Goal: Task Accomplishment & Management: Manage account settings

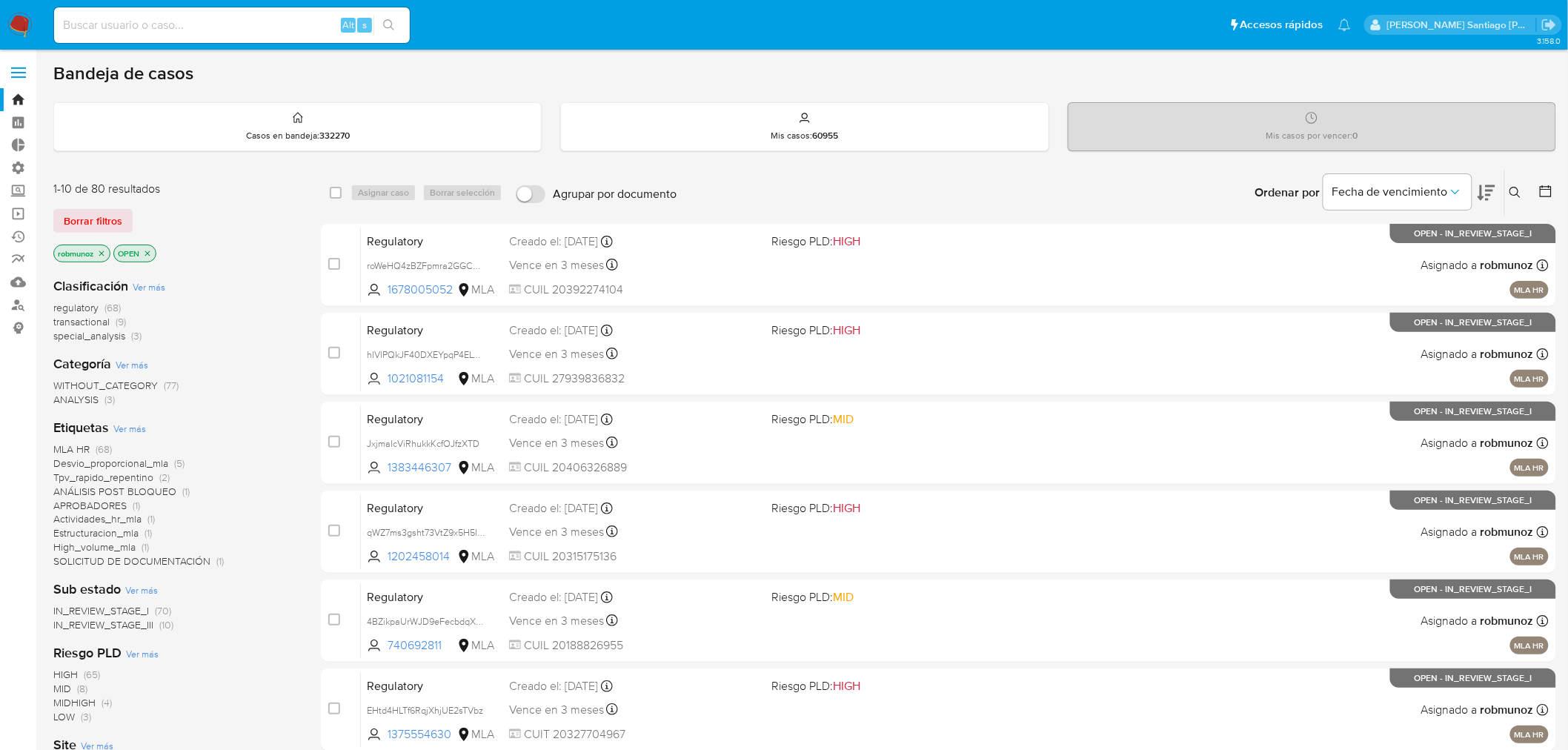
click at [974, 70] on div "Bandeja de casos" at bounding box center [805, 73] width 1503 height 22
click at [22, 305] on link "Buscador de personas" at bounding box center [88, 305] width 176 height 23
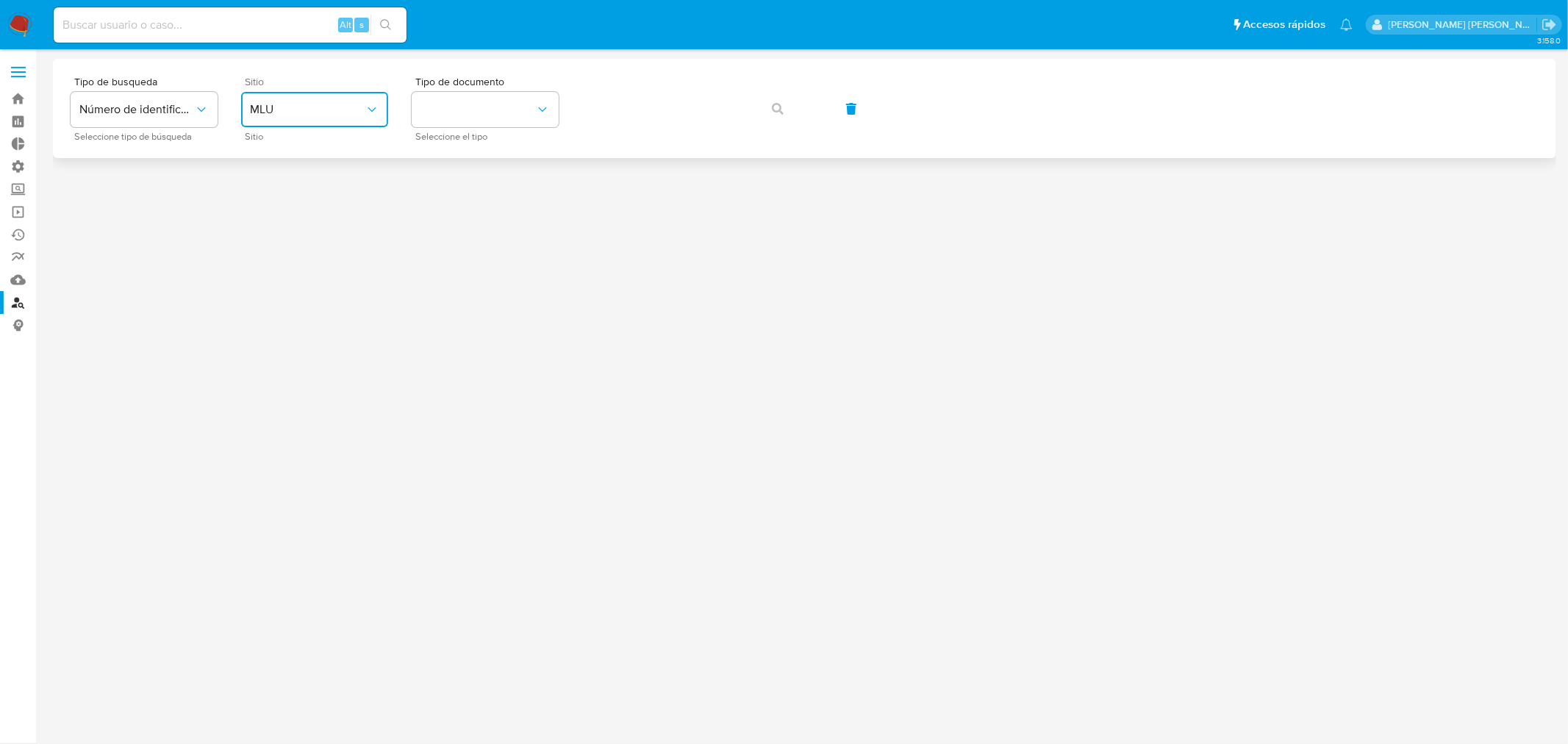
click at [359, 116] on span "MLU" at bounding box center [307, 109] width 115 height 15
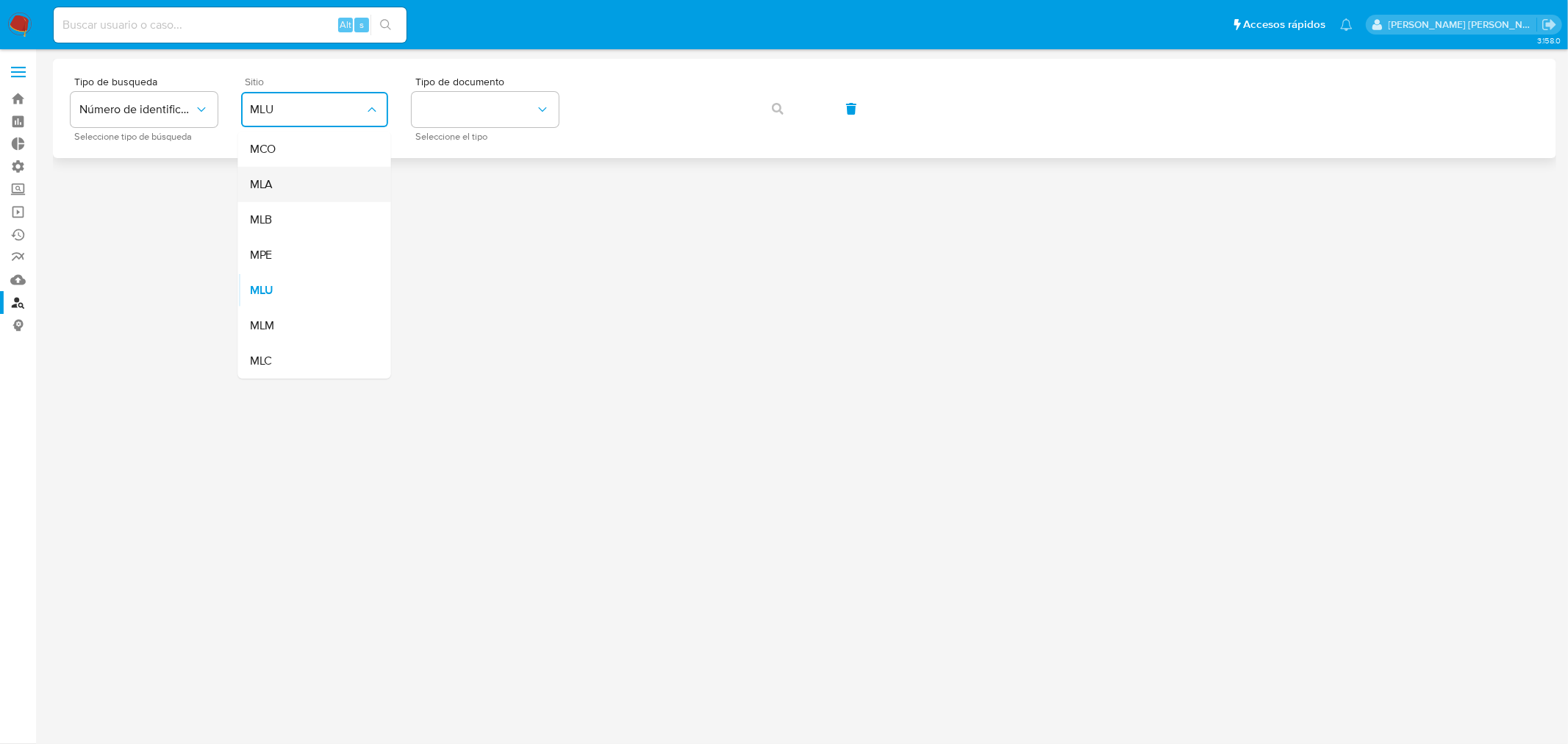
click at [330, 178] on div "MLA" at bounding box center [310, 184] width 120 height 35
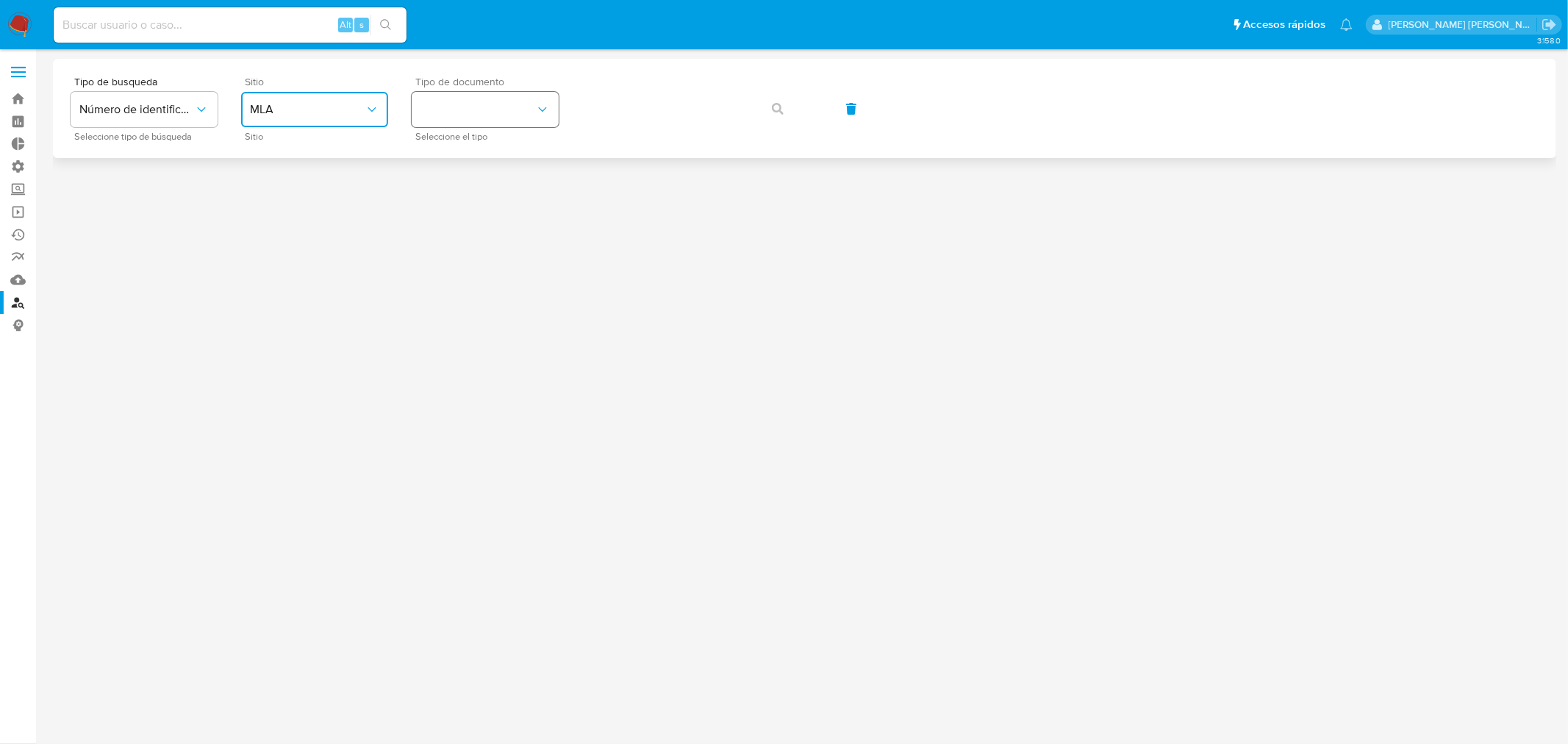
click at [497, 106] on button "identificationType" at bounding box center [485, 109] width 147 height 35
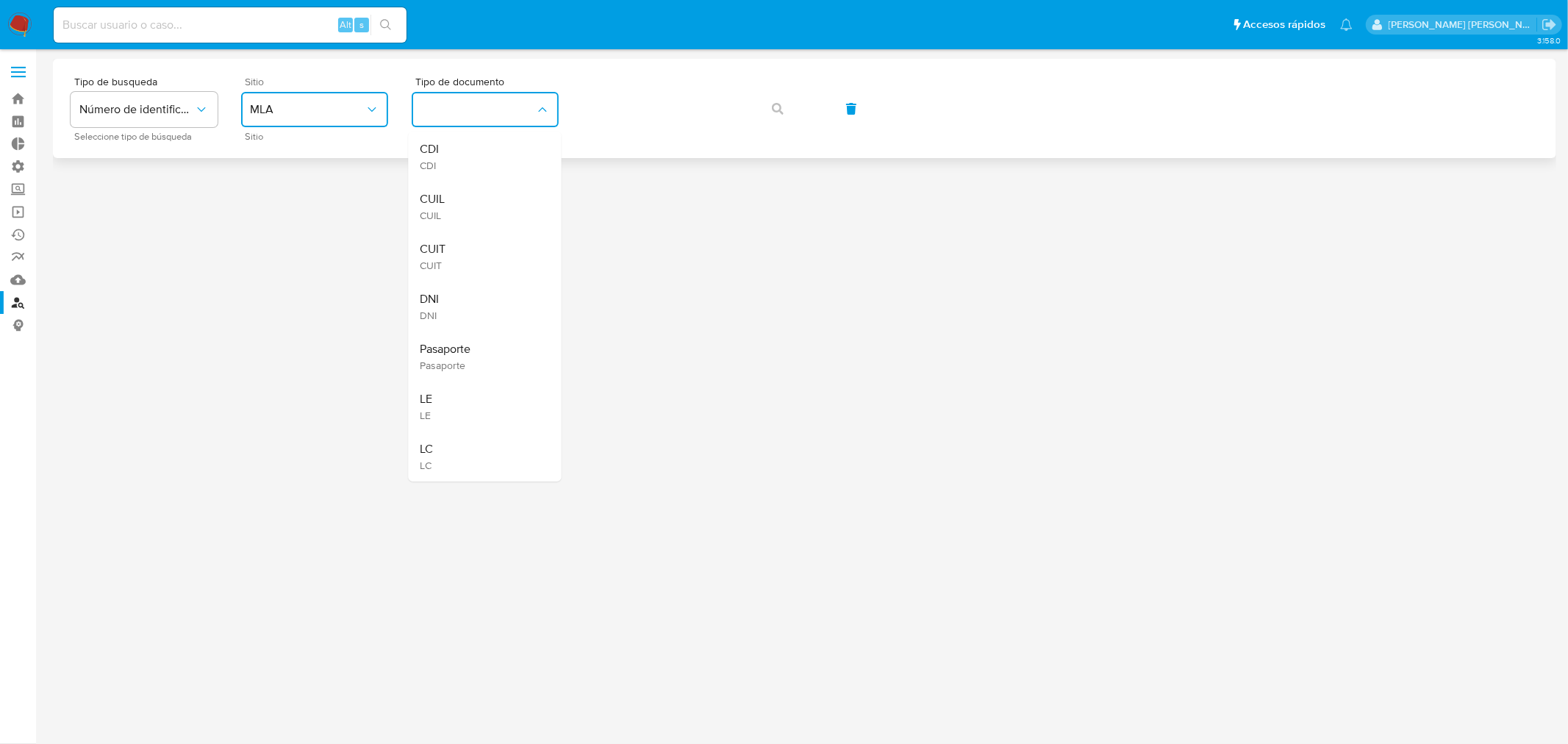
drag, startPoint x: 496, startPoint y: 199, endPoint x: 584, endPoint y: 130, distance: 111.8
click at [495, 193] on div "CUIL CUIL" at bounding box center [480, 206] width 120 height 50
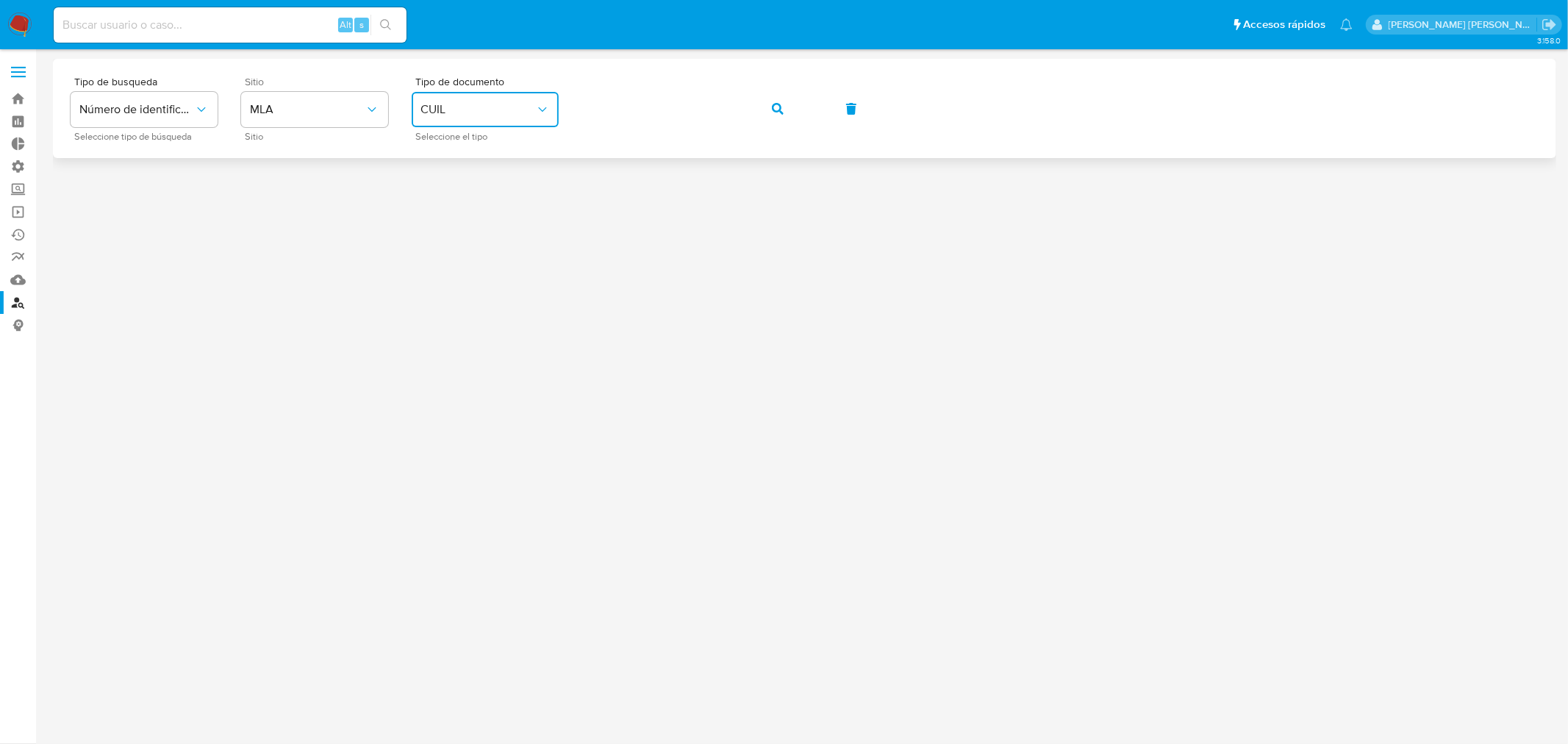
click at [775, 106] on icon "button" at bounding box center [777, 109] width 12 height 12
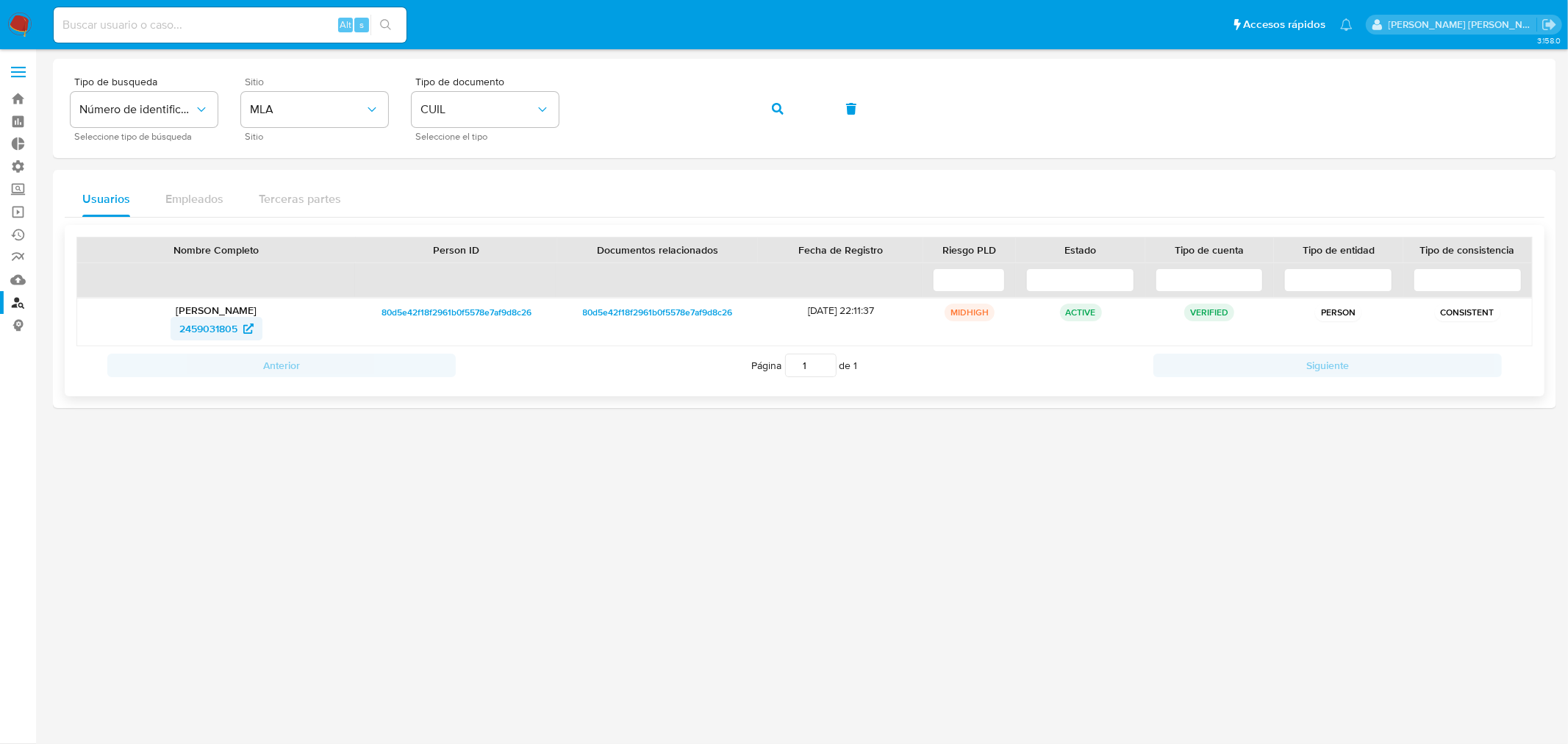
click at [223, 325] on span "2459031805" at bounding box center [209, 329] width 58 height 23
click at [7, 218] on link "Operaciones masivas" at bounding box center [88, 212] width 175 height 23
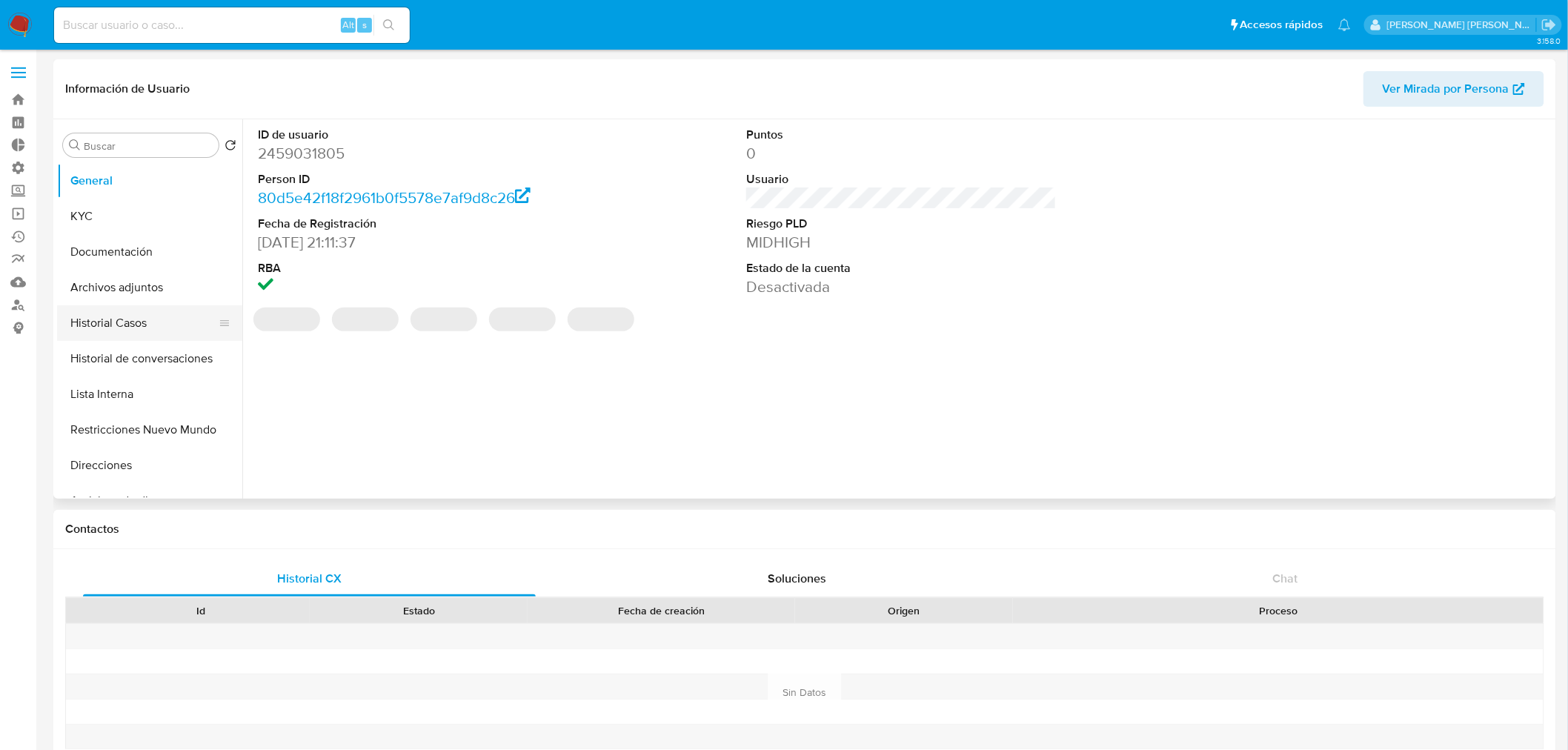
select select "10"
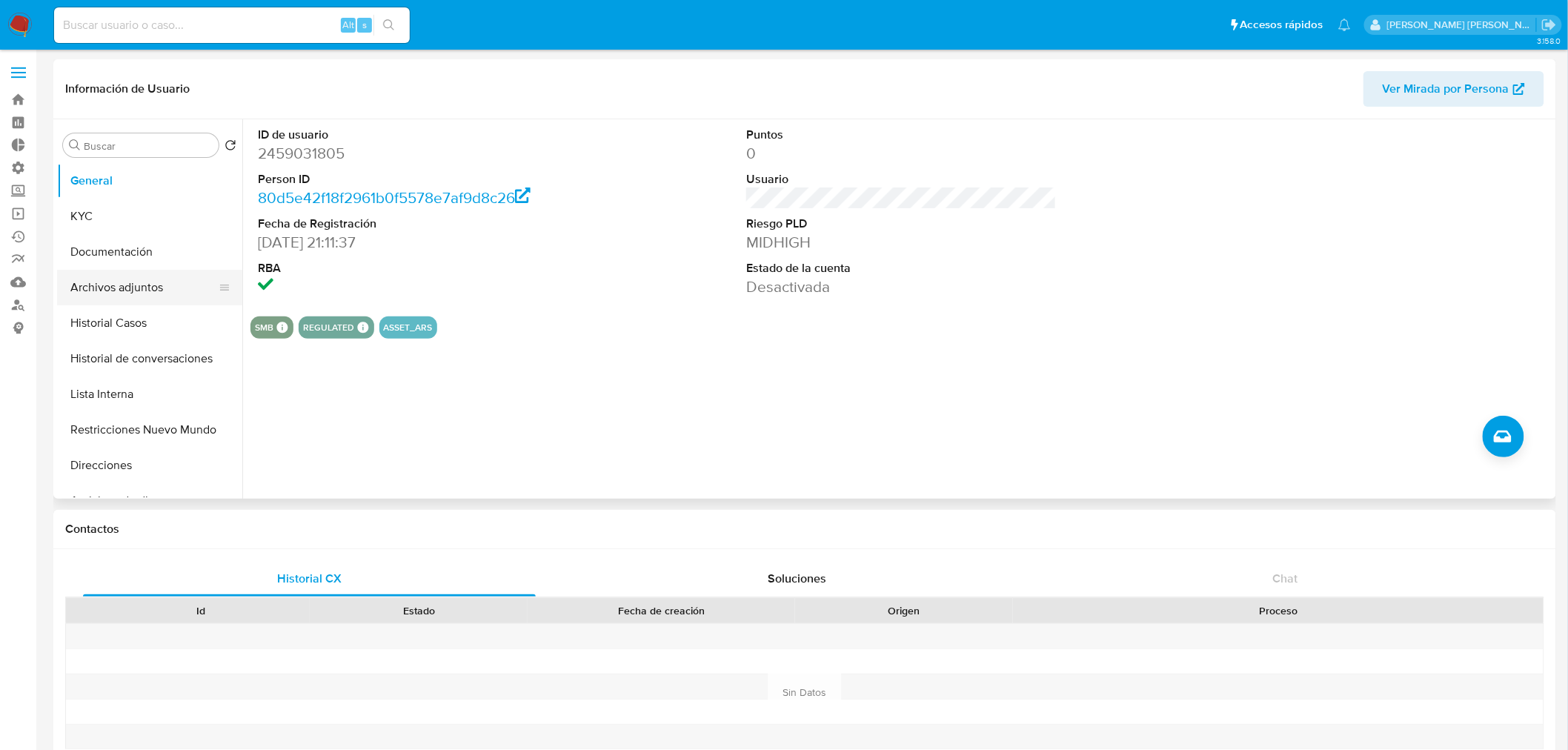
click at [141, 285] on button "Archivos adjuntos" at bounding box center [143, 287] width 173 height 35
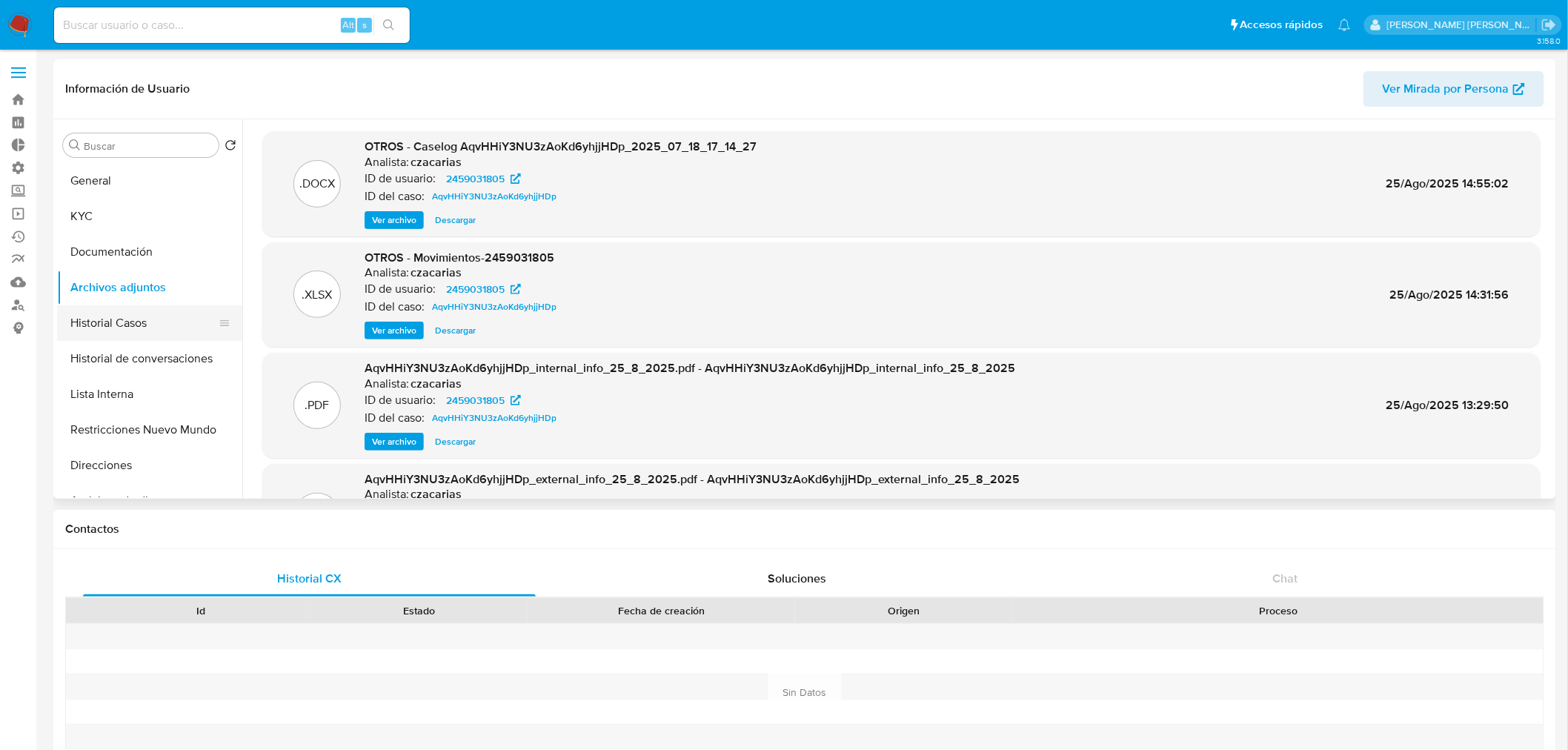
click at [142, 325] on button "Historial Casos" at bounding box center [143, 323] width 173 height 35
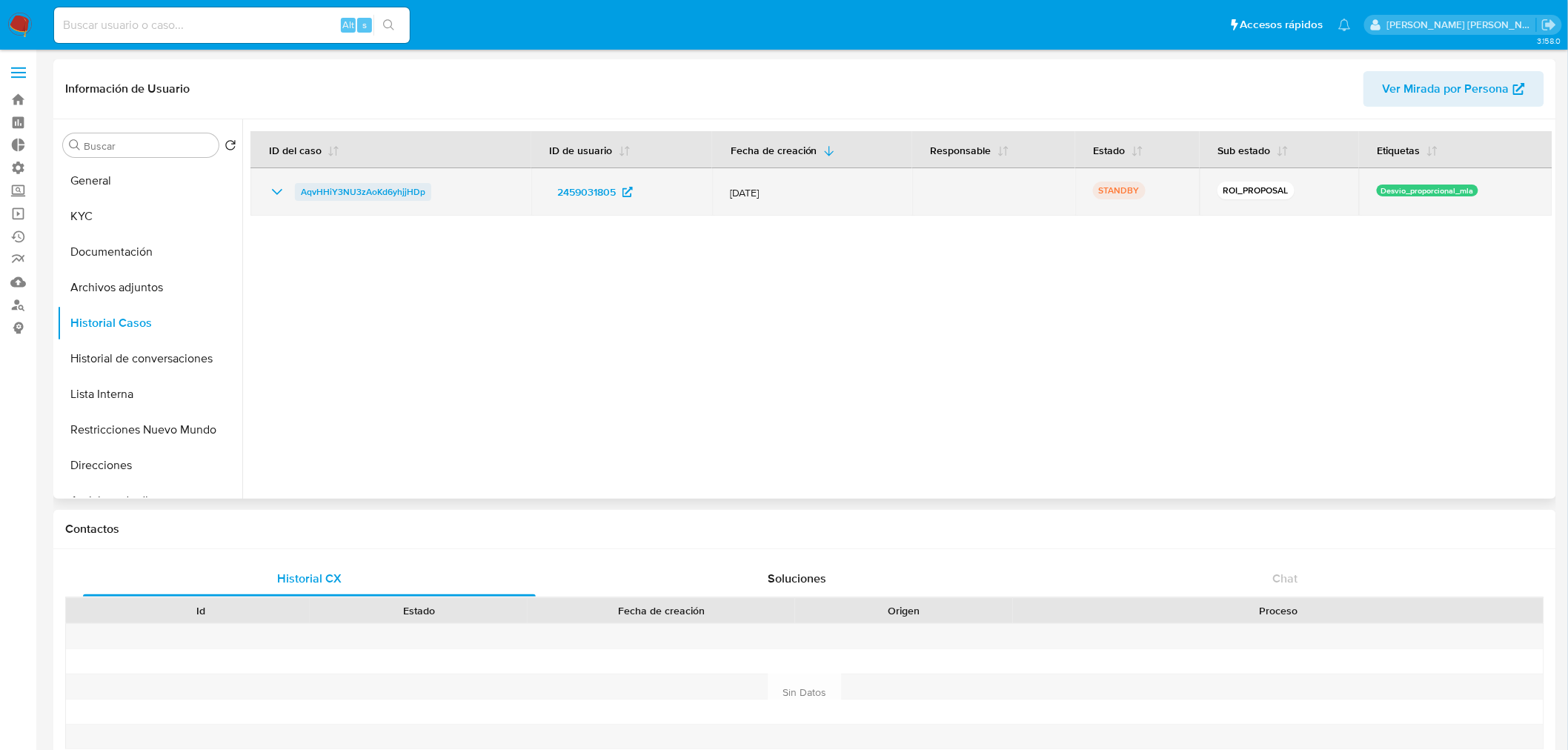
drag, startPoint x: 450, startPoint y: 196, endPoint x: 299, endPoint y: 193, distance: 151.0
click at [299, 193] on div "AqvHHiY3NU3zAoKd6yhjjHDp" at bounding box center [391, 191] width 245 height 18
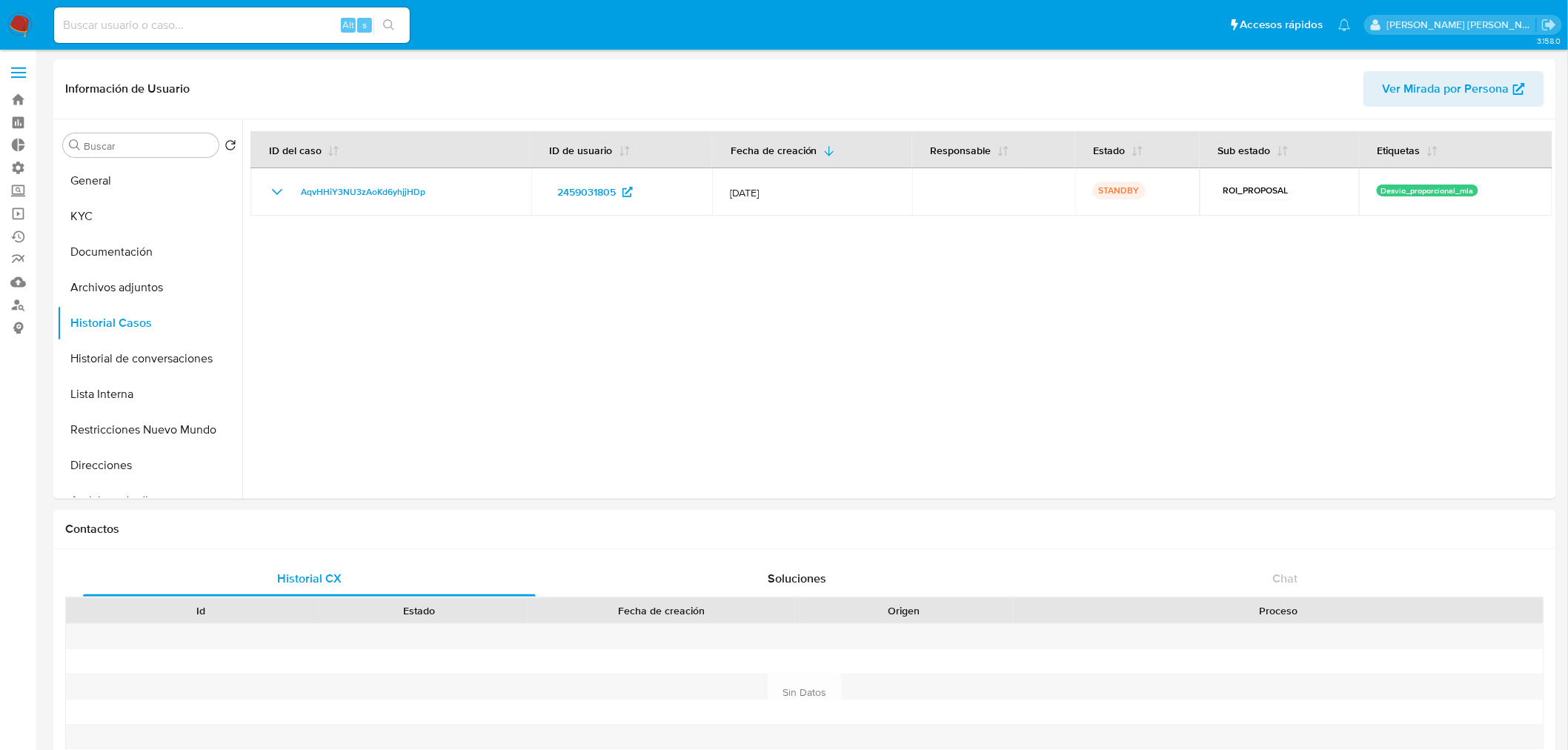
click at [20, 22] on img at bounding box center [20, 25] width 25 height 25
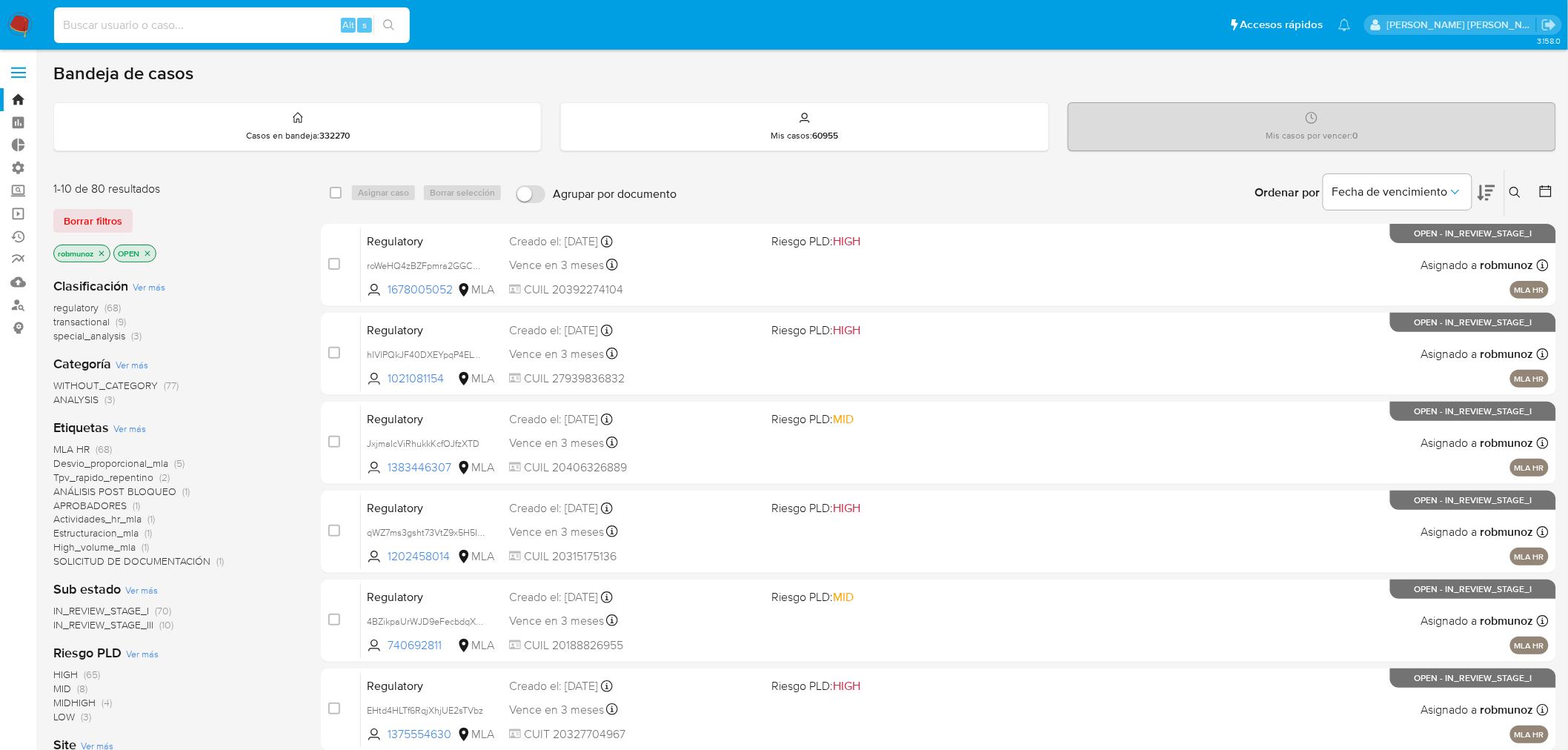
click at [239, 17] on input at bounding box center [232, 25] width 356 height 19
paste input "AqvHHiY3NU3zAoKd6yhjjHDp"
type input "AqvHHiY3NU3zAoKd6yhjjHDp"
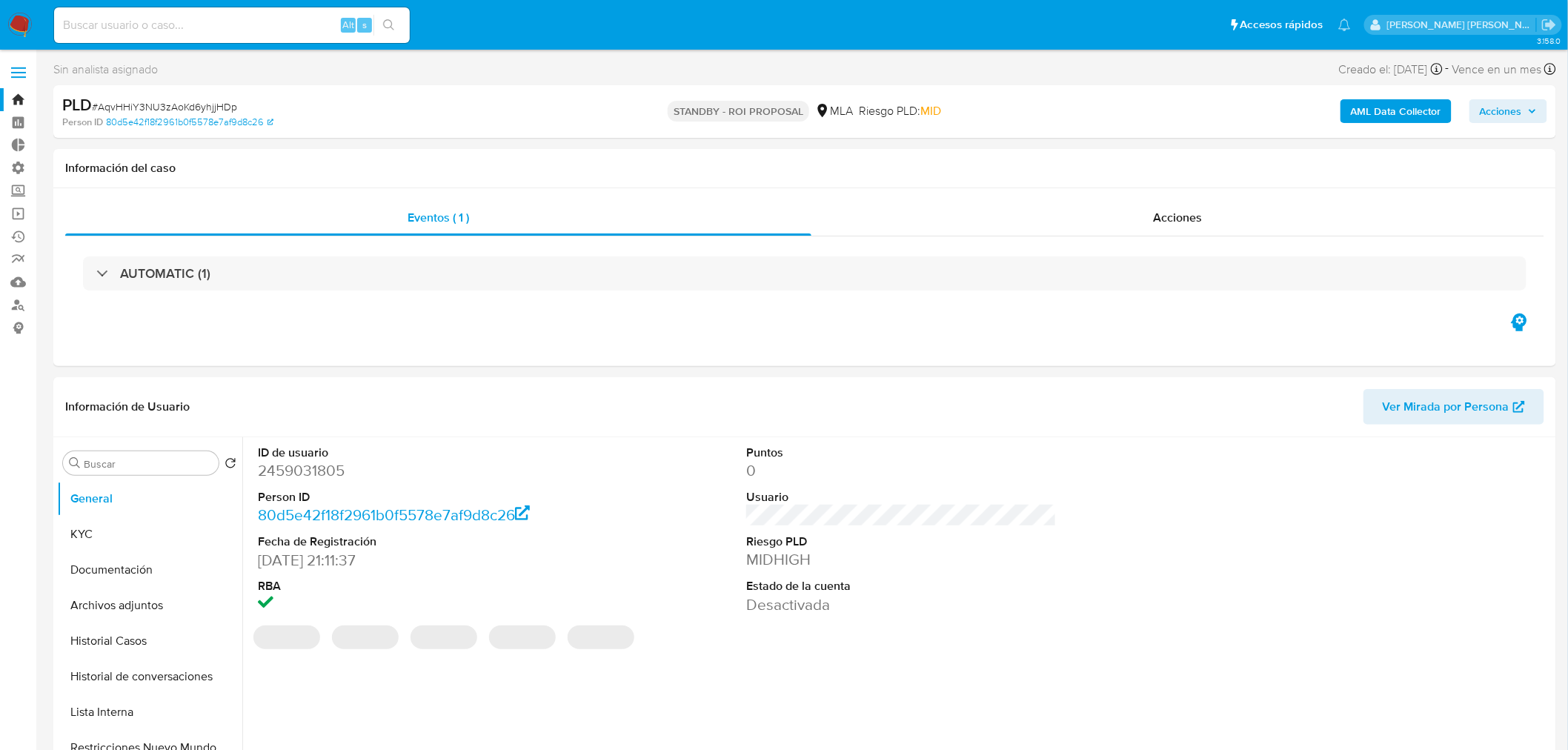
select select "10"
click at [1526, 112] on span "Acciones" at bounding box center [1508, 111] width 57 height 20
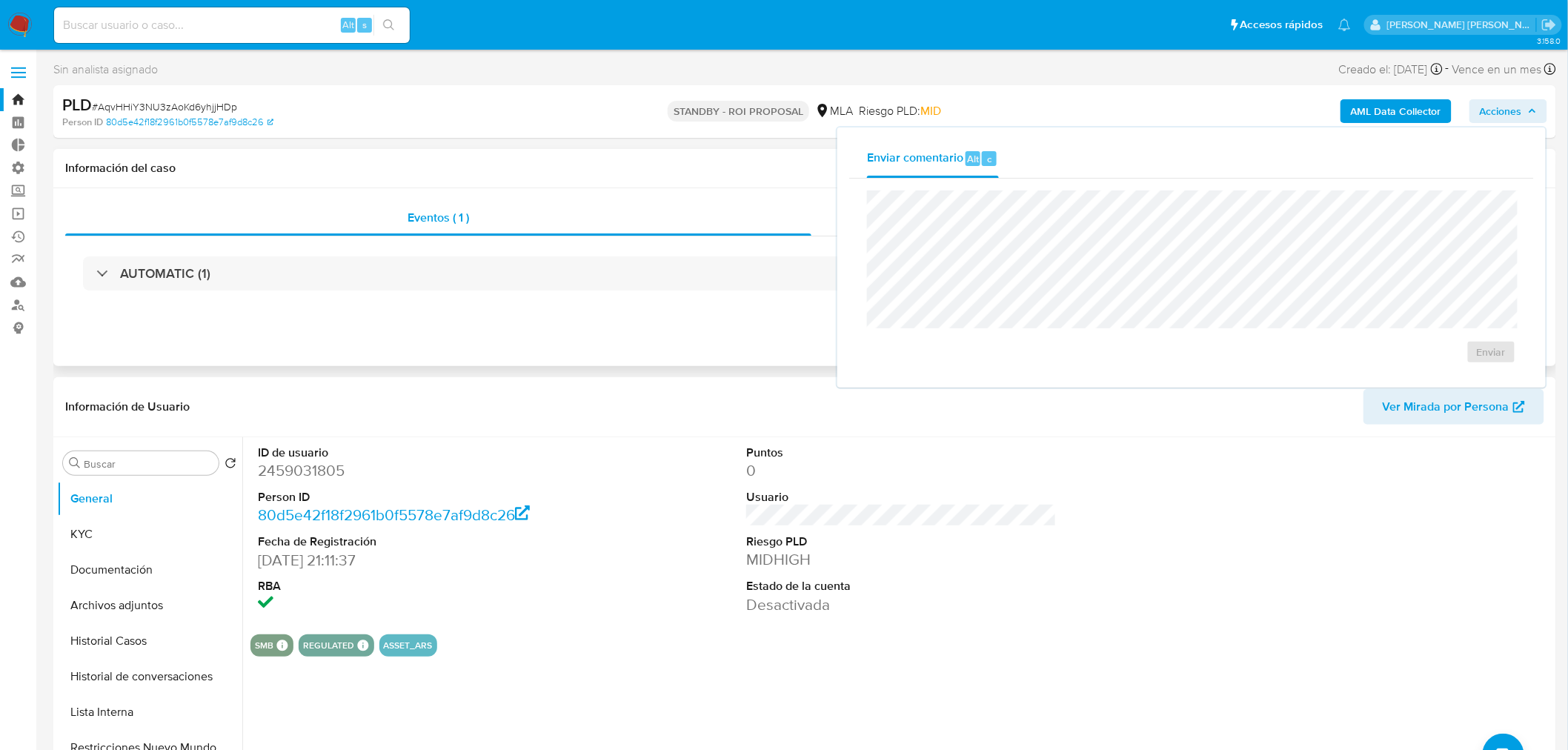
click at [526, 162] on h1 "Información del caso" at bounding box center [805, 168] width 1479 height 15
click at [313, 19] on input at bounding box center [232, 25] width 356 height 19
paste input "XF8pH5js8j2c3agO5t2rMLMx"
type input "XF8pH5js8j2c3agO5t2rMLMx"
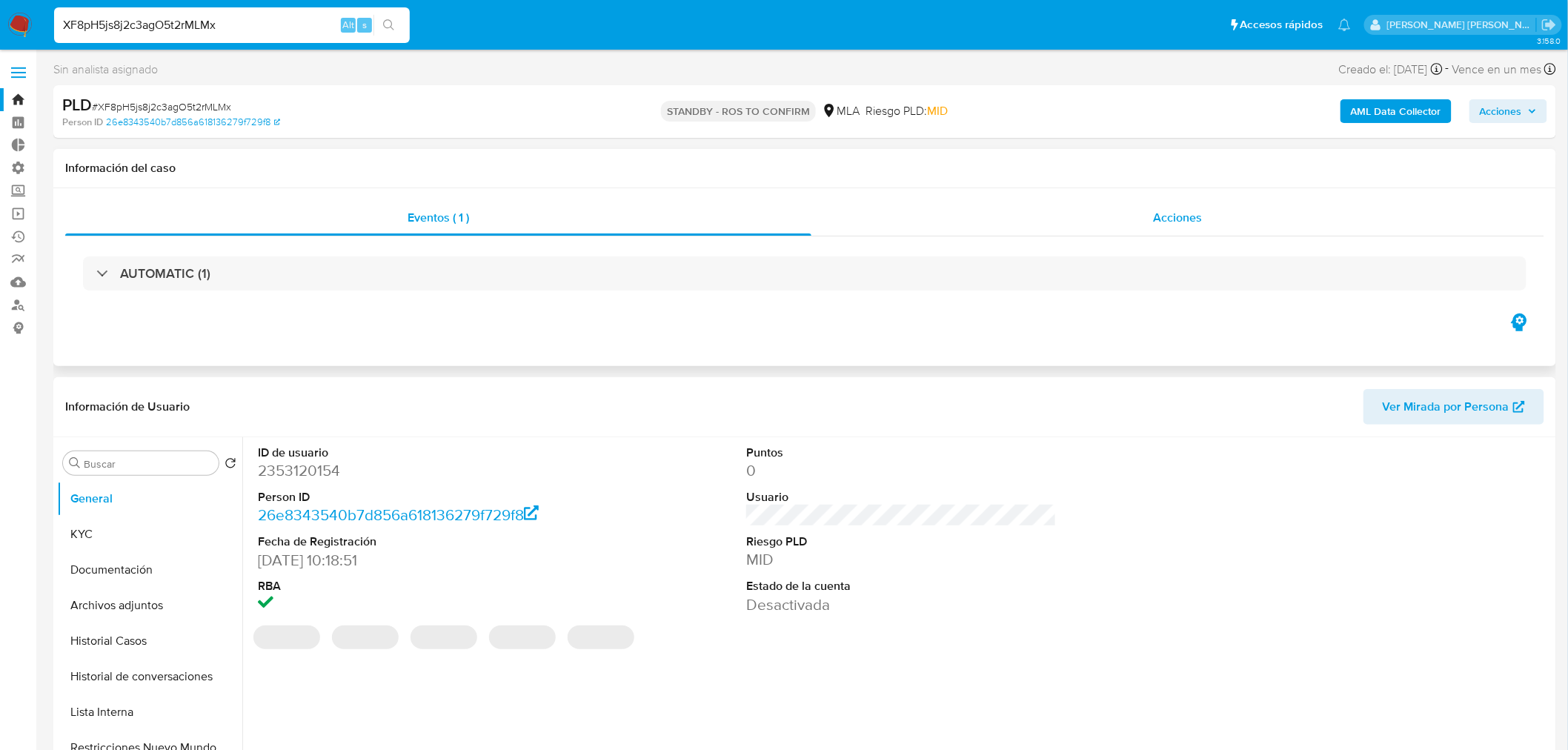
click at [1186, 218] on span "Acciones" at bounding box center [1177, 217] width 49 height 17
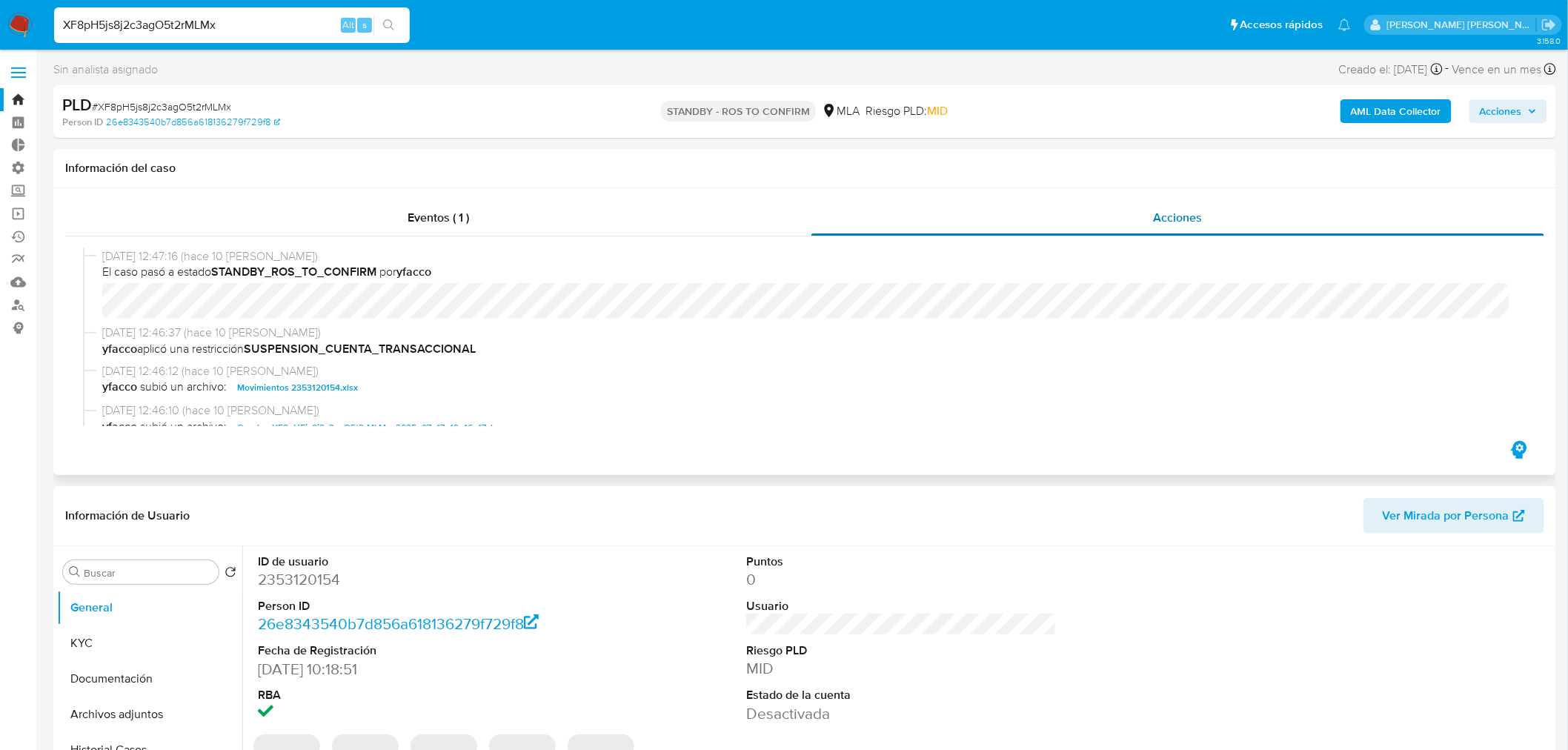
select select "10"
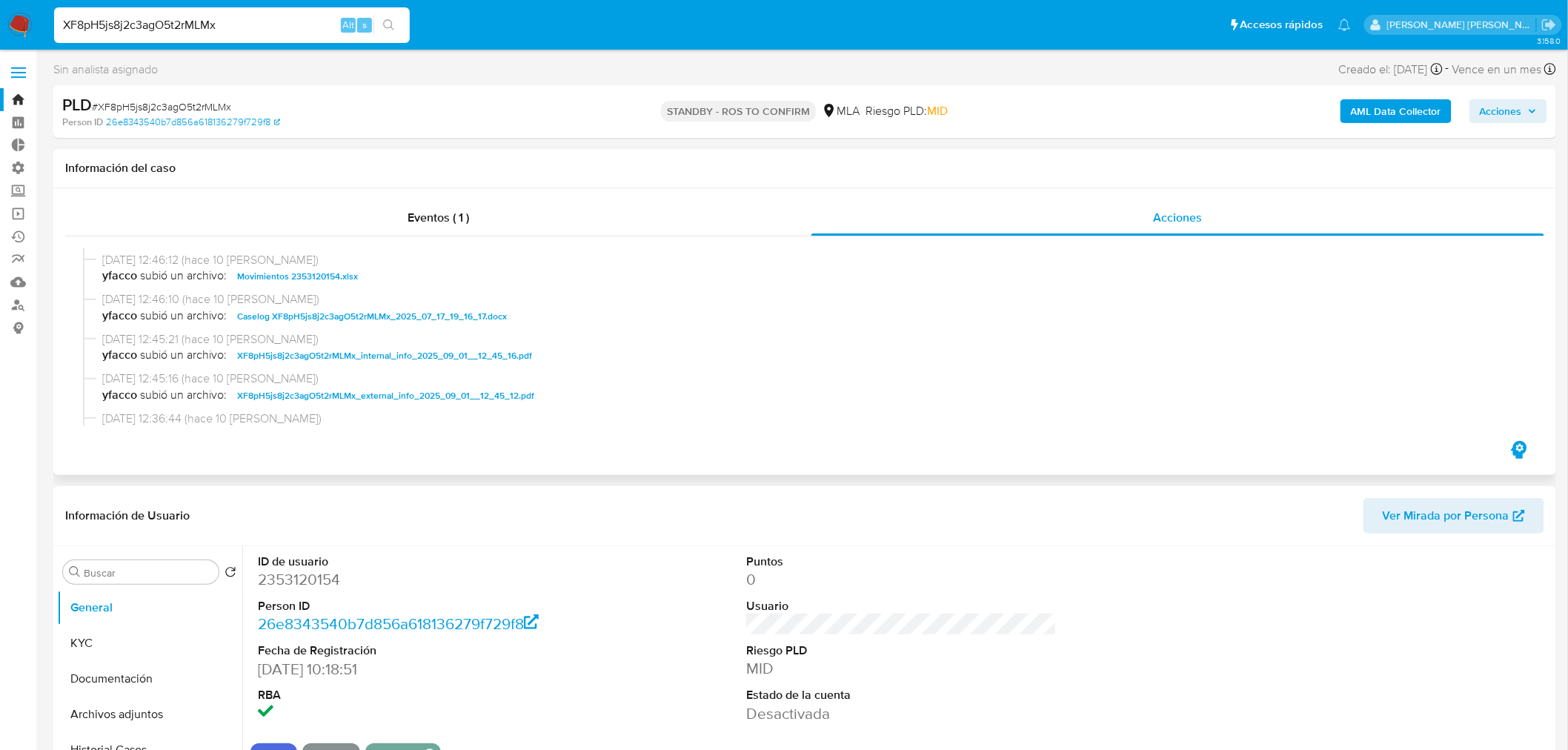
scroll to position [82, 0]
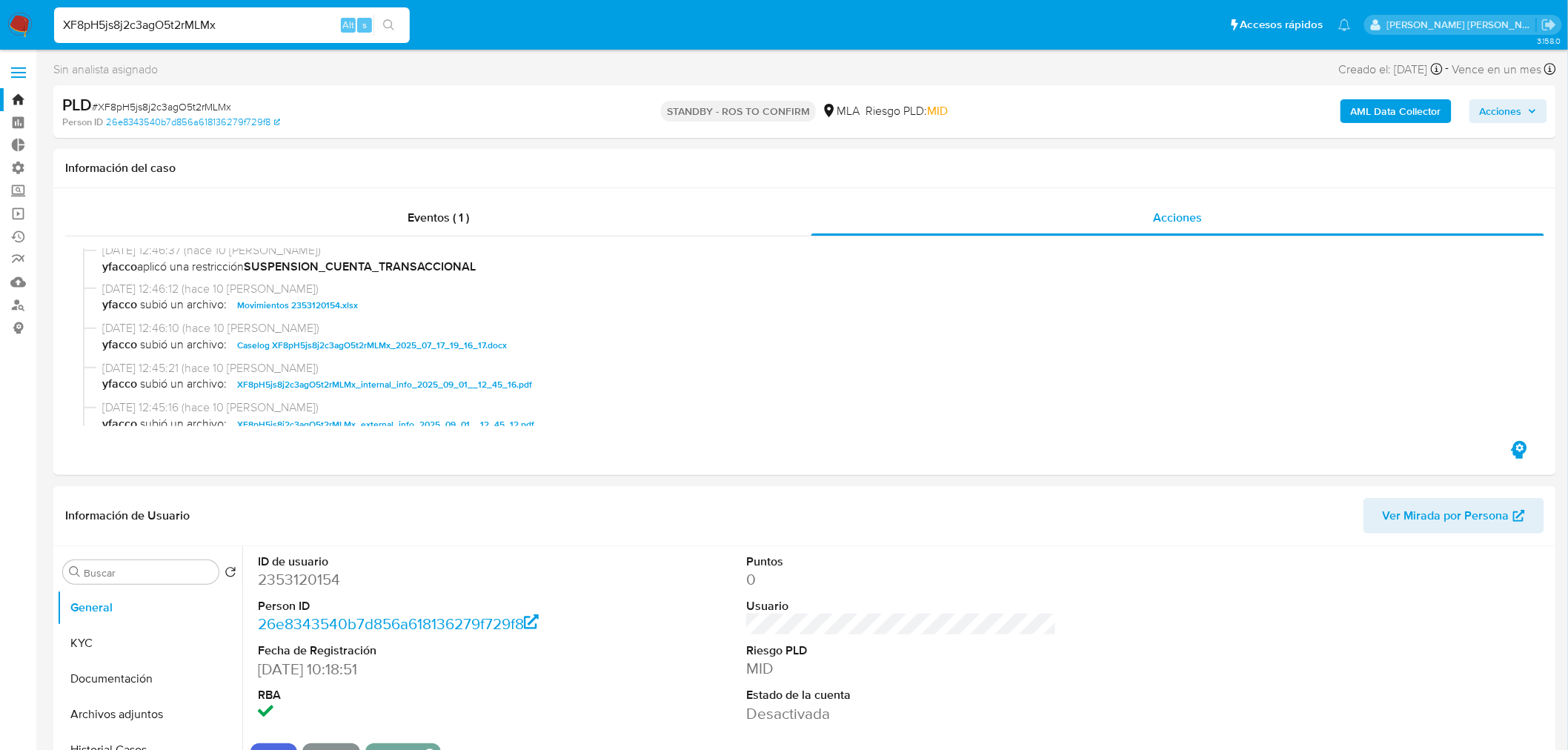
click at [179, 102] on span "# XF8pH5js8j2c3agO5t2rMLMx" at bounding box center [161, 106] width 139 height 15
copy span "XF8pH5js8j2c3agO5t2rMLMx"
click at [402, 339] on span "Caselog XF8pH5js8j2c3agO5t2rMLMx_2025_07_17_19_16_17.docx" at bounding box center [372, 345] width 269 height 18
click at [211, 25] on input "XF8pH5js8j2c3agO5t2rMLMx" at bounding box center [232, 25] width 356 height 19
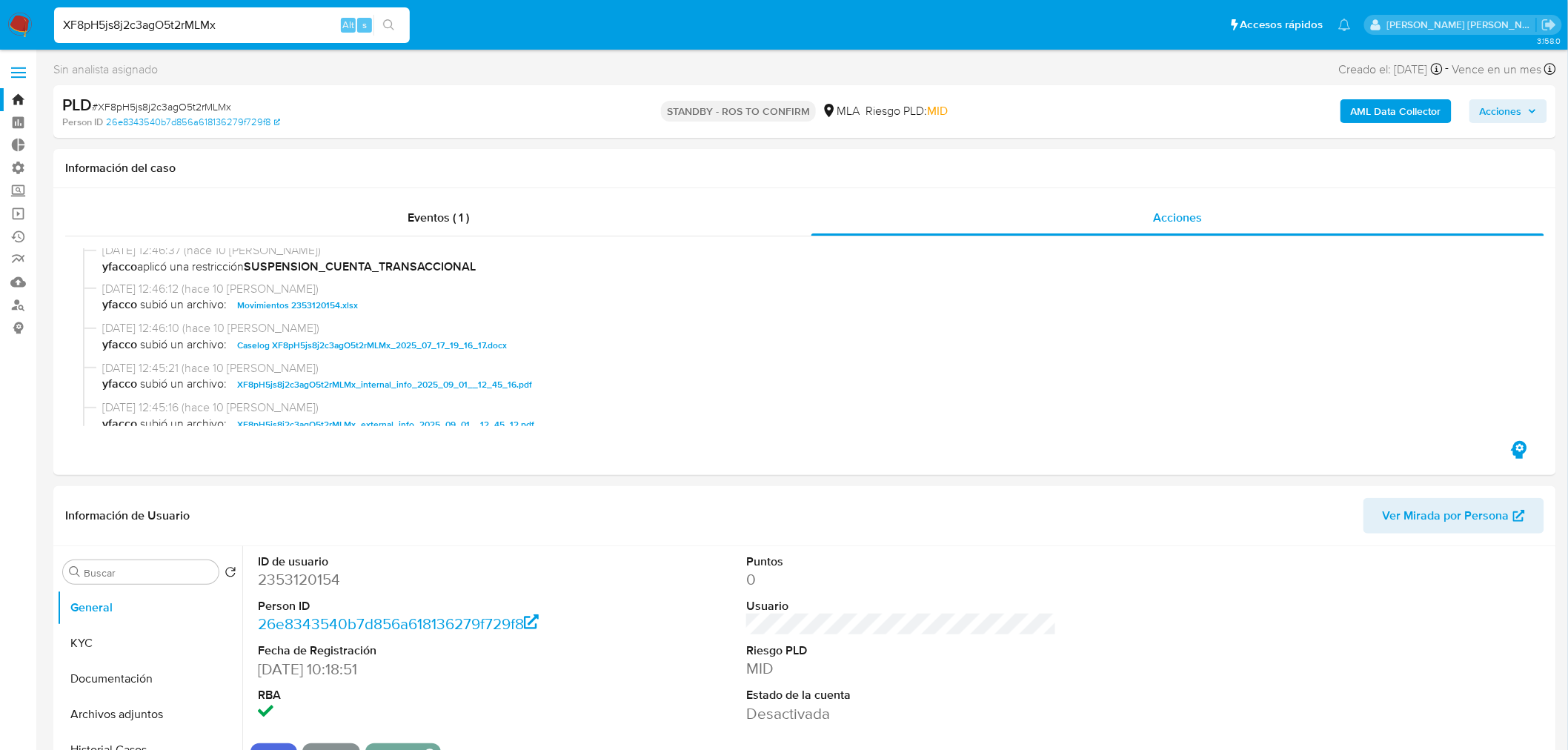
click at [212, 26] on input "XF8pH5js8j2c3agO5t2rMLMx" at bounding box center [232, 25] width 356 height 19
paste input "AqvHHiY3NU3zAoKd6yhjjHDp"
type input "AqvHHiY3NU3zAoKd6yhjjHDp"
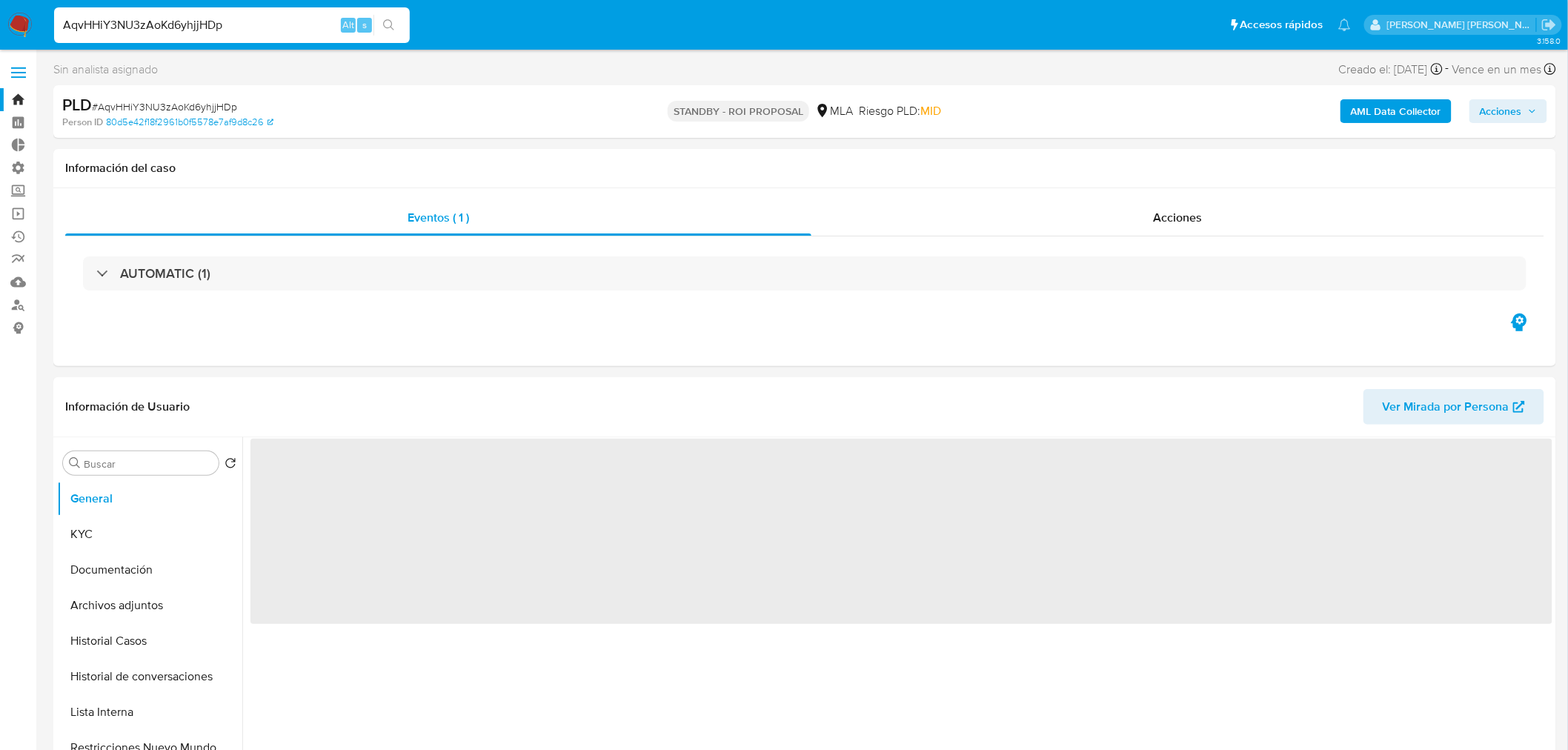
select select "10"
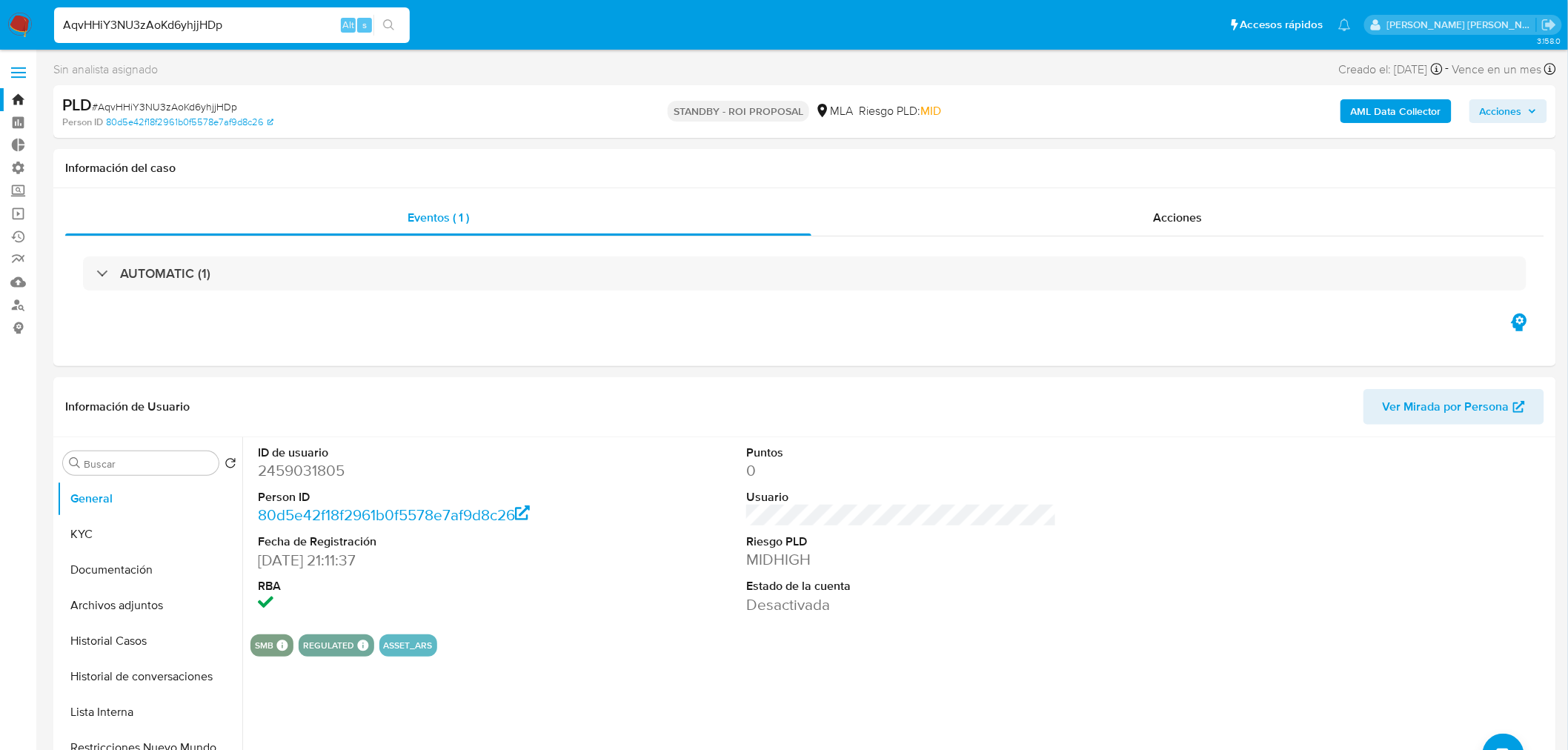
click at [1494, 114] on span "Acciones" at bounding box center [1501, 111] width 43 height 24
click at [9, 24] on img at bounding box center [20, 25] width 25 height 25
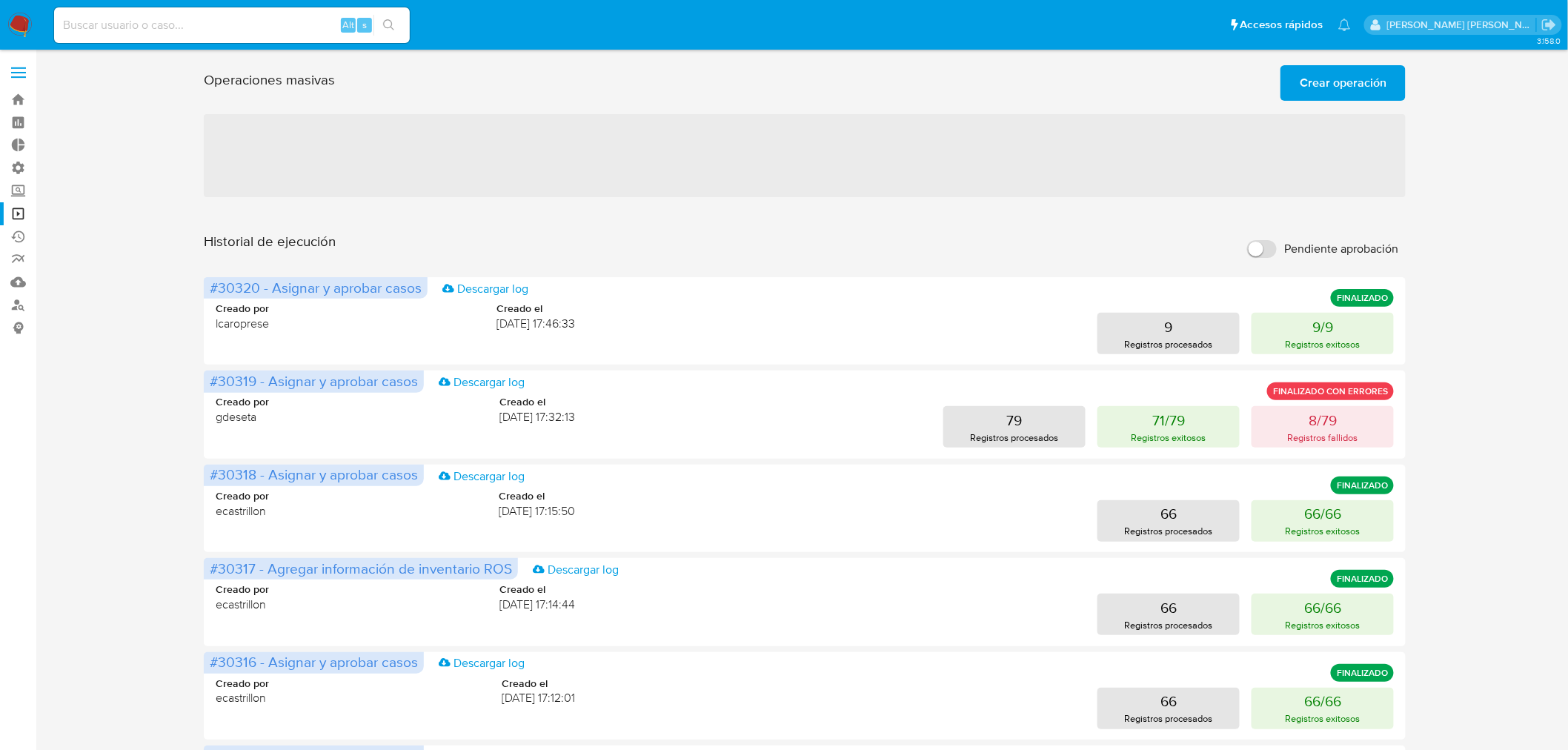
click at [1334, 80] on span "Crear operación" at bounding box center [1343, 83] width 87 height 32
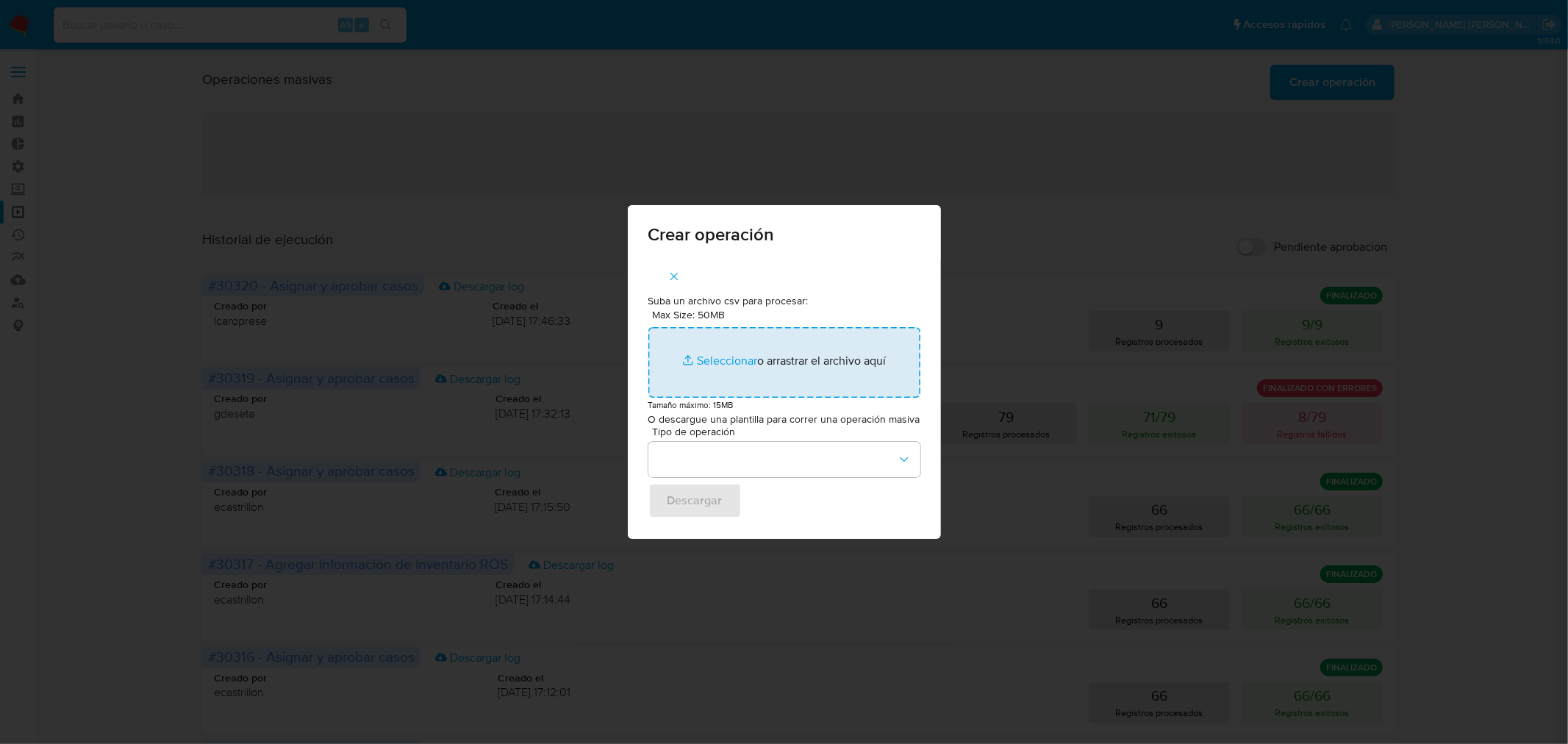
click at [826, 354] on input "Max Size: 50MB Seleccionar archivos" at bounding box center [784, 363] width 272 height 70
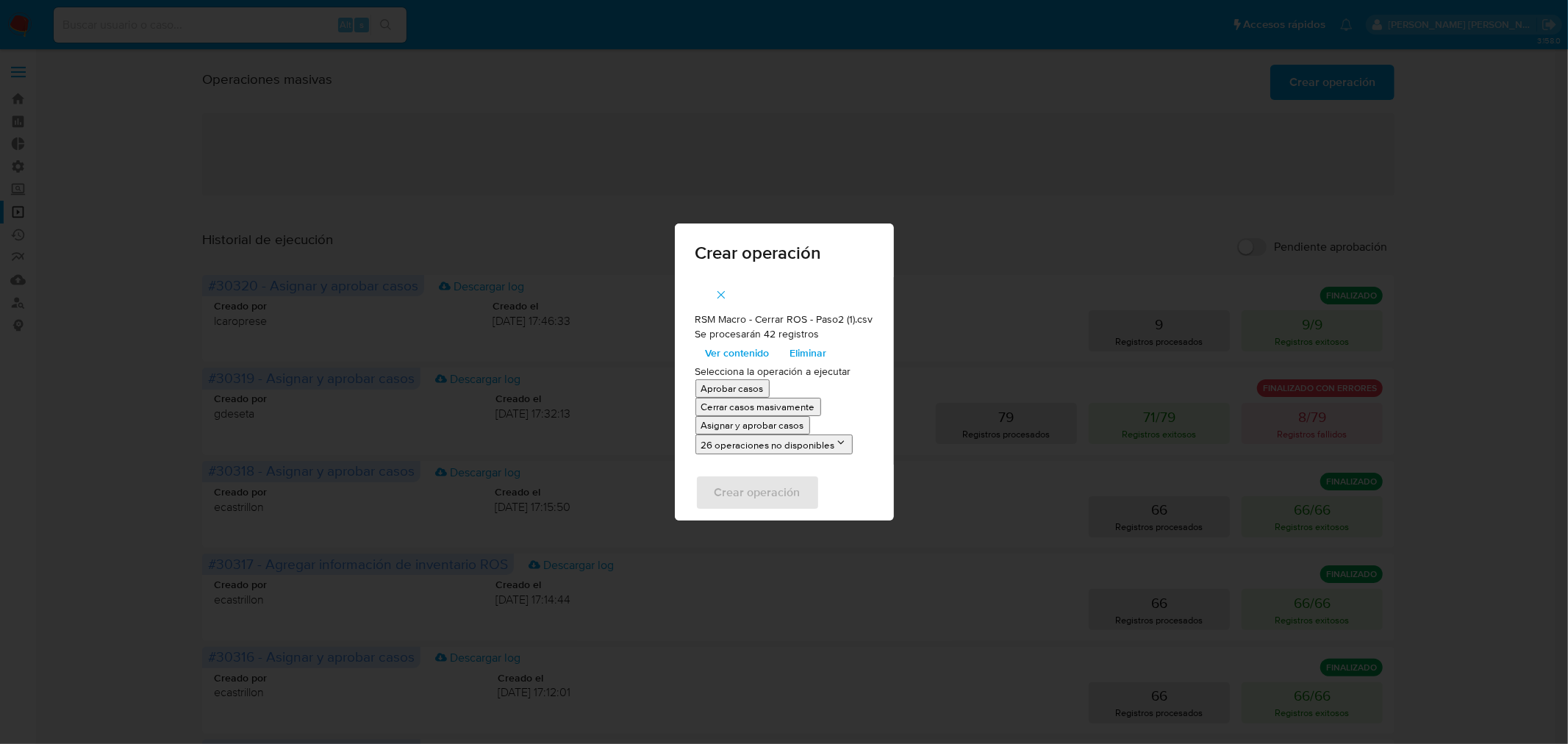
drag, startPoint x: 824, startPoint y: 354, endPoint x: 789, endPoint y: 422, distance: 76.5
click at [789, 422] on p "Asignar y aprobar casos" at bounding box center [753, 425] width 103 height 14
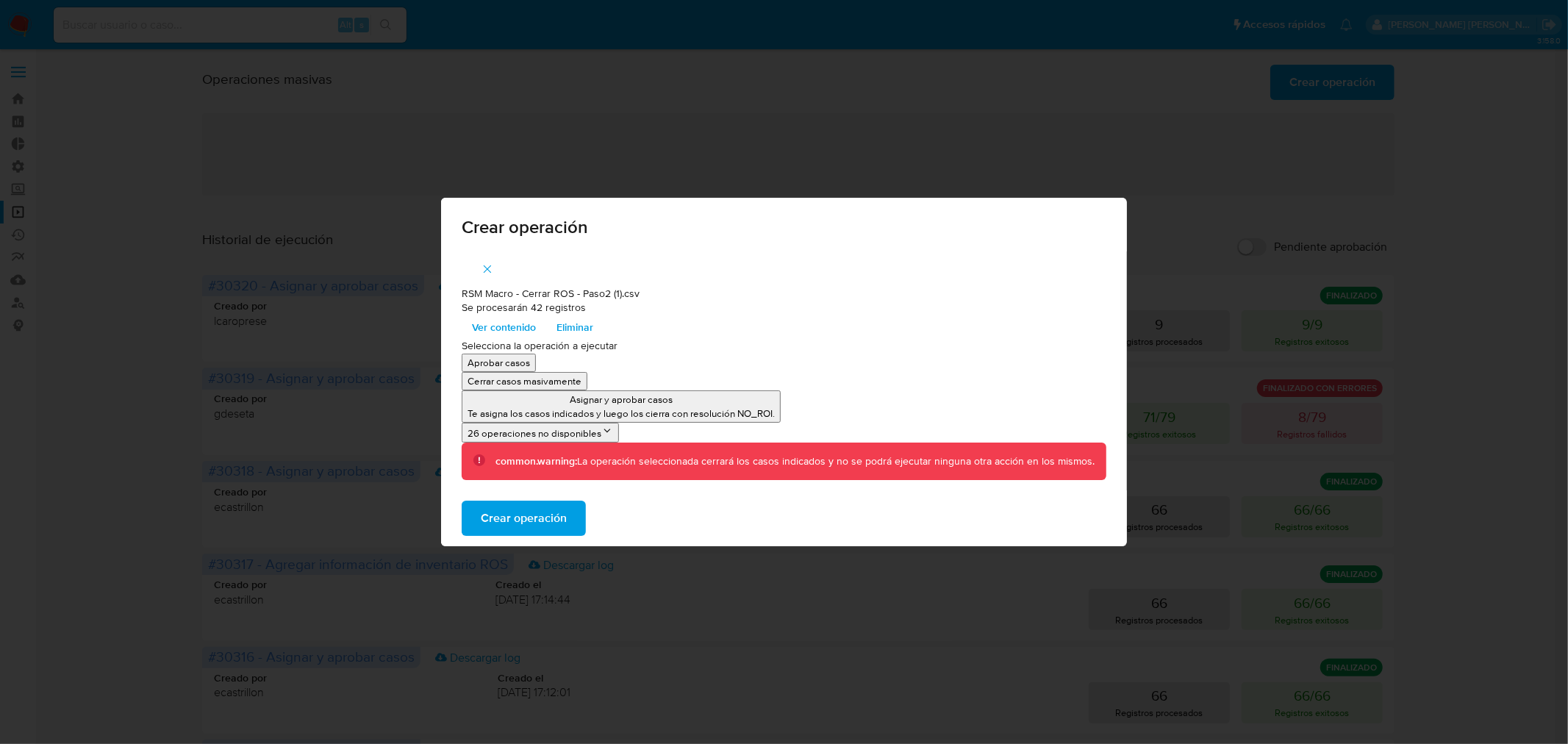
click at [563, 510] on span "Crear operación" at bounding box center [523, 518] width 86 height 32
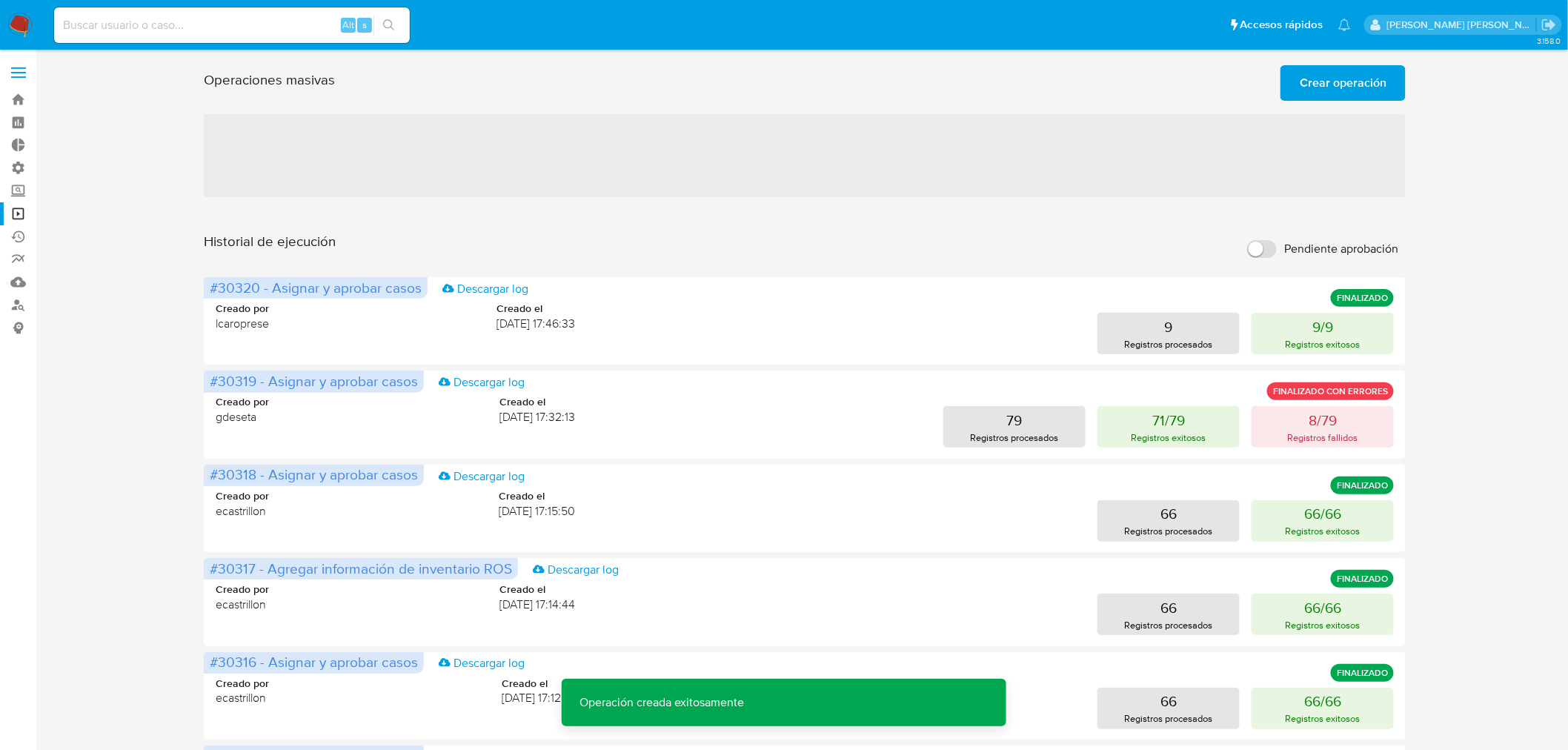
click at [1327, 91] on span "Crear operación" at bounding box center [1343, 83] width 87 height 32
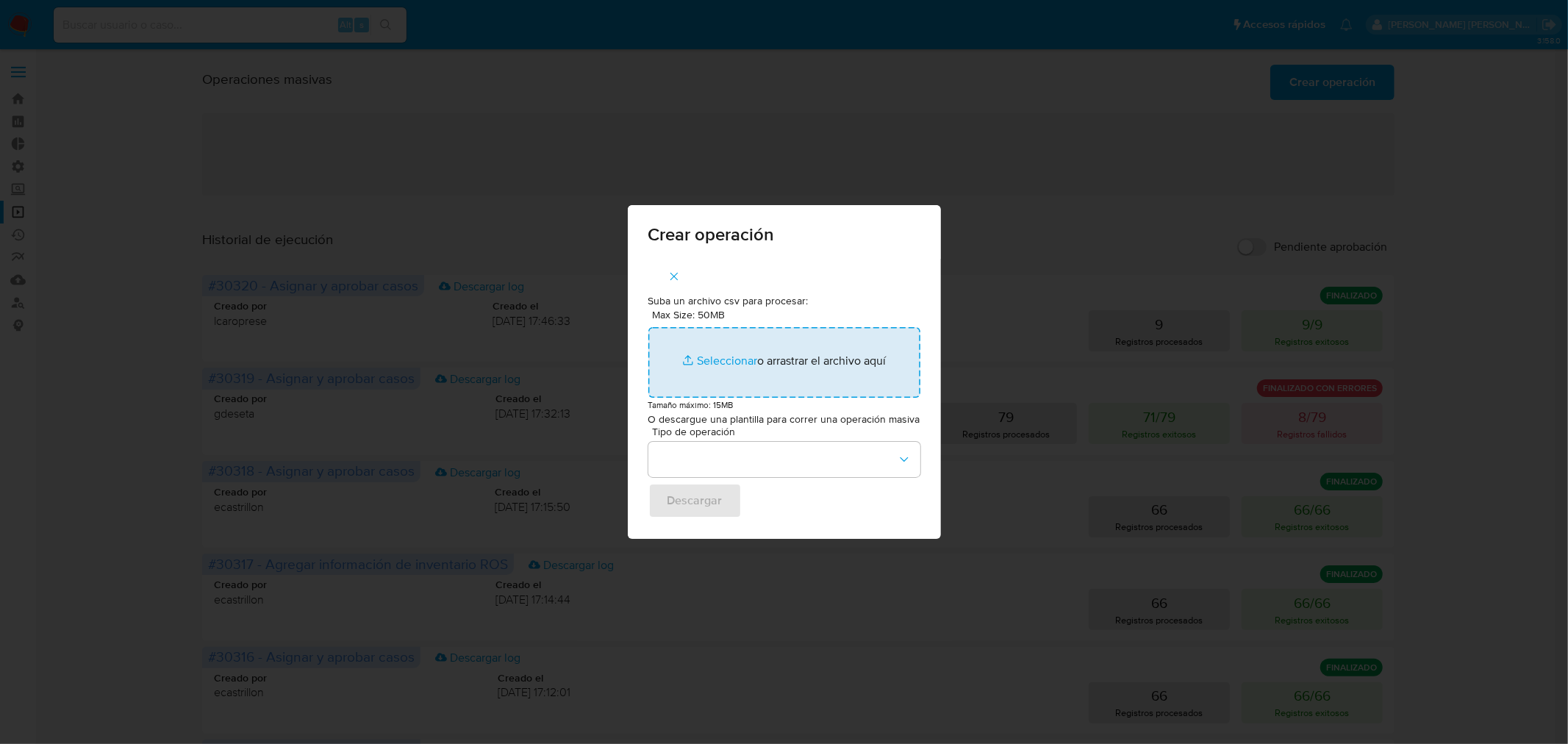
click at [717, 363] on input "Max Size: 50MB Seleccionar archivos" at bounding box center [784, 363] width 272 height 70
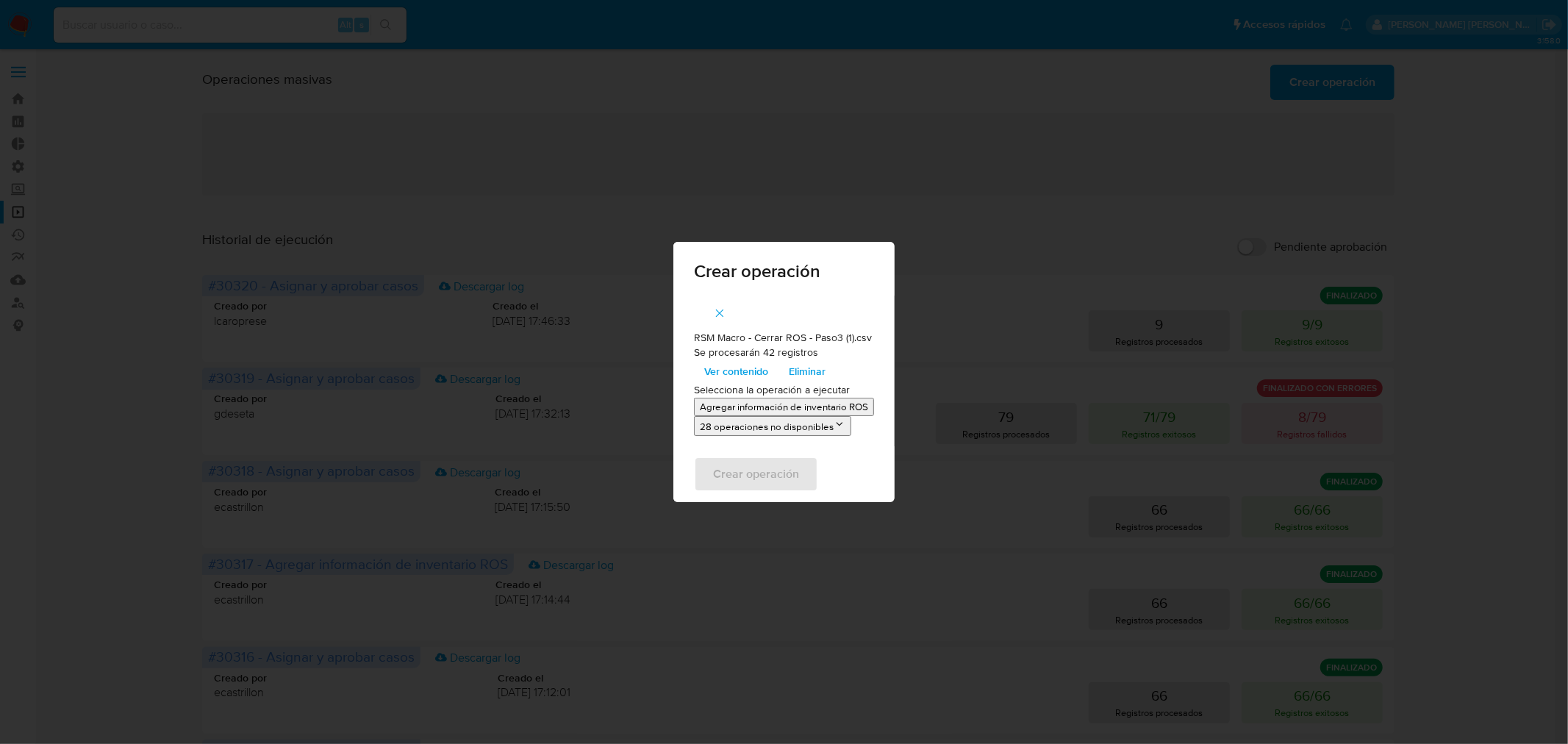
click at [742, 408] on p "Agregar información de inventario ROS" at bounding box center [784, 407] width 168 height 14
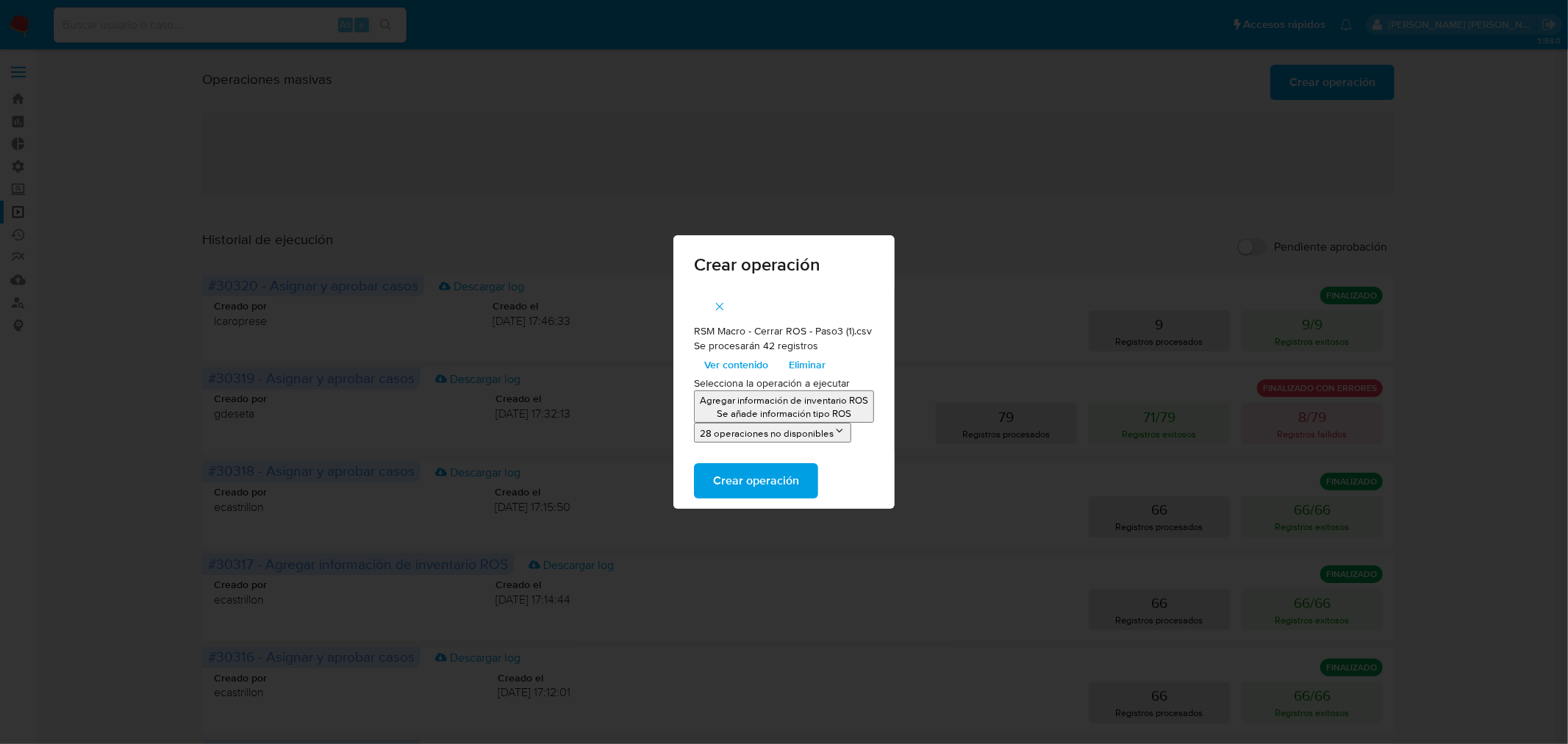
click at [766, 478] on span "Crear operación" at bounding box center [756, 481] width 86 height 32
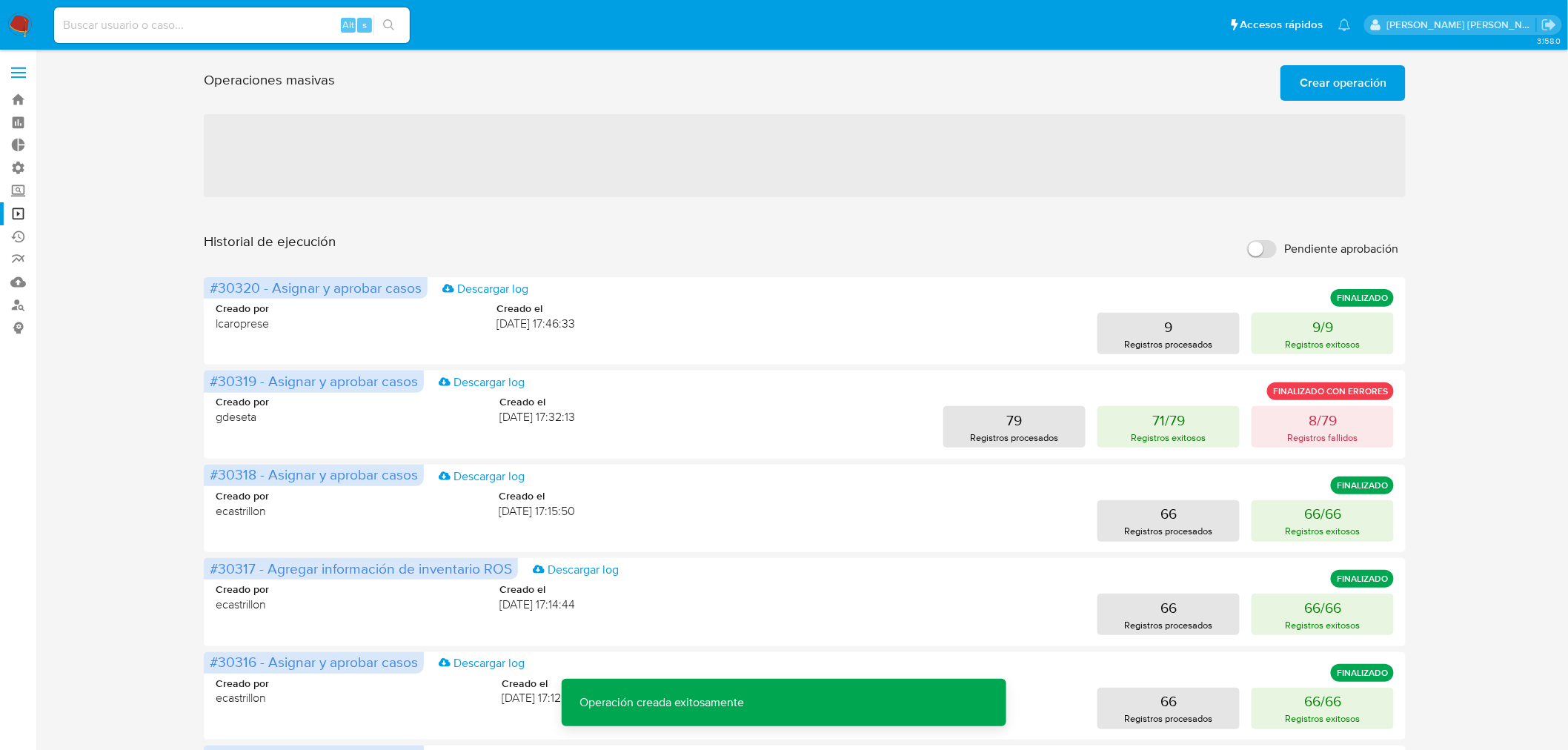
click at [1315, 60] on div "Operaciones masivas Crear operación Sólo puede haber hasta un máximo de 5 opera…" at bounding box center [805, 80] width 1202 height 42
click at [1325, 76] on span "Crear operación" at bounding box center [1343, 83] width 87 height 32
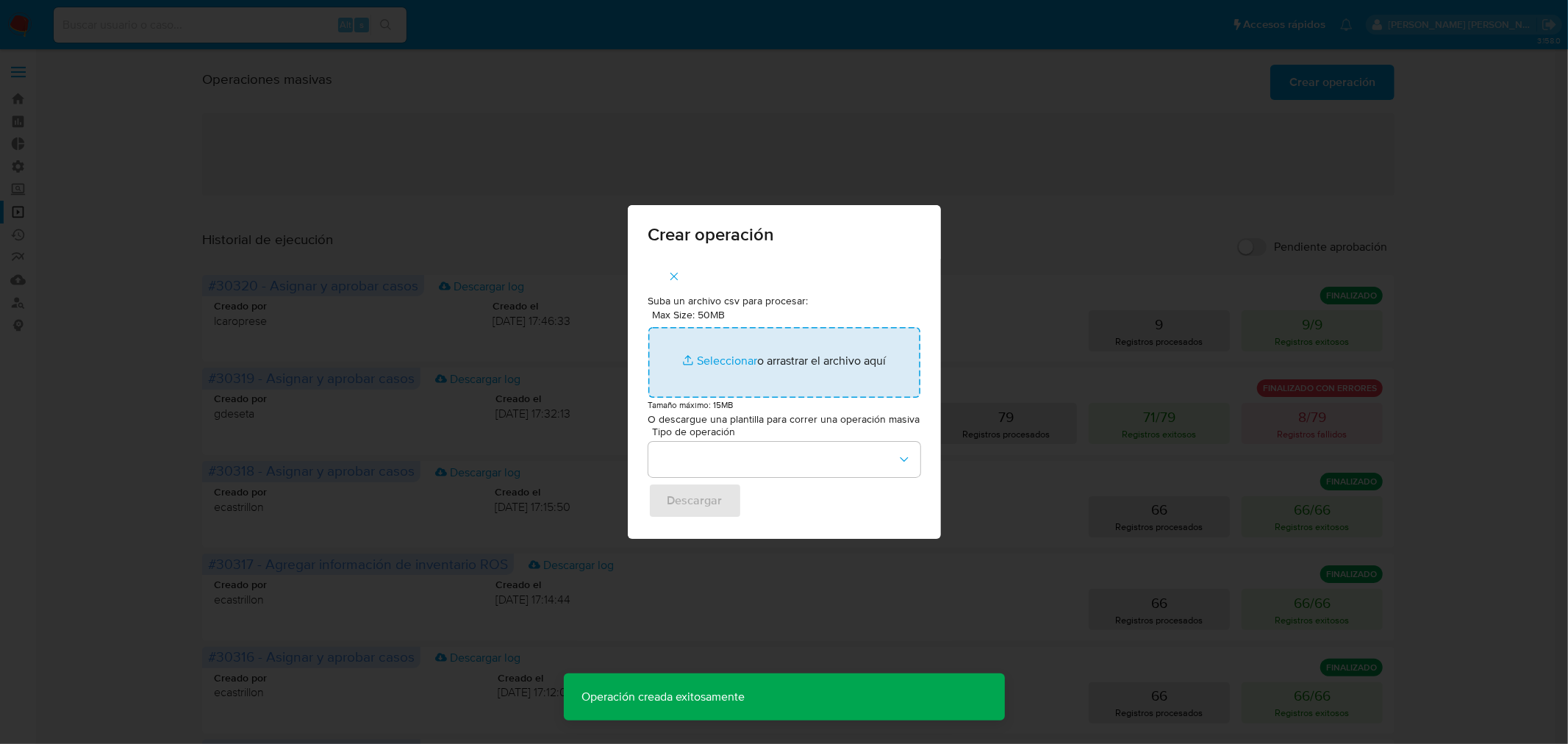
click at [777, 356] on input "Max Size: 50MB Seleccionar archivos" at bounding box center [784, 363] width 272 height 70
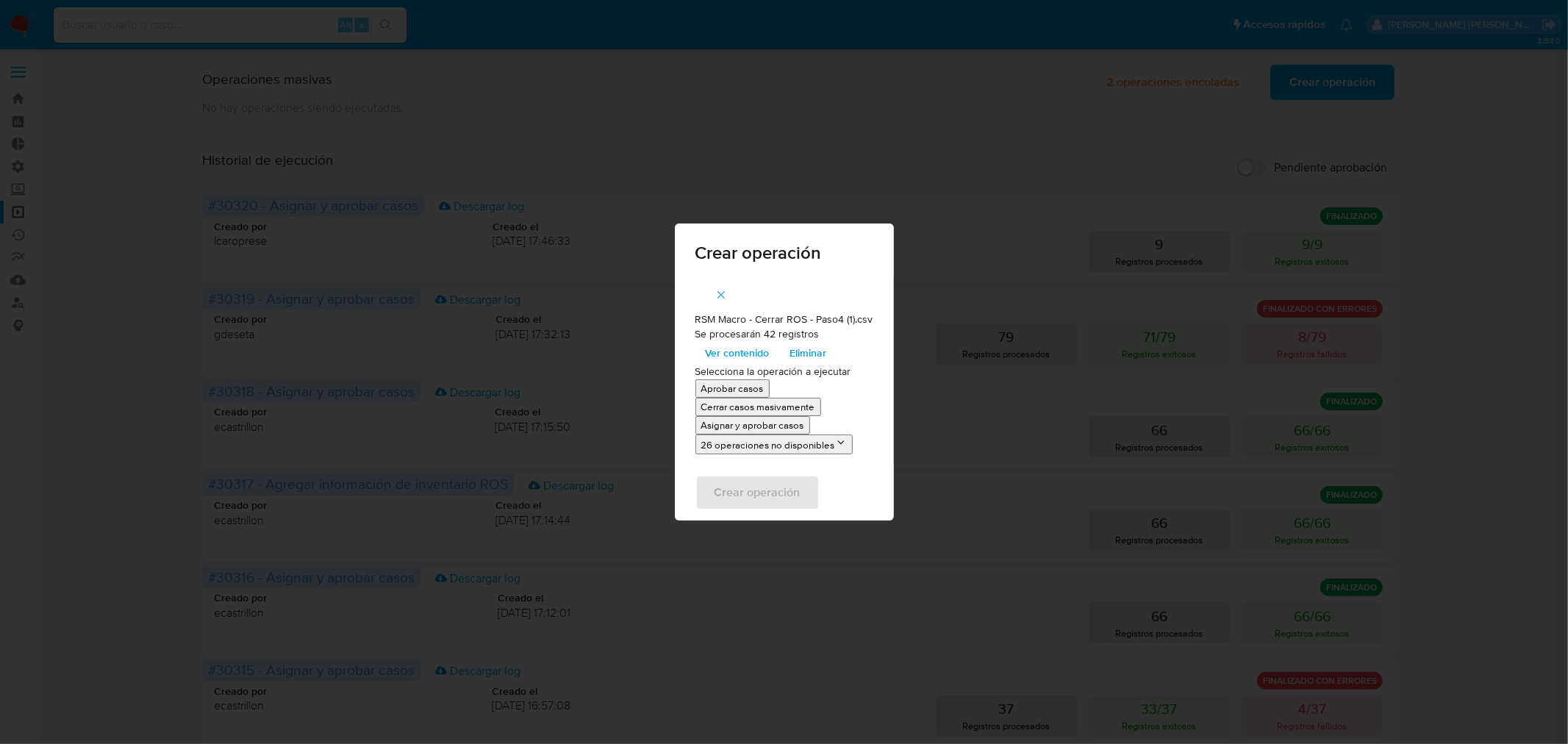
click at [767, 420] on p "Asignar y aprobar casos" at bounding box center [753, 425] width 103 height 14
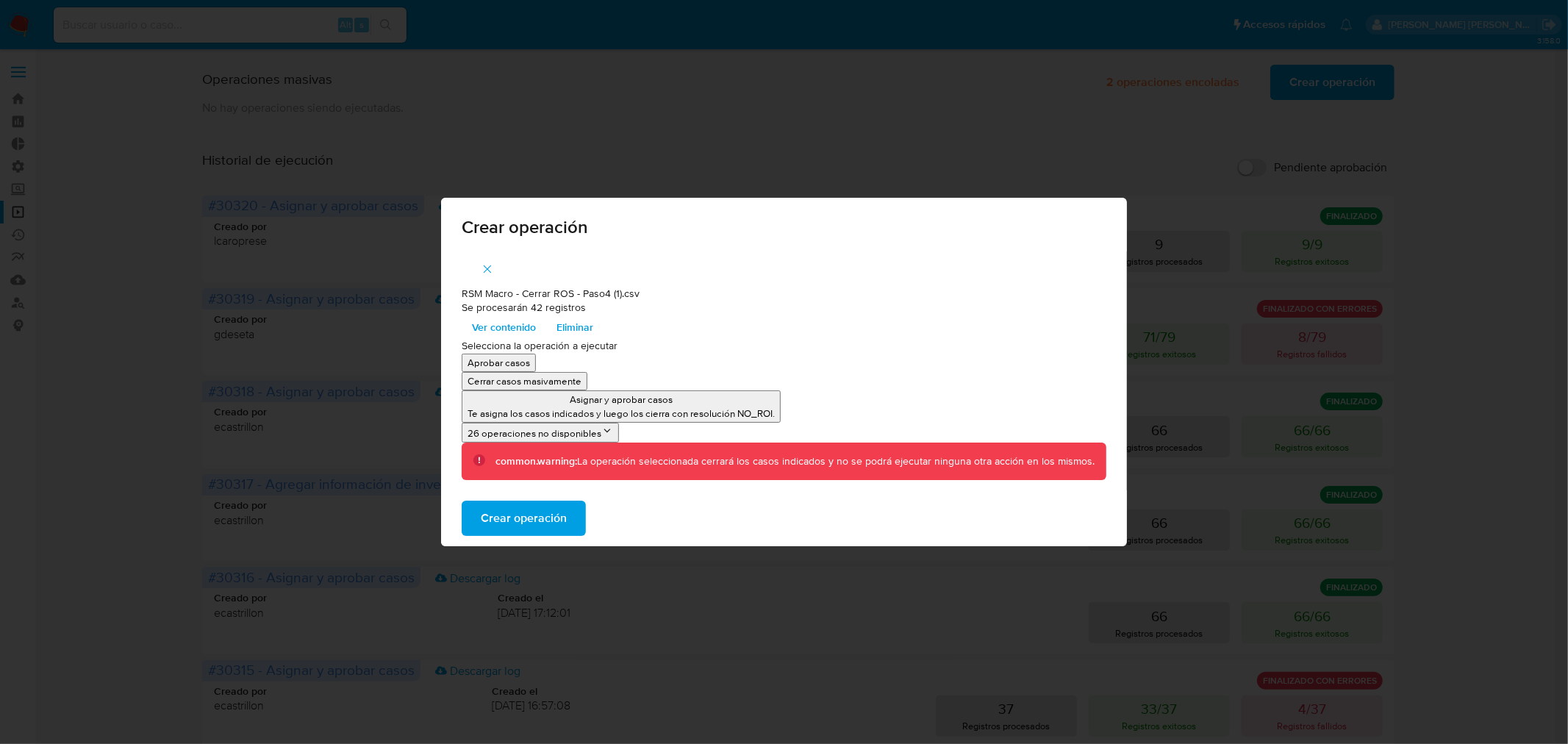
click at [578, 510] on button "Crear operación" at bounding box center [523, 518] width 124 height 35
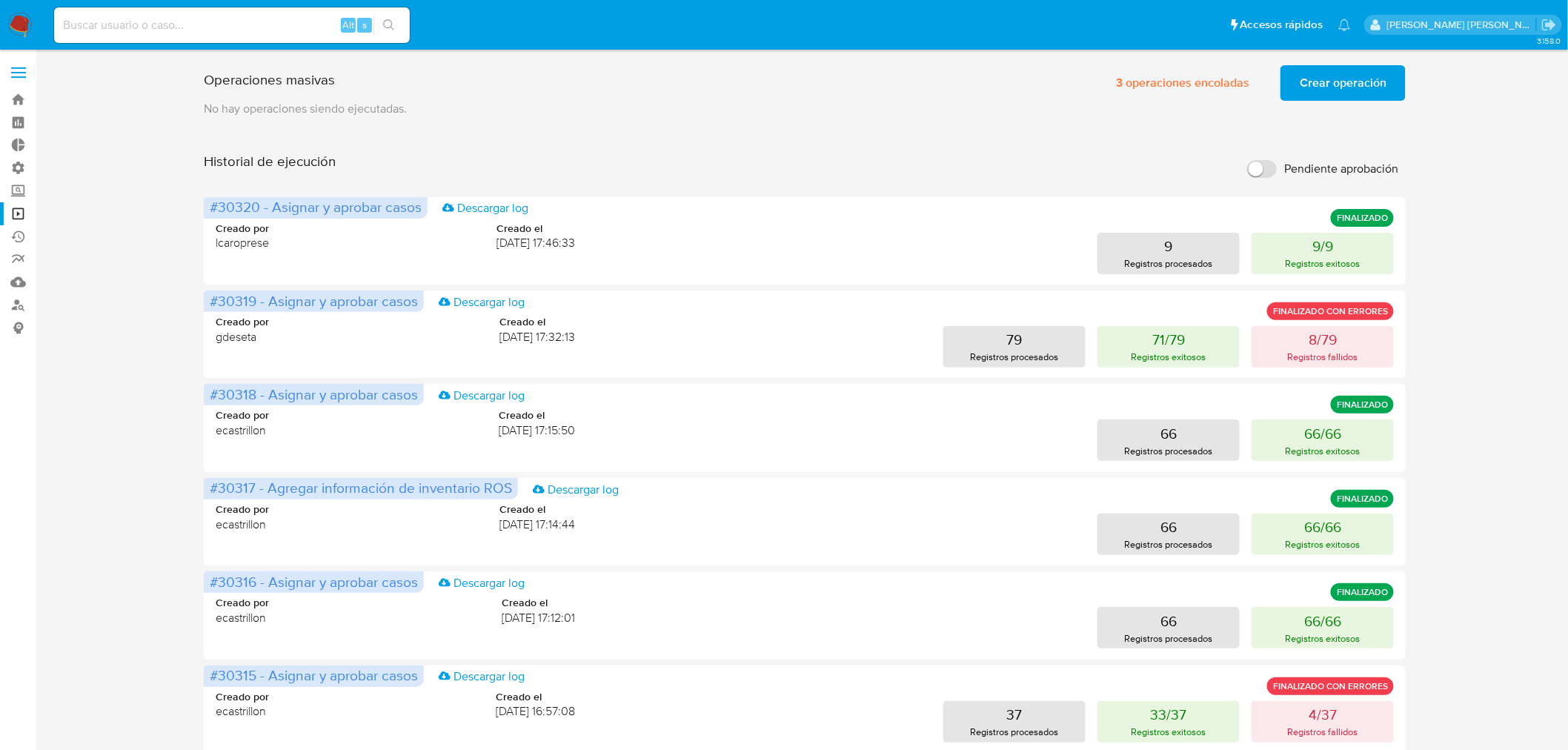
click at [18, 27] on img at bounding box center [20, 25] width 25 height 25
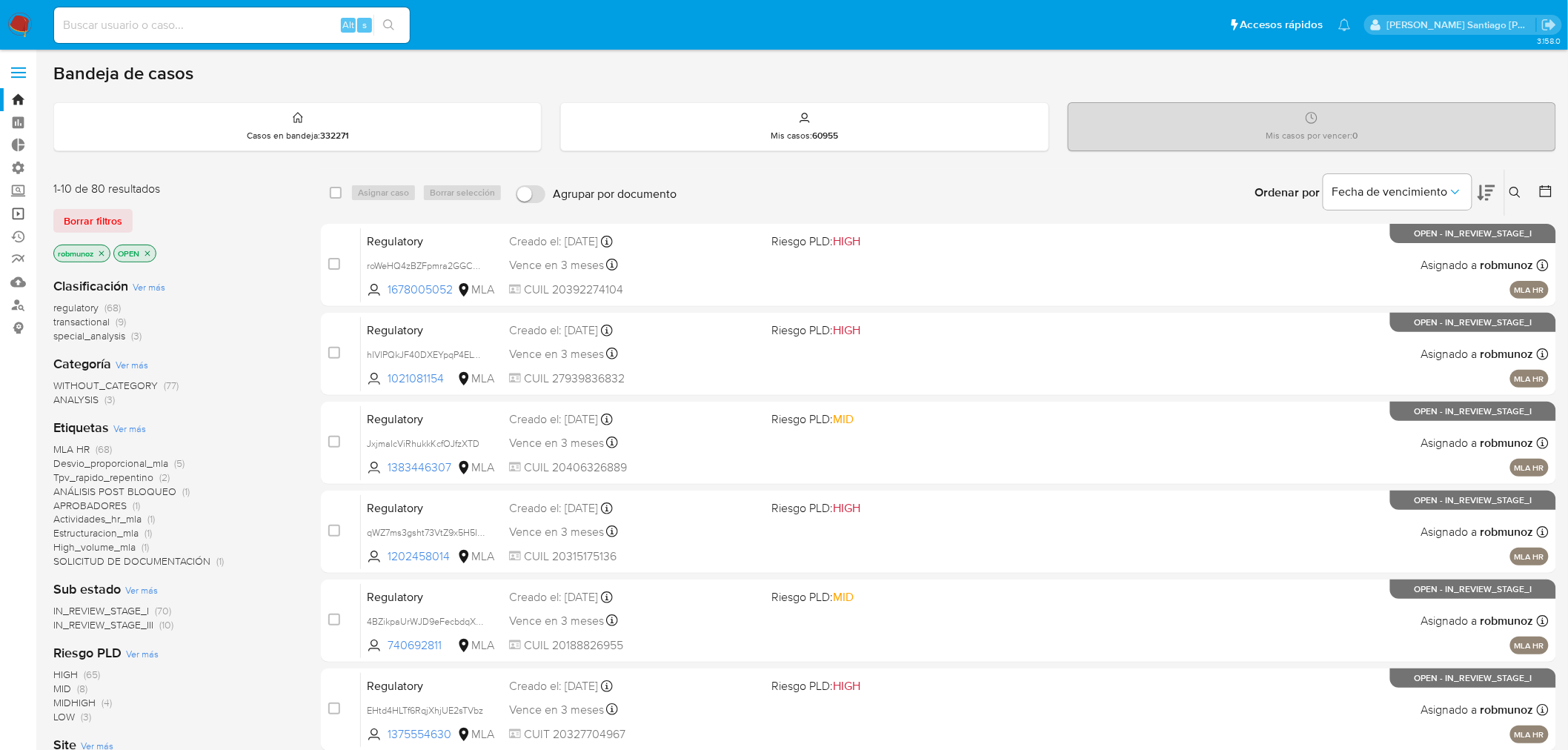
click at [11, 213] on link "Operaciones masivas" at bounding box center [88, 213] width 176 height 23
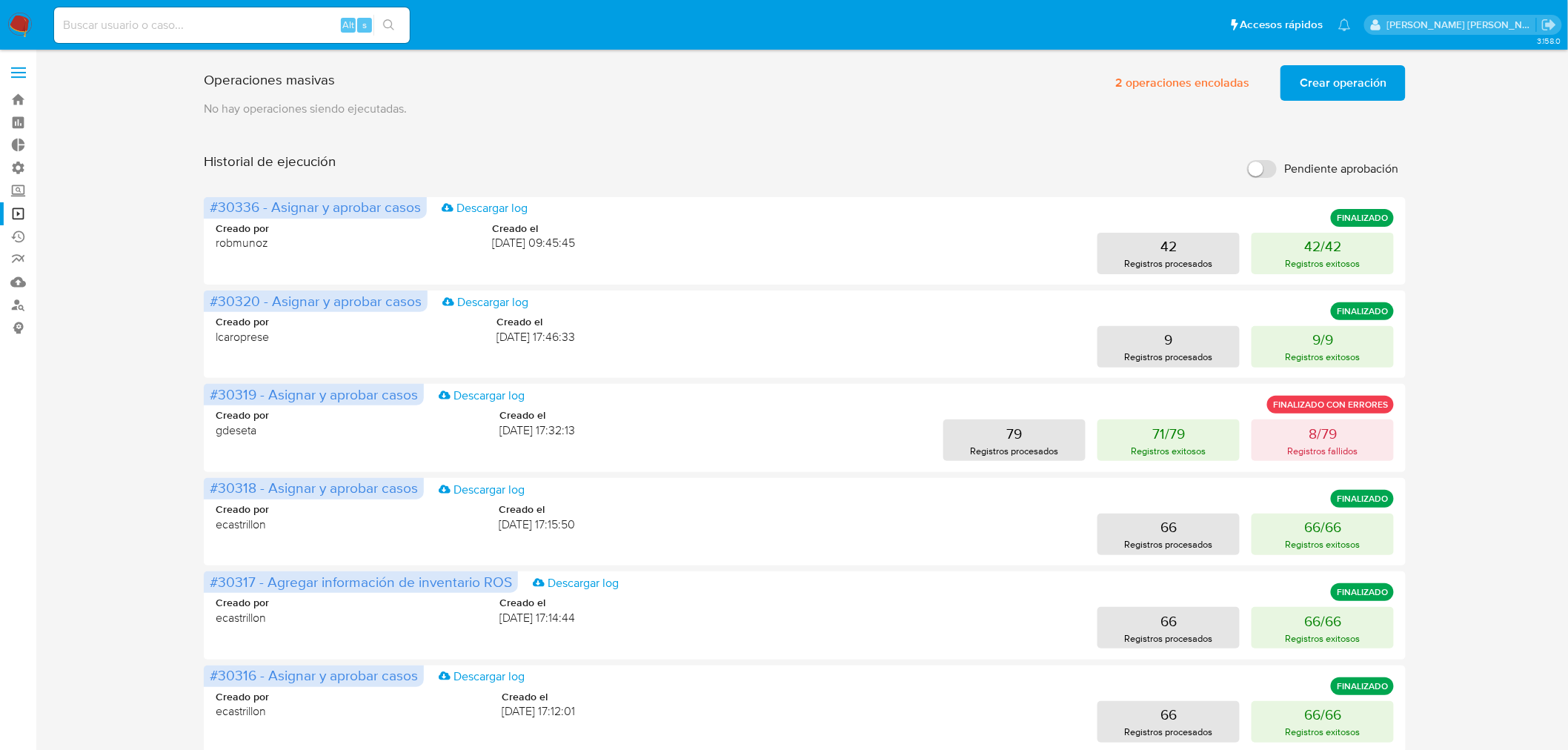
click at [1341, 81] on span "Crear operación" at bounding box center [1343, 83] width 87 height 32
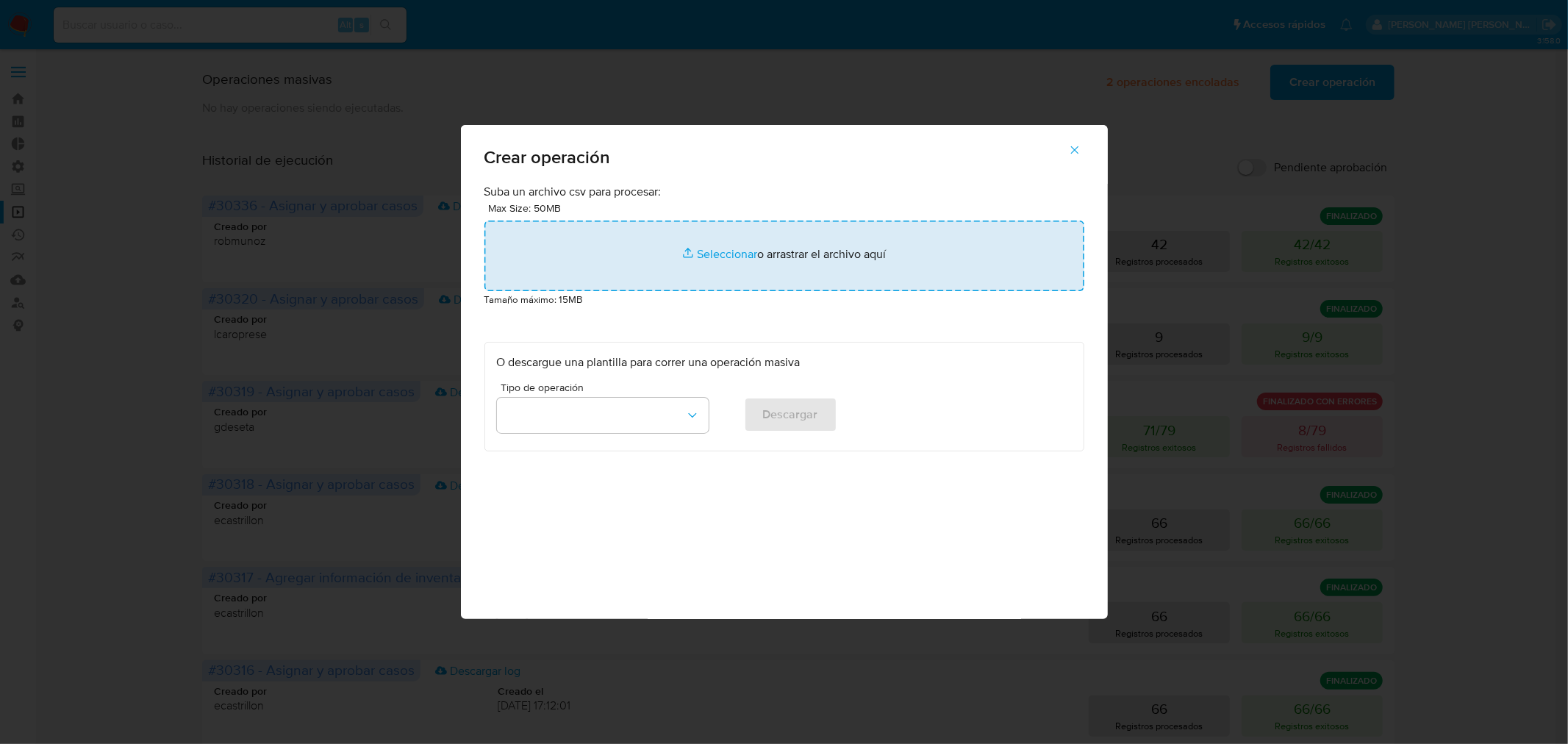
click at [864, 266] on input "file" at bounding box center [784, 256] width 600 height 70
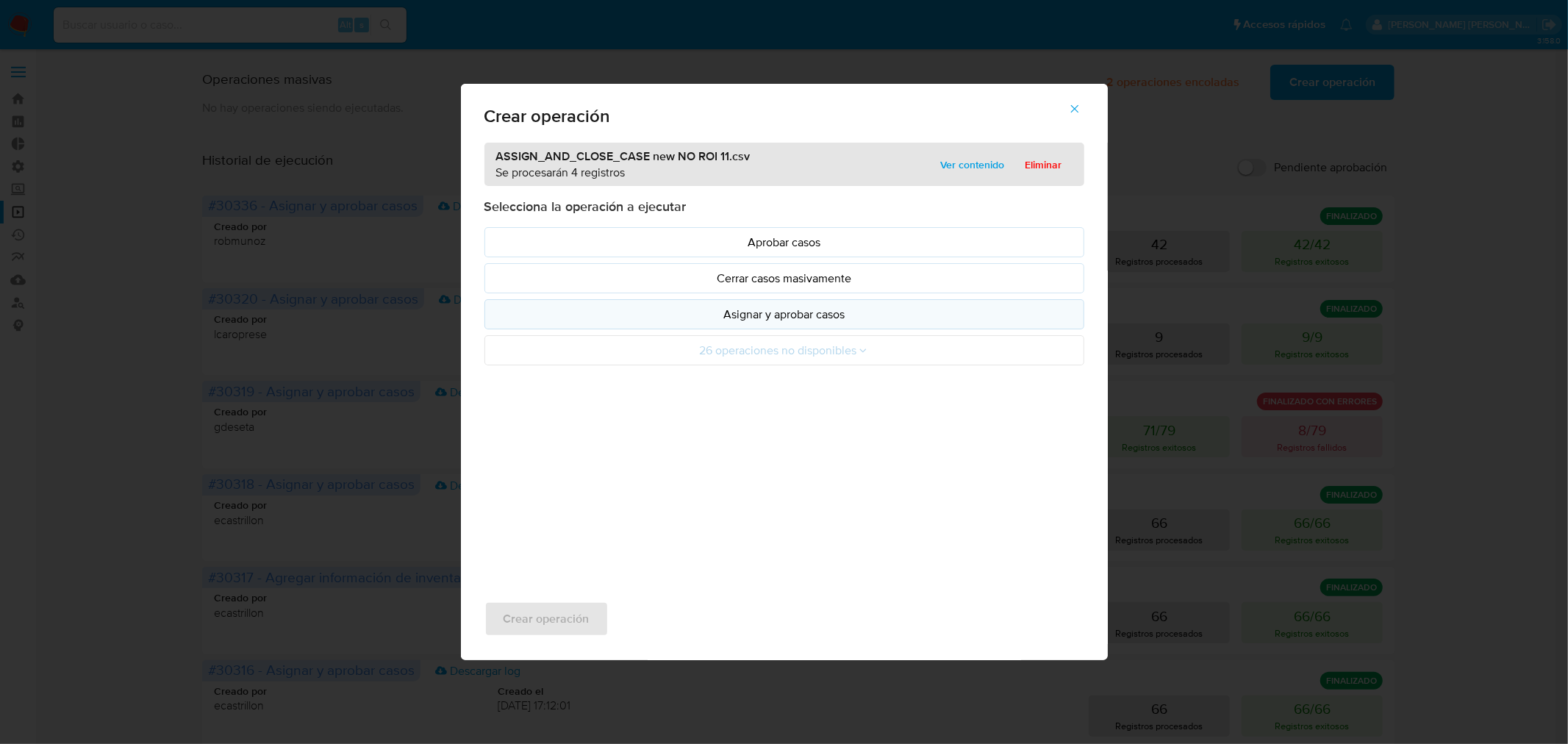
click at [825, 317] on p "Asignar y aprobar casos" at bounding box center [784, 314] width 575 height 17
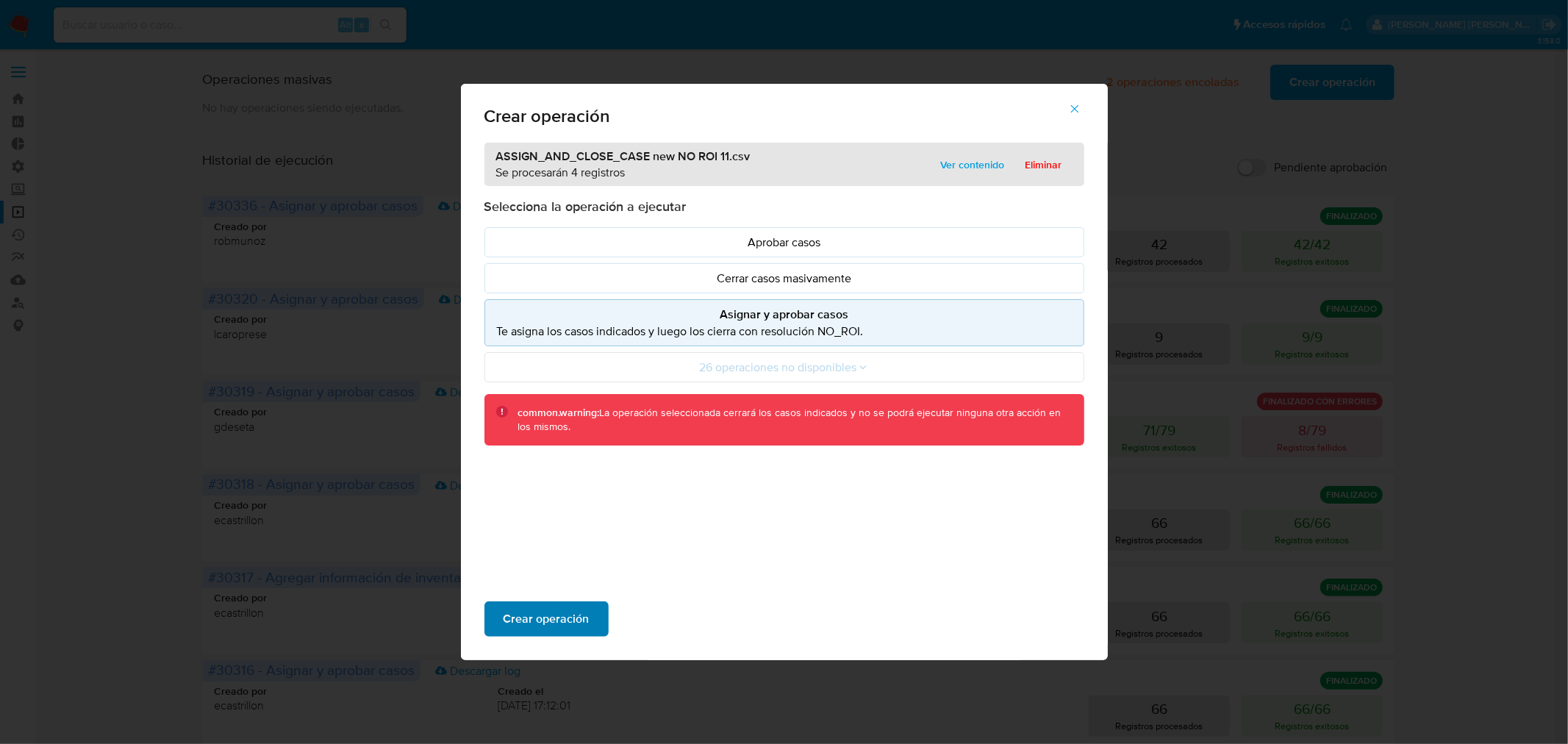
click at [566, 619] on span "Crear operación" at bounding box center [546, 619] width 86 height 32
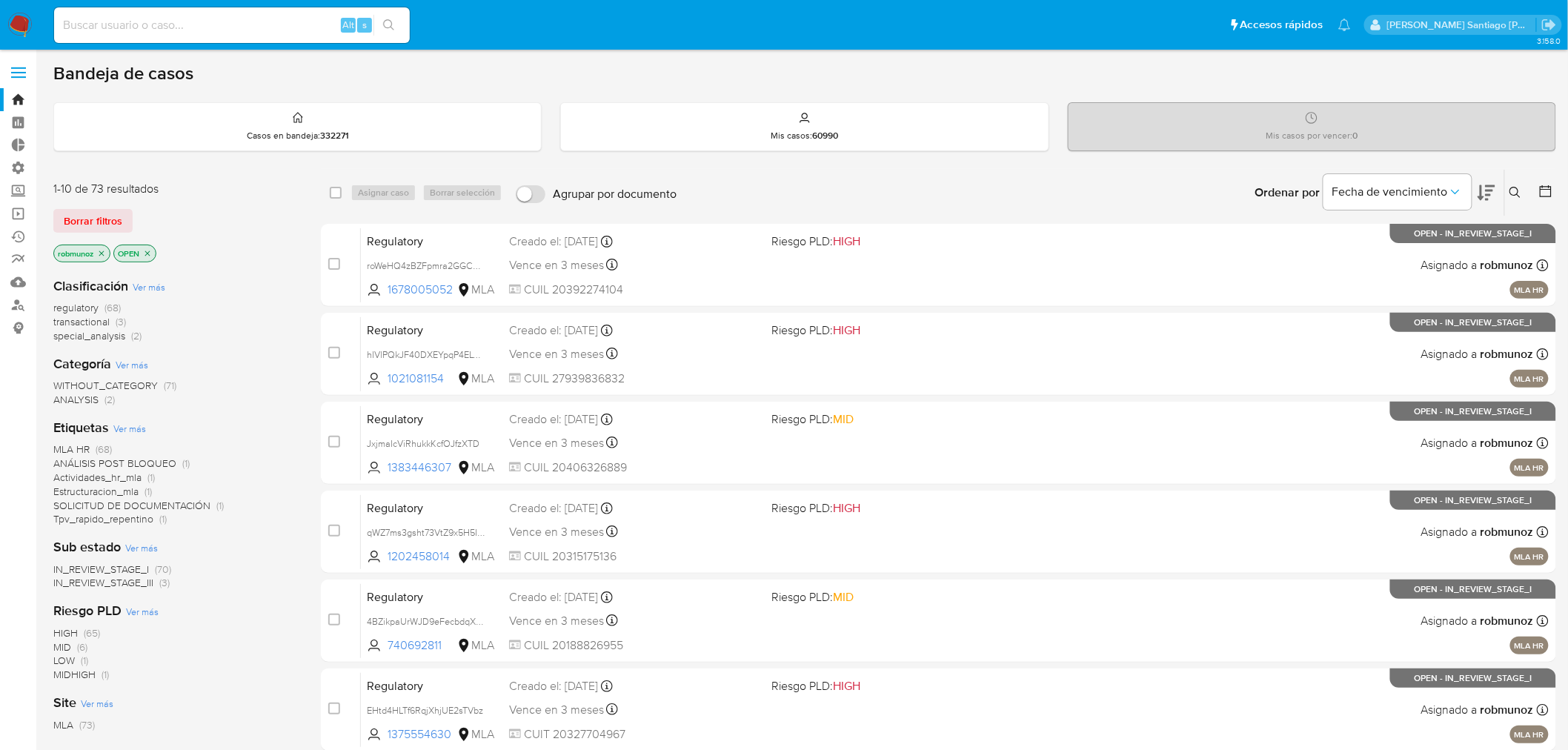
click at [1514, 195] on icon at bounding box center [1515, 192] width 11 height 11
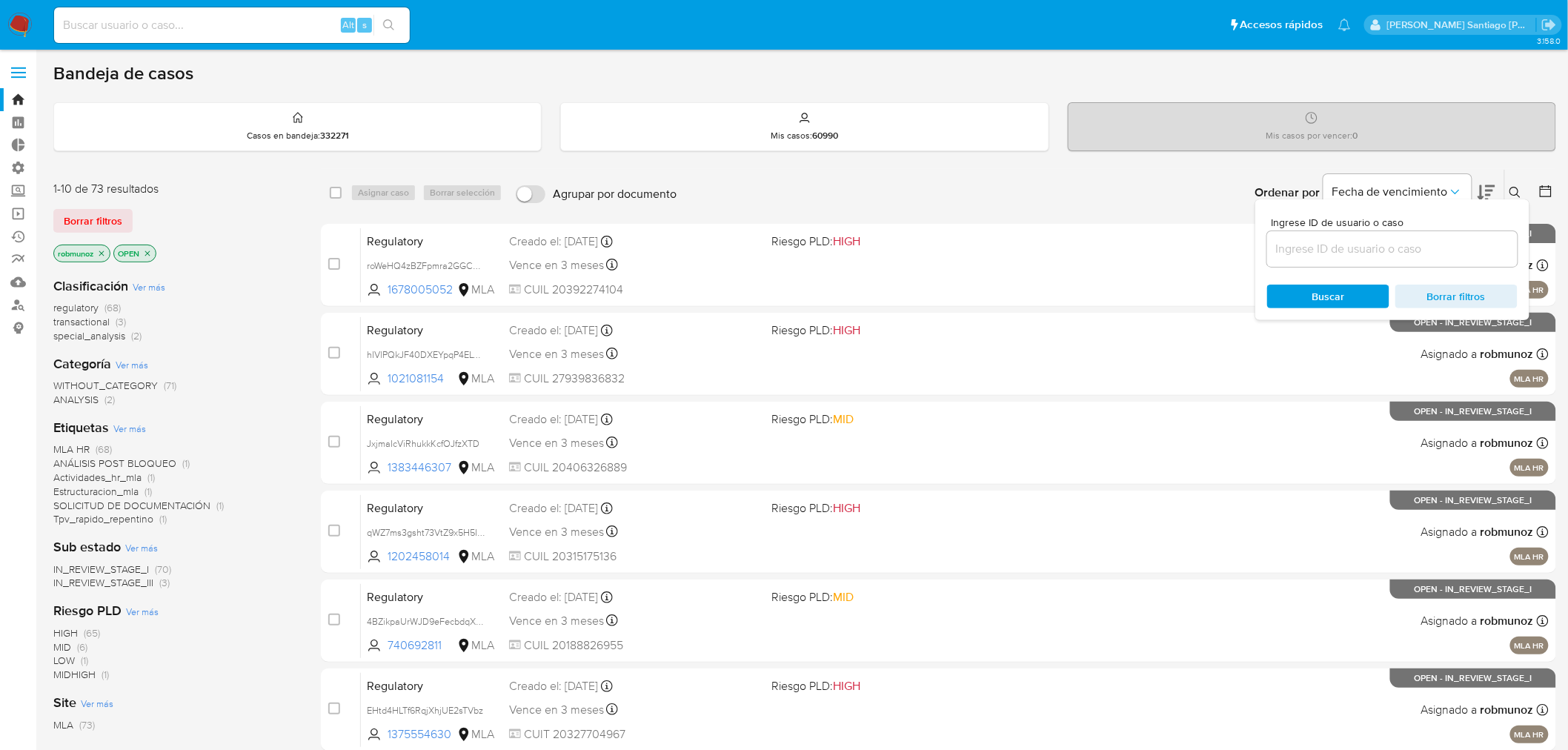
click at [1419, 246] on input at bounding box center [1392, 249] width 250 height 19
type input "AqvHHiY3NU3zAoKd6yhjjHDp"
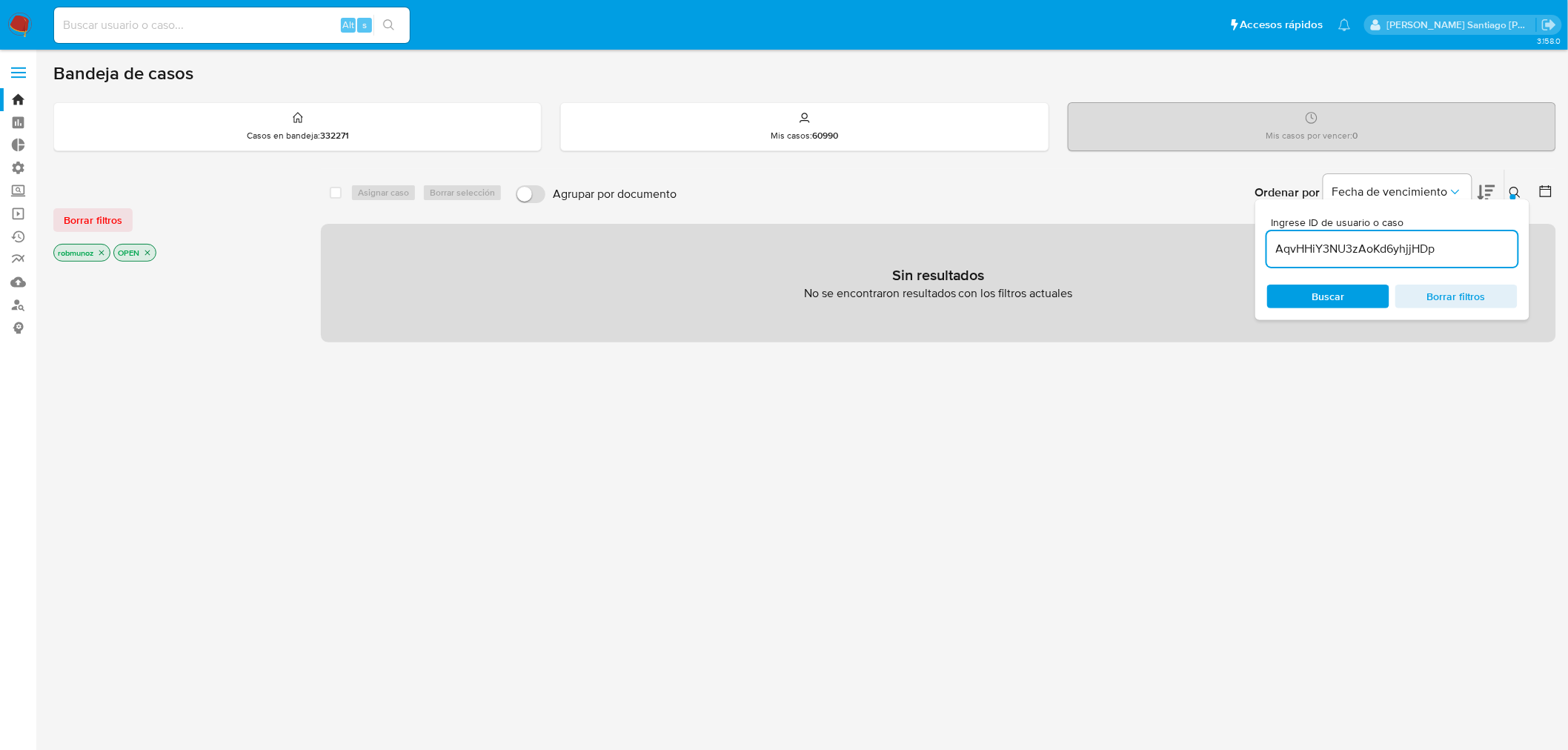
drag, startPoint x: 112, startPoint y: 215, endPoint x: 107, endPoint y: 224, distance: 10.3
click at [108, 222] on span "Borrar filtros" at bounding box center [93, 220] width 58 height 20
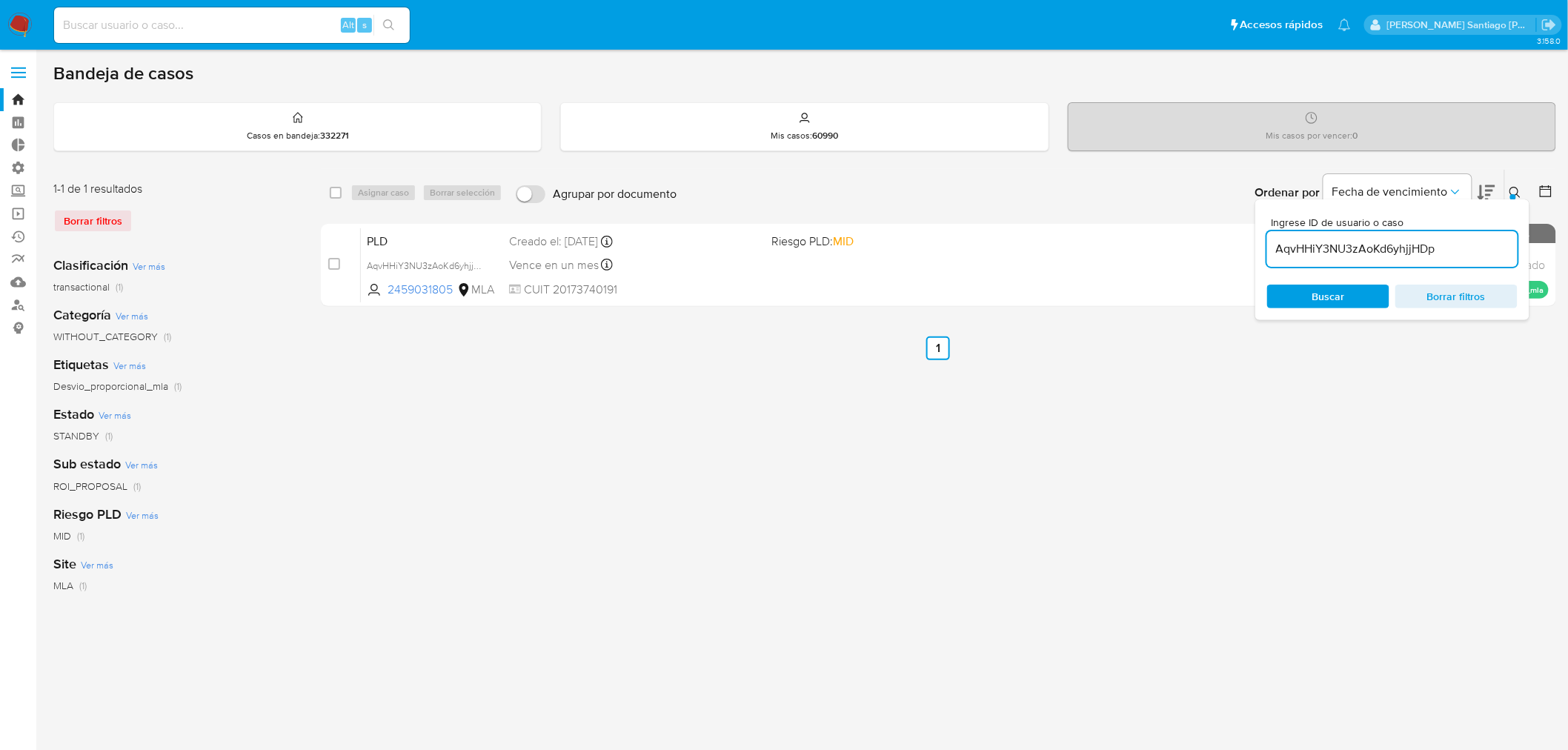
click at [1508, 195] on button at bounding box center [1517, 192] width 24 height 18
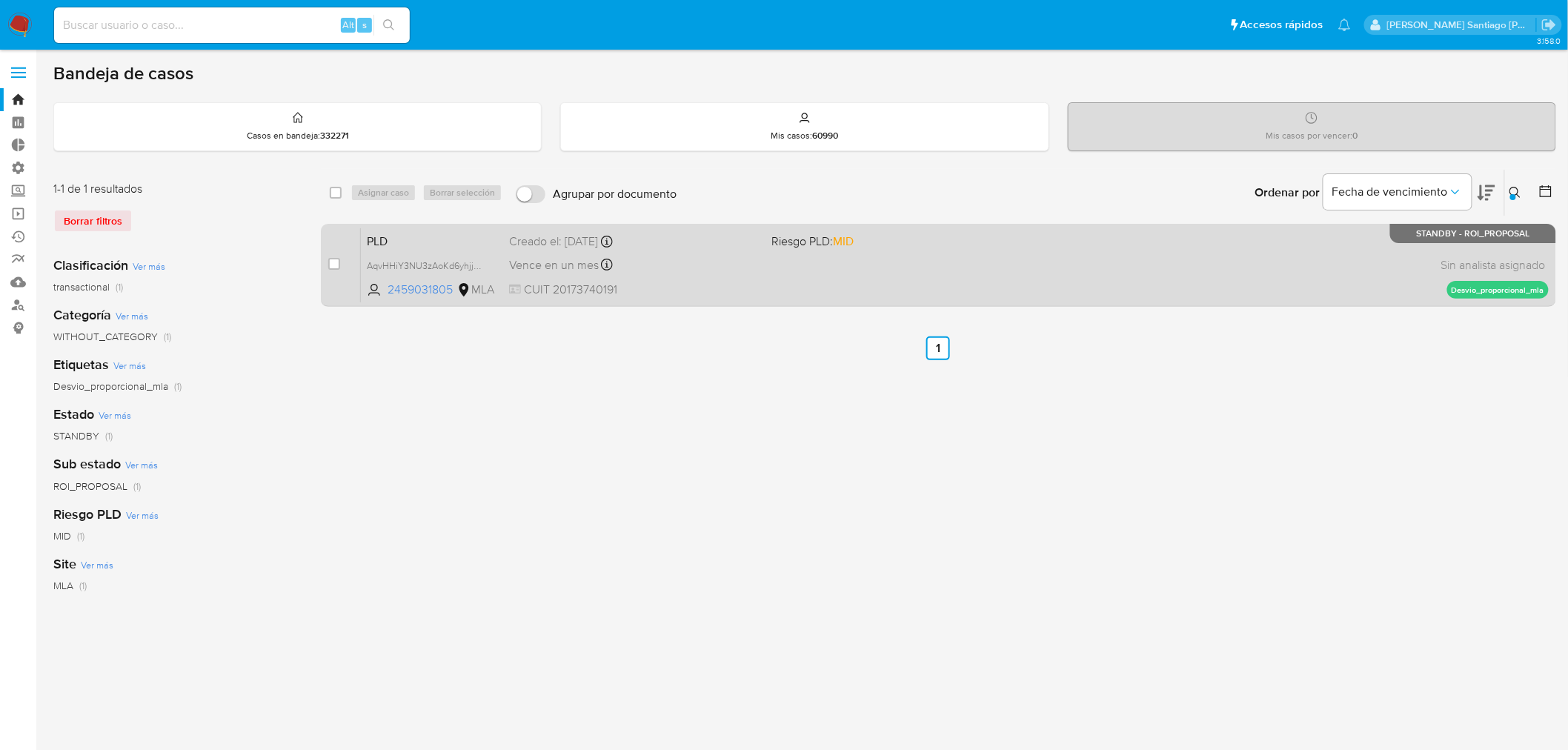
click at [339, 257] on div "case-item-checkbox" at bounding box center [334, 264] width 12 height 15
click at [327, 265] on div "case-item-checkbox No es posible asignar el caso PLD AqvHHiY3NU3zAoKd6yhjjHDp 2…" at bounding box center [938, 265] width 1235 height 83
click at [332, 264] on input "checkbox" at bounding box center [334, 263] width 12 height 12
checkbox input "true"
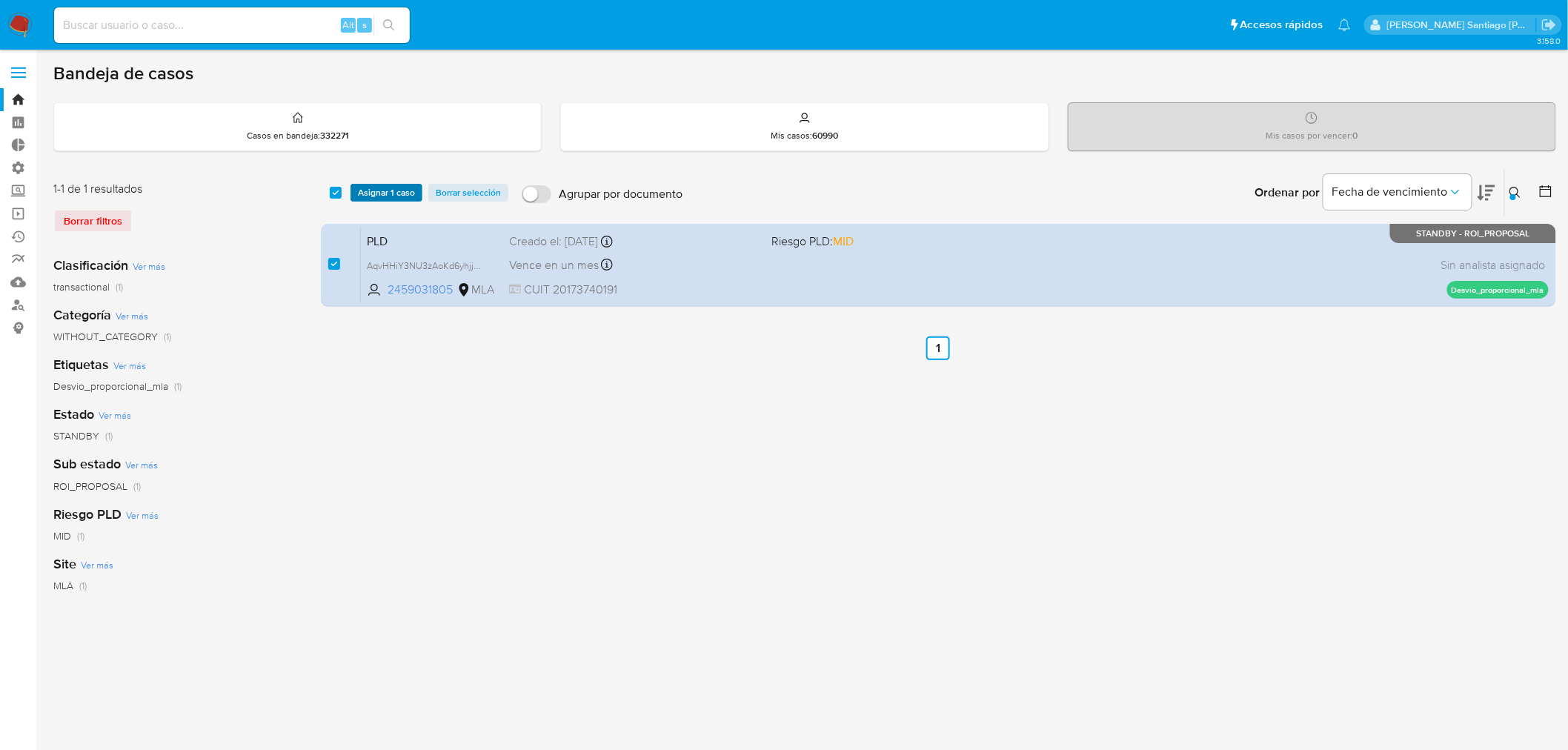
click at [388, 194] on span "Asignar 1 caso" at bounding box center [386, 192] width 57 height 15
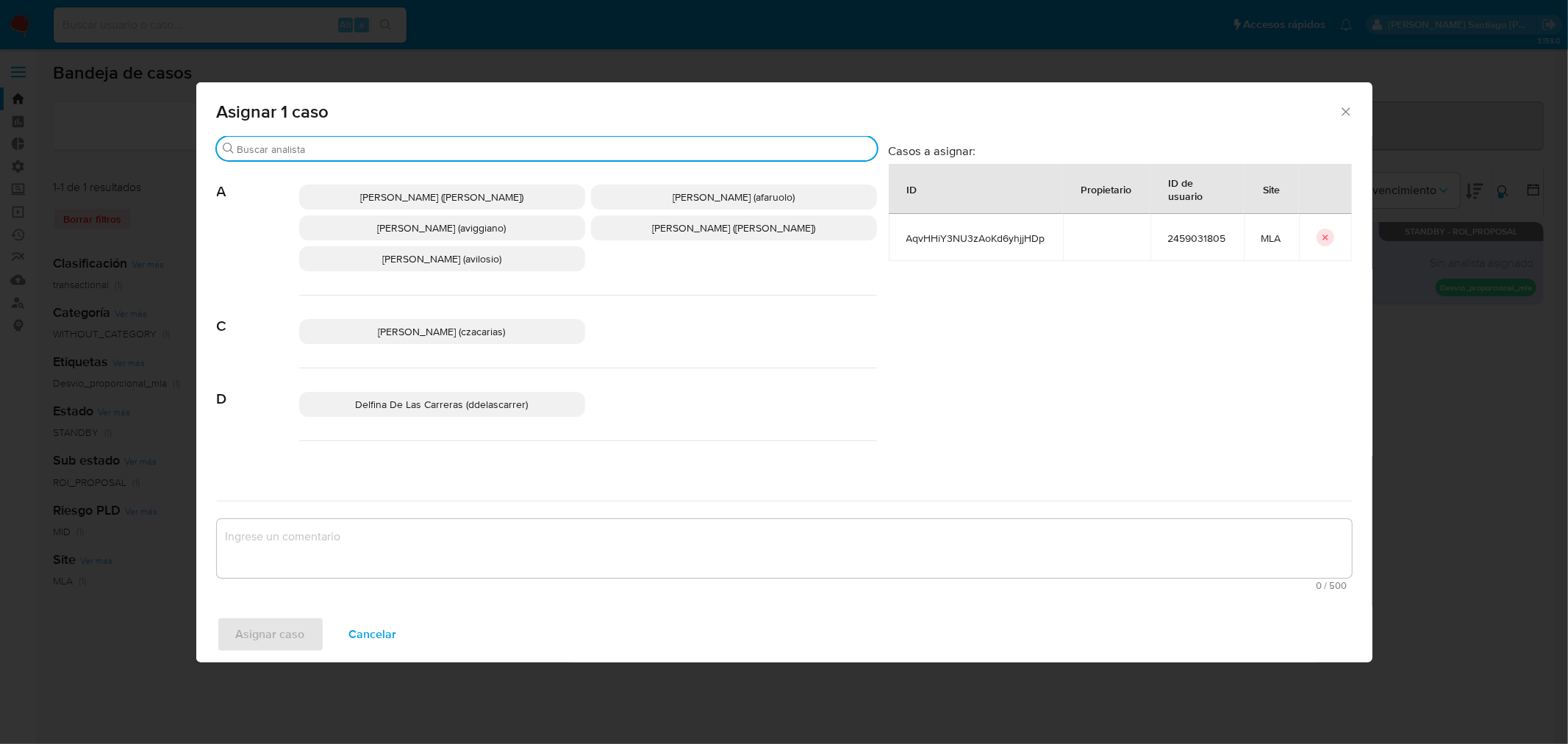
drag, startPoint x: 370, startPoint y: 149, endPoint x: 379, endPoint y: 152, distance: 9.5
click at [367, 145] on input "Buscar" at bounding box center [554, 149] width 634 height 13
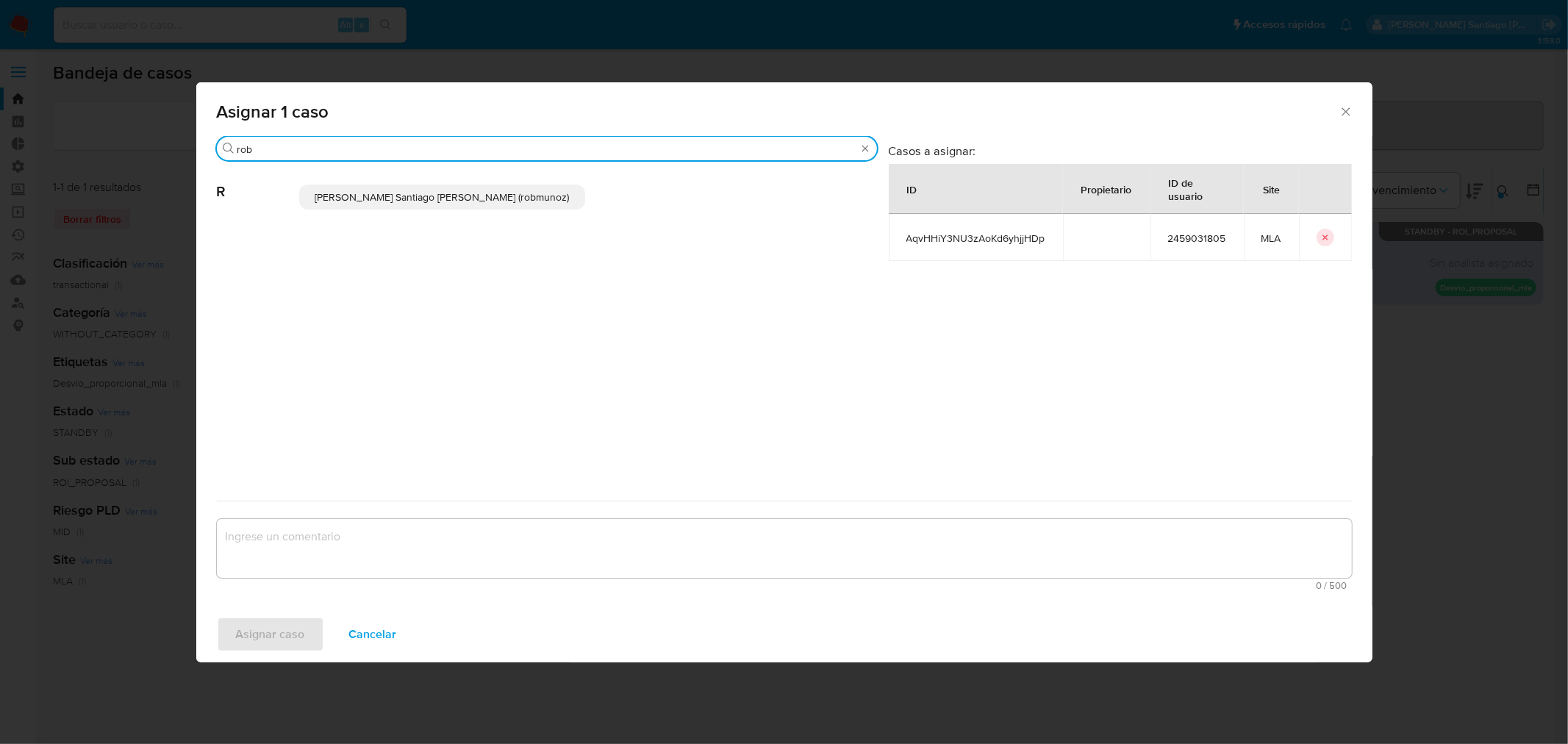
type input "rob"
click at [416, 199] on span "Roberto Santiago Munoz (robmunoz)" at bounding box center [442, 197] width 255 height 15
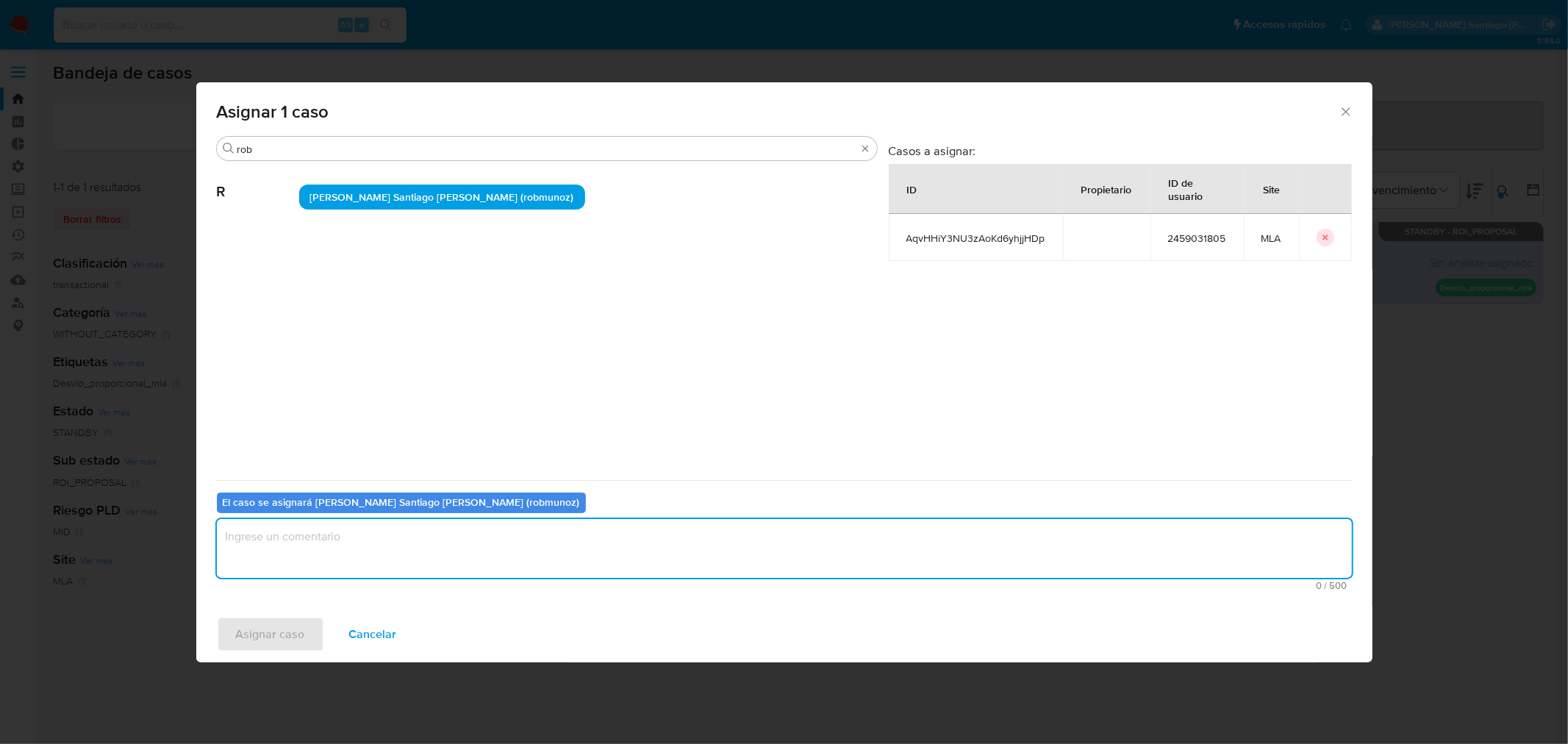
click at [353, 548] on textarea "assign-modal" at bounding box center [784, 548] width 1135 height 59
click at [305, 629] on button "Asignar caso" at bounding box center [270, 634] width 107 height 35
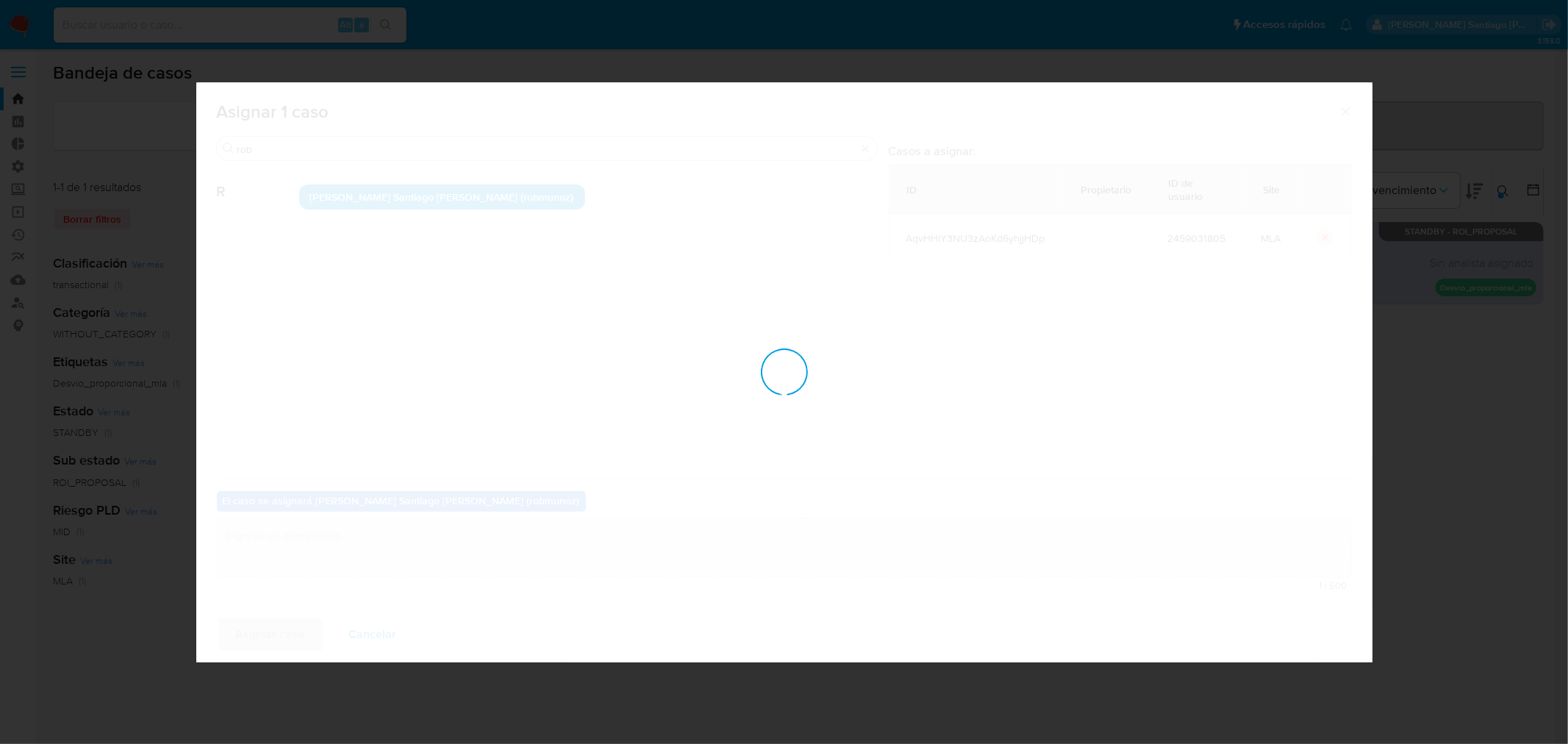
checkbox input "false"
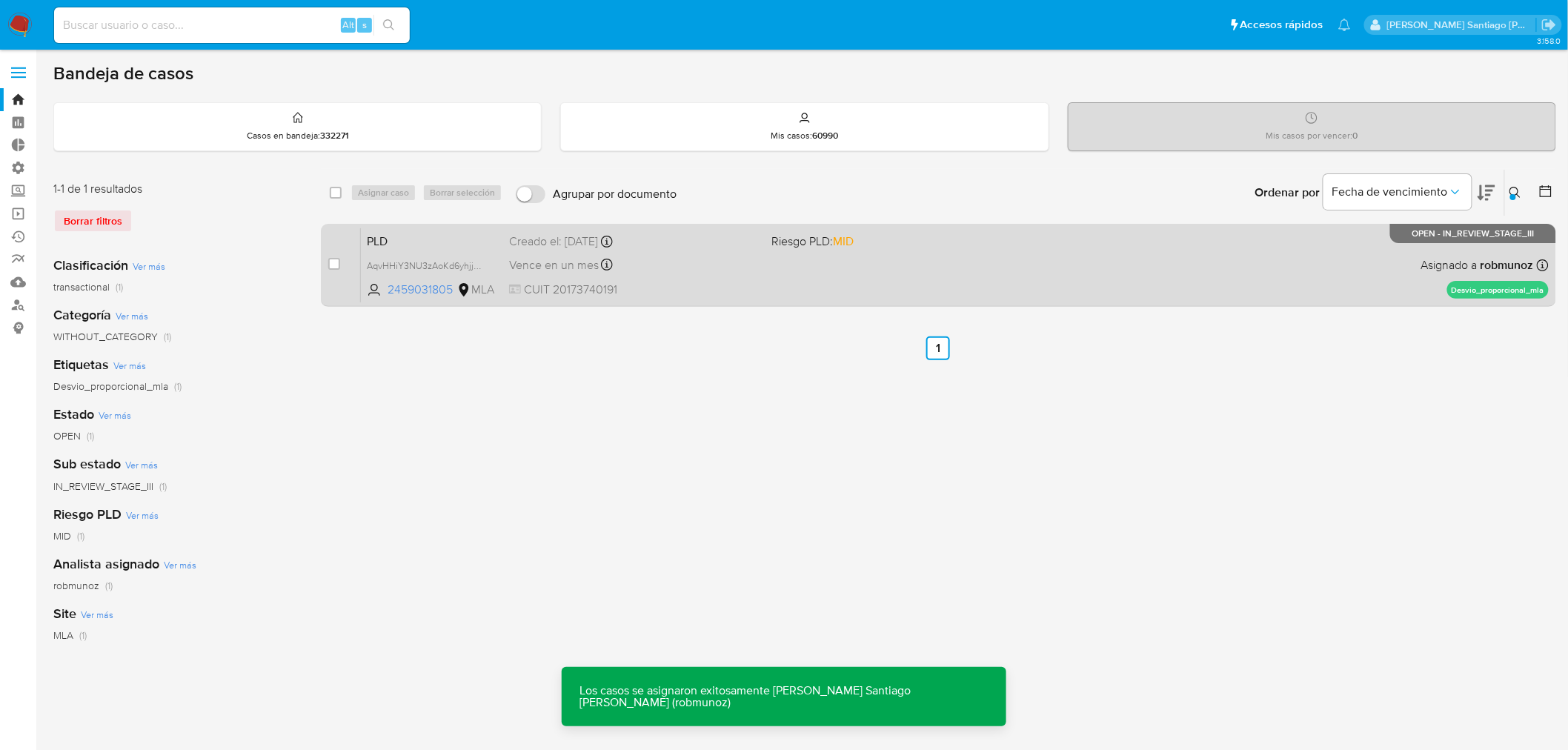
click at [704, 276] on div "PLD AqvHHiY3NU3zAoKd6yhjjHDp 2459031805 MLA Riesgo PLD: MID Creado el: 12/07/20…" at bounding box center [955, 265] width 1188 height 75
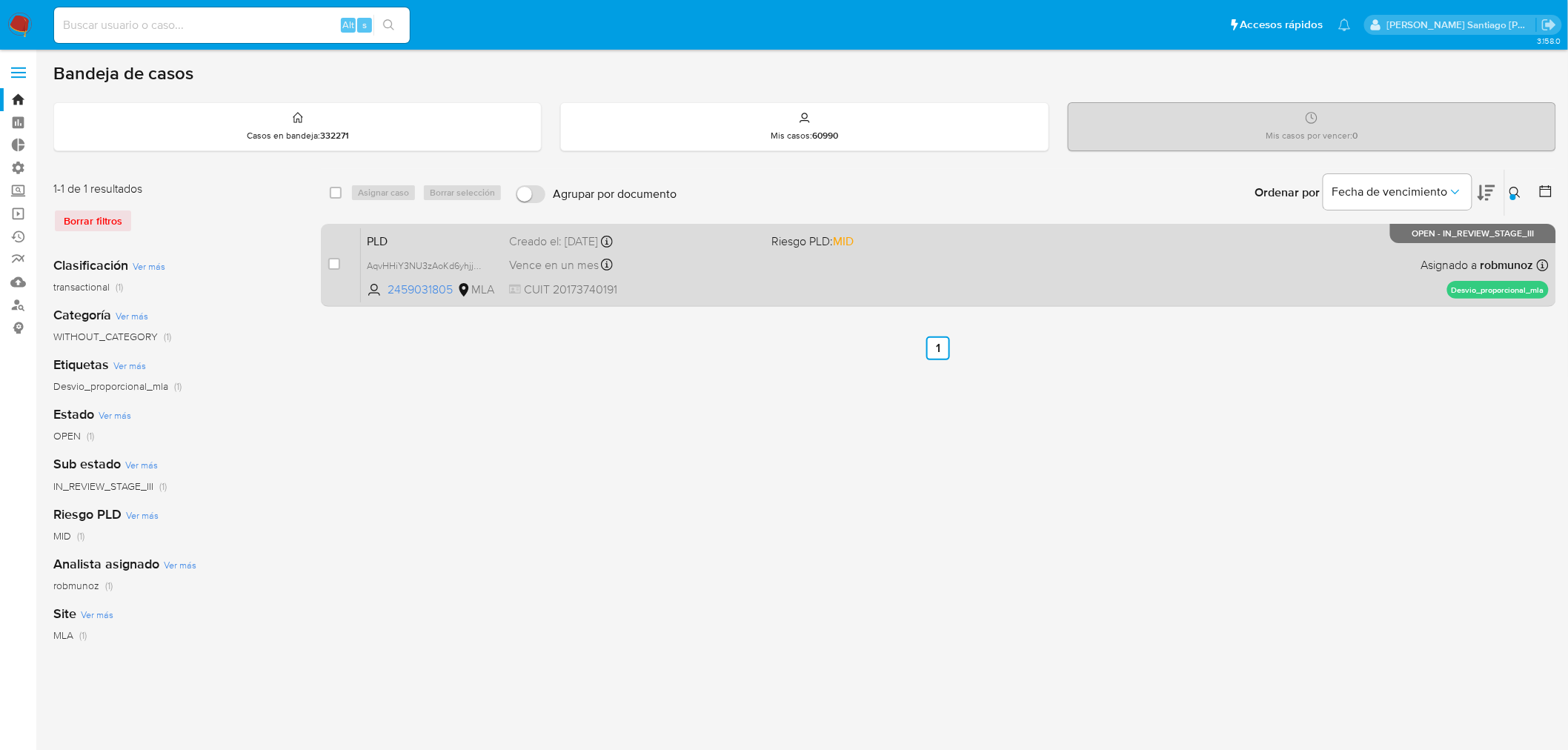
click at [338, 253] on div "case-item-checkbox No es posible asignar el caso" at bounding box center [344, 265] width 32 height 75
click at [335, 257] on div "case-item-checkbox" at bounding box center [334, 264] width 12 height 15
click at [330, 270] on div "case-item-checkbox" at bounding box center [334, 265] width 12 height 18
click at [332, 263] on input "checkbox" at bounding box center [334, 263] width 12 height 12
checkbox input "true"
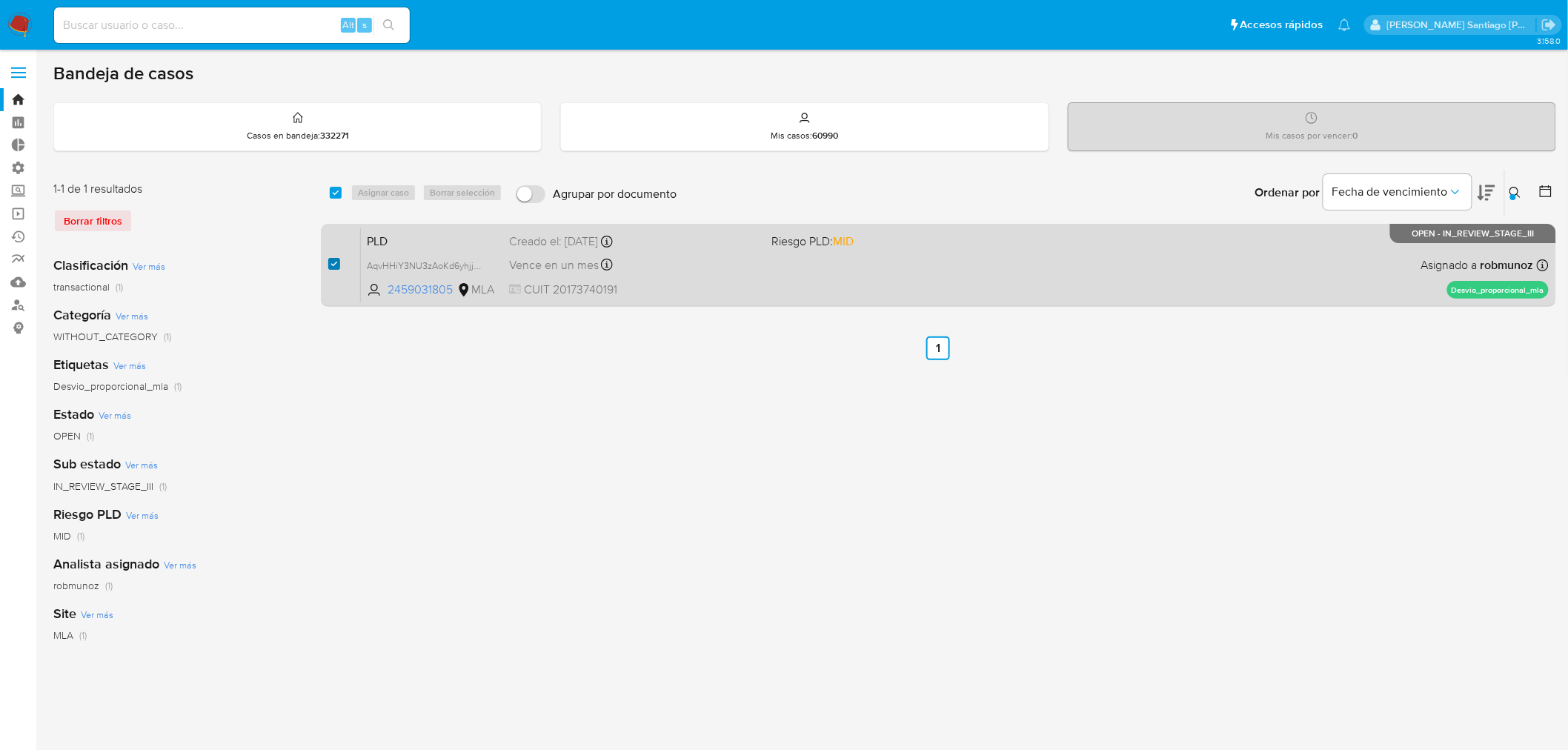
checkbox input "true"
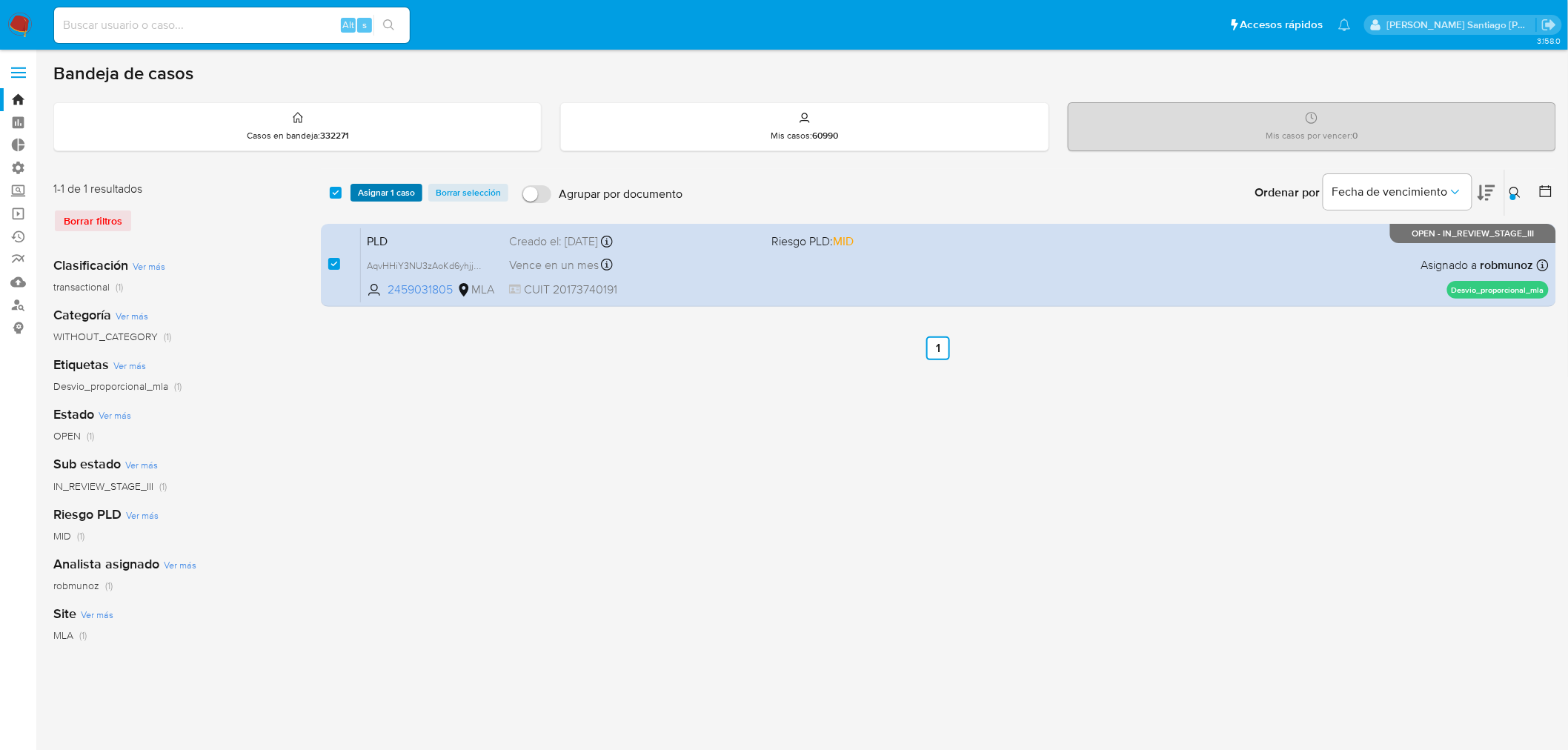
click at [405, 195] on span "Asignar 1 caso" at bounding box center [386, 192] width 57 height 15
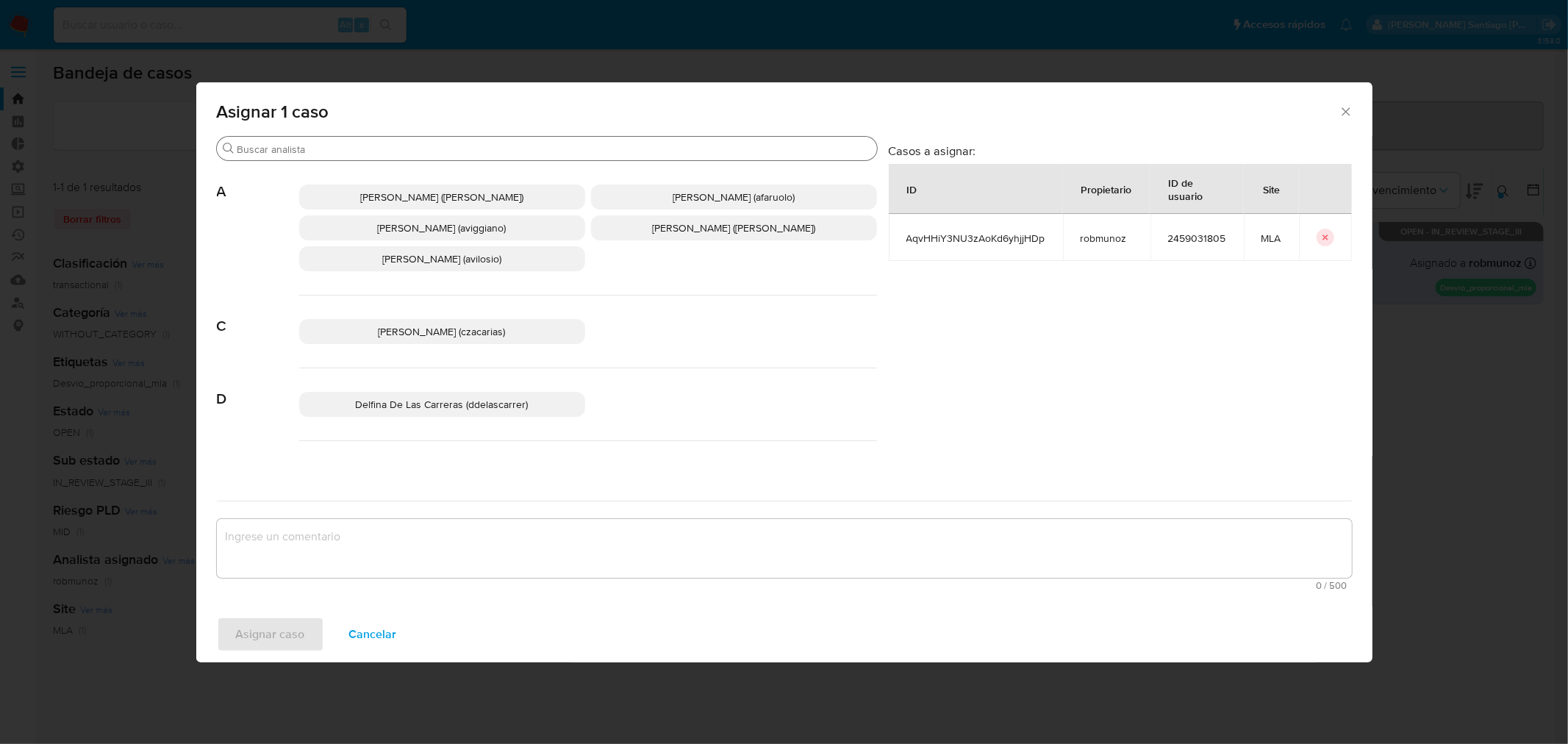
click at [377, 138] on div "Buscar" at bounding box center [547, 148] width 660 height 23
click at [383, 147] on input "Buscar" at bounding box center [554, 149] width 634 height 13
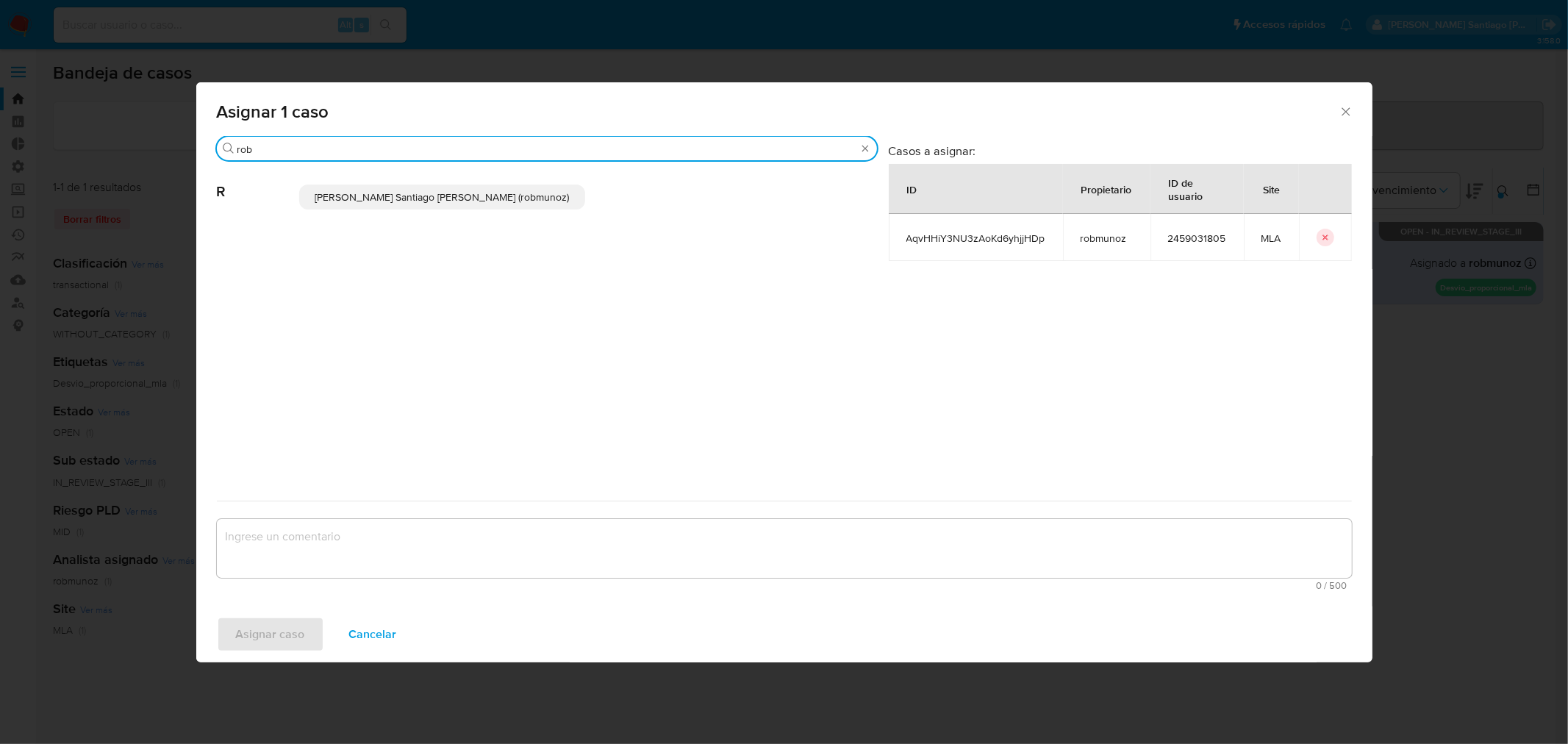
type input "rob"
drag, startPoint x: 422, startPoint y: 199, endPoint x: 423, endPoint y: 225, distance: 26.0
click at [422, 199] on span "Roberto Santiago Munoz (robmunoz)" at bounding box center [442, 197] width 255 height 15
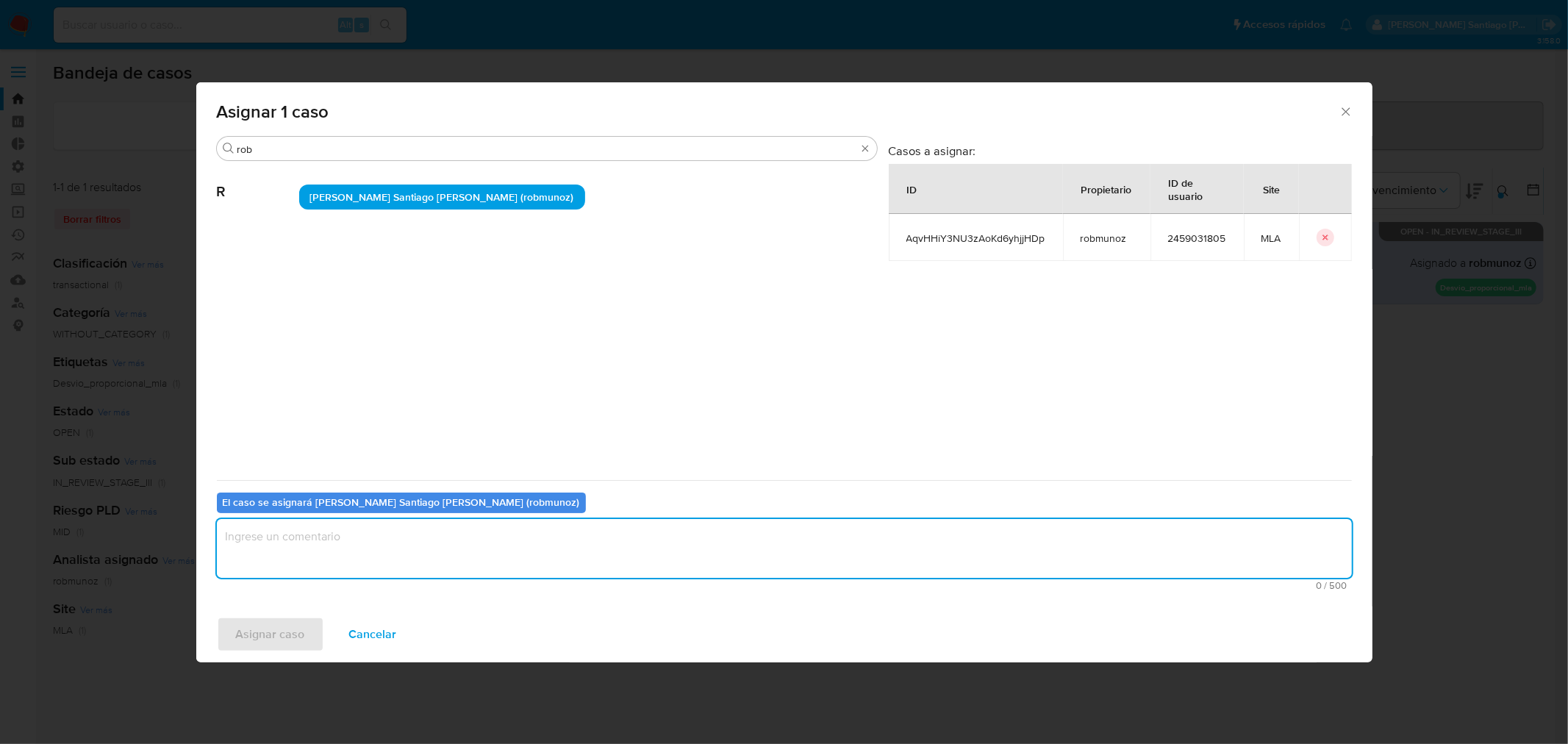
click at [424, 539] on textarea "assign-modal" at bounding box center [784, 548] width 1135 height 59
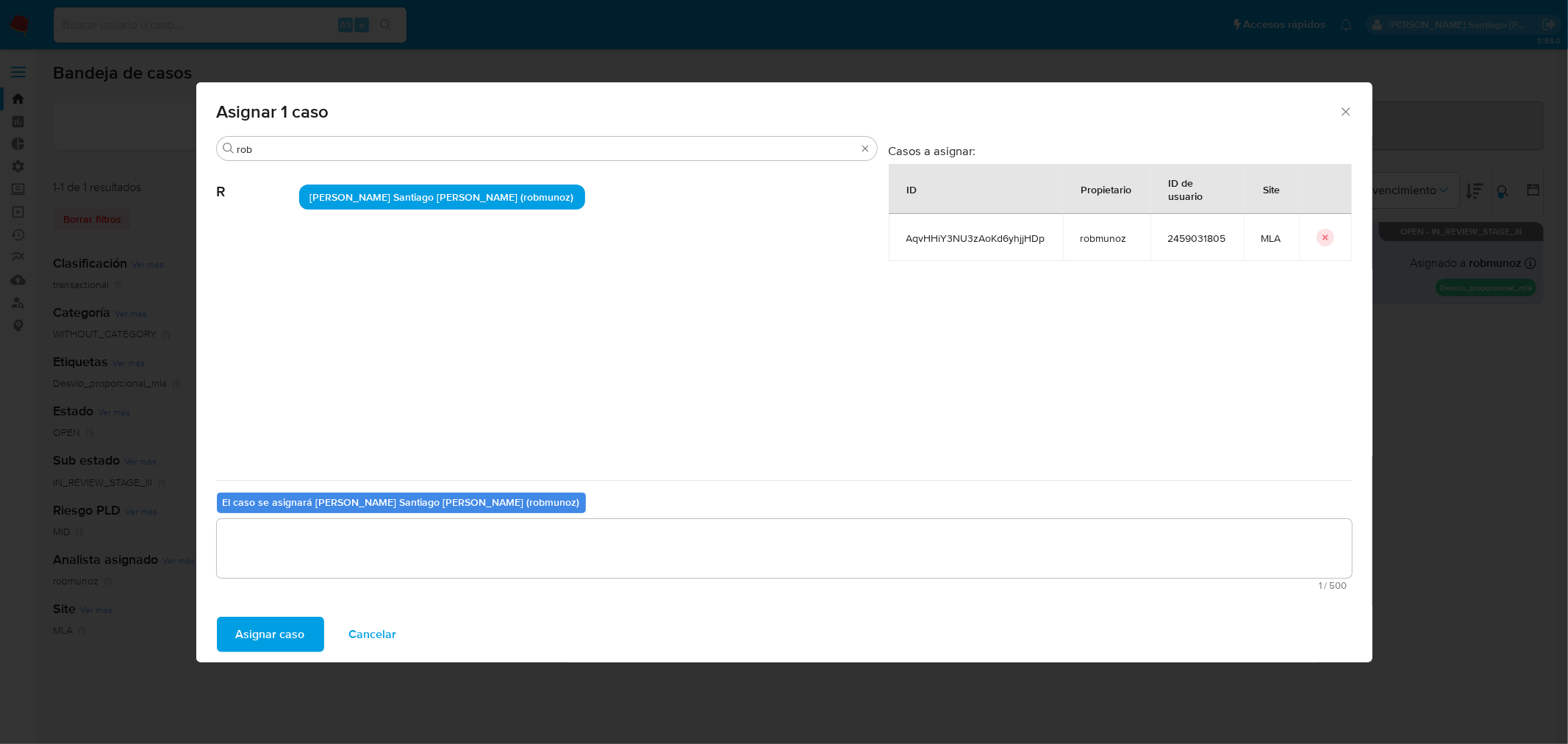
click at [292, 638] on span "Asignar caso" at bounding box center [270, 634] width 69 height 32
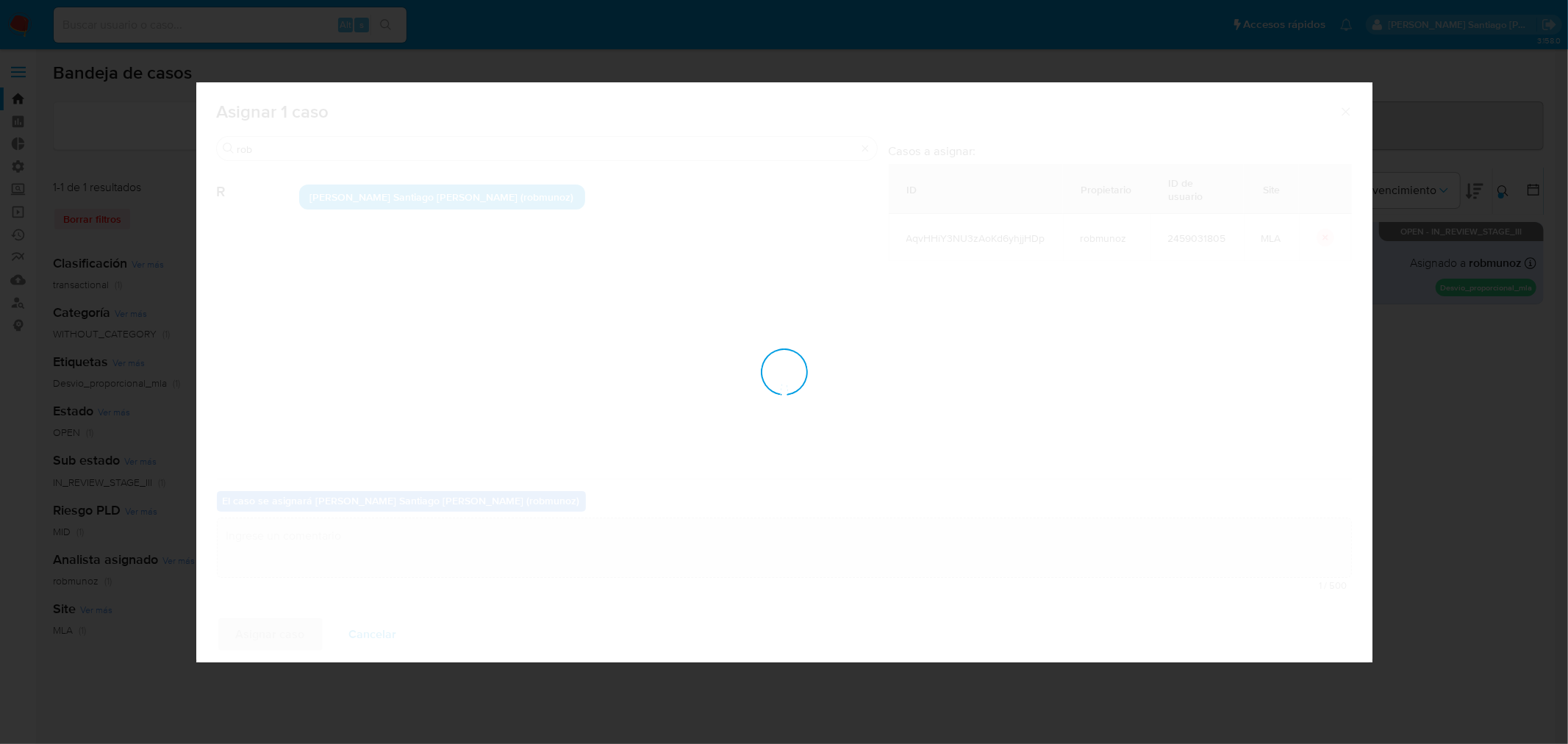
checkbox input "false"
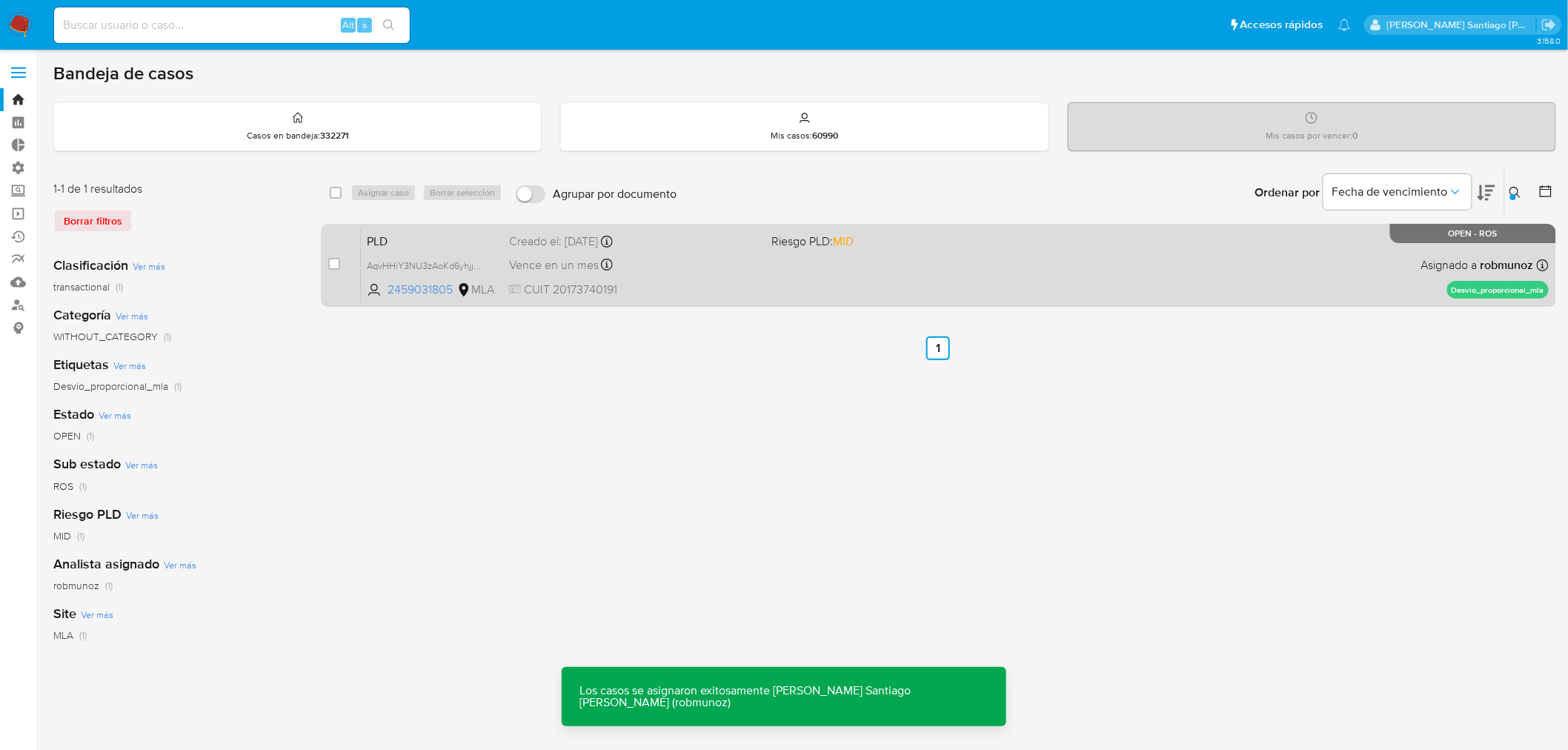
click at [987, 287] on div "PLD AqvHHiY3NU3zAoKd6yhjjHDp 2459031805 MLA Riesgo PLD: MID Creado el: 12/07/20…" at bounding box center [955, 265] width 1188 height 75
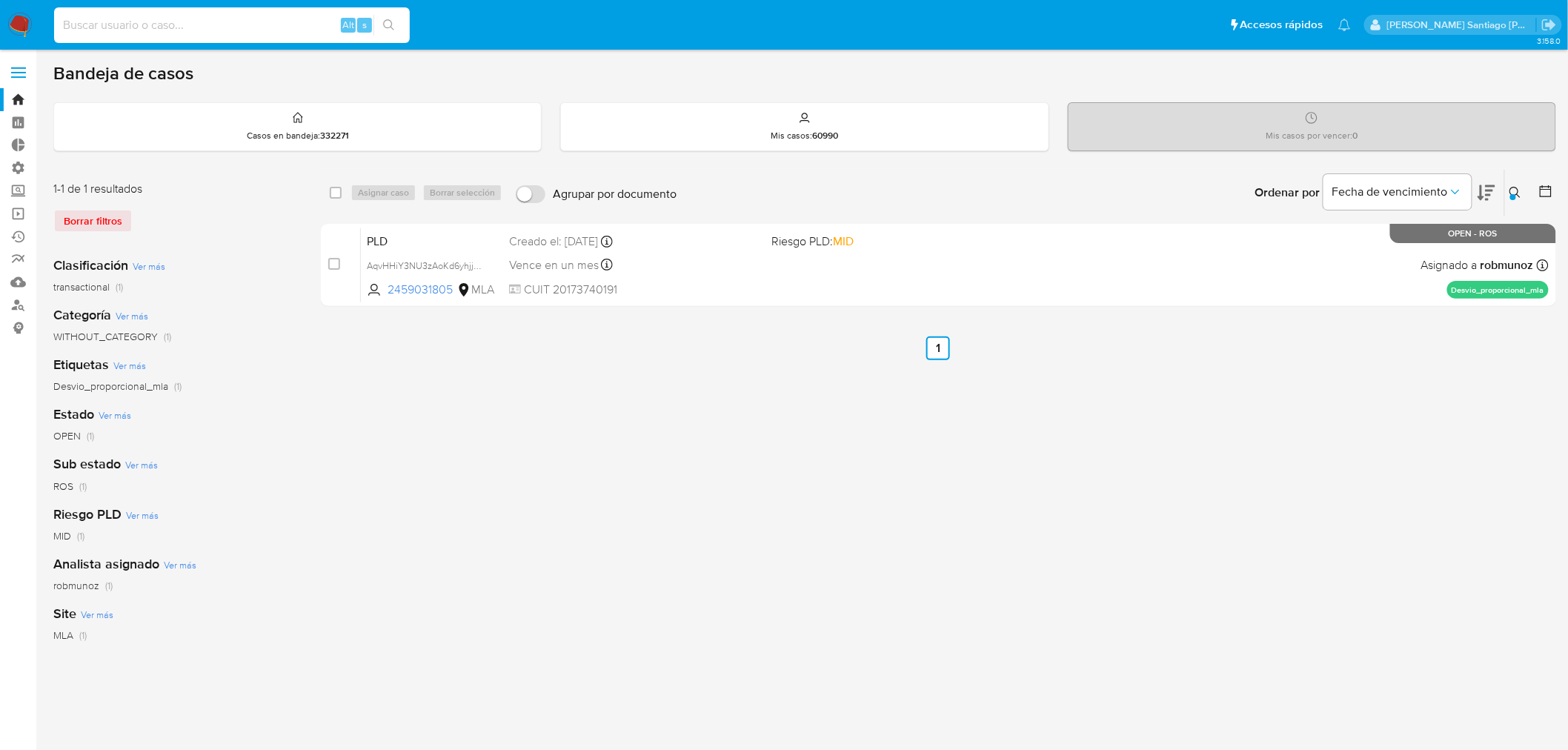
click at [293, 23] on input at bounding box center [232, 25] width 356 height 19
paste input "TVvgSUVQHjIcZNTG2zyXx8XF"
type input "TVvgSUVQHjIcZNTG2zyXx8XF"
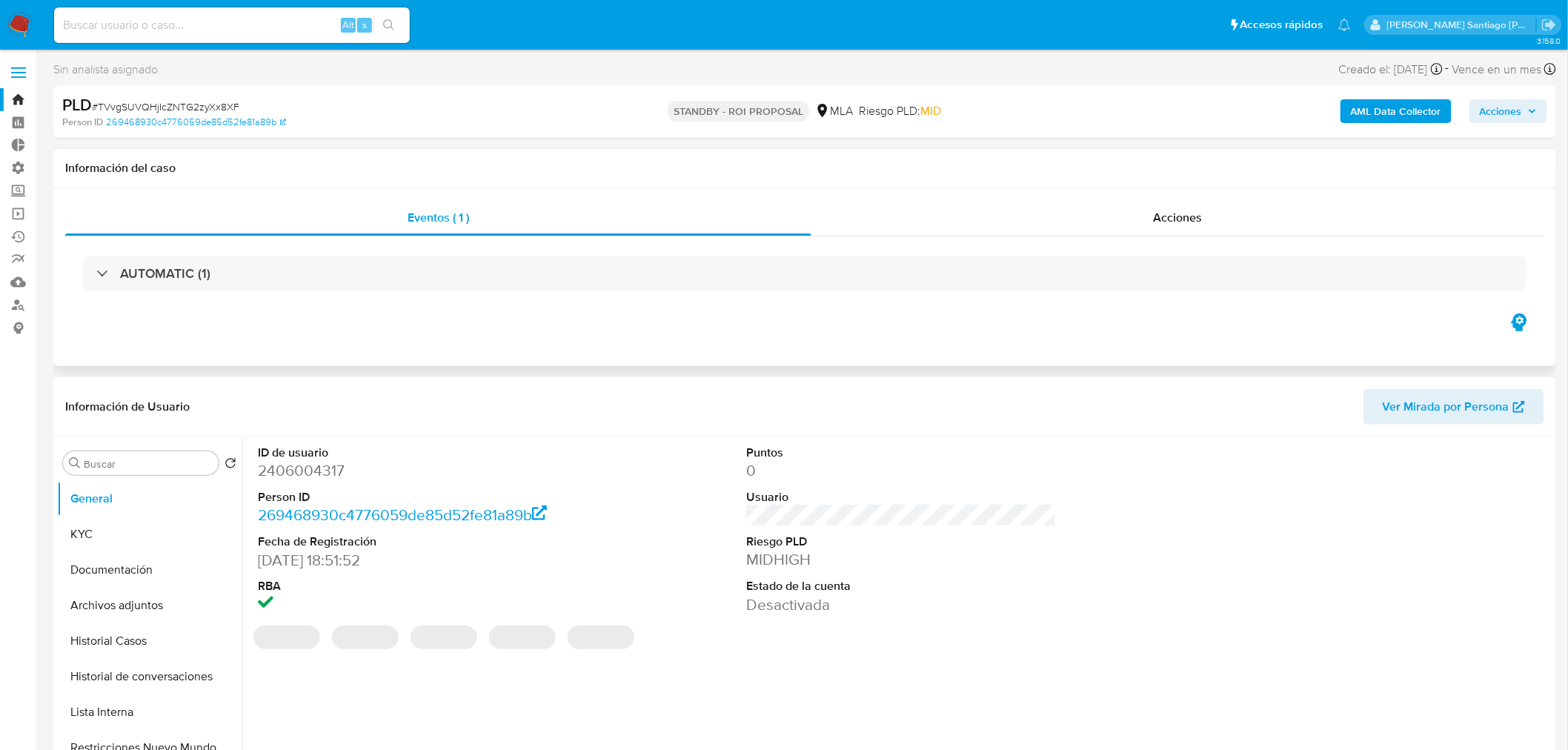
select select "10"
click at [1173, 220] on span "Acciones" at bounding box center [1177, 217] width 49 height 17
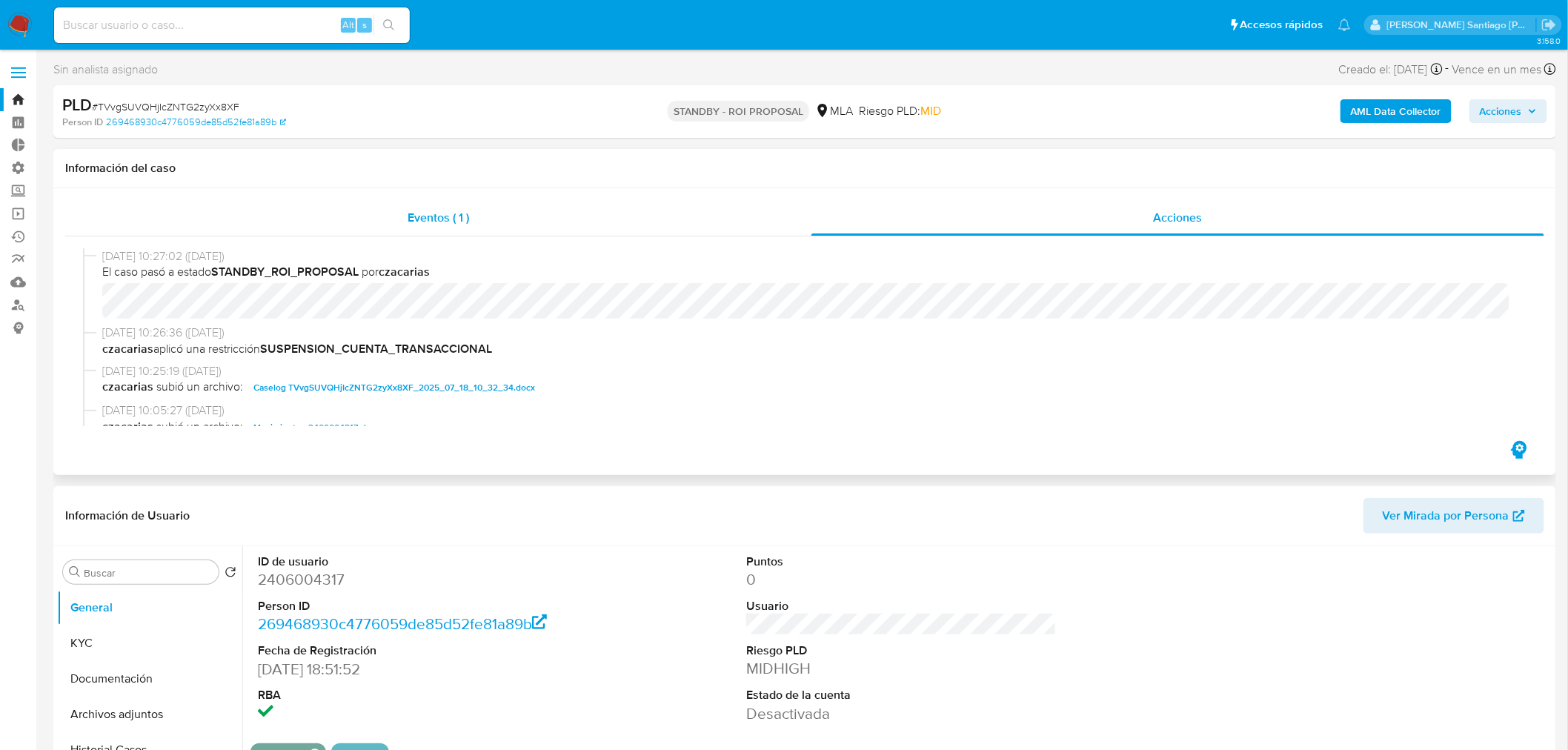
click at [457, 231] on div "Eventos ( 1 )" at bounding box center [438, 217] width 746 height 35
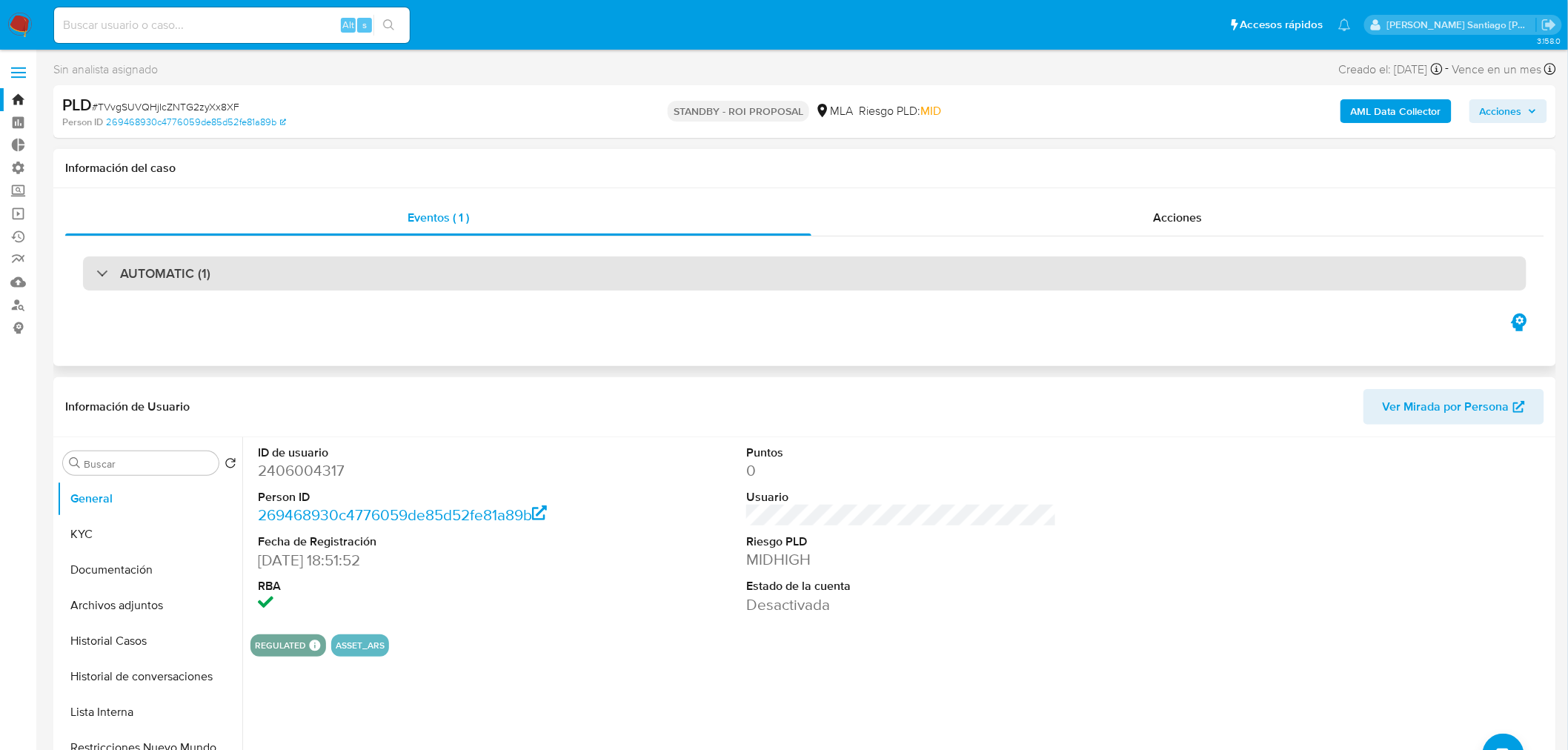
click at [613, 284] on div "AUTOMATIC (1)" at bounding box center [804, 273] width 1444 height 34
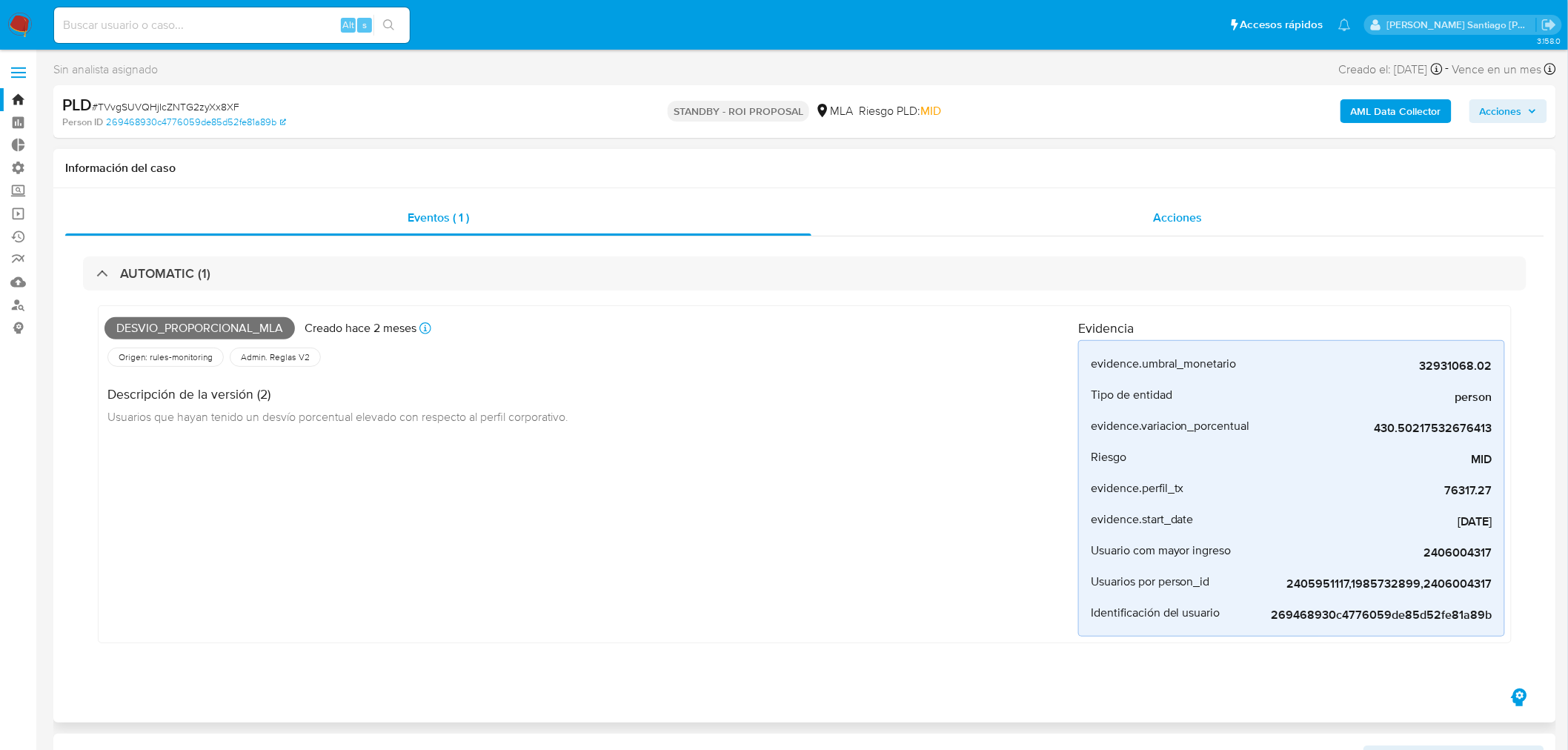
click at [1188, 221] on span "Acciones" at bounding box center [1177, 217] width 49 height 17
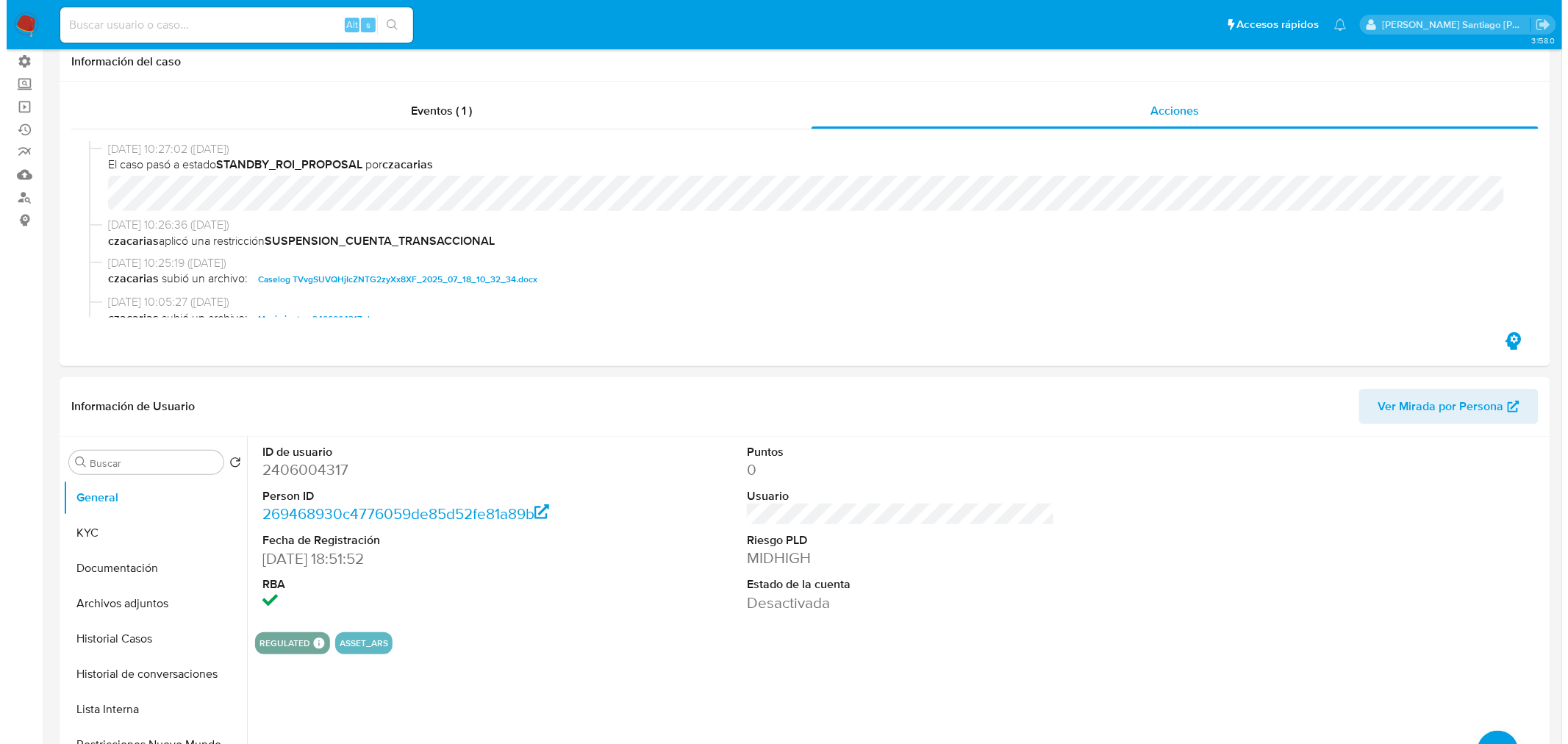
scroll to position [245, 0]
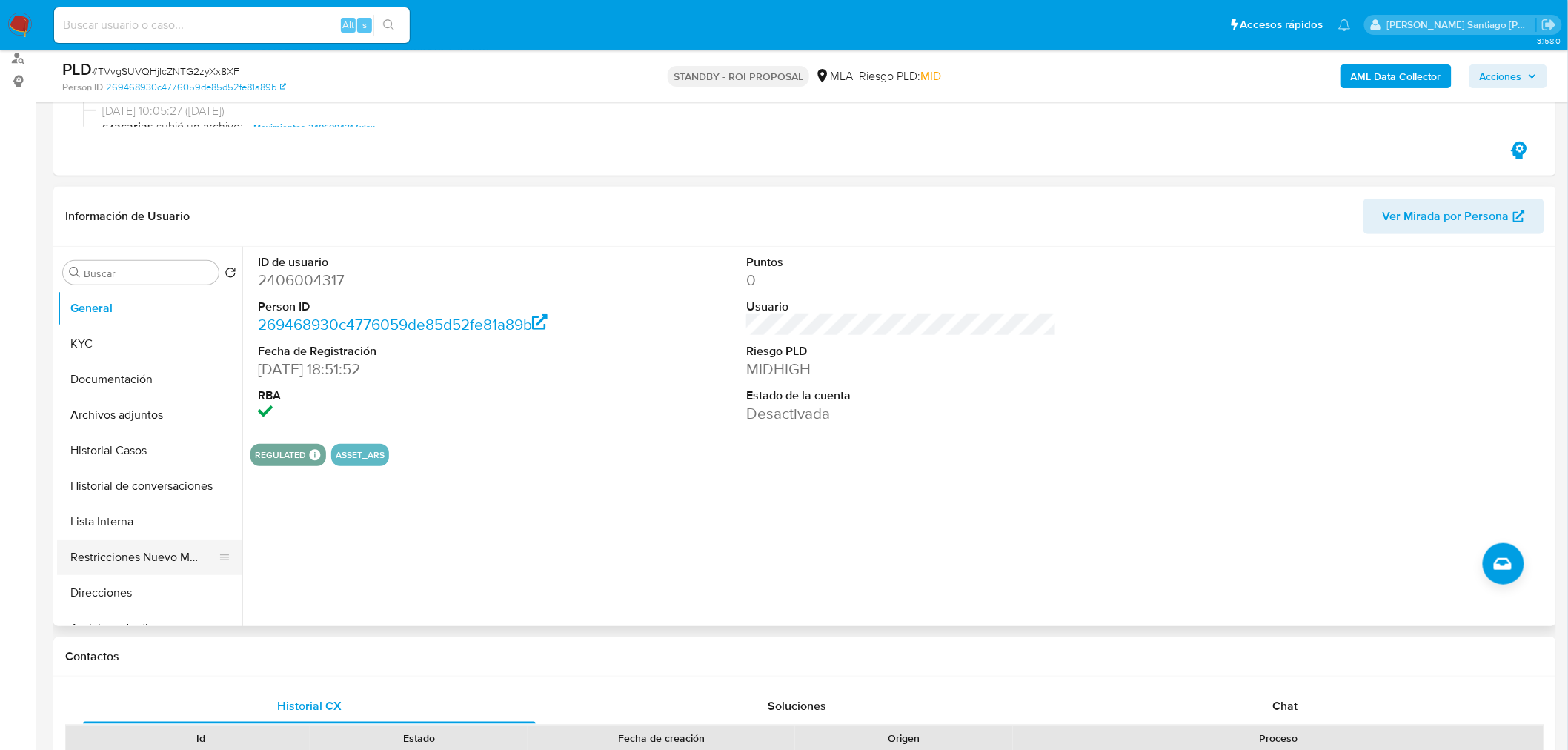
click at [137, 553] on button "Restricciones Nuevo Mundo" at bounding box center [143, 557] width 173 height 35
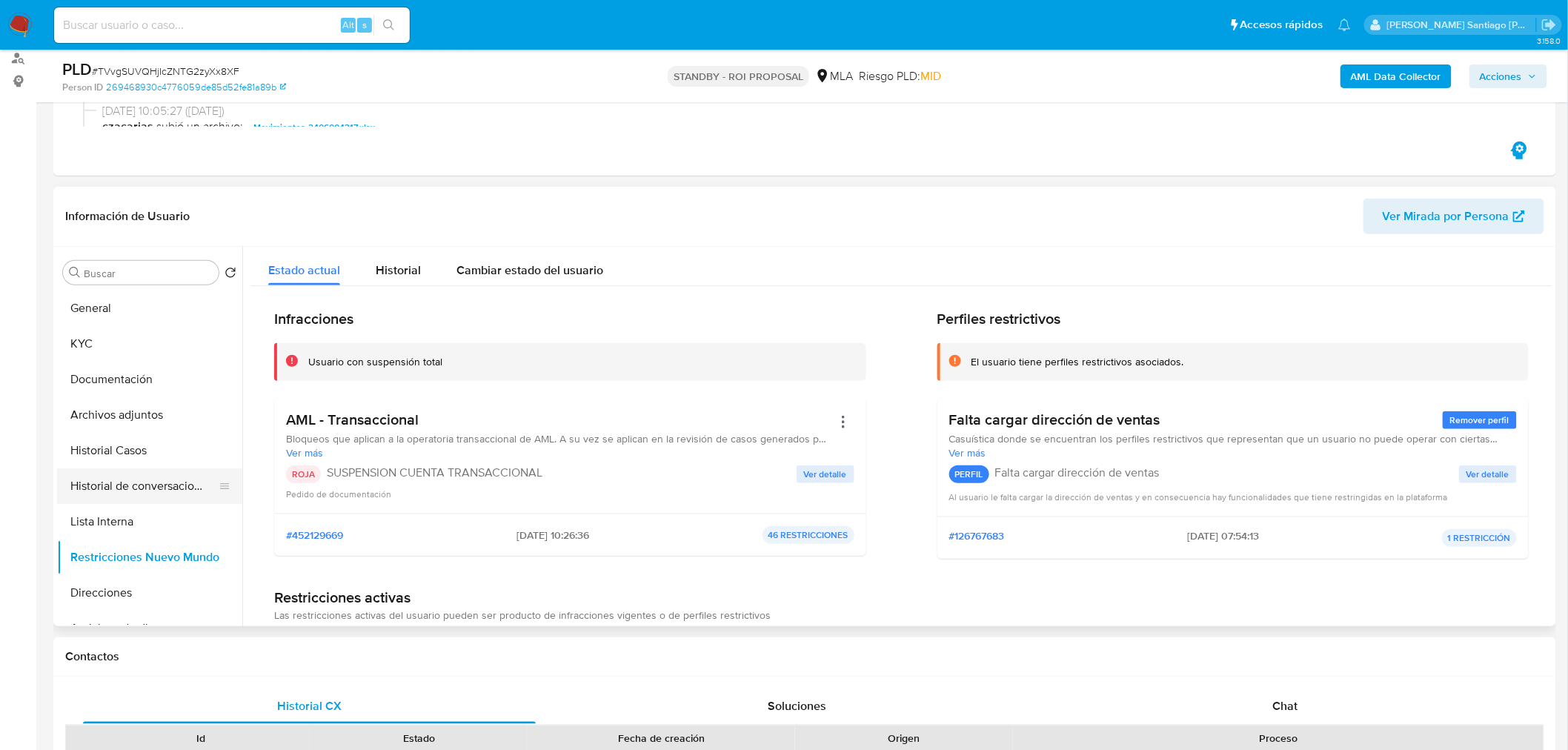
click at [141, 499] on button "Historial de conversaciones" at bounding box center [143, 486] width 173 height 35
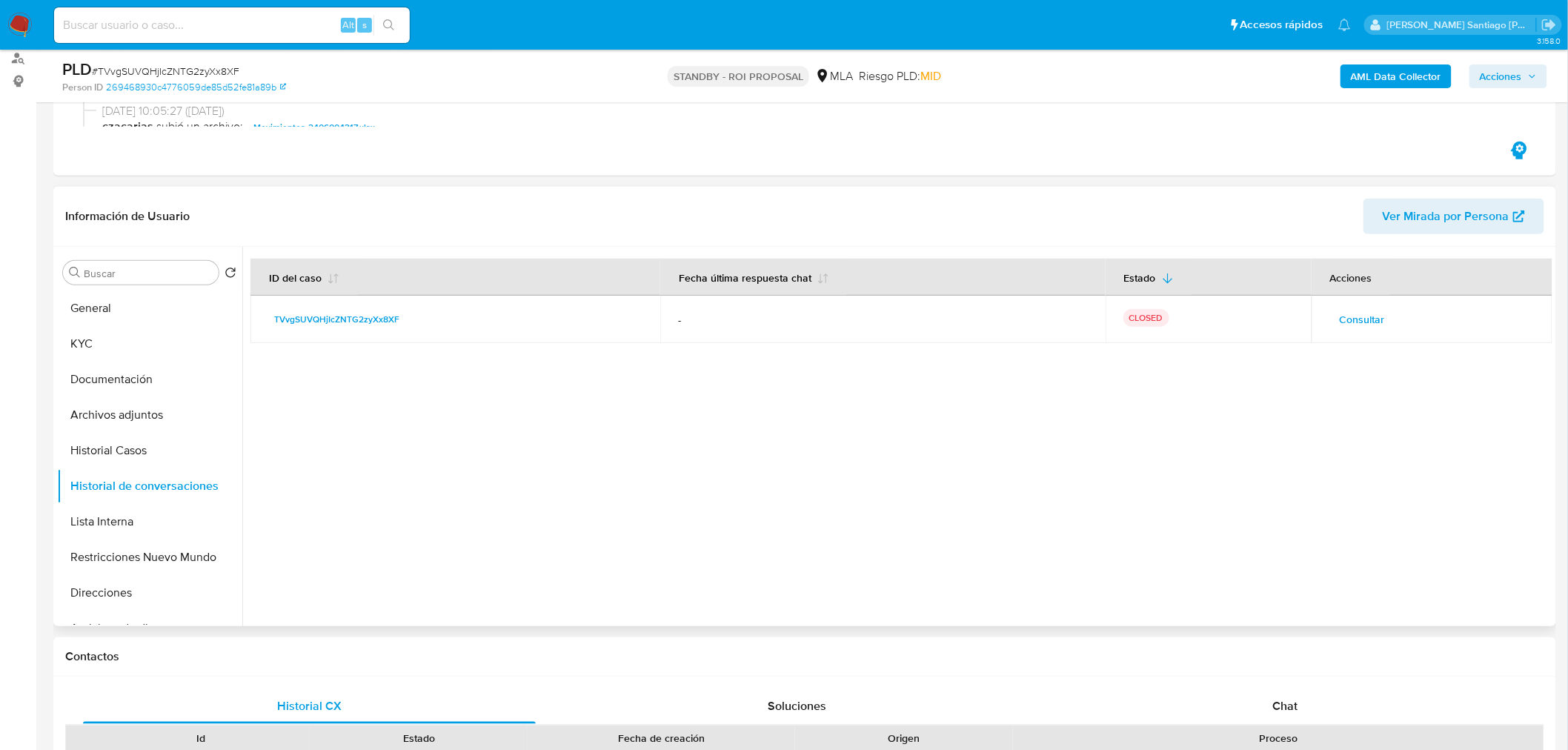
click at [1354, 314] on span "Consultar" at bounding box center [1362, 319] width 45 height 20
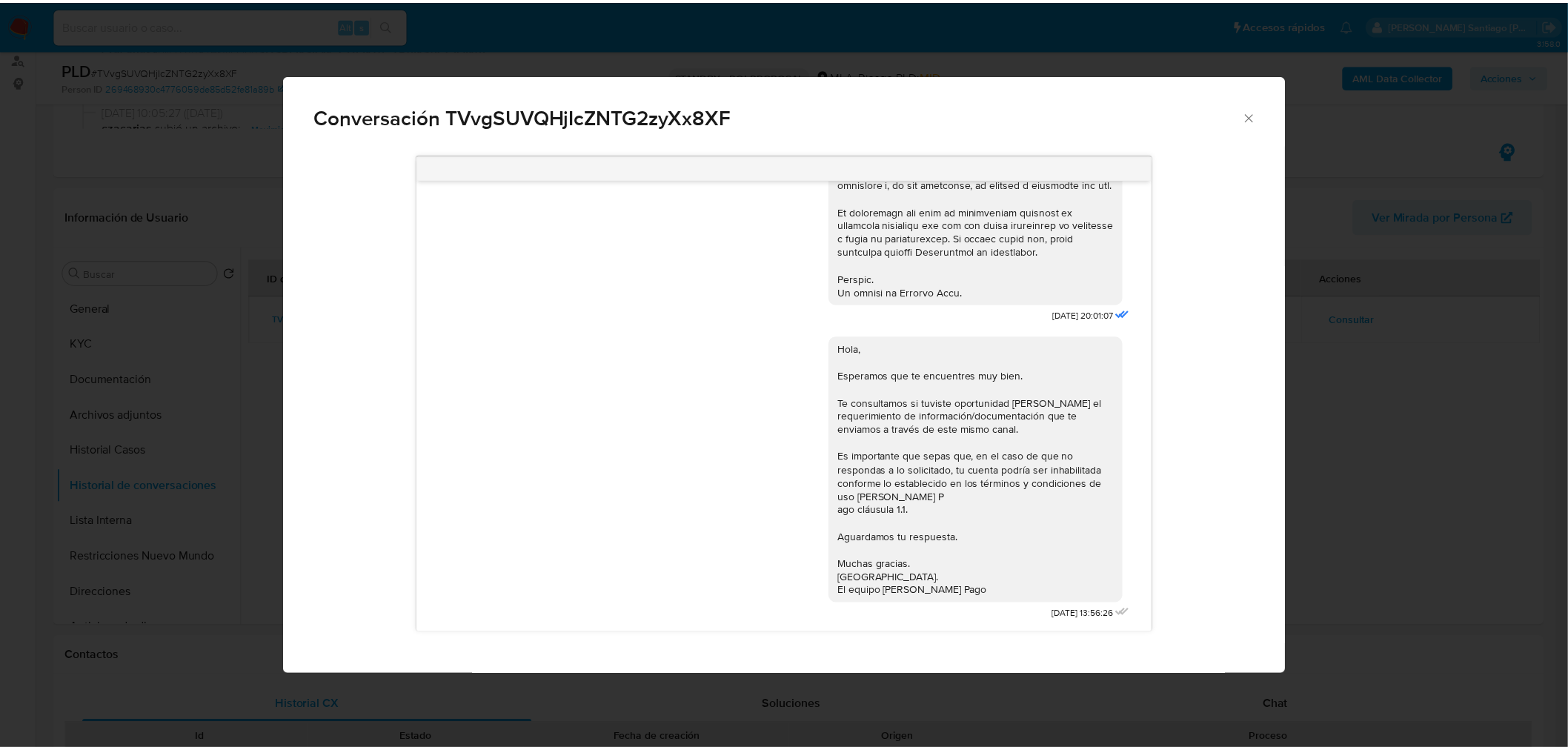
scroll to position [300, 0]
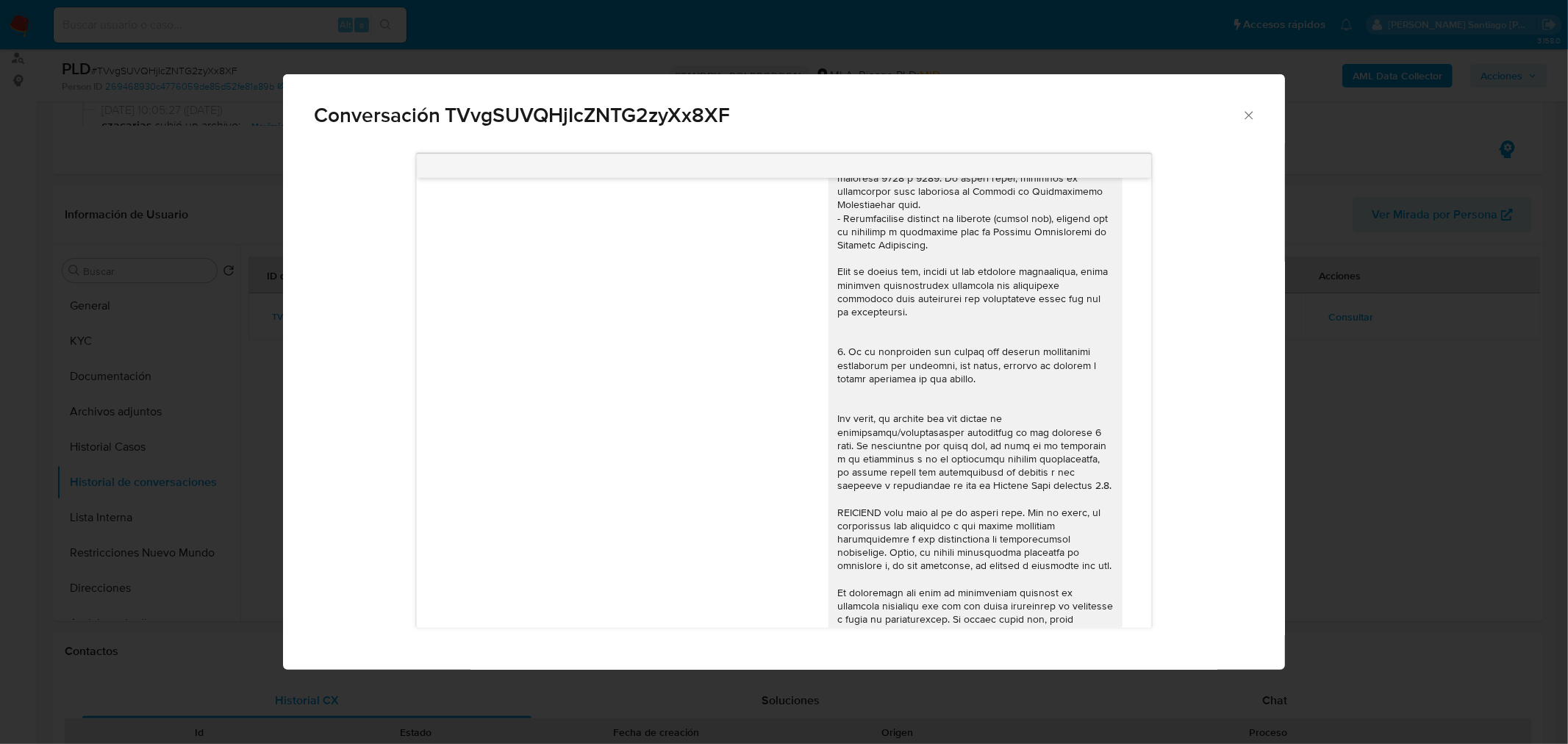
click at [1322, 511] on div "Conversación TVvgSUVQHjIcZNTG2zyXx8XF 17/07/2025 20:01:07 Hola, Esperamos que t…" at bounding box center [784, 372] width 1568 height 744
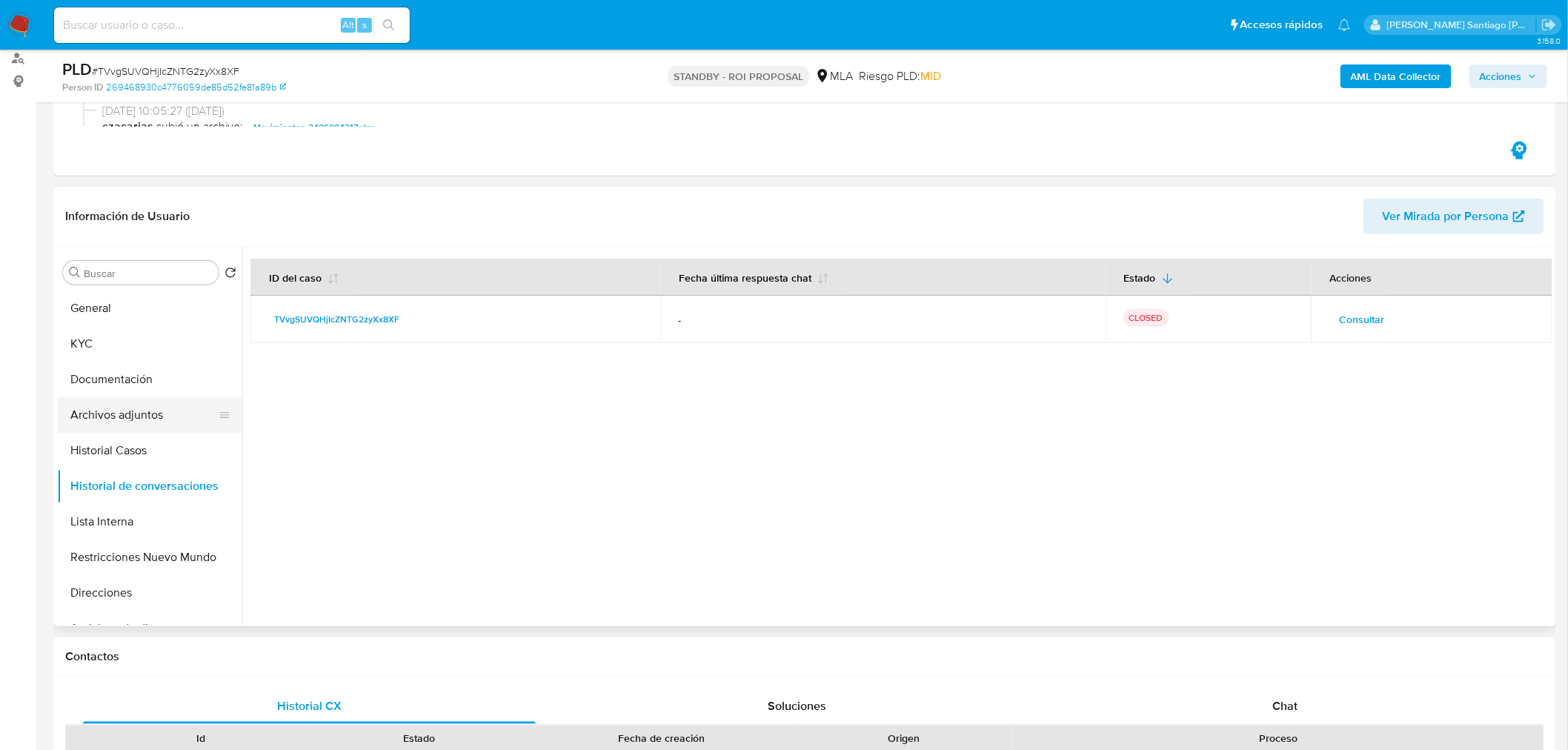
drag, startPoint x: 143, startPoint y: 410, endPoint x: 219, endPoint y: 428, distance: 78.1
click at [142, 408] on button "Archivos adjuntos" at bounding box center [143, 414] width 173 height 35
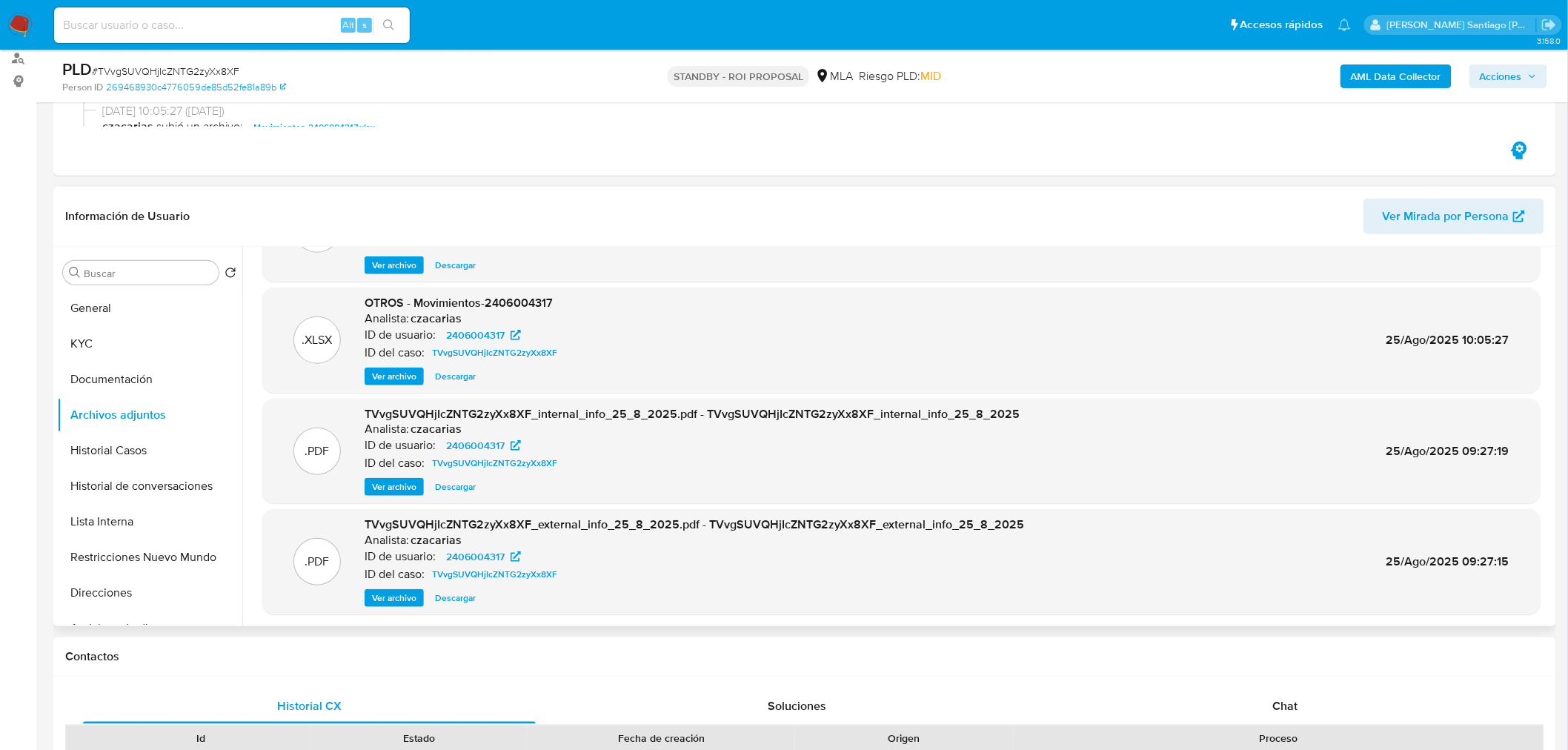
scroll to position [83, 0]
click at [449, 261] on span "Descargar" at bounding box center [455, 264] width 41 height 15
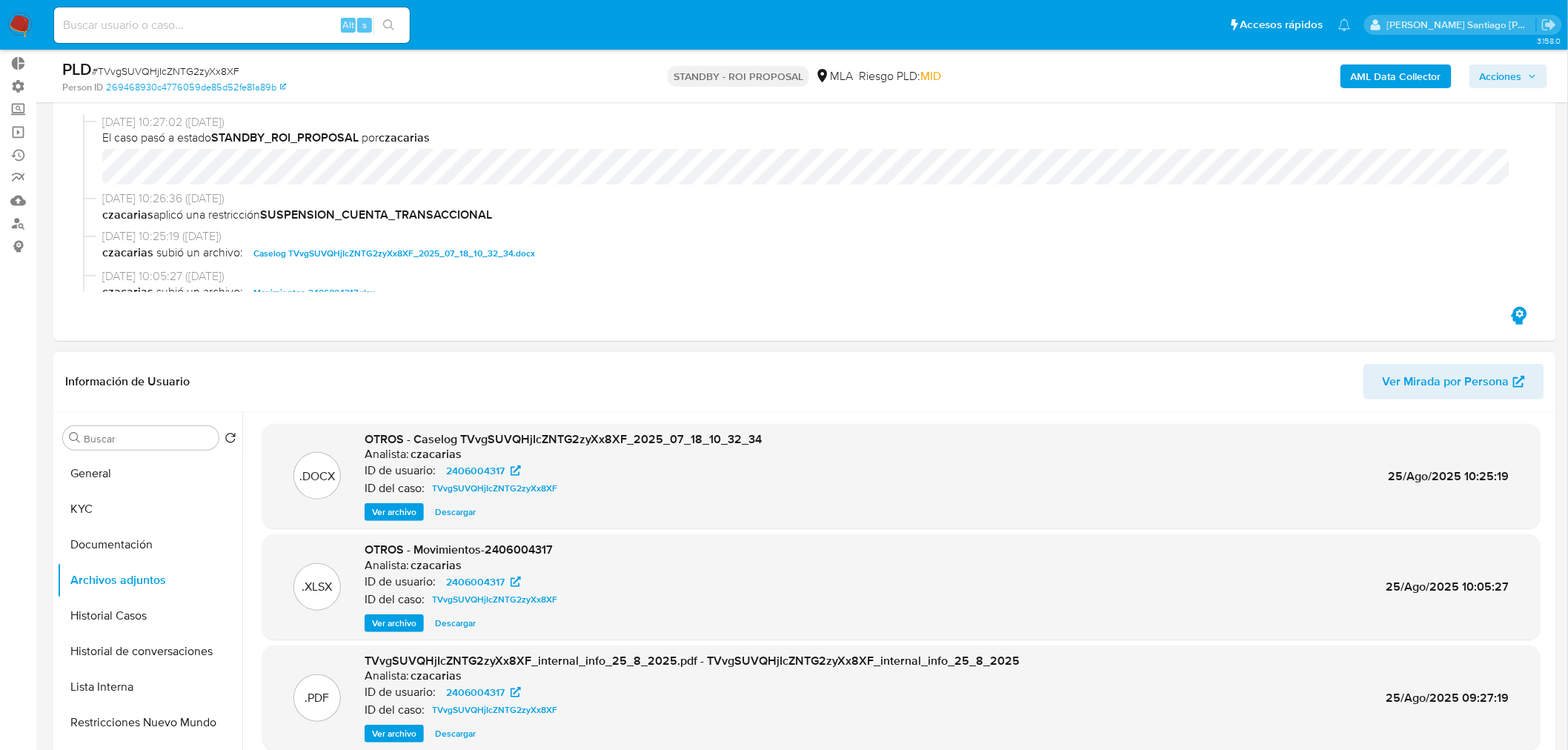
scroll to position [82, 0]
click at [218, 28] on input at bounding box center [232, 25] width 356 height 19
paste input "01QmNfizbcM1NhrQMzL00l8N"
type input "01QmNfizbcM1NhrQMzL00l8N"
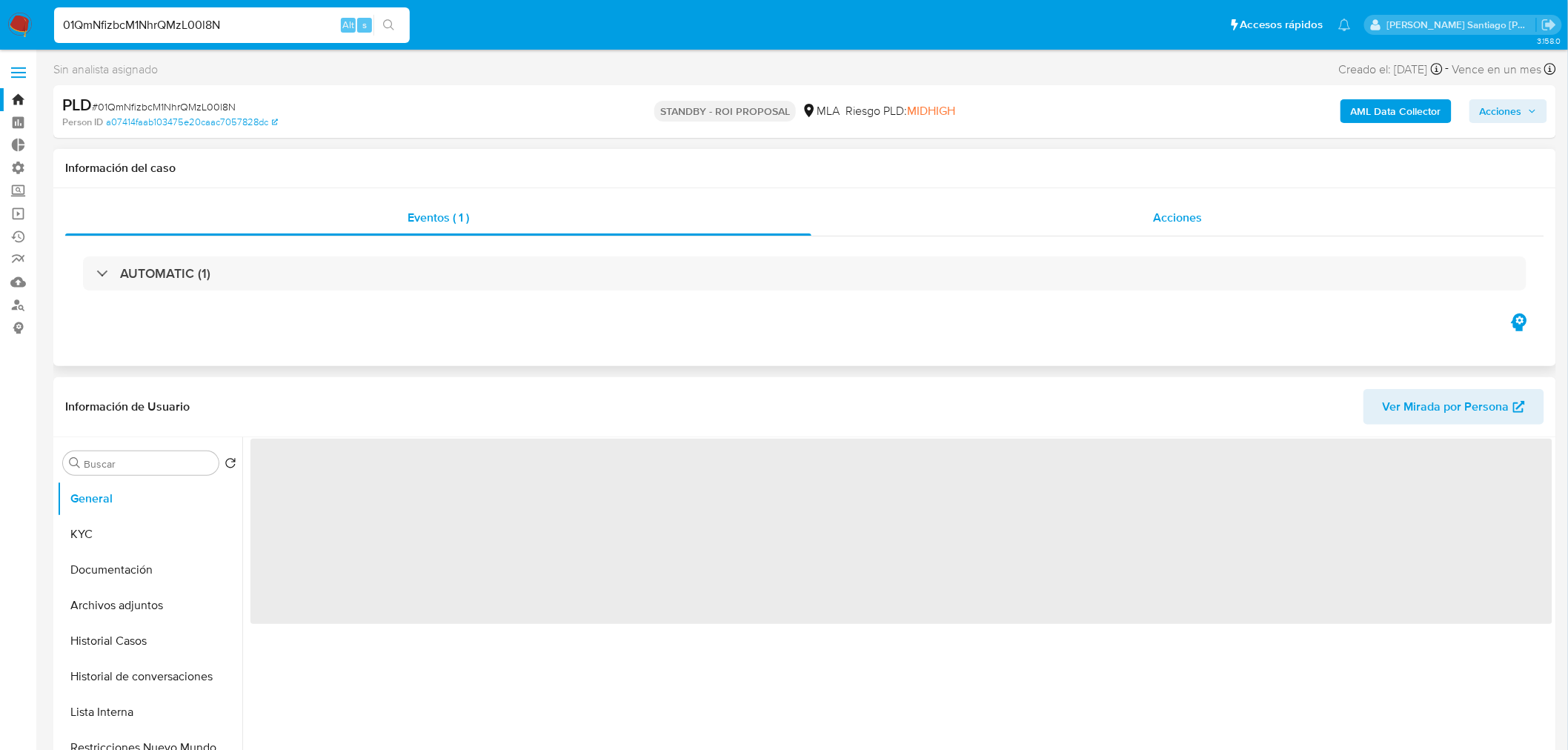
click at [1138, 224] on div "Acciones" at bounding box center [1177, 217] width 733 height 35
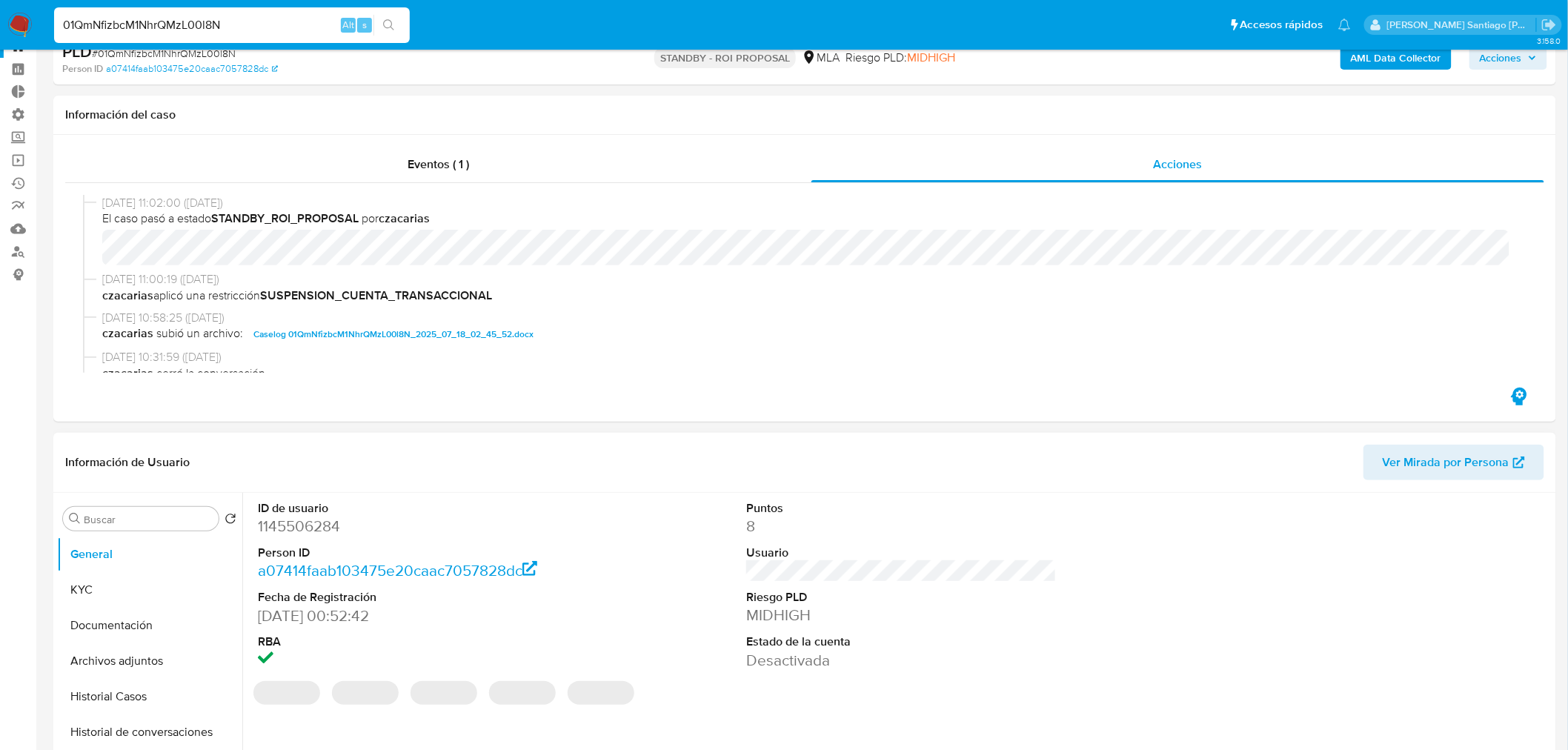
scroll to position [247, 0]
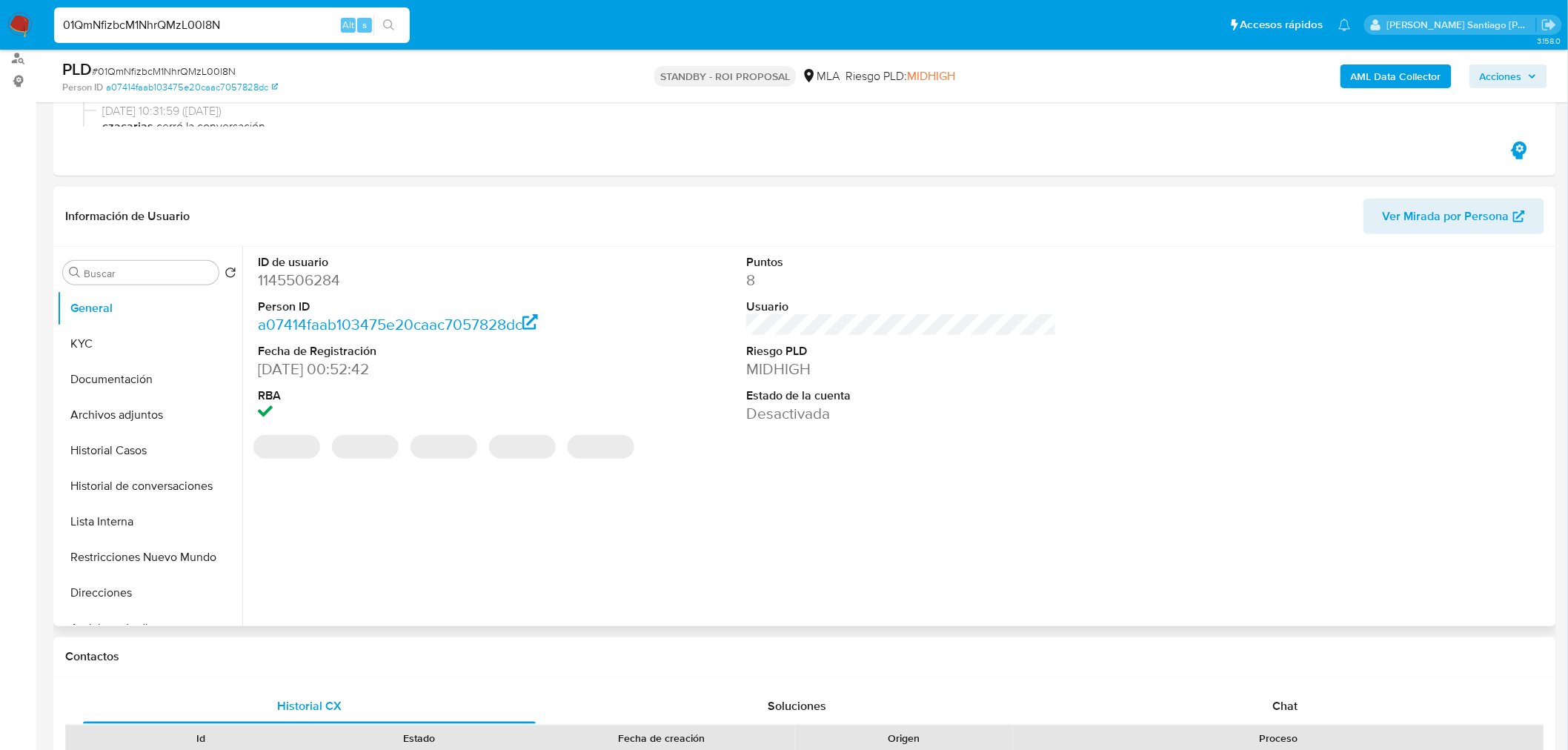
select select "10"
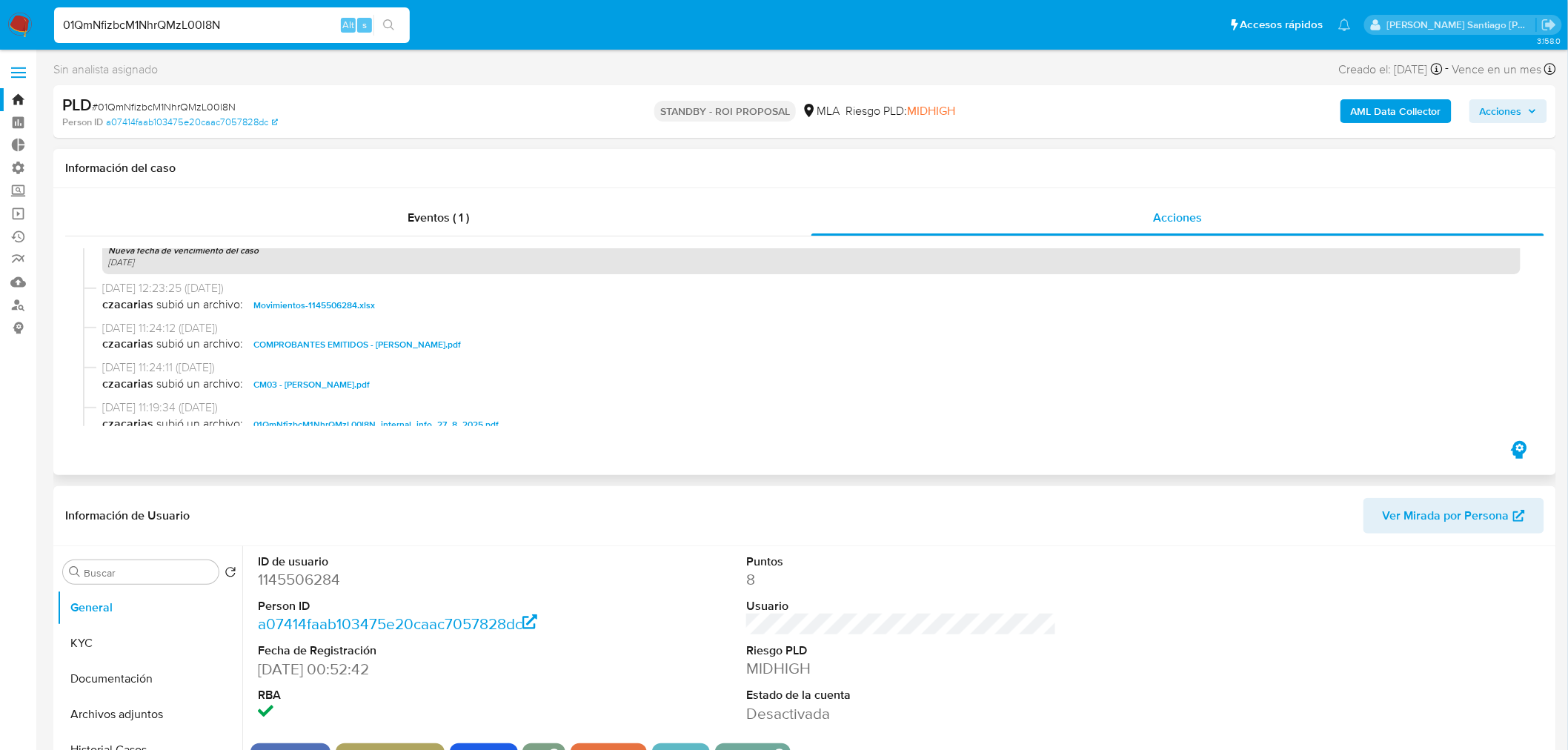
scroll to position [1235, 0]
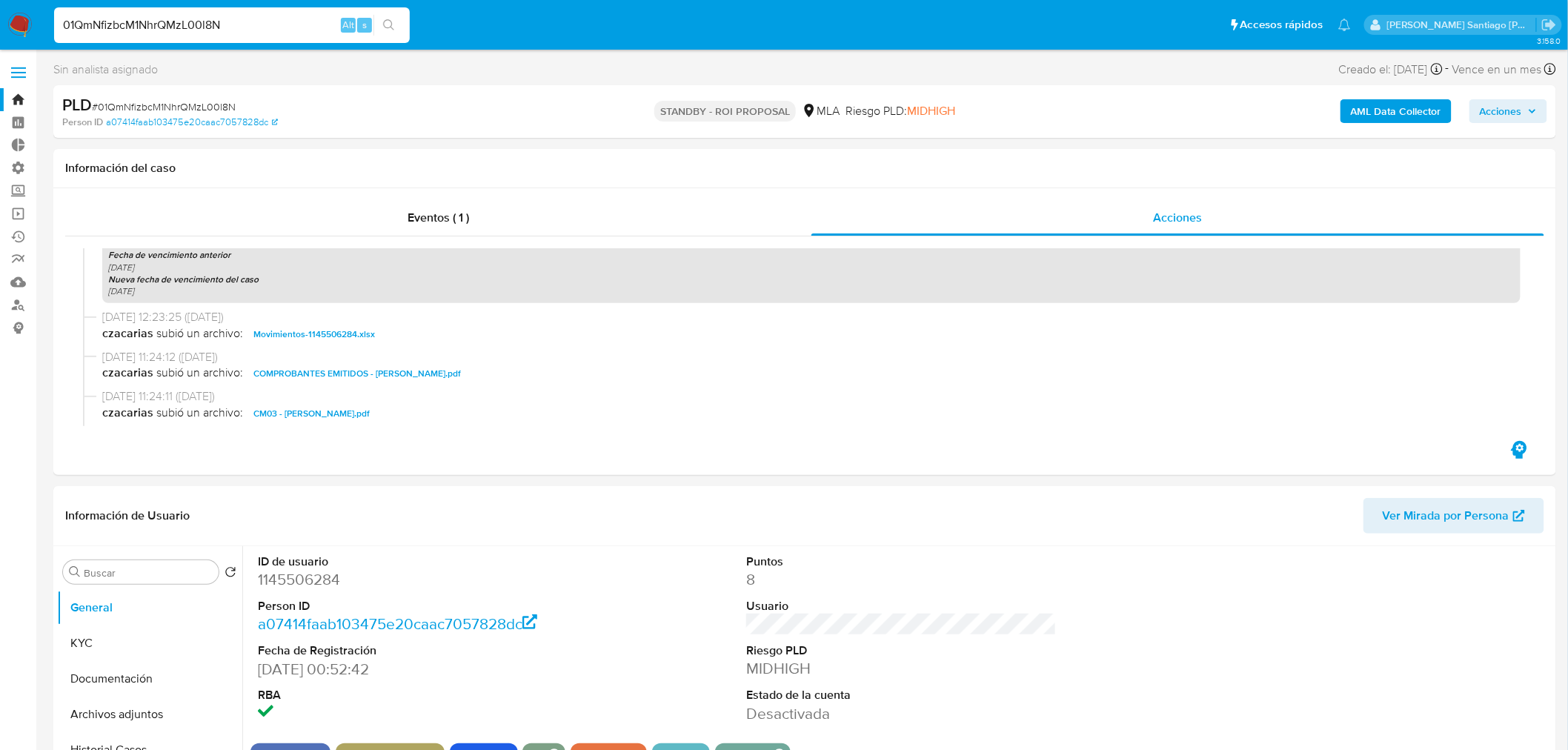
click at [202, 23] on input "01QmNfizbcM1NhrQMzL00l8N" at bounding box center [232, 25] width 356 height 19
click at [204, 24] on input "01QmNfizbcM1NhrQMzL00l8N" at bounding box center [232, 25] width 356 height 19
paste input "YSUviVvWF31rraOlcvzbUNb1"
type input "YSUviVvWF31rraOlcvzbUNb1"
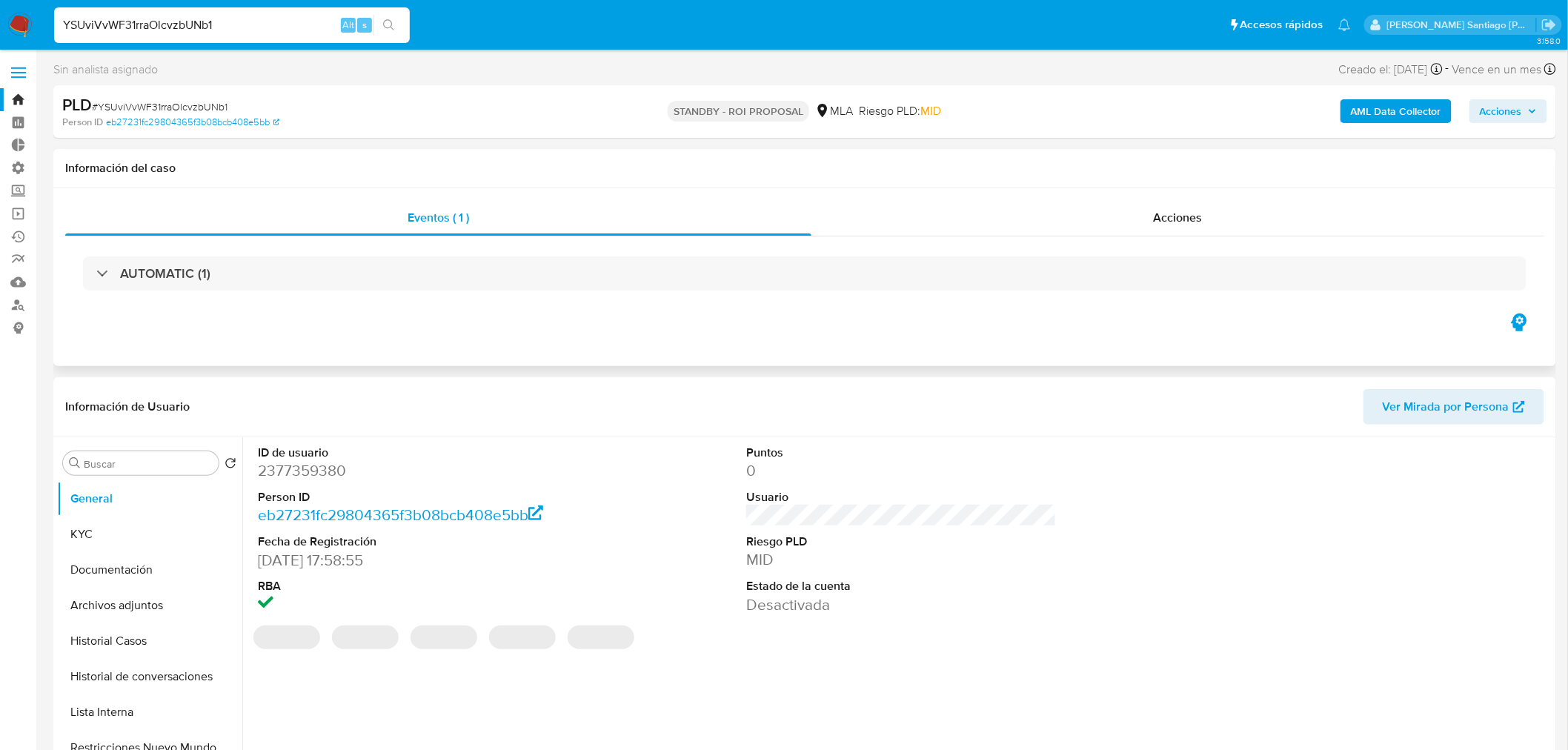
select select "10"
click at [1267, 212] on div "Acciones" at bounding box center [1177, 217] width 733 height 35
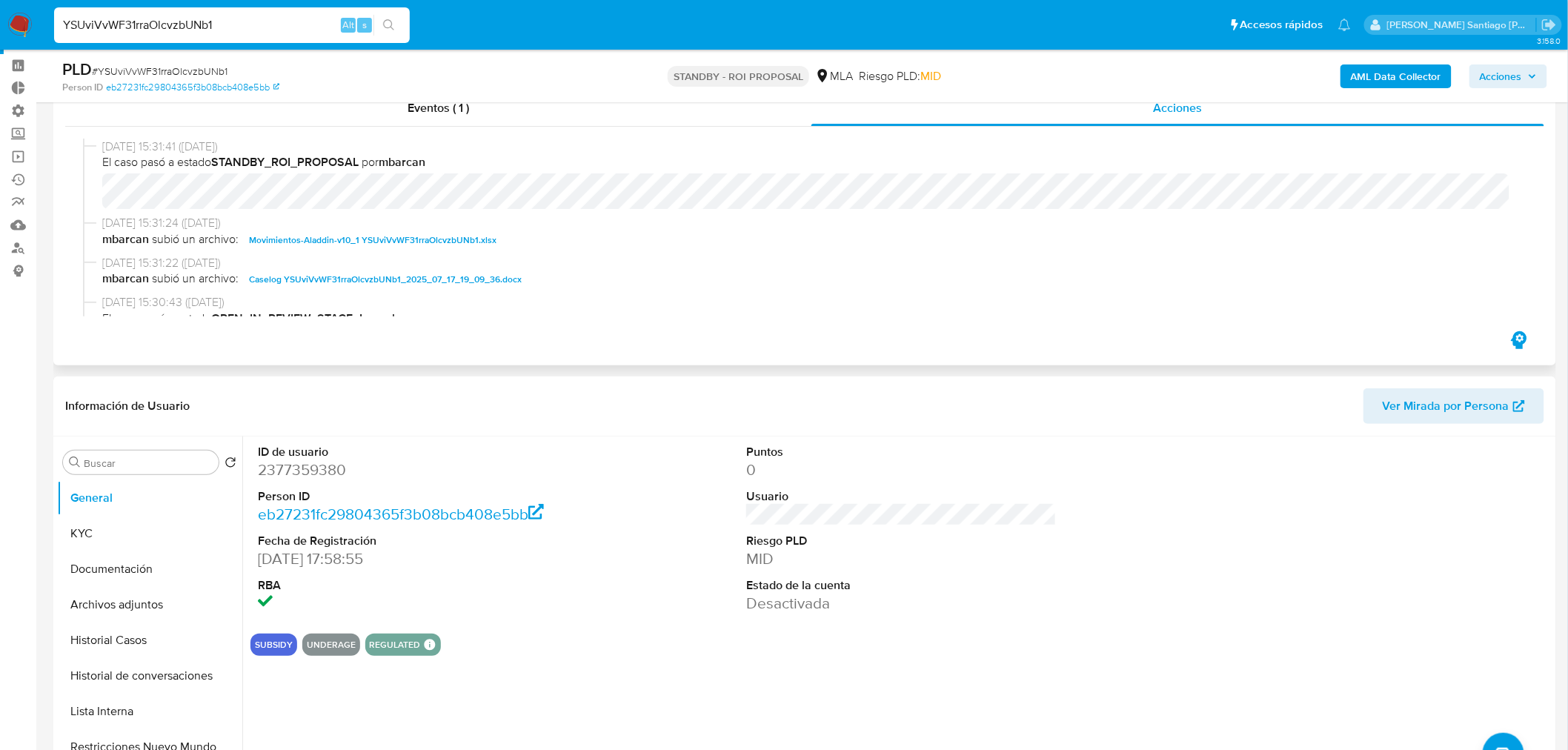
scroll to position [82, 0]
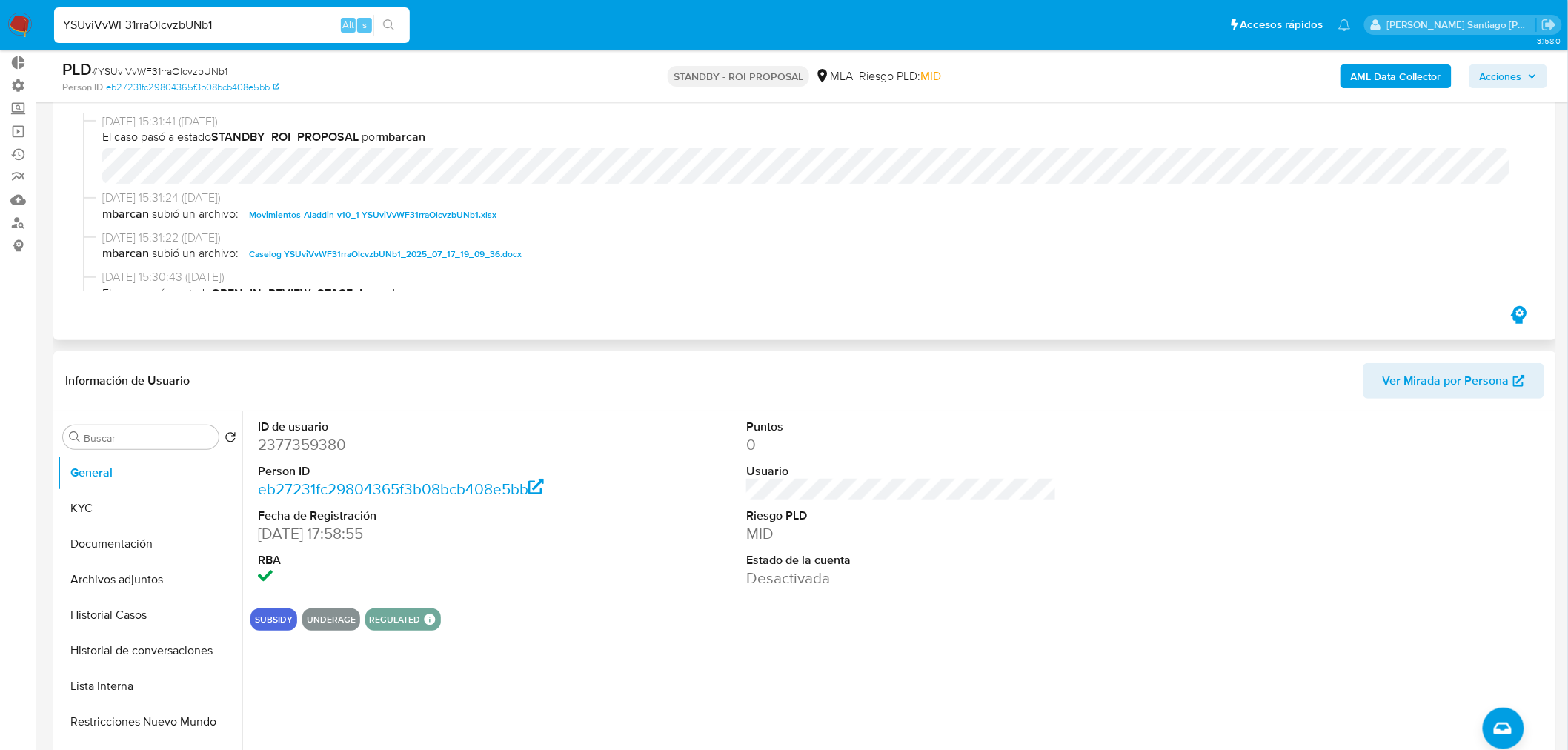
click at [495, 247] on span "Caselog YSUviVvWF31rraOlcvzbUNb1_2025_07_17_19_09_36.docx" at bounding box center [385, 254] width 272 height 18
click at [263, 34] on div "YSUviVvWF31rraOlcvzbUNb1 Alt s" at bounding box center [232, 24] width 356 height 35
click at [275, 17] on input "YSUviVvWF31rraOlcvzbUNb1" at bounding box center [232, 25] width 356 height 19
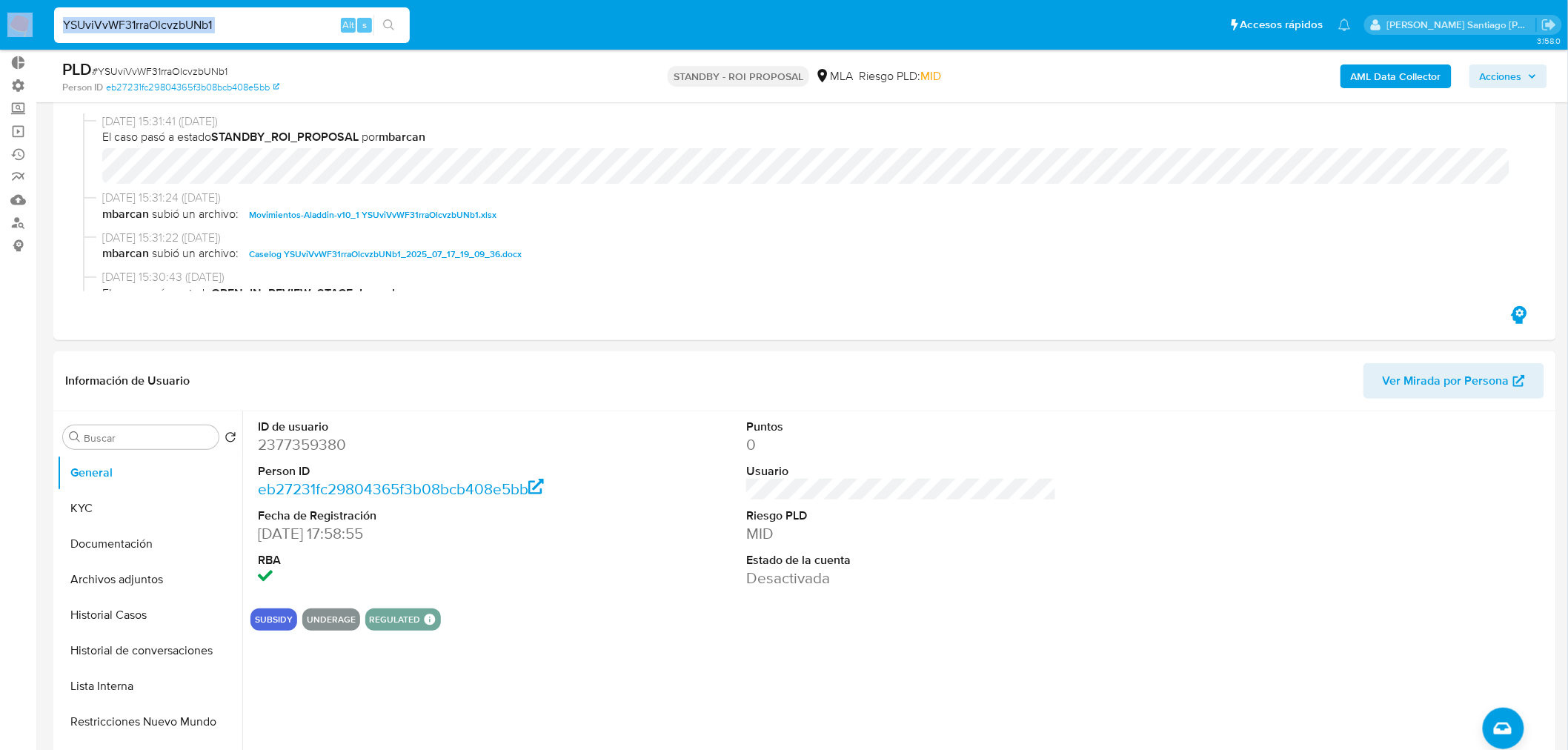
click at [148, 20] on input "YSUviVvWF31rraOlcvzbUNb1" at bounding box center [232, 25] width 356 height 19
click at [394, 26] on icon "search-icon" at bounding box center [388, 24] width 12 height 12
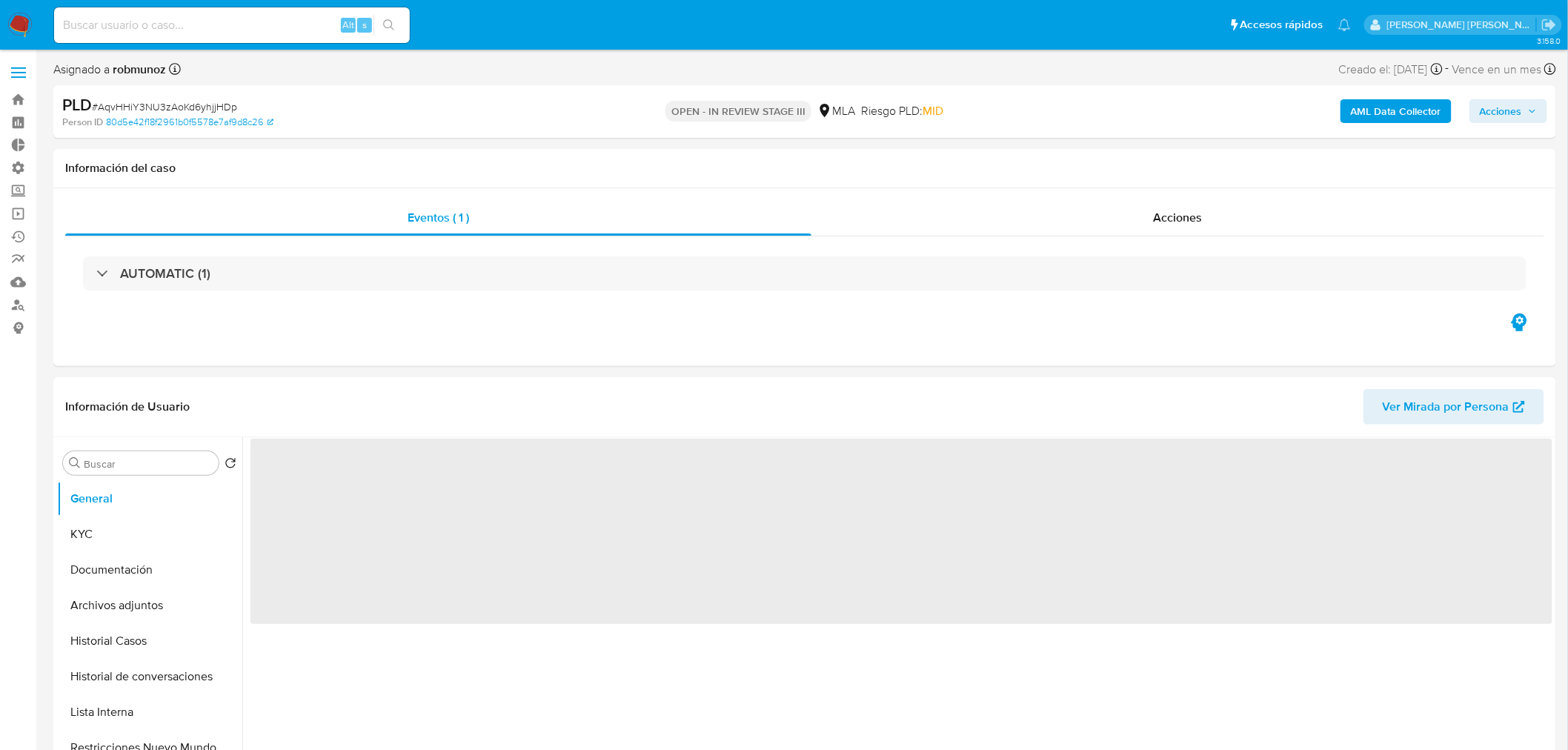
click at [1523, 109] on span "Acciones" at bounding box center [1508, 111] width 57 height 20
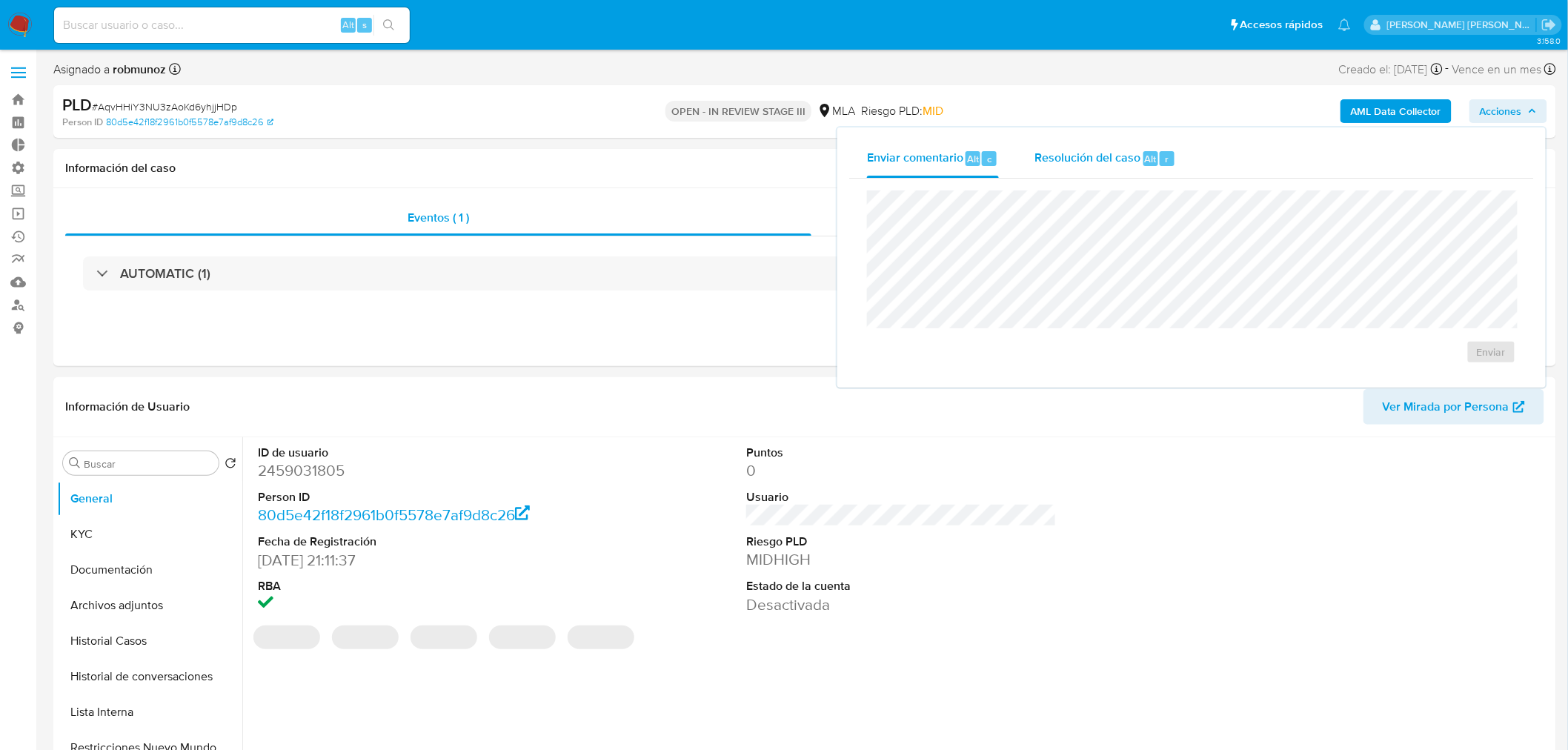
select select "10"
click at [1115, 162] on span "Resolución del caso" at bounding box center [1087, 158] width 106 height 17
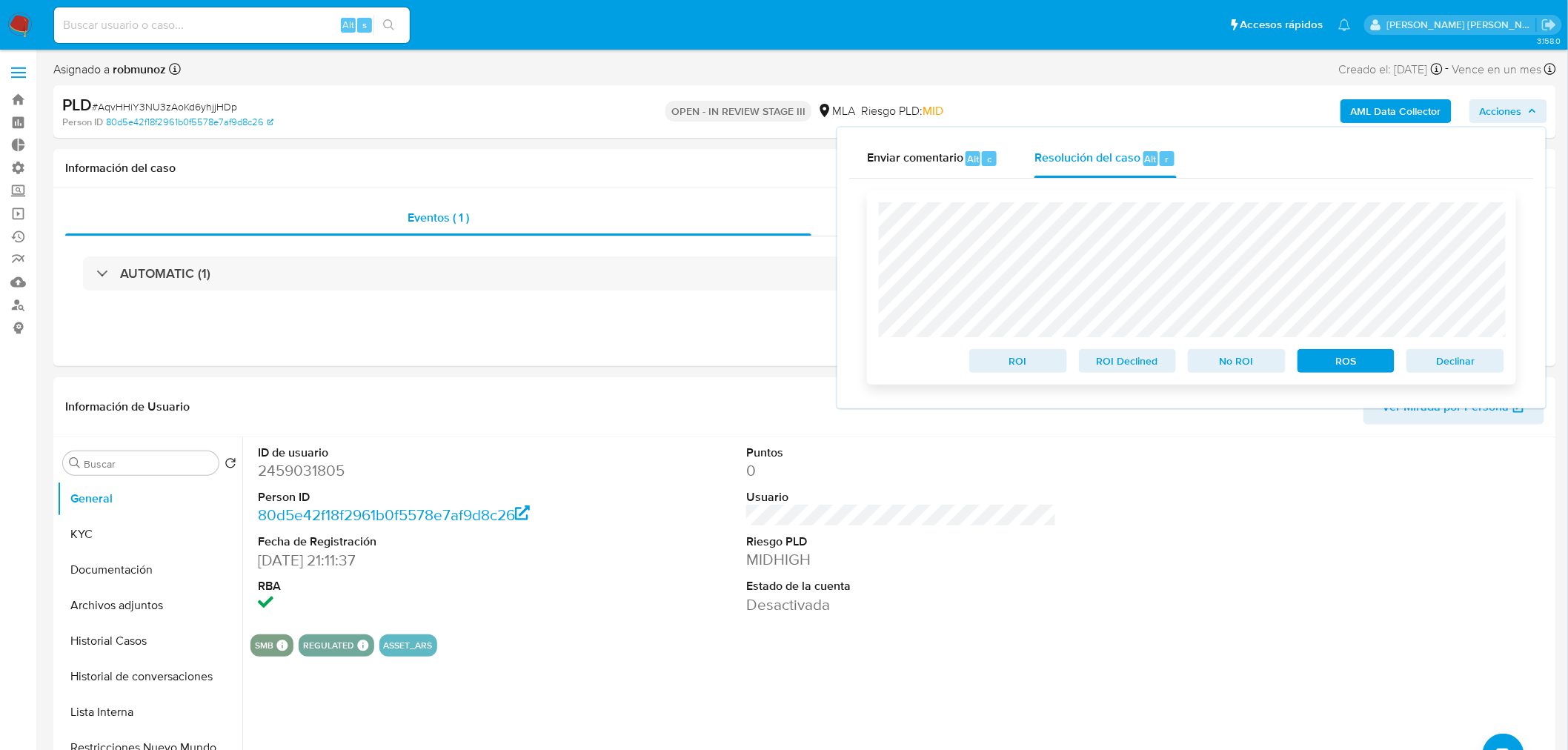
click at [1369, 361] on span "ROS" at bounding box center [1347, 361] width 77 height 20
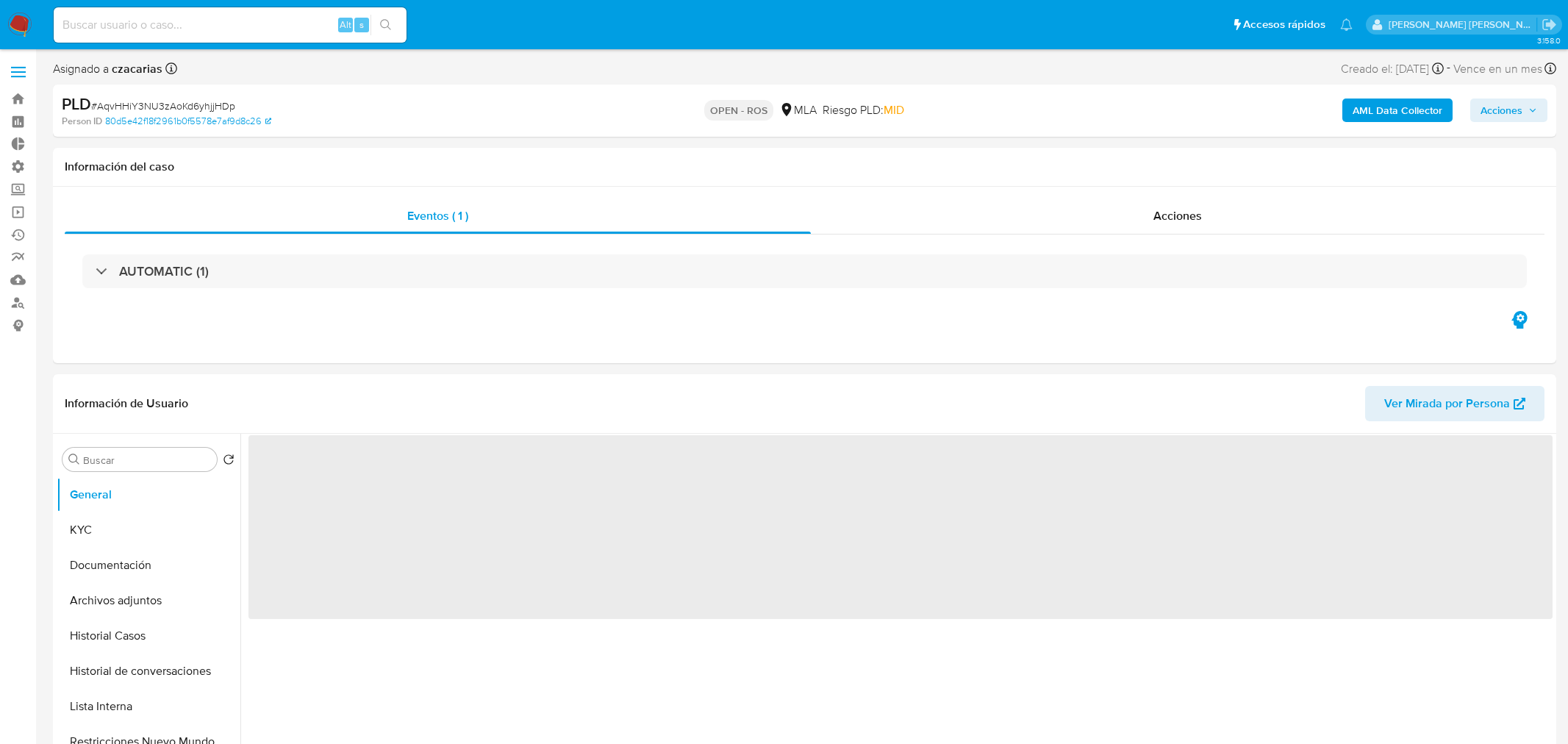
select select "10"
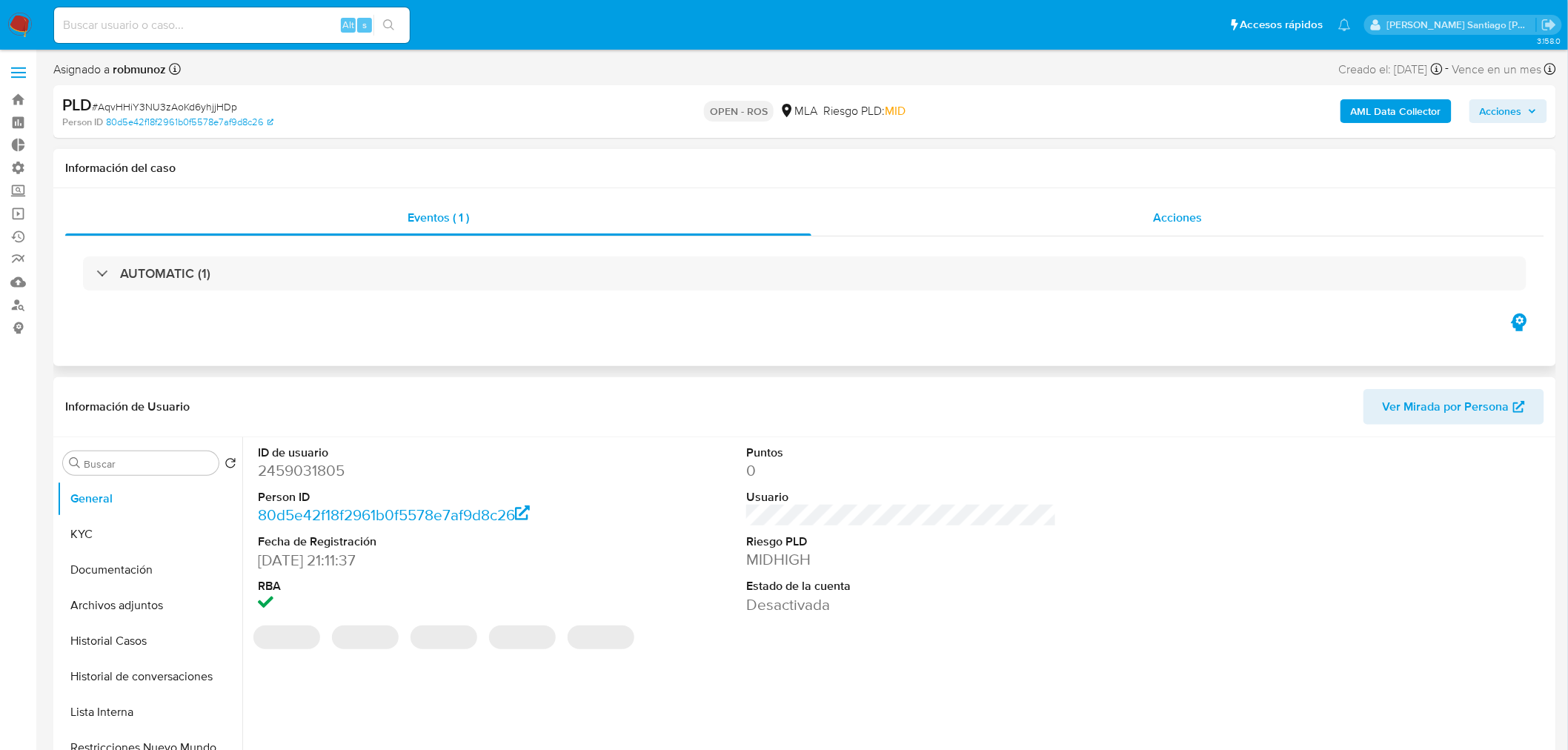
select select "10"
click at [1172, 228] on div "Acciones" at bounding box center [1177, 217] width 733 height 35
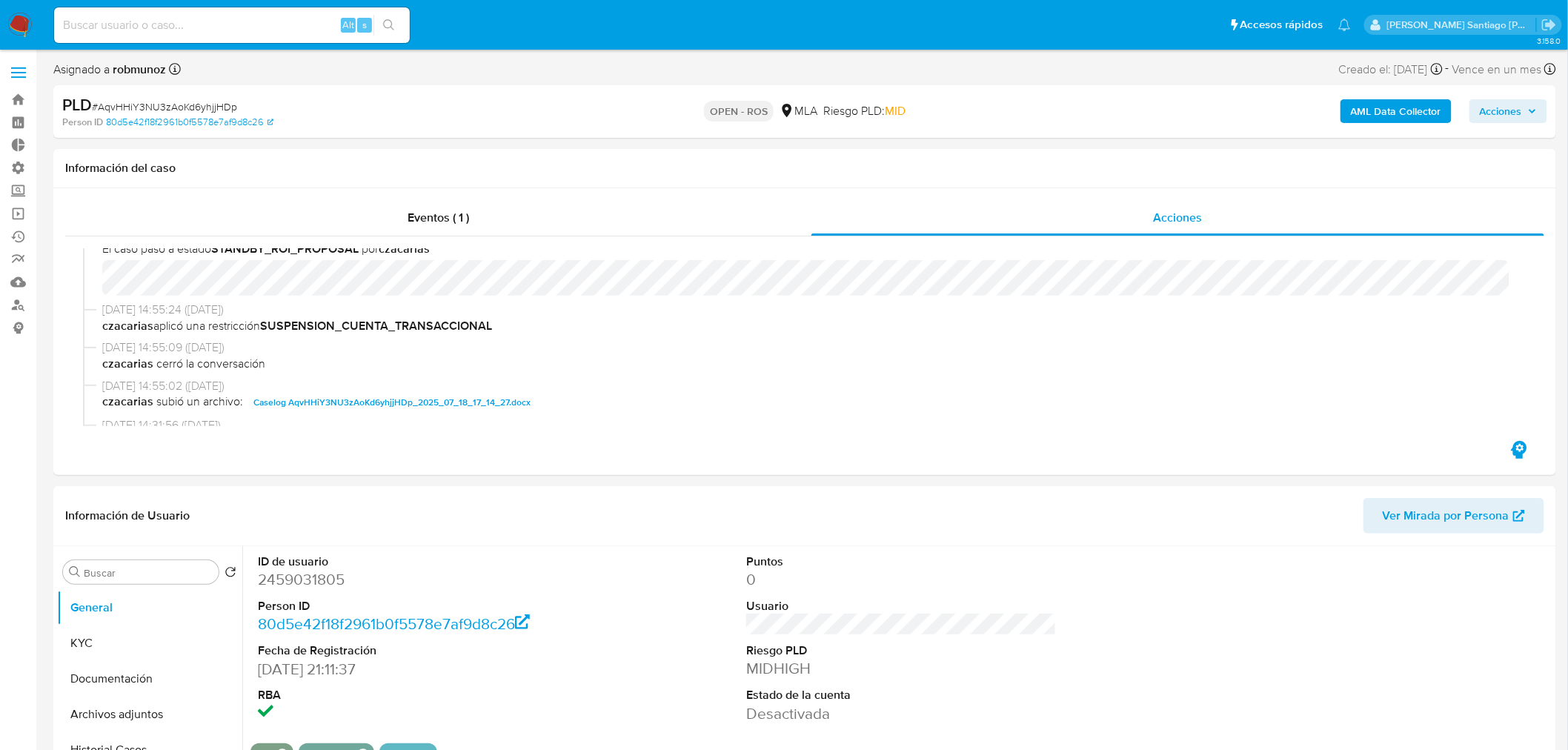
click at [1490, 123] on div "AML Data Collector Acciones" at bounding box center [1302, 111] width 491 height 35
click at [1491, 113] on span "Acciones" at bounding box center [1501, 111] width 43 height 24
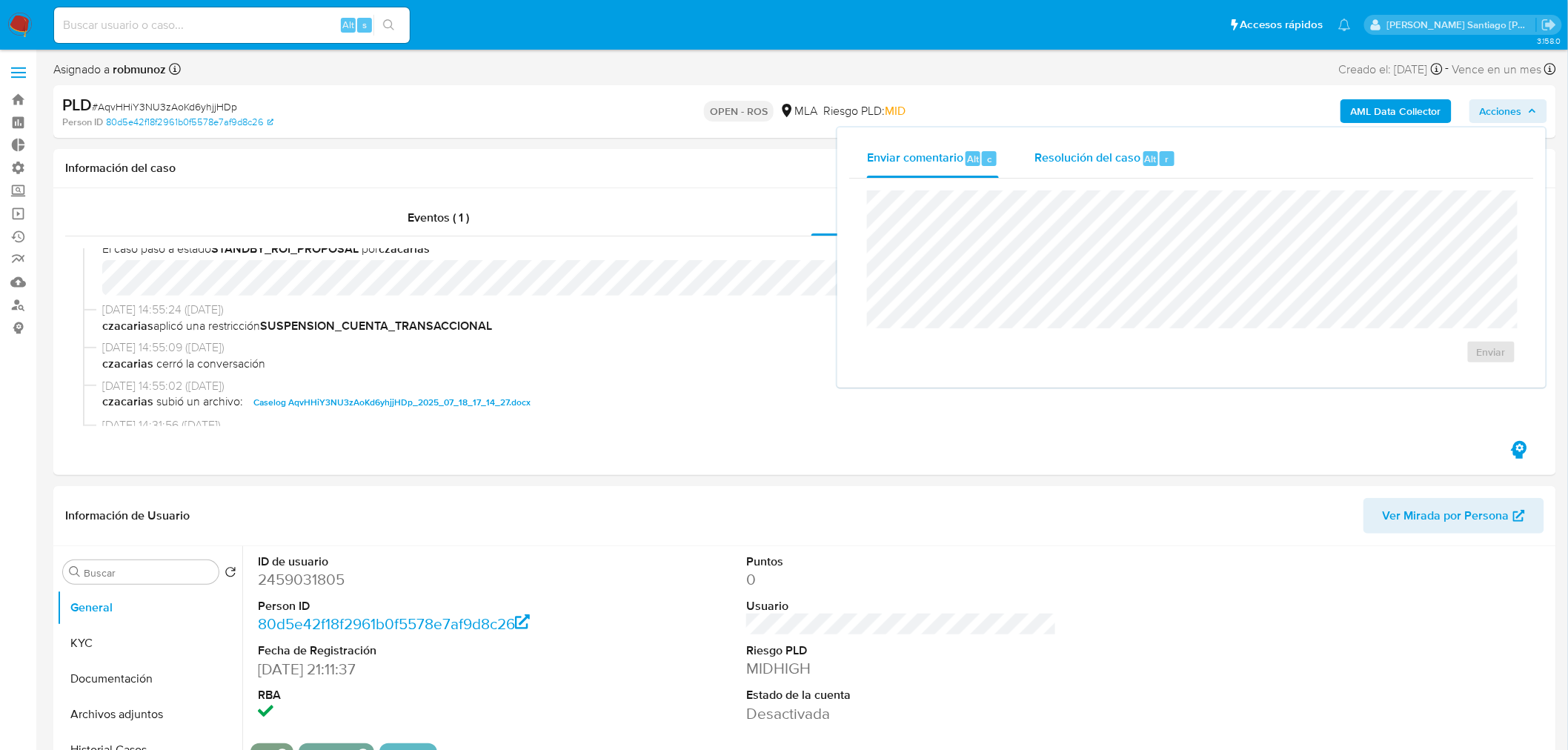
drag, startPoint x: 1147, startPoint y: 163, endPoint x: 1143, endPoint y: 184, distance: 21.4
click at [1147, 164] on span "Alt" at bounding box center [1151, 159] width 12 height 14
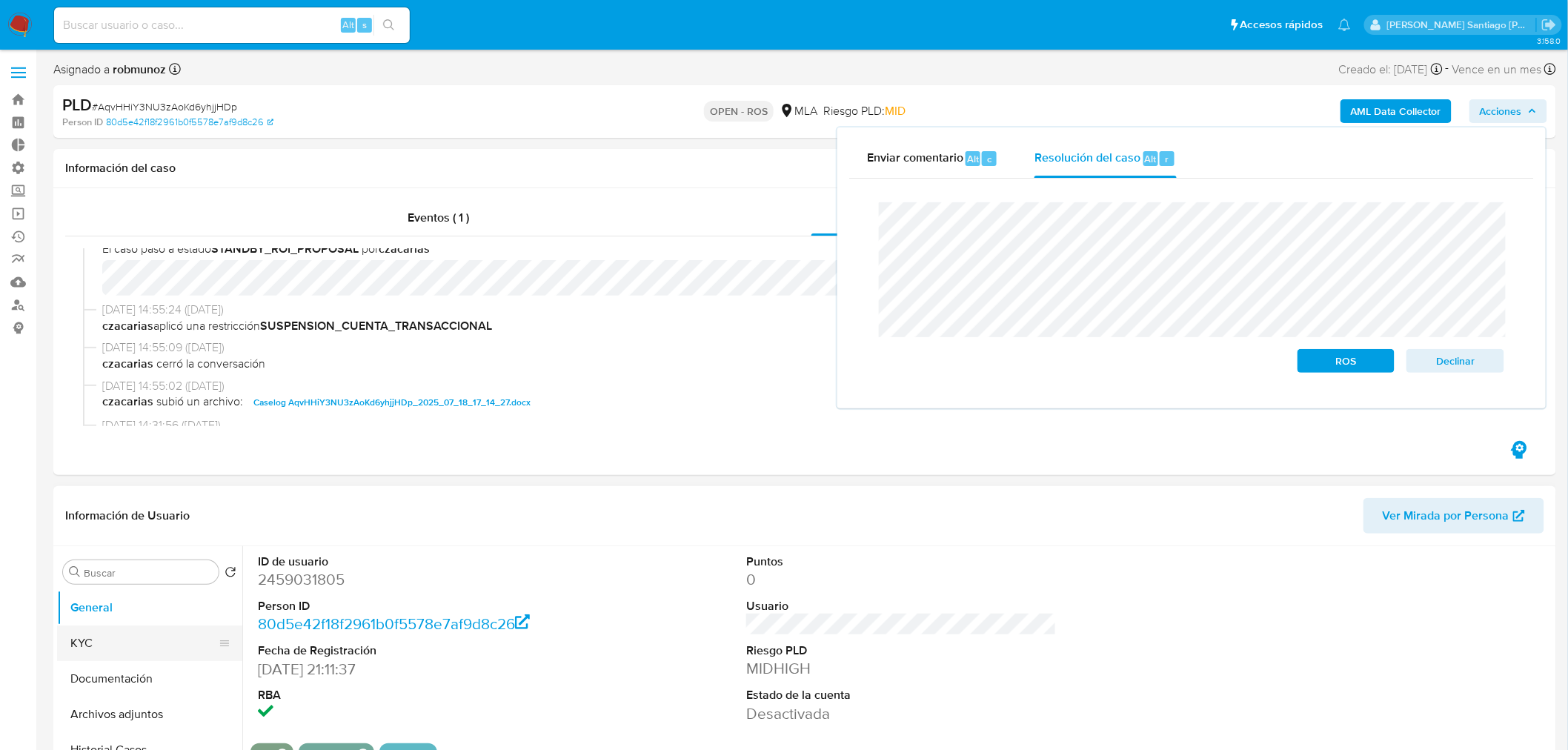
click at [69, 655] on button "KYC" at bounding box center [143, 643] width 173 height 35
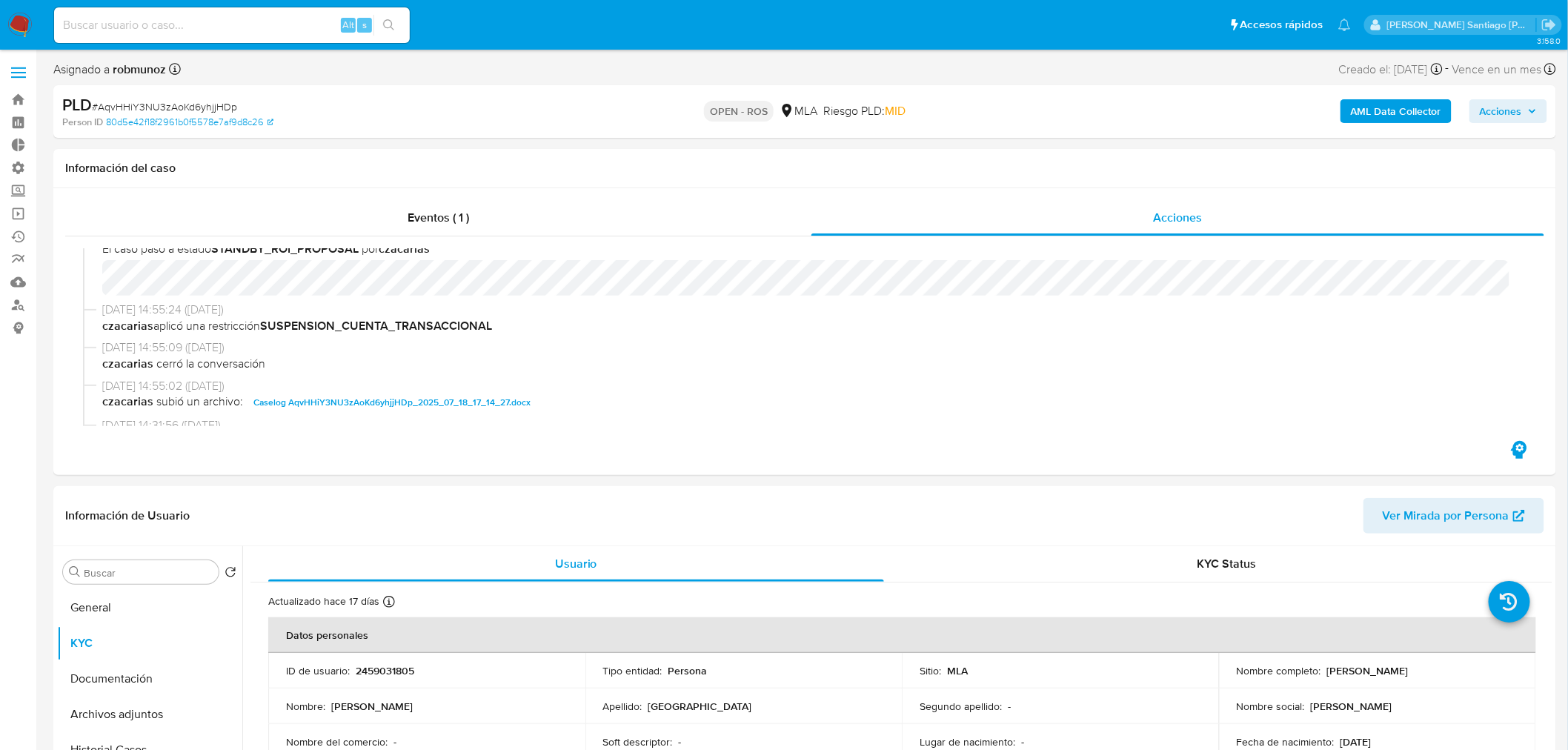
drag, startPoint x: 1518, startPoint y: 108, endPoint x: 1507, endPoint y: 123, distance: 18.6
click at [1518, 109] on span "Acciones" at bounding box center [1501, 111] width 43 height 24
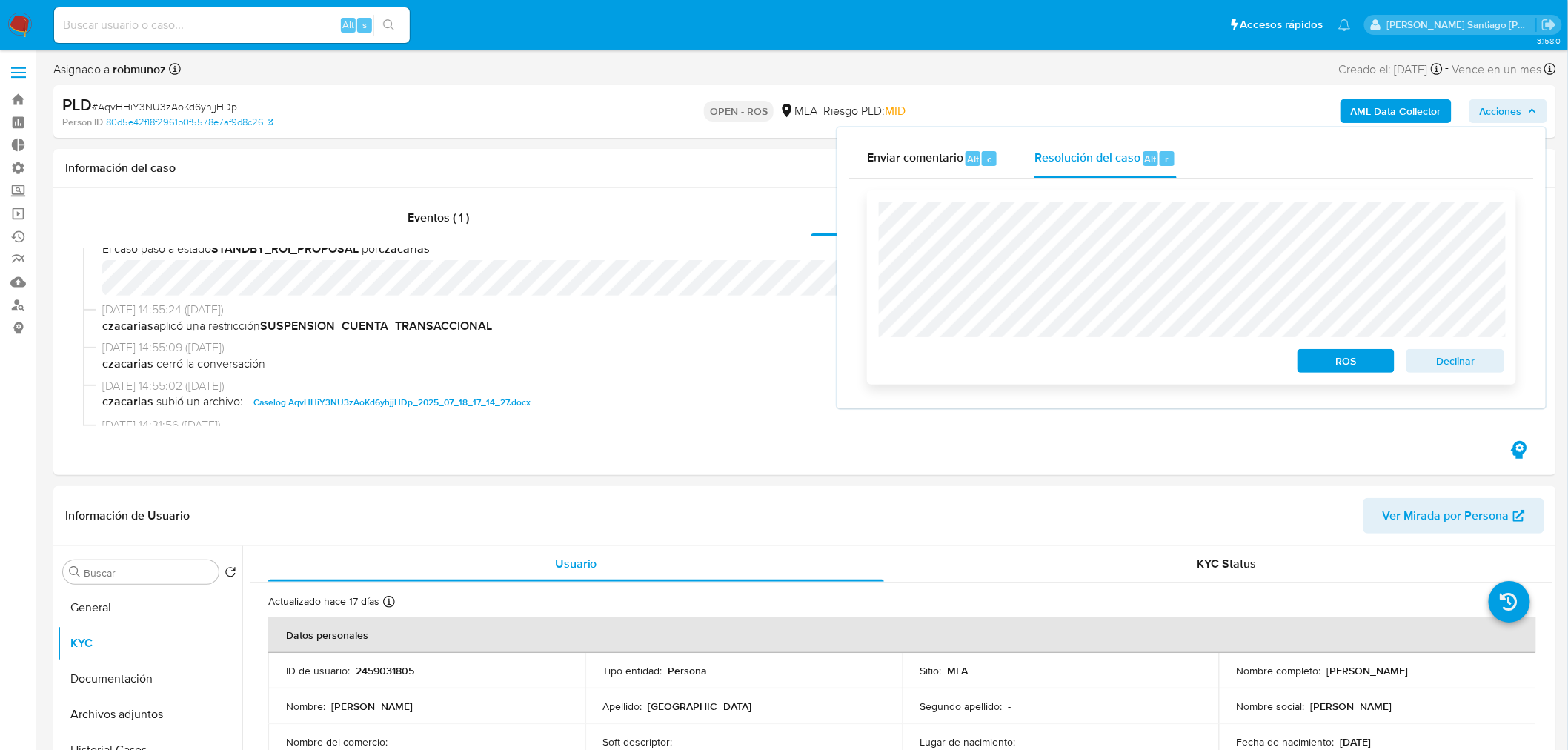
click at [1340, 358] on span "ROS" at bounding box center [1347, 361] width 77 height 20
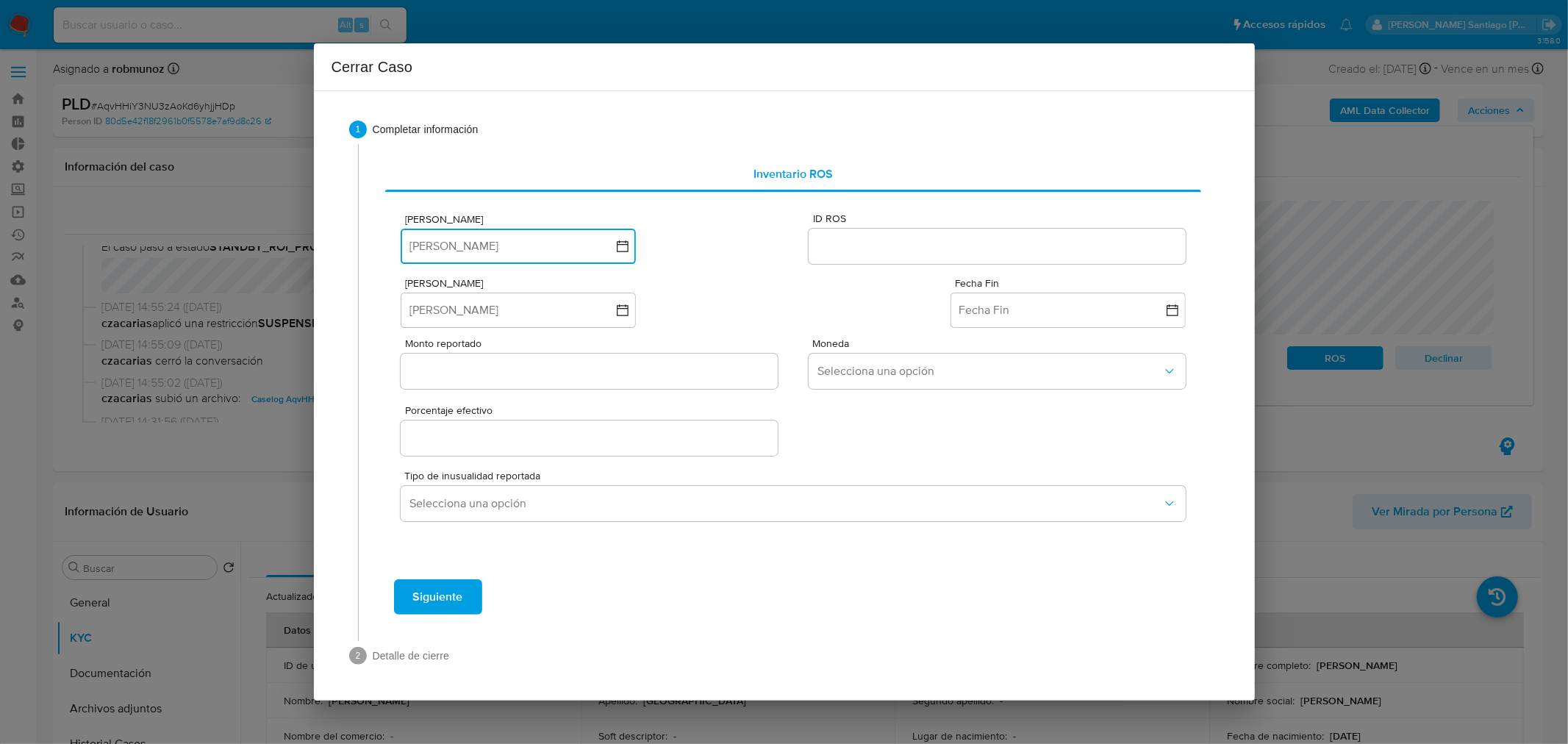
drag, startPoint x: 548, startPoint y: 253, endPoint x: 548, endPoint y: 263, distance: 10.0
click at [547, 253] on button "Fecha ROS" at bounding box center [518, 246] width 235 height 35
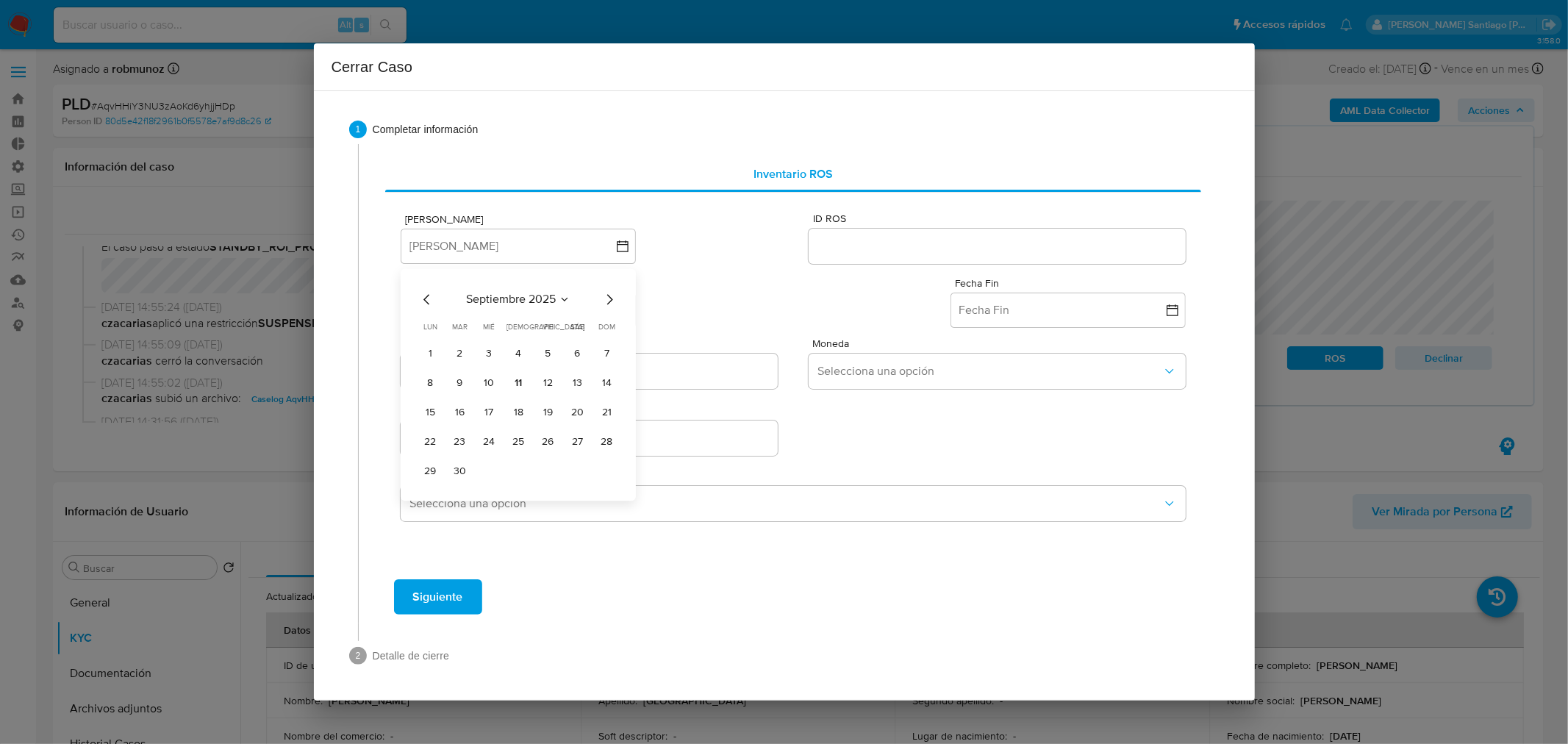
click at [516, 382] on button "11" at bounding box center [518, 383] width 23 height 23
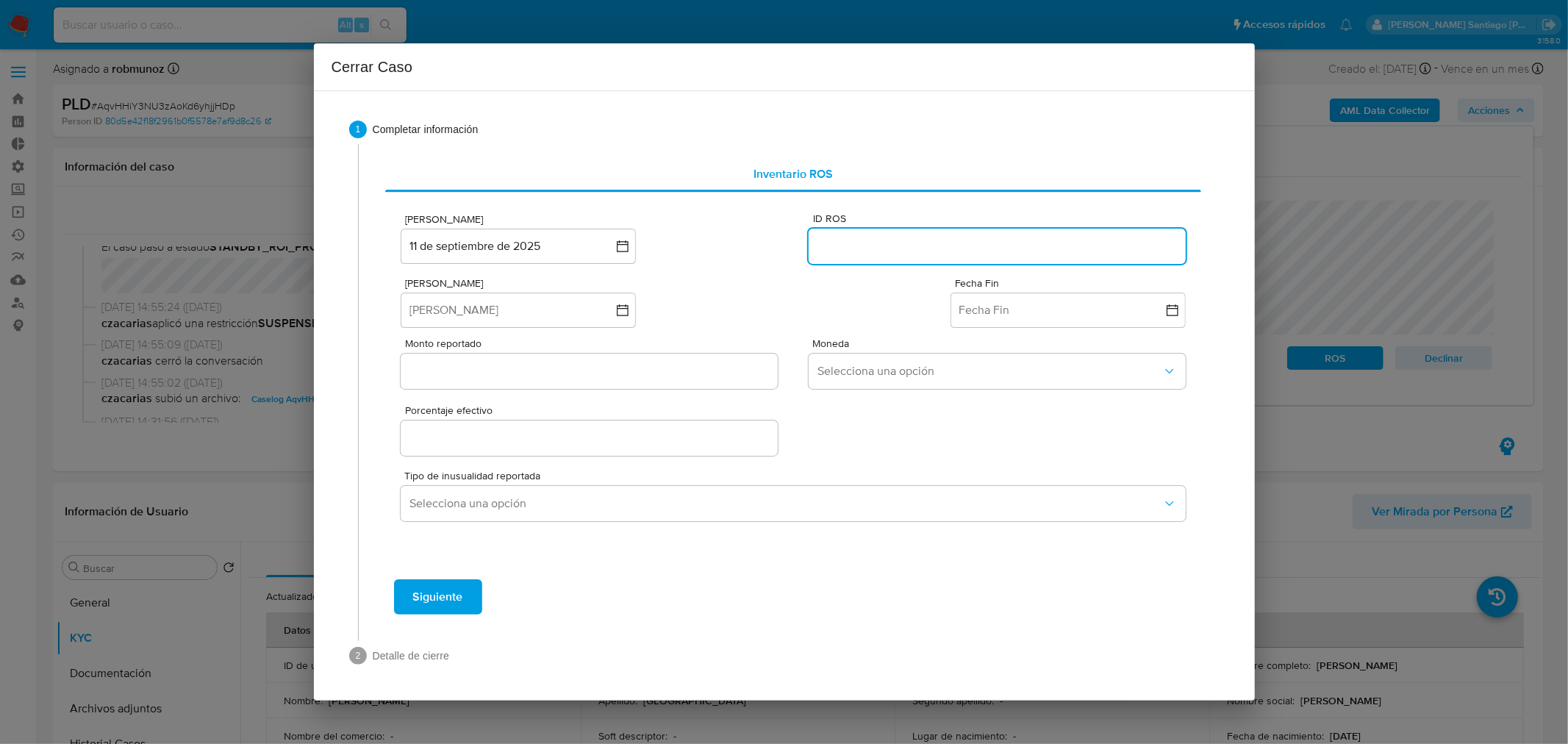
click at [882, 241] on input "ID ROS" at bounding box center [997, 246] width 377 height 19
paste input "636324217"
type input "636324217"
click at [474, 306] on button "Fecha Inicio" at bounding box center [518, 309] width 235 height 35
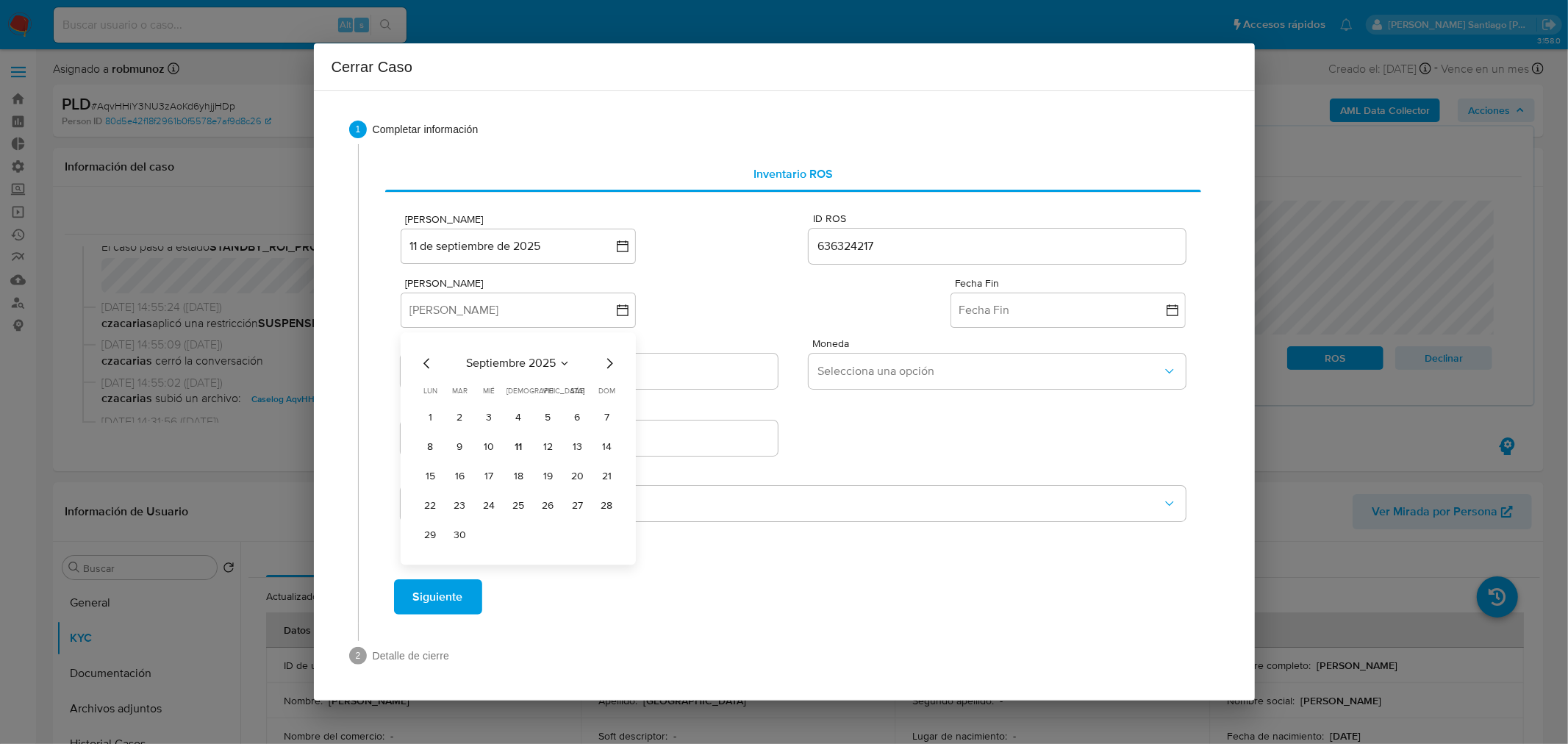
click at [609, 363] on icon "Mes siguiente" at bounding box center [609, 363] width 18 height 18
click at [418, 359] on icon "Mes anterior" at bounding box center [427, 363] width 18 height 18
click at [420, 361] on icon "Mes anterior" at bounding box center [427, 363] width 18 height 18
click at [423, 363] on icon "Mes anterior" at bounding box center [427, 363] width 18 height 18
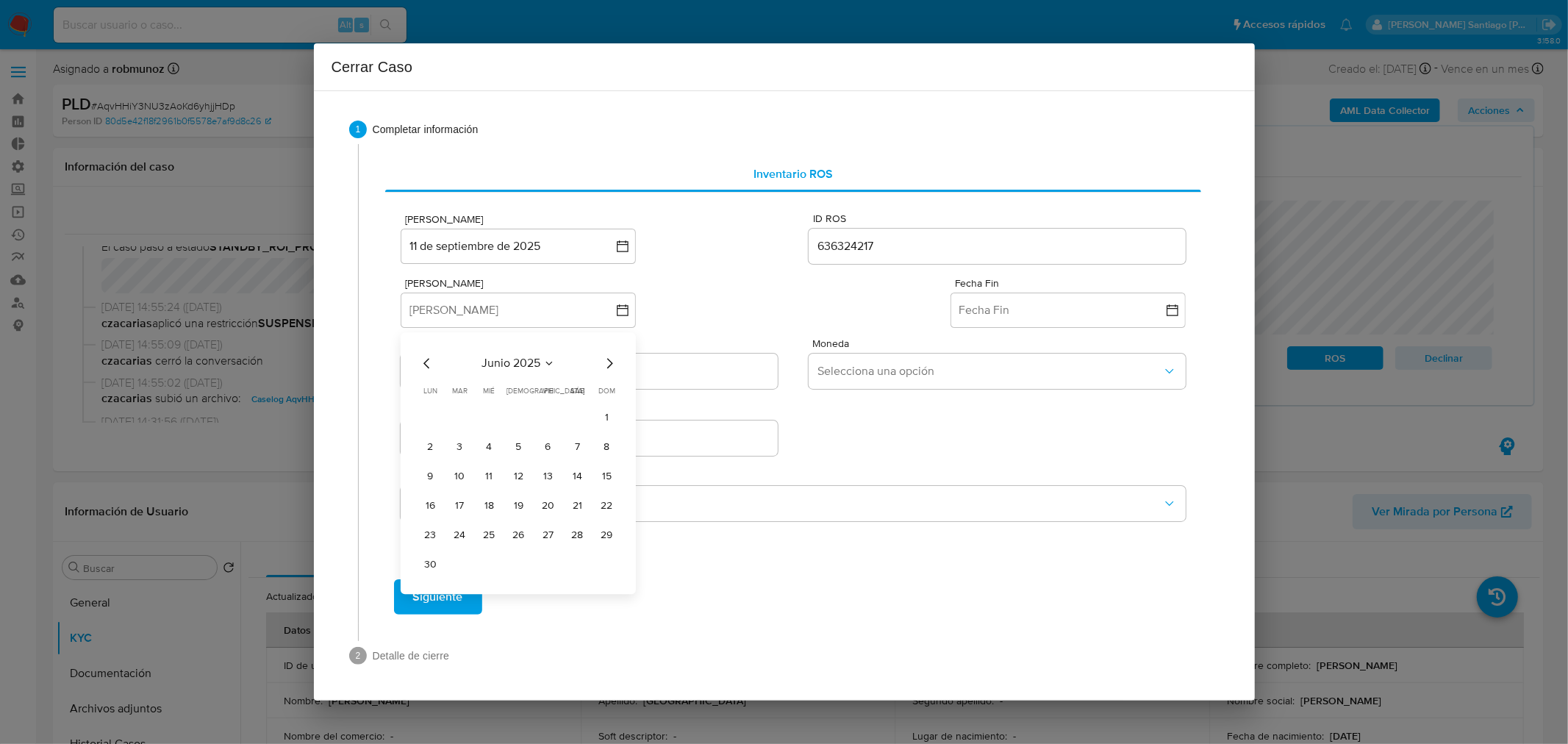
click at [423, 362] on icon "Mes anterior" at bounding box center [427, 363] width 18 height 18
click at [438, 538] on button "26" at bounding box center [430, 535] width 23 height 23
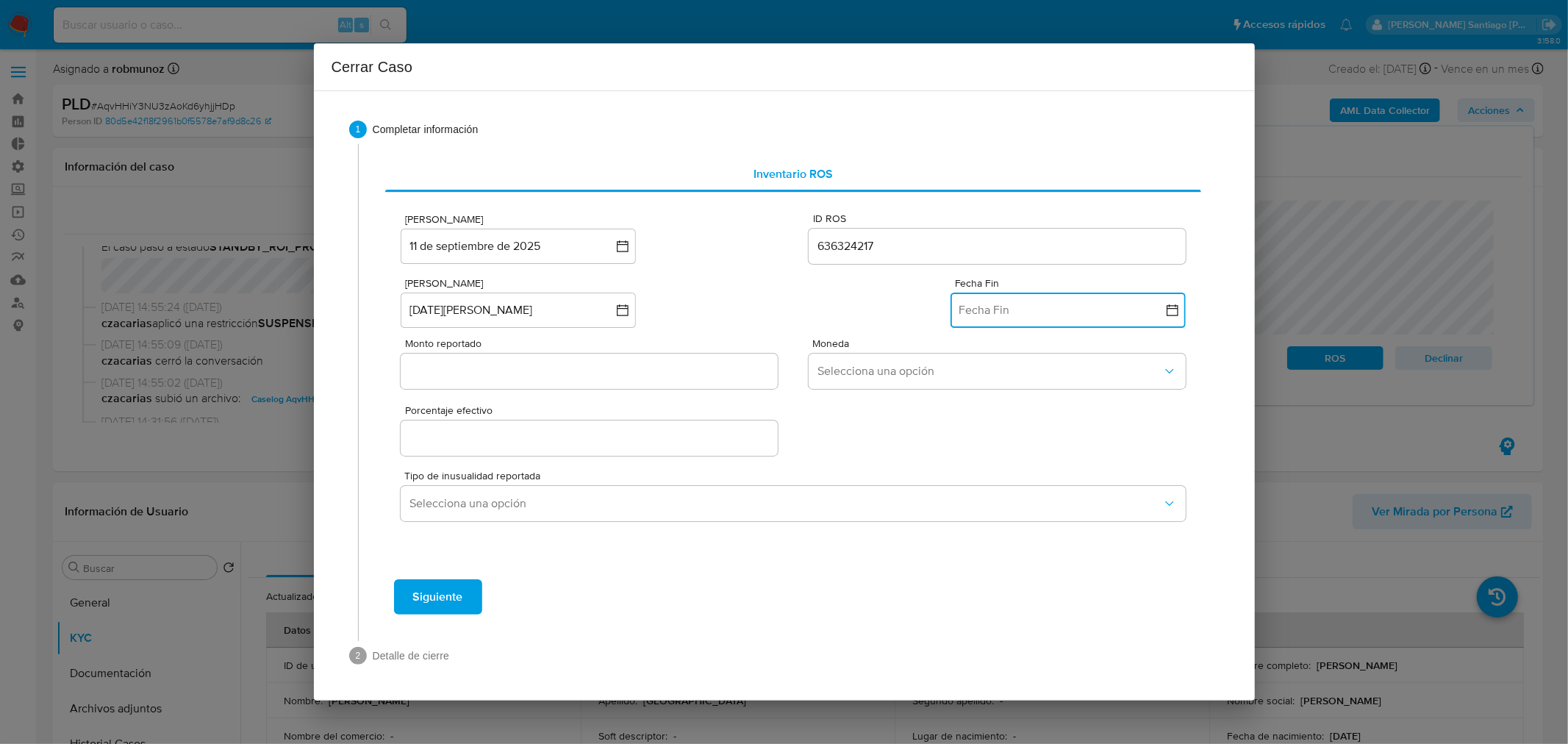
click at [1001, 320] on button "Fecha Fin" at bounding box center [1068, 309] width 235 height 35
click at [980, 370] on icon "Mes anterior" at bounding box center [977, 363] width 18 height 18
click at [974, 367] on icon "Mes anterior" at bounding box center [977, 363] width 18 height 18
click at [977, 374] on div "julio 2025 julio 2025 lun lunes mar martes mié miércoles jue jueves vie viernes…" at bounding box center [1068, 450] width 200 height 193
click at [979, 368] on icon "Mes anterior" at bounding box center [977, 363] width 18 height 18
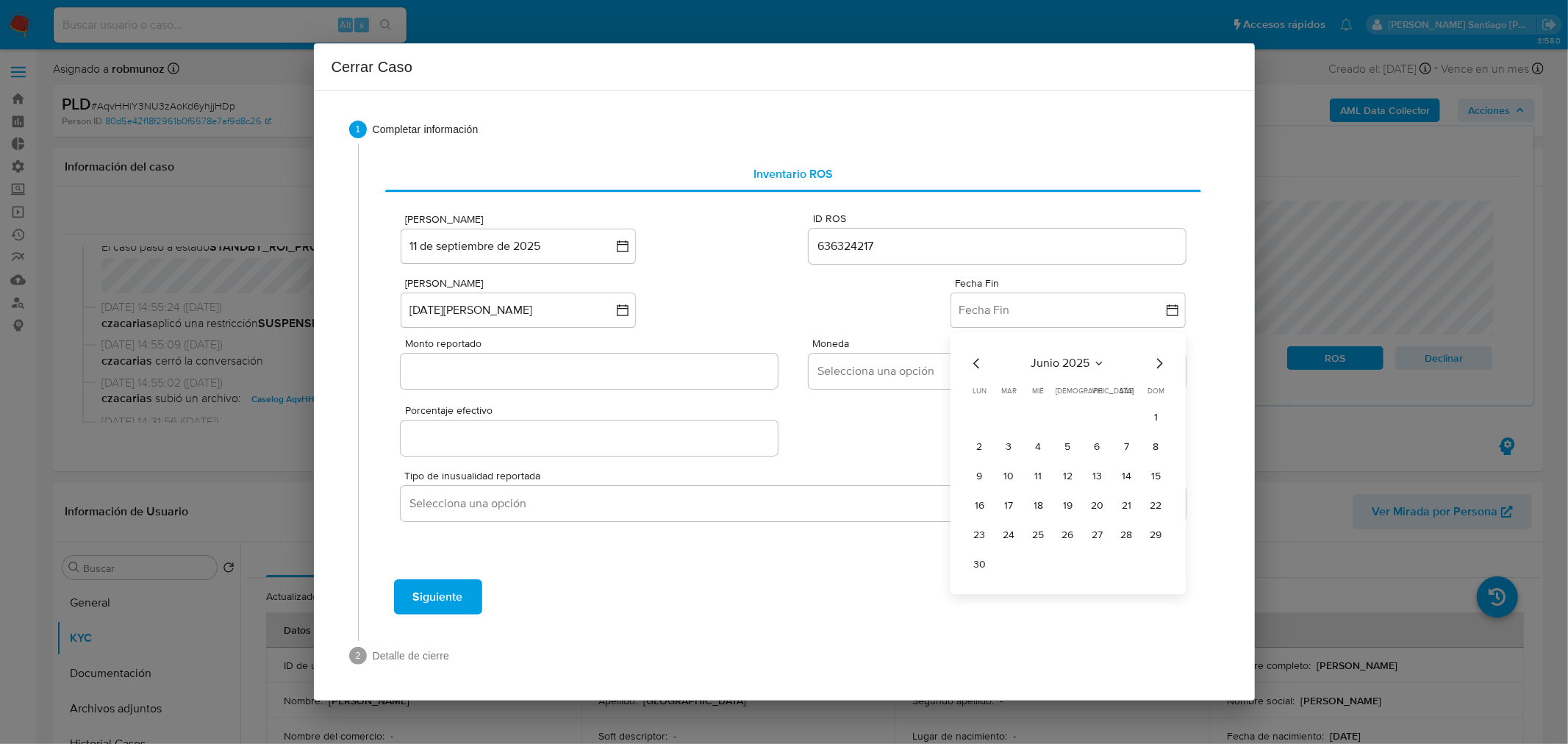
click at [987, 567] on button "30" at bounding box center [980, 565] width 23 height 23
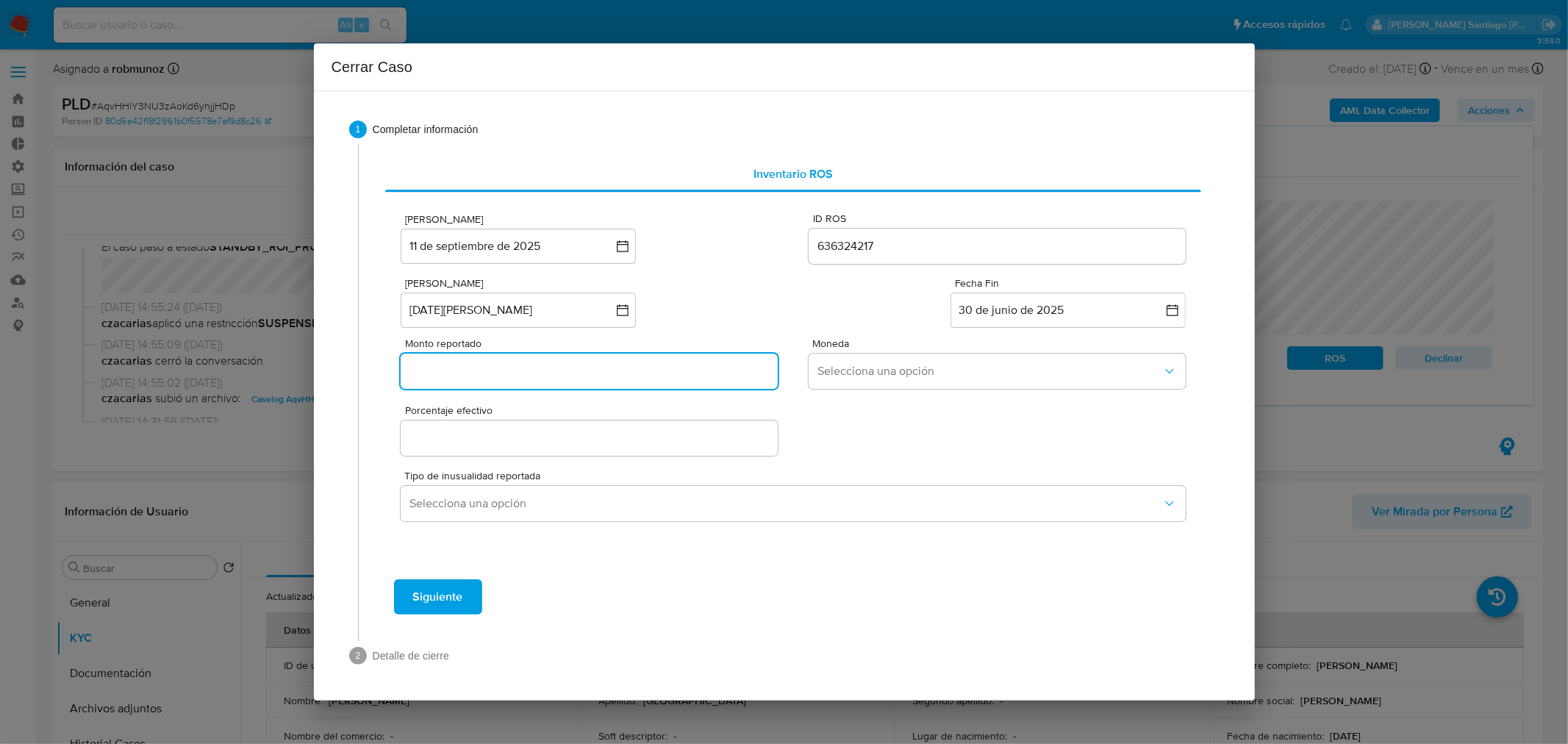
click at [576, 363] on input "Monto reportado" at bounding box center [589, 371] width 377 height 19
paste input "25032754"
type input "25032754"
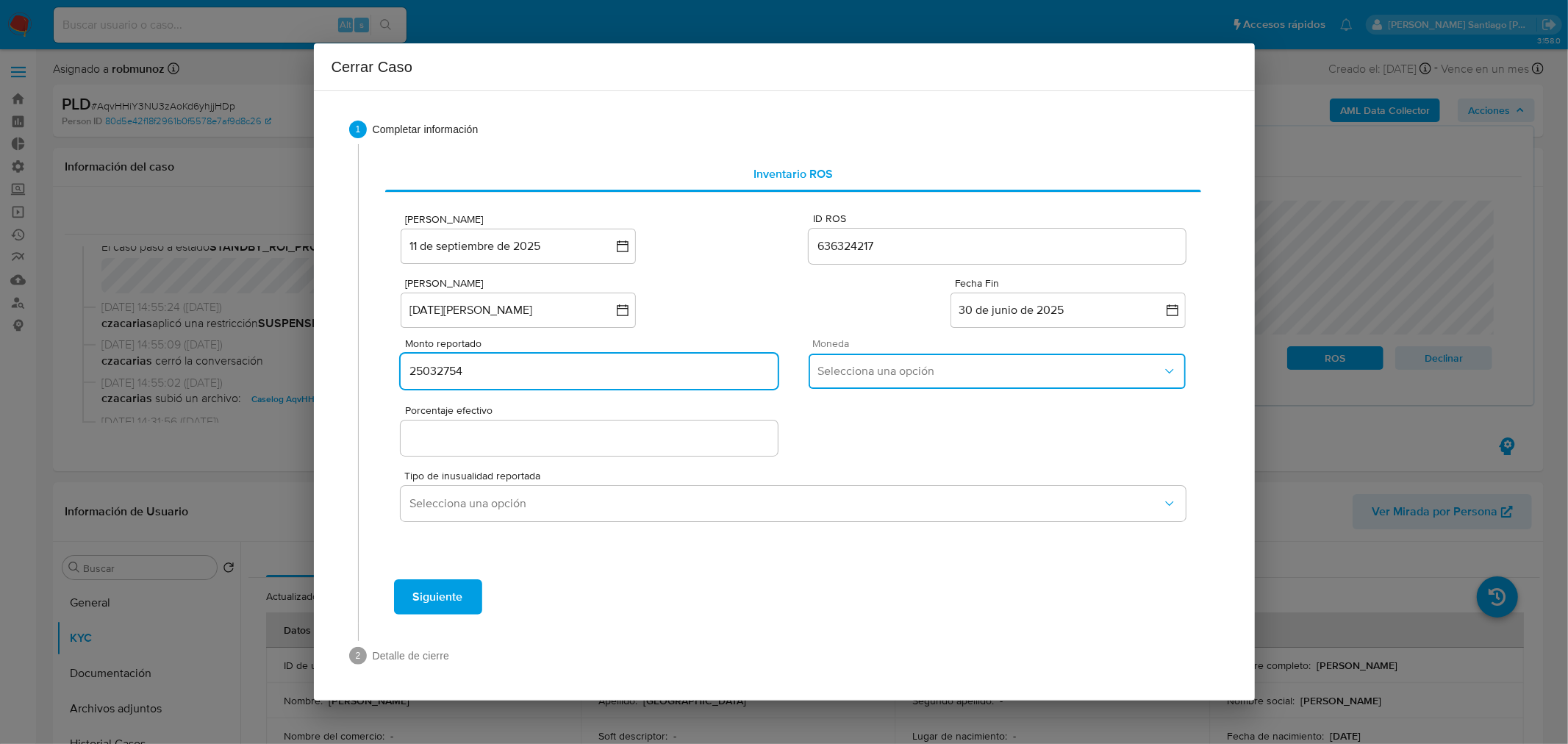
click at [855, 385] on button "Selecciona una opción" at bounding box center [997, 371] width 377 height 35
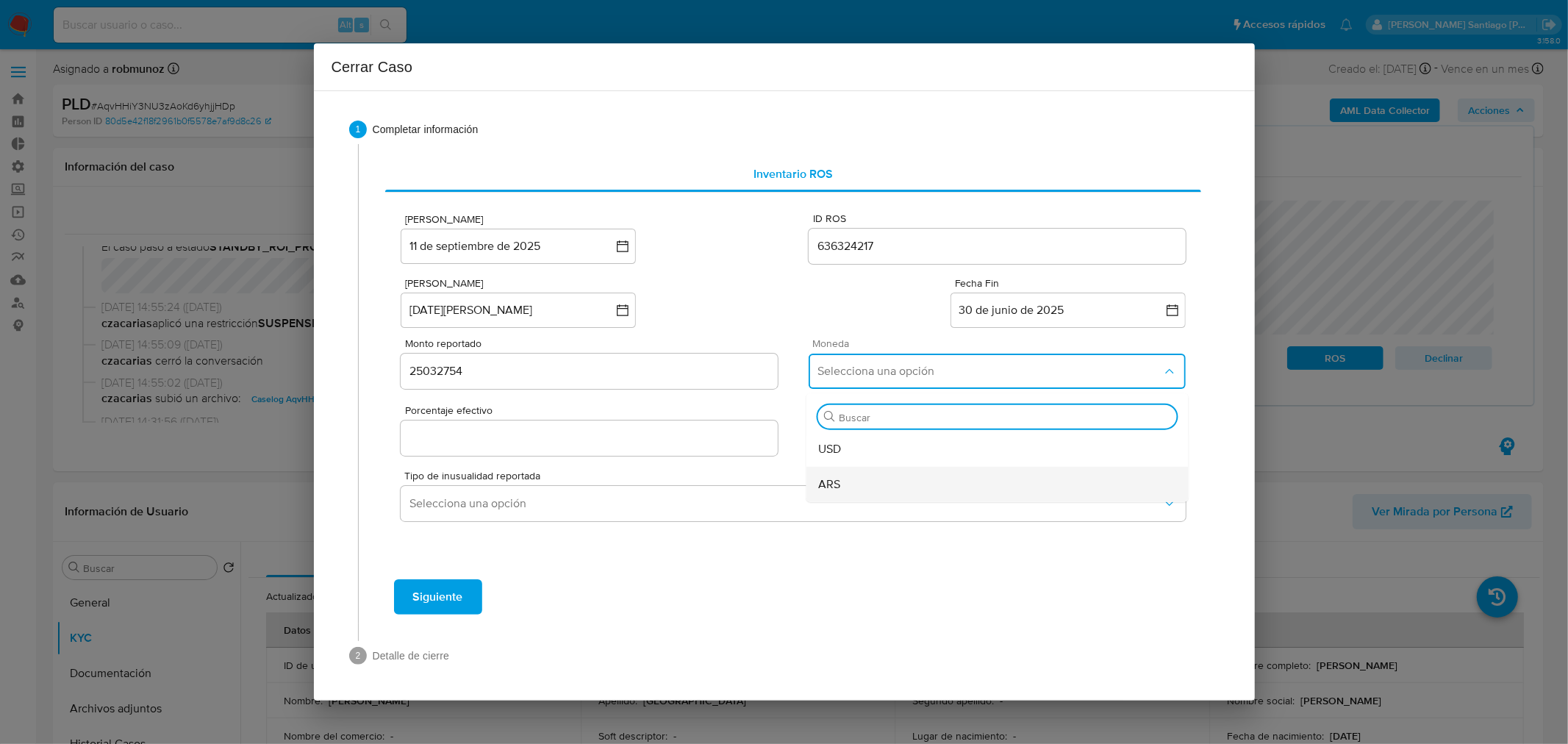
click at [842, 474] on div "ARS" at bounding box center [997, 484] width 359 height 35
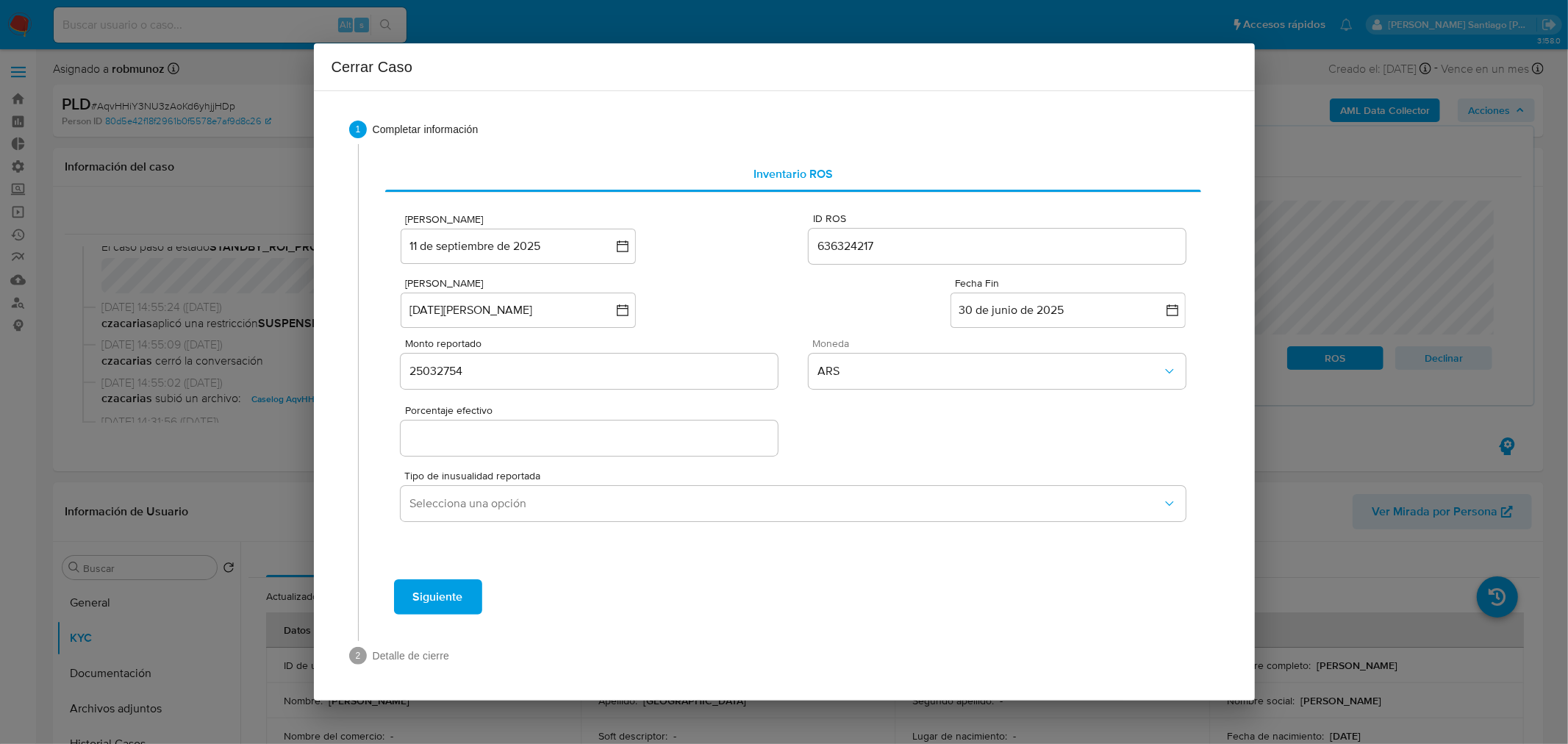
click at [700, 445] on div at bounding box center [589, 438] width 377 height 35
click at [652, 436] on input "Porcentaje efectivo" at bounding box center [589, 438] width 377 height 19
click at [652, 437] on input "Porcentaje efectivo" at bounding box center [589, 438] width 377 height 19
type input "0%"
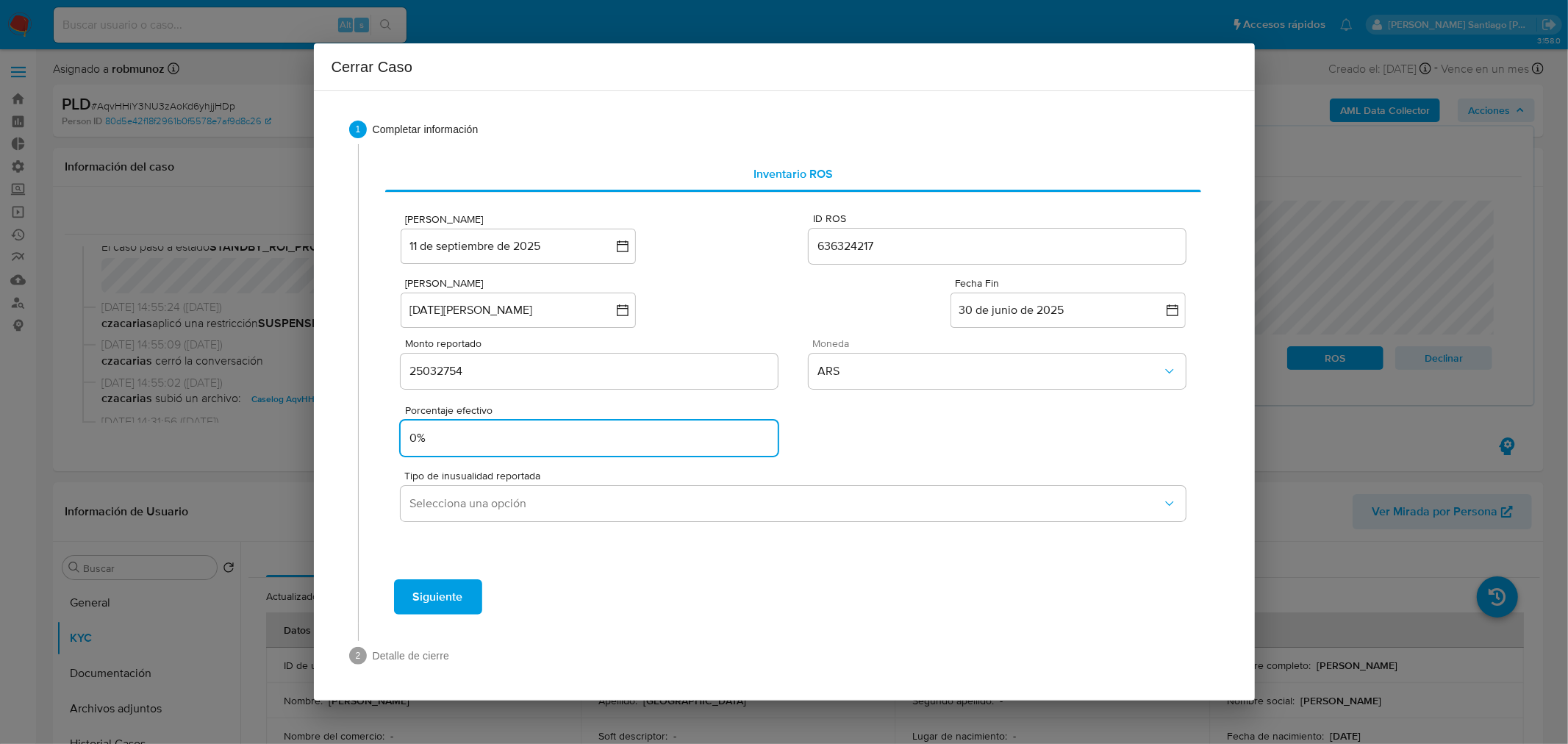
click at [902, 435] on div "Porcentaje efectivo 0%" at bounding box center [793, 427] width 784 height 64
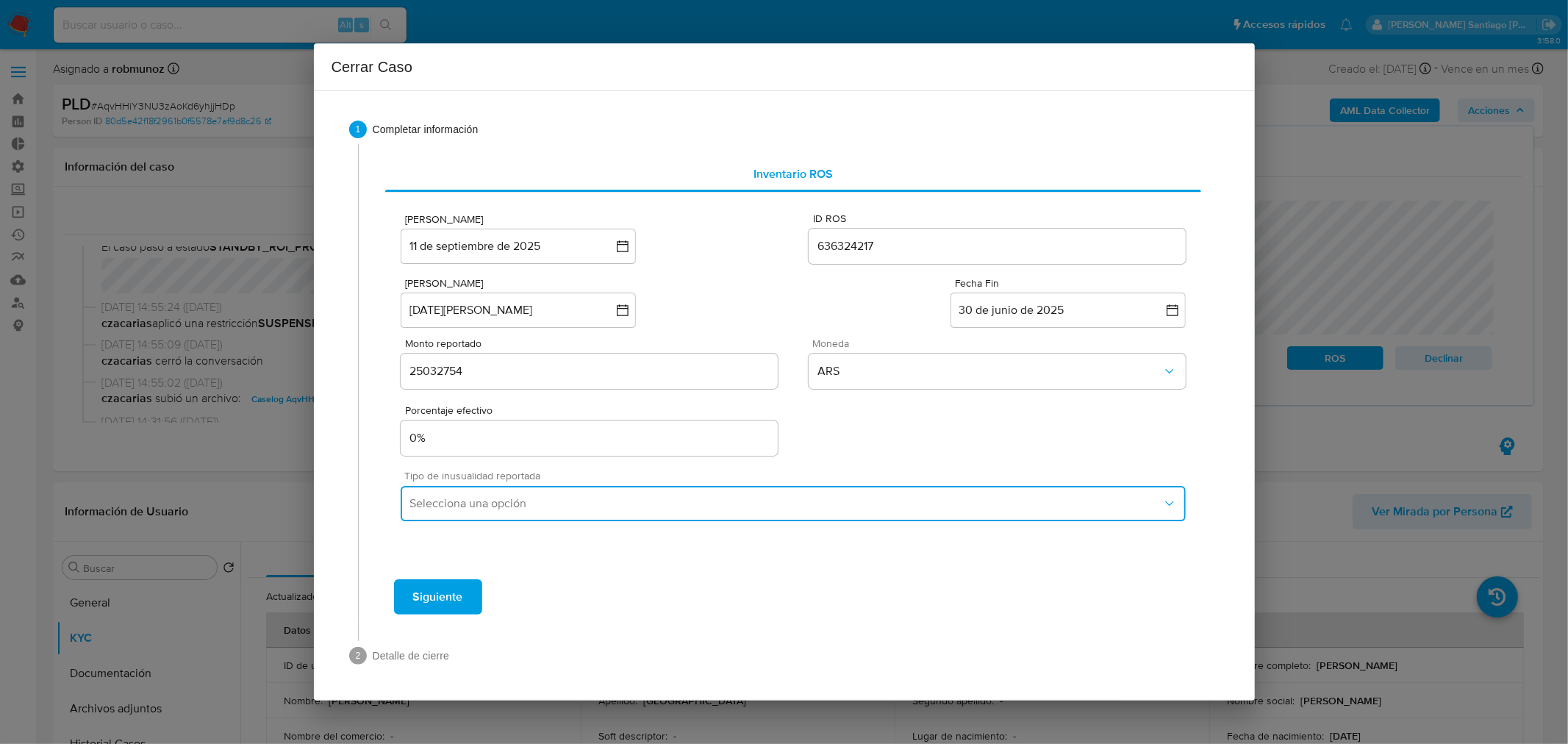
click at [905, 509] on span "Selecciona una opción" at bounding box center [785, 503] width 752 height 15
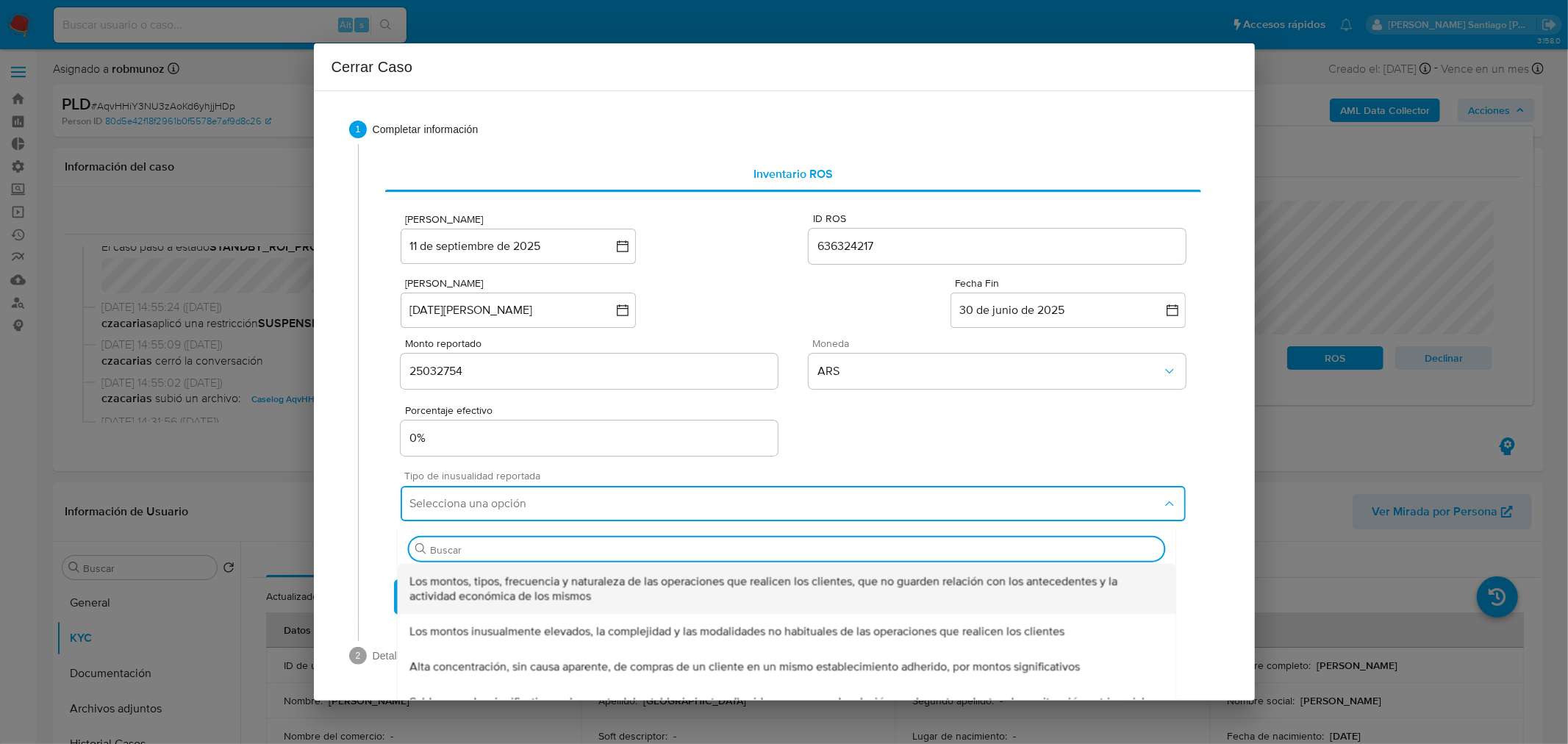
click at [763, 603] on div "Los montos, tipos, frecuencia y naturaleza de las operaciones que realicen los …" at bounding box center [787, 589] width 755 height 50
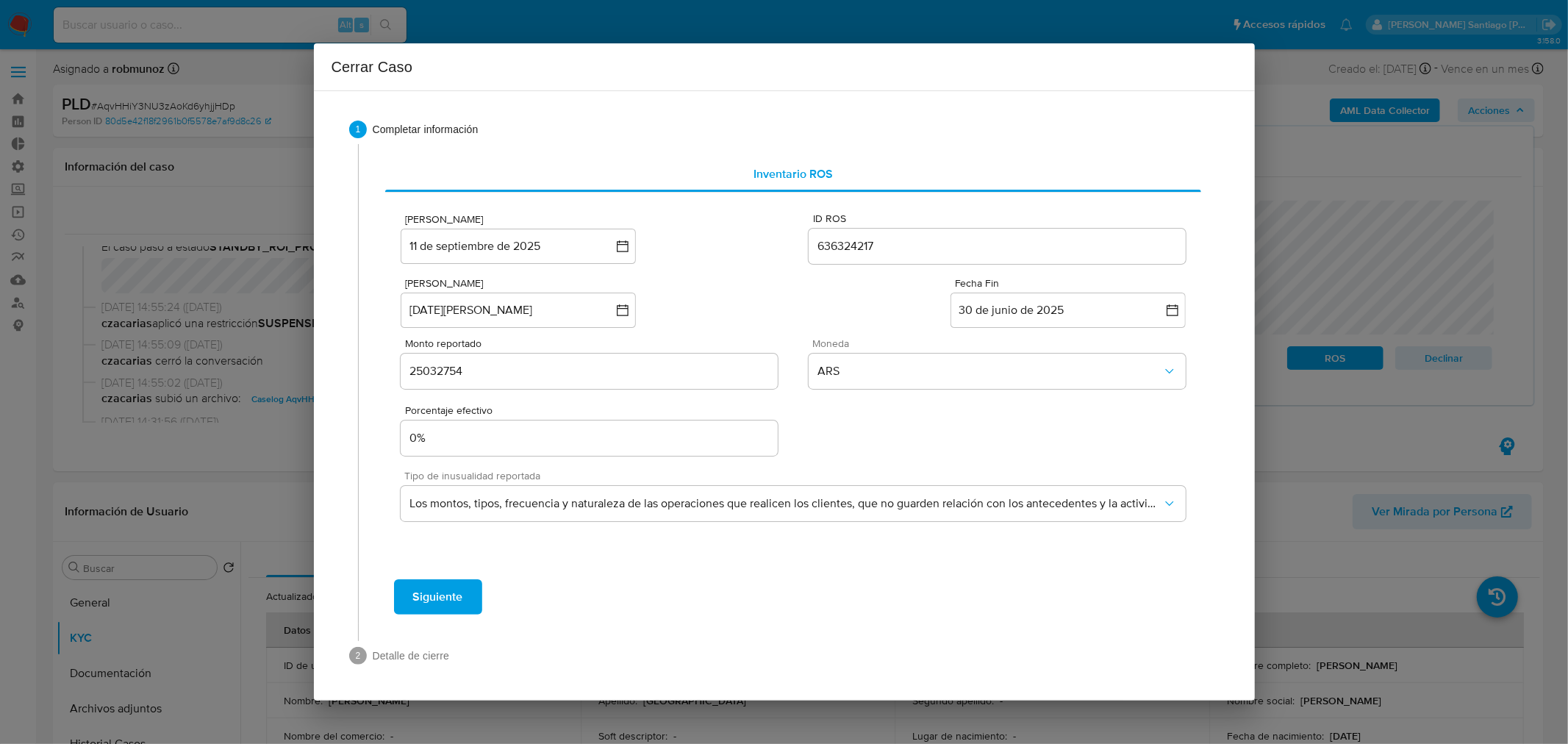
click at [469, 600] on button "Siguiente" at bounding box center [438, 596] width 88 height 35
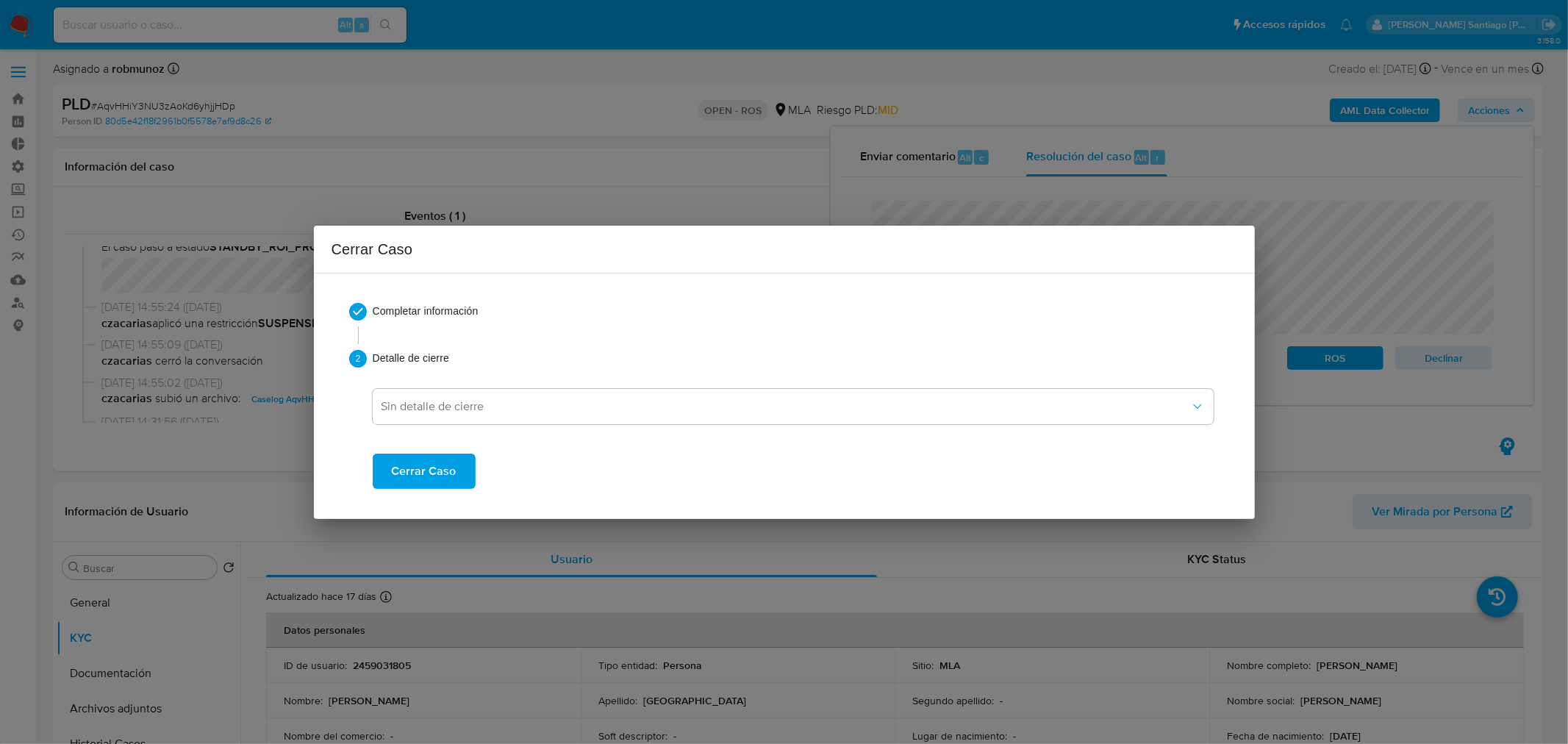
click at [442, 471] on span "Cerrar Caso" at bounding box center [423, 470] width 65 height 32
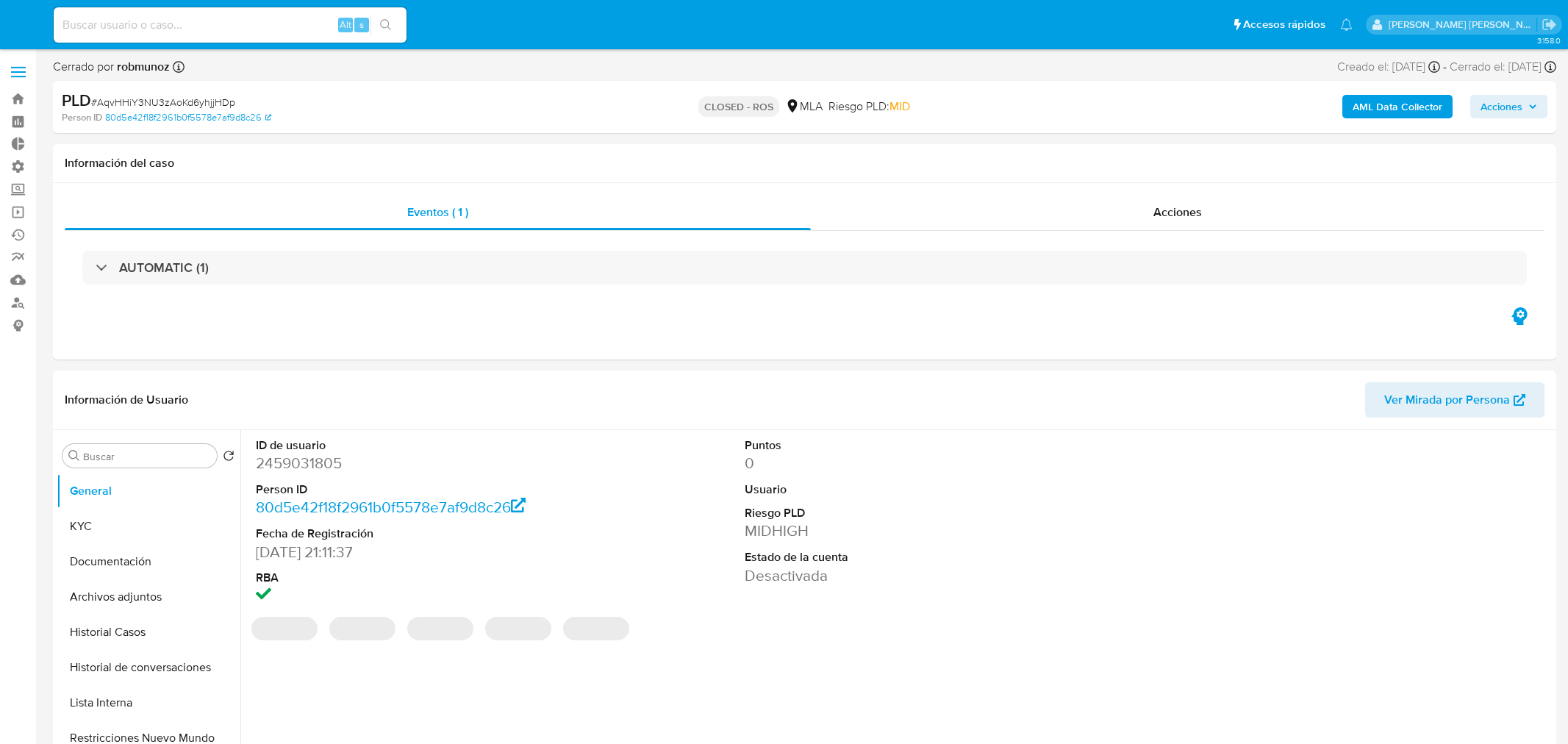
select select "10"
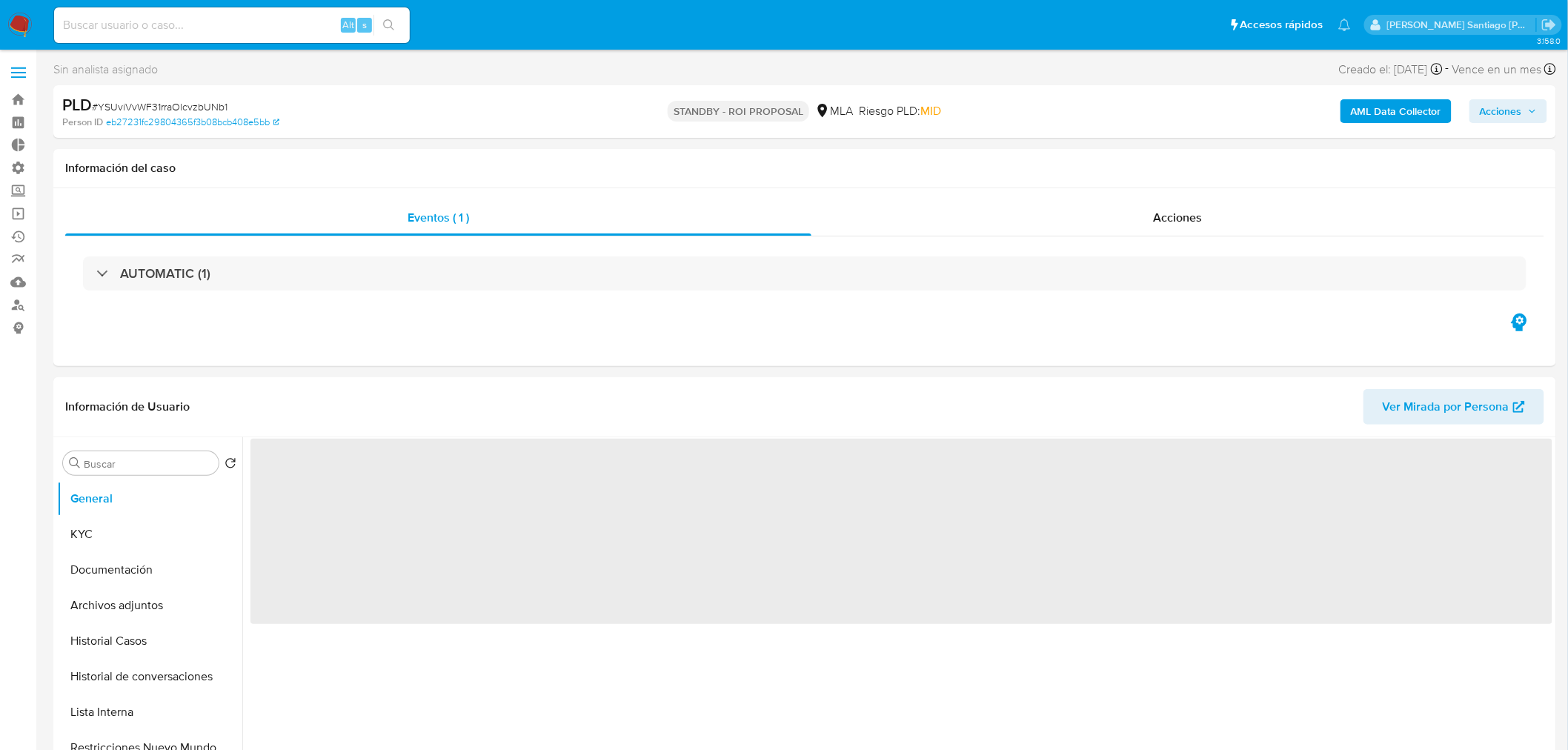
click at [198, 27] on input at bounding box center [232, 25] width 356 height 19
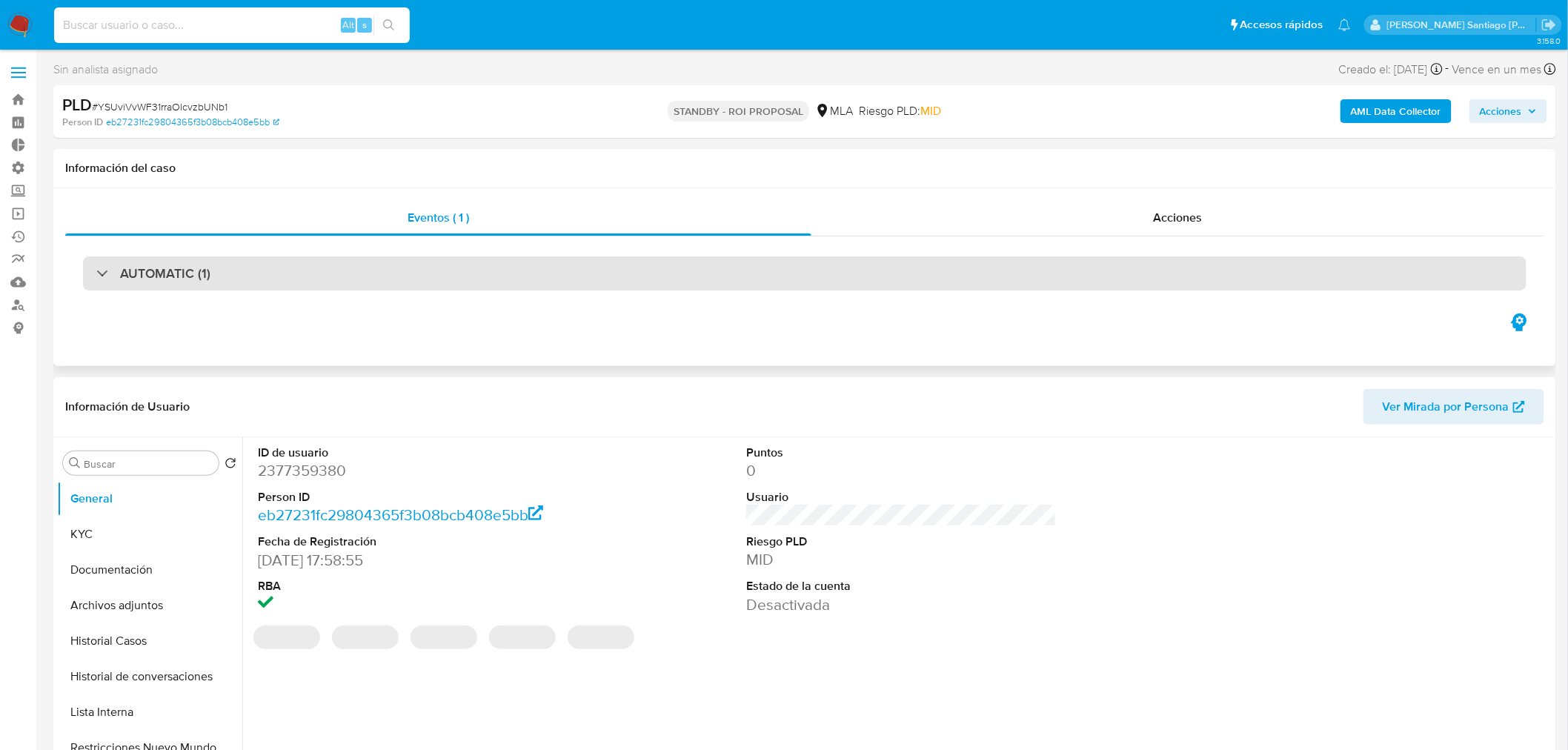
select select "10"
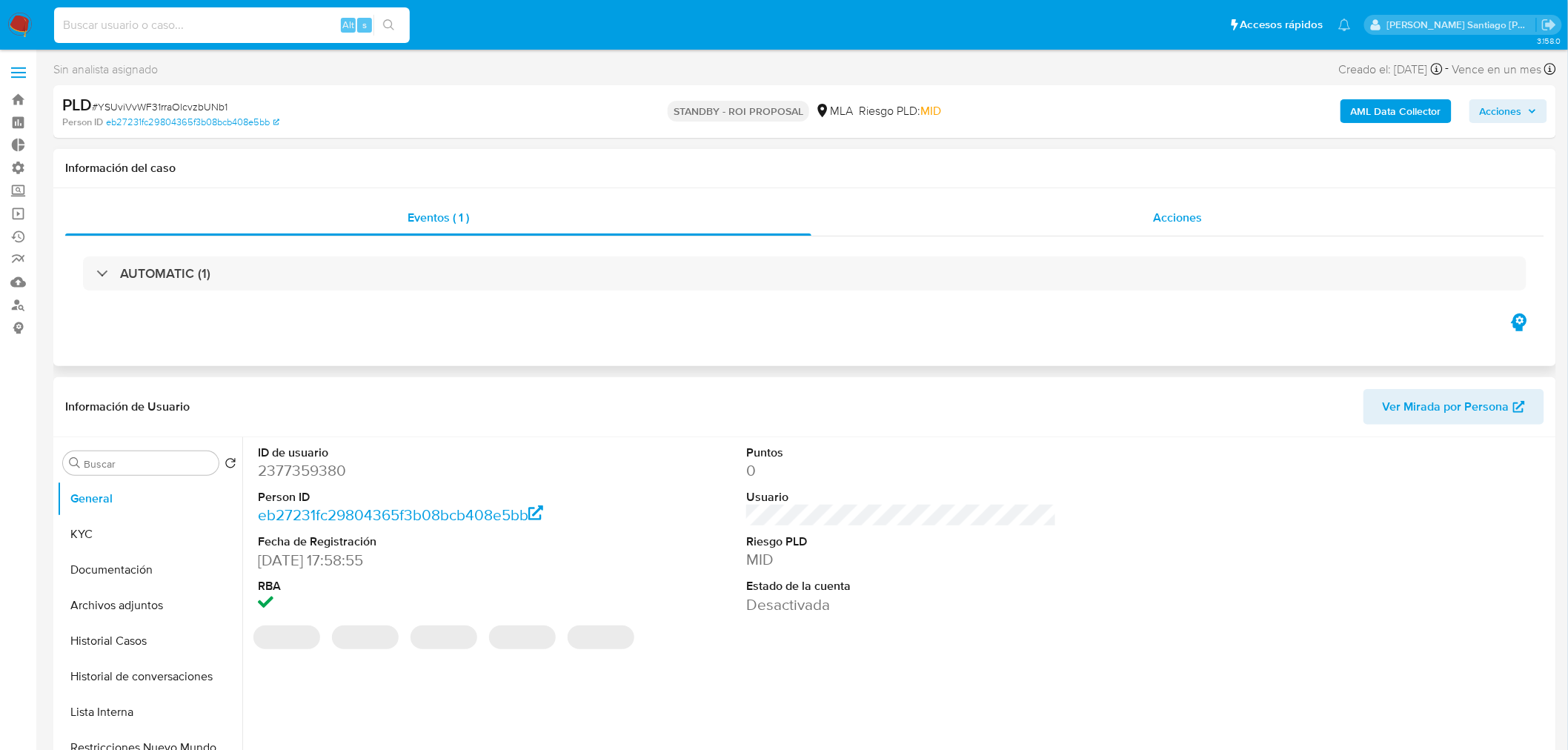
click at [1155, 213] on span "Acciones" at bounding box center [1177, 217] width 49 height 17
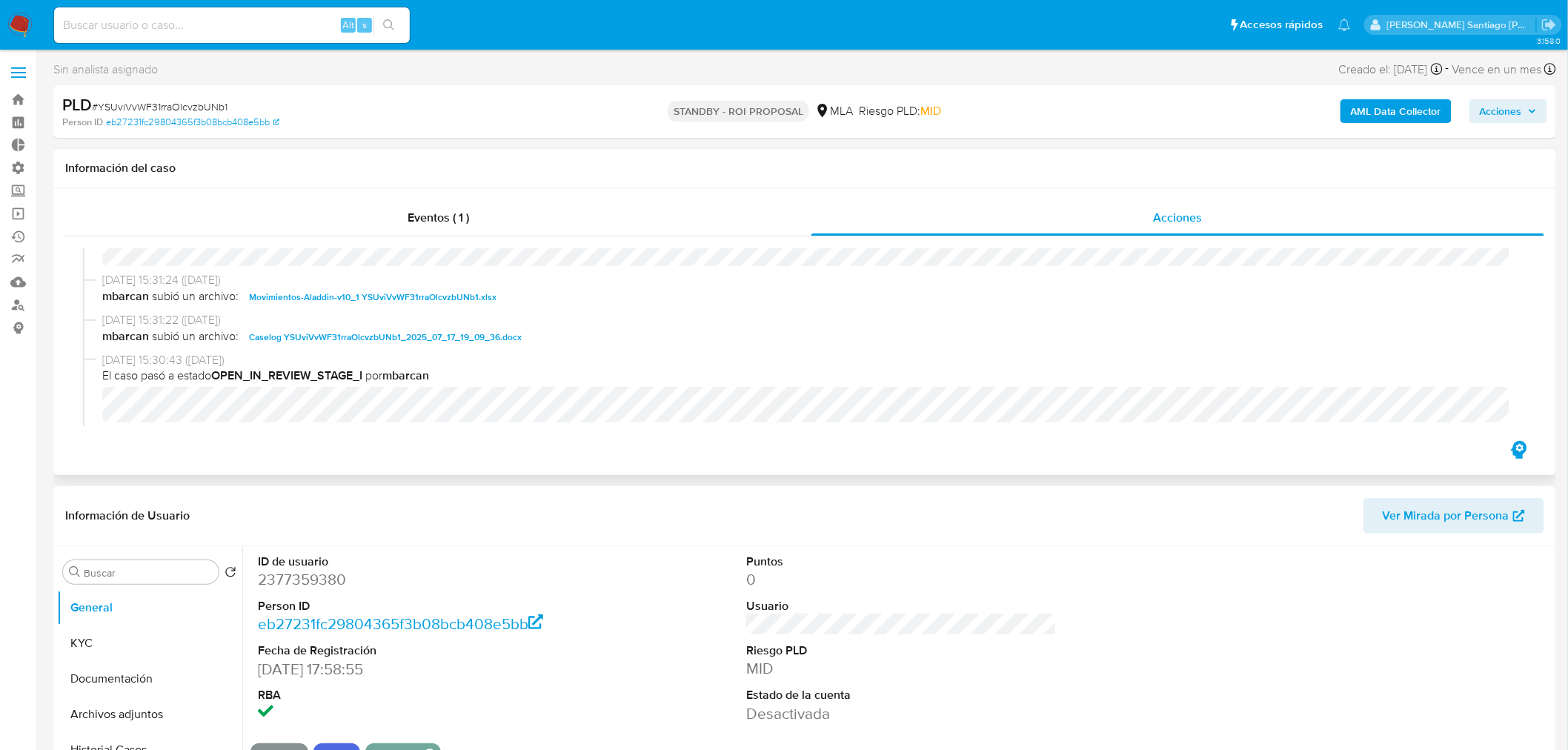
scroll to position [82, 0]
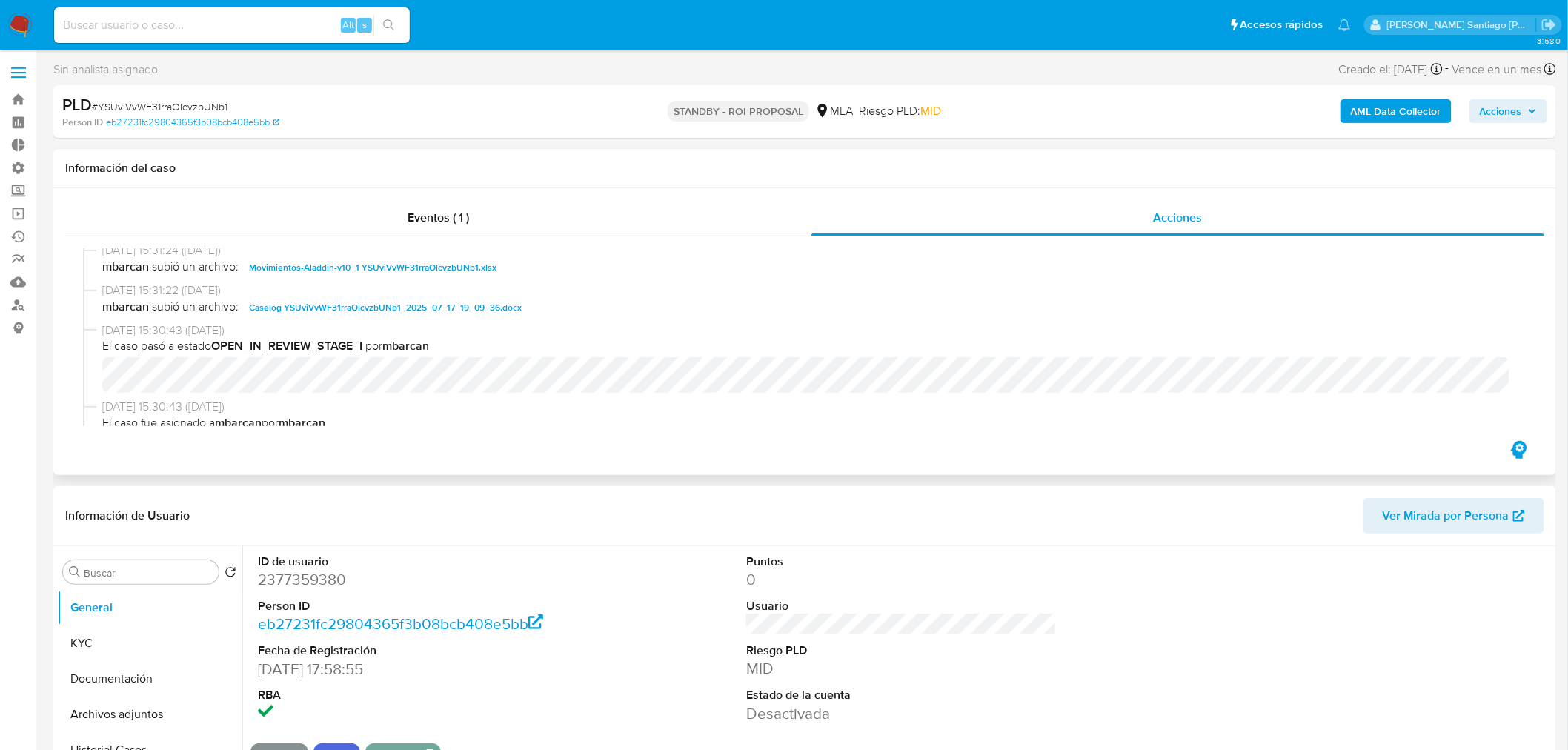
click at [454, 300] on span "Caselog YSUviVvWF31rraOlcvzbUNb1_2025_07_17_19_09_36.docx" at bounding box center [385, 307] width 272 height 18
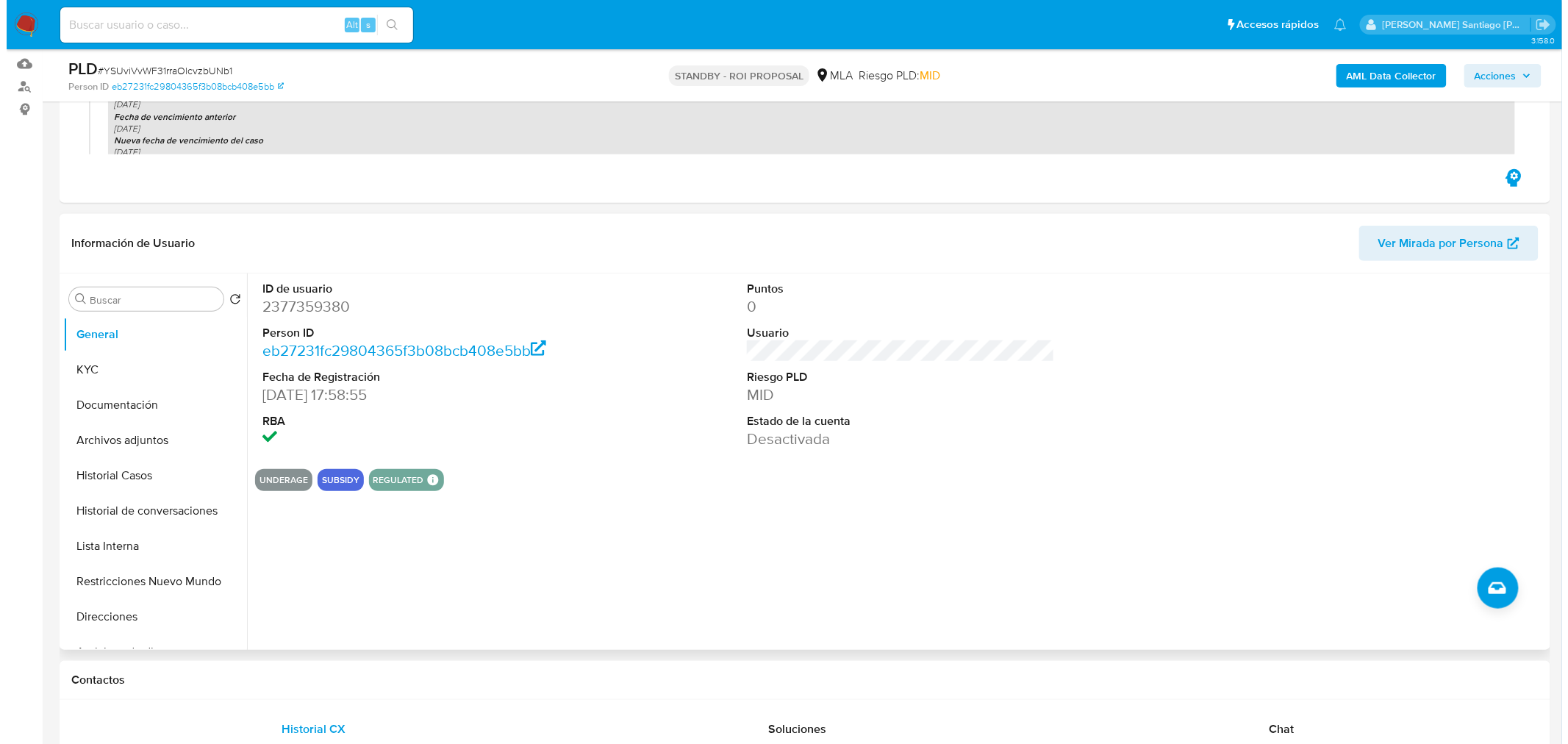
scroll to position [245, 0]
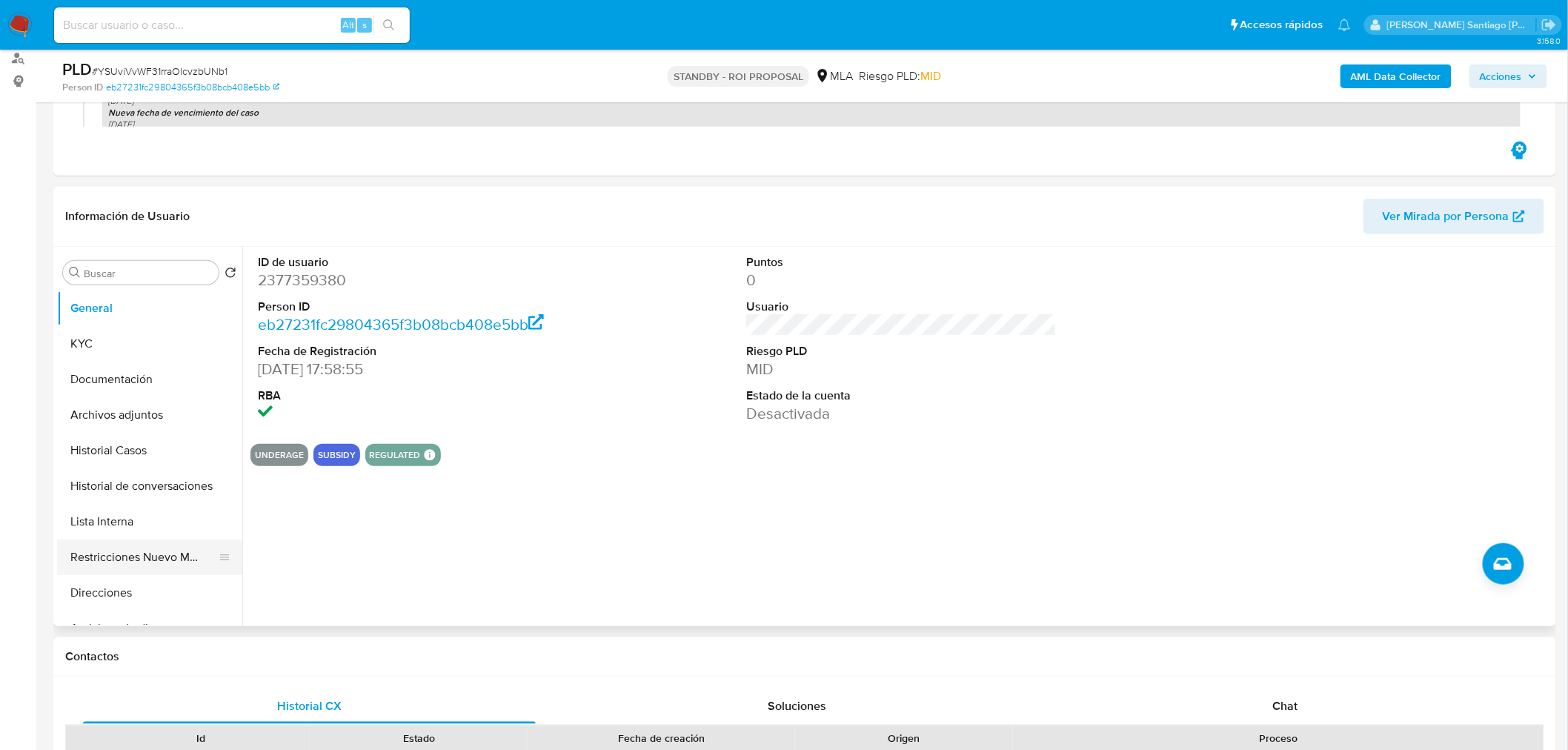
click at [90, 556] on button "Restricciones Nuevo Mundo" at bounding box center [143, 557] width 173 height 35
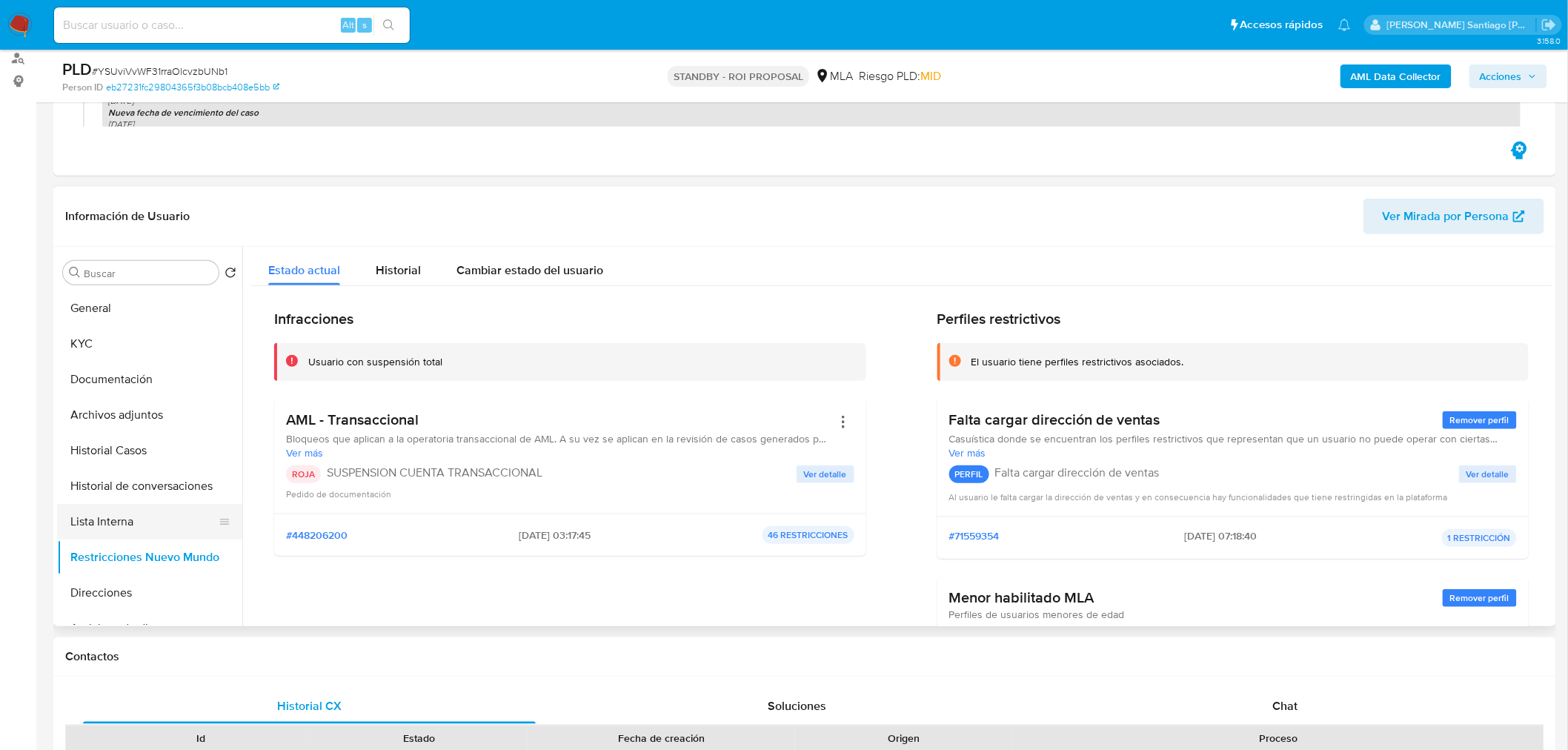
click at [108, 524] on button "Lista Interna" at bounding box center [143, 522] width 173 height 35
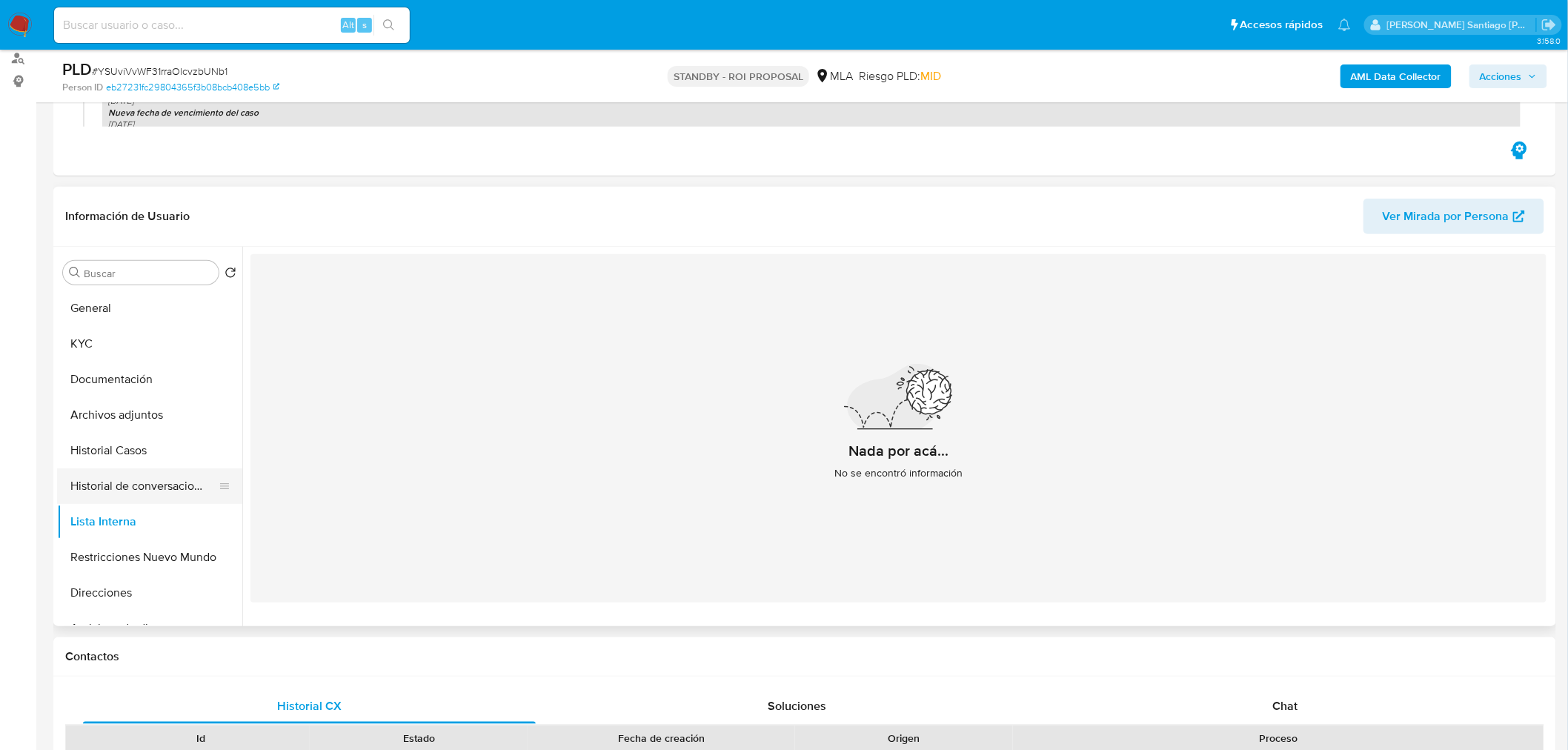
click at [122, 488] on button "Historial de conversaciones" at bounding box center [143, 486] width 173 height 35
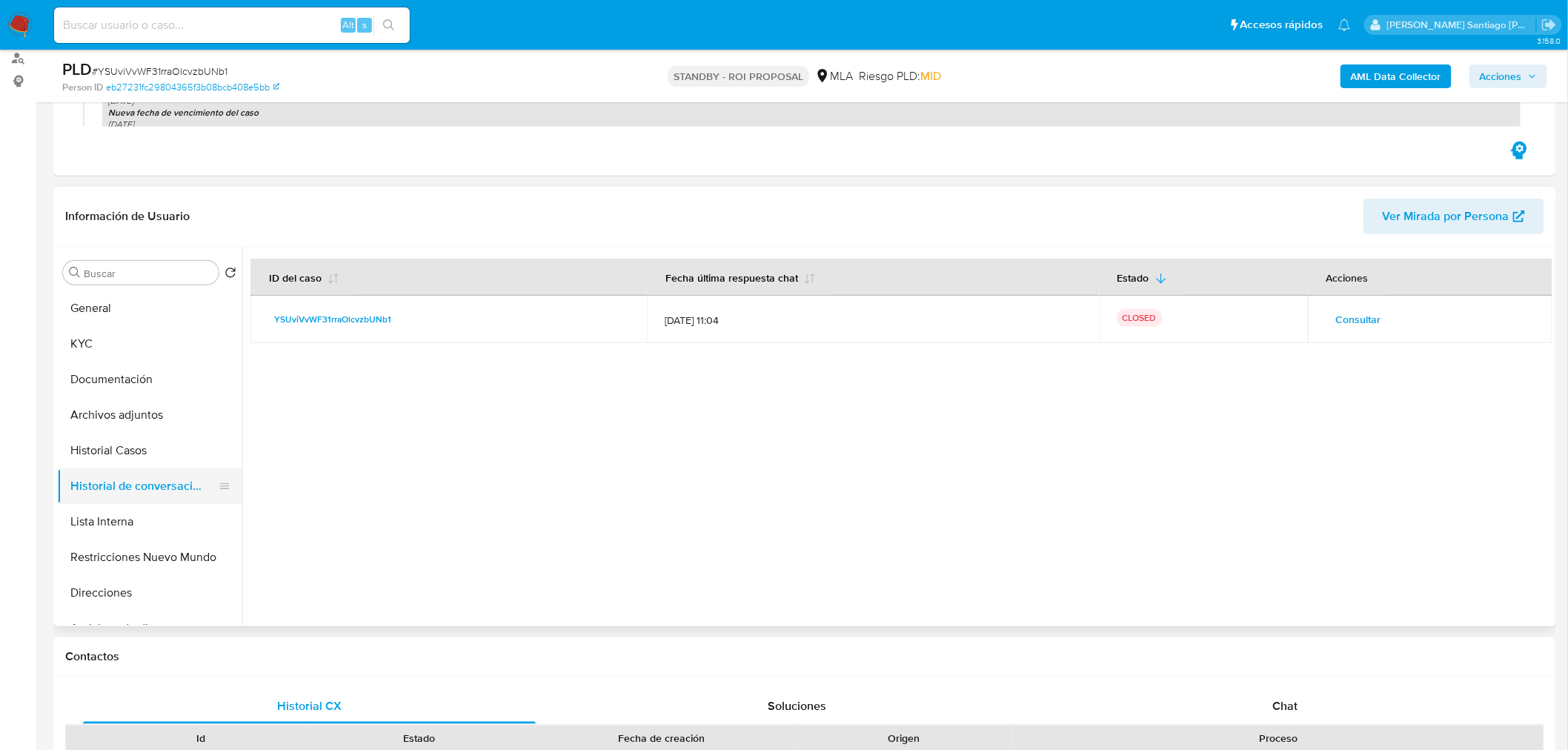
click at [105, 485] on button "Historial de conversaciones" at bounding box center [143, 486] width 173 height 35
click at [1352, 309] on span "Consultar" at bounding box center [1358, 319] width 45 height 20
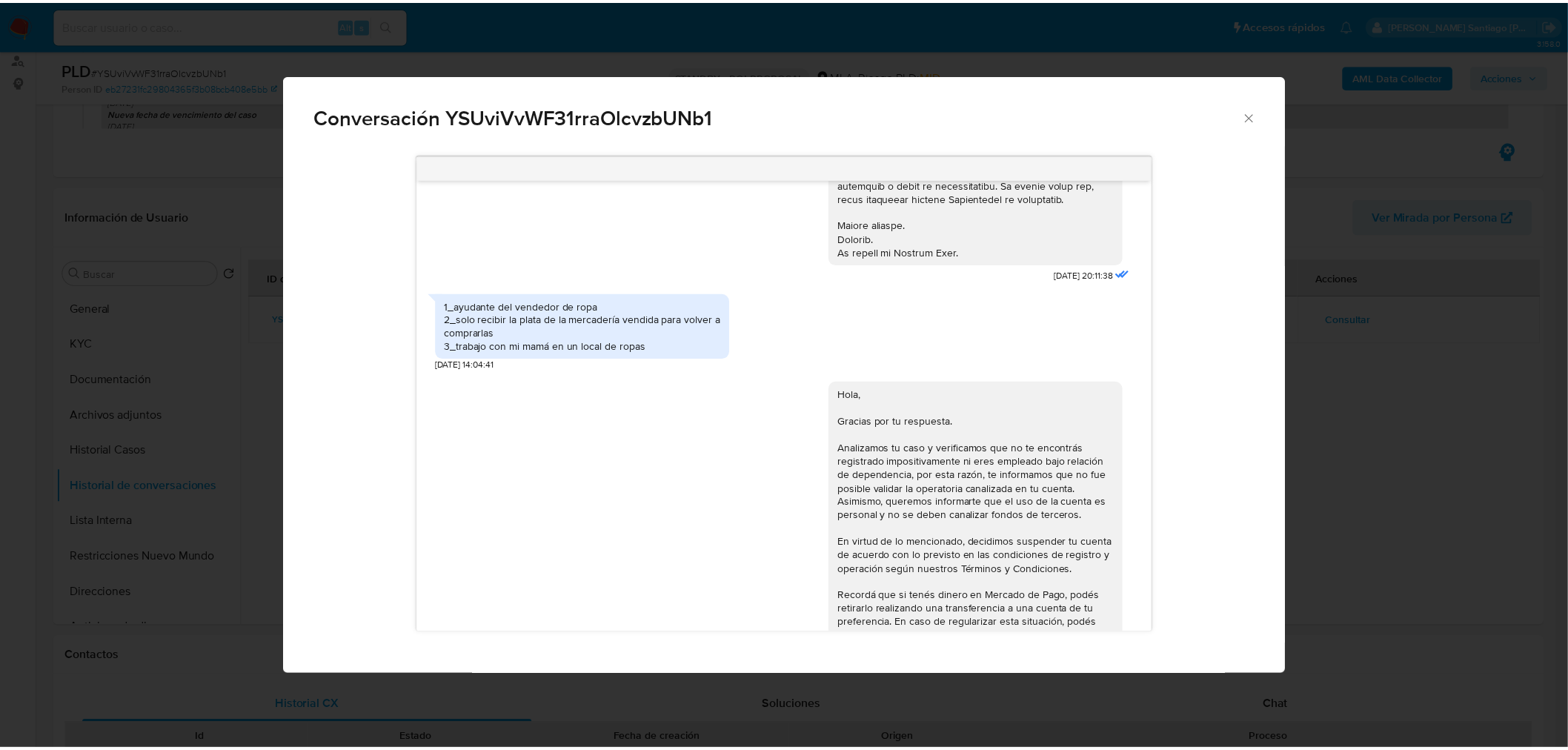
scroll to position [485, 0]
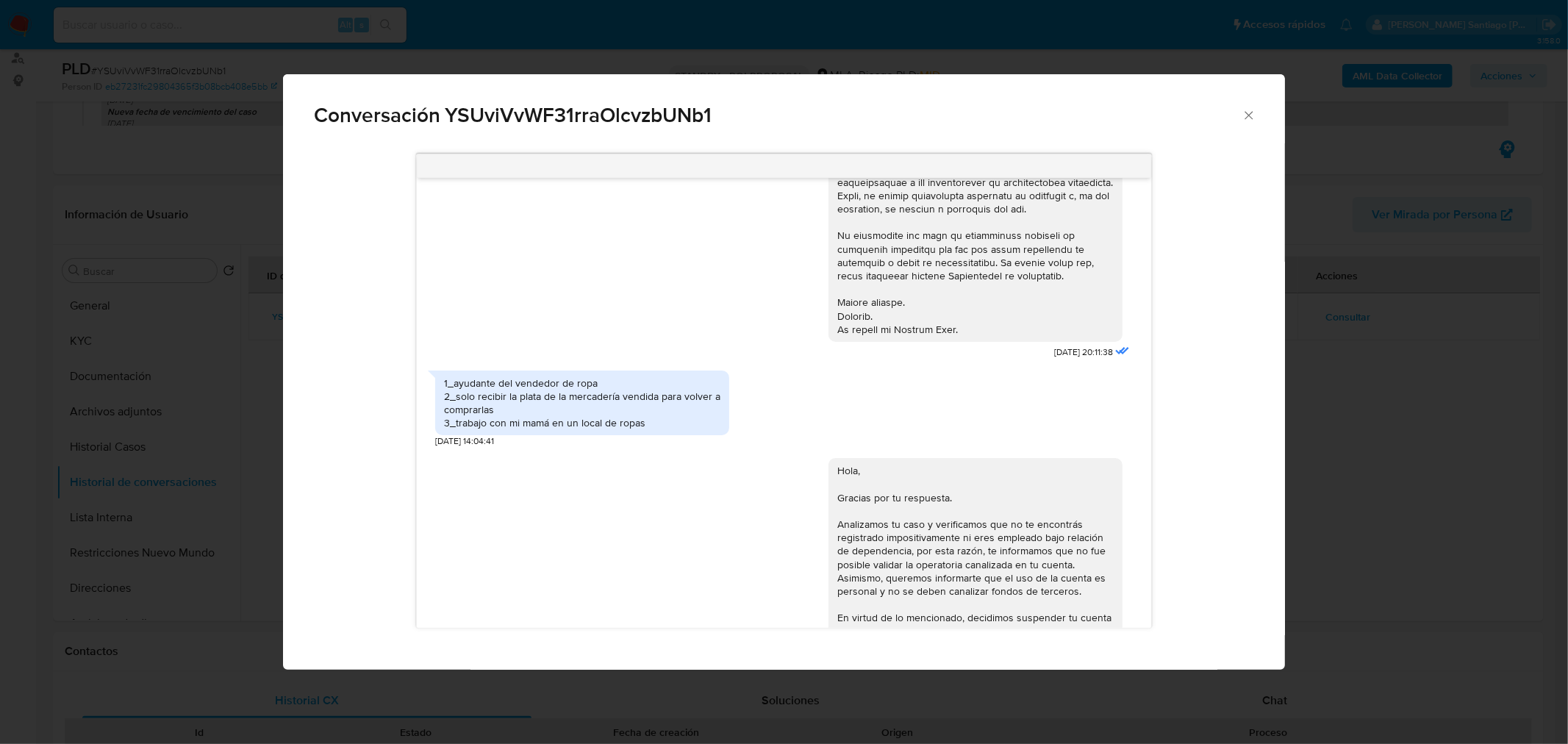
click at [1361, 431] on div "Conversación YSUviVvWF31rraOlcvzbUNb1 [DATE] 20:11:38 1_ayudante del vendedor d…" at bounding box center [784, 372] width 1568 height 744
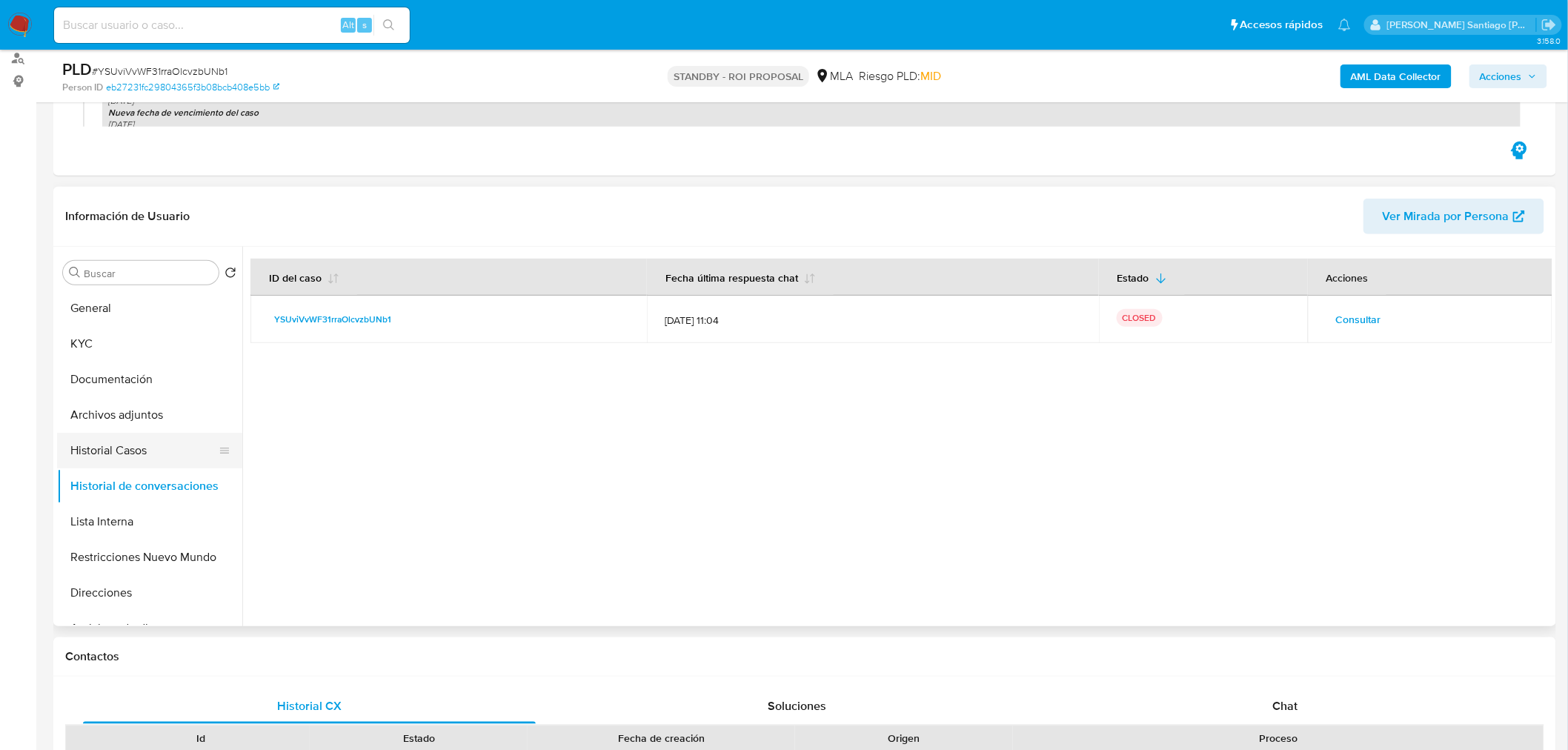
click at [117, 452] on button "Historial Casos" at bounding box center [143, 450] width 173 height 35
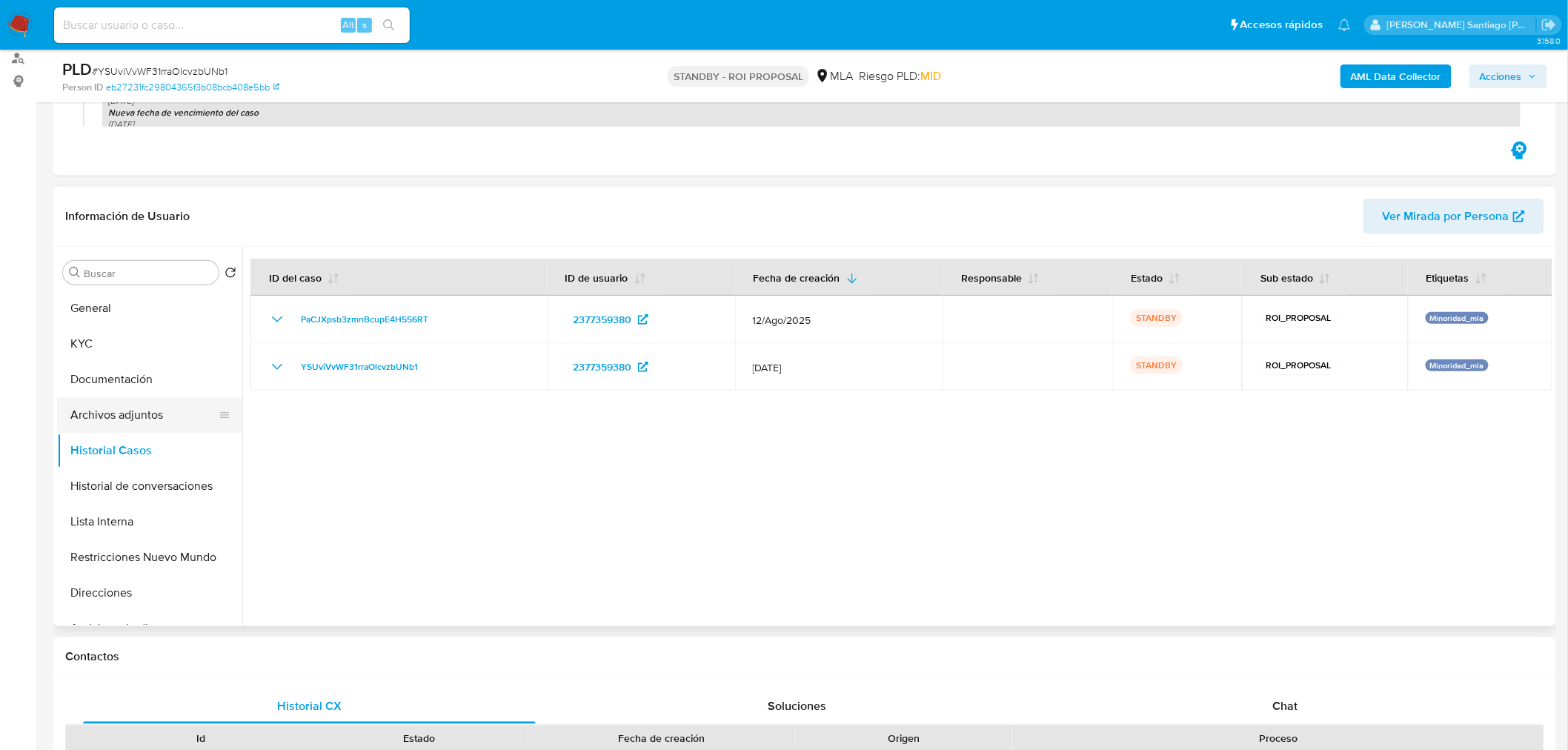
click at [132, 413] on button "Archivos adjuntos" at bounding box center [143, 414] width 173 height 35
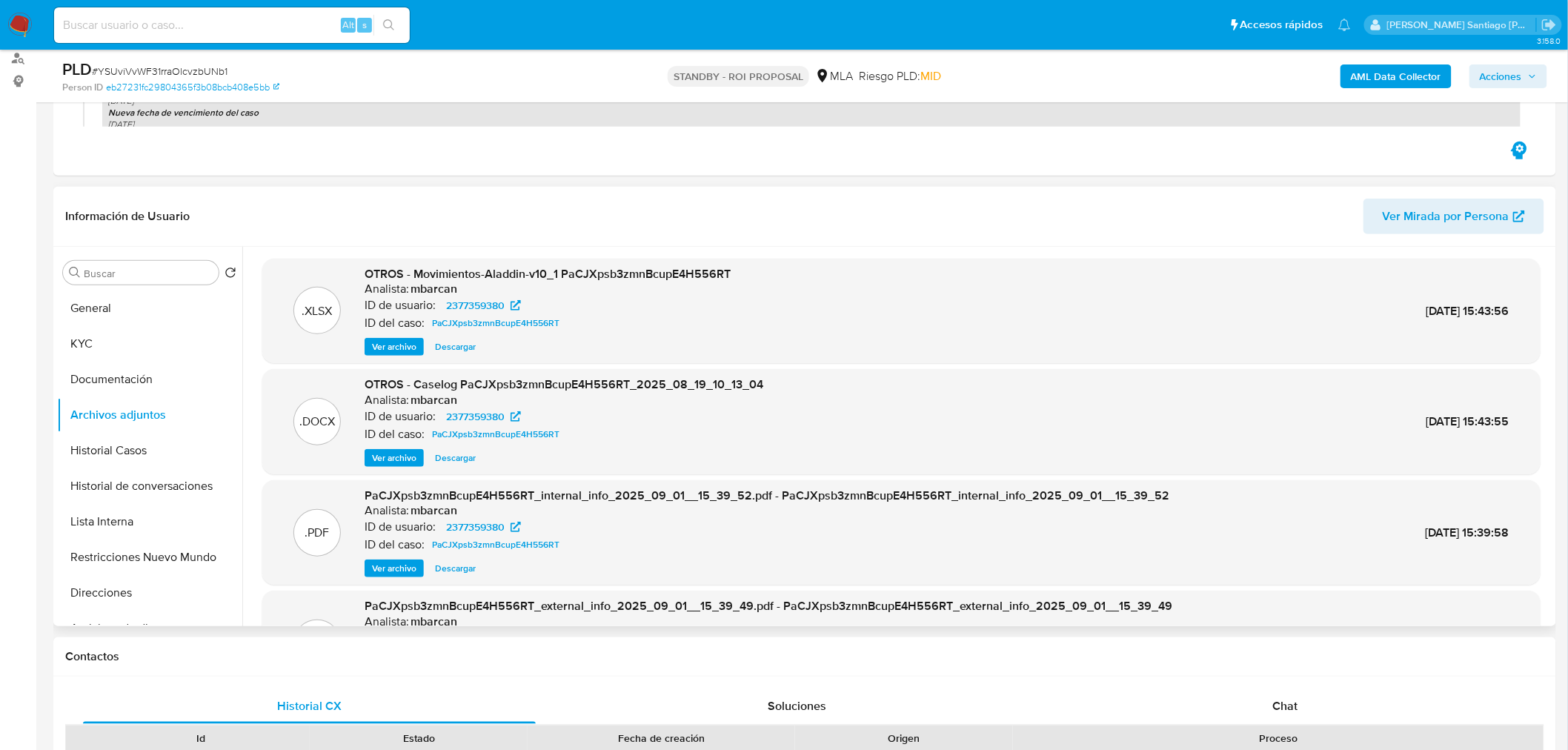
click at [768, 440] on div ".DOCX OTROS - Caselog PaCJXpsb3zmnBcupE4H556RT_2025_08_19_10_13_04 Analista: mb…" at bounding box center [901, 421] width 1263 height 91
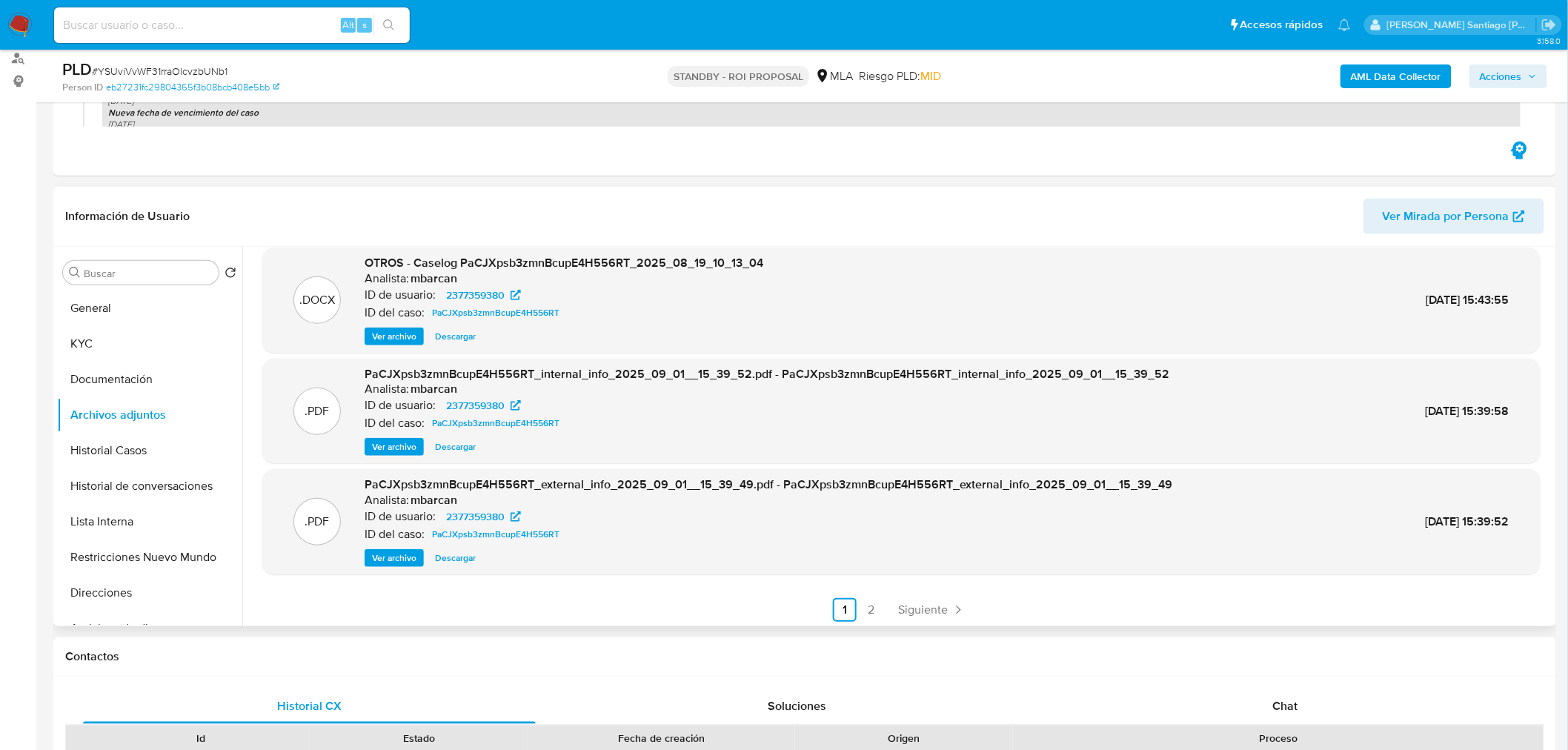
scroll to position [124, 0]
click at [863, 600] on link "2" at bounding box center [871, 607] width 24 height 24
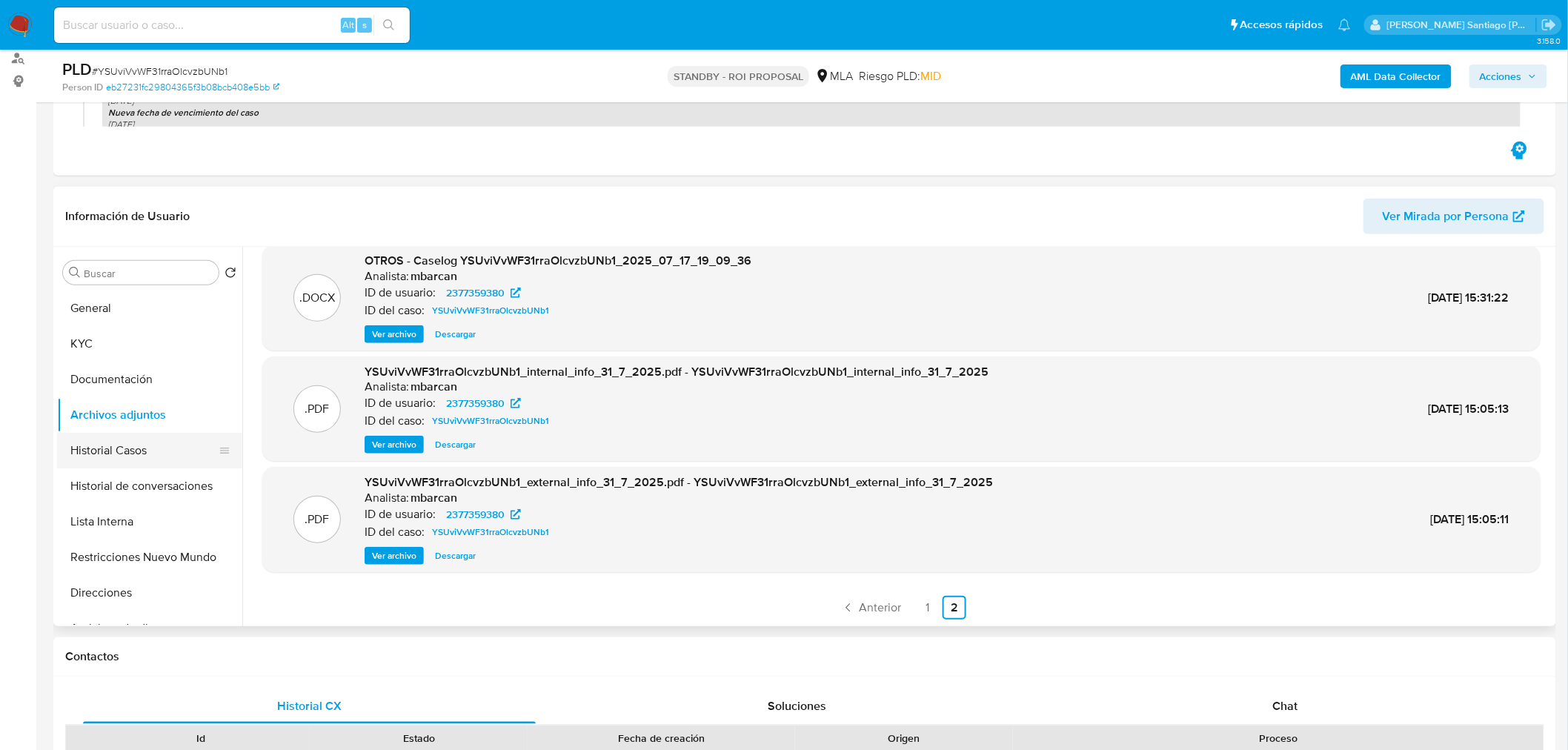
click at [119, 455] on button "Historial Casos" at bounding box center [143, 450] width 173 height 35
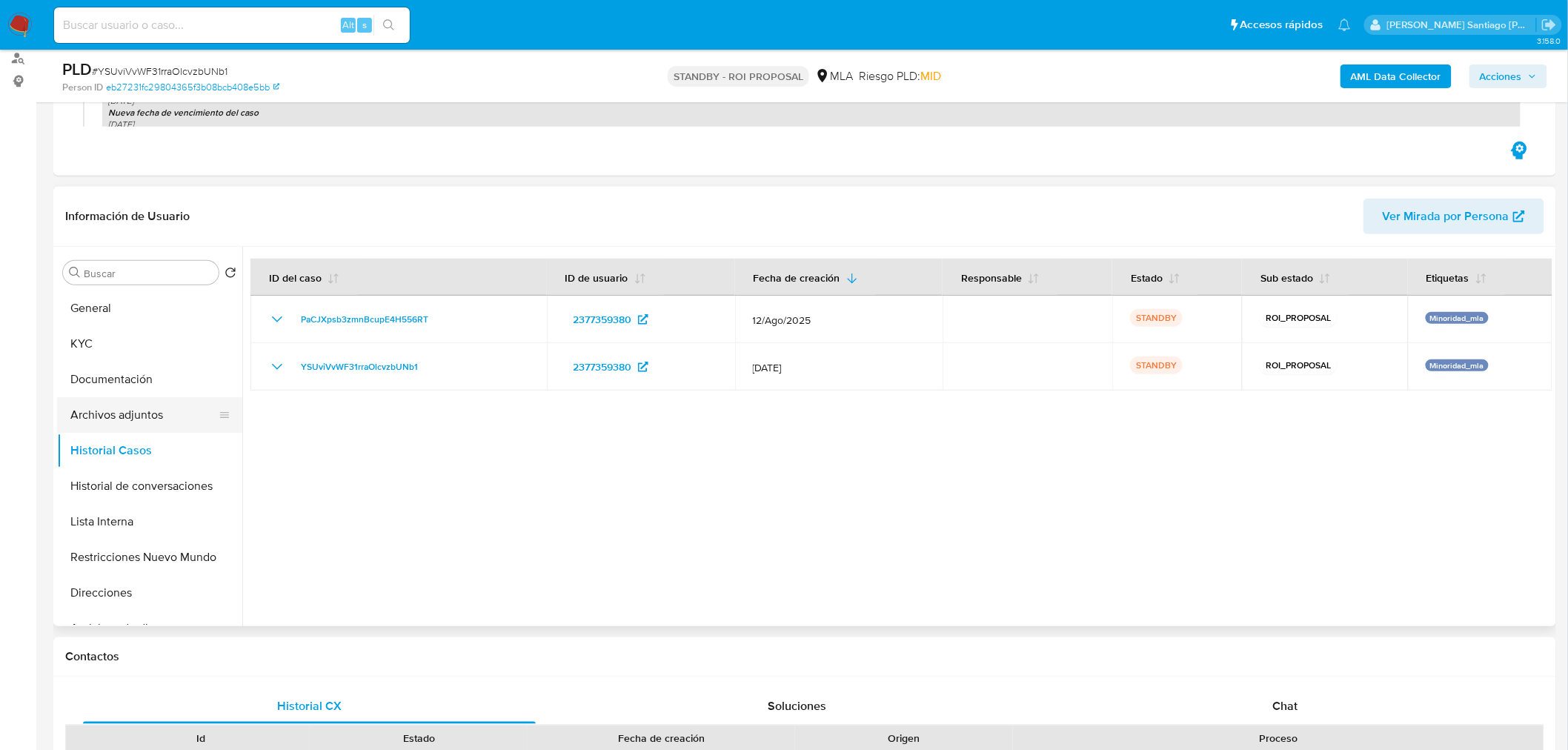
click at [126, 411] on button "Archivos adjuntos" at bounding box center [143, 414] width 173 height 35
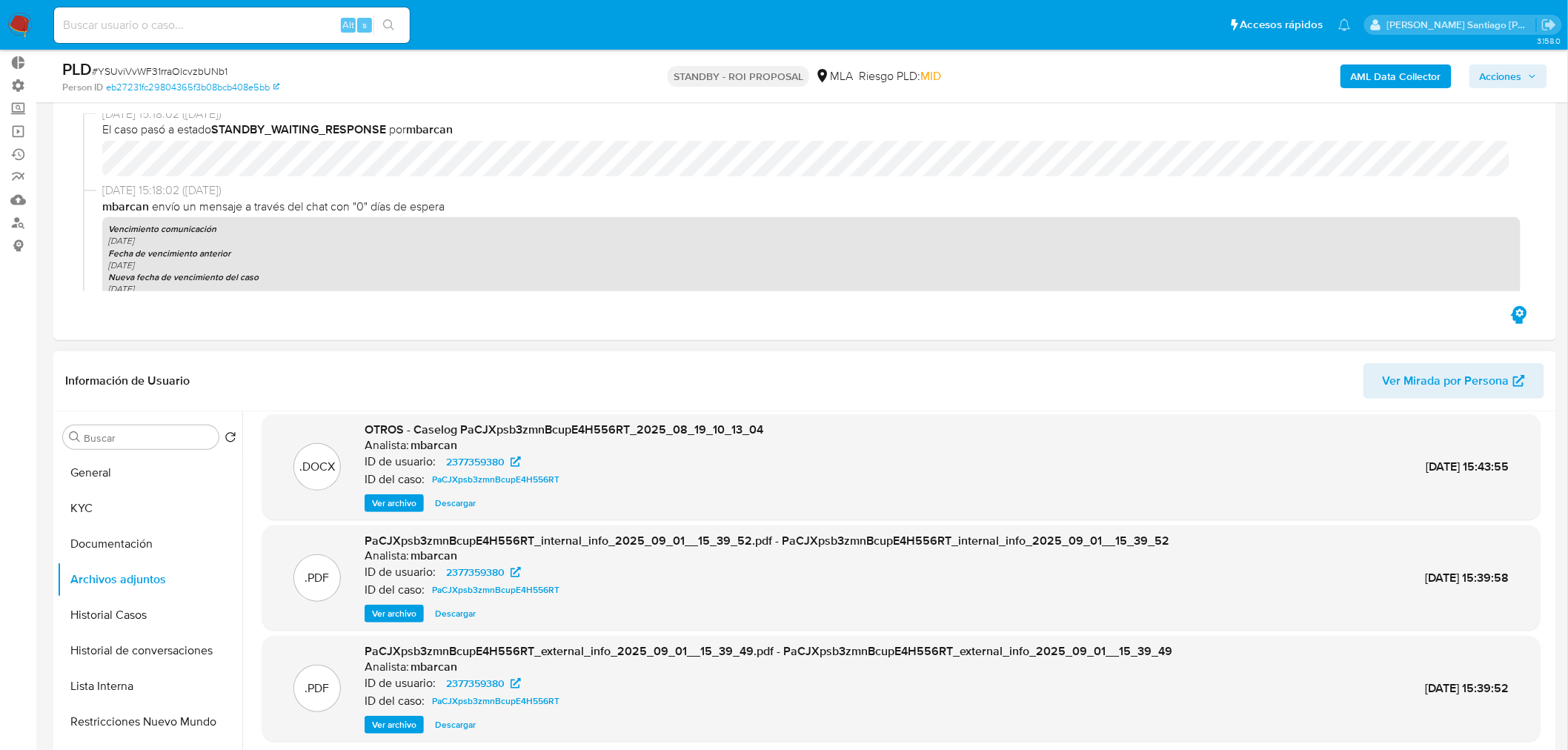
scroll to position [124, 0]
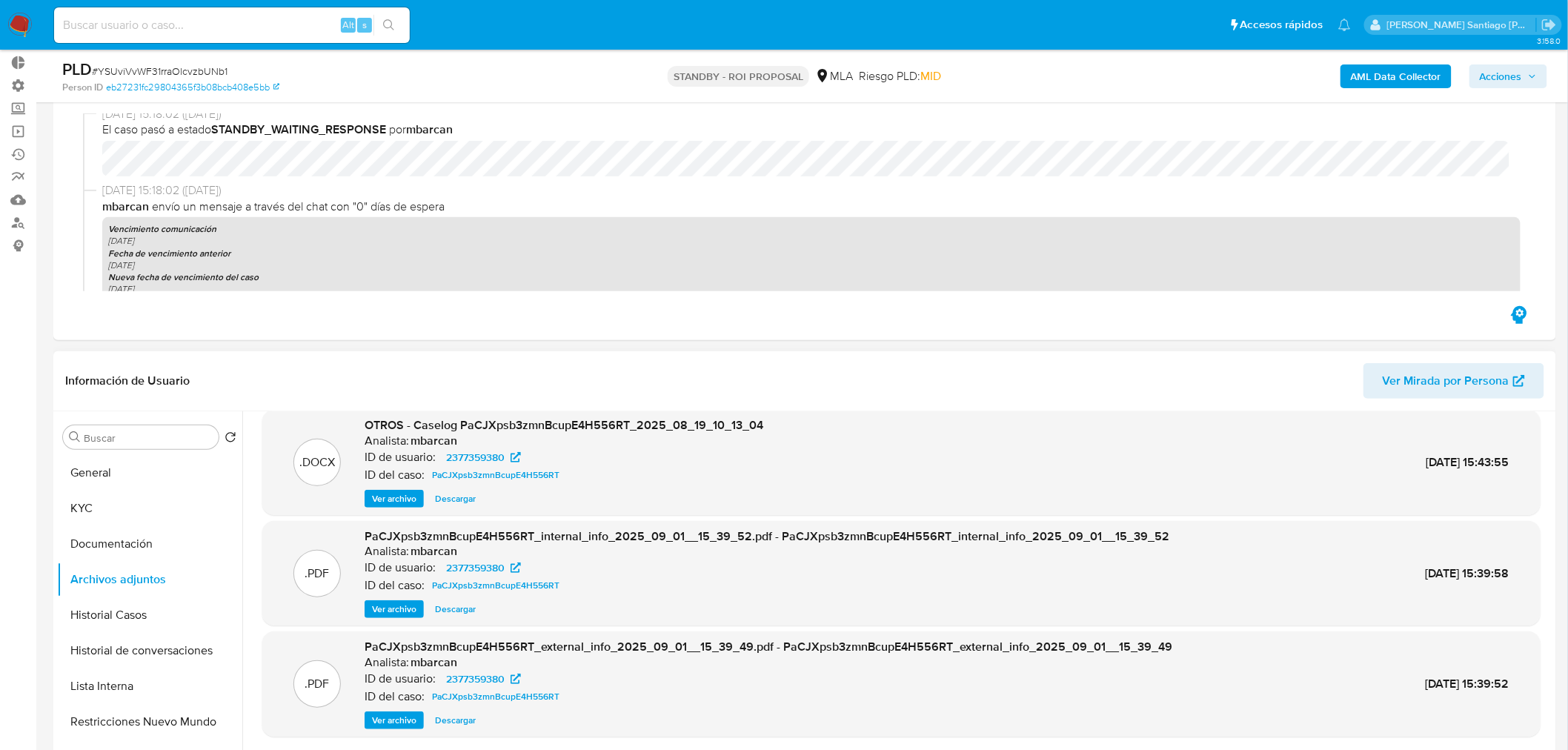
click at [442, 494] on span "Descargar" at bounding box center [455, 499] width 41 height 15
click at [135, 581] on button "Archivos adjuntos" at bounding box center [143, 579] width 173 height 35
click at [144, 614] on button "Historial Casos" at bounding box center [143, 614] width 173 height 35
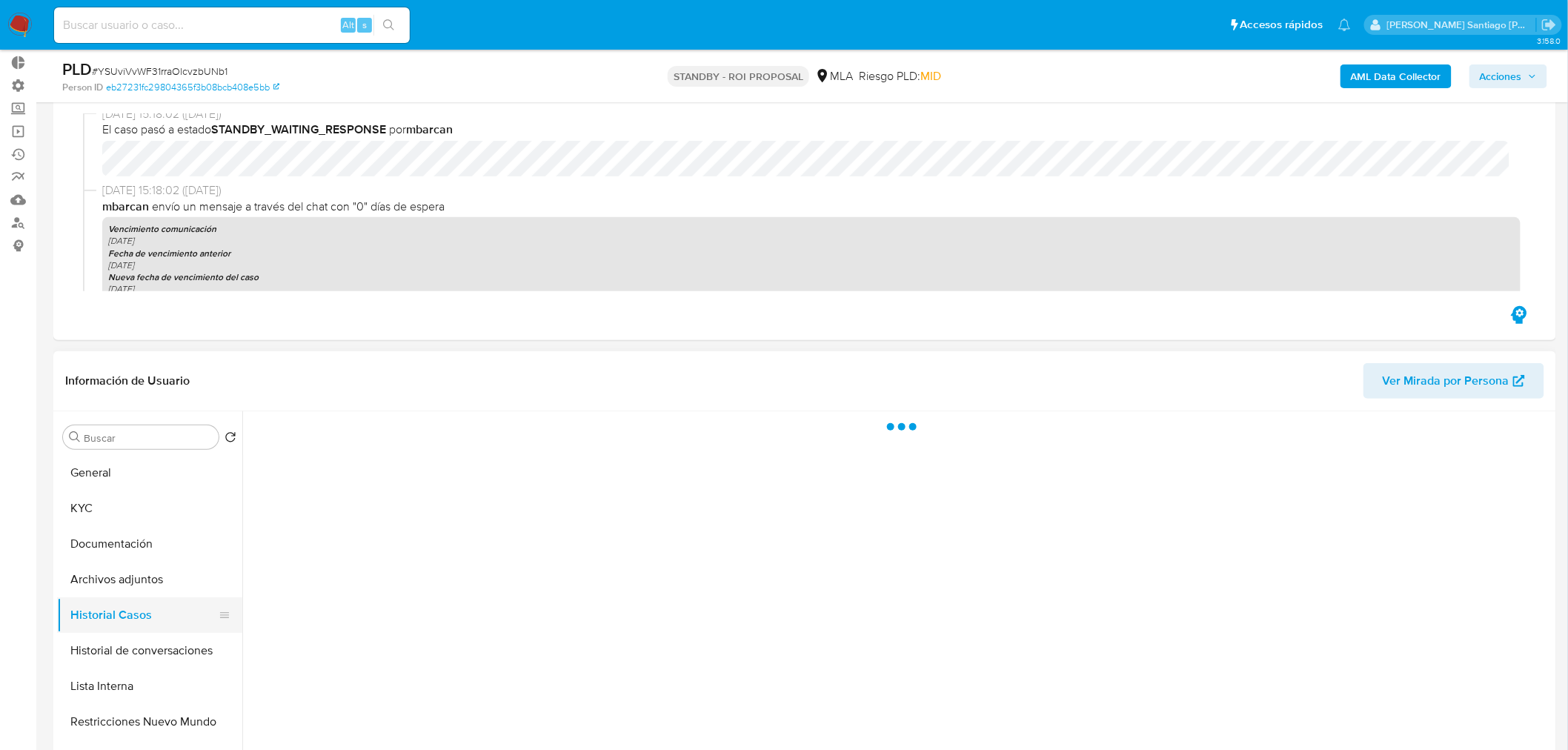
scroll to position [0, 0]
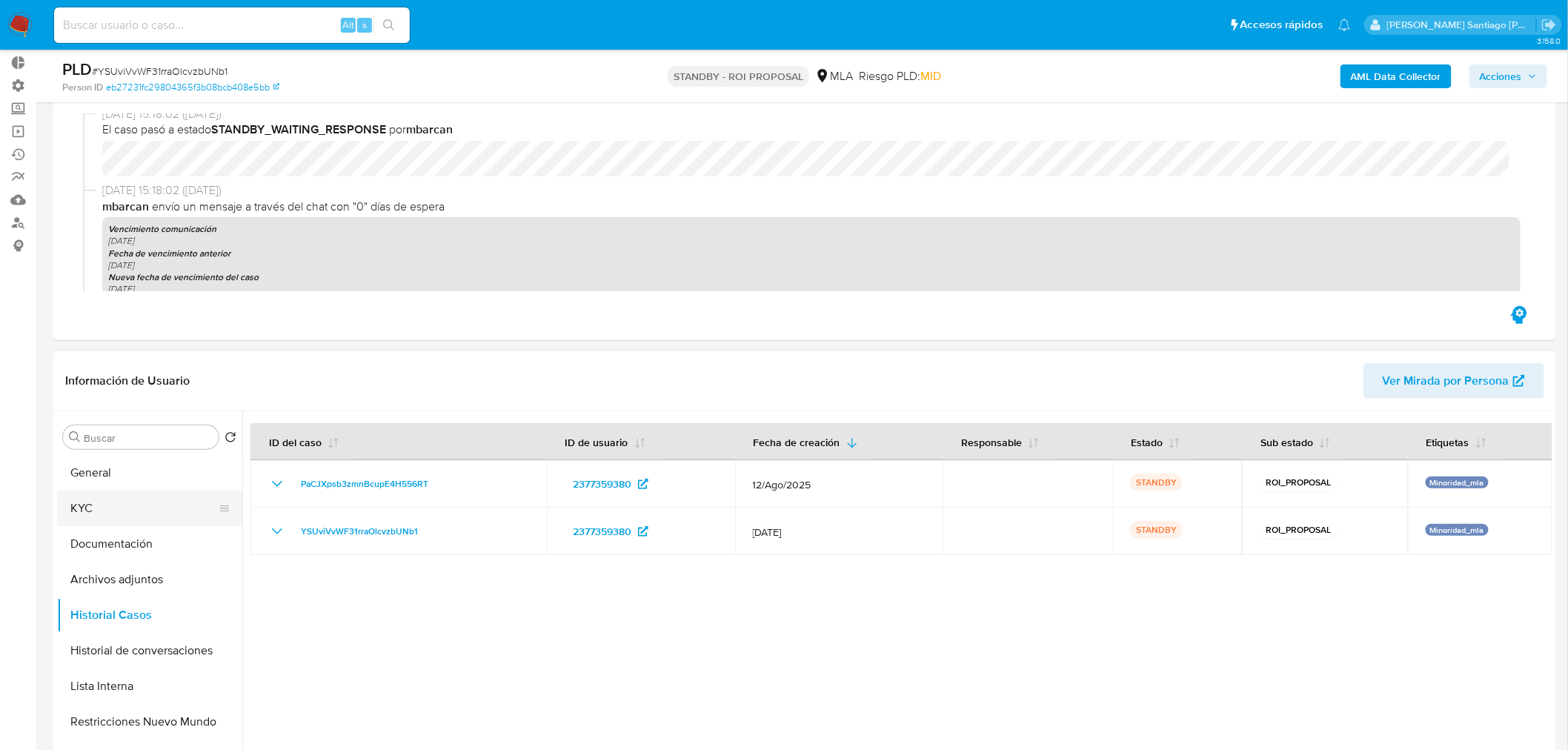
click at [108, 507] on button "KYC" at bounding box center [143, 508] width 173 height 35
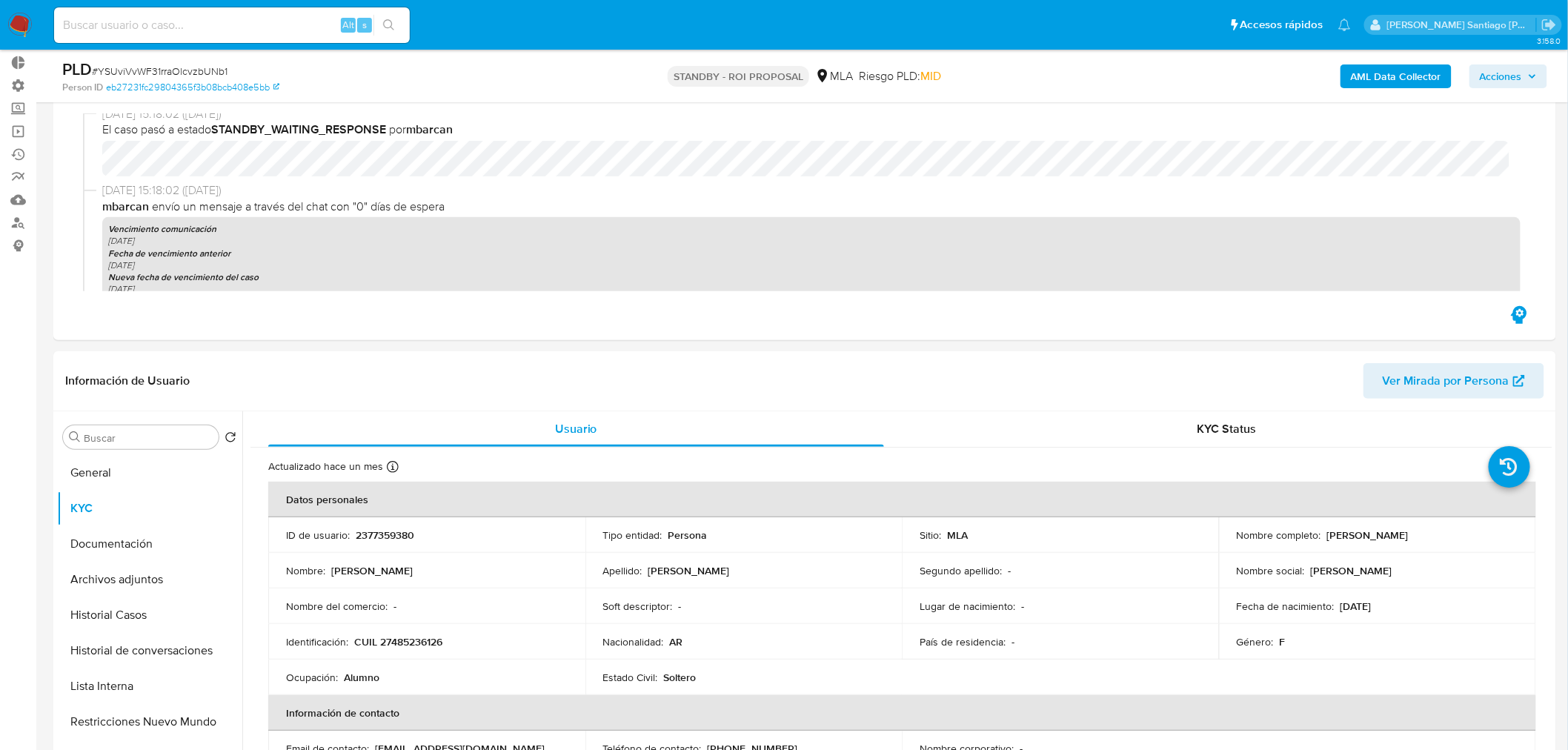
click at [272, 27] on input at bounding box center [232, 25] width 356 height 19
paste input "measc0hlJUXr0YmIedV1H8hy"
click at [123, 619] on button "Historial Casos" at bounding box center [143, 614] width 173 height 35
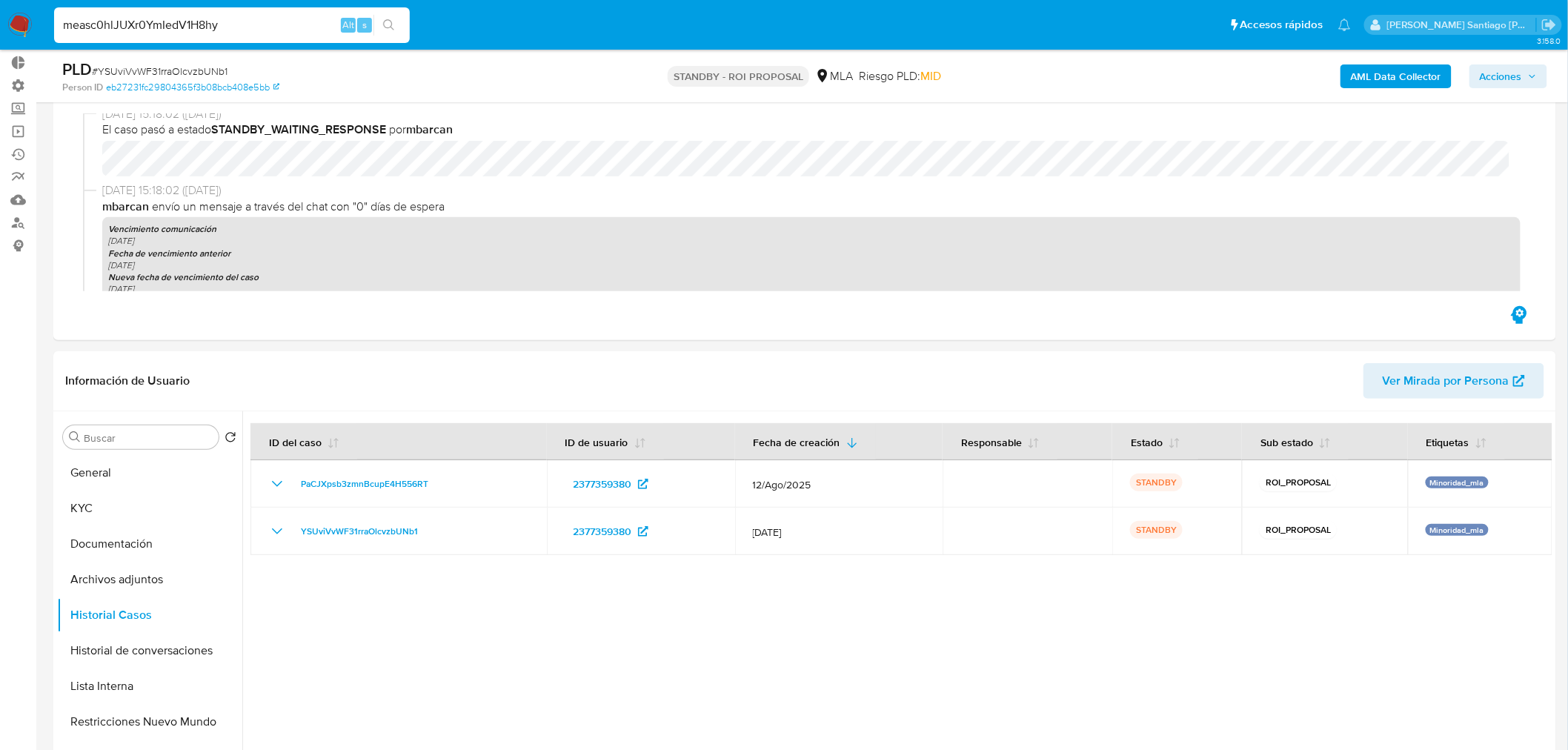
click at [225, 18] on input "measc0hlJUXr0YmIedV1H8hy" at bounding box center [232, 25] width 356 height 19
paste input "PaCJXpsb3zmnBcupE4H556RT"
type input "PaCJXpsb3zmnBcupE4H556RT"
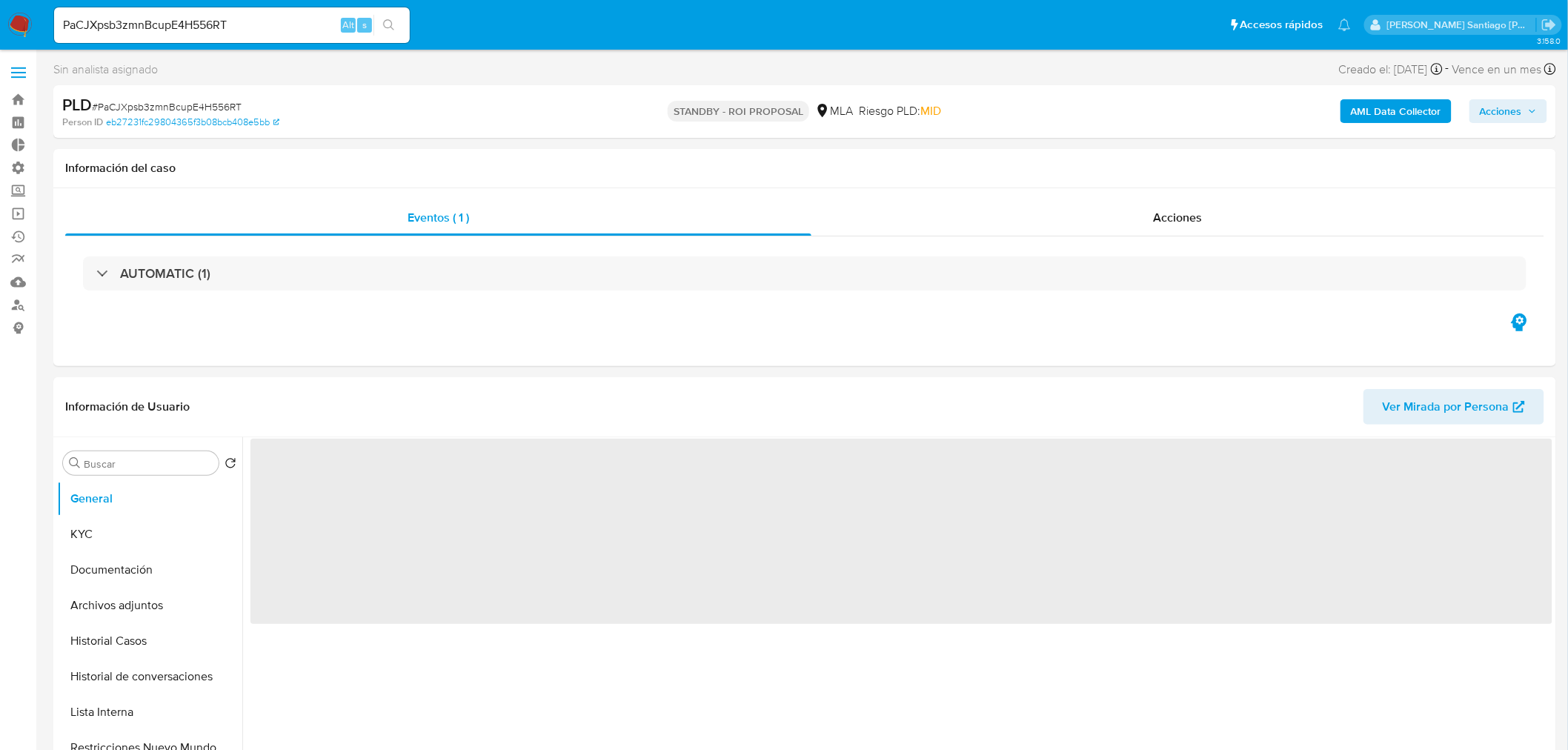
select select "10"
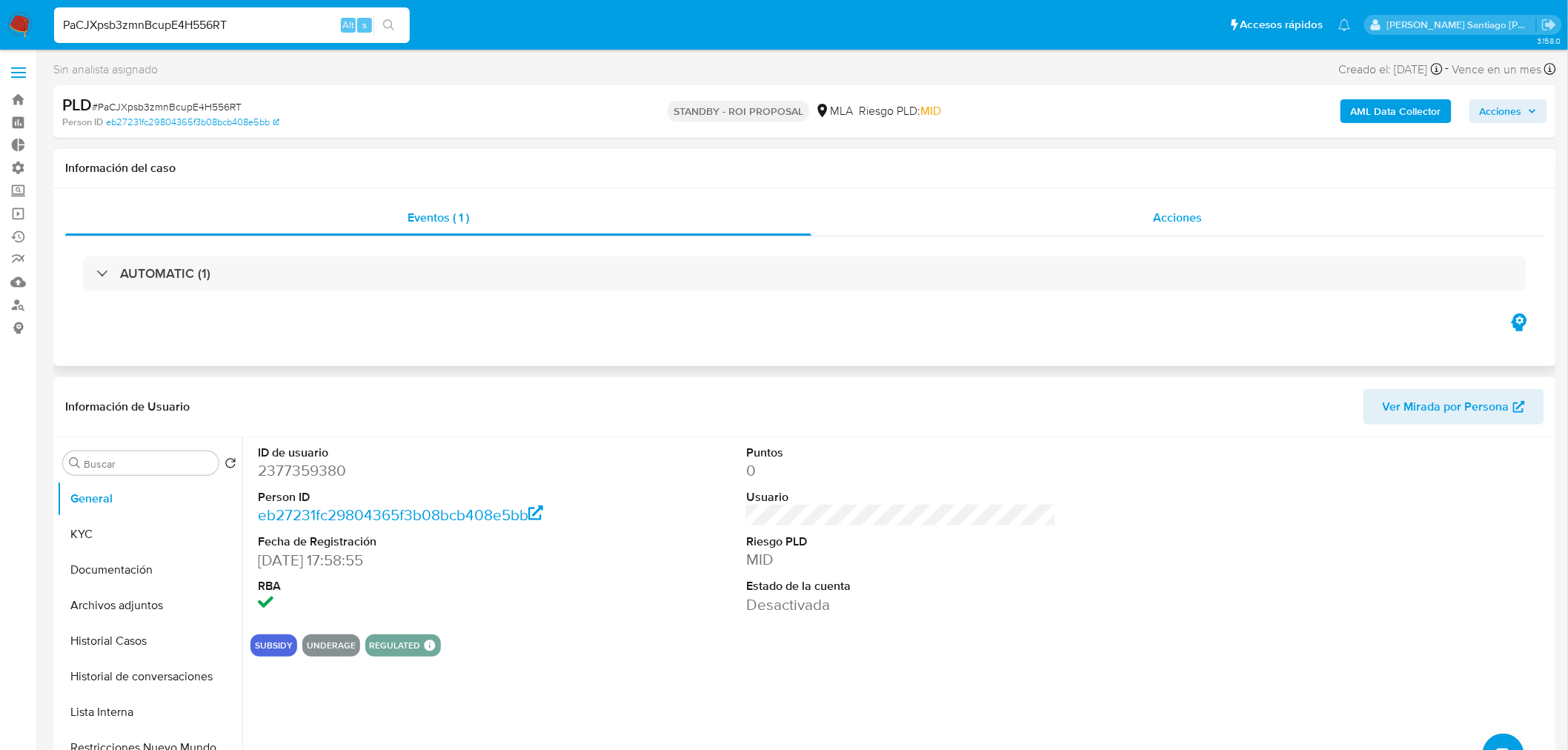
click at [1199, 221] on span "Acciones" at bounding box center [1177, 217] width 49 height 17
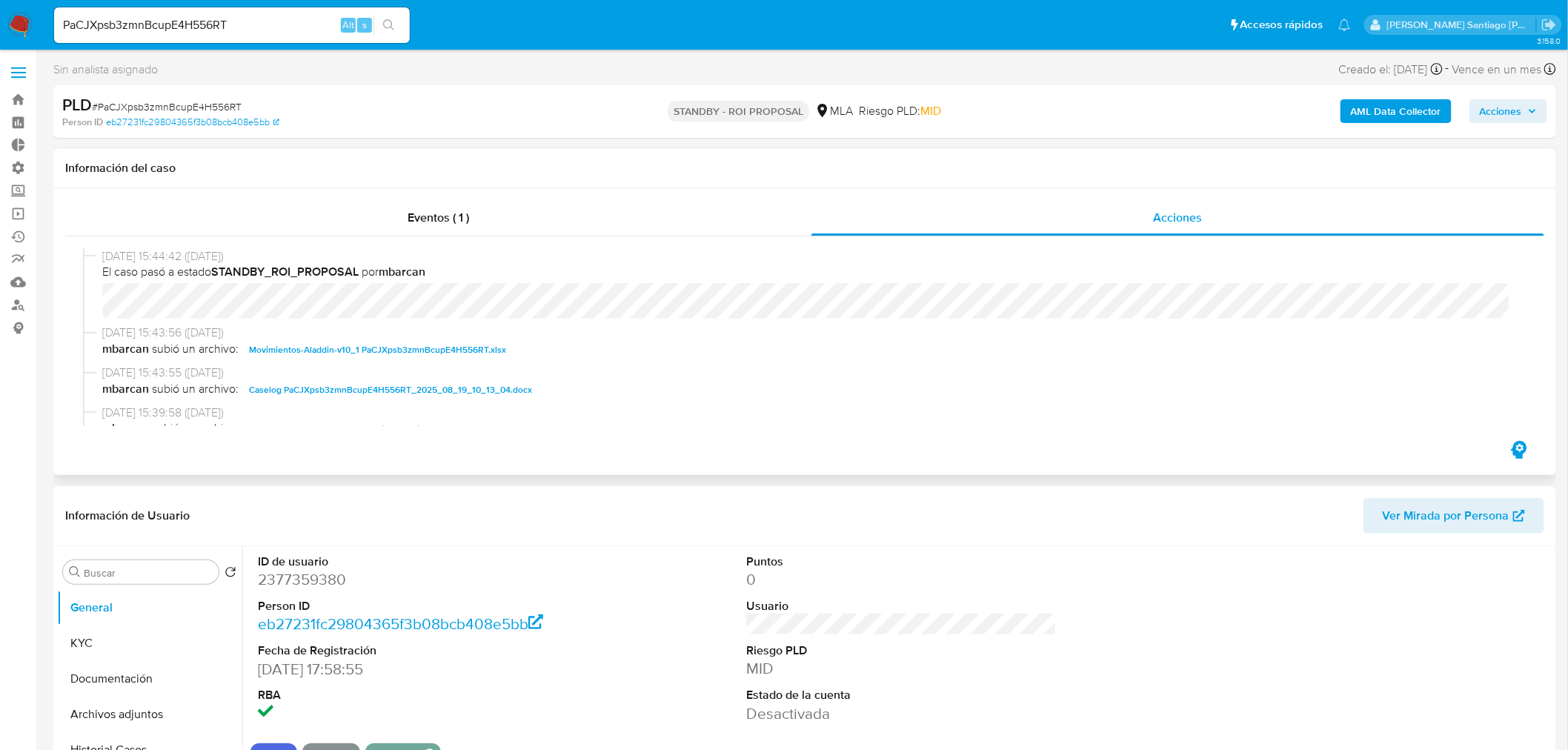
click at [475, 384] on span "Caselog PaCJXpsb3zmnBcupE4H556RT_2025_08_19_10_13_04.docx" at bounding box center [390, 390] width 283 height 18
click at [262, 17] on input "PaCJXpsb3zmnBcupE4H556RT" at bounding box center [232, 25] width 356 height 19
paste input "measc0hlJUXr0YmIedV1H8hy"
type input "measc0hlJUXr0YmIedV1H8hy"
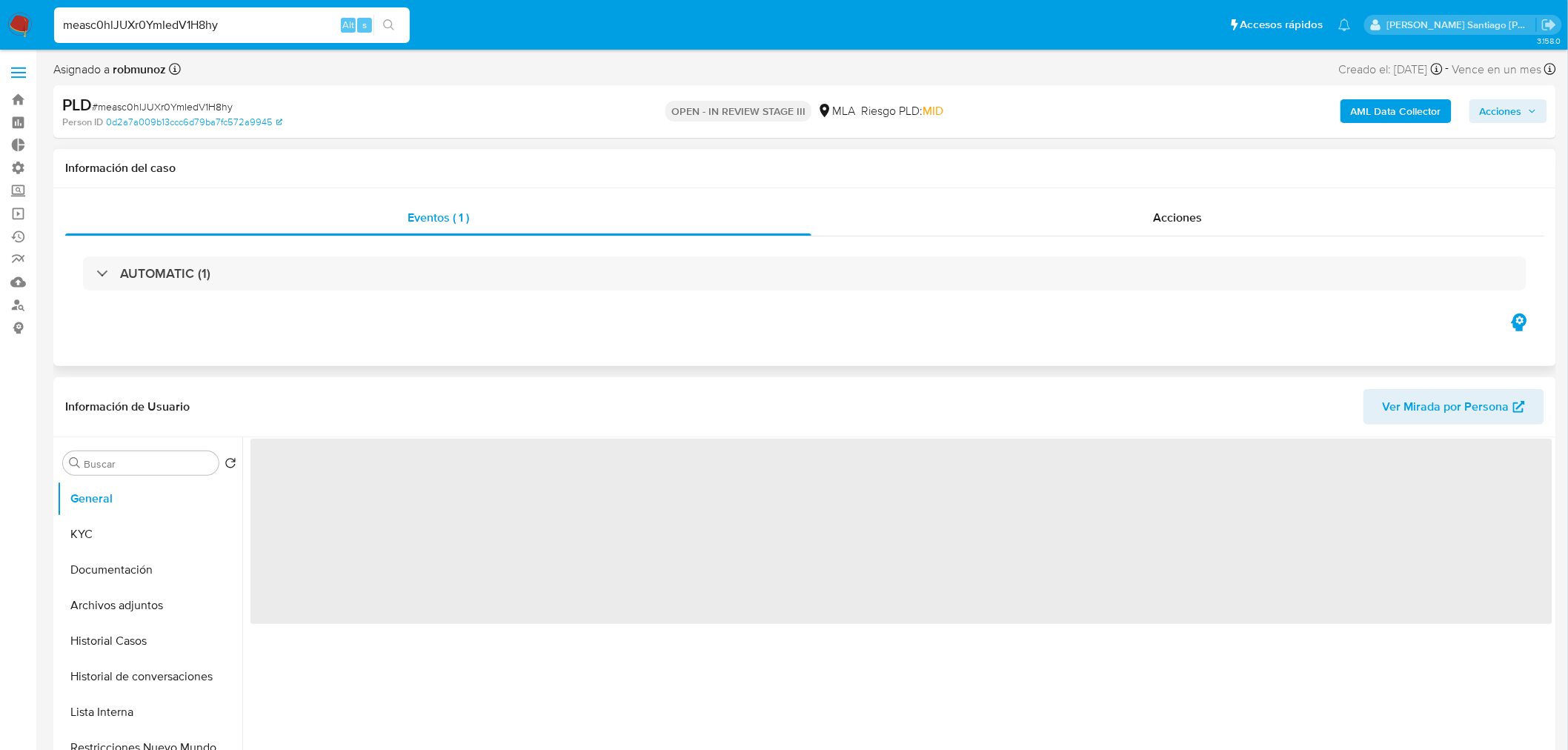
click at [1144, 184] on div "Información del caso" at bounding box center [805, 169] width 1503 height 39
drag, startPoint x: 1146, startPoint y: 204, endPoint x: 1145, endPoint y: 218, distance: 14.0
click at [1146, 208] on div "Acciones" at bounding box center [1177, 217] width 733 height 35
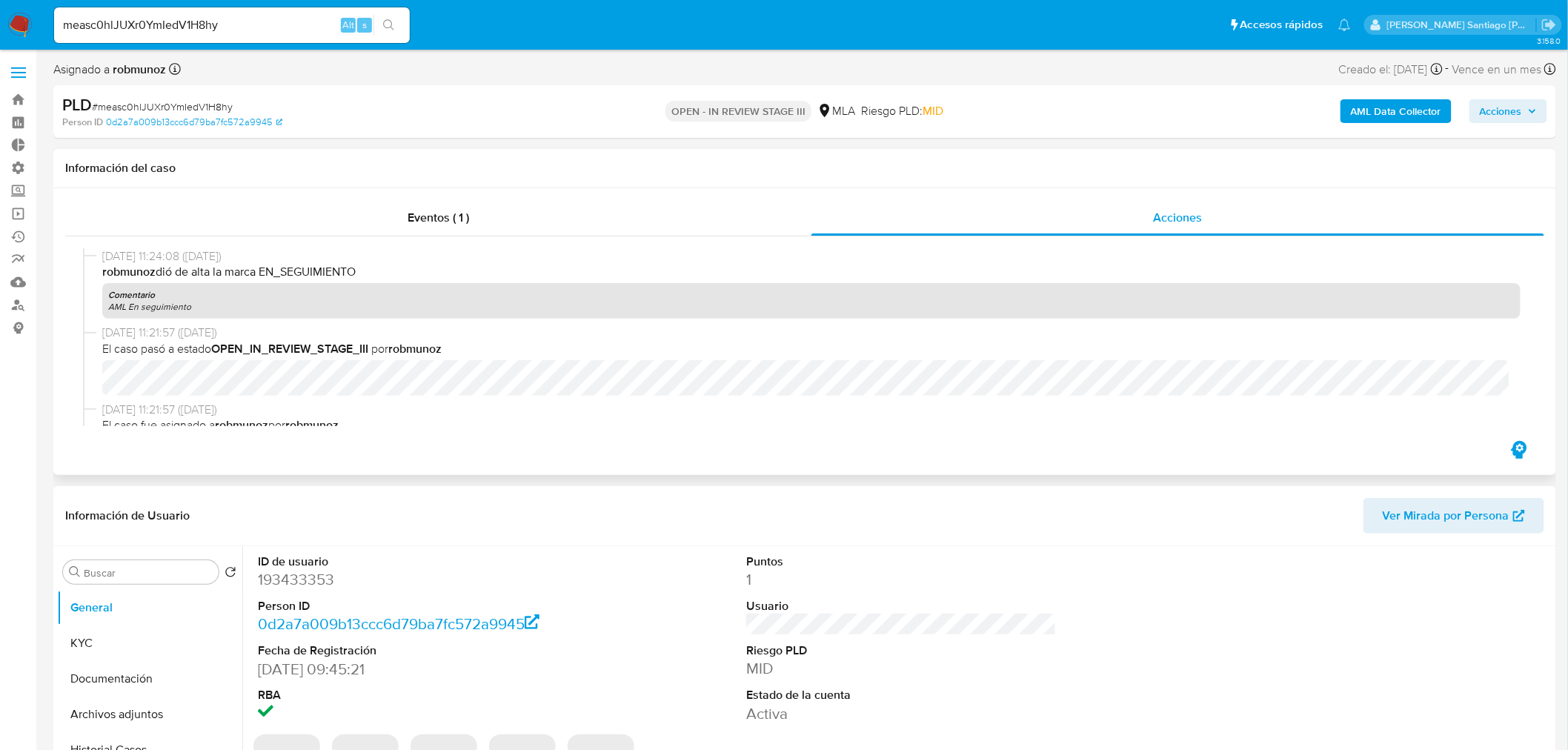
select select "10"
click at [504, 226] on div "Eventos ( 1 )" at bounding box center [438, 217] width 746 height 35
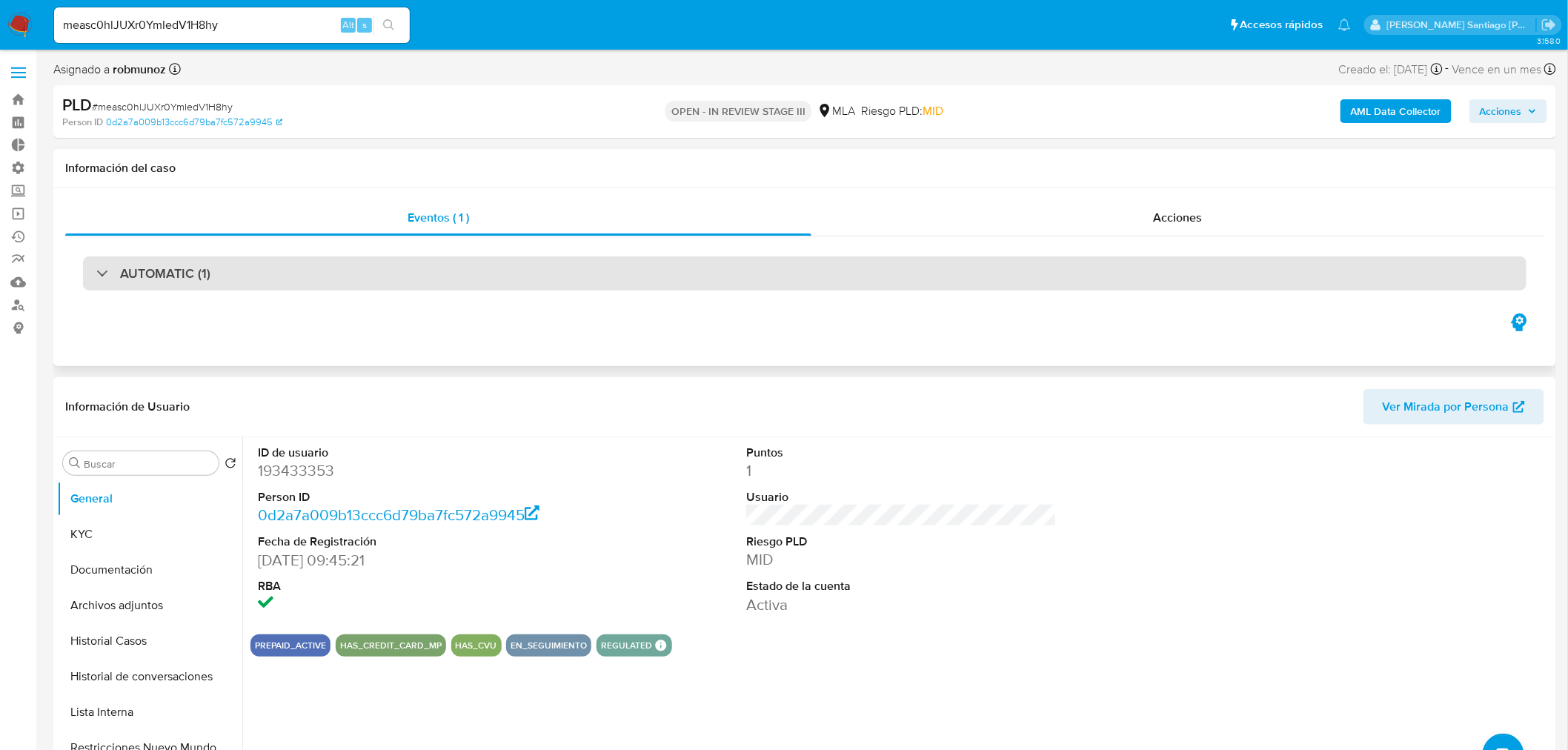
click at [498, 282] on div "AUTOMATIC (1)" at bounding box center [804, 273] width 1444 height 34
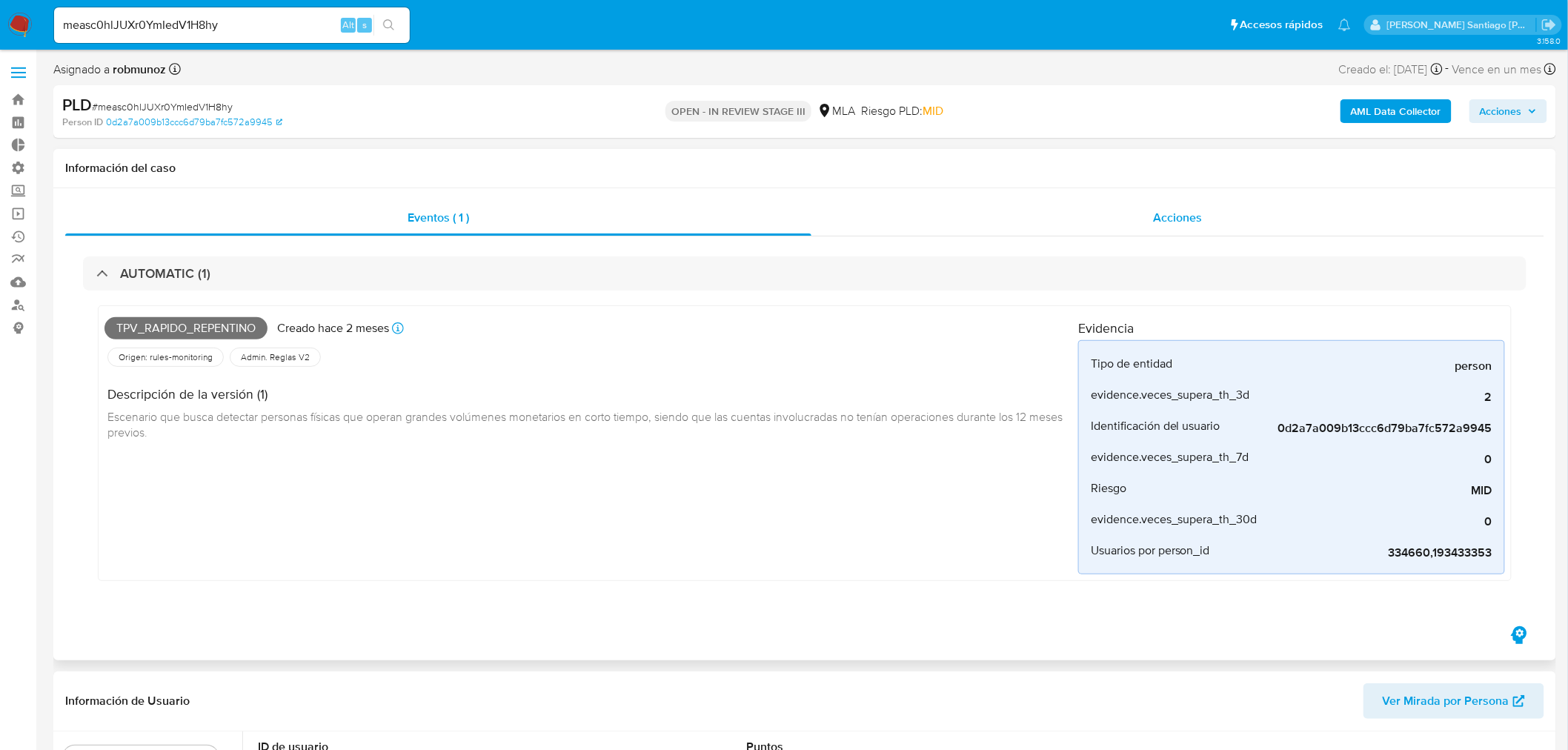
click at [1065, 228] on div "Acciones" at bounding box center [1177, 217] width 733 height 35
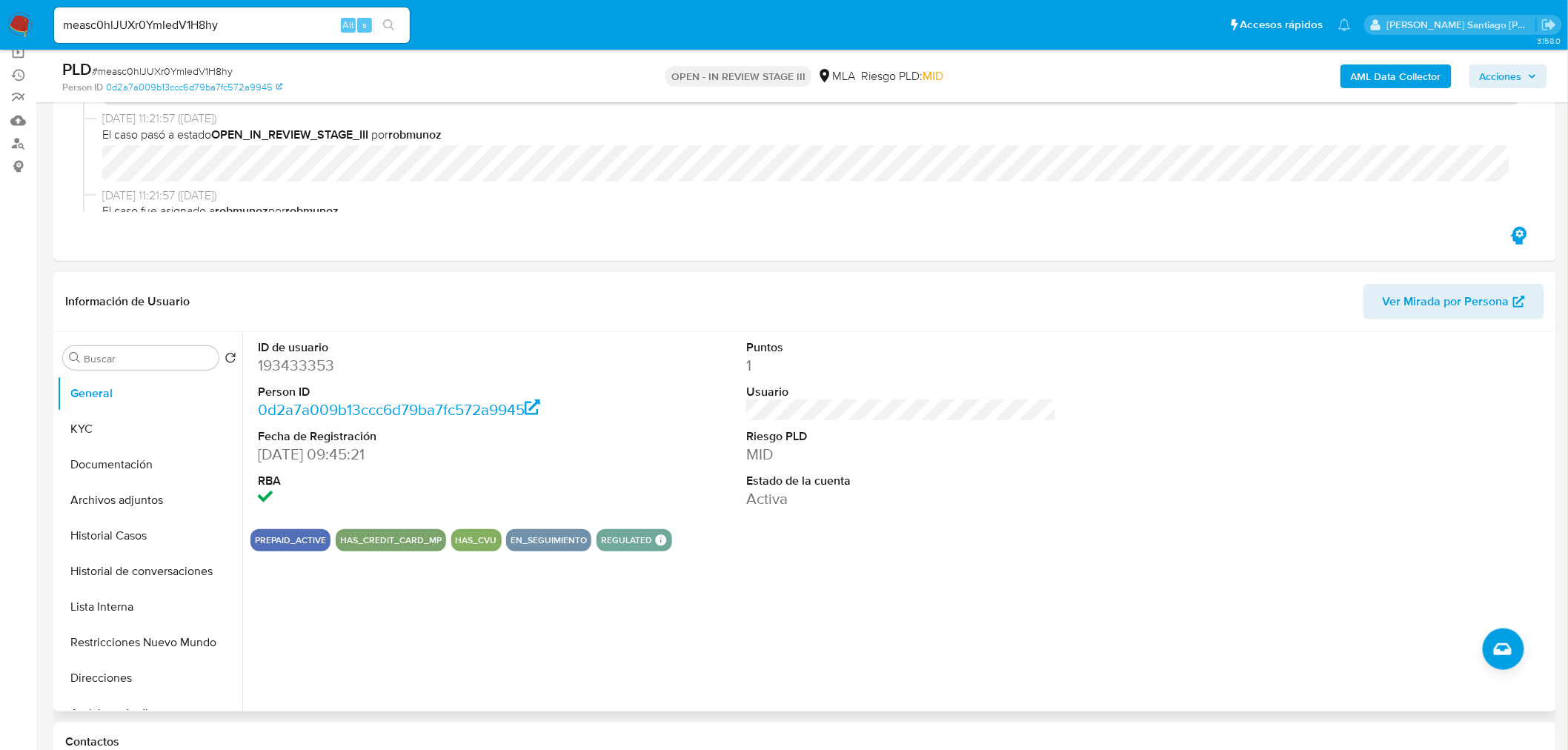
scroll to position [165, 0]
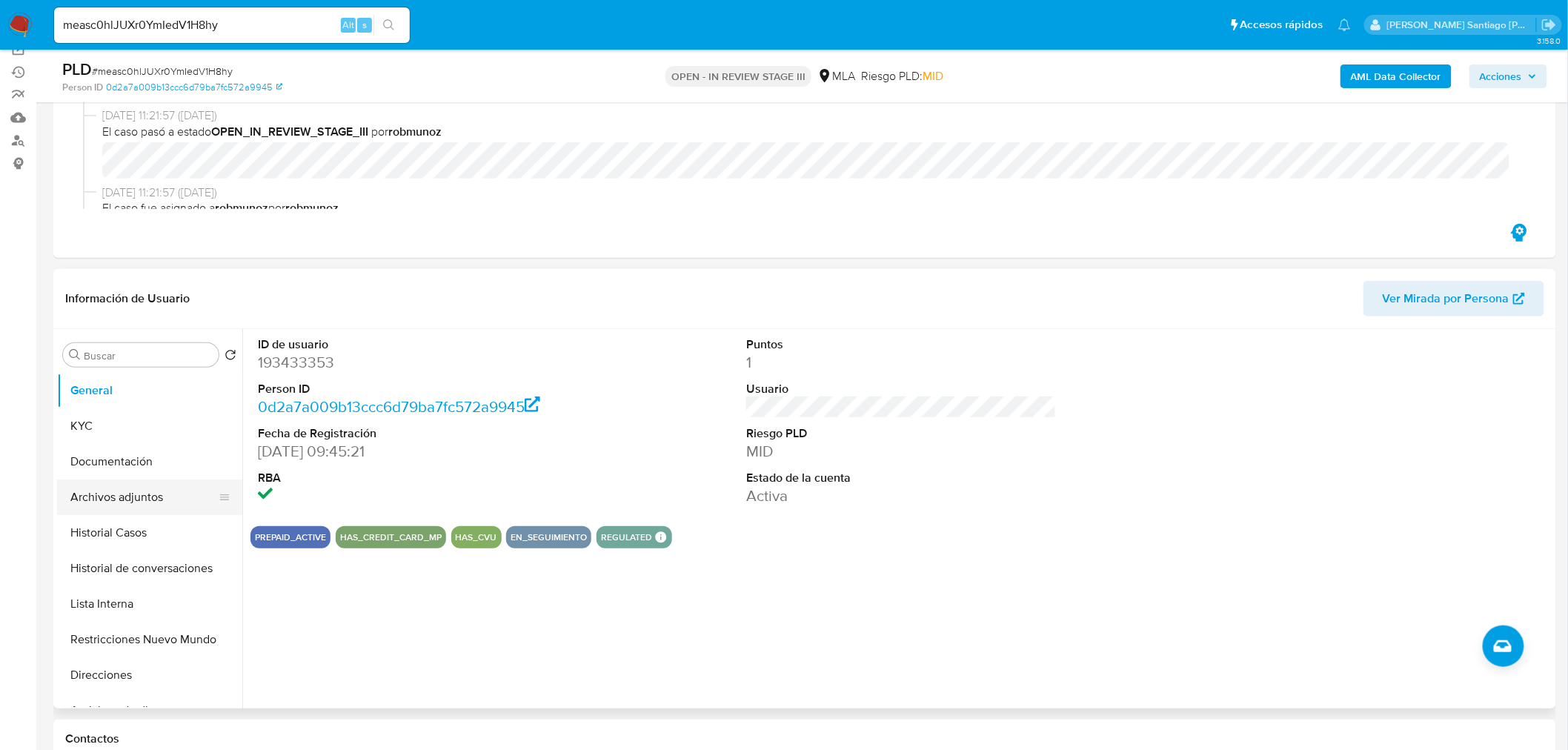
click at [135, 491] on button "Archivos adjuntos" at bounding box center [143, 497] width 173 height 35
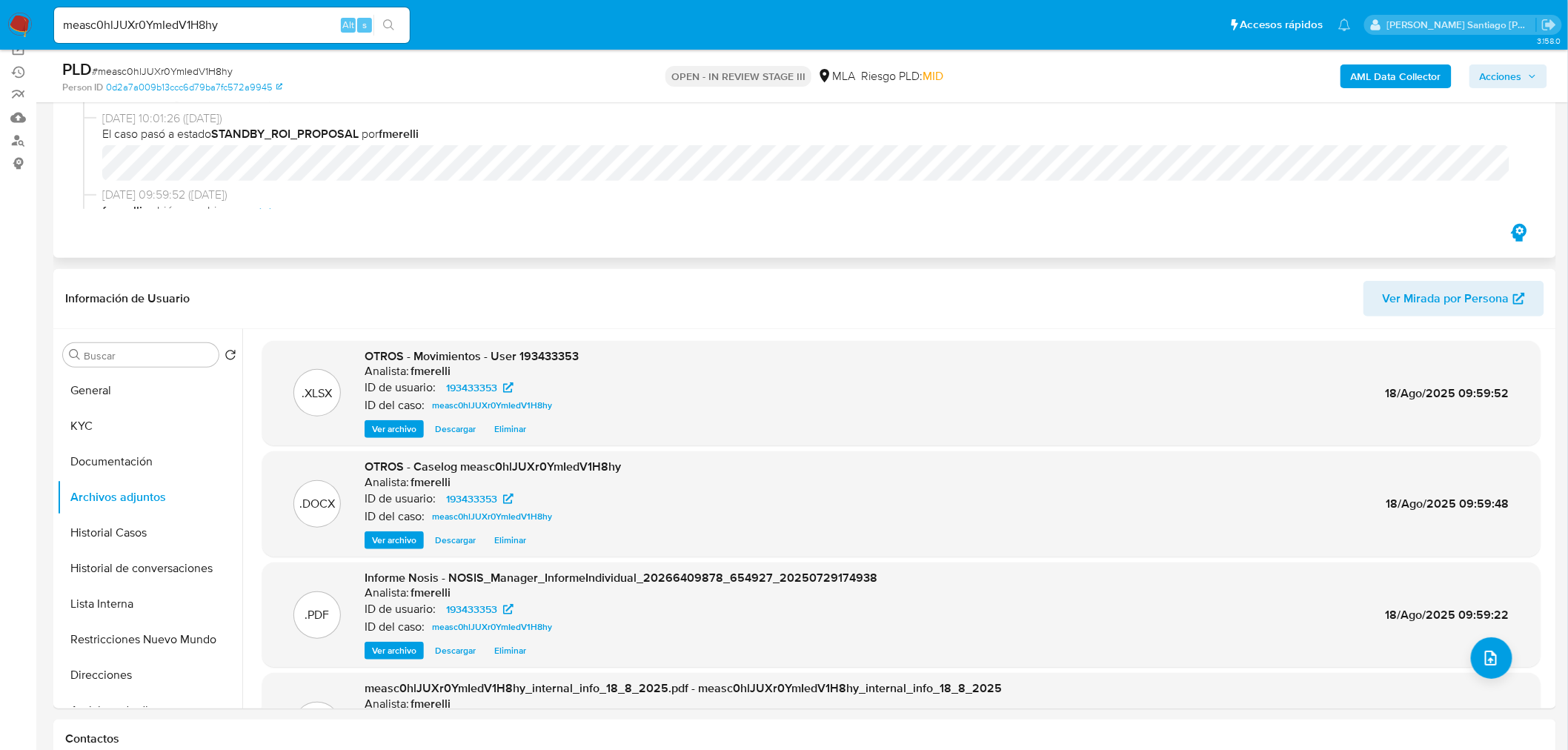
scroll to position [82, 0]
click at [455, 537] on span "Descargar" at bounding box center [455, 540] width 41 height 15
click at [1485, 661] on icon "upload-file" at bounding box center [1490, 658] width 12 height 15
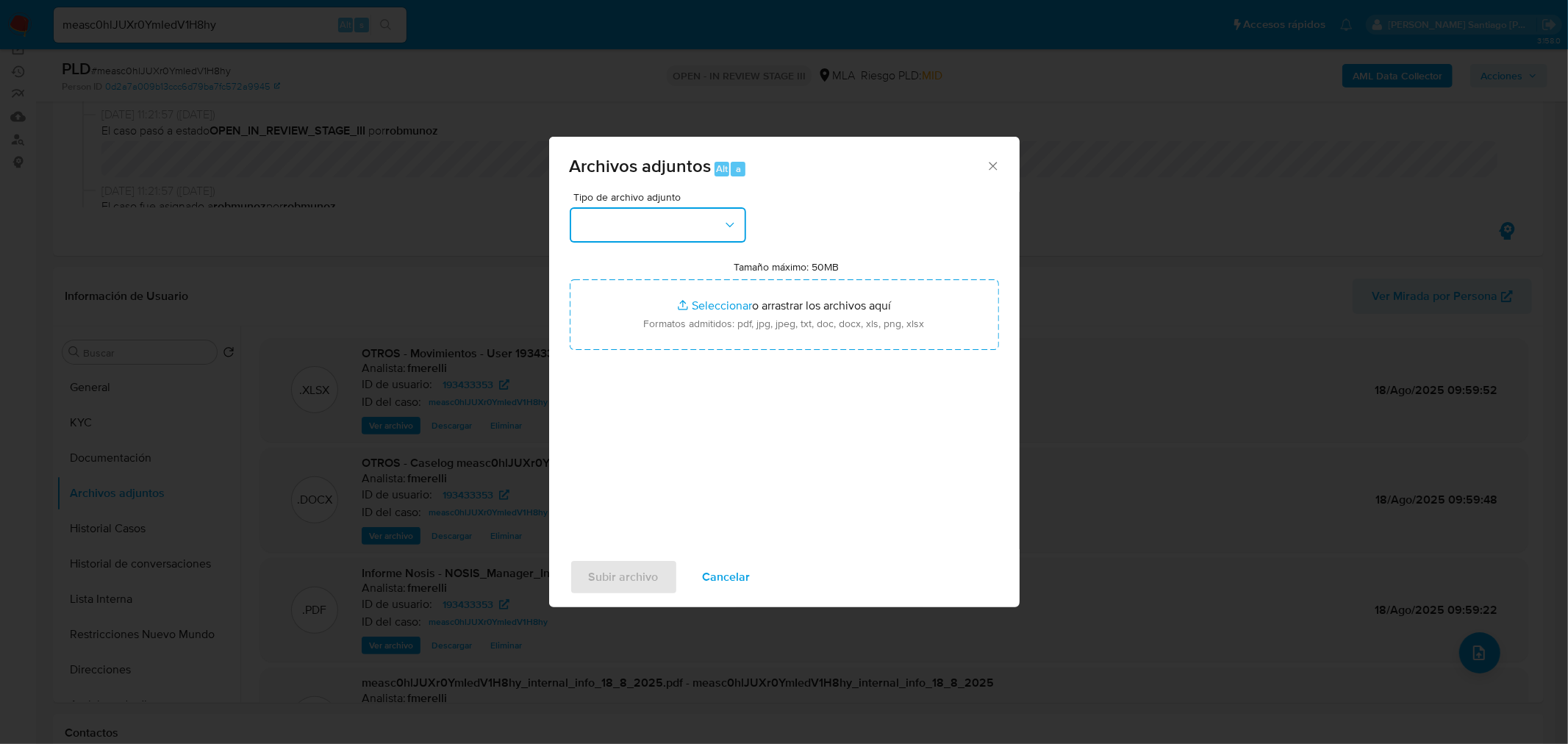
drag, startPoint x: 673, startPoint y: 224, endPoint x: 670, endPoint y: 245, distance: 21.2
click at [673, 228] on button "button" at bounding box center [658, 224] width 177 height 35
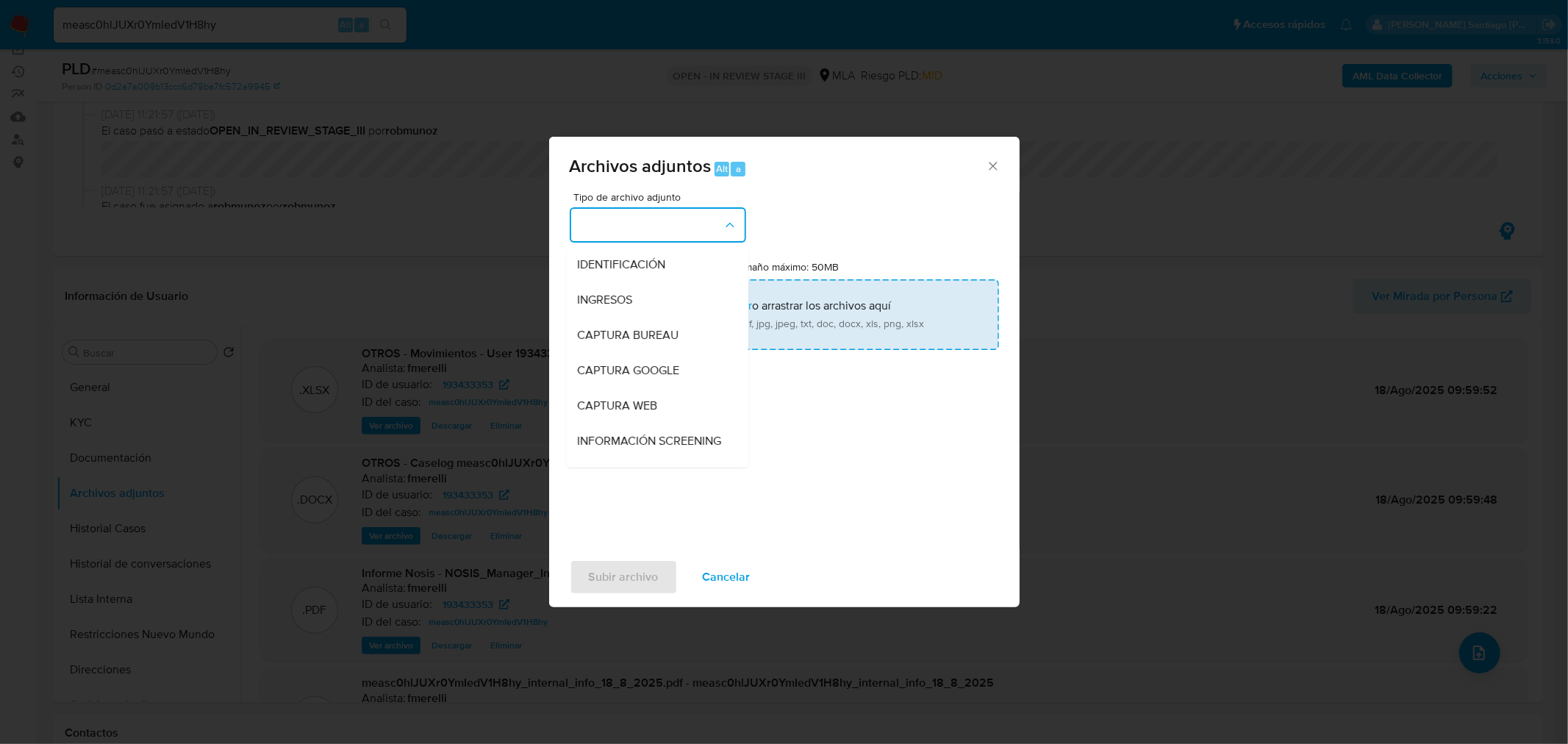
drag, startPoint x: 665, startPoint y: 263, endPoint x: 670, endPoint y: 281, distance: 18.7
click at [665, 265] on span "IDENTIFICACIÓN" at bounding box center [622, 263] width 88 height 15
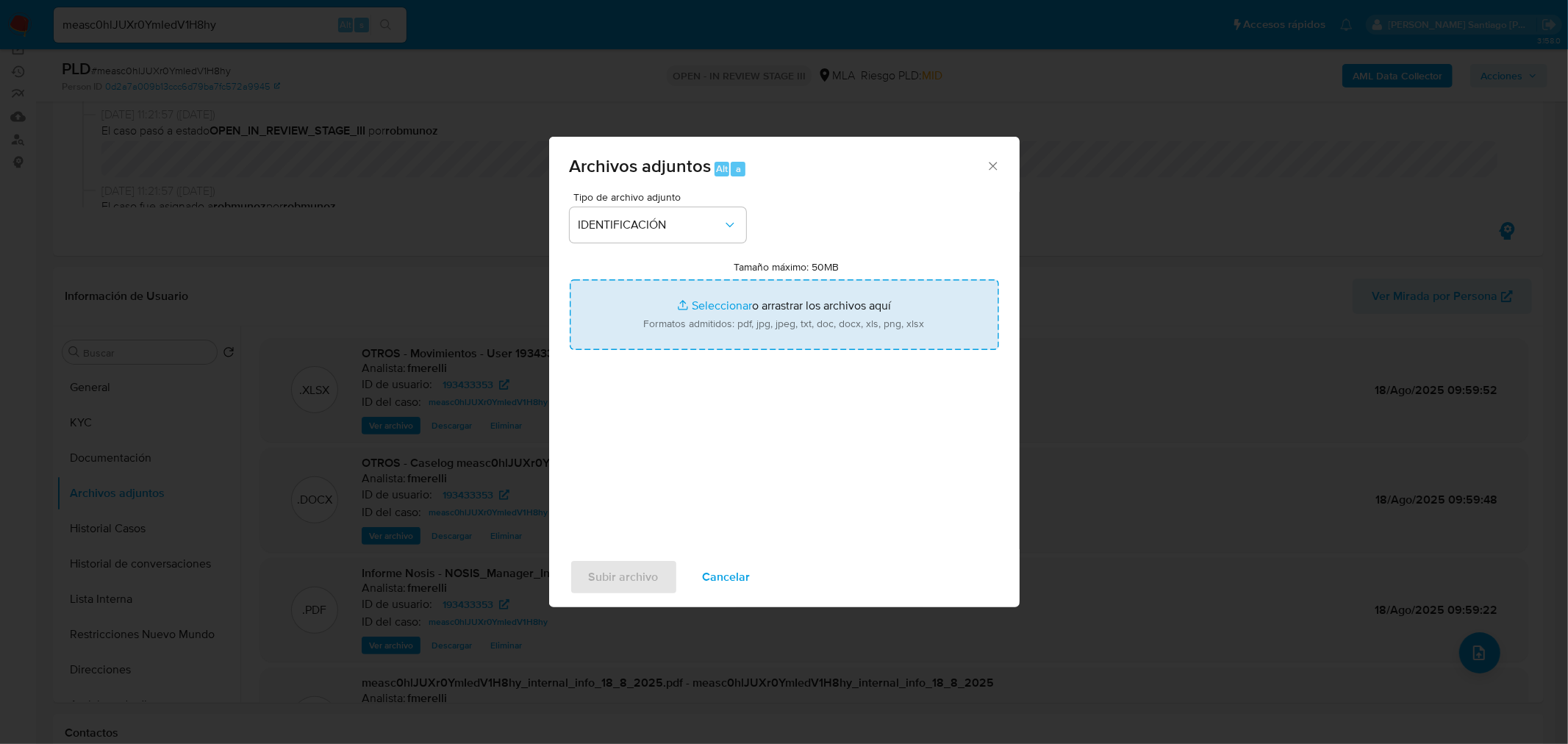
drag, startPoint x: 698, startPoint y: 314, endPoint x: 701, endPoint y: 324, distance: 10.4
click at [699, 317] on input "Tamaño máximo: 50MB Seleccionar archivos" at bounding box center [784, 315] width 429 height 70
type input "C:\fakepath\Caselog measc0hlJUXr0YmIedV1H8hy VII.docx"
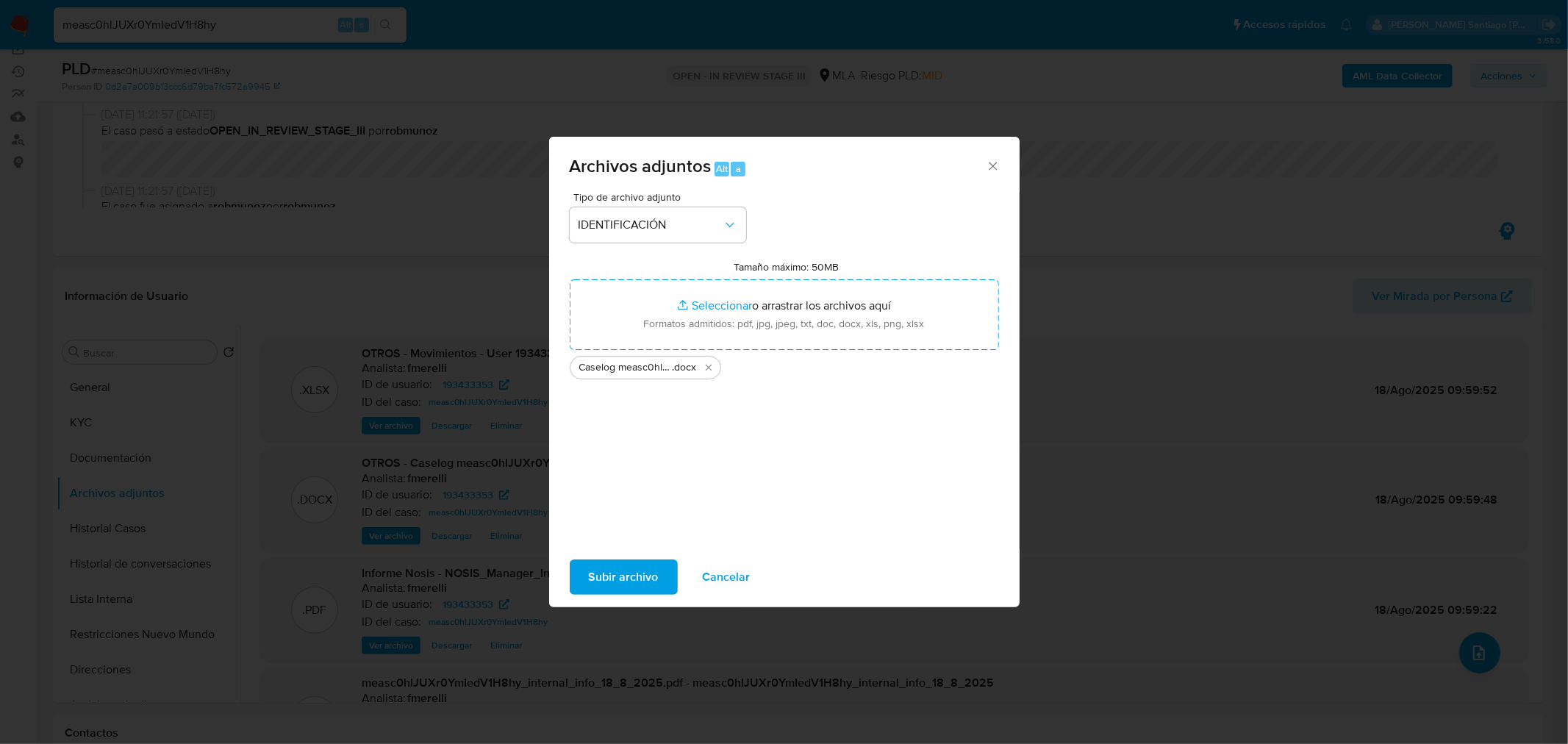
click at [660, 565] on button "Subir archivo" at bounding box center [623, 577] width 108 height 35
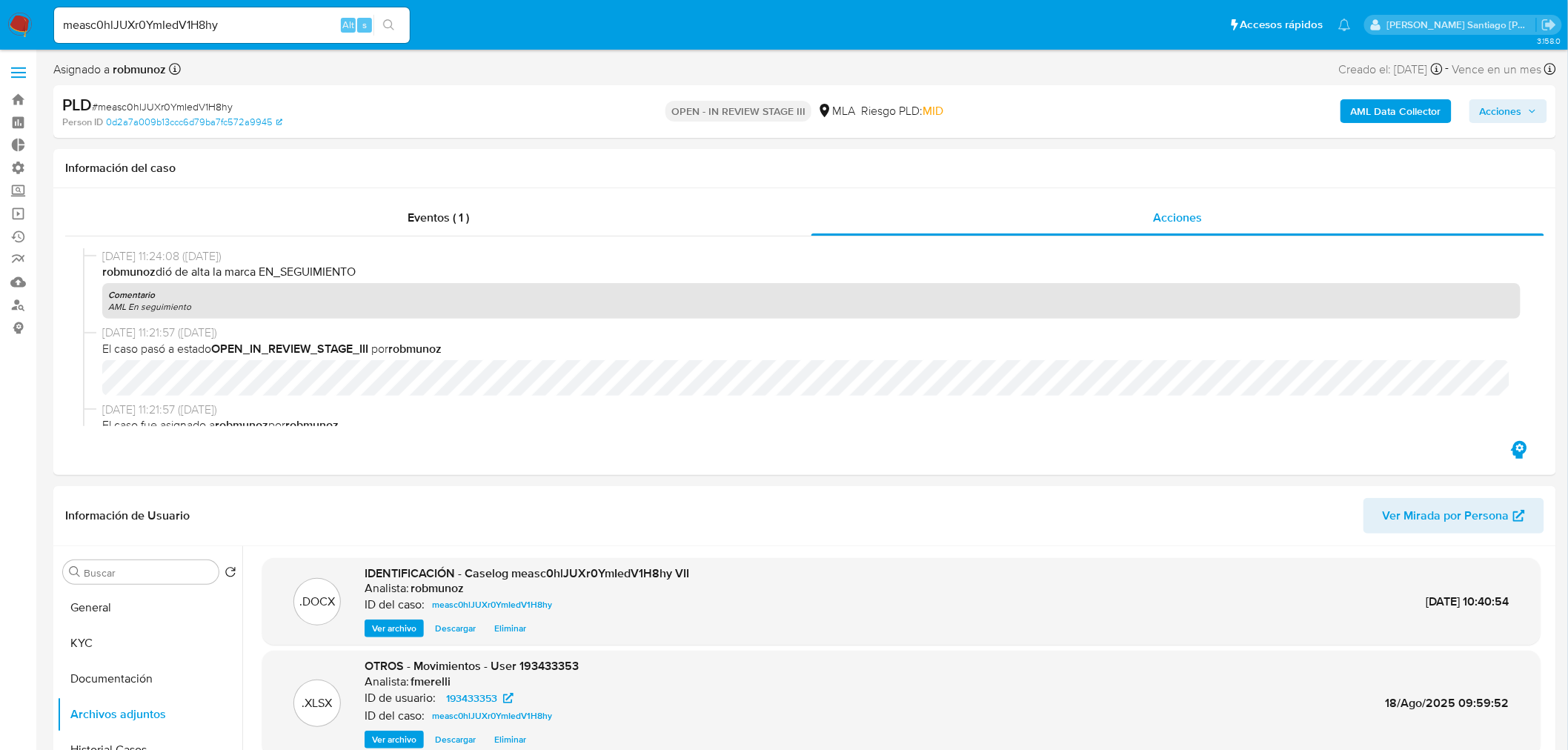
click at [196, 17] on input "measc0hlJUXr0YmIedV1H8hy" at bounding box center [232, 25] width 356 height 19
drag, startPoint x: 196, startPoint y: 17, endPoint x: 208, endPoint y: 20, distance: 12.4
click at [197, 17] on input "measc0hlJUXr0YmIedV1H8hy" at bounding box center [232, 25] width 356 height 19
paste input "JtiVGixWgqAOQlt7xUWfe9UM"
type input "JtiVGixWgqAOQlt7xUWfe9UM"
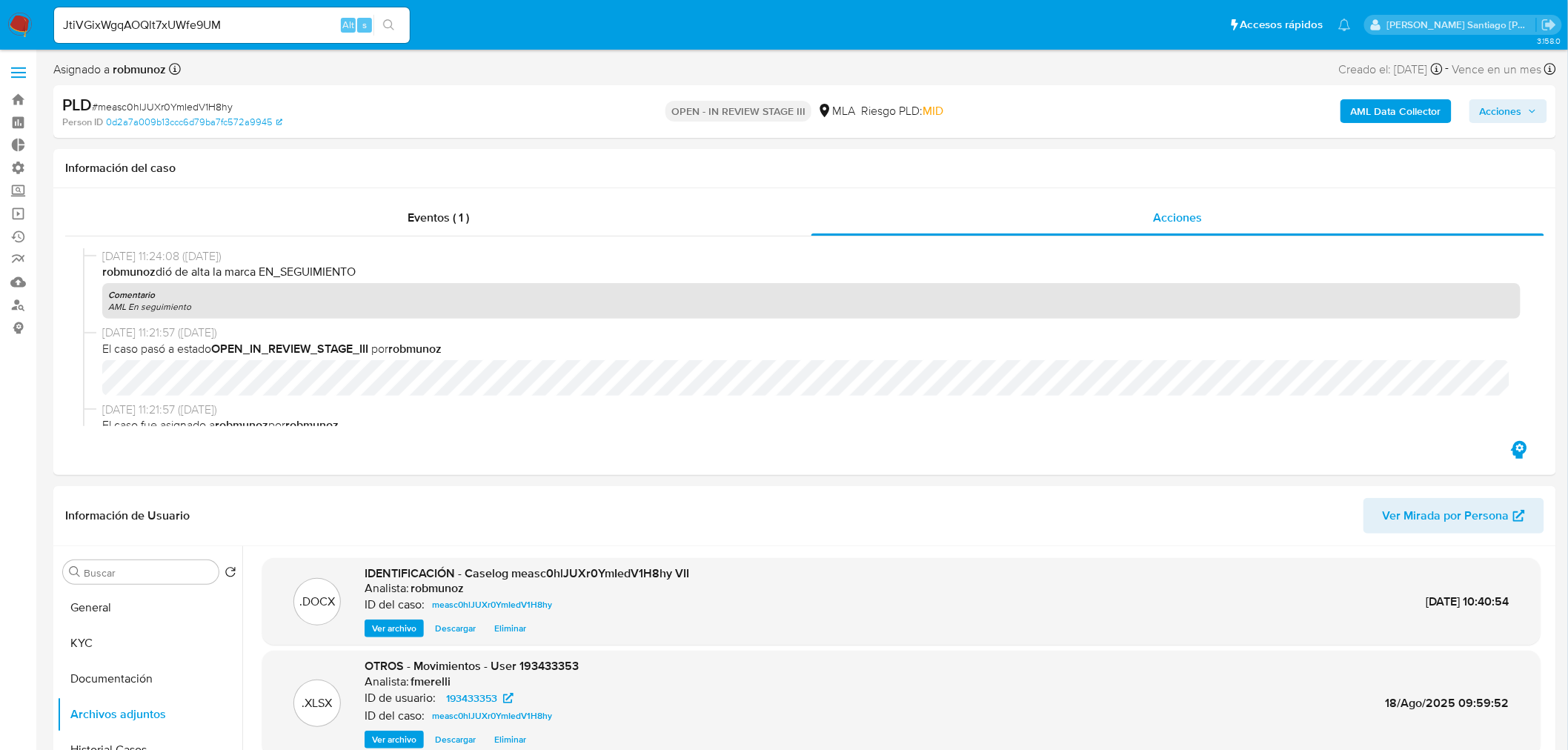
click at [395, 20] on button "search-icon" at bounding box center [388, 25] width 31 height 20
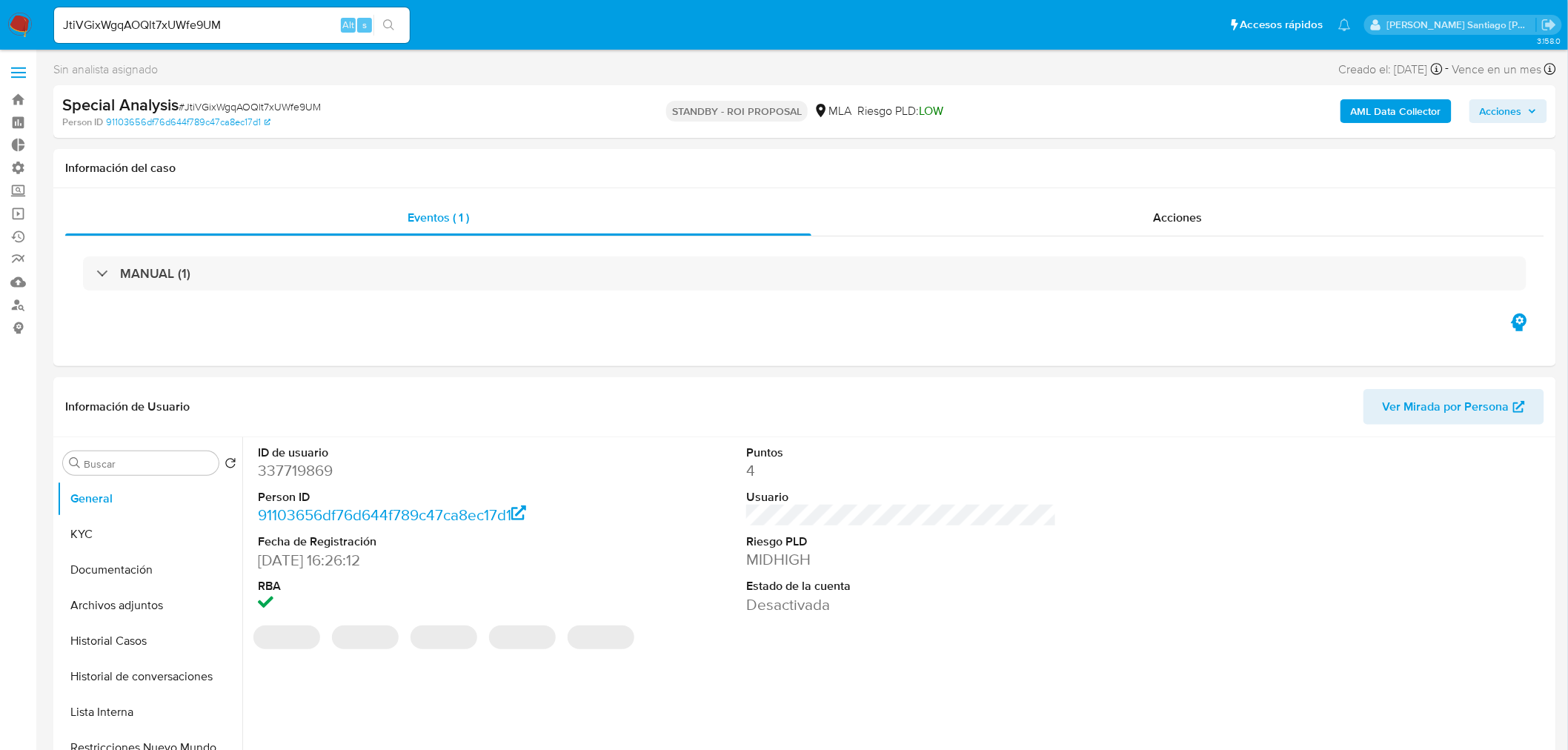
select select "10"
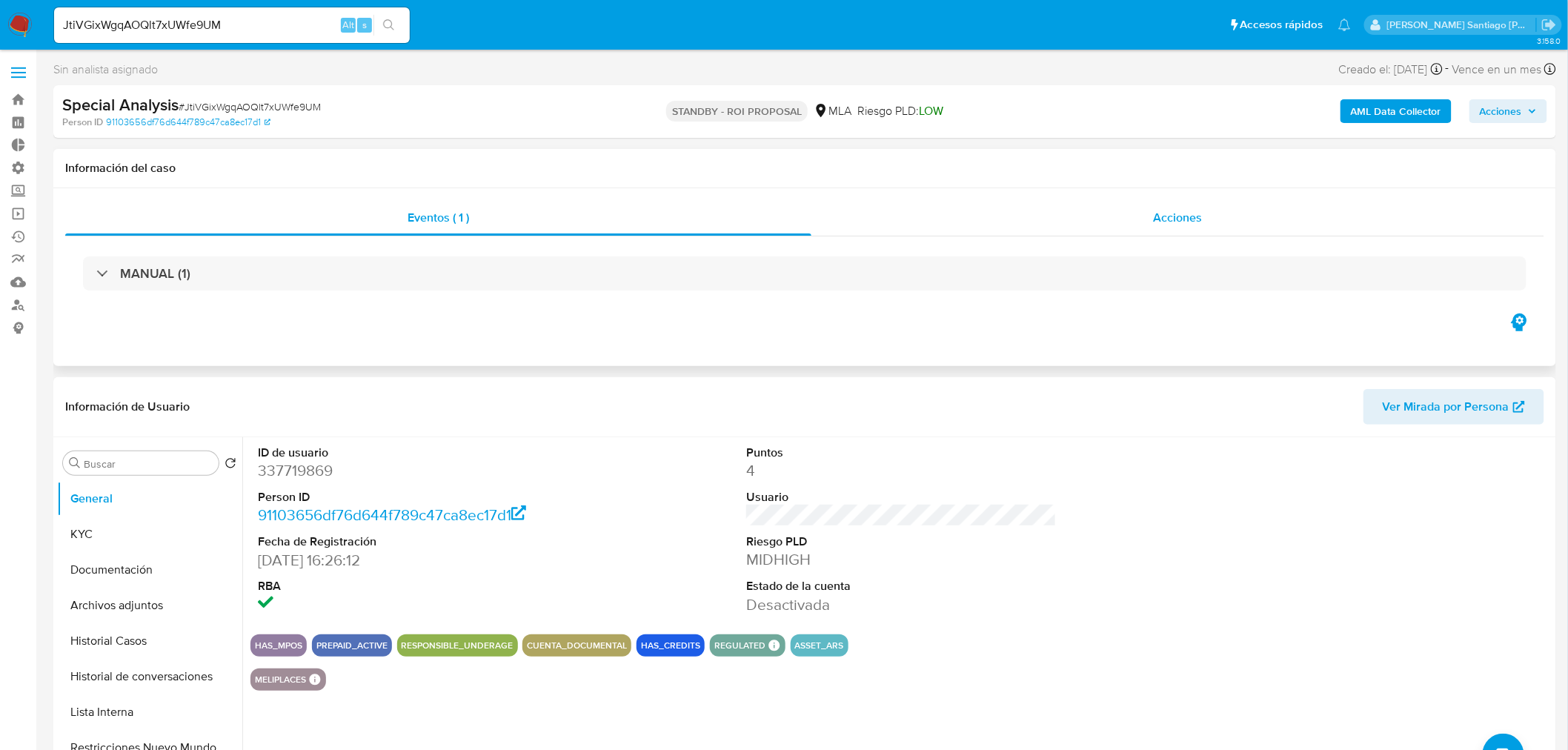
click at [1141, 215] on div "Acciones" at bounding box center [1177, 217] width 733 height 35
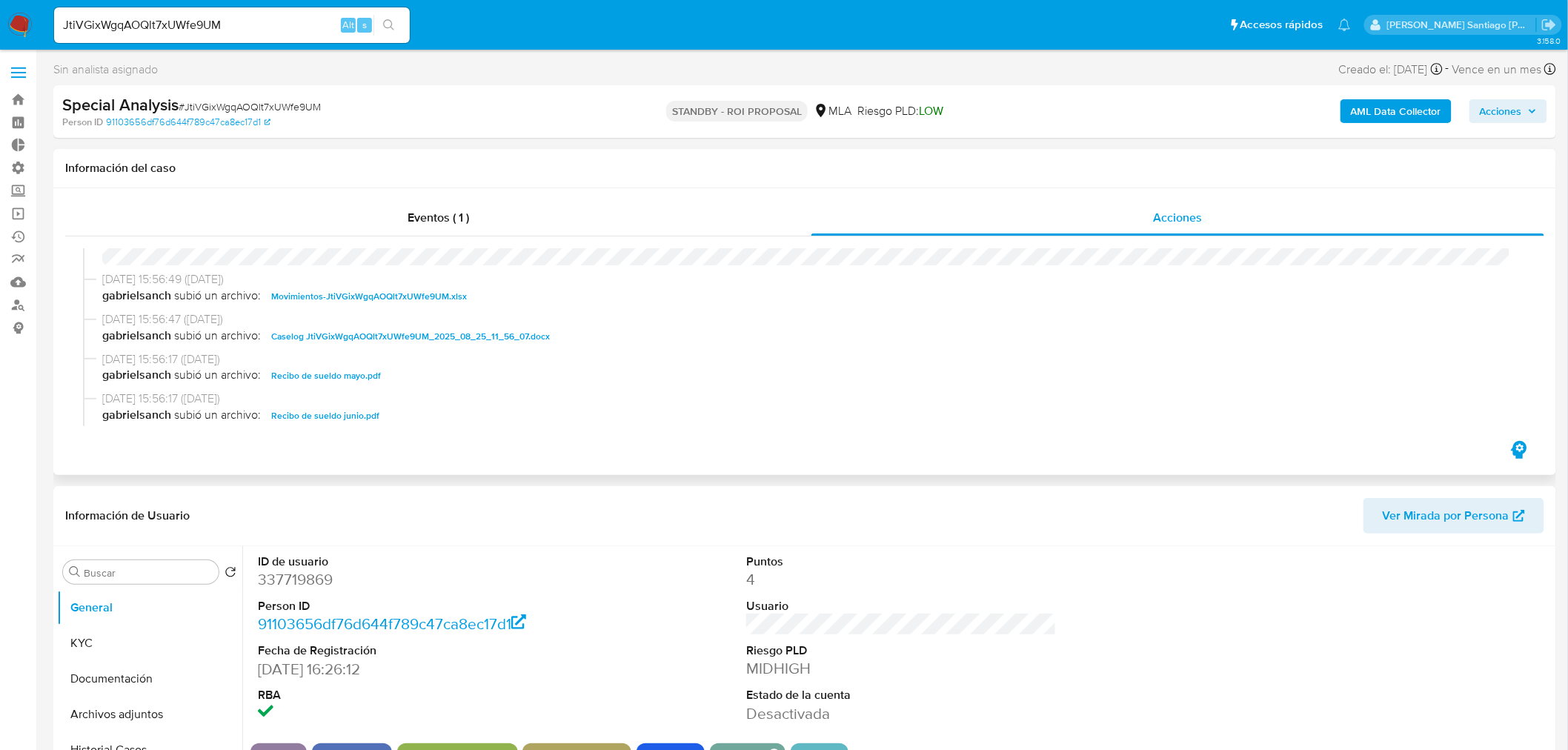
scroll to position [82, 0]
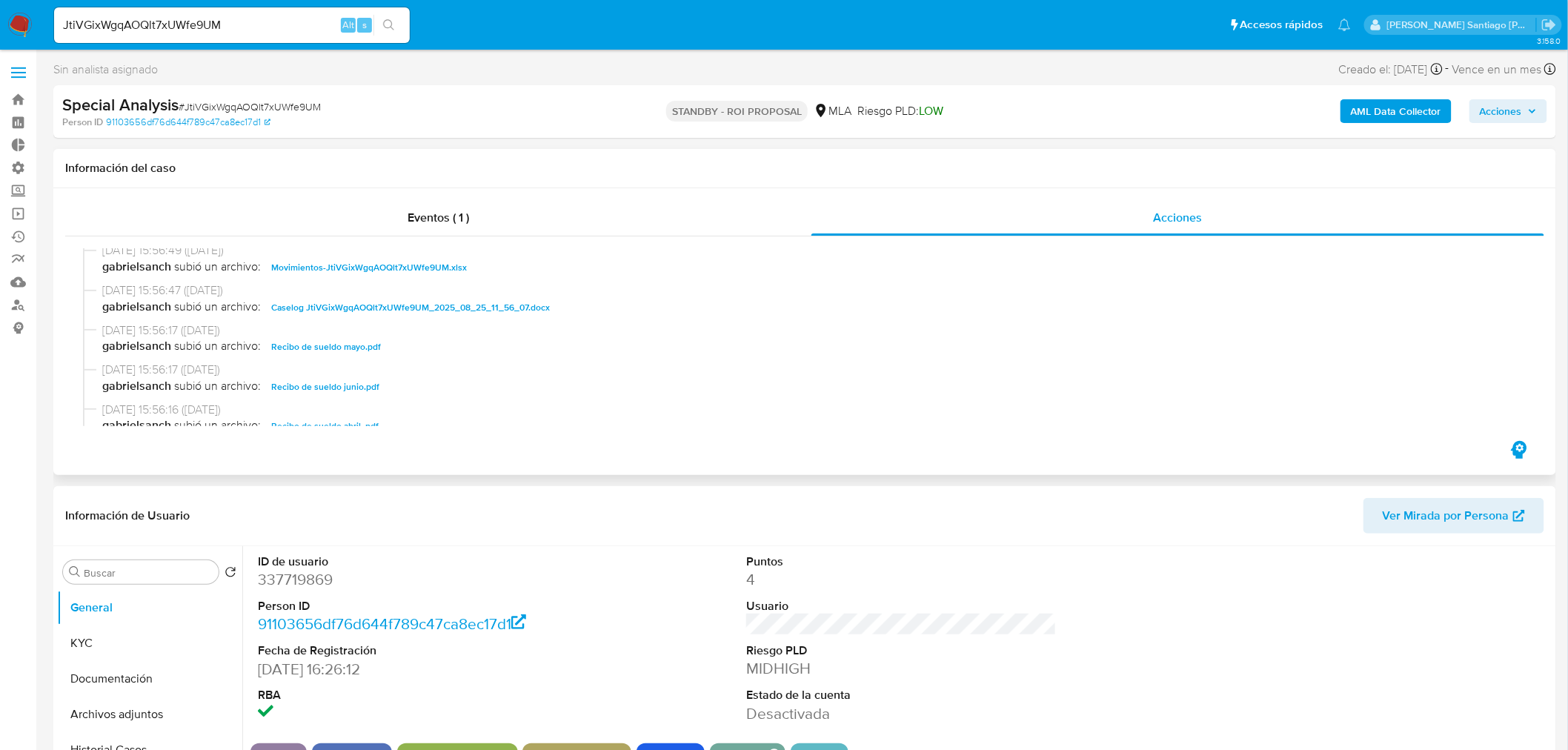
drag, startPoint x: 497, startPoint y: 305, endPoint x: 522, endPoint y: 321, distance: 29.7
click at [497, 306] on span "Caselog JtiVGixWgqAOQlt7xUWfe9UM_2025_08_25_11_56_07.docx" at bounding box center [410, 307] width 279 height 18
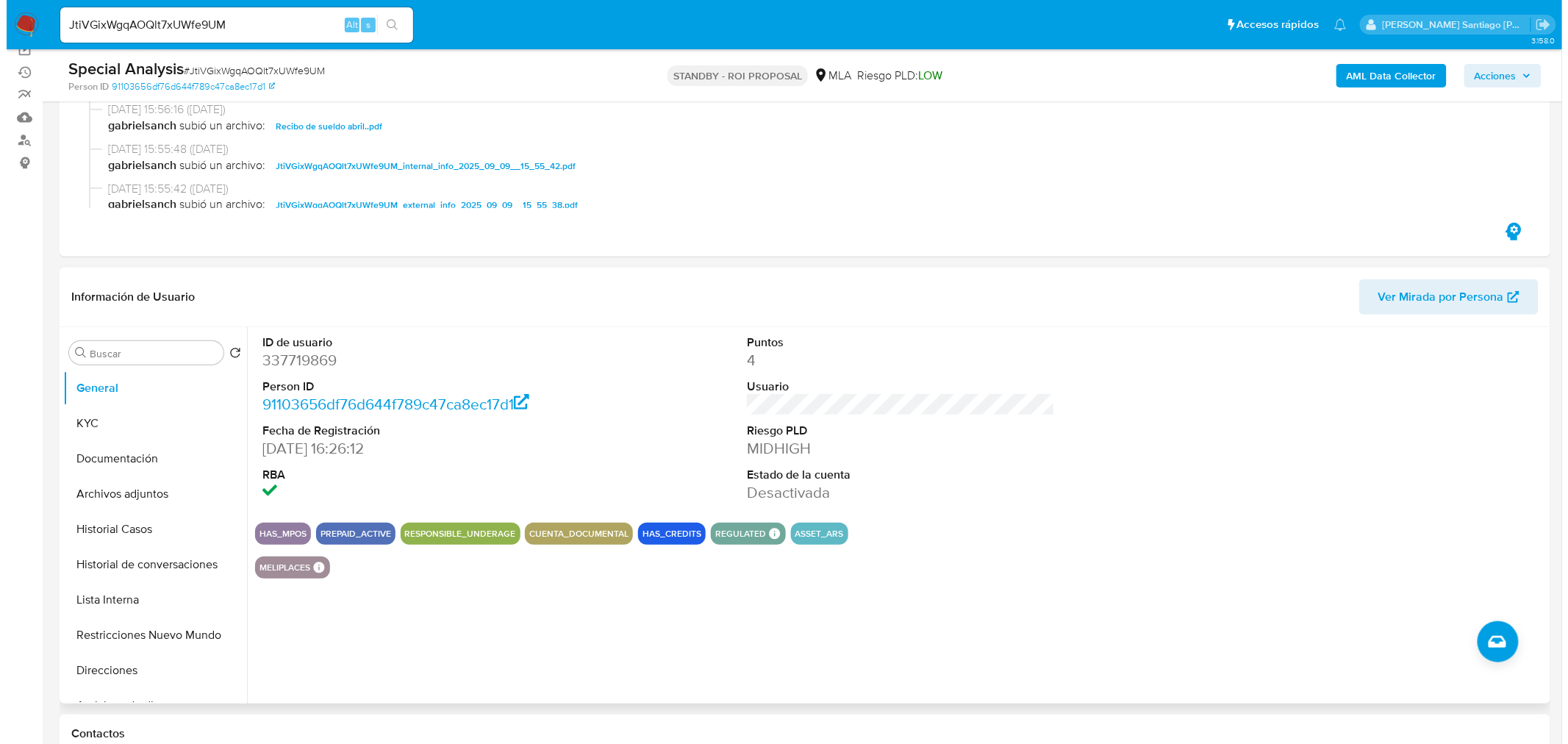
scroll to position [163, 0]
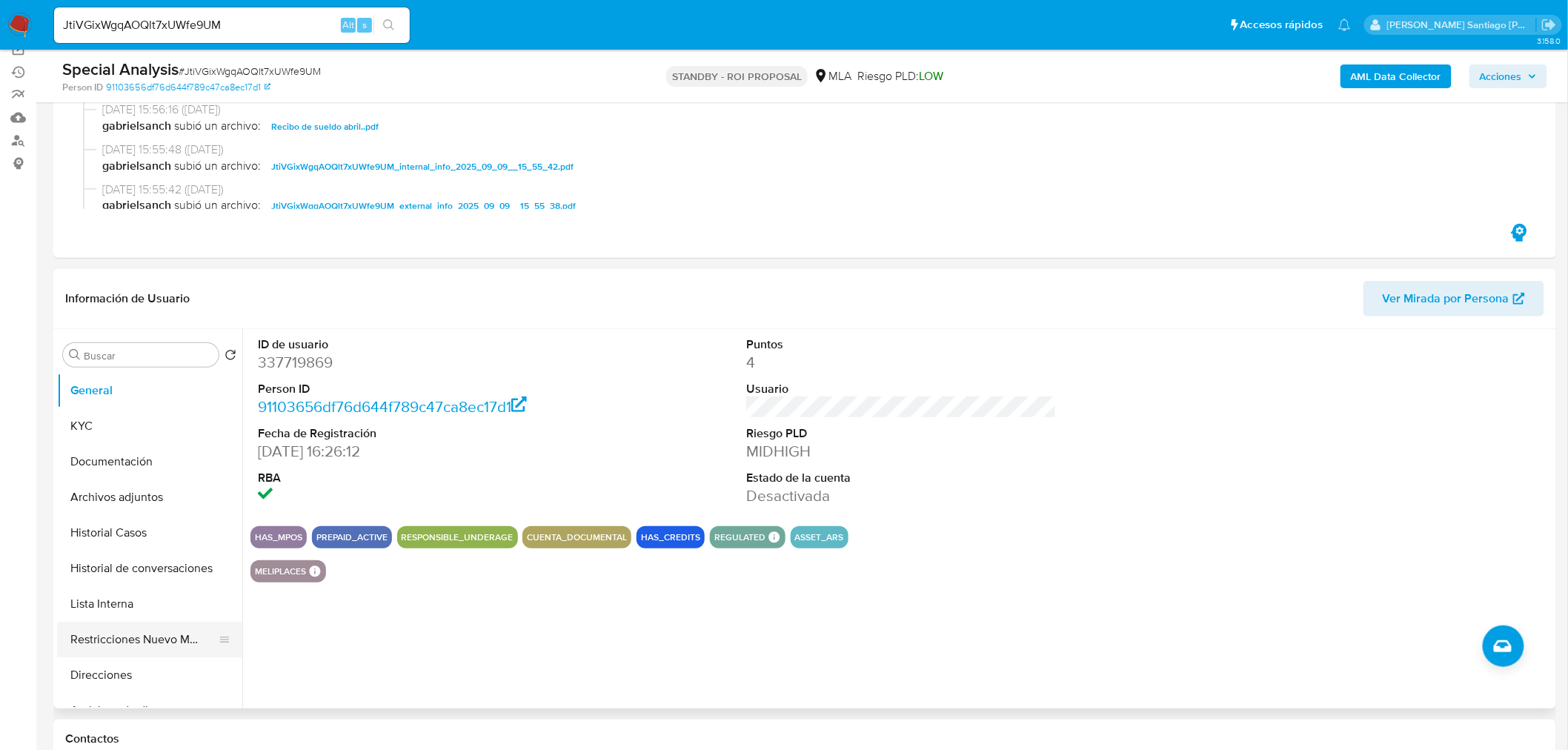
click at [166, 649] on button "Restricciones Nuevo Mundo" at bounding box center [143, 639] width 173 height 35
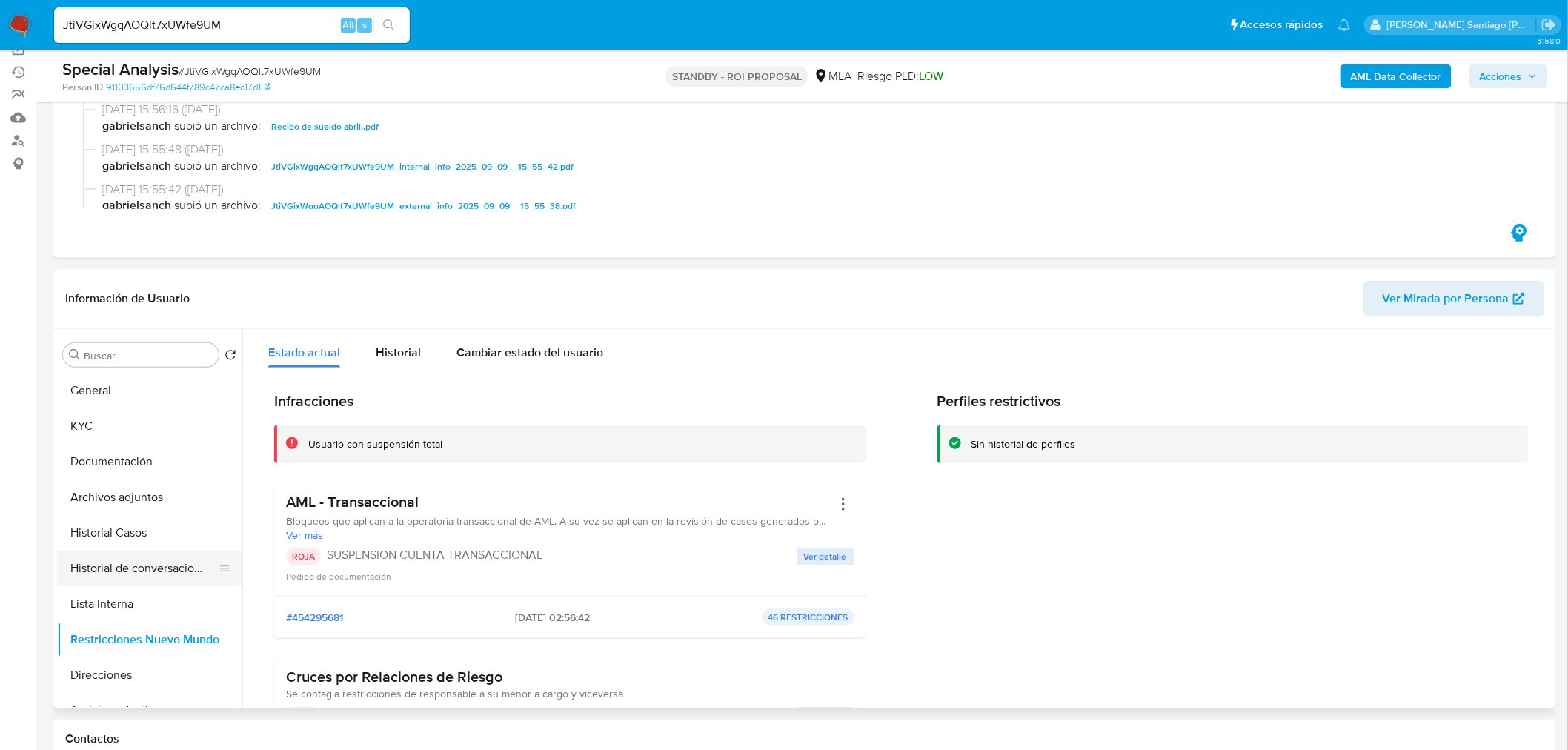
click at [152, 570] on button "Historial de conversaciones" at bounding box center [143, 568] width 173 height 35
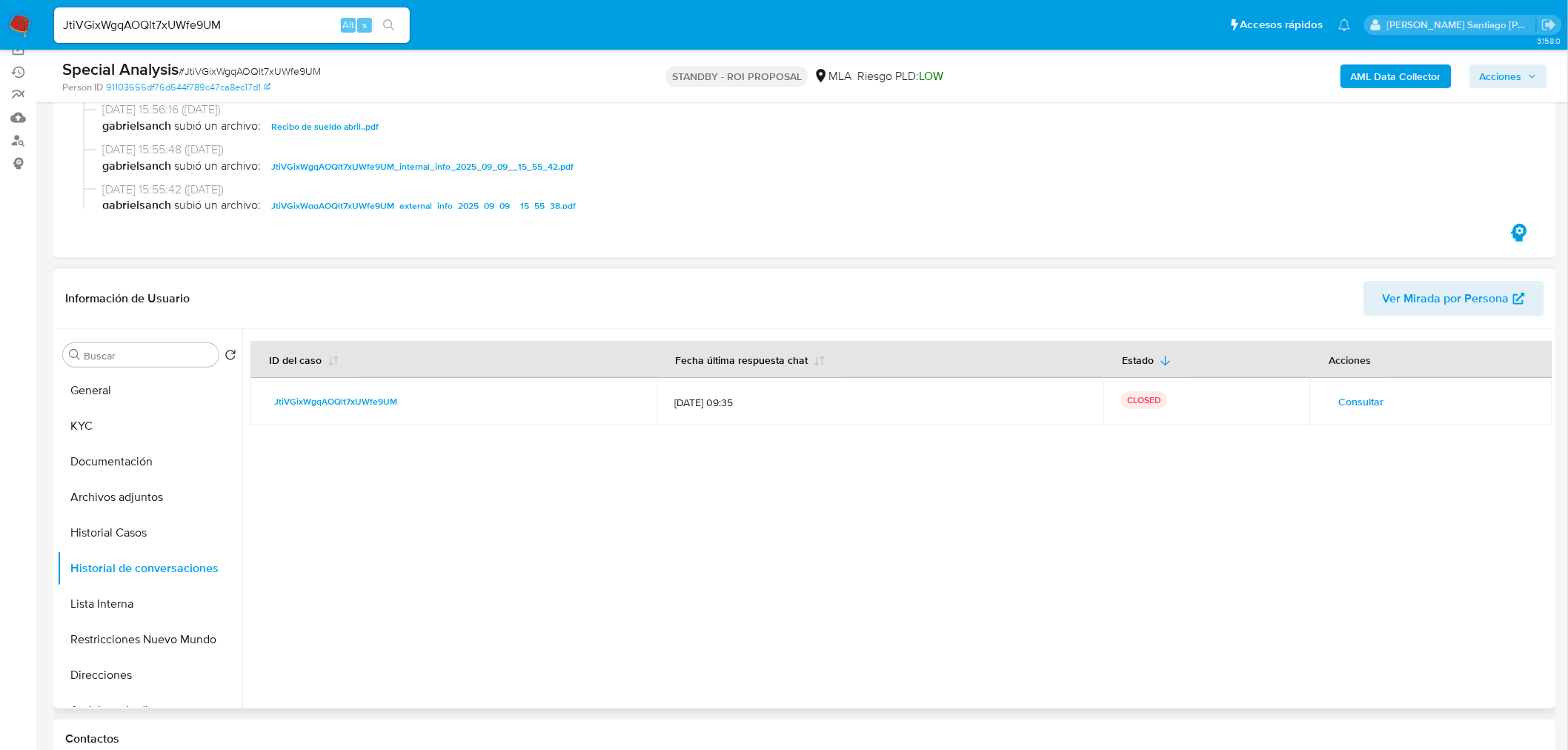
click at [1350, 413] on td "Consultar" at bounding box center [1431, 402] width 243 height 47
click at [1346, 398] on span "Consultar" at bounding box center [1360, 402] width 45 height 20
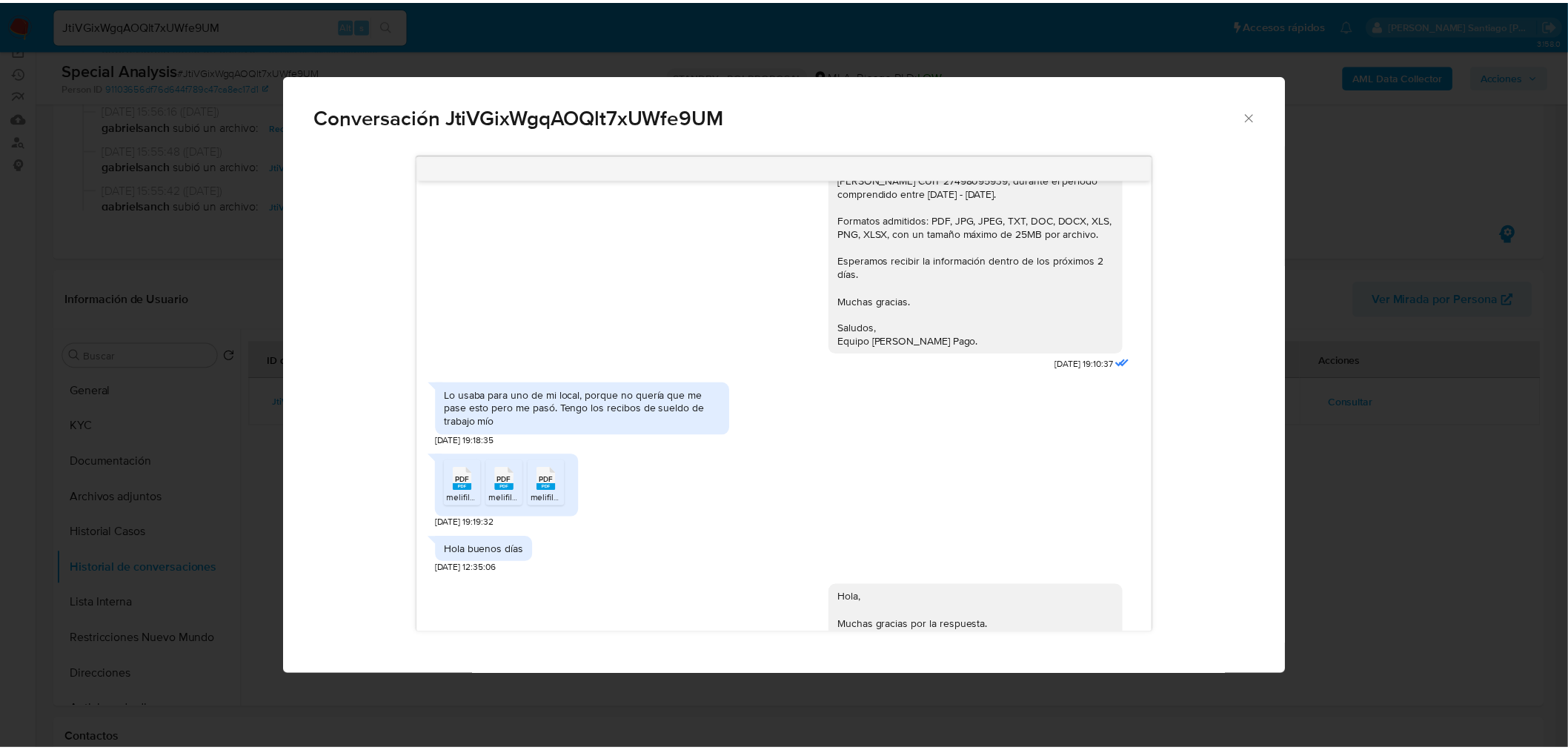
scroll to position [1250, 0]
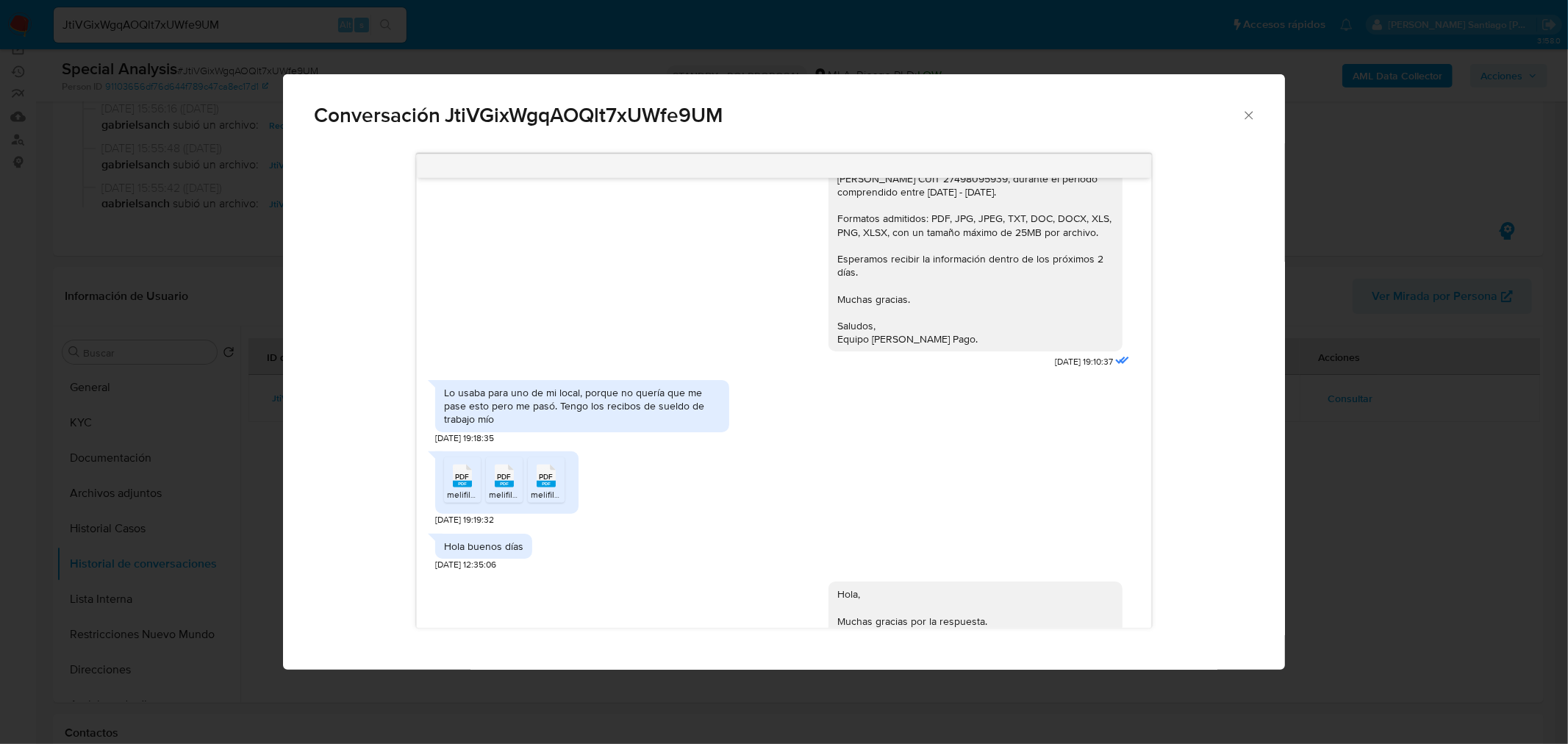
click at [1355, 524] on div "Conversación JtiVGixWgqAOQlt7xUWfe9UM 02/09/2025 20:06:20 Hola, Esperamos que t…" at bounding box center [784, 372] width 1568 height 744
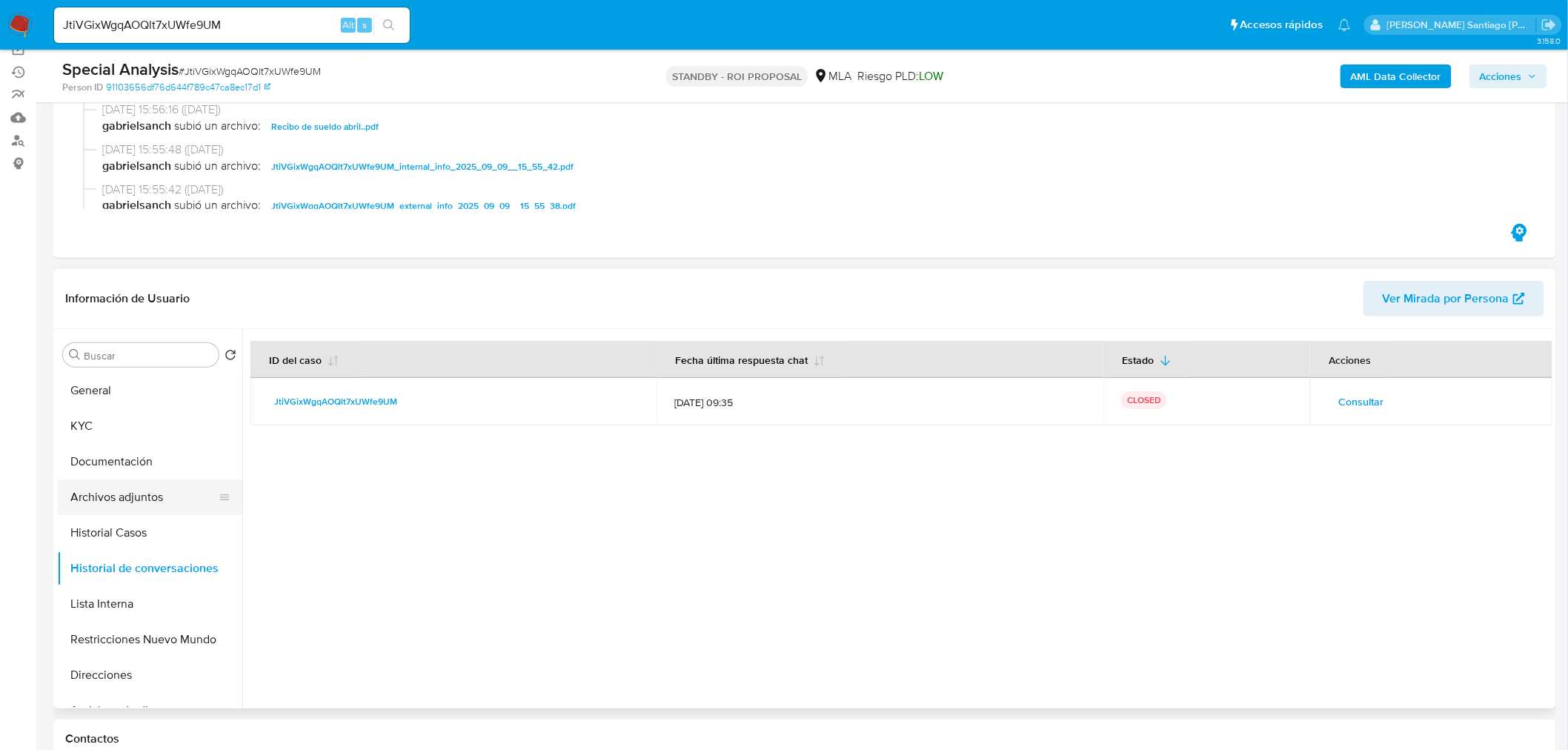
click at [138, 506] on button "Archivos adjuntos" at bounding box center [143, 497] width 173 height 35
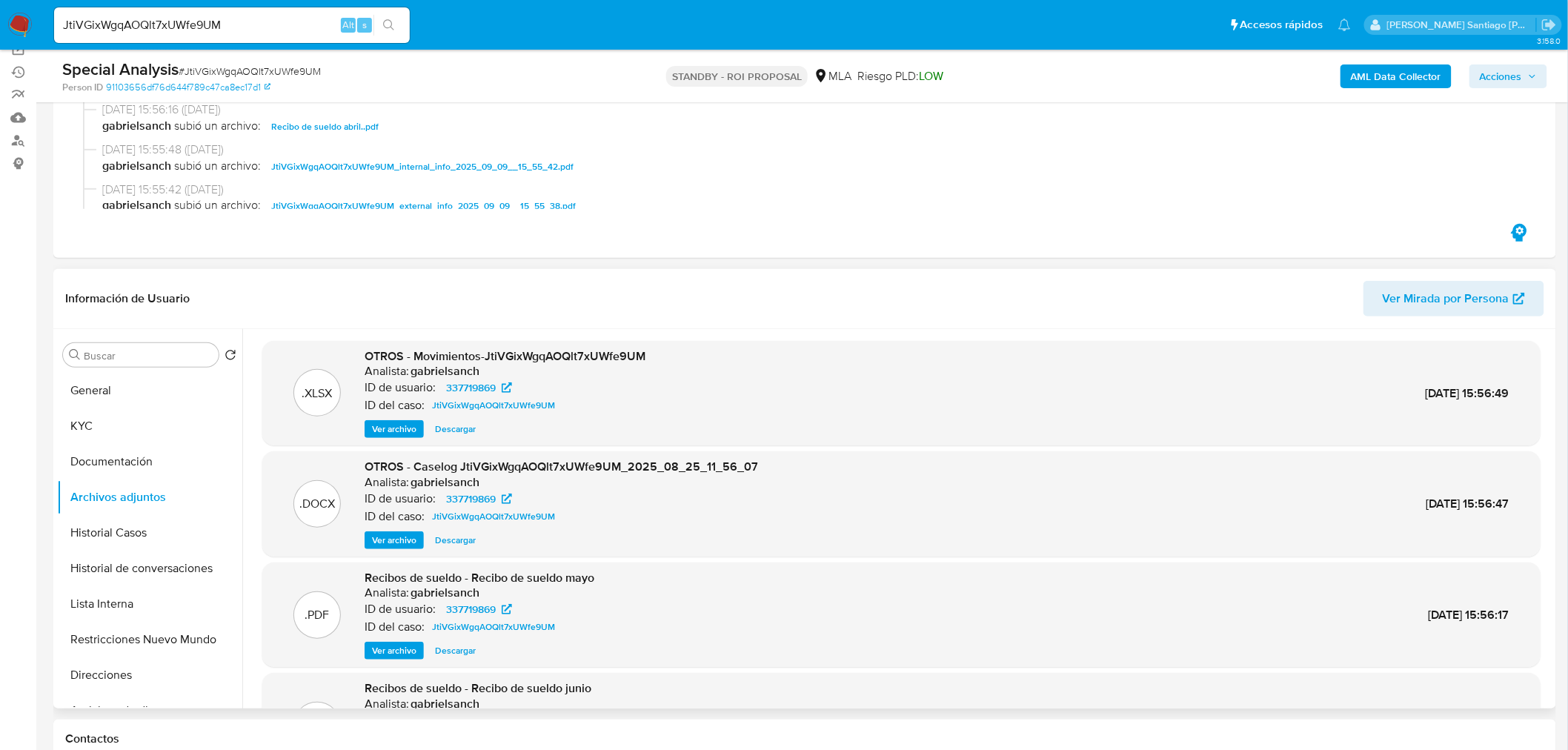
drag, startPoint x: 459, startPoint y: 538, endPoint x: 472, endPoint y: 537, distance: 13.0
click at [459, 539] on span "Descargar" at bounding box center [455, 540] width 41 height 15
click at [180, 32] on input "JtiVGixWgqAOQlt7xUWfe9UM" at bounding box center [232, 25] width 356 height 19
click at [180, 31] on input "JtiVGixWgqAOQlt7xUWfe9UM" at bounding box center [232, 25] width 356 height 19
paste input "3rzyIO6EhXTDvKko6OzFERhb"
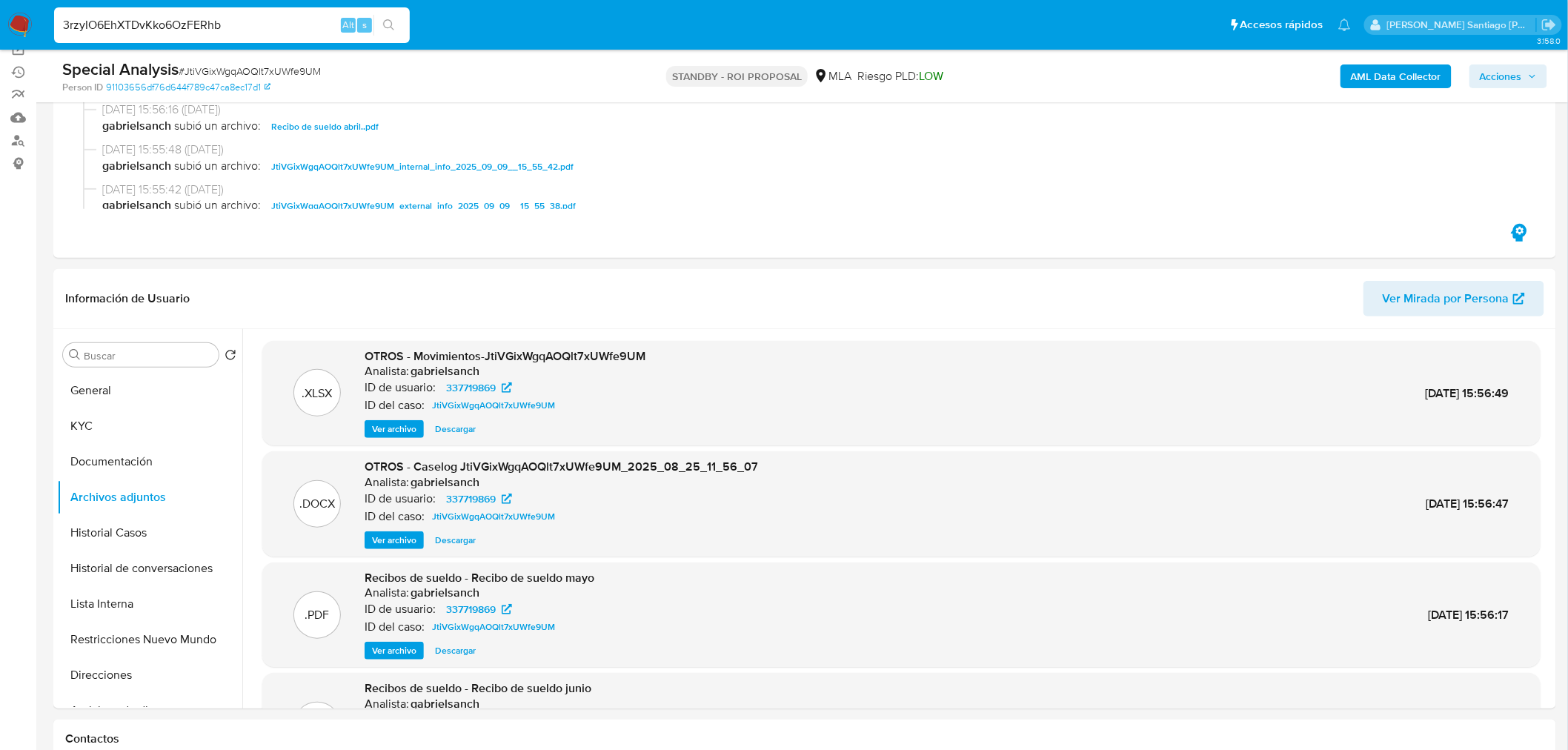
type input "3rzyIO6EhXTDvKko6OzFERhb"
drag, startPoint x: 400, startPoint y: 31, endPoint x: 517, endPoint y: 315, distance: 307.2
click at [401, 31] on button "search-icon" at bounding box center [388, 25] width 31 height 20
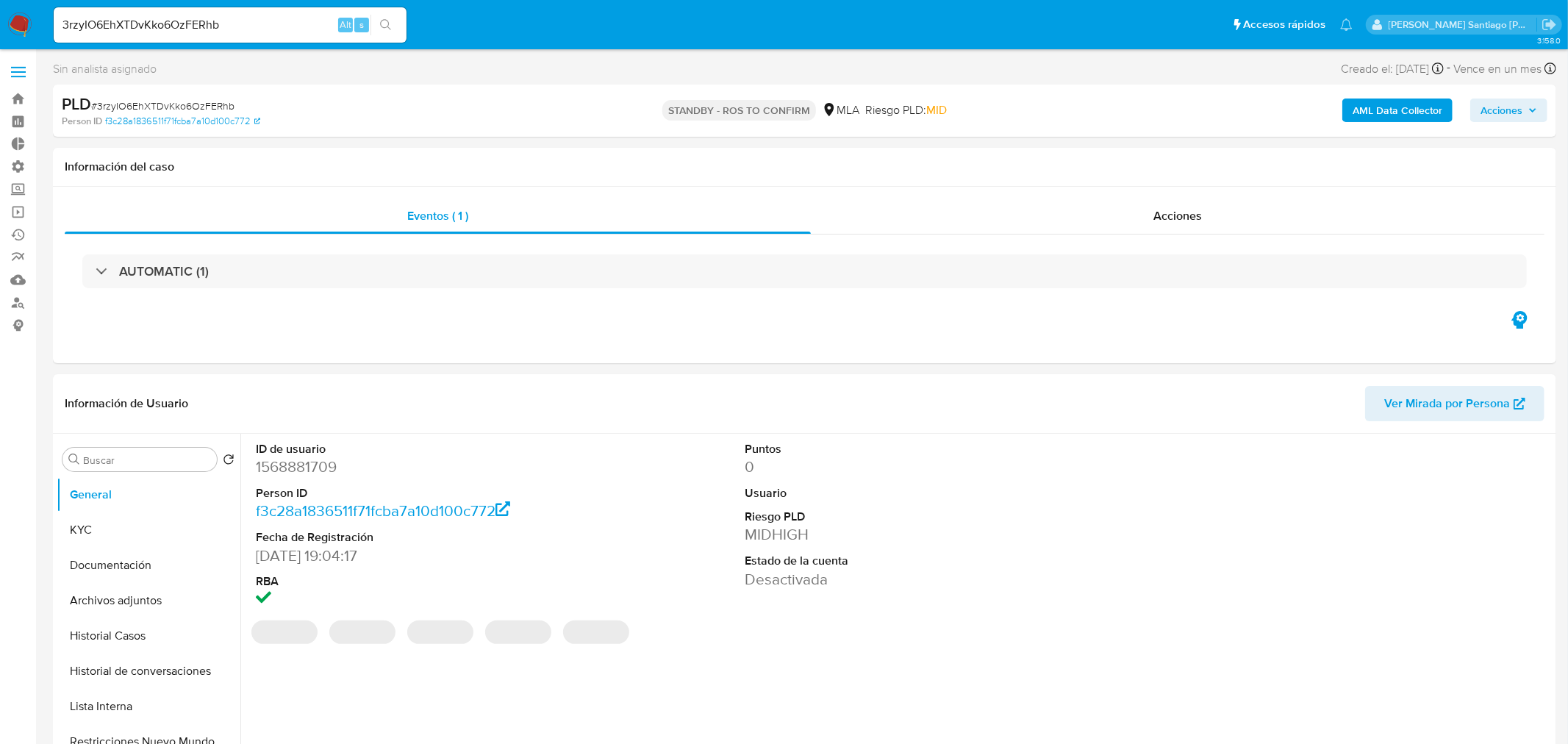
select select "10"
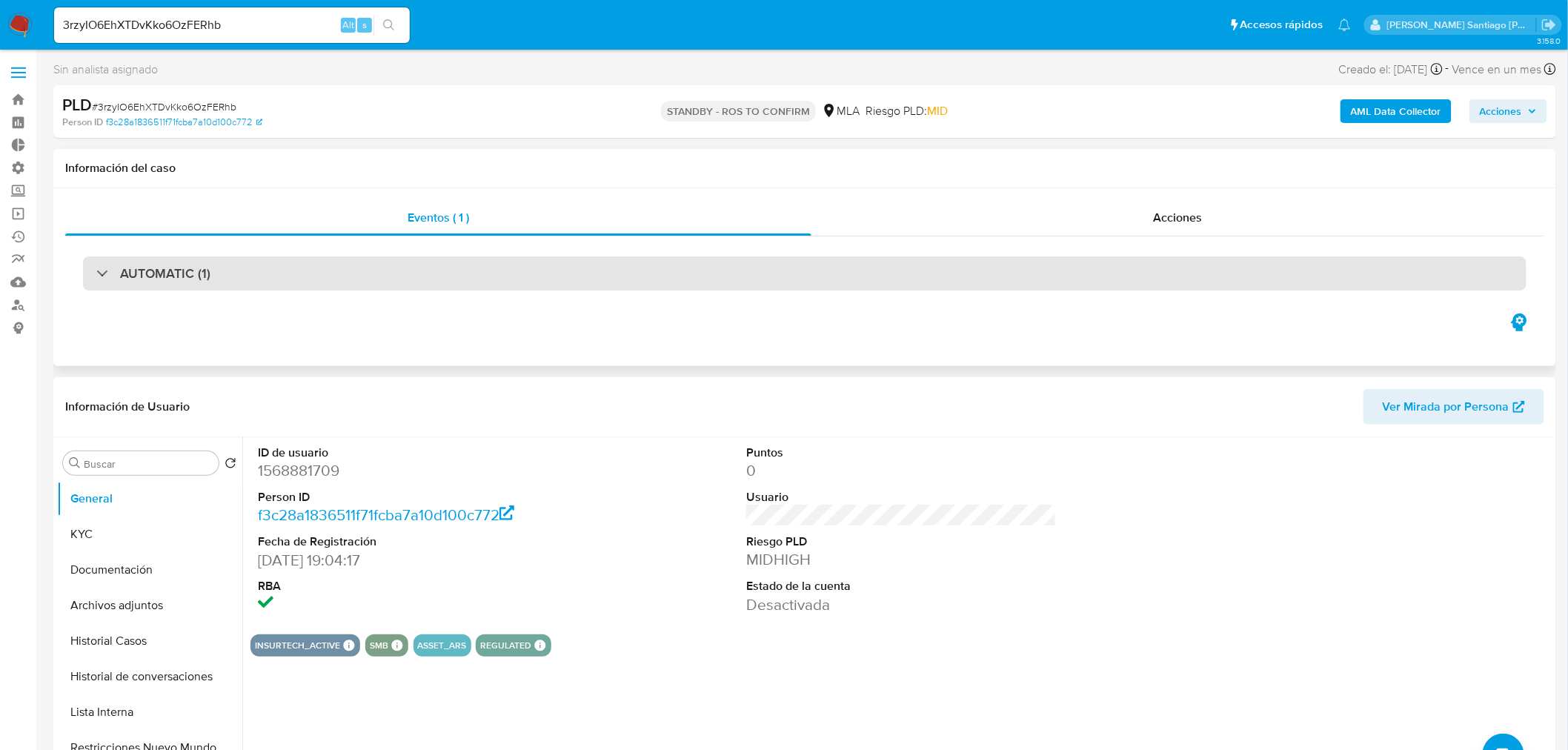
click at [496, 262] on div "AUTOMATIC (1)" at bounding box center [804, 273] width 1444 height 34
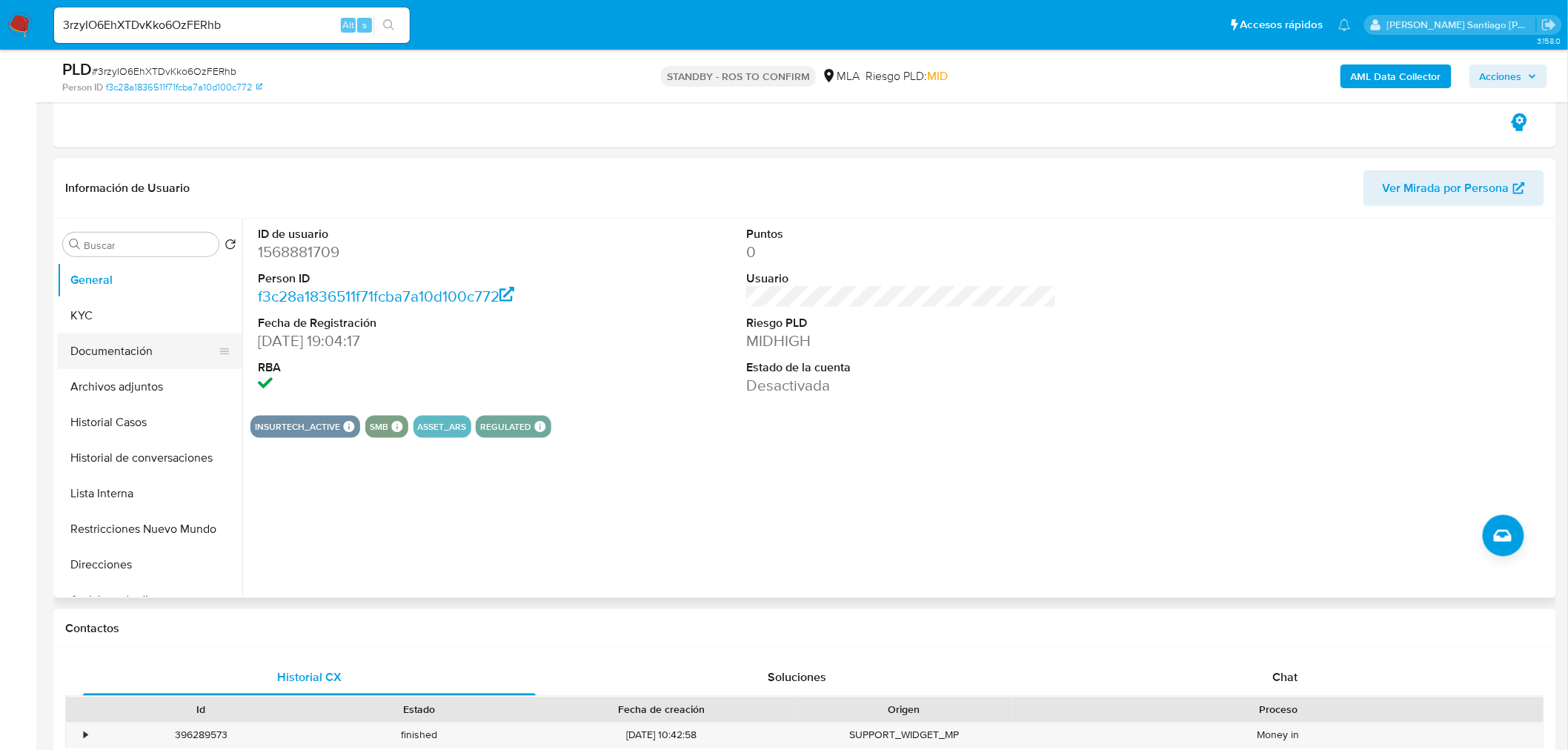
scroll to position [494, 0]
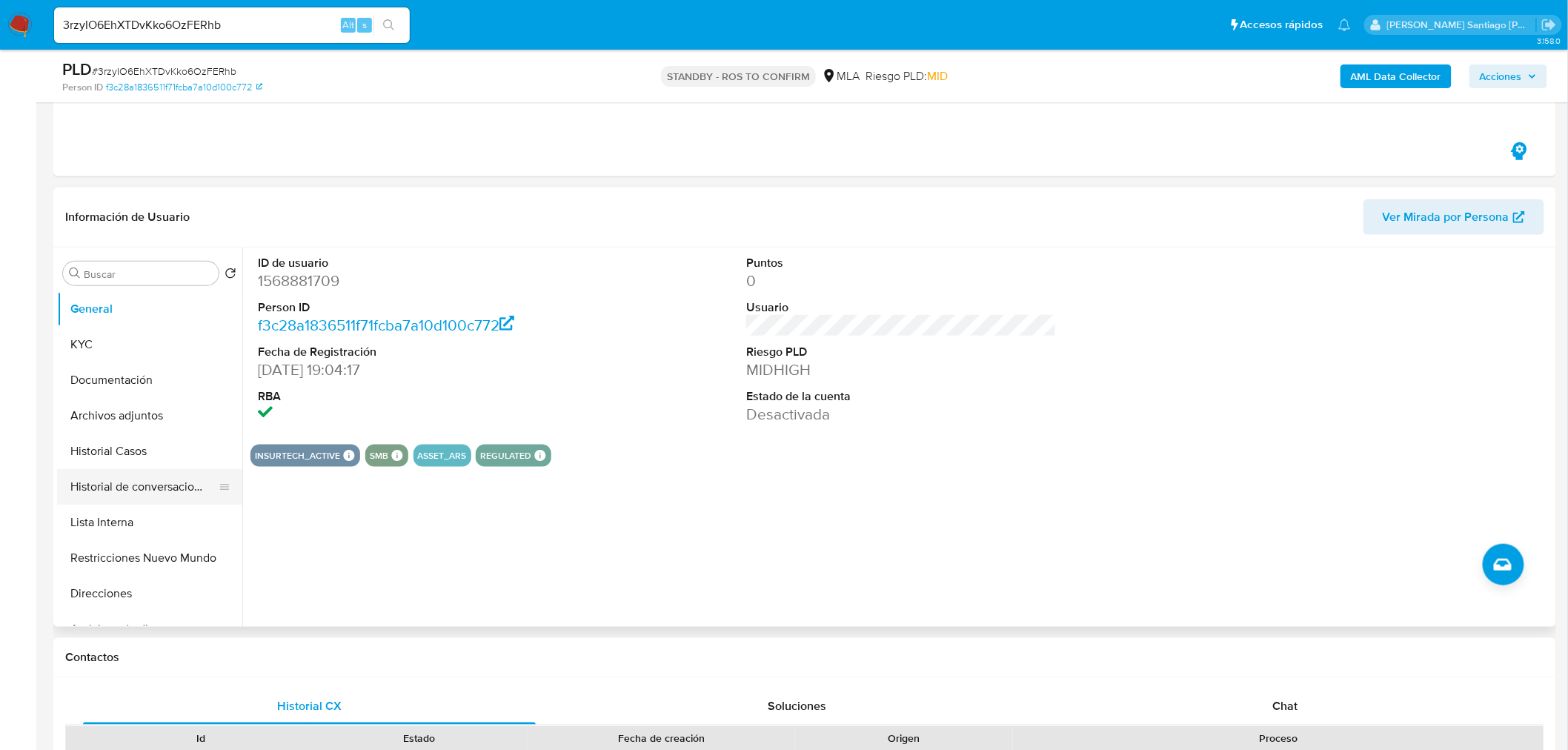
click at [116, 453] on button "Historial Casos" at bounding box center [149, 451] width 185 height 35
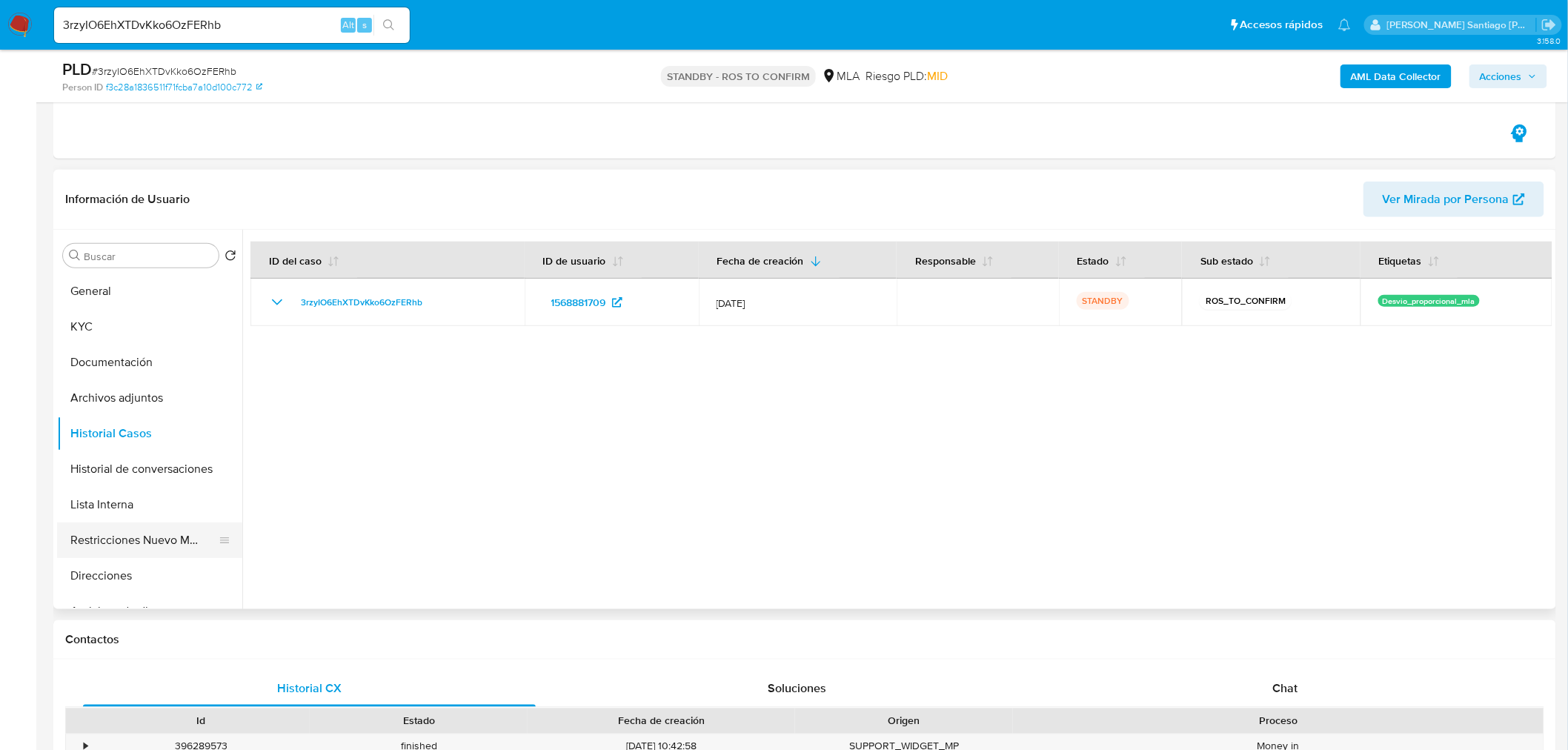
click at [141, 547] on button "Restricciones Nuevo Mundo" at bounding box center [143, 540] width 173 height 35
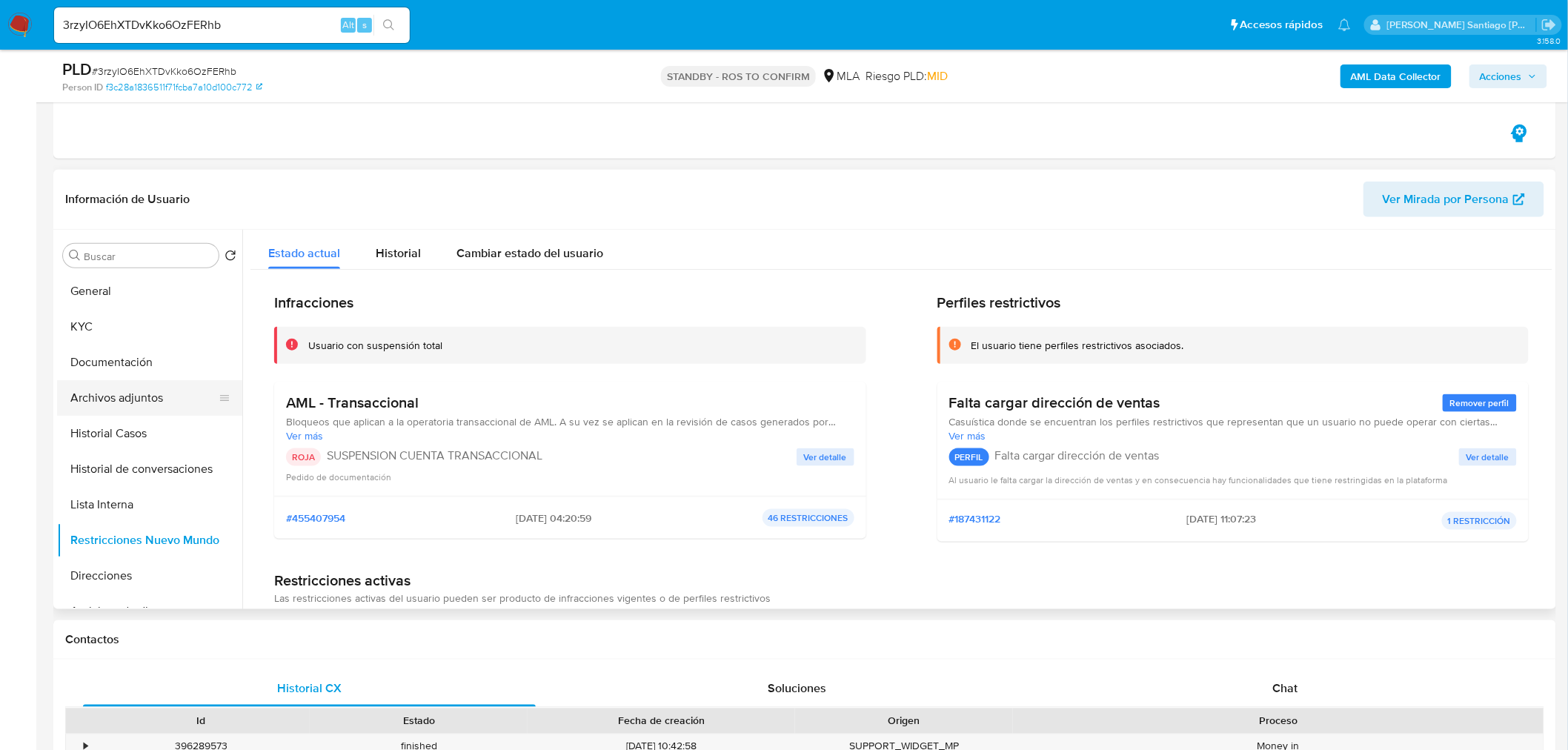
click at [136, 398] on button "Archivos adjuntos" at bounding box center [143, 398] width 173 height 35
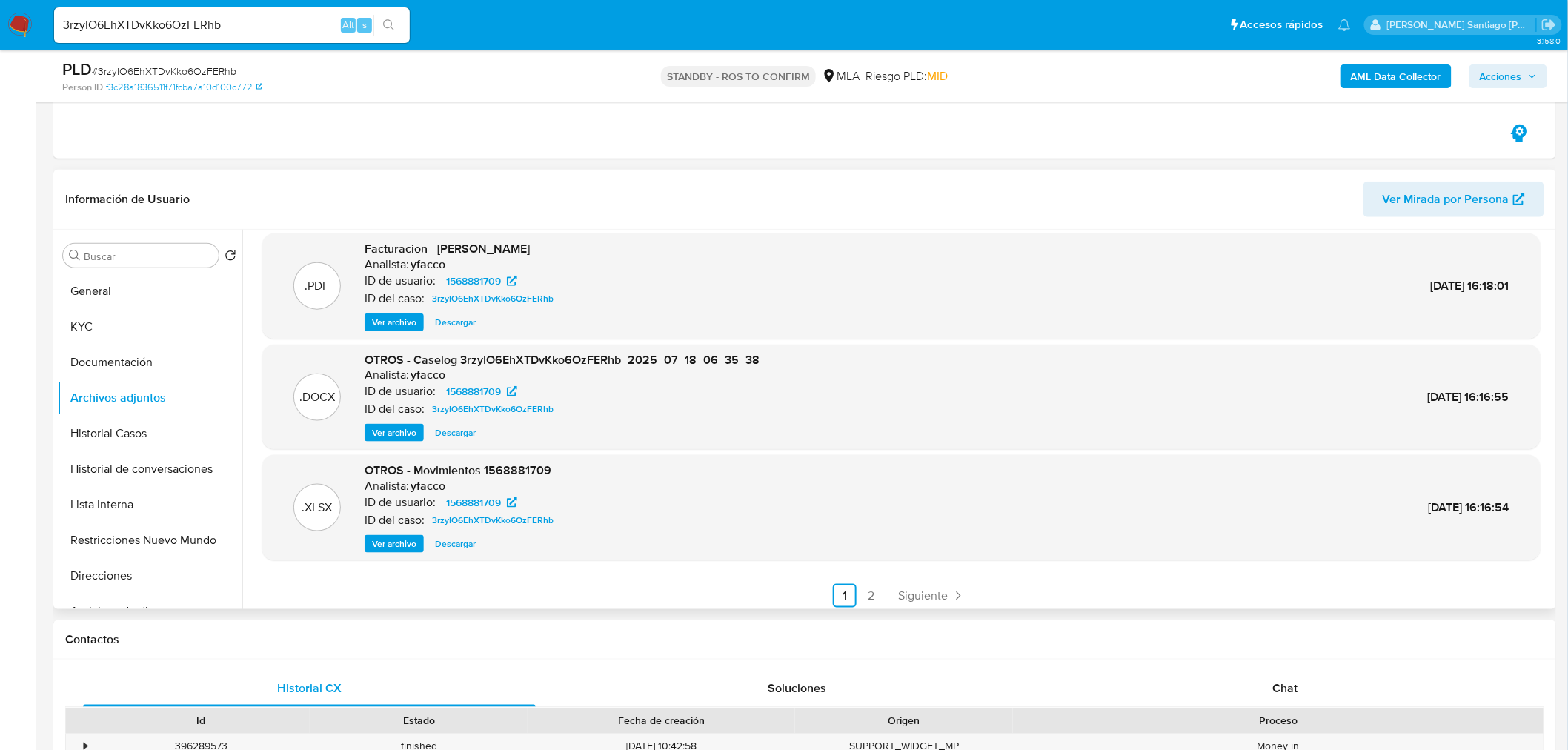
scroll to position [124, 0]
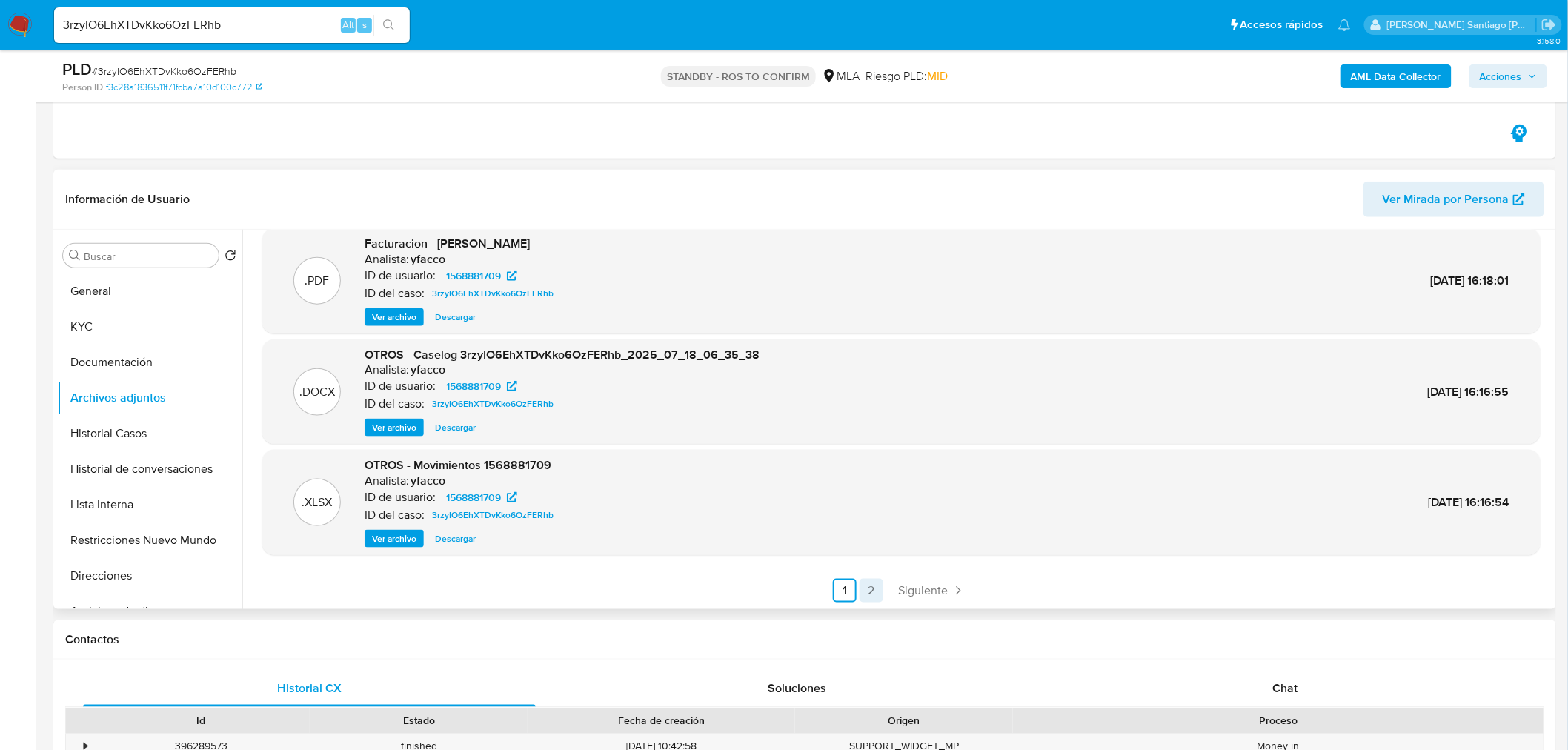
click at [861, 589] on link "2" at bounding box center [871, 591] width 24 height 24
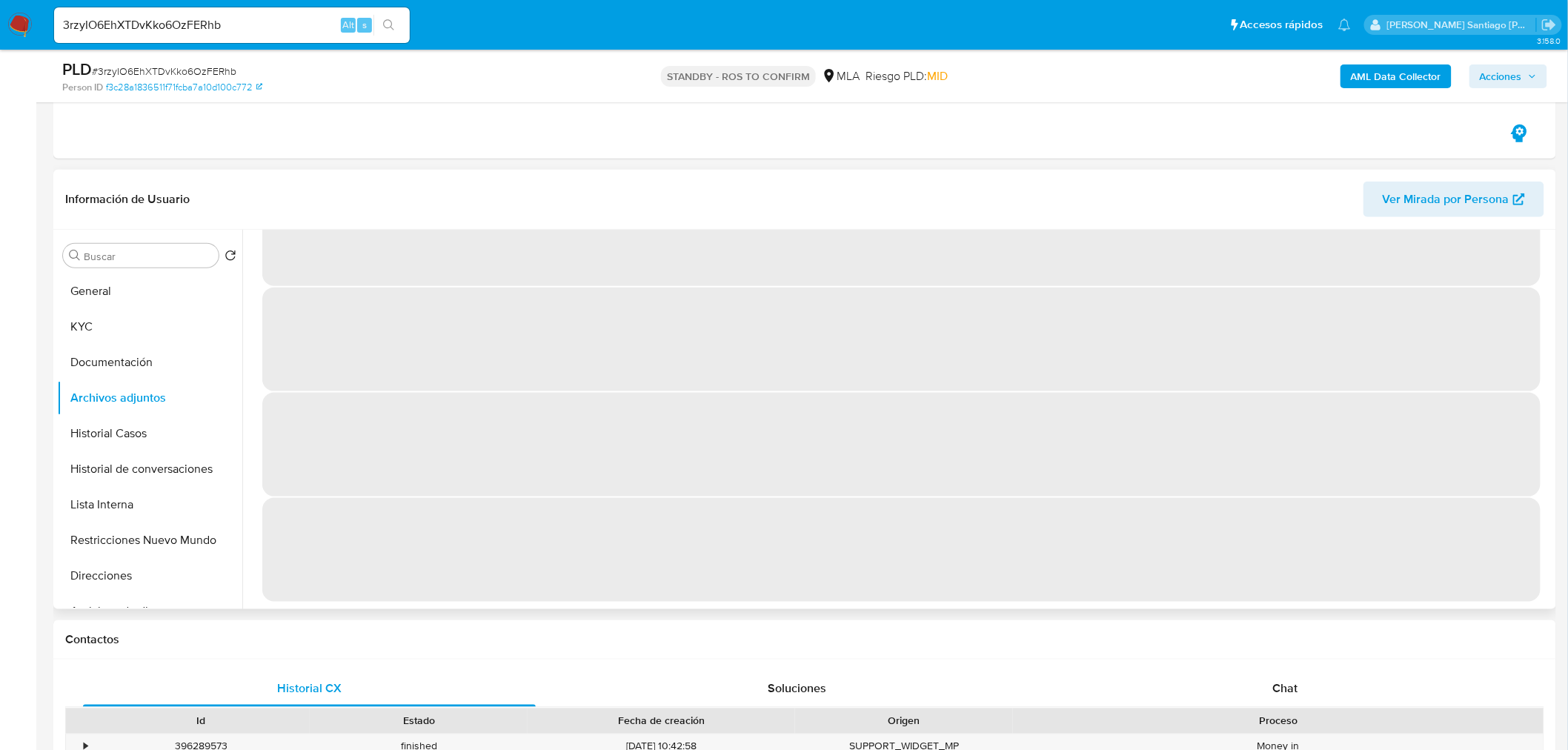
scroll to position [0, 0]
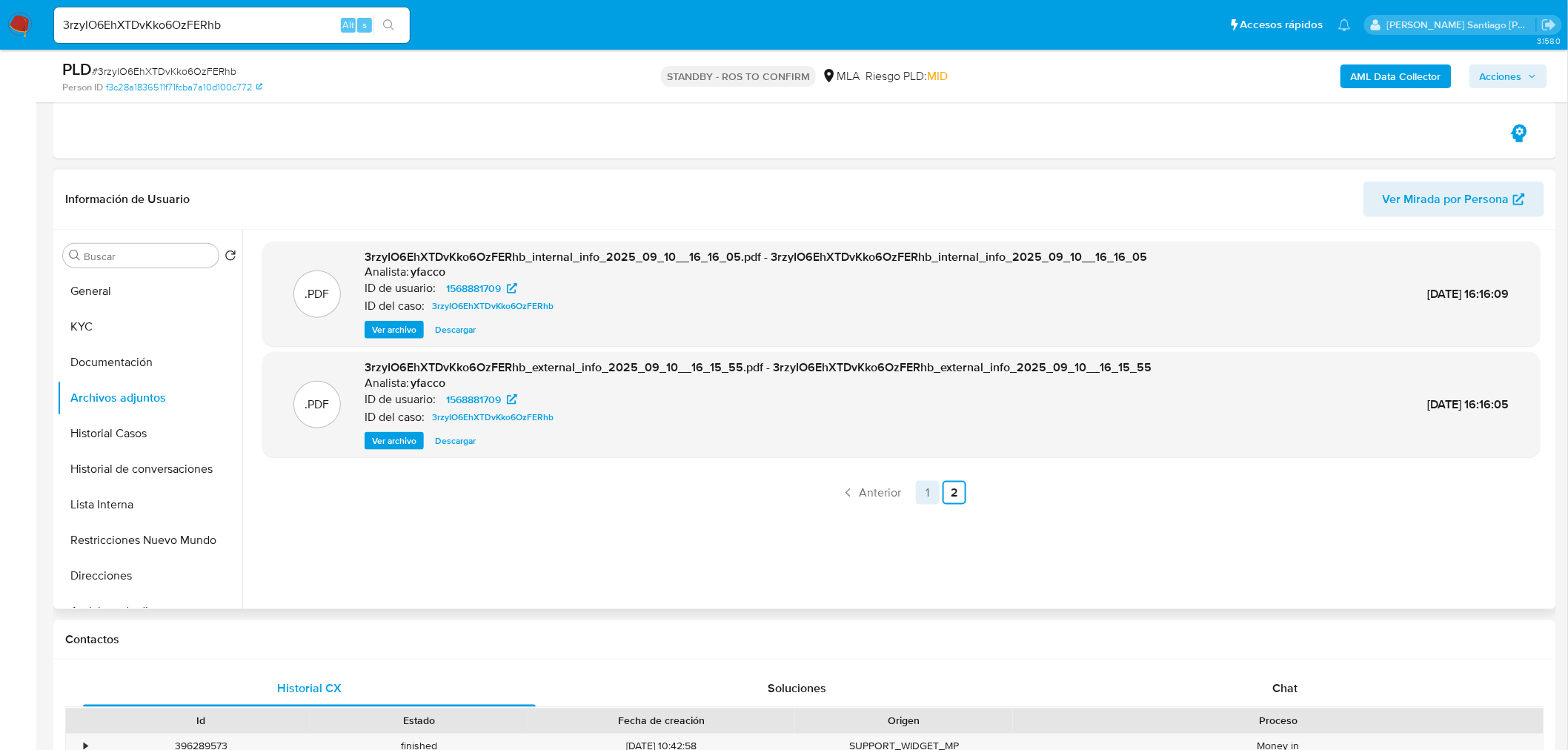
click at [925, 494] on link "1" at bounding box center [928, 493] width 24 height 24
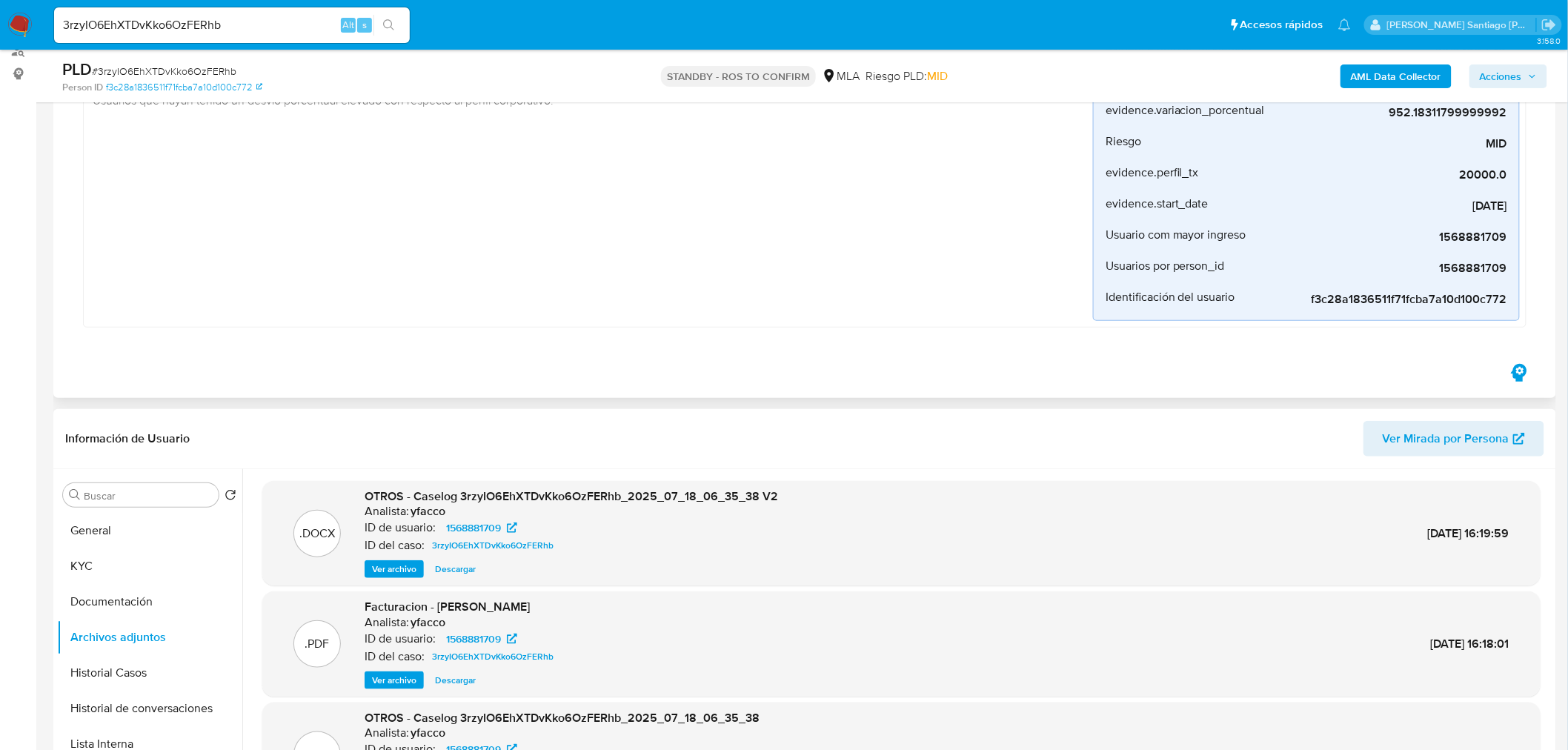
scroll to position [165, 0]
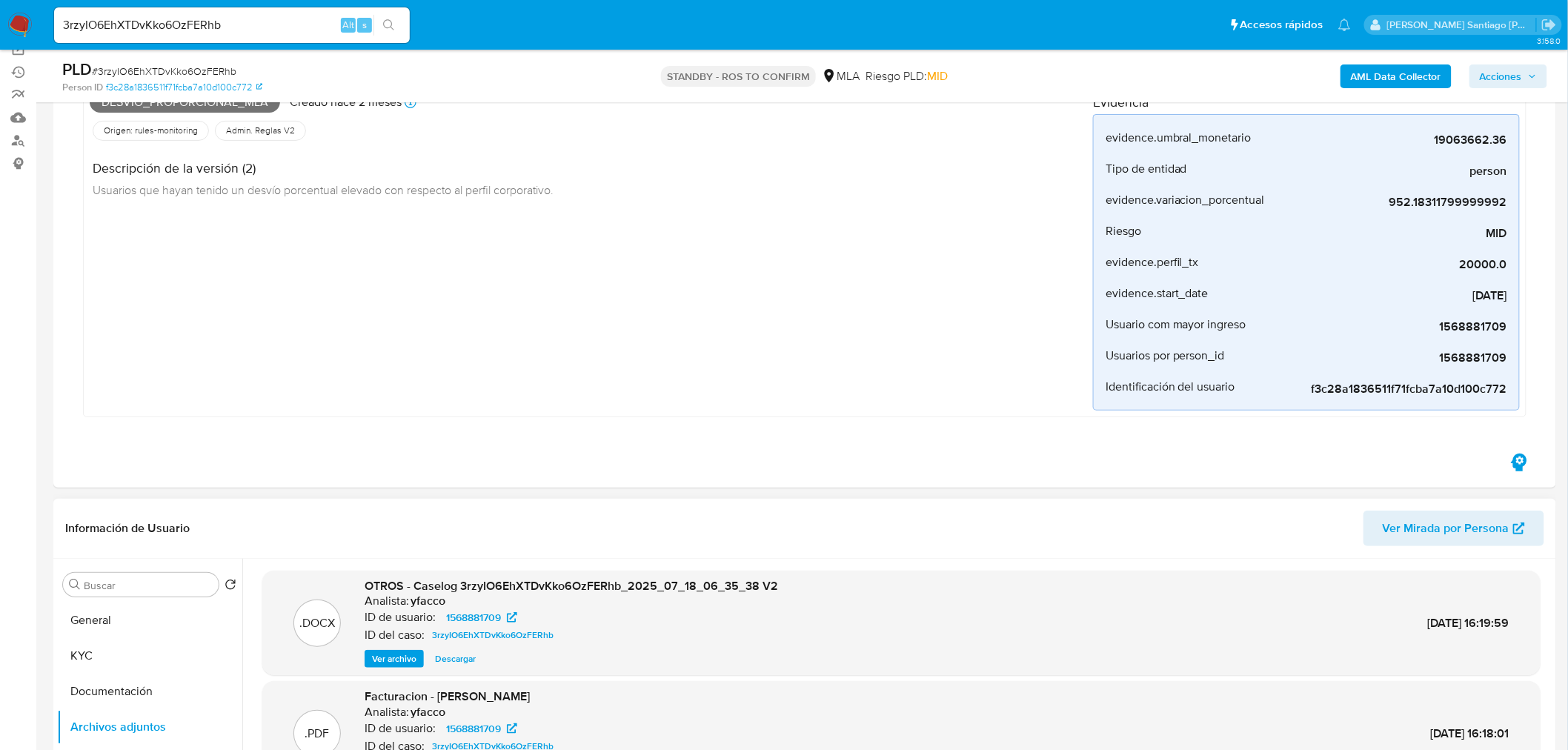
click at [467, 658] on span "Descargar" at bounding box center [455, 659] width 41 height 15
click at [178, 68] on span "# 3rzyIO6EhXTDvKko6OzFERhb" at bounding box center [164, 71] width 144 height 15
copy span "3rzyIO6EhXTDvKko6OzFERhb"
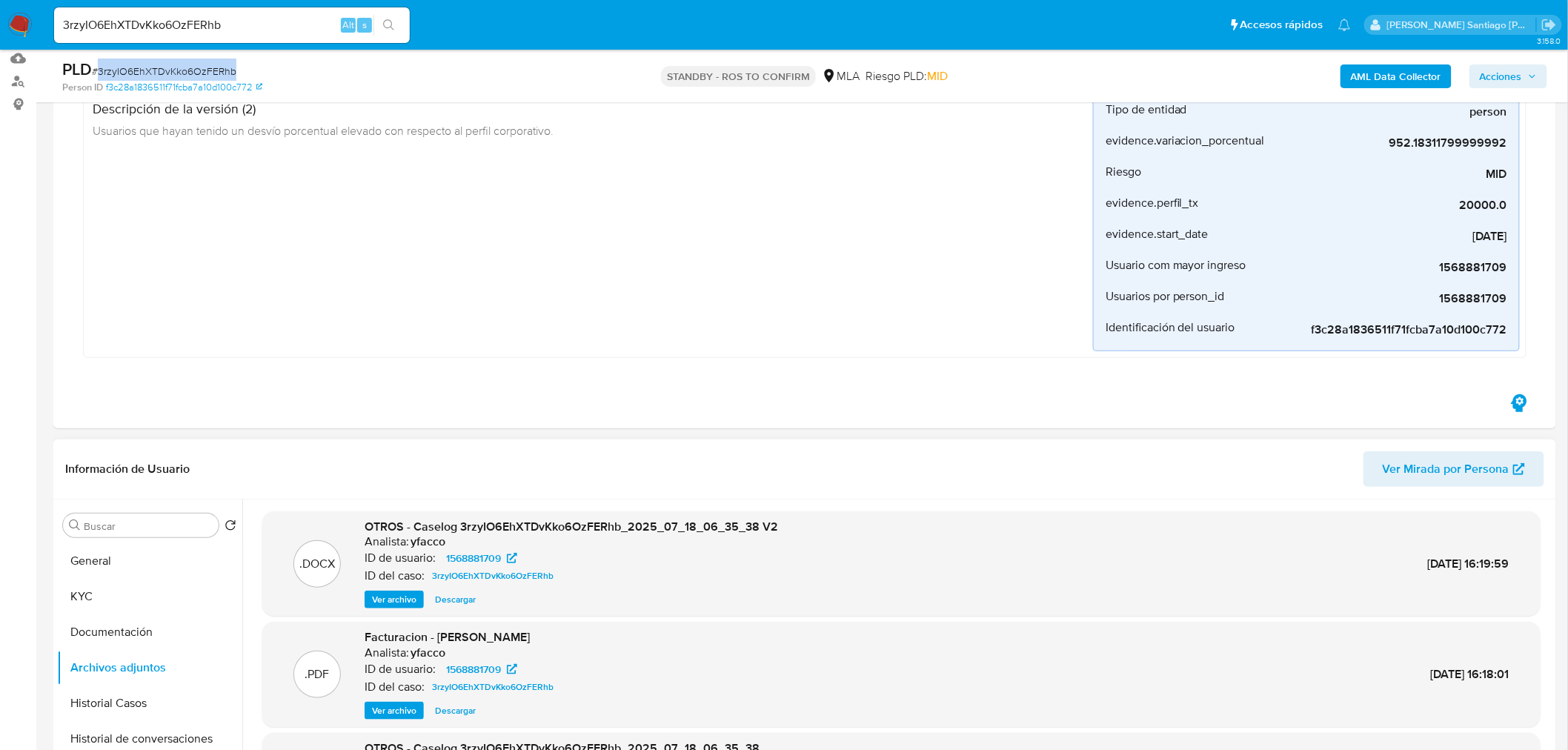
scroll to position [411, 0]
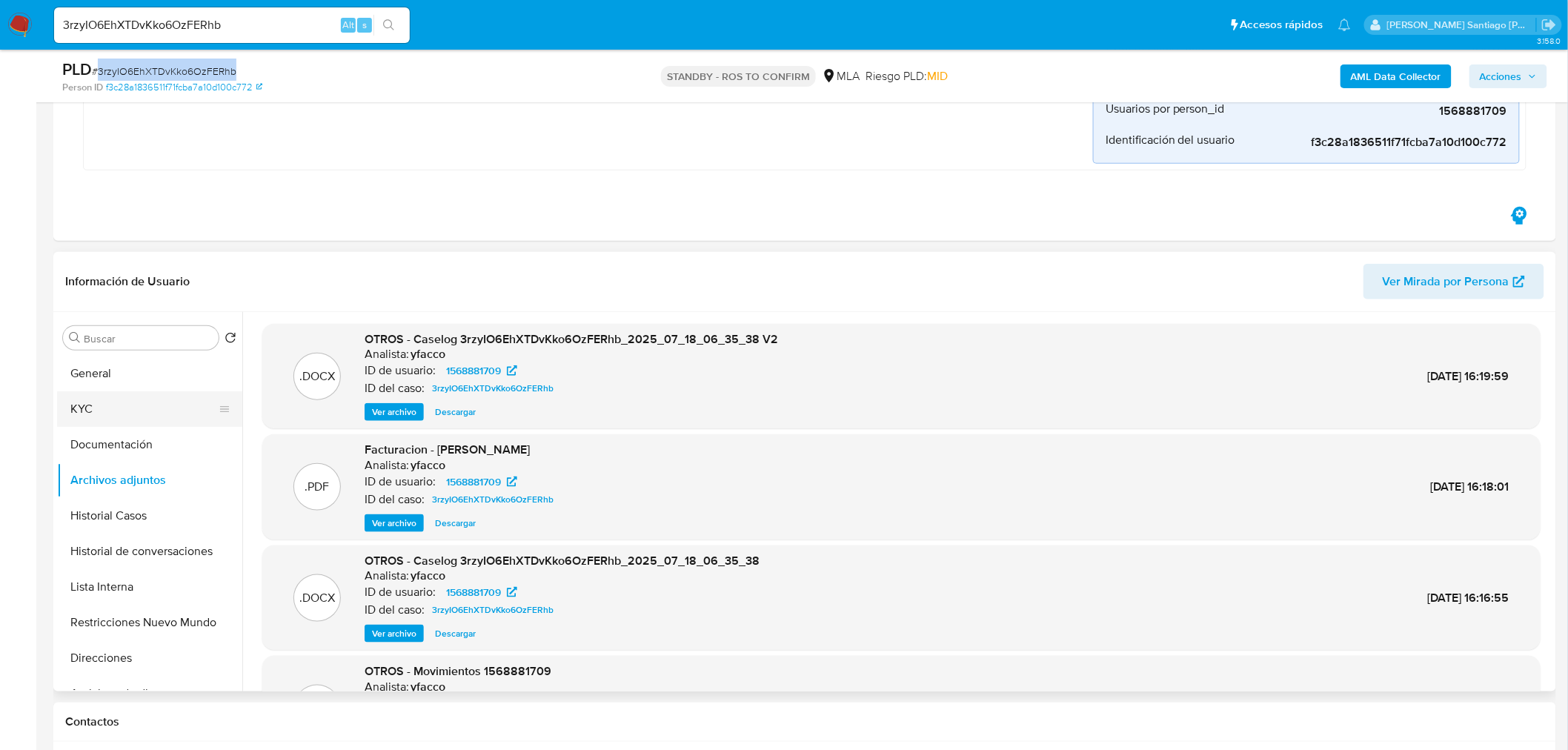
click at [113, 419] on button "KYC" at bounding box center [143, 409] width 173 height 35
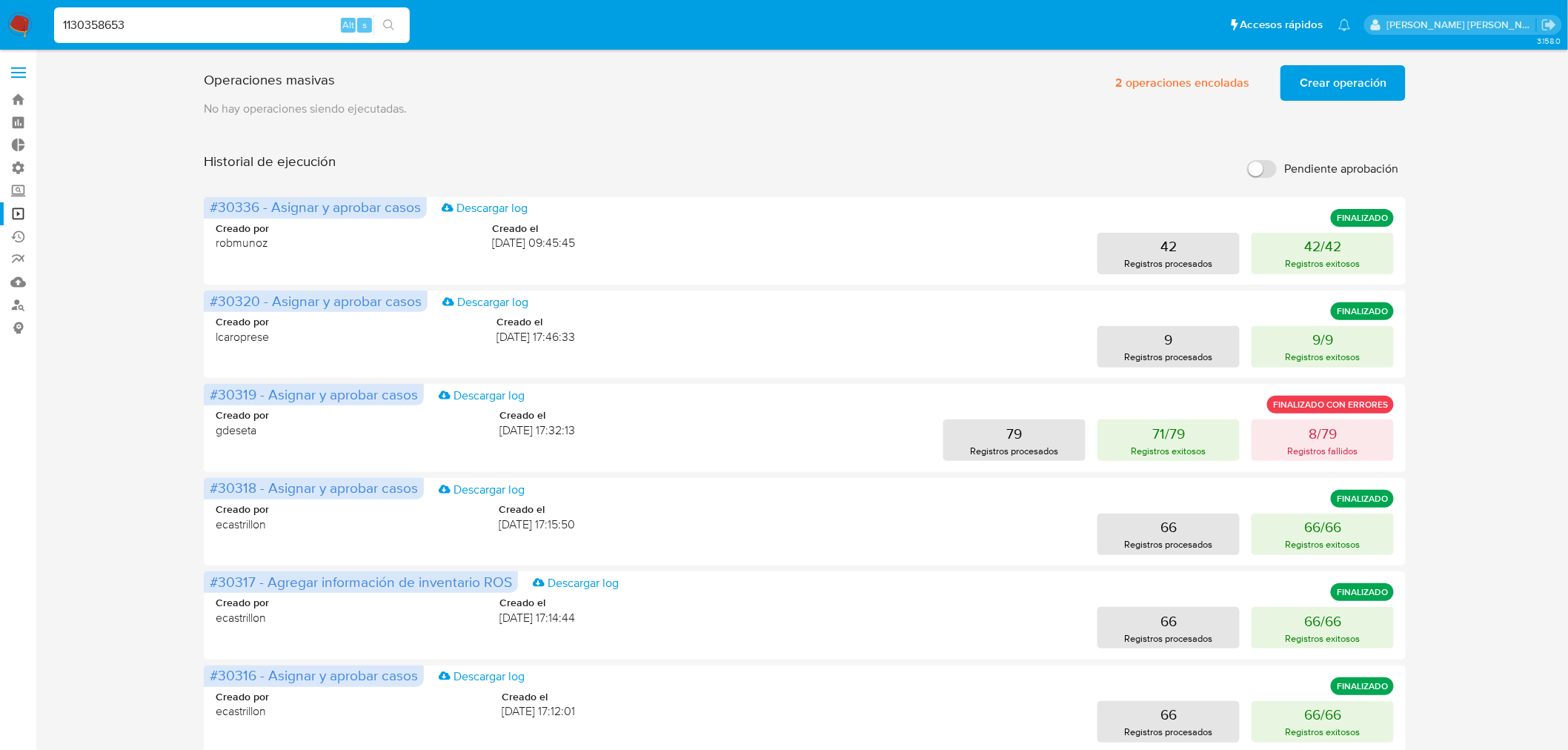
type input "1130358653"
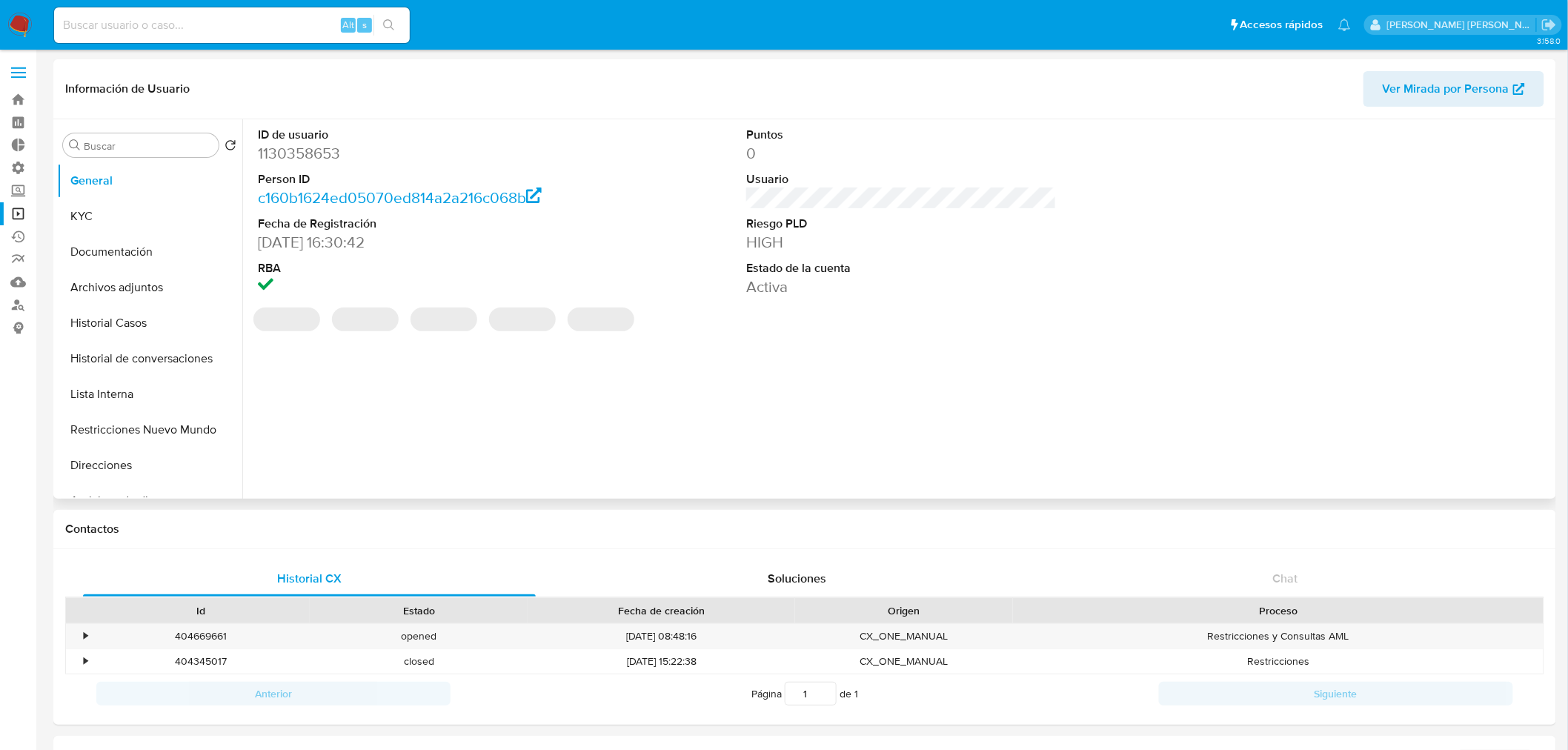
select select "10"
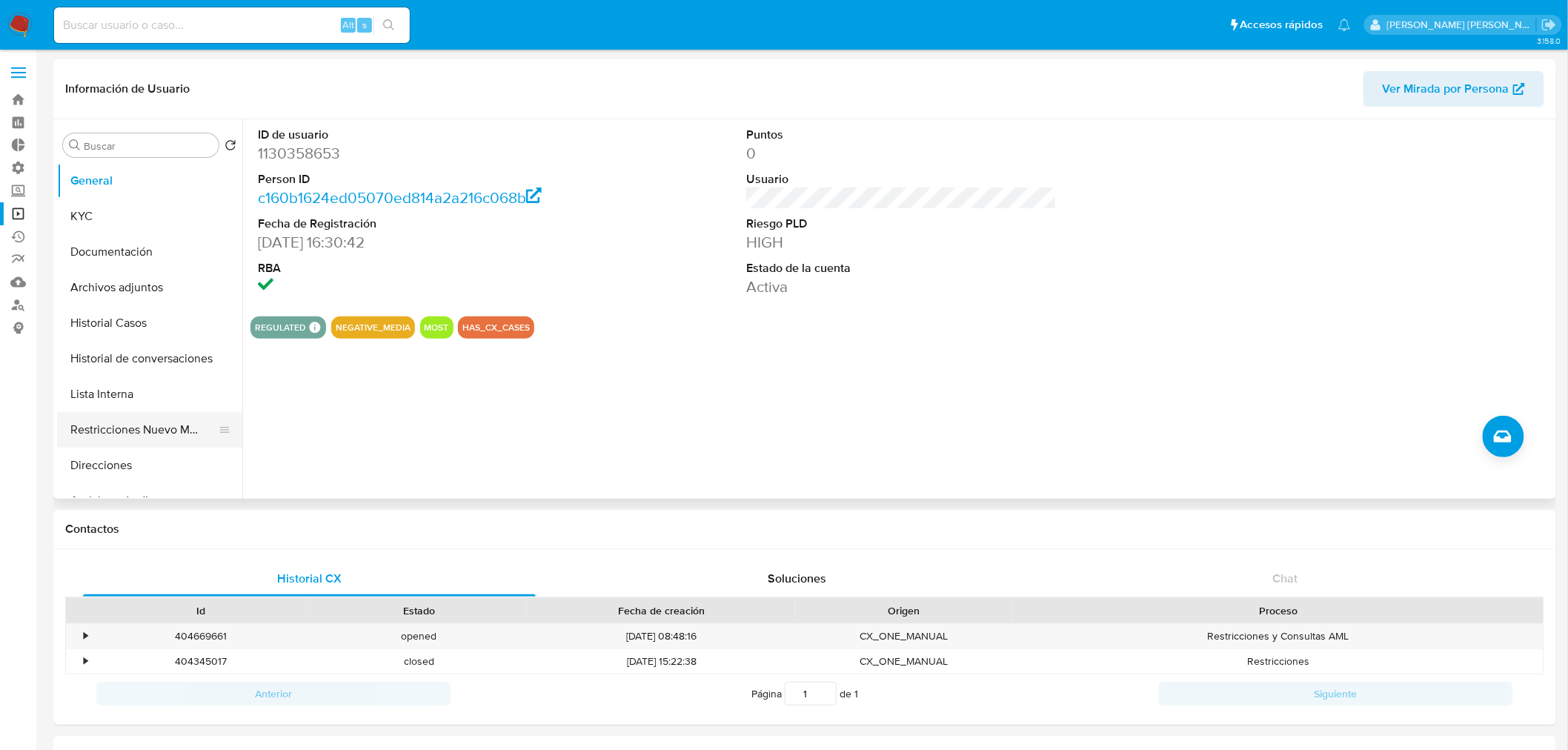
click at [197, 433] on button "Restricciones Nuevo Mundo" at bounding box center [143, 429] width 173 height 35
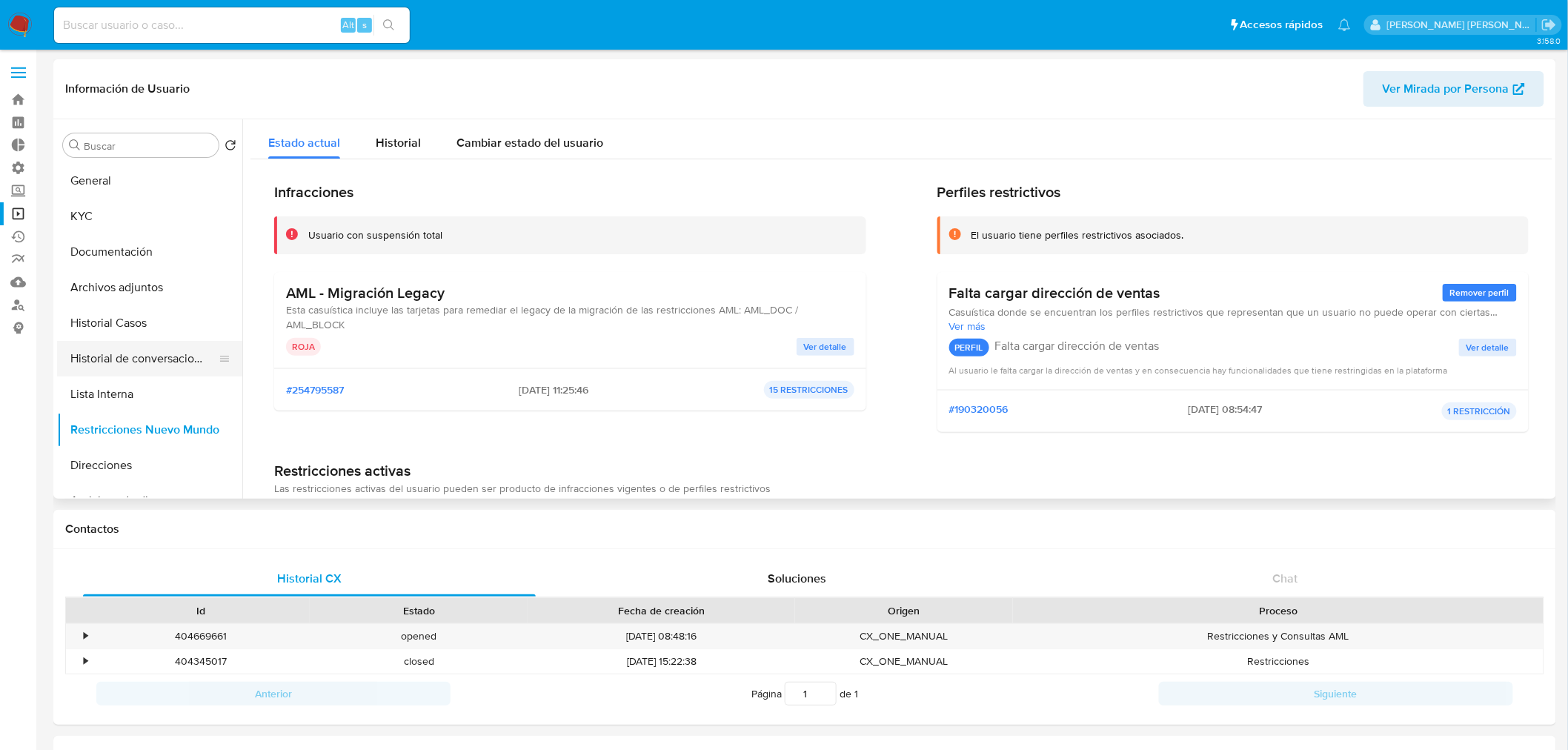
click at [108, 374] on button "Historial de conversaciones" at bounding box center [143, 358] width 173 height 35
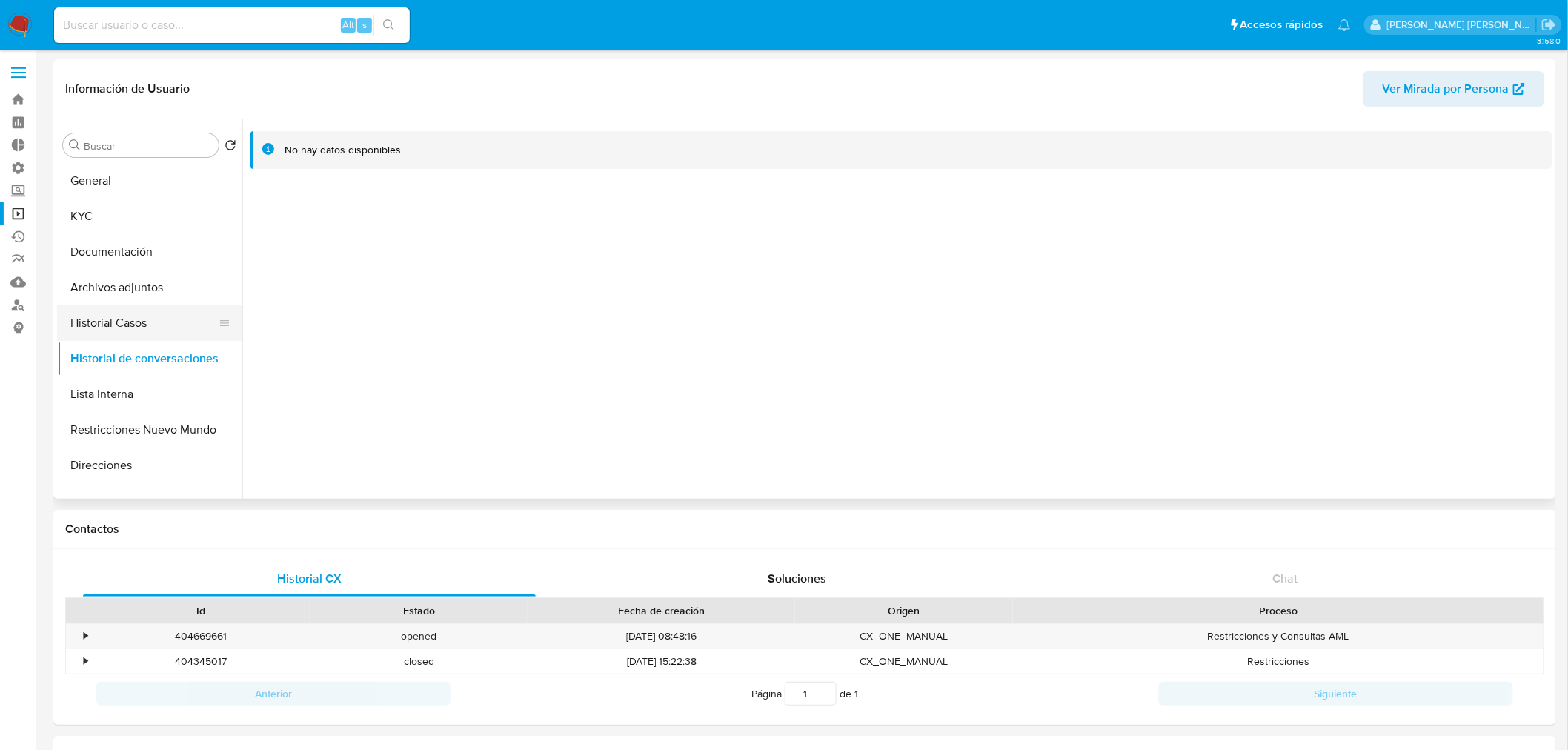
click at [102, 336] on button "Historial Casos" at bounding box center [143, 323] width 173 height 35
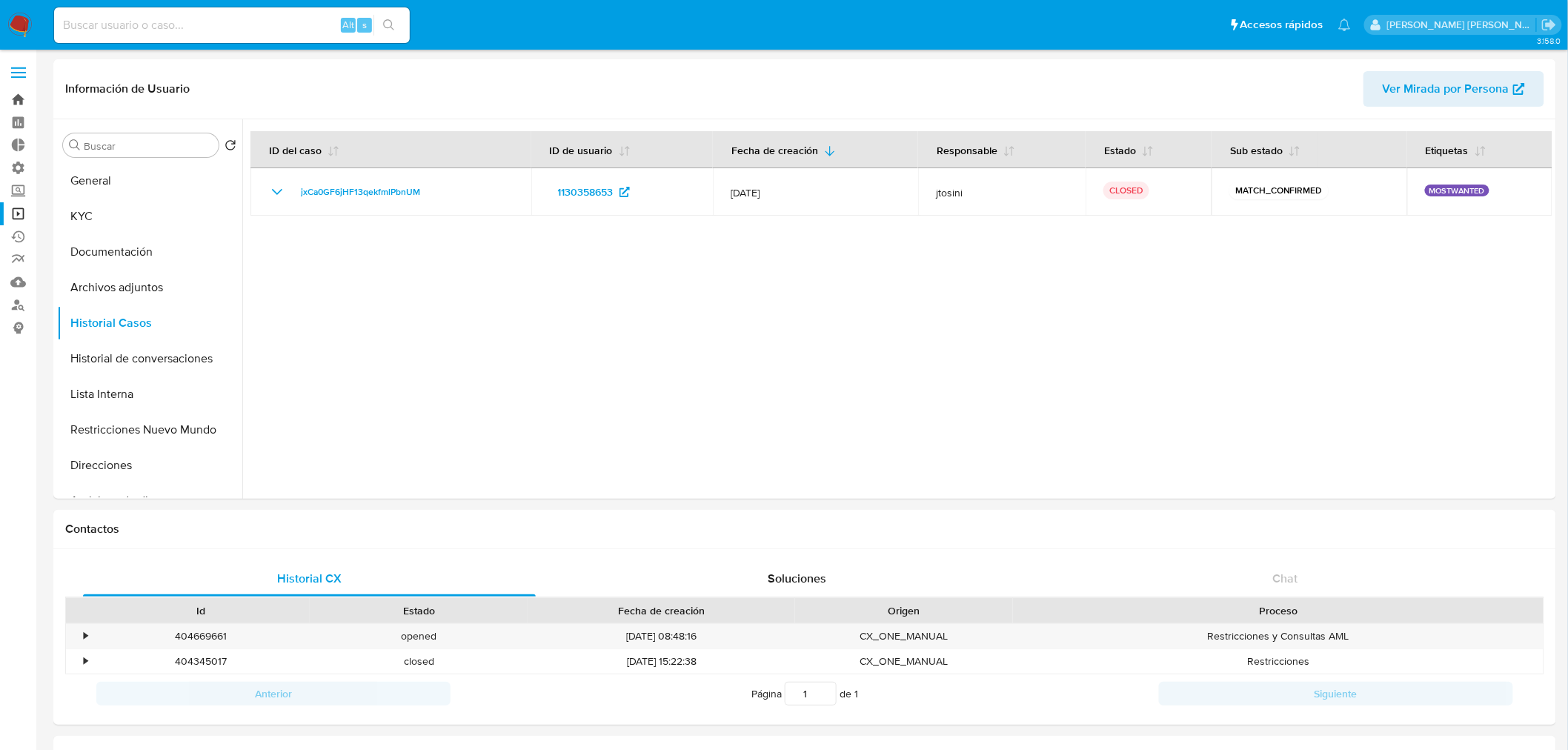
click at [13, 96] on link "Bandeja" at bounding box center [88, 99] width 176 height 23
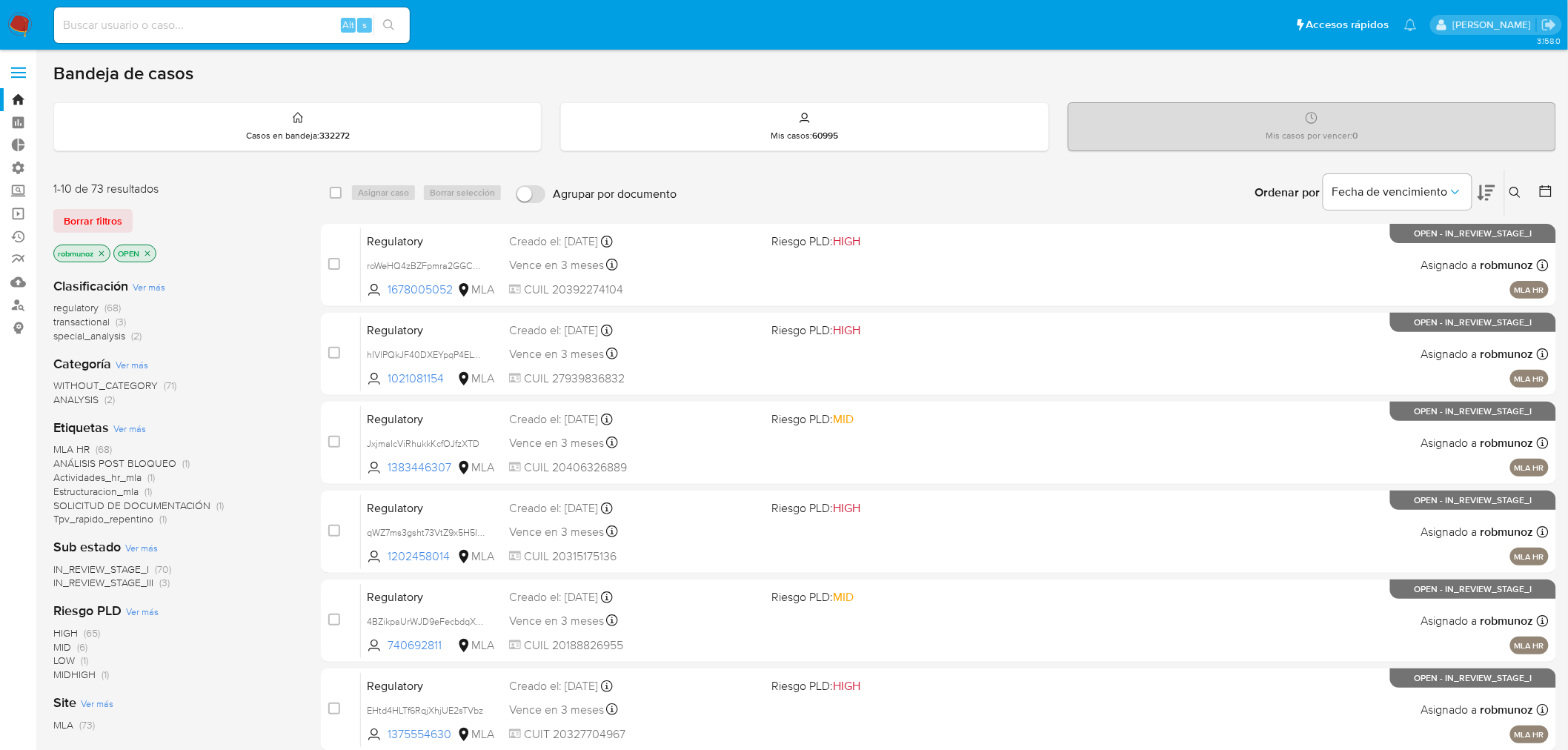
click at [1514, 195] on icon at bounding box center [1515, 192] width 12 height 12
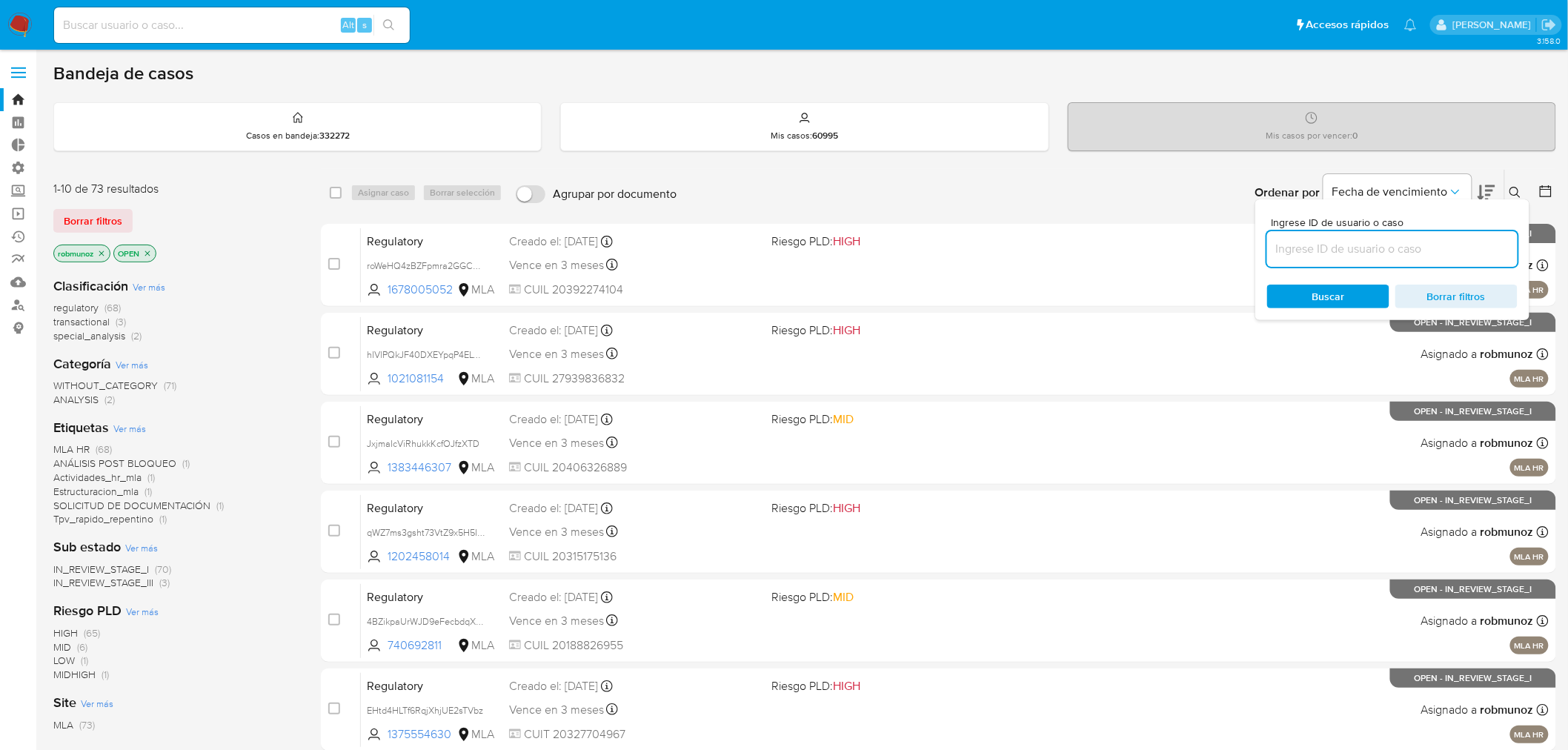
click at [1447, 251] on input at bounding box center [1392, 249] width 250 height 19
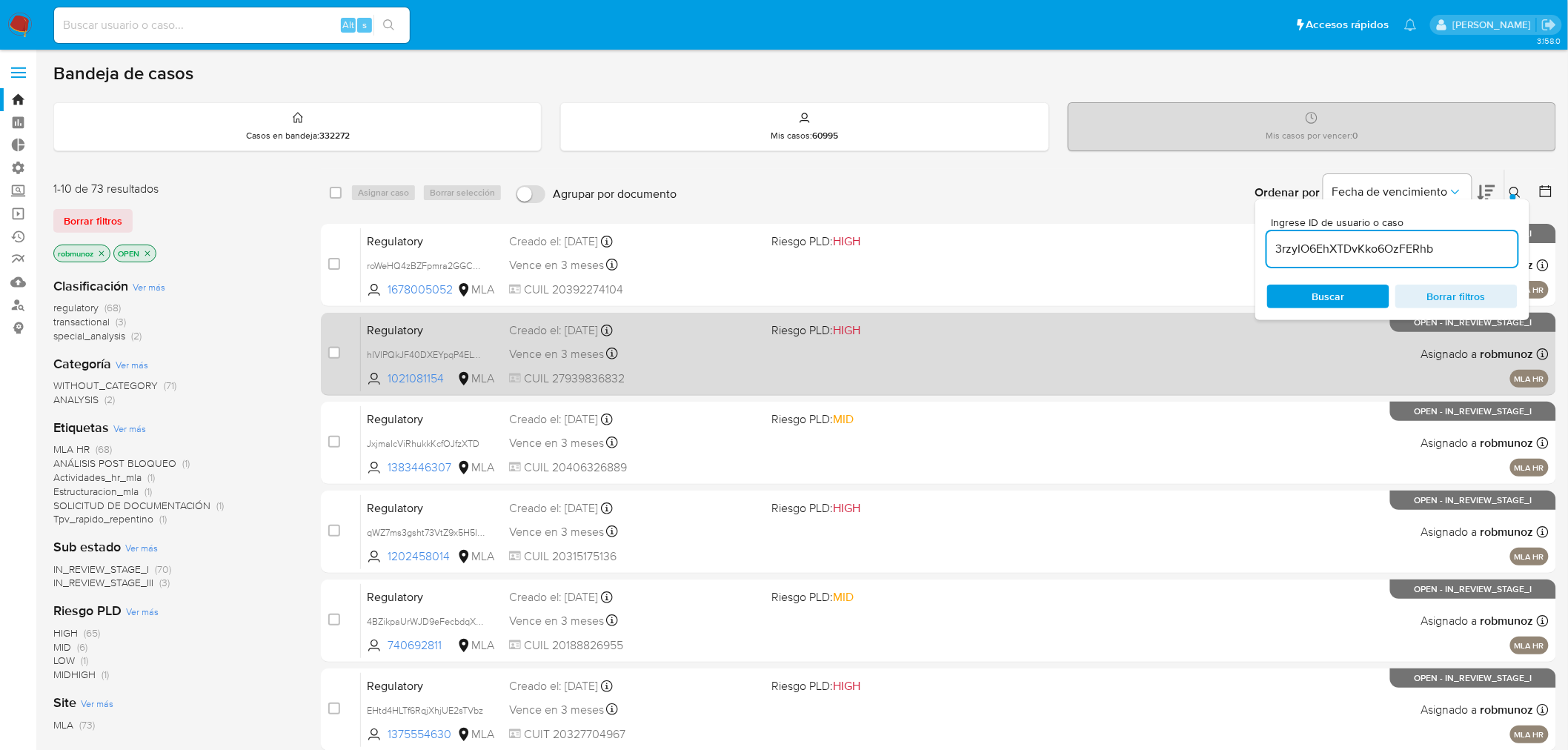
type input "3rzyIO6EhXTDvKko6OzFERhb"
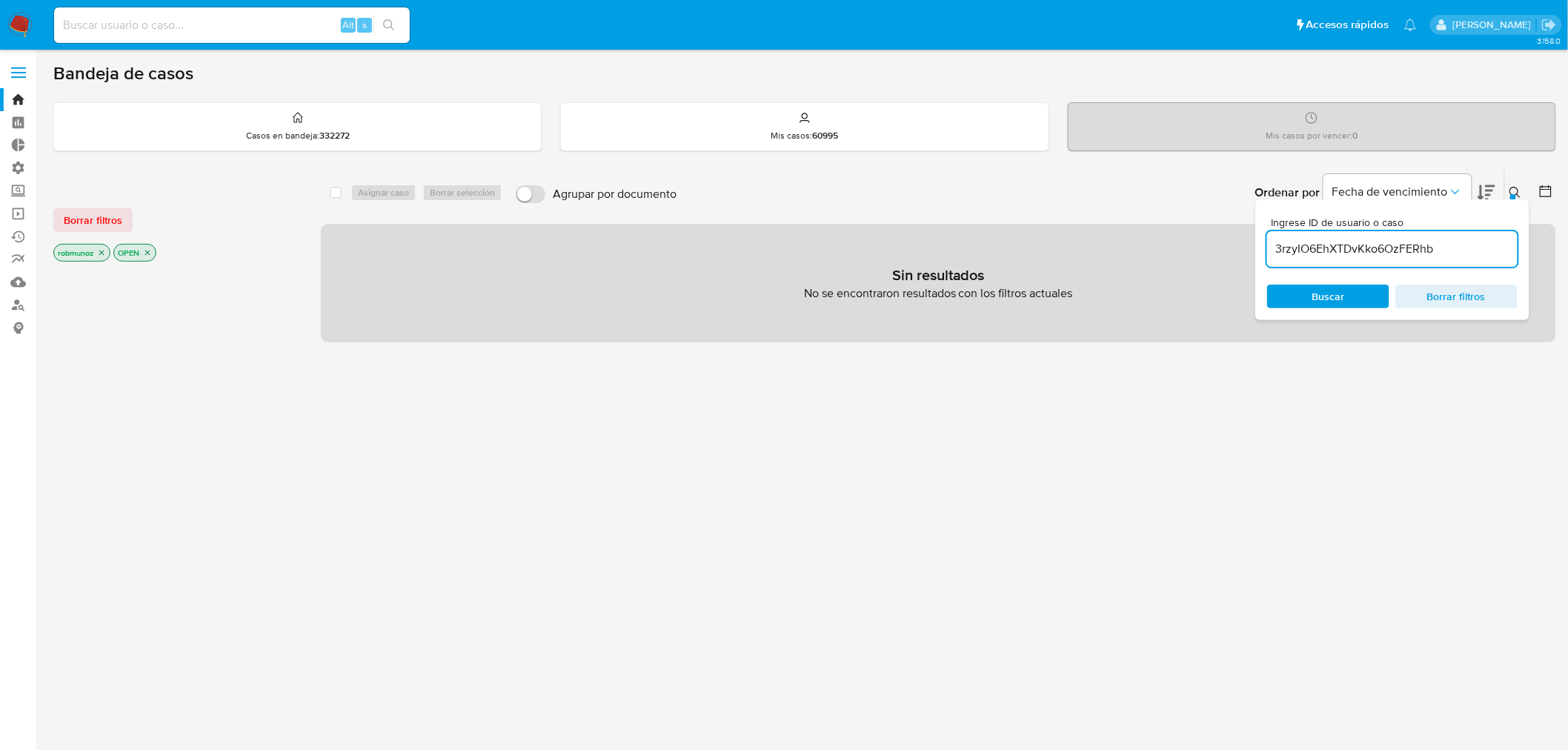
click at [59, 217] on button "Borrar filtros" at bounding box center [93, 220] width 80 height 24
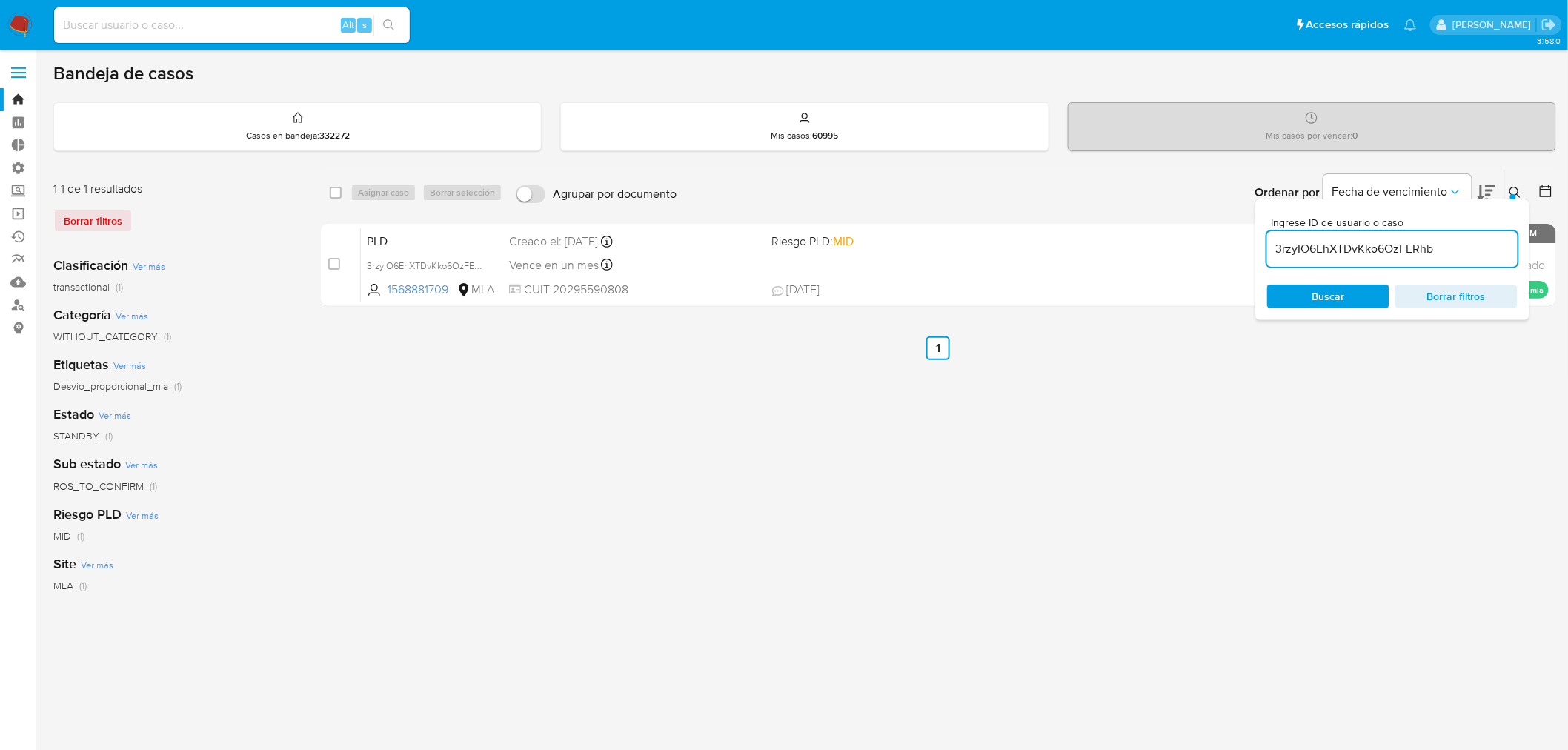
click at [1522, 191] on button at bounding box center [1517, 192] width 24 height 18
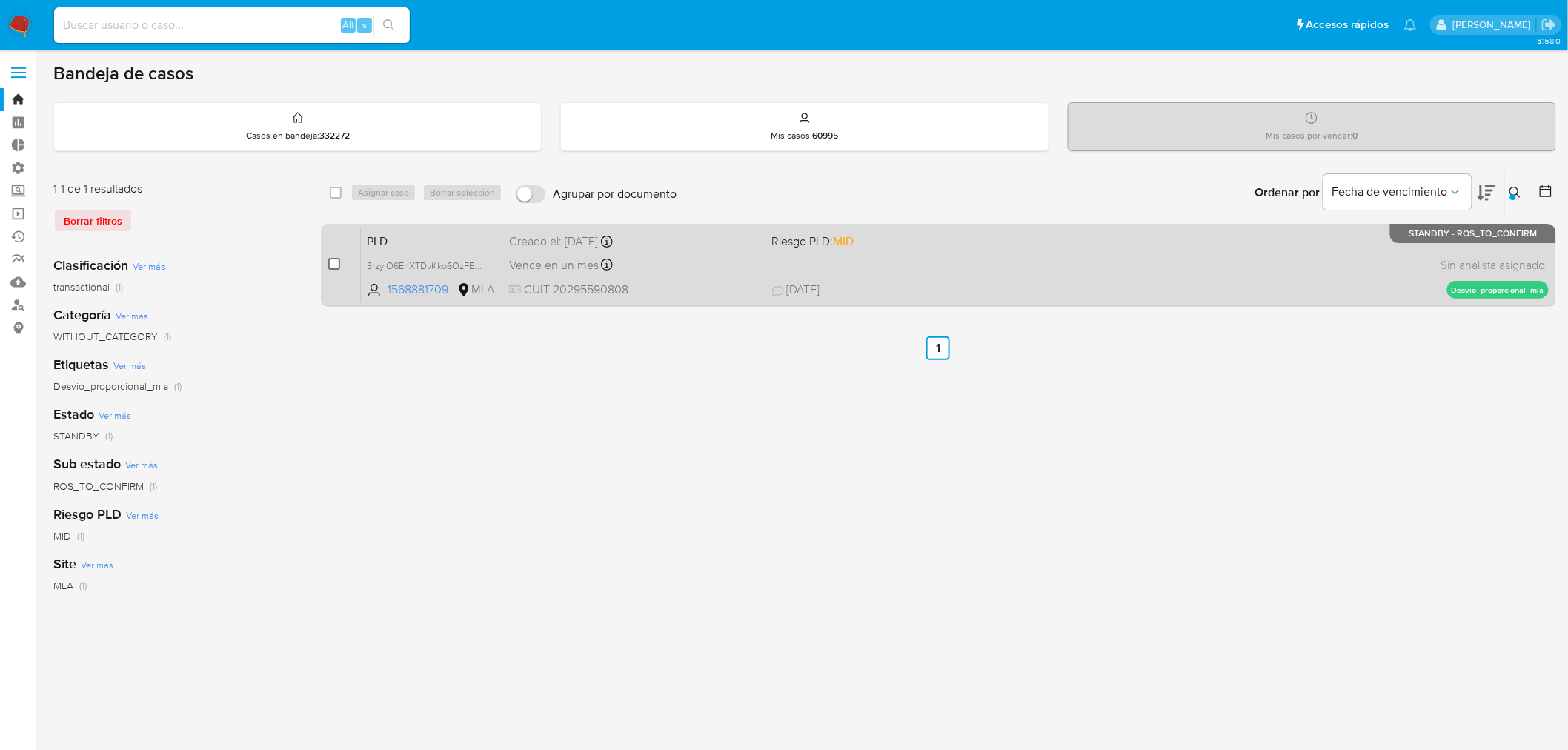
click at [334, 263] on input "checkbox" at bounding box center [334, 263] width 12 height 12
checkbox input "true"
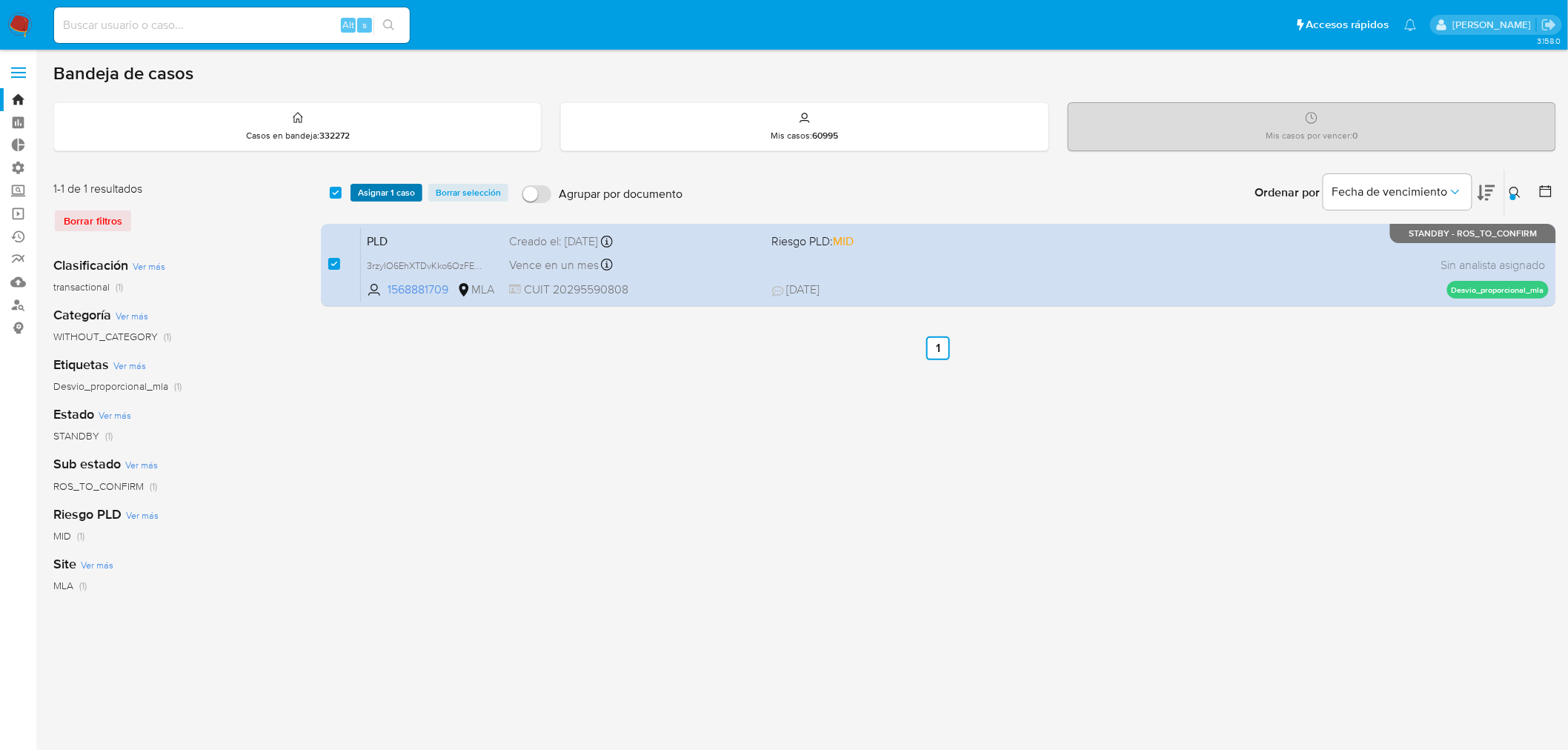
click at [378, 195] on span "Asignar 1 caso" at bounding box center [386, 192] width 57 height 15
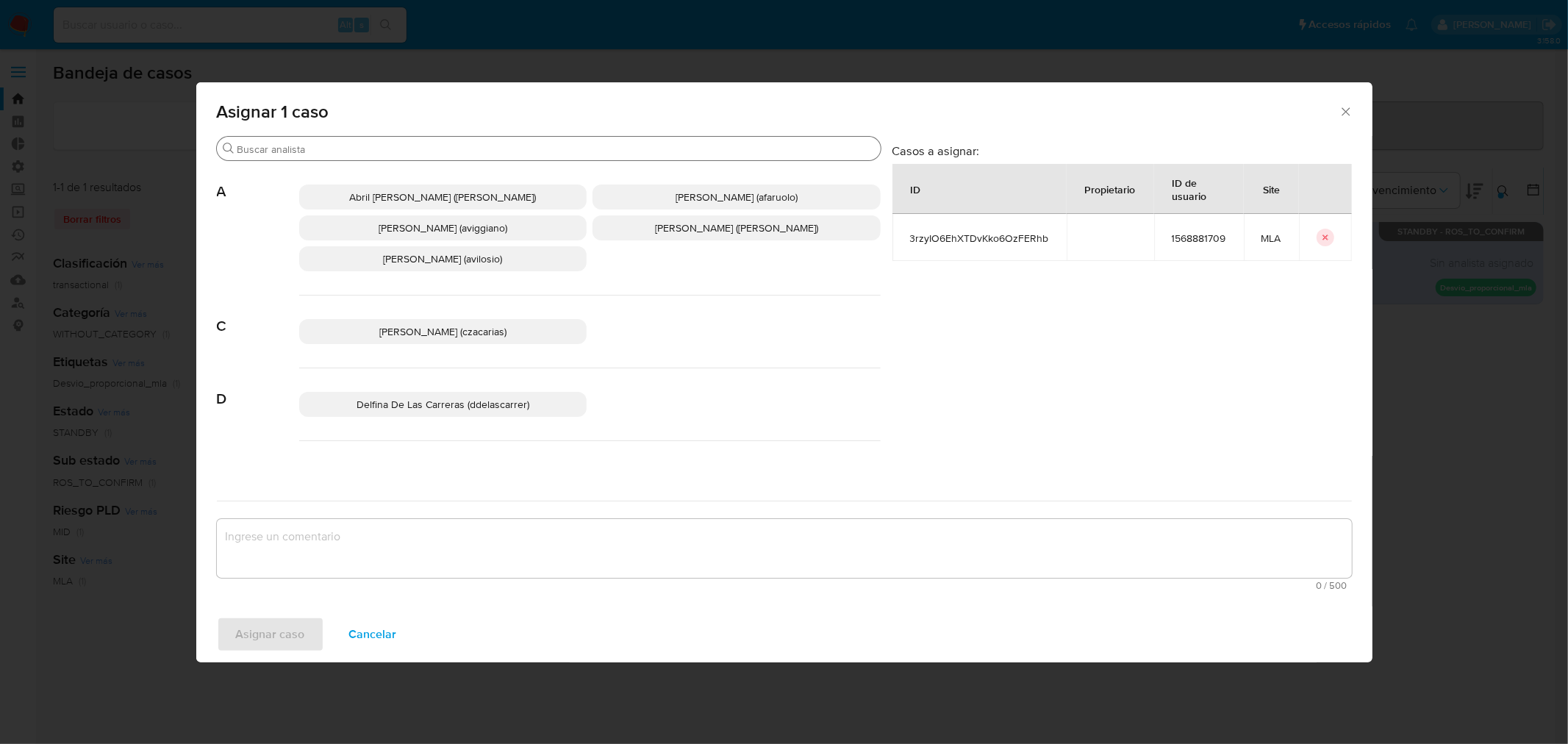
click at [326, 148] on input "Buscar" at bounding box center [556, 149] width 638 height 13
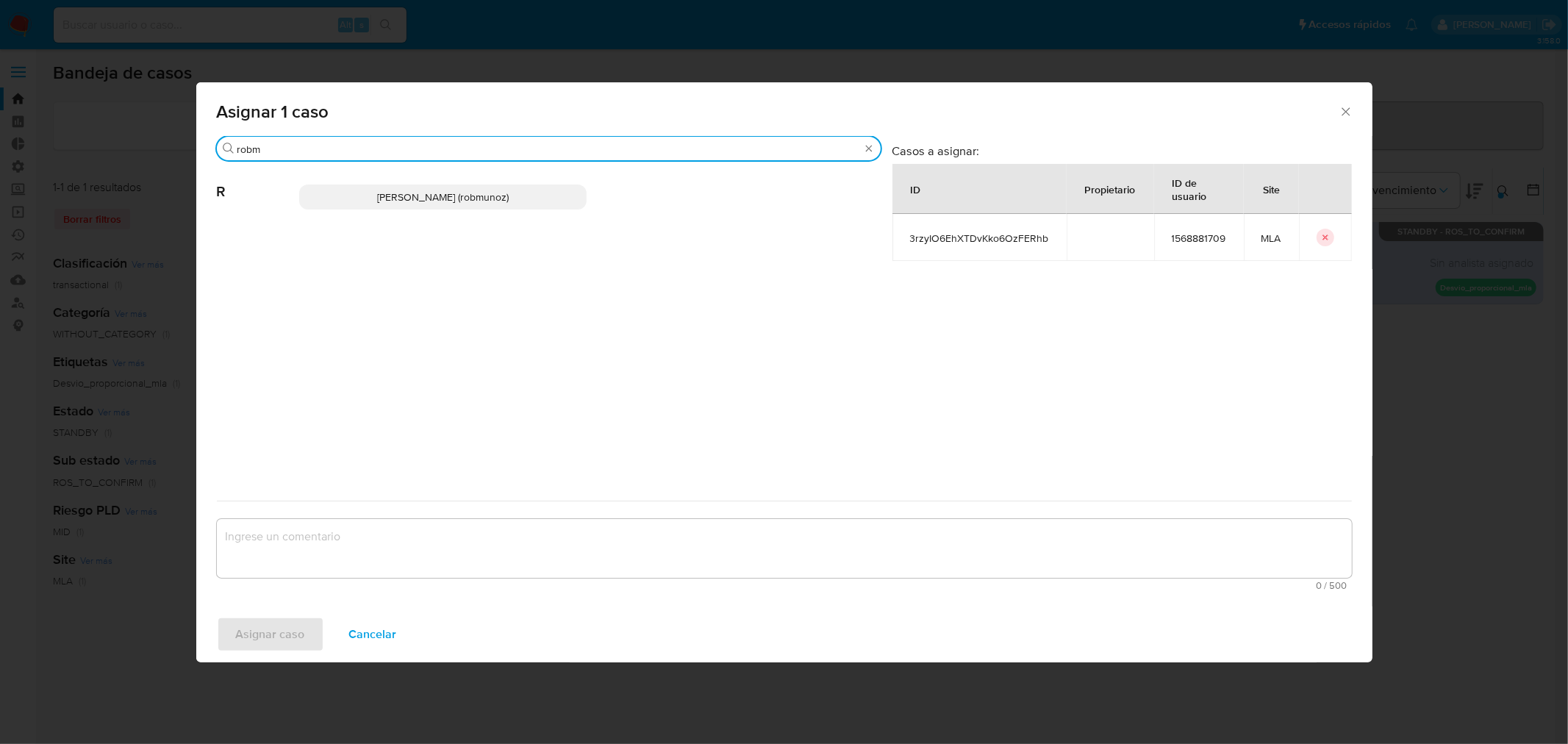
type input "robm"
click at [340, 202] on p "[PERSON_NAME] (robmunoz)" at bounding box center [443, 197] width 288 height 25
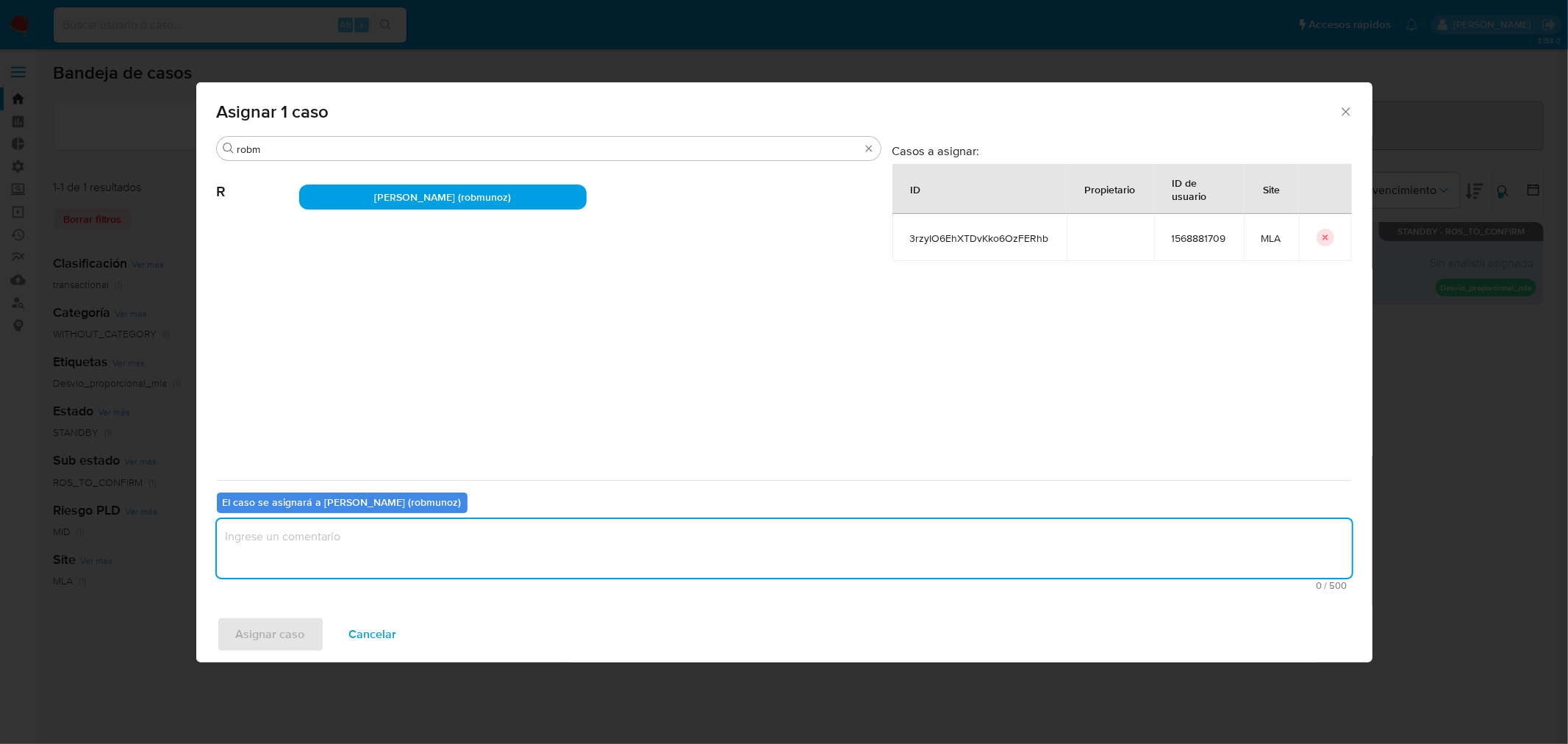
click at [324, 546] on textarea "assign-modal" at bounding box center [784, 548] width 1135 height 59
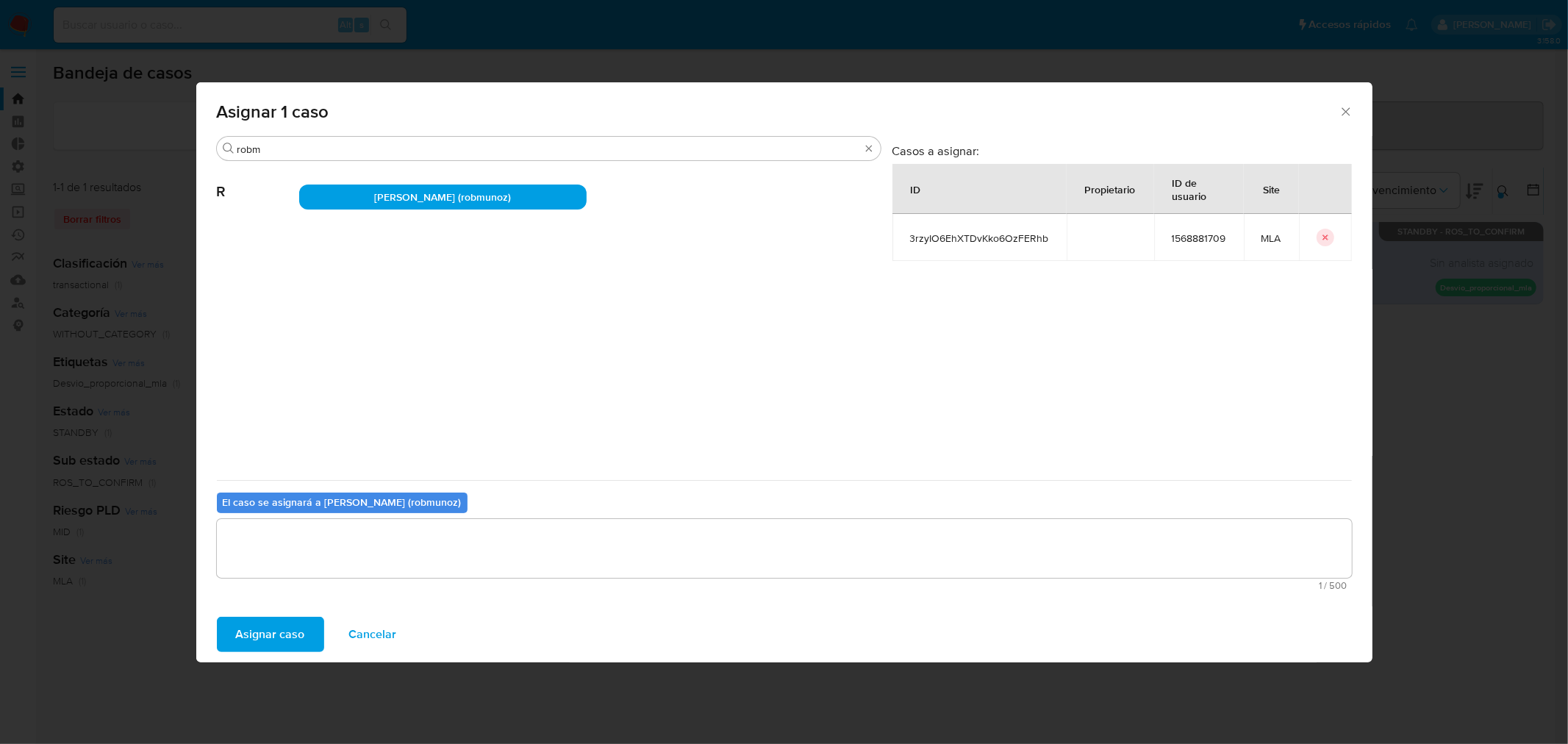
click at [277, 640] on span "Asignar caso" at bounding box center [270, 634] width 69 height 32
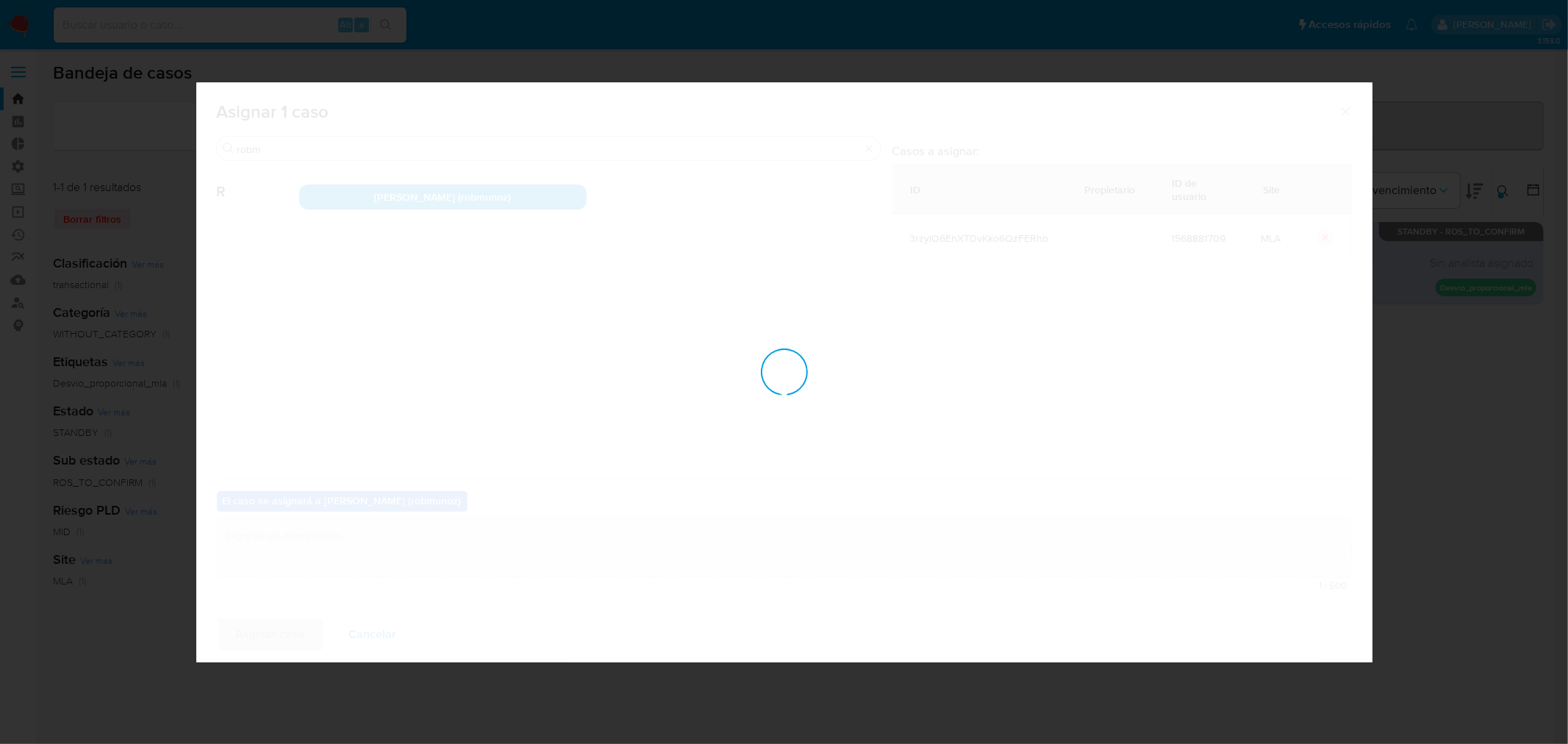
checkbox input "false"
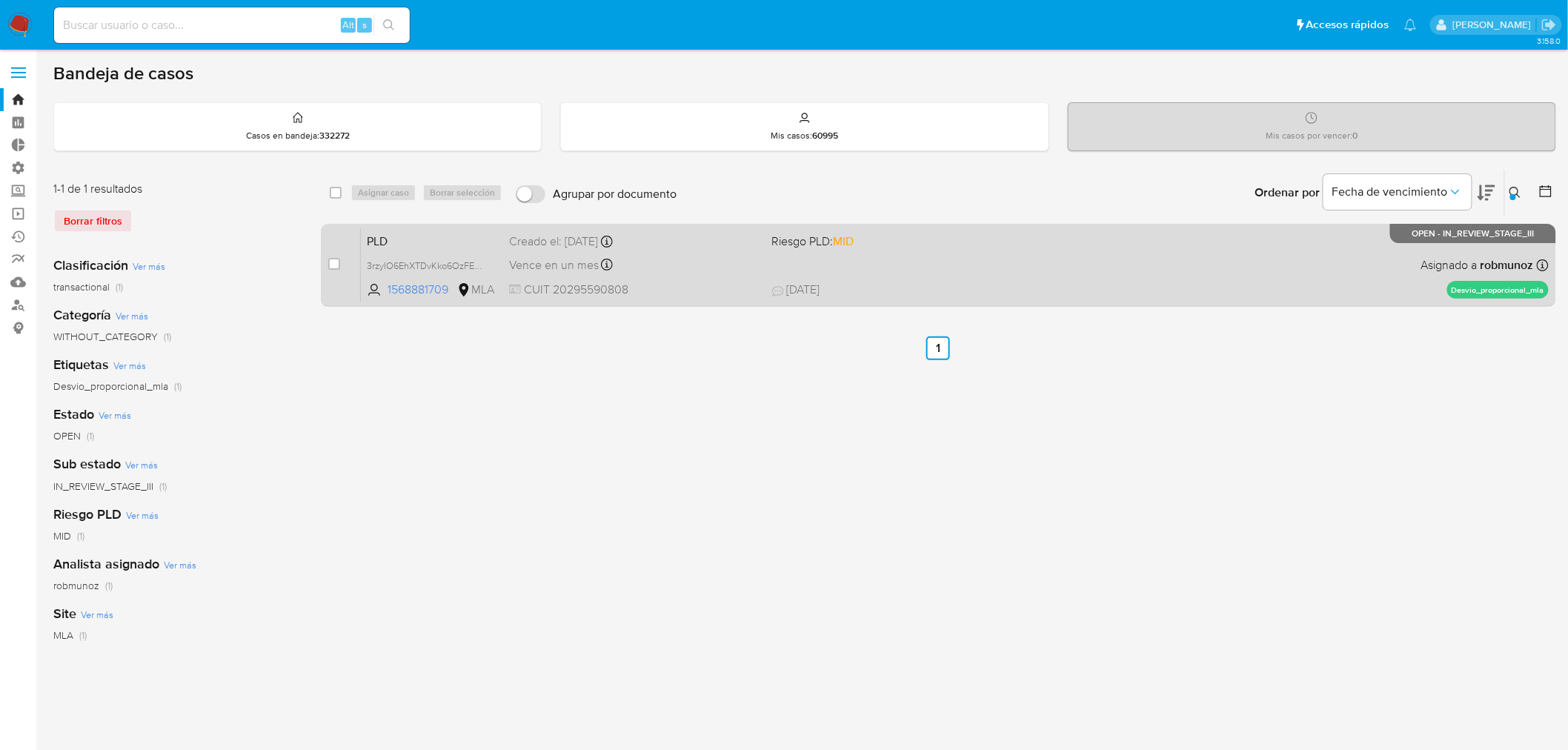
click at [1262, 276] on div "PLD 3rzyIO6EhXTDvKko6OzFERhb 1568881709 MLA Riesgo PLD: MID Creado el: [DATE] C…" at bounding box center [955, 265] width 1188 height 75
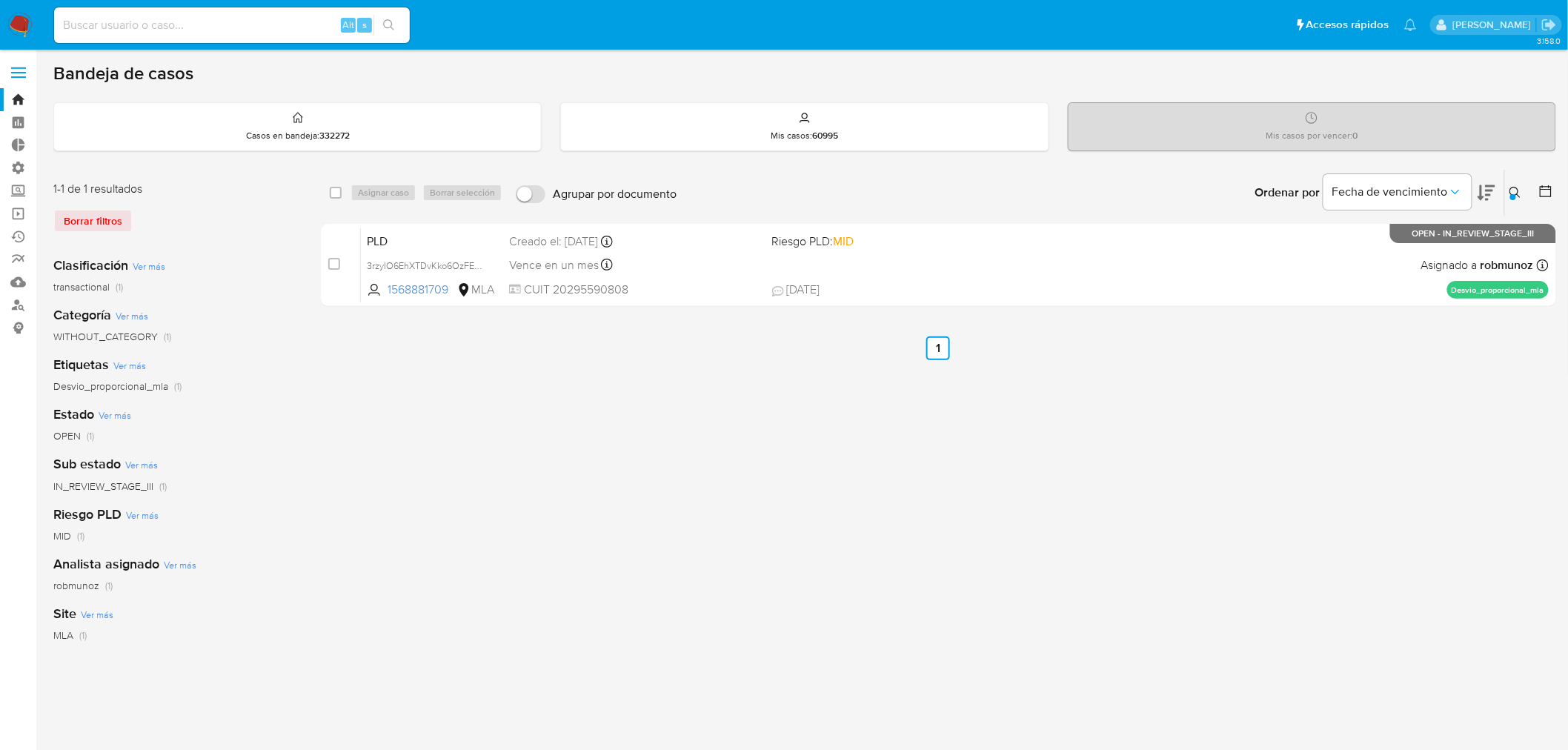
drag, startPoint x: 294, startPoint y: 31, endPoint x: 299, endPoint y: 35, distance: 6.4
click at [294, 32] on input at bounding box center [232, 25] width 356 height 19
paste input "1130358653"
type input "1130358653"
click at [395, 28] on button "search-icon" at bounding box center [388, 25] width 31 height 20
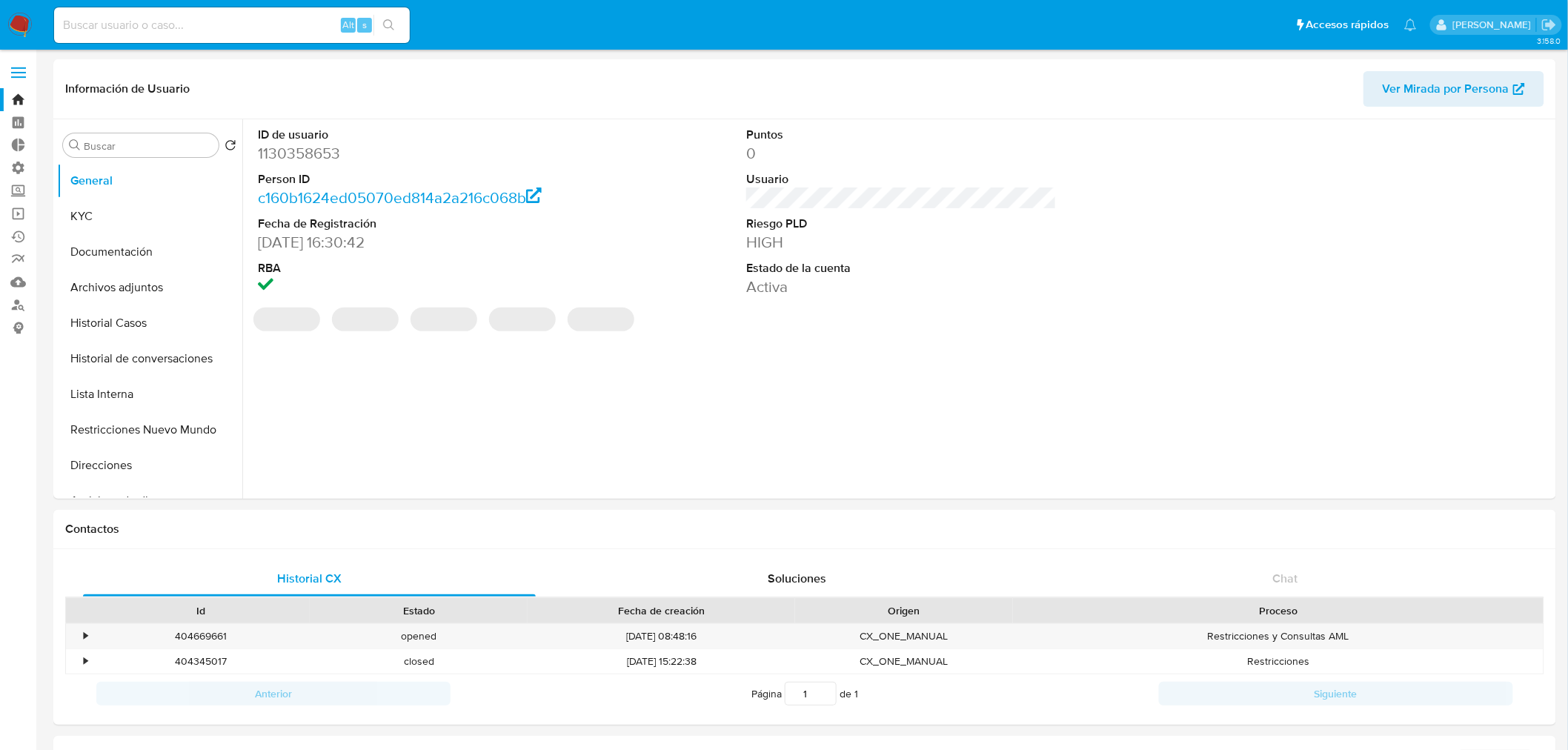
select select "10"
click at [87, 206] on button "KYC" at bounding box center [143, 216] width 173 height 35
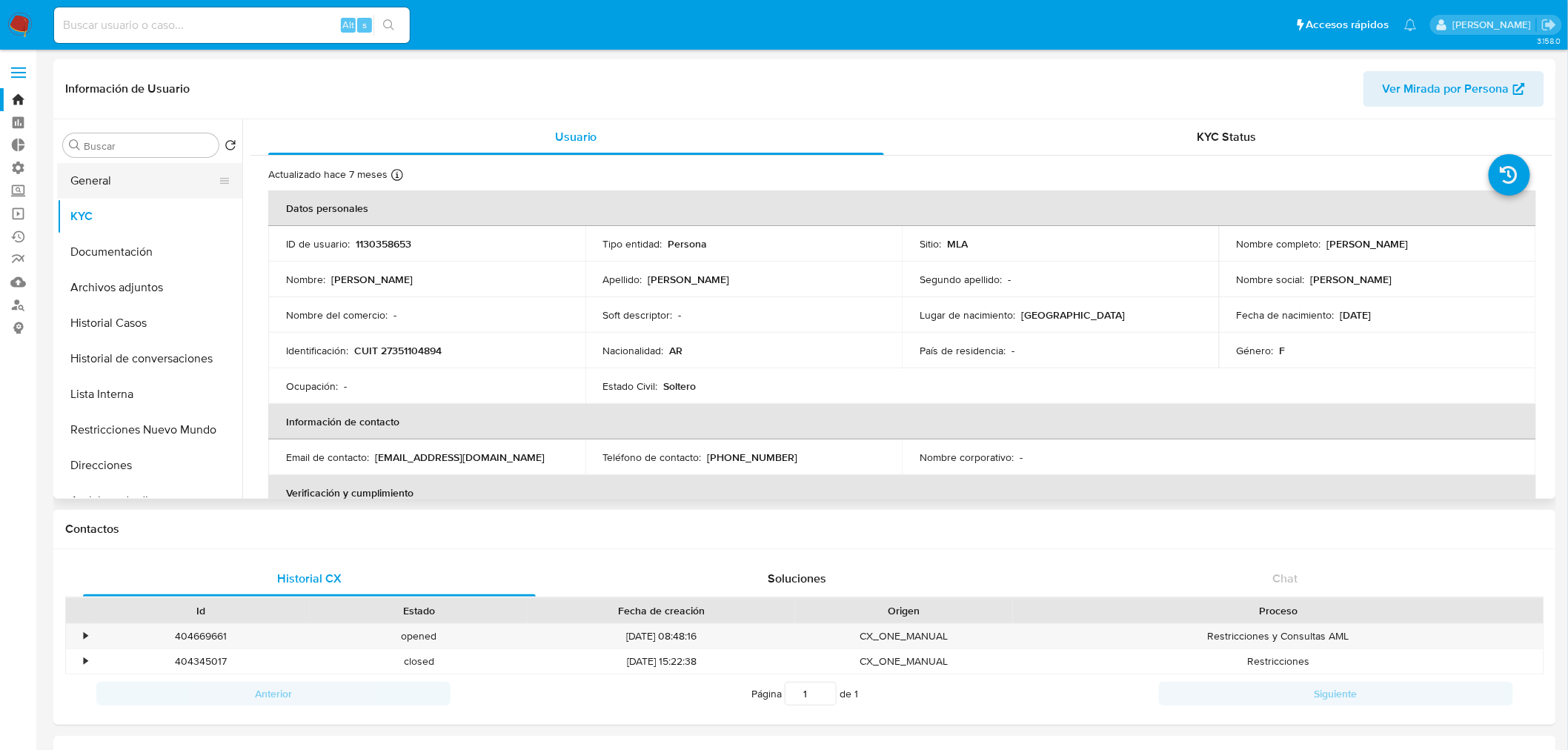
drag, startPoint x: 146, startPoint y: 188, endPoint x: 188, endPoint y: 195, distance: 42.6
click at [146, 189] on button "General" at bounding box center [143, 180] width 173 height 35
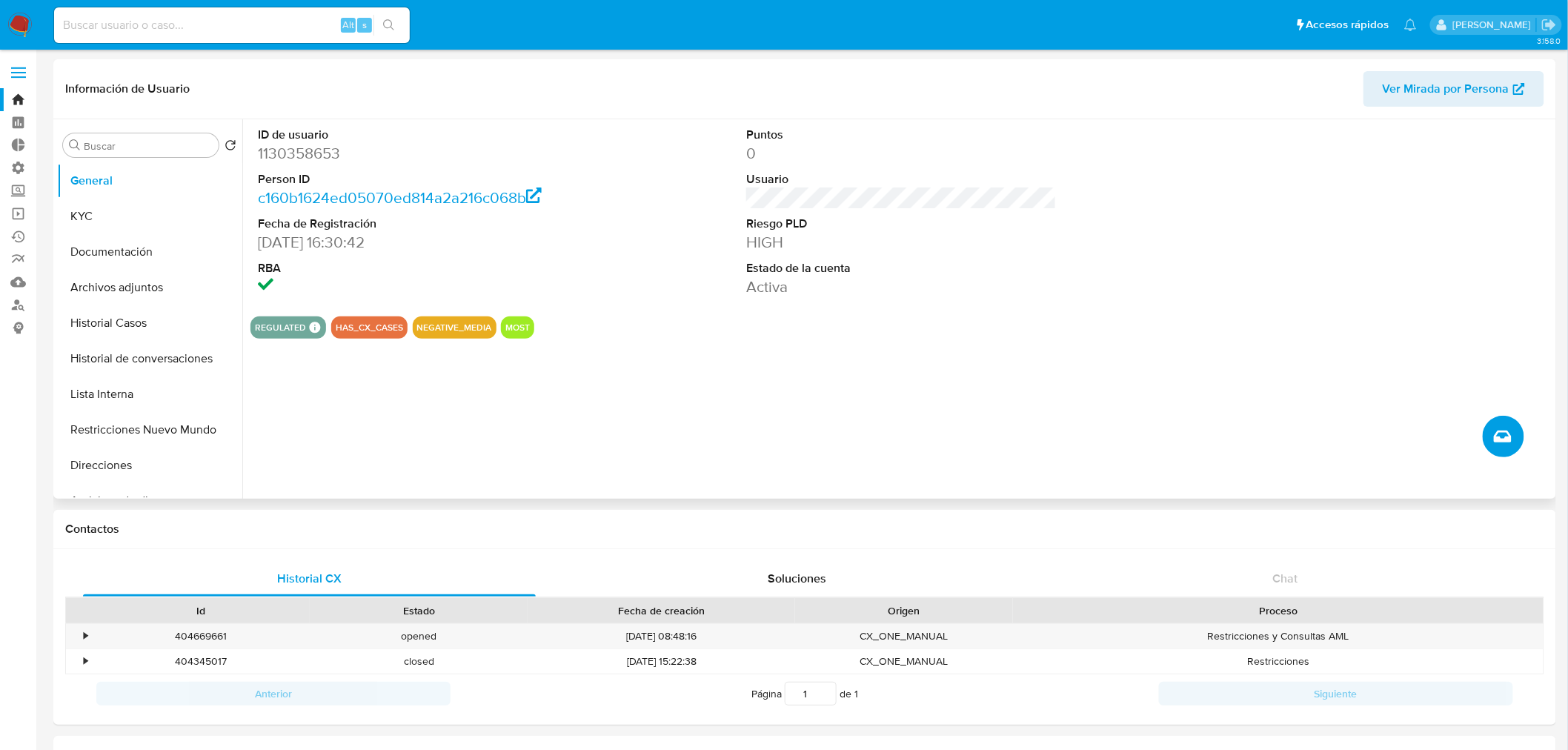
click at [1497, 447] on button "Crear caso manual" at bounding box center [1503, 436] width 42 height 42
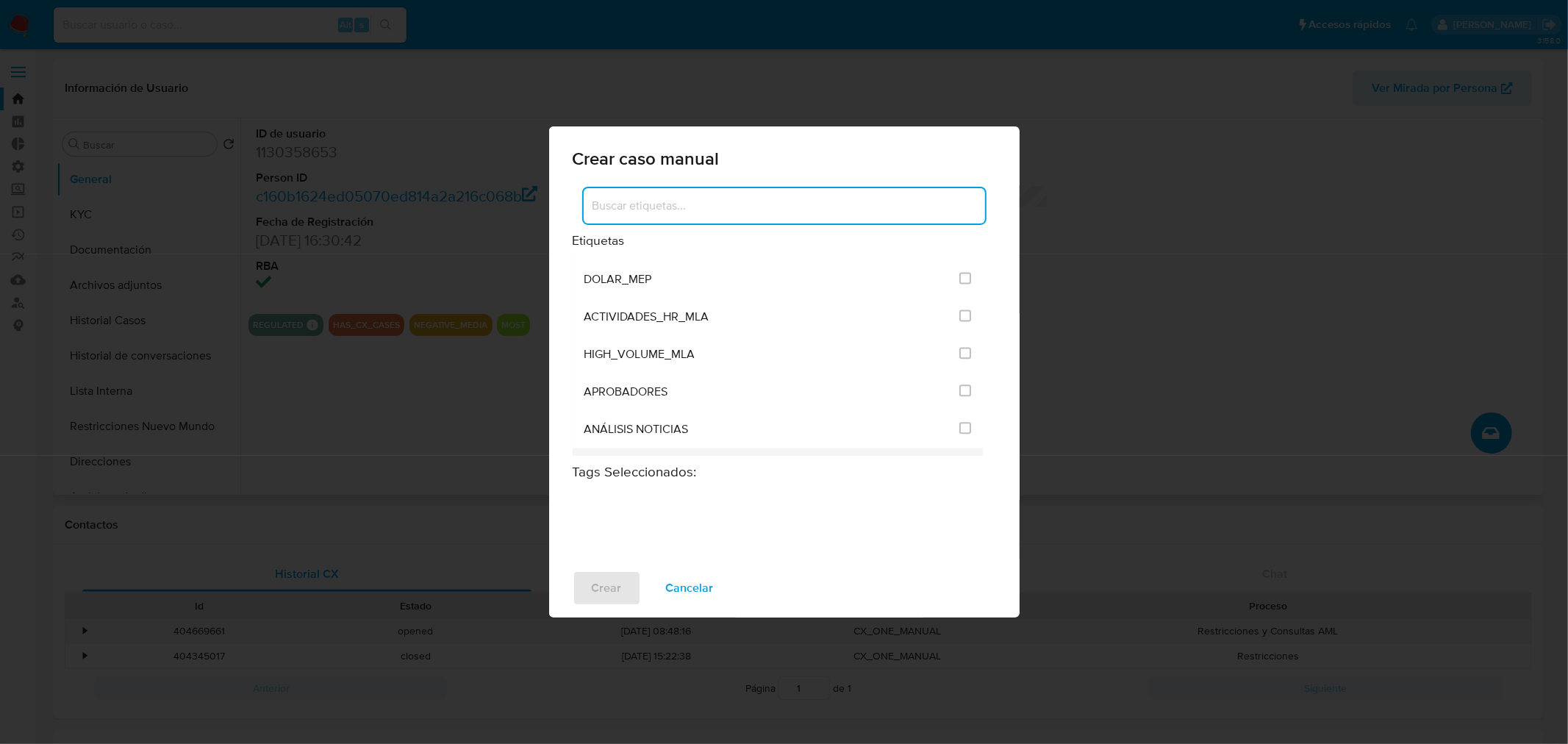
scroll to position [2941, 0]
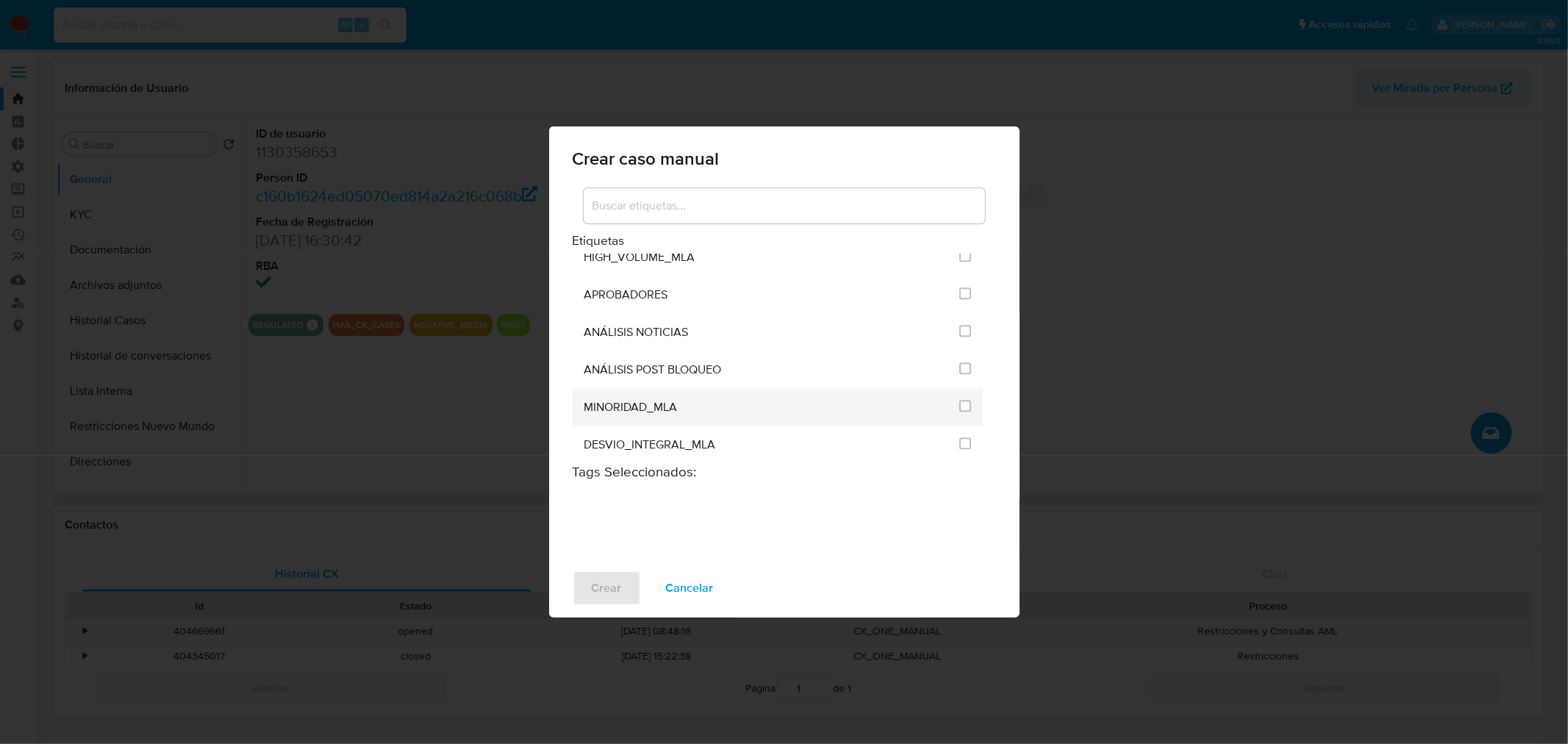
drag, startPoint x: 958, startPoint y: 332, endPoint x: 910, endPoint y: 383, distance: 70.0
click at [959, 363] on input "3249" at bounding box center [965, 368] width 12 height 12
checkbox input "true"
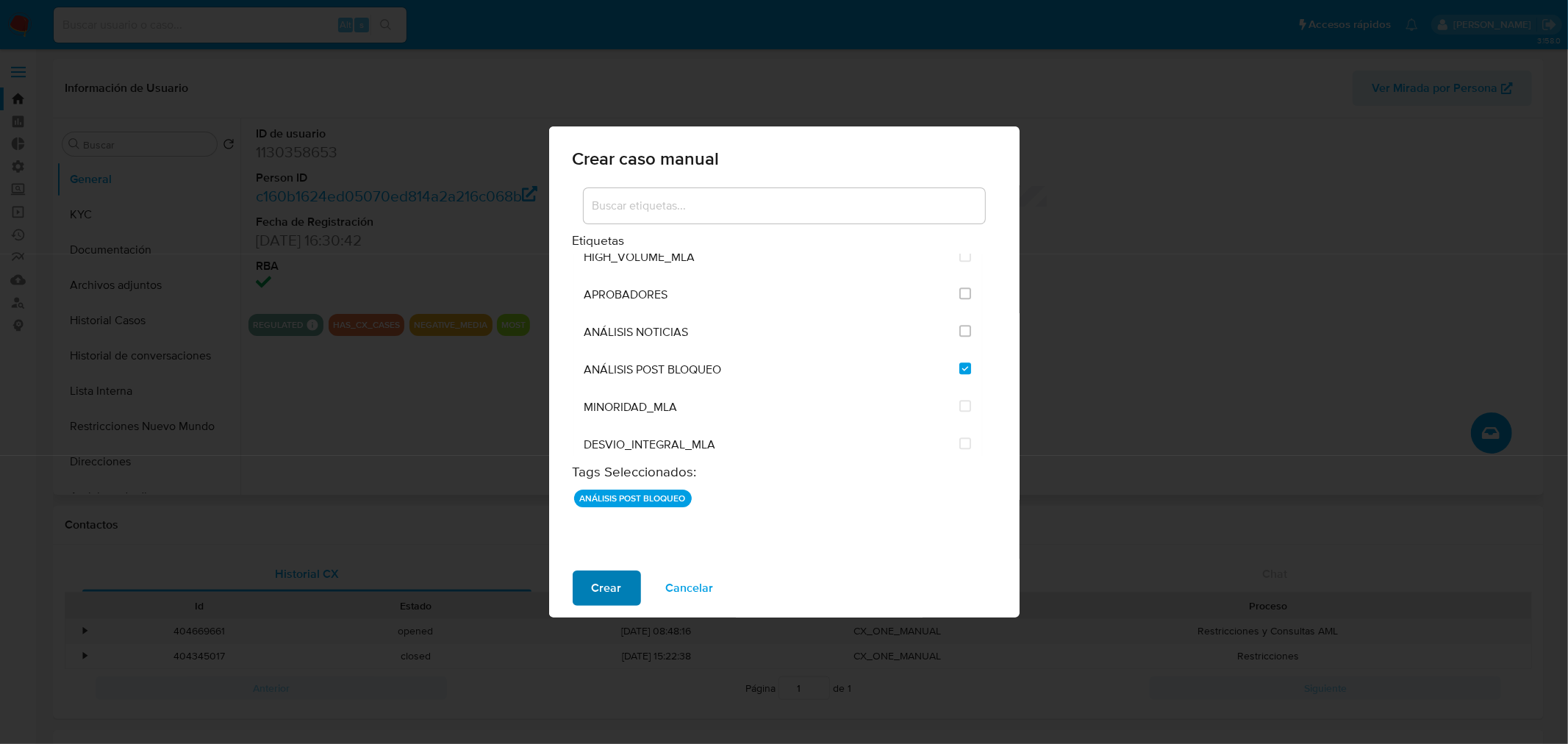
click at [617, 588] on span "Crear" at bounding box center [606, 588] width 30 height 32
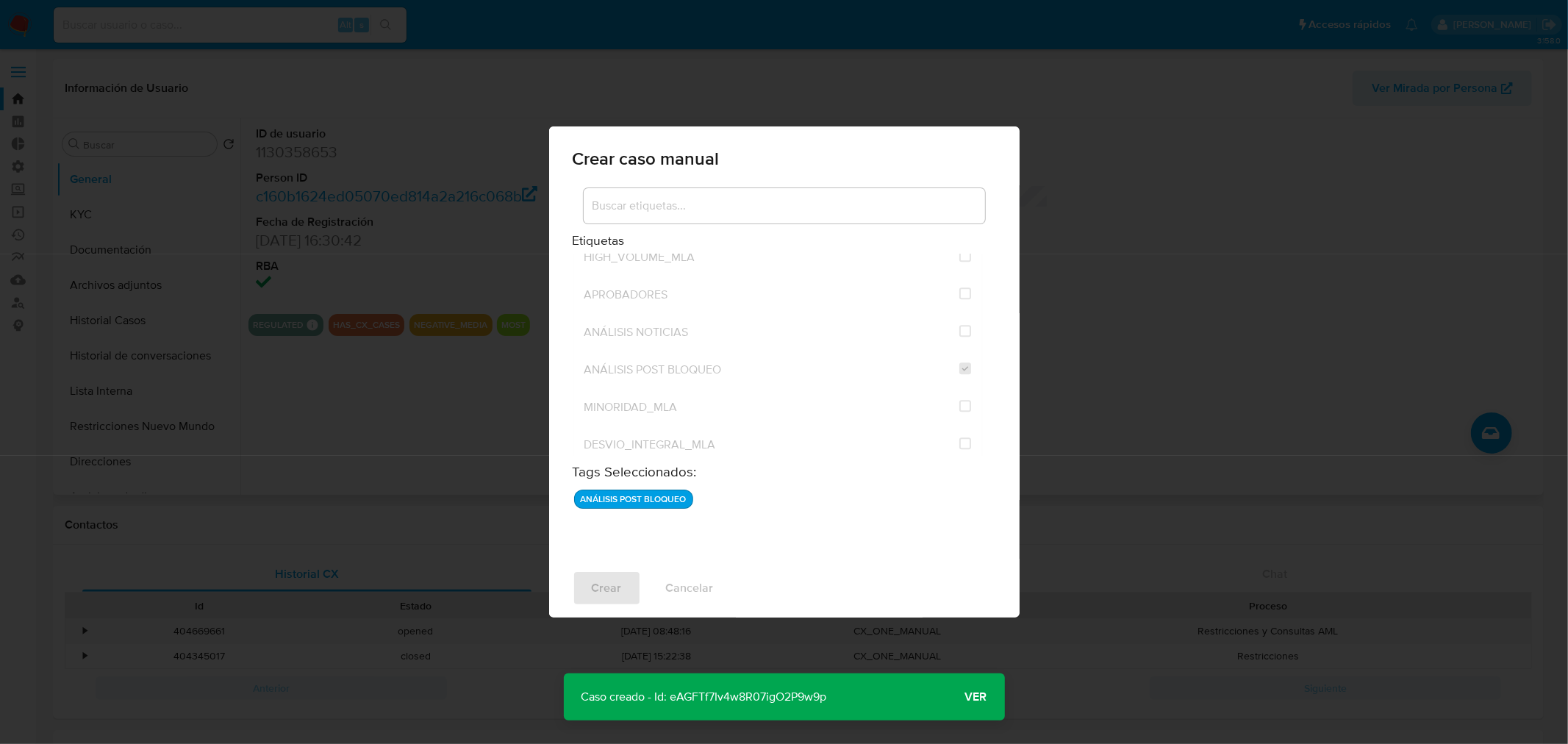
click at [971, 697] on span "Ver" at bounding box center [976, 697] width 22 height 0
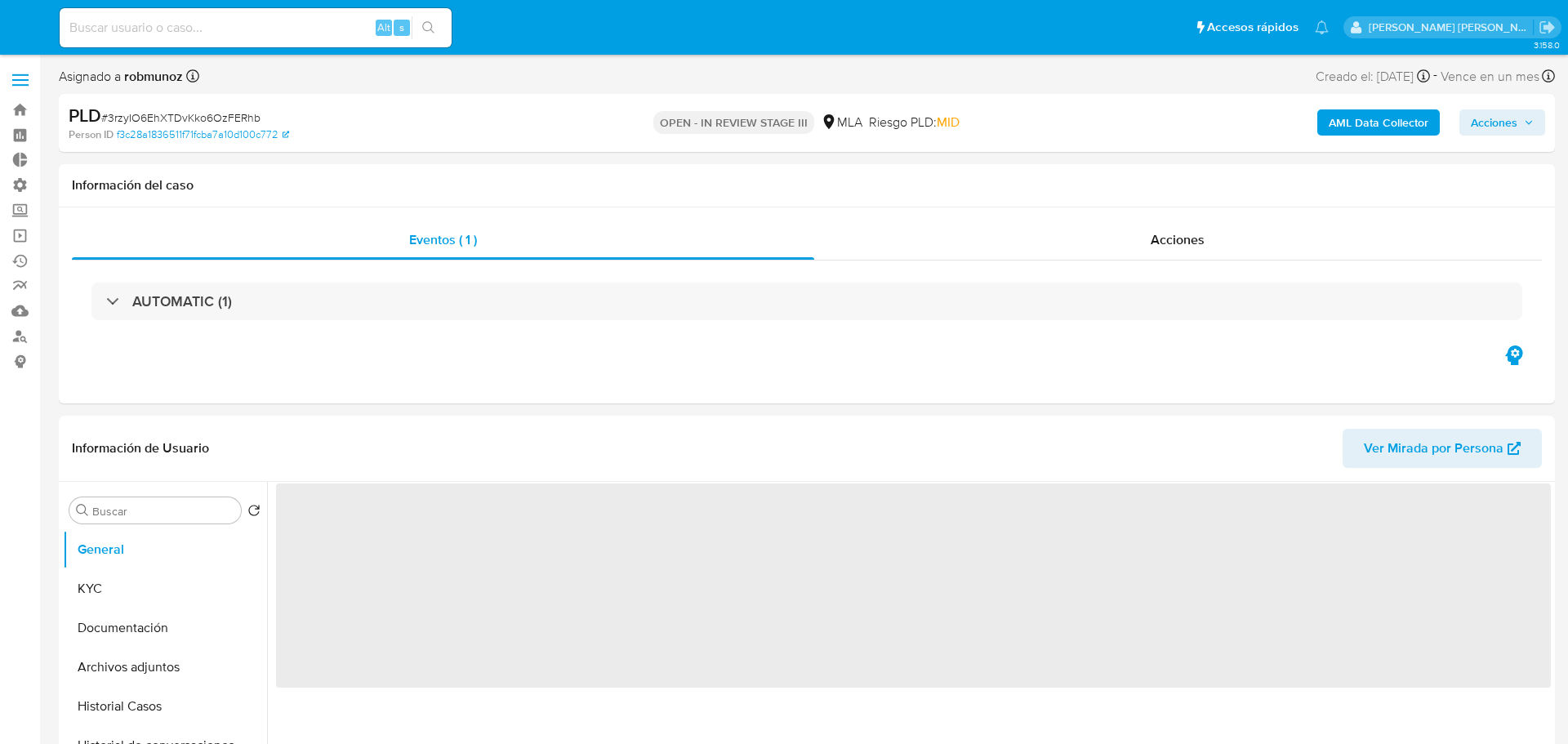
select select "10"
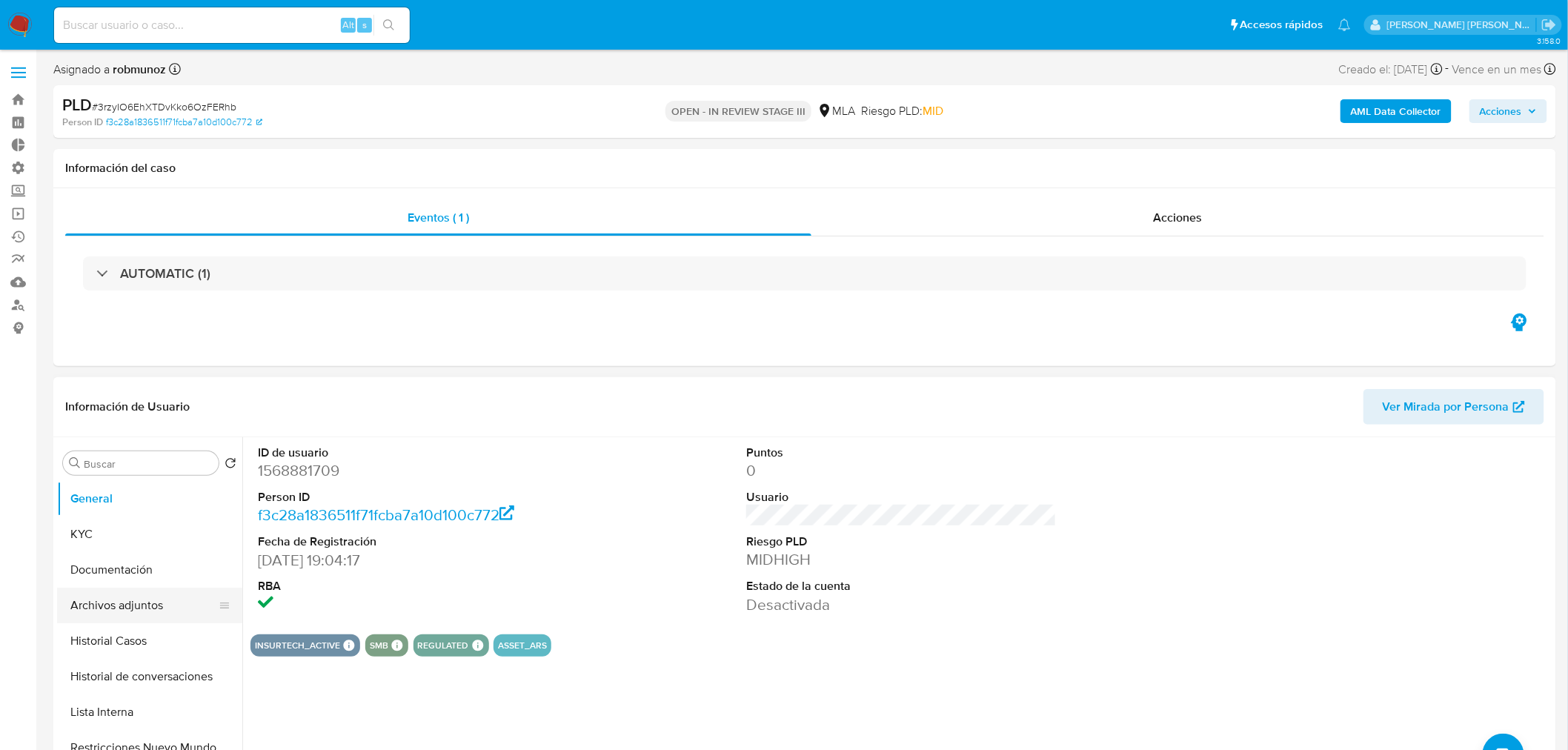
click at [124, 616] on button "Archivos adjuntos" at bounding box center [143, 605] width 173 height 35
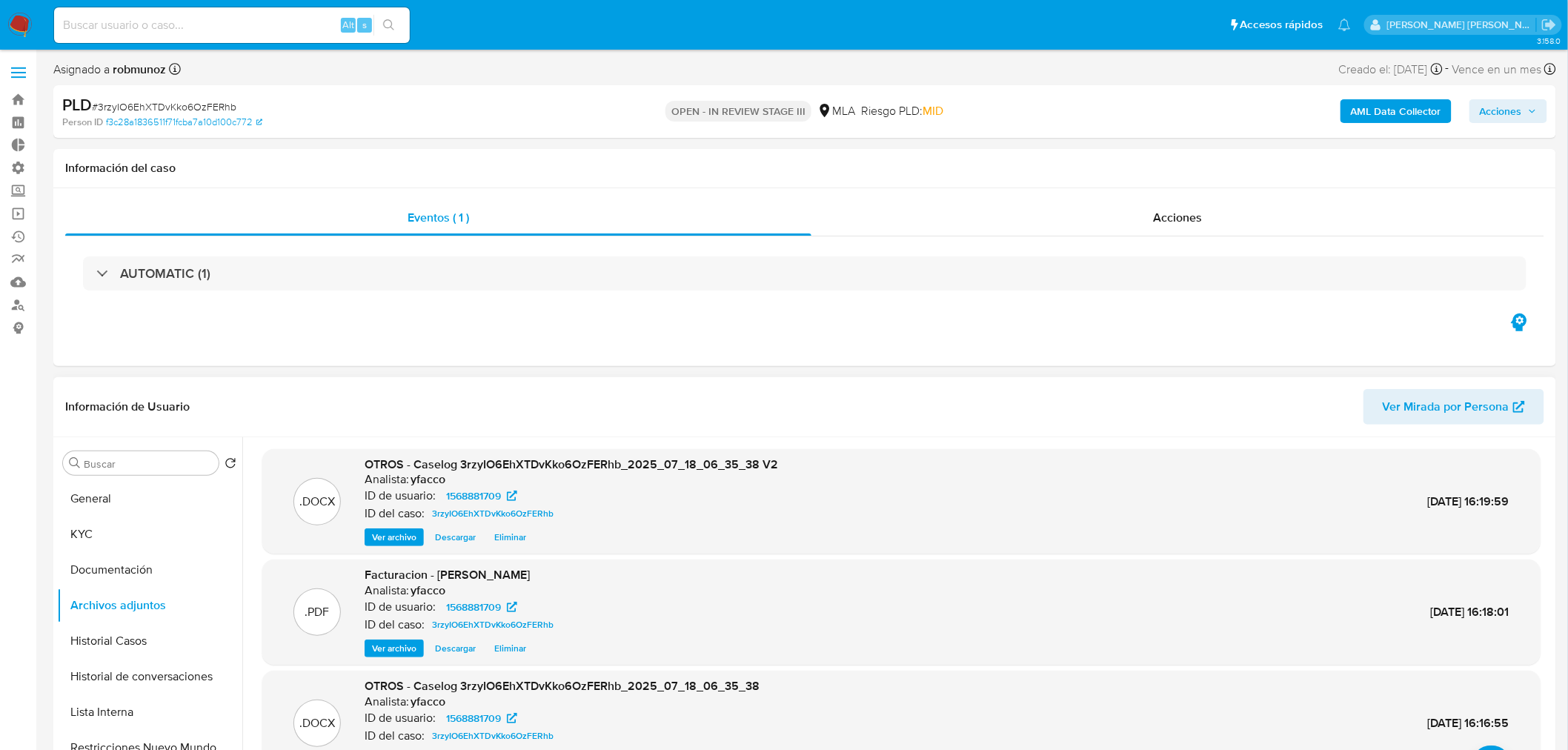
click at [636, 403] on header "Información de Usuario Ver Mirada por Persona" at bounding box center [805, 407] width 1479 height 35
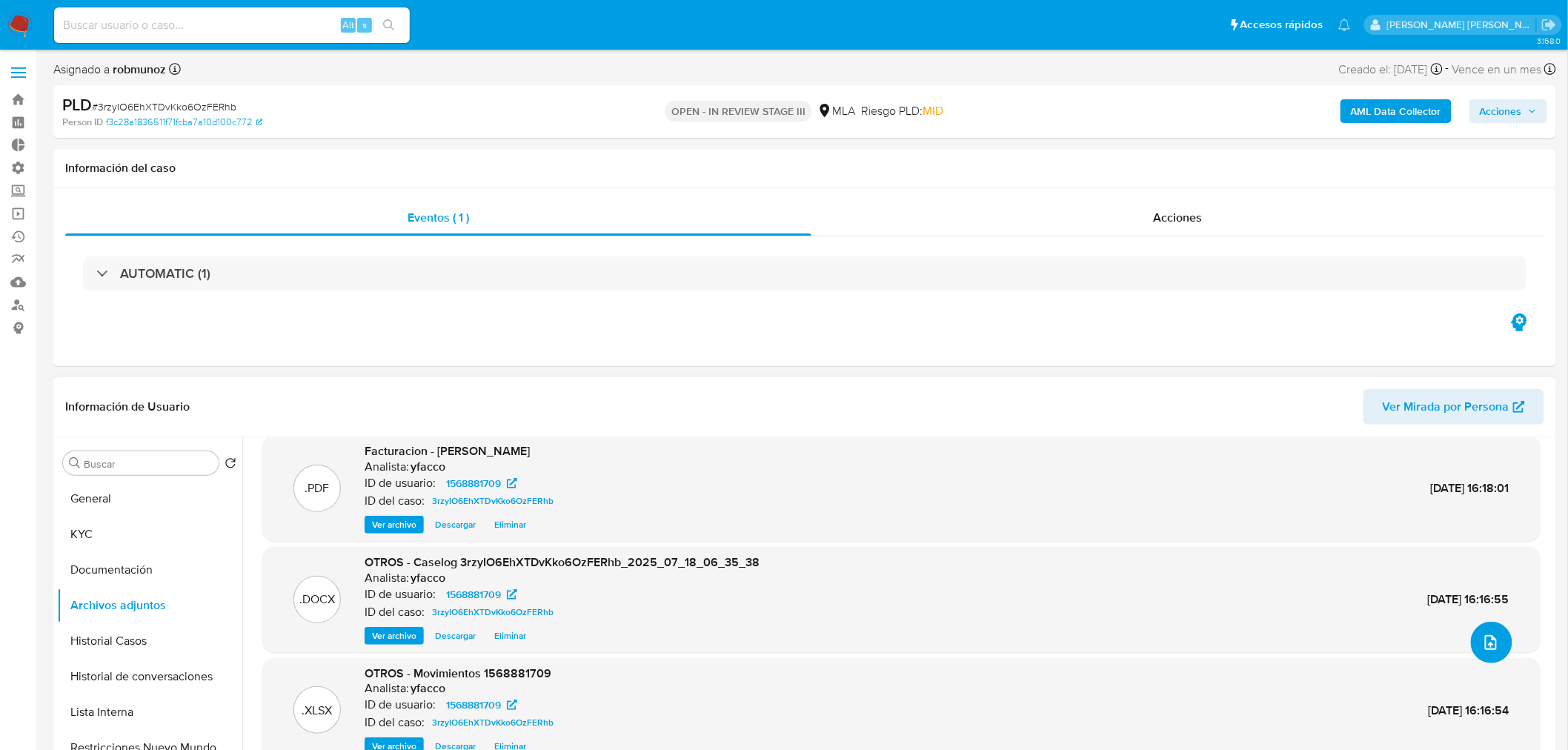
click at [1422, 639] on button "upload-file" at bounding box center [1492, 642] width 42 height 42
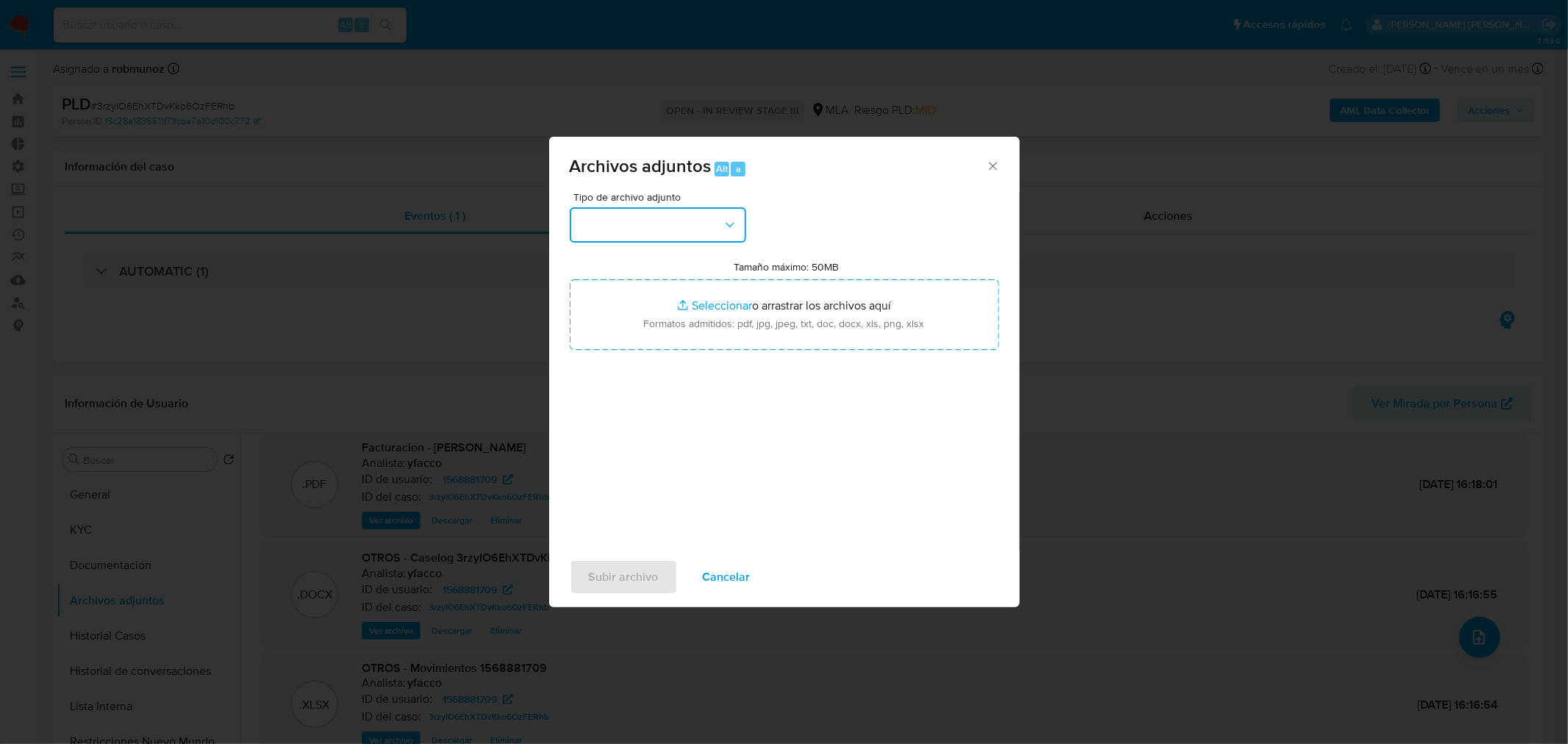
drag, startPoint x: 694, startPoint y: 225, endPoint x: 701, endPoint y: 235, distance: 12.2
click at [694, 226] on button "button" at bounding box center [658, 224] width 177 height 35
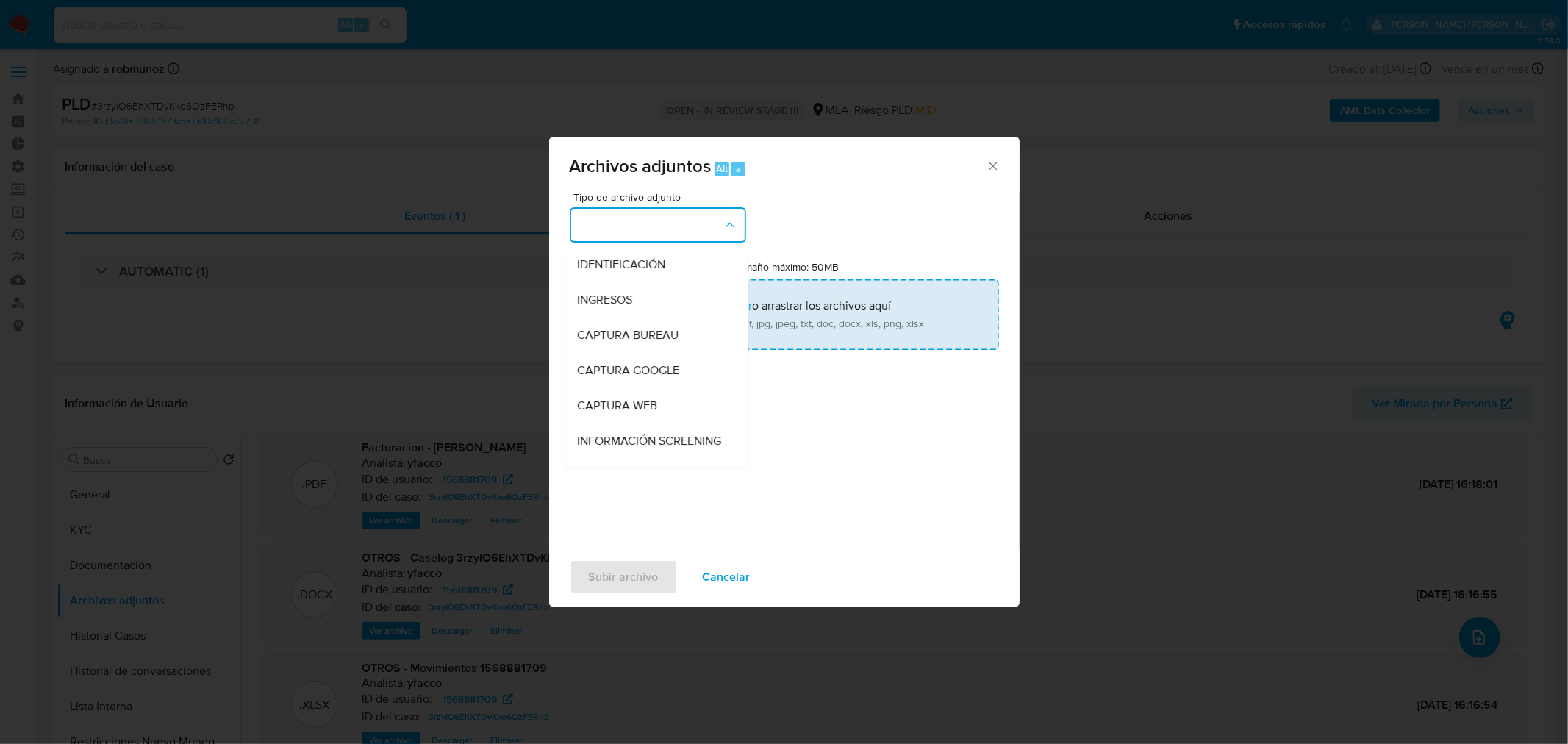
drag, startPoint x: 693, startPoint y: 255, endPoint x: 763, endPoint y: 317, distance: 93.5
click at [693, 256] on div "IDENTIFICACIÓN" at bounding box center [653, 263] width 150 height 35
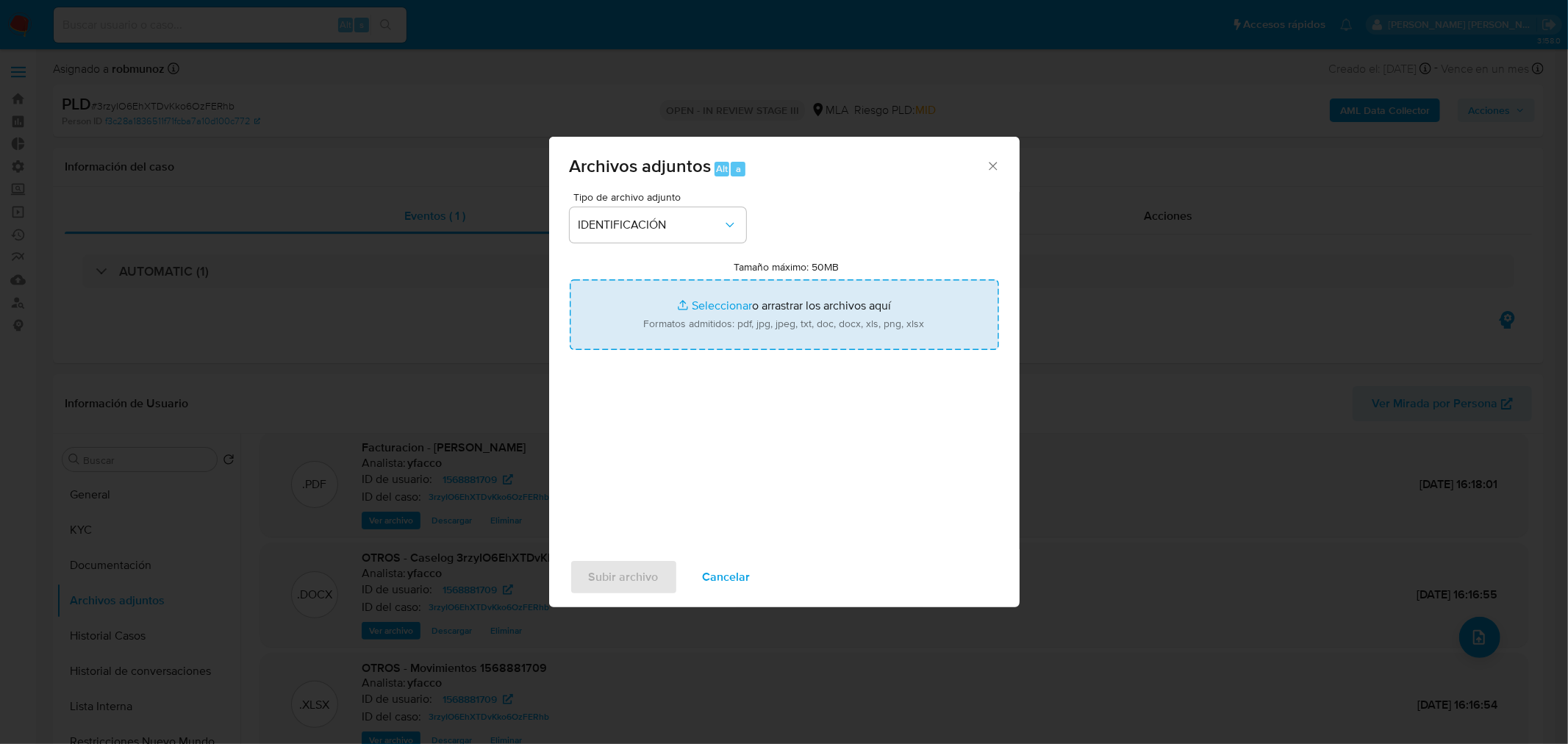
click at [826, 336] on input "Tamaño máximo: 50MB Seleccionar archivos" at bounding box center [784, 315] width 429 height 70
type input "C:\fakepath\Caselog 3rzyIO6EhXTDvKko6OzFERhb_2025_07_18_06_35_38 V3.docx"
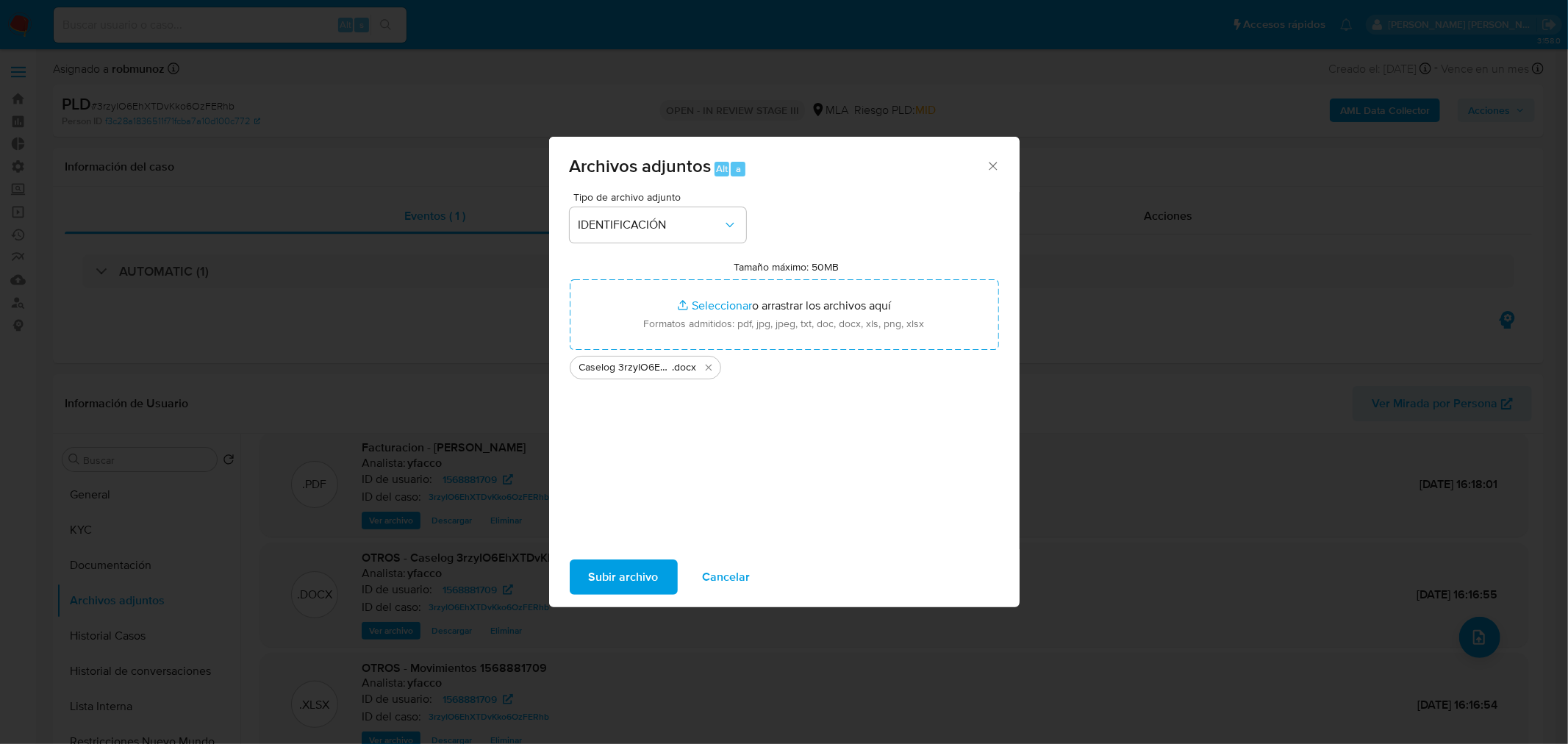
click at [609, 567] on span "Subir archivo" at bounding box center [623, 577] width 70 height 32
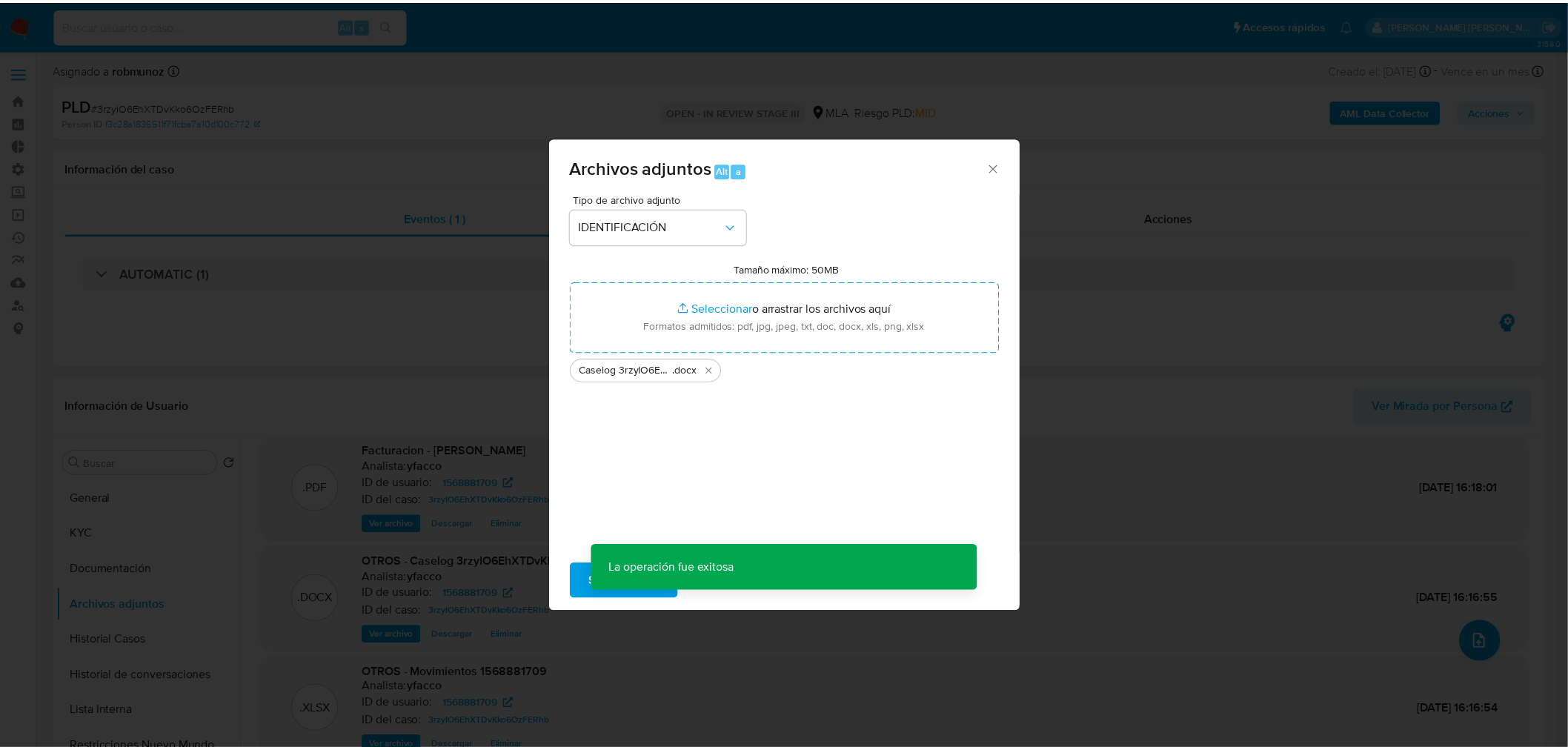
scroll to position [106, 0]
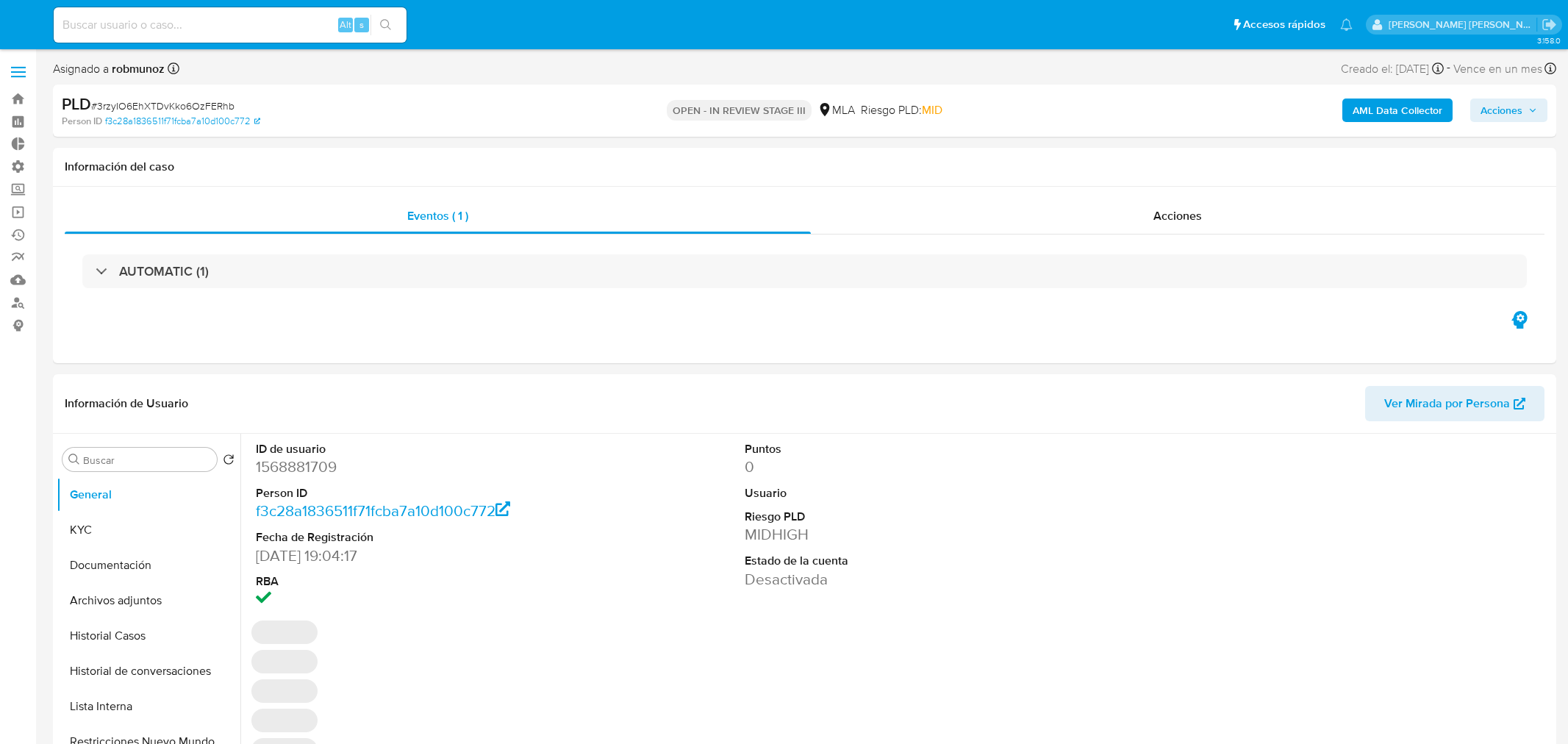
select select "10"
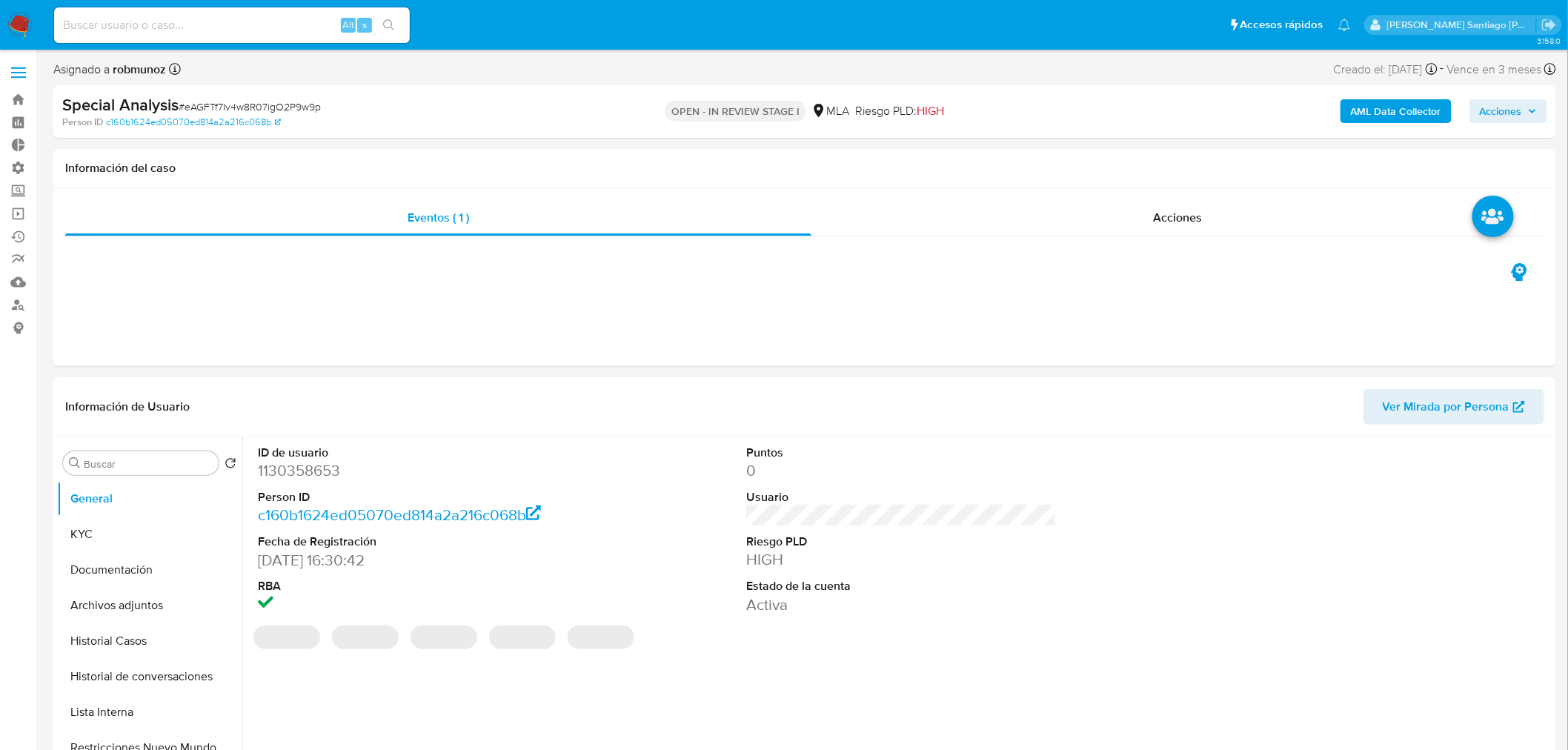
select select "10"
click at [101, 542] on button "KYC" at bounding box center [143, 534] width 173 height 35
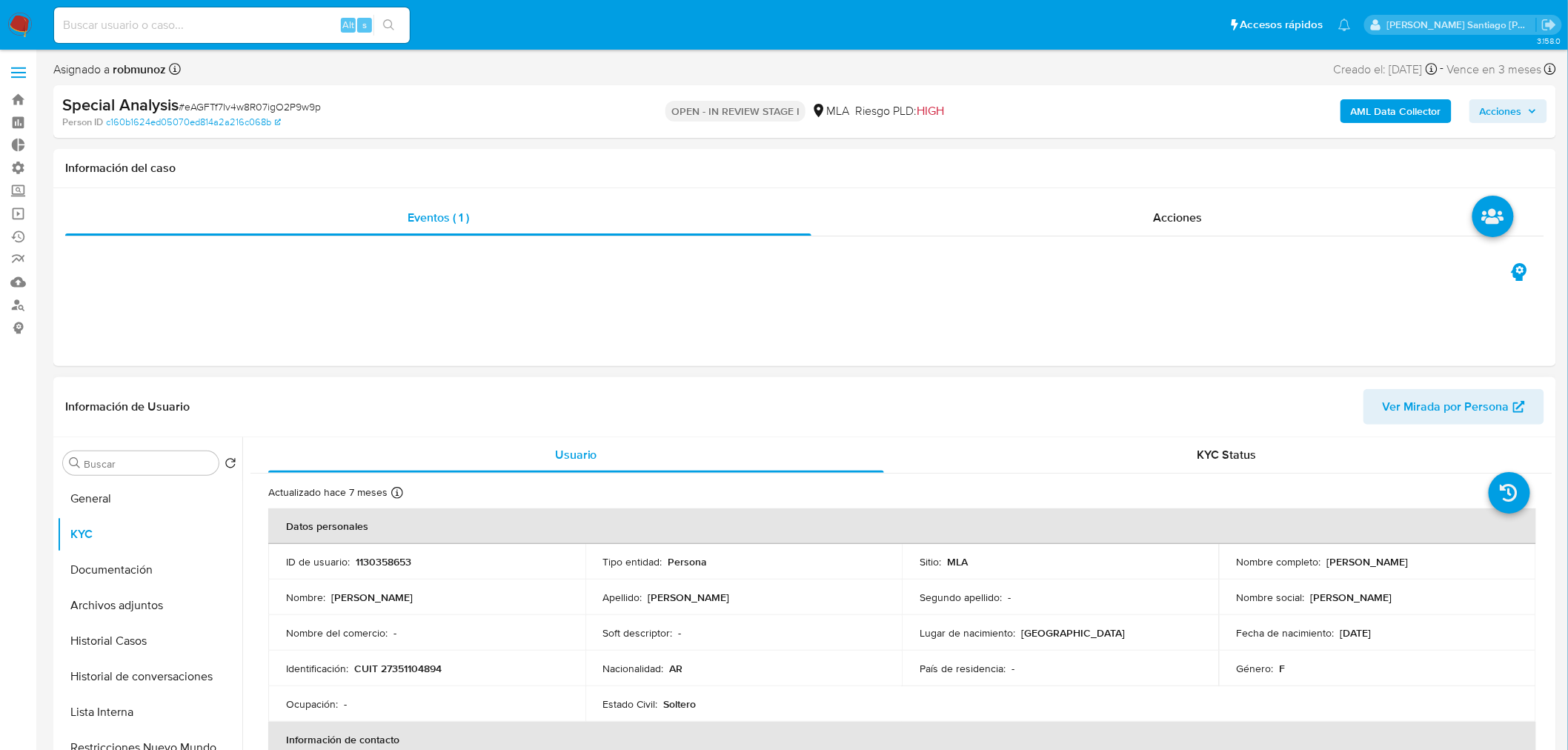
click at [404, 663] on p "CUIT 27351104894" at bounding box center [398, 668] width 87 height 13
copy p "27351104894"
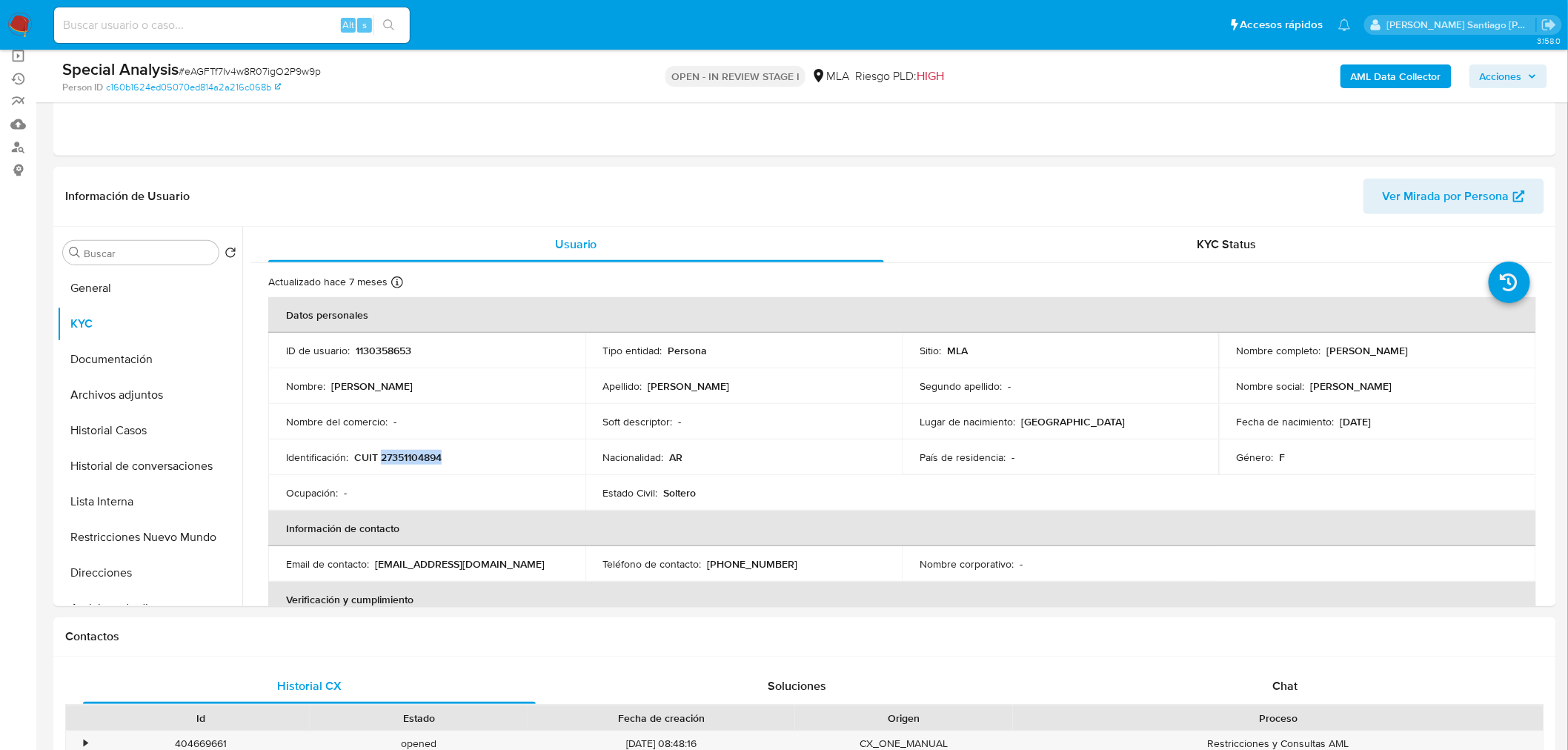
scroll to position [165, 0]
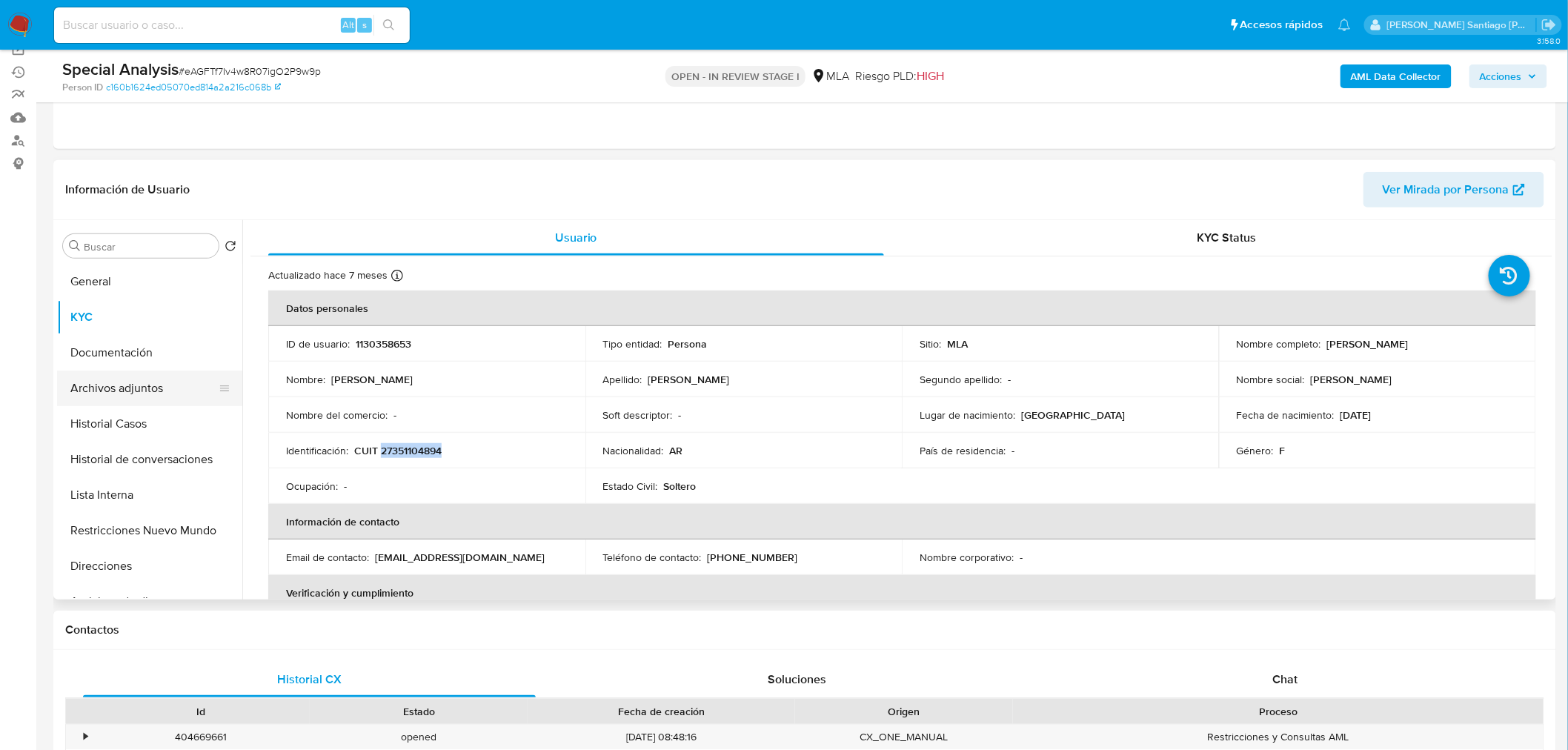
drag, startPoint x: 143, startPoint y: 360, endPoint x: 143, endPoint y: 372, distance: 12.0
click at [143, 361] on button "Documentación" at bounding box center [149, 352] width 185 height 35
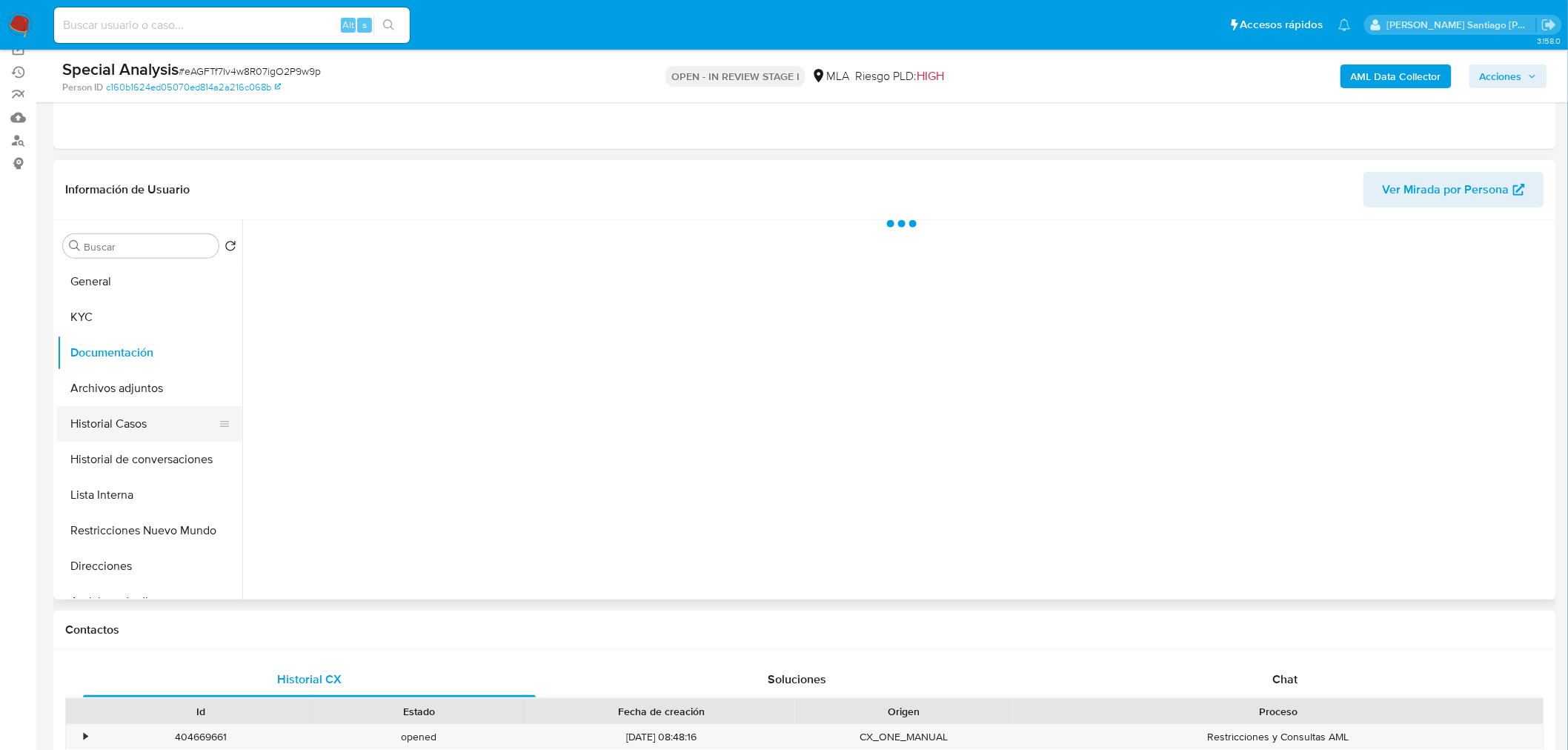
drag, startPoint x: 146, startPoint y: 381, endPoint x: 136, endPoint y: 439, distance: 58.9
click at [146, 381] on button "Archivos adjuntos" at bounding box center [149, 388] width 185 height 35
click at [115, 541] on button "Restricciones Nuevo Mundo" at bounding box center [143, 530] width 173 height 35
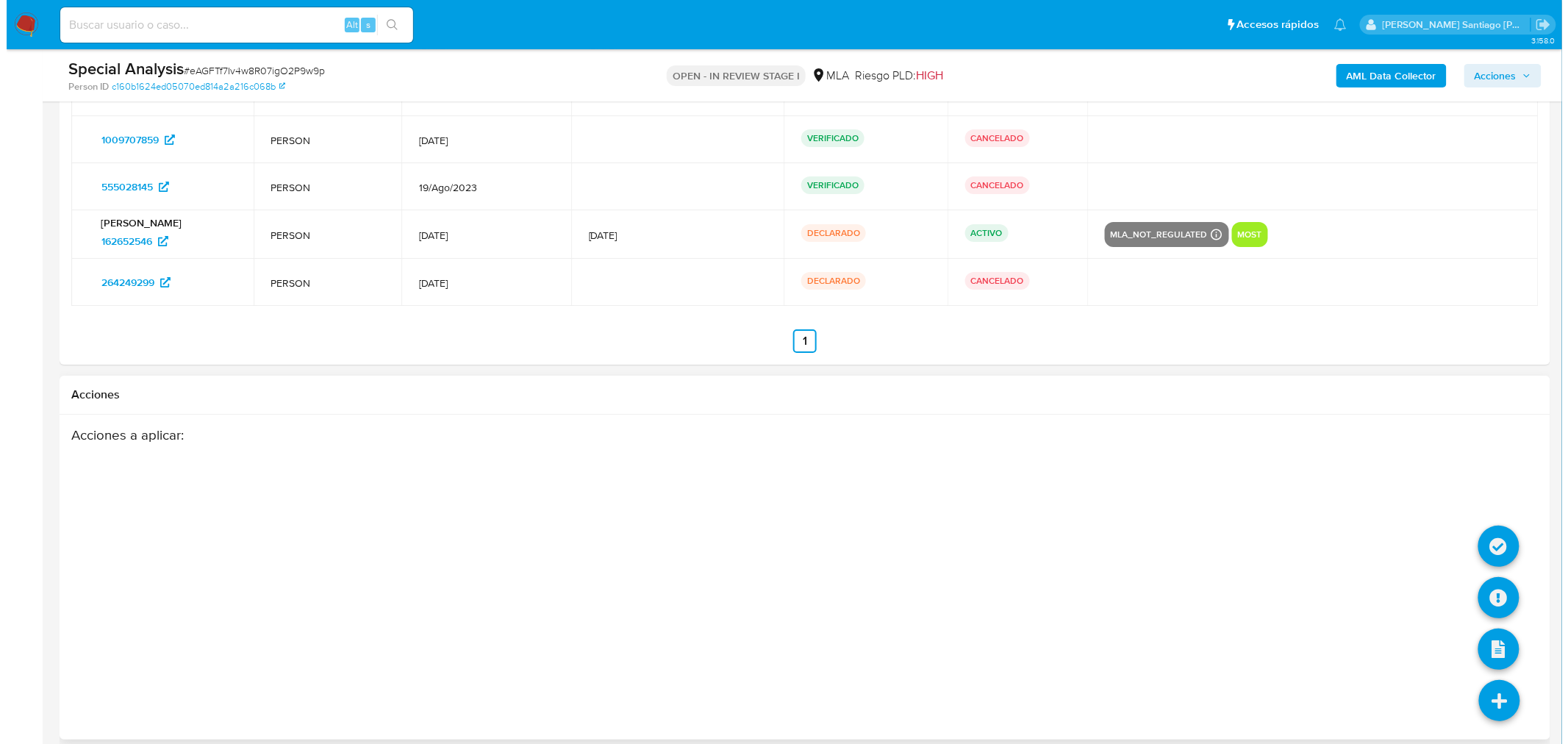
scroll to position [2266, 0]
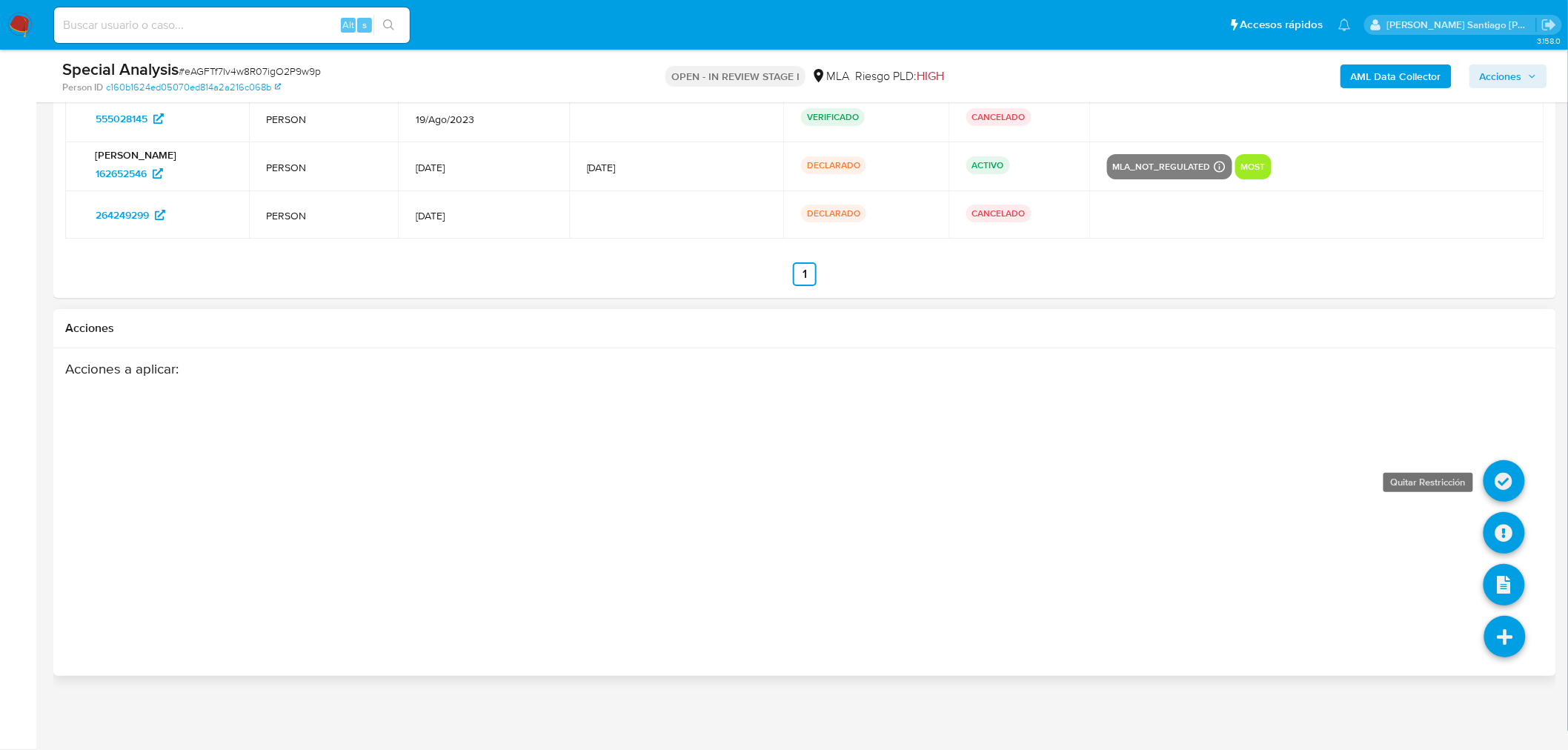
click at [1514, 480] on icon at bounding box center [1504, 481] width 42 height 42
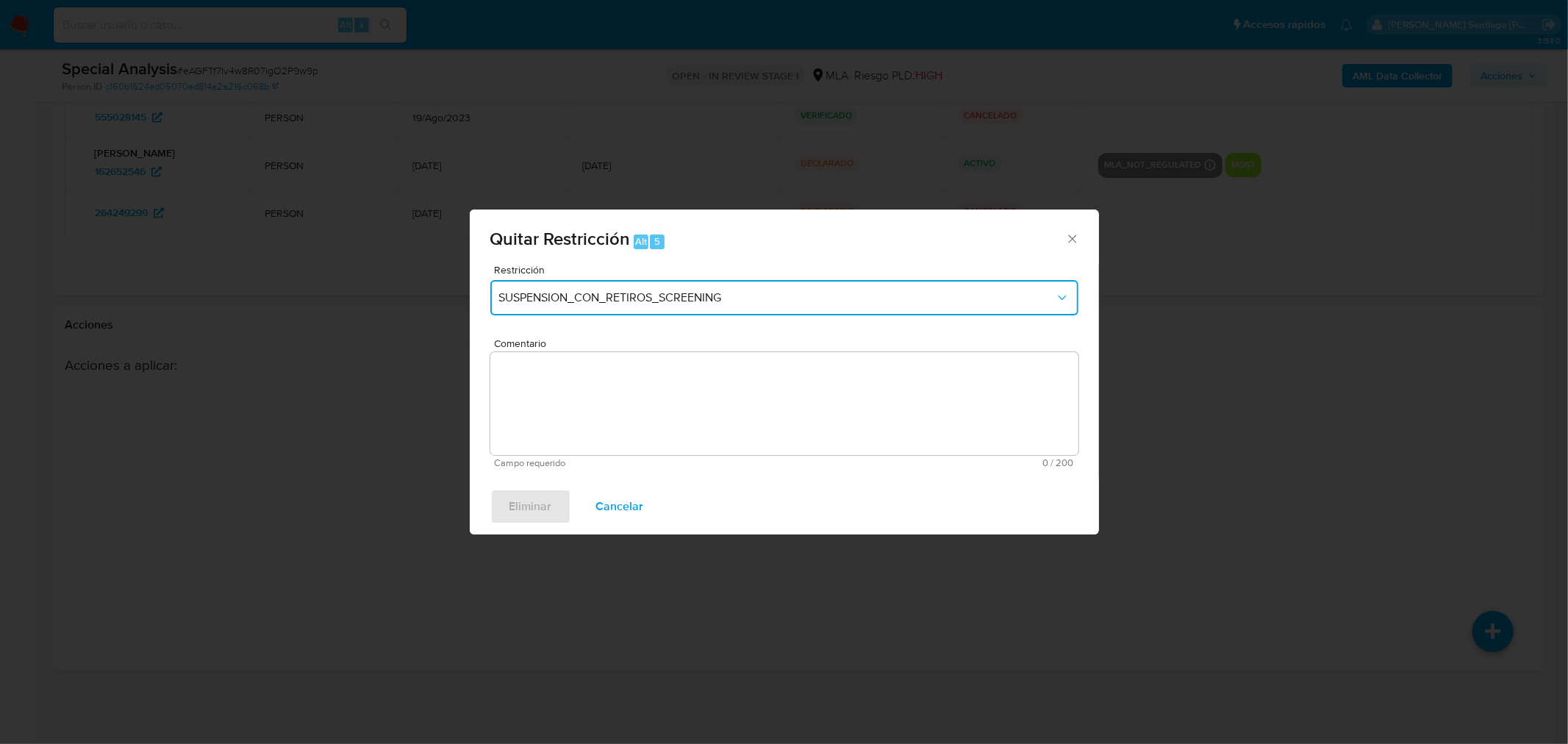
drag, startPoint x: 606, startPoint y: 289, endPoint x: 617, endPoint y: 305, distance: 19.4
click at [605, 291] on button "SUSPENSION_CON_RETIROS_SCREENING" at bounding box center [784, 297] width 588 height 35
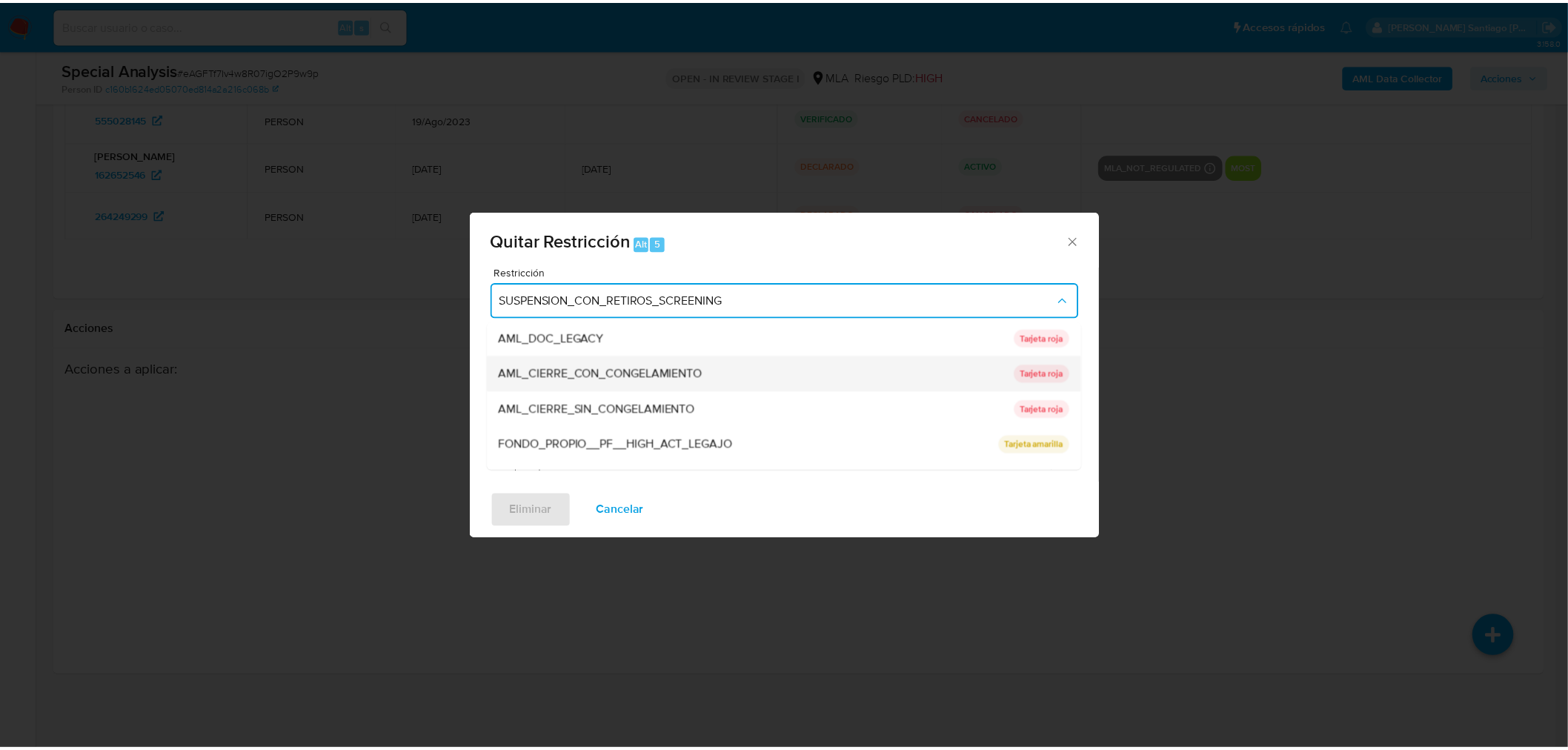
scroll to position [82, 0]
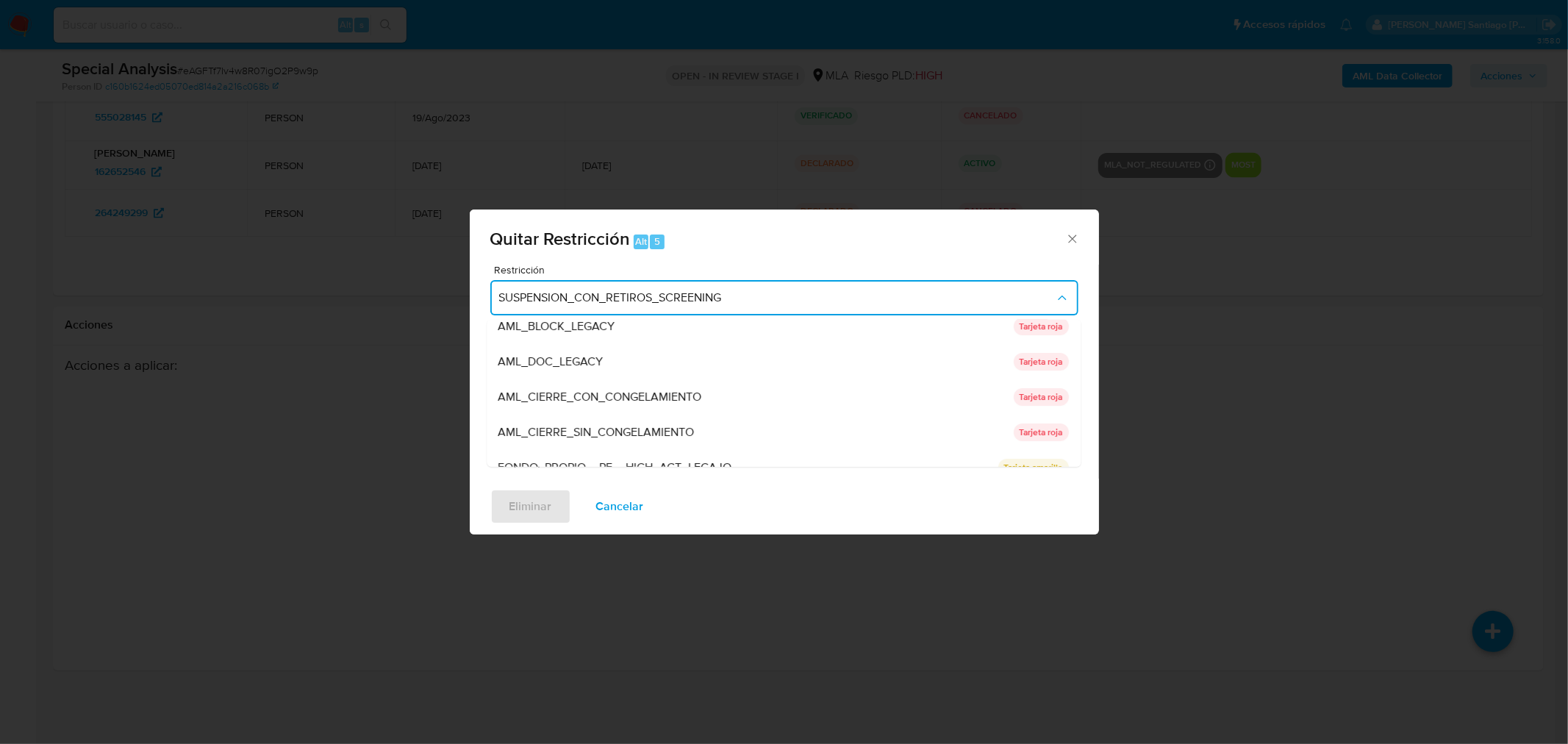
click at [695, 368] on div "AML_DOC_LEGACY" at bounding box center [752, 361] width 506 height 35
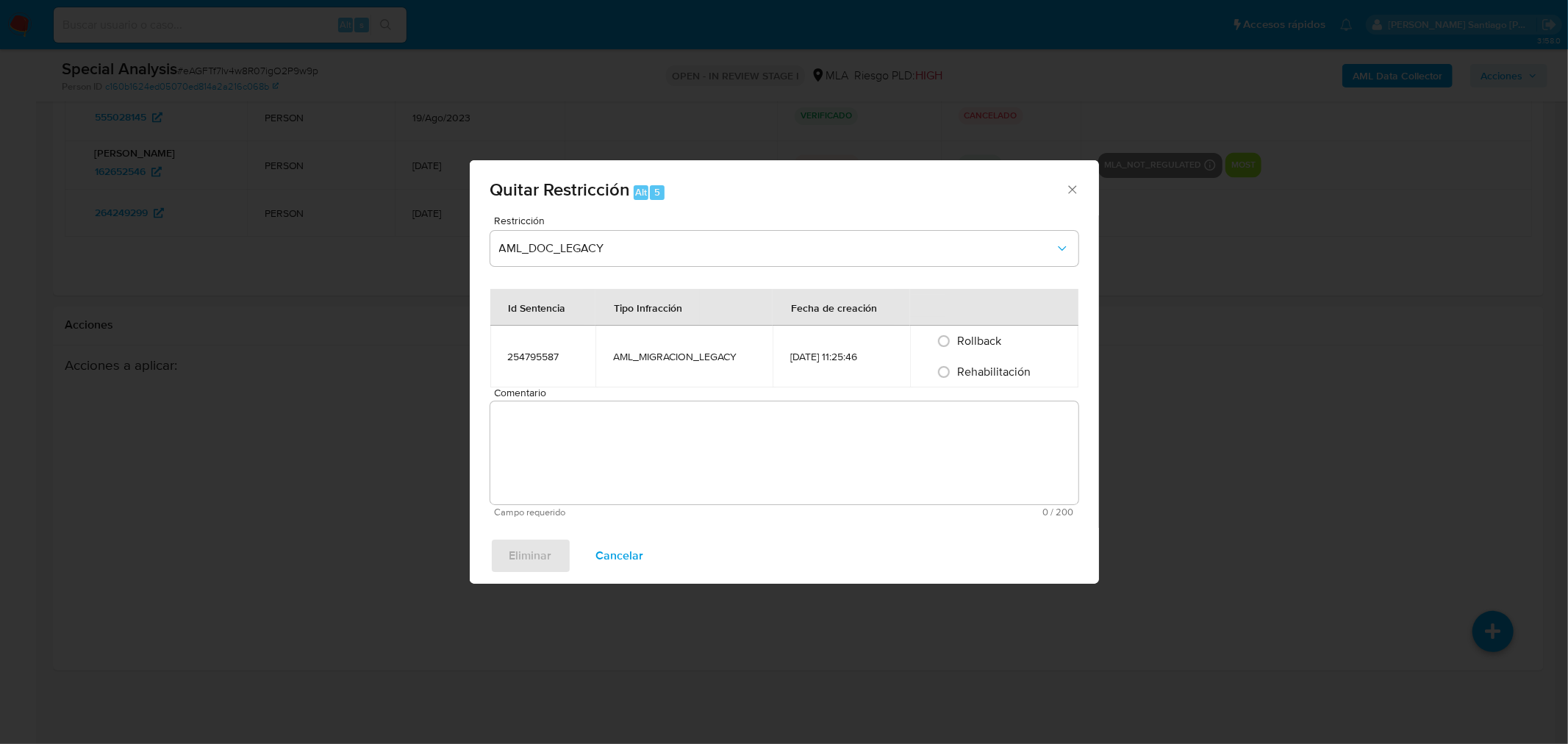
click at [976, 376] on span "Rehabilitación" at bounding box center [994, 372] width 73 height 17
click at [955, 376] on input "Rehabilitación" at bounding box center [944, 372] width 23 height 23
radio input "true"
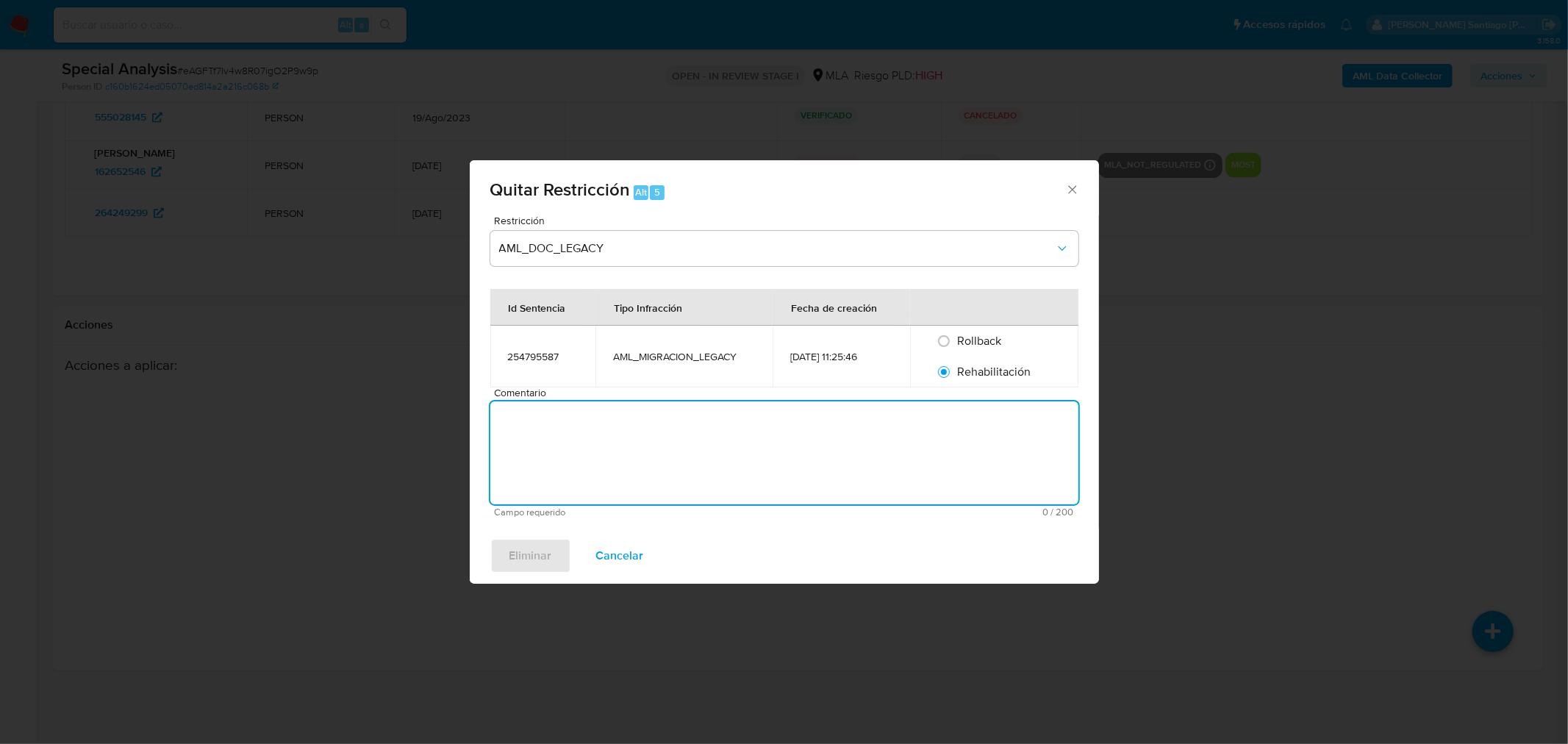
click at [988, 429] on textarea "Comentario" at bounding box center [784, 453] width 588 height 103
type textarea "AML"
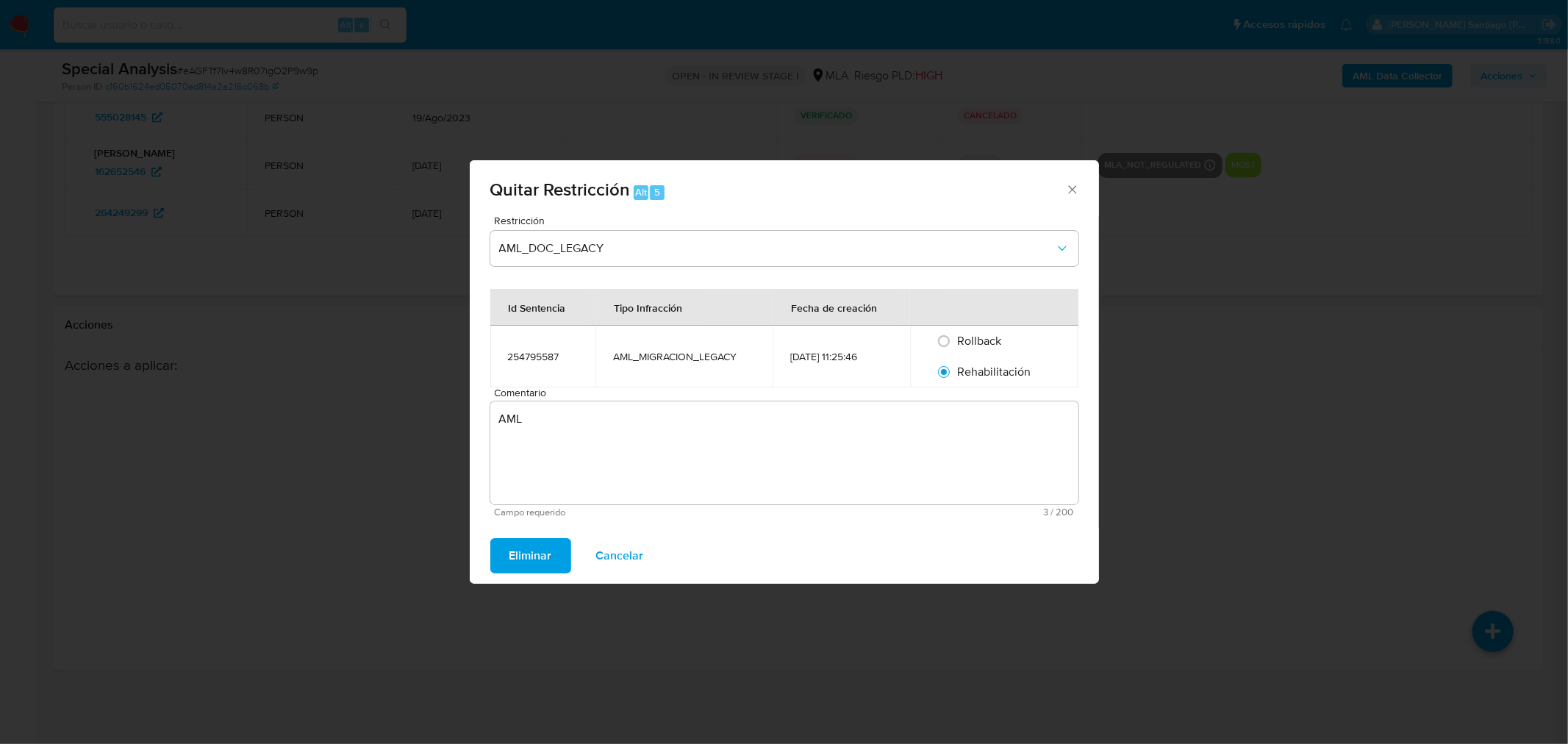
click at [545, 557] on span "Eliminar" at bounding box center [530, 556] width 43 height 32
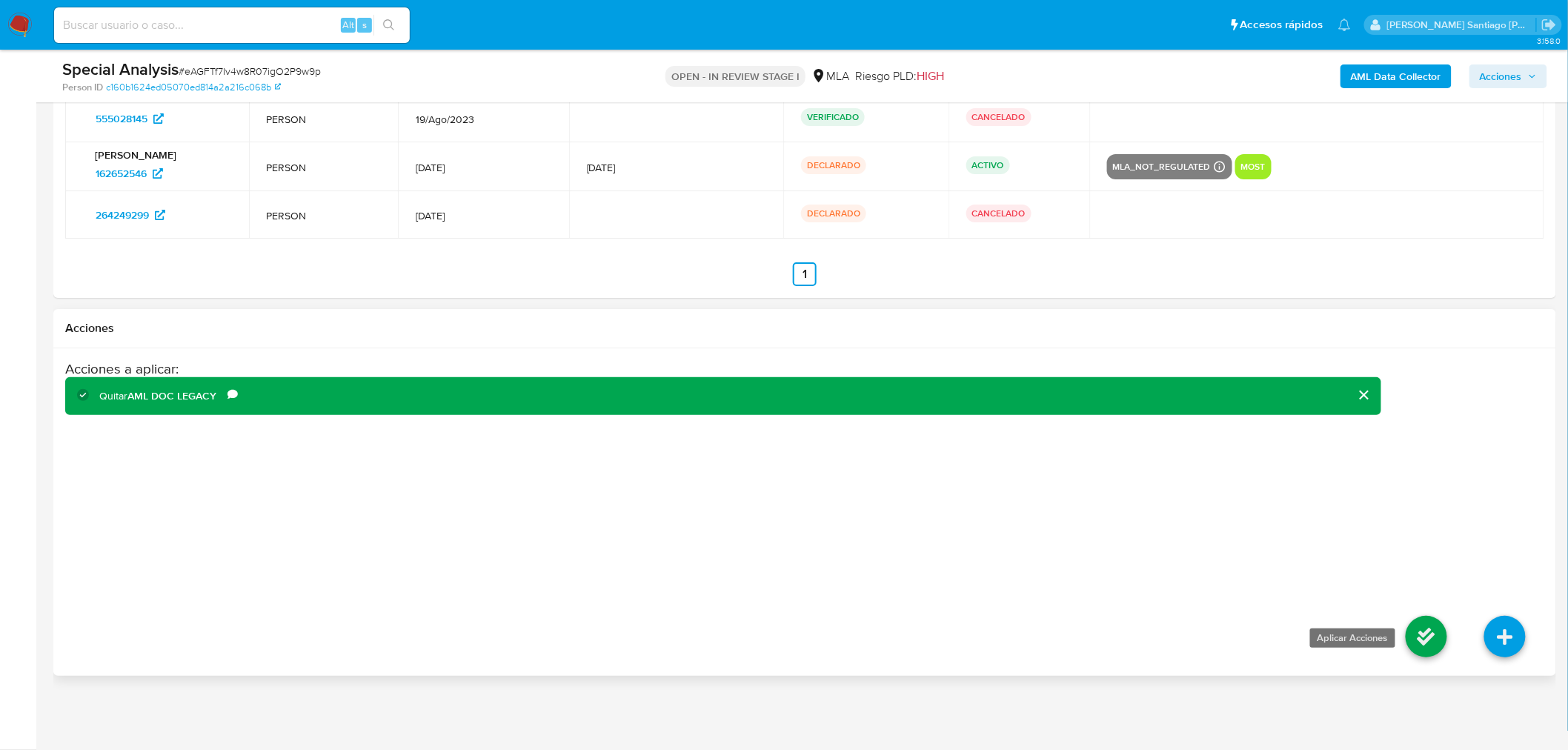
click at [1422, 652] on icon at bounding box center [1426, 637] width 42 height 42
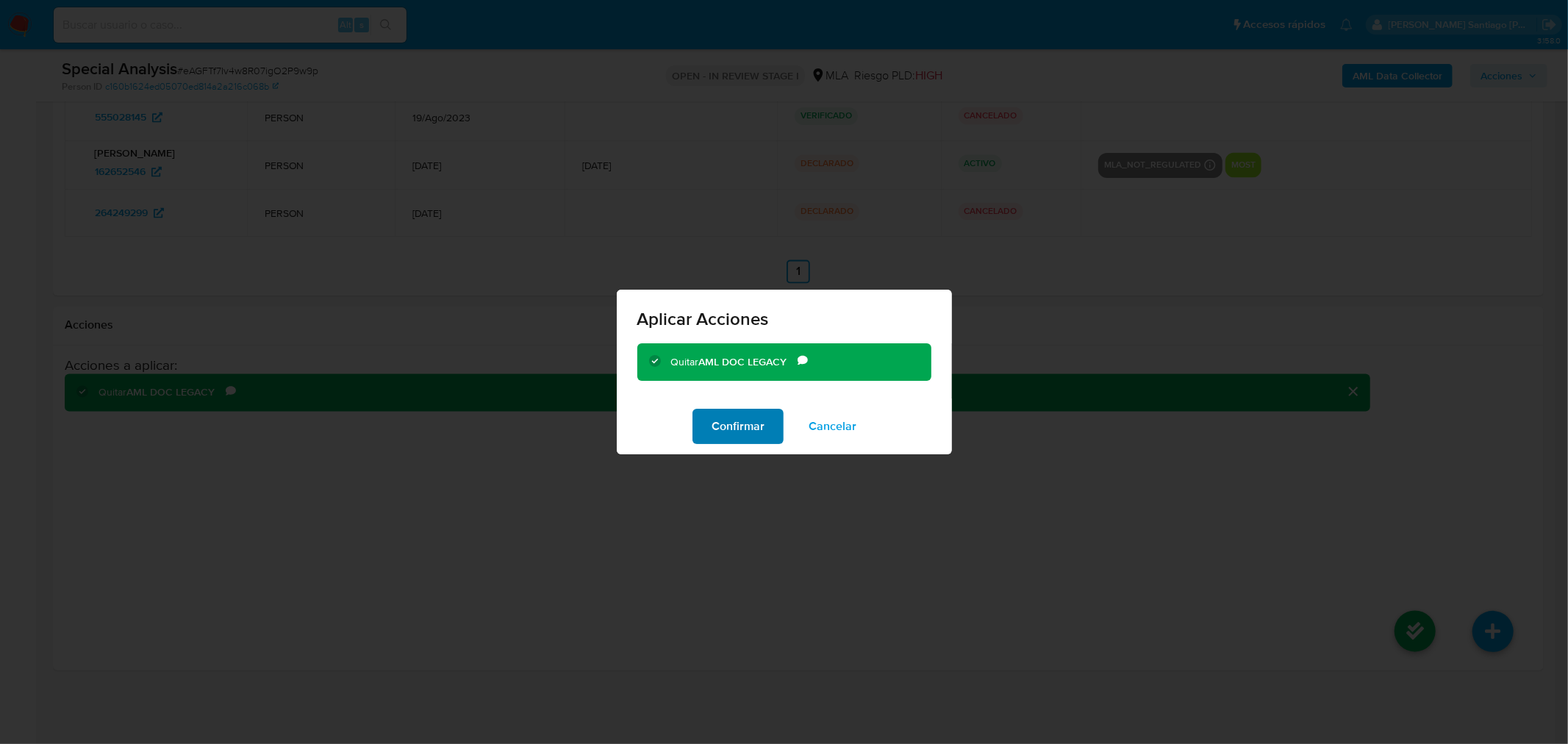
drag, startPoint x: 758, startPoint y: 429, endPoint x: 770, endPoint y: 442, distance: 17.7
click at [758, 429] on span "Confirmar" at bounding box center [738, 426] width 53 height 32
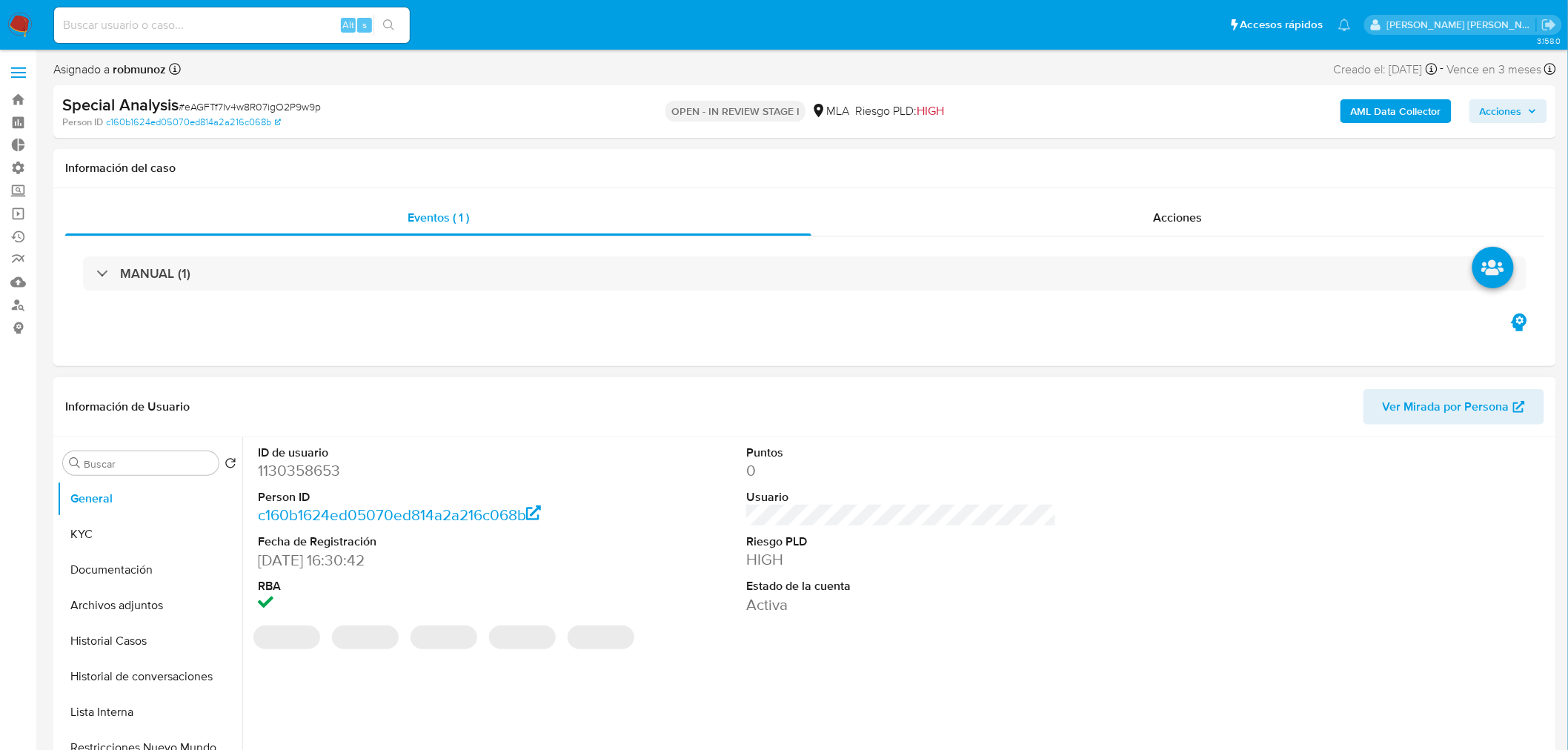
select select "10"
click at [158, 744] on button "Restricciones Nuevo Mundo" at bounding box center [143, 748] width 173 height 35
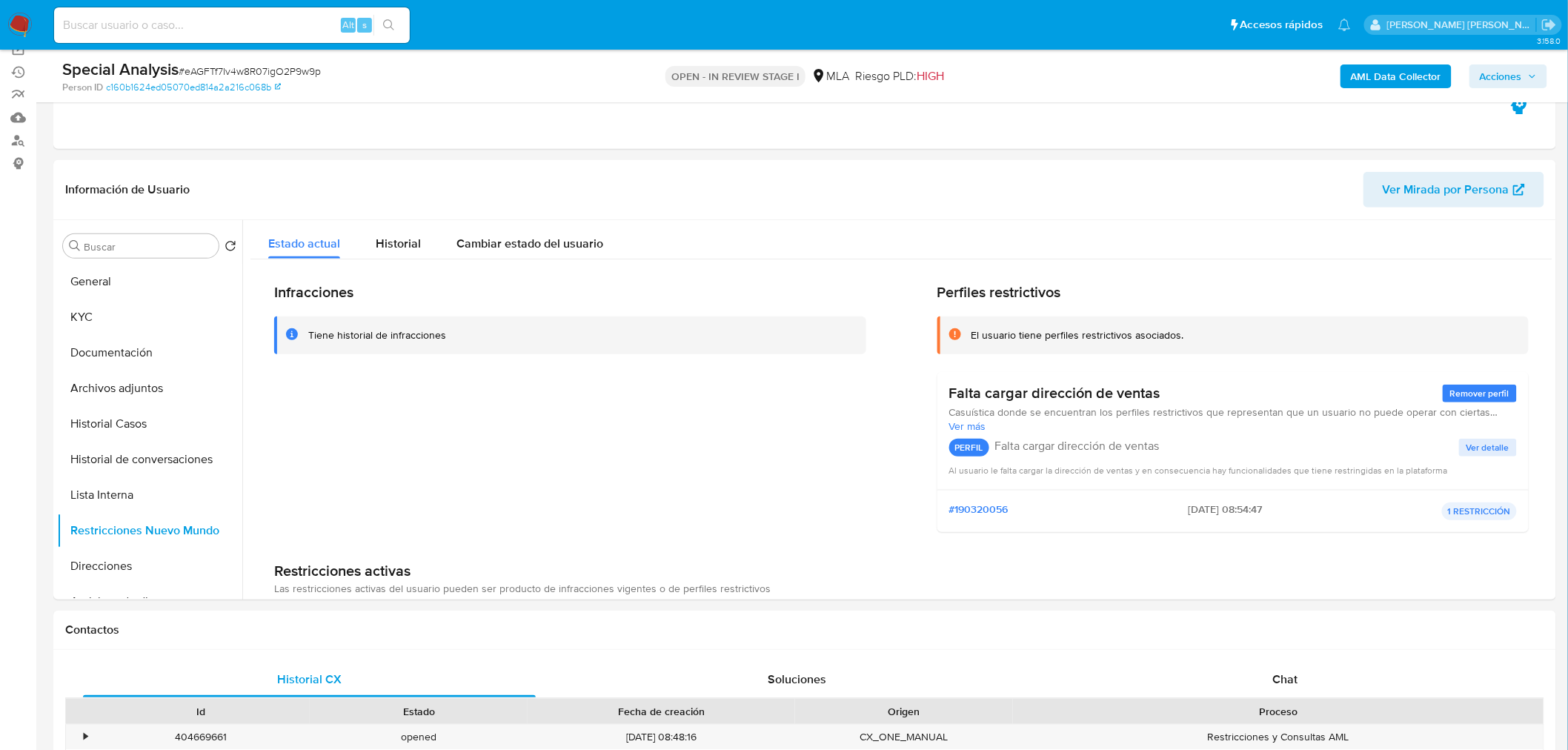
scroll to position [82, 0]
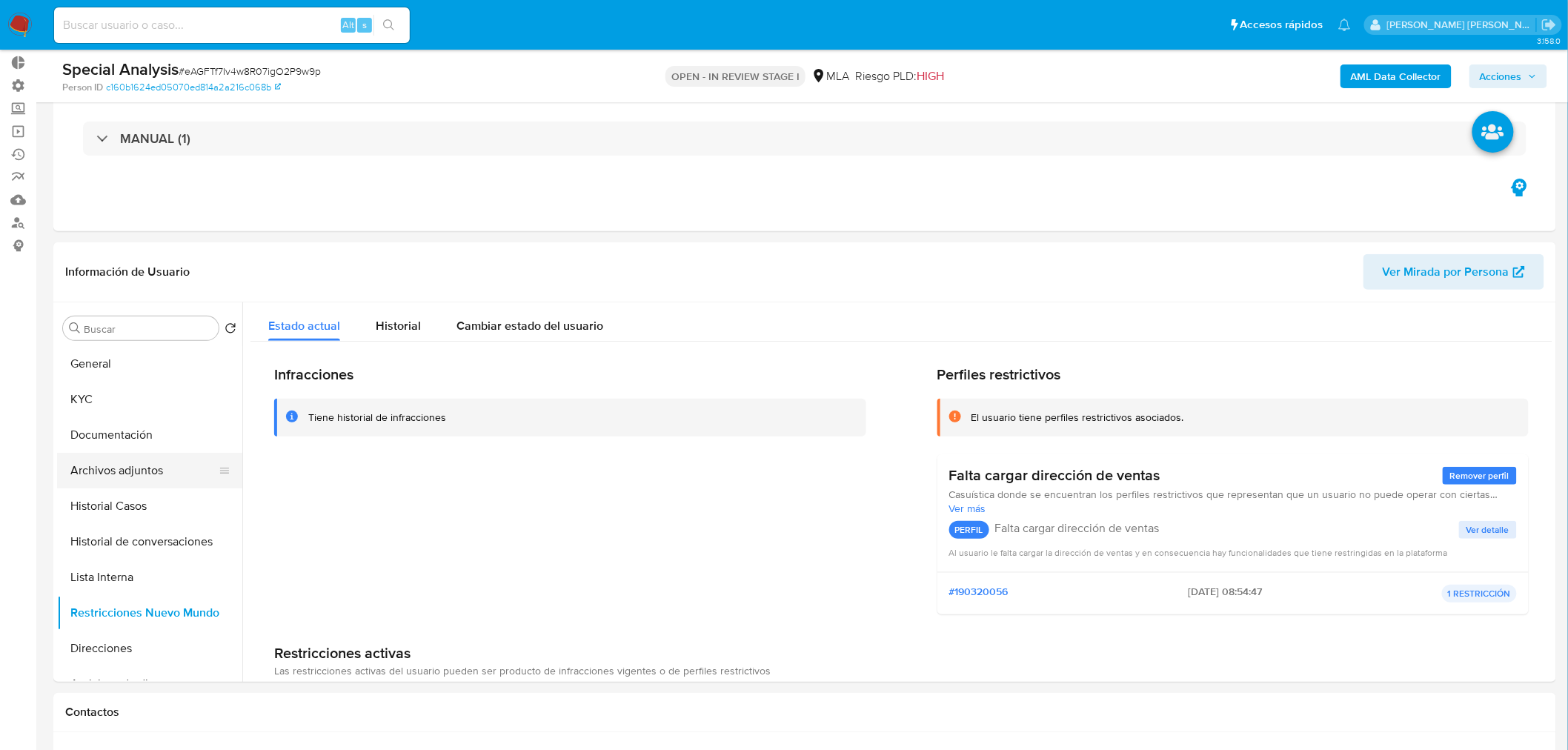
click at [128, 471] on button "Archivos adjuntos" at bounding box center [143, 470] width 173 height 35
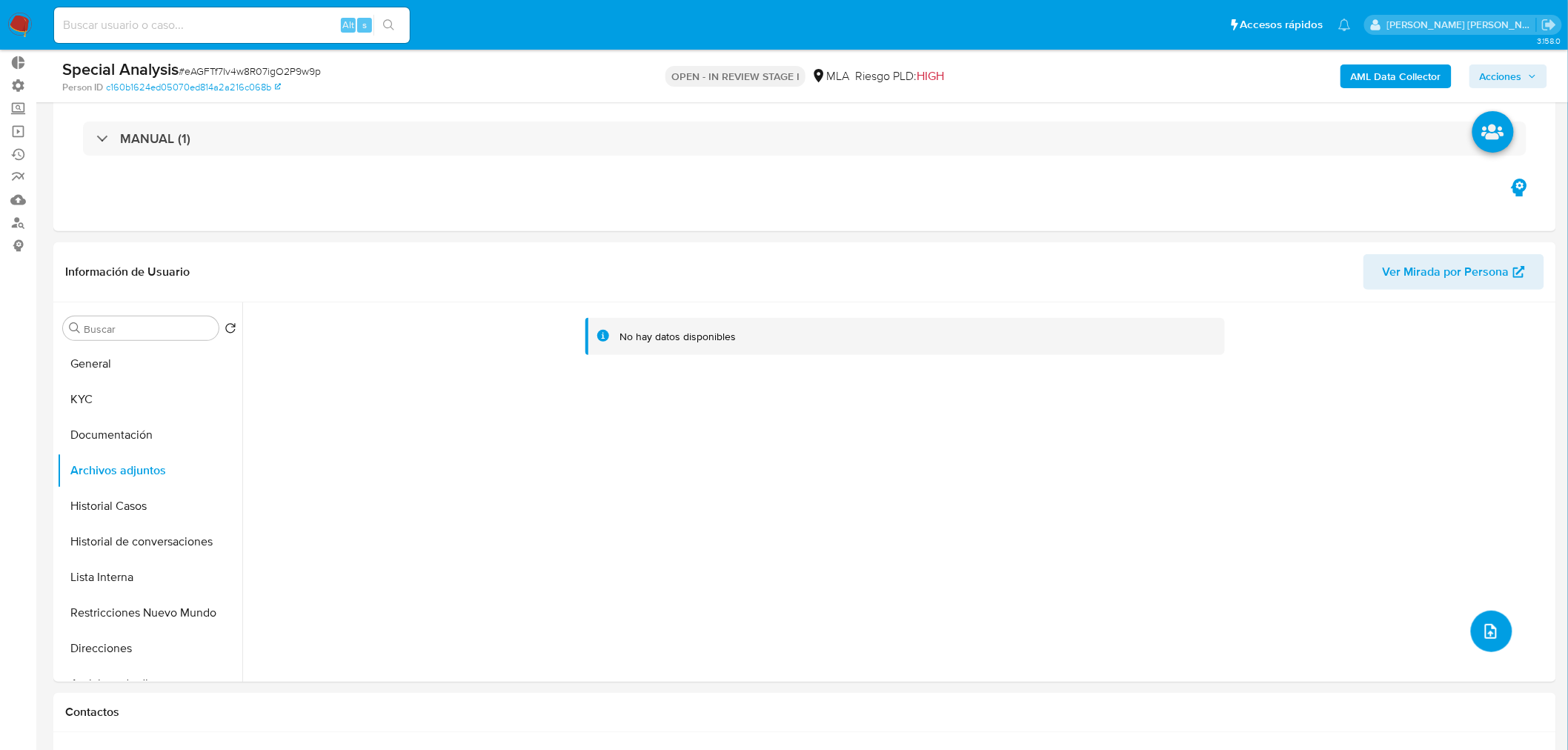
click at [1492, 627] on icon "upload-file" at bounding box center [1491, 631] width 18 height 18
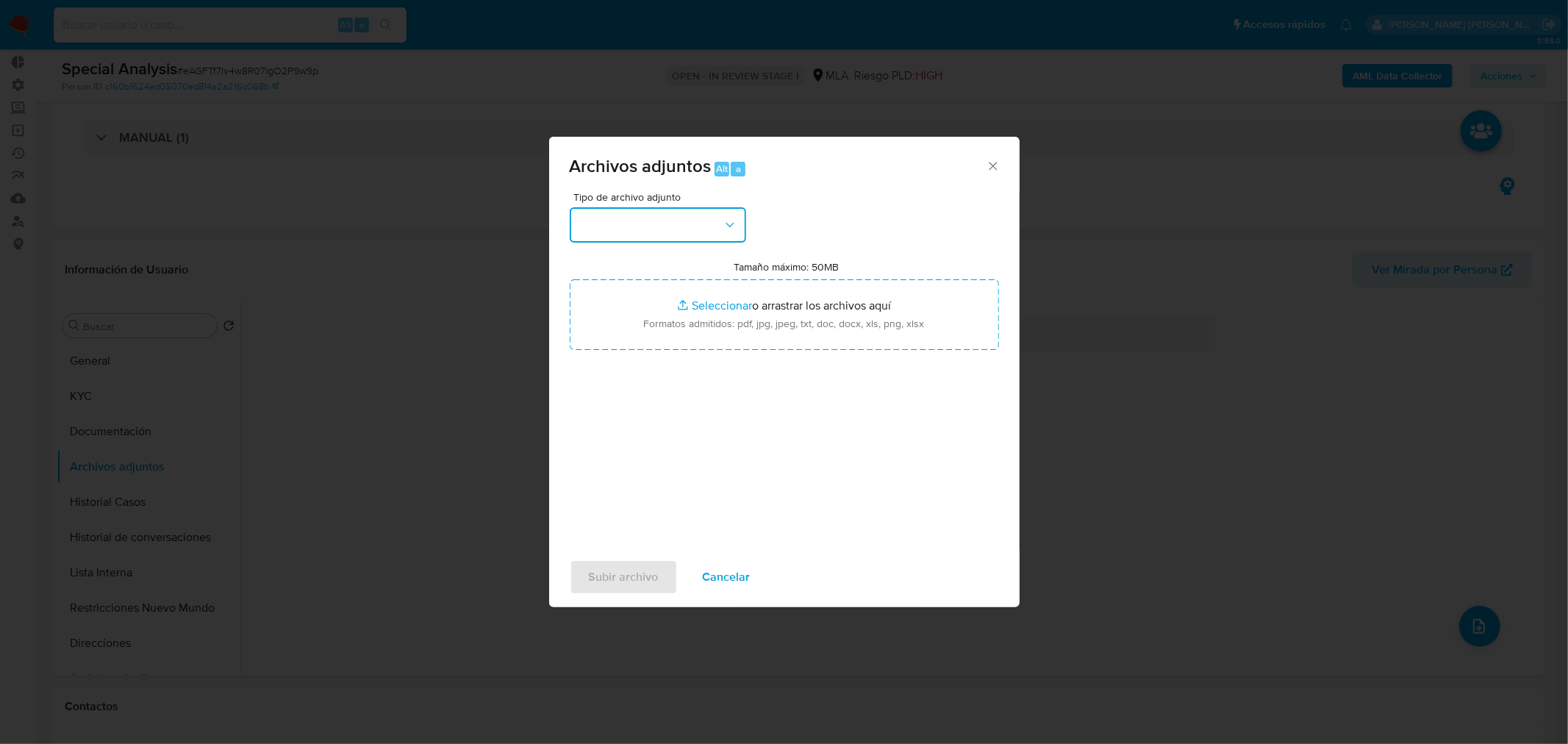
click at [728, 221] on icon "button" at bounding box center [730, 224] width 15 height 15
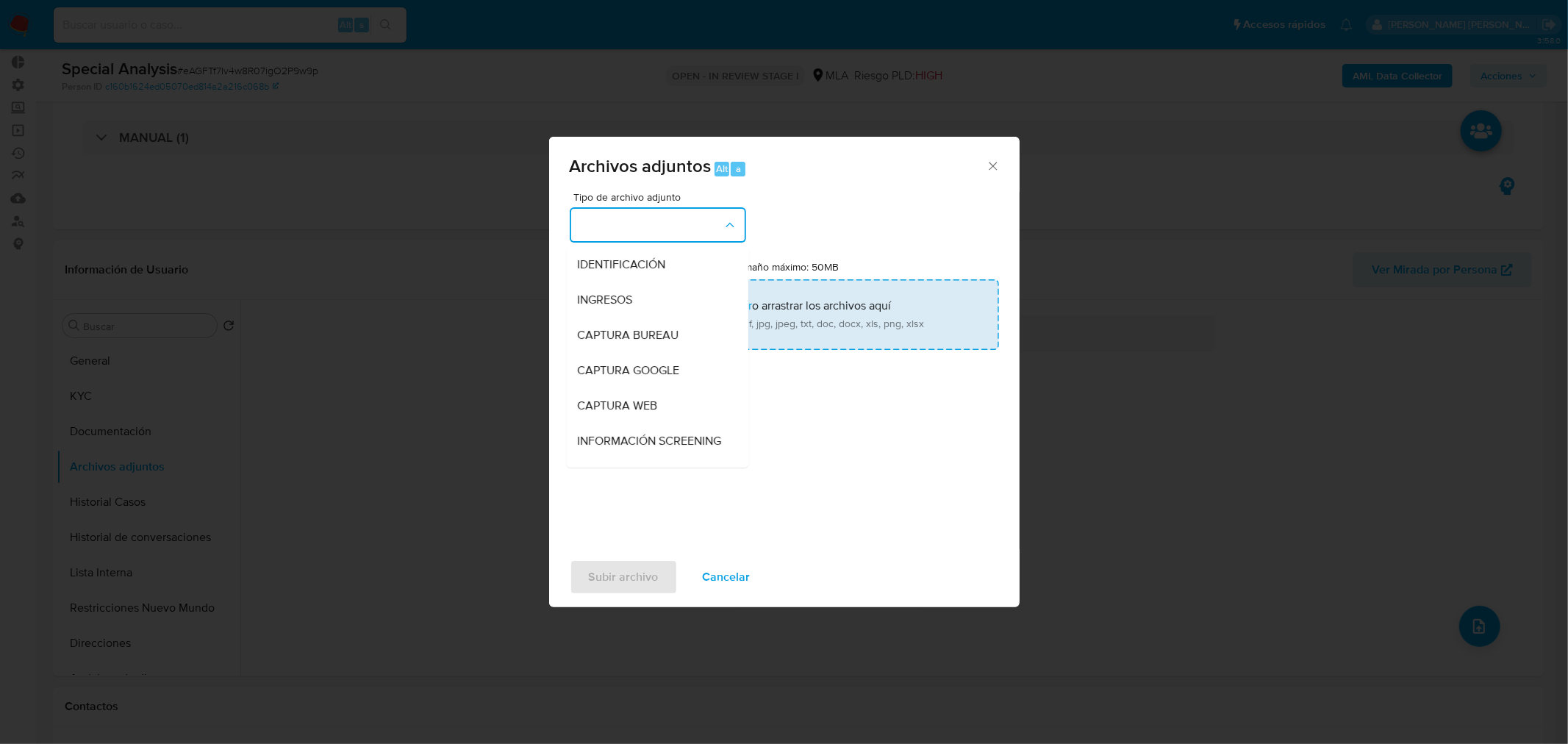
drag, startPoint x: 647, startPoint y: 269, endPoint x: 652, endPoint y: 280, distance: 12.1
click at [647, 268] on span "IDENTIFICACIÓN" at bounding box center [622, 263] width 88 height 15
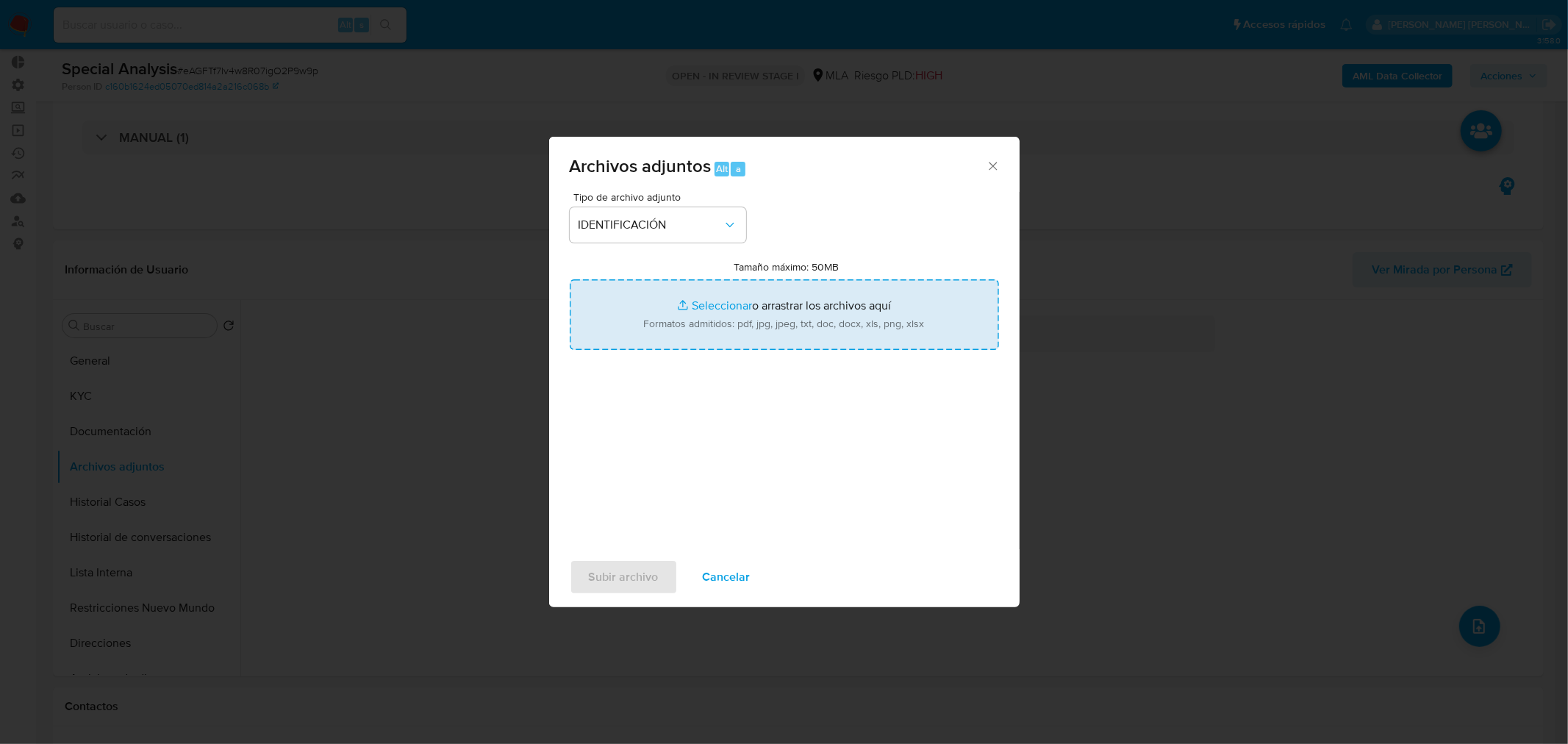
click at [673, 306] on input "Tamaño máximo: 50MB Seleccionar archivos" at bounding box center [784, 315] width 429 height 70
type input "C:\fakepath\Constancia de Inscripcion ARCA.pdf"
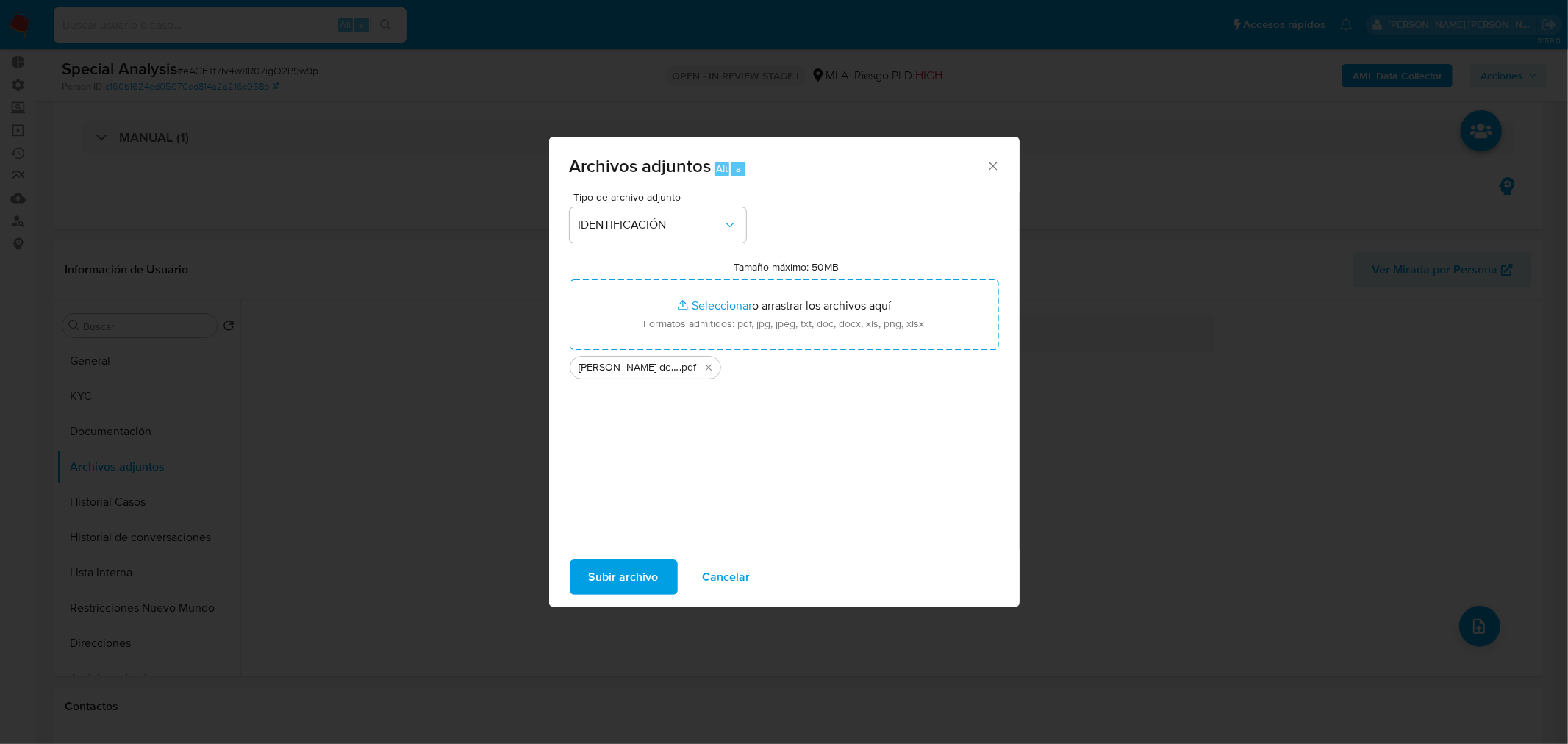
click at [623, 577] on span "Subir archivo" at bounding box center [623, 577] width 70 height 32
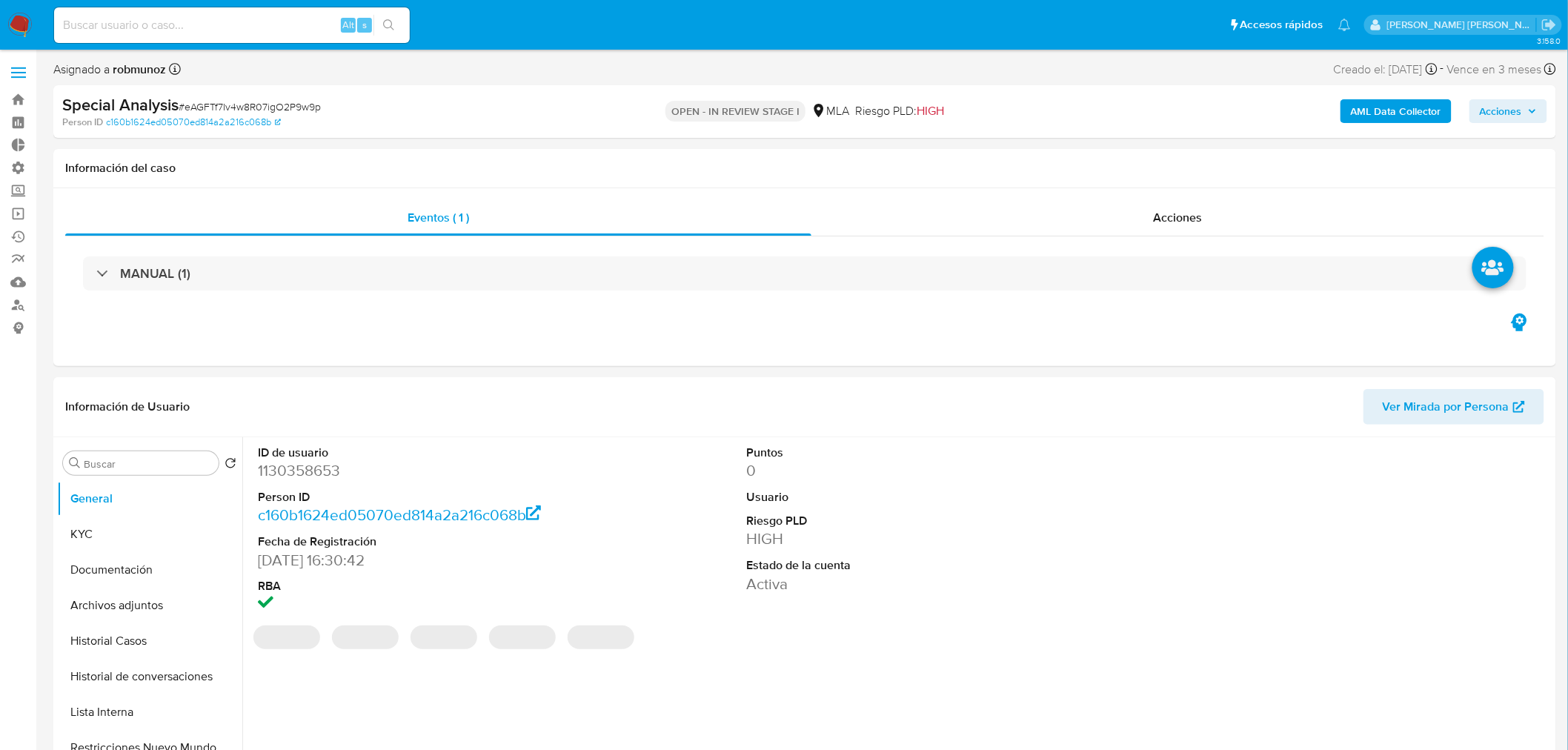
select select "10"
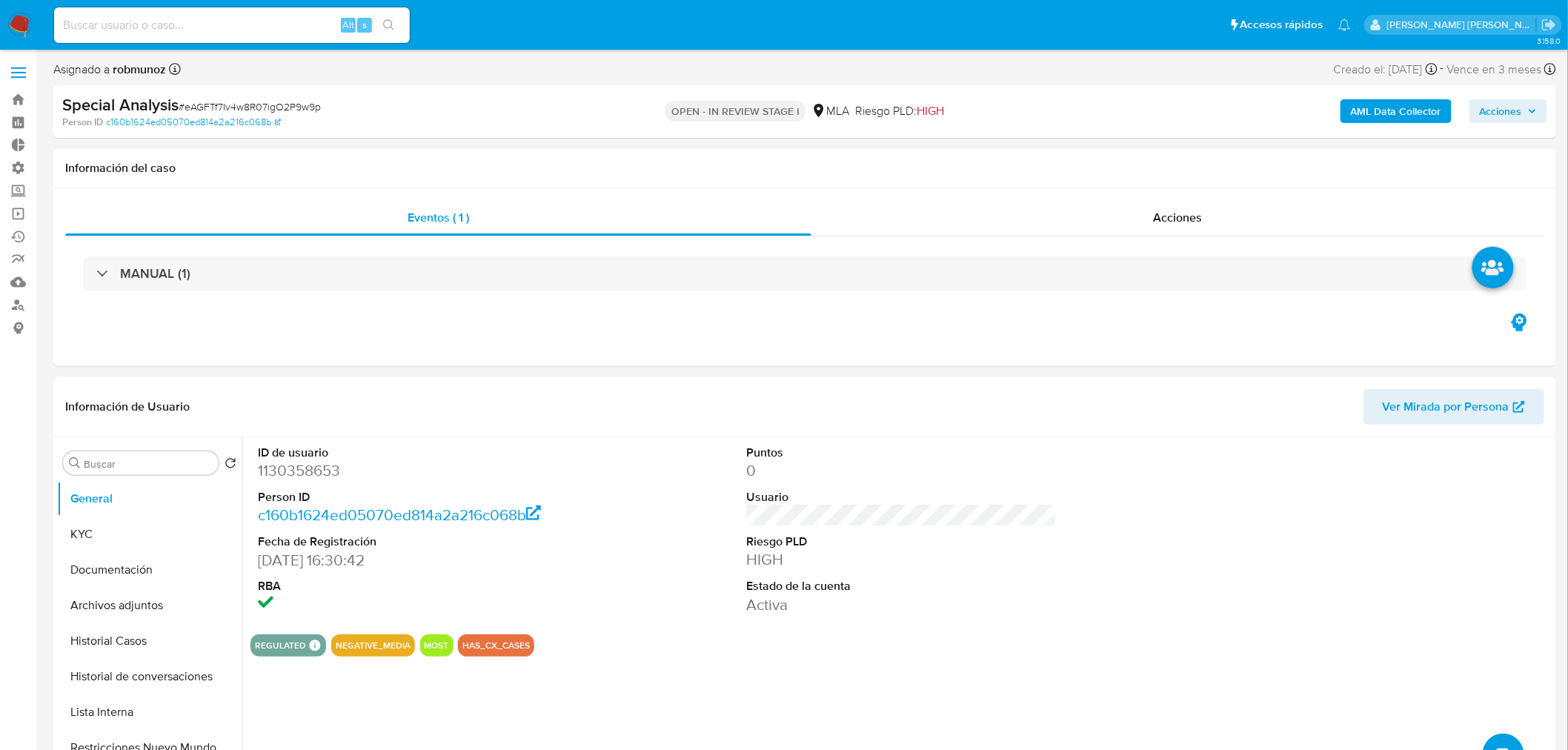
click at [17, 13] on img at bounding box center [20, 25] width 25 height 25
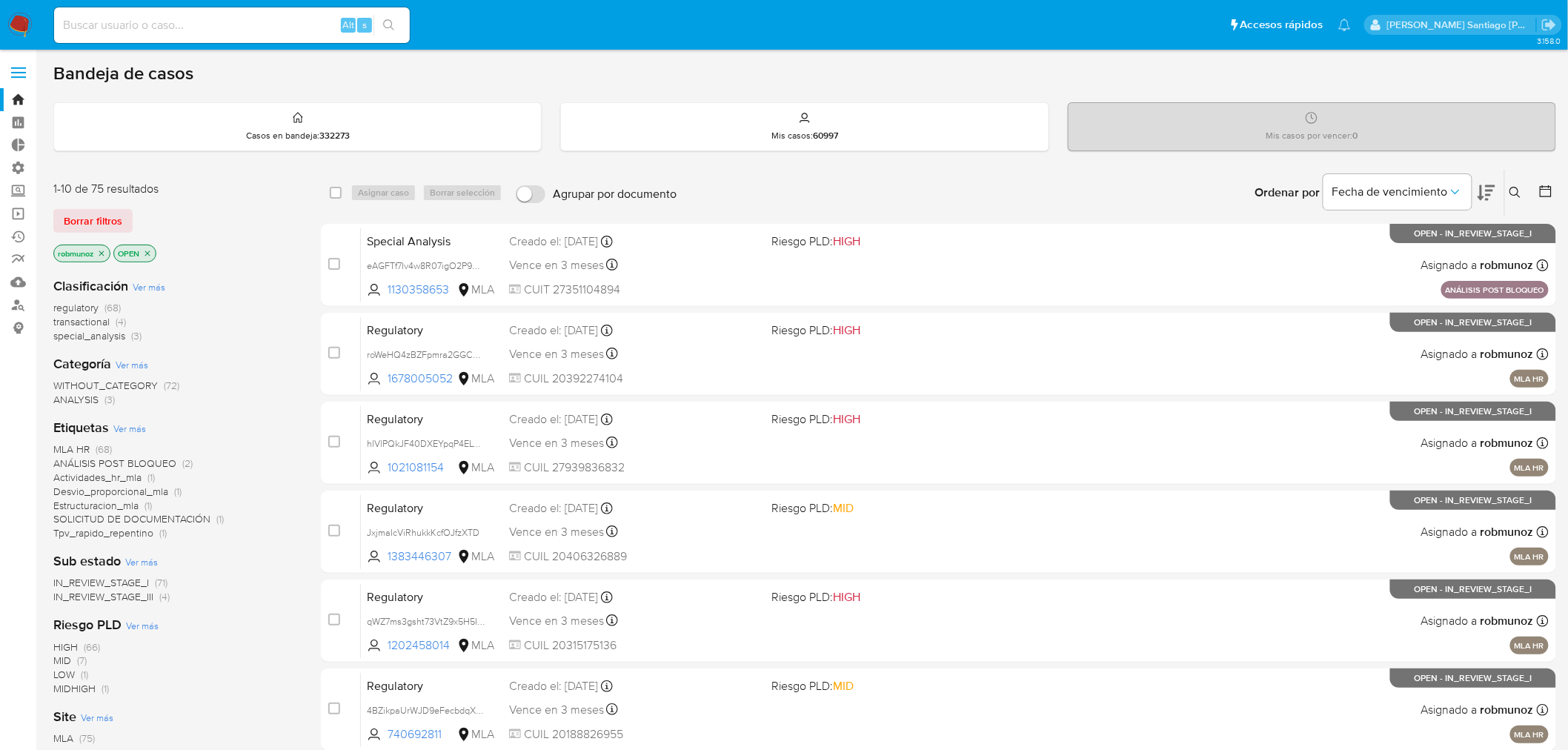
click at [1522, 191] on button at bounding box center [1517, 192] width 24 height 18
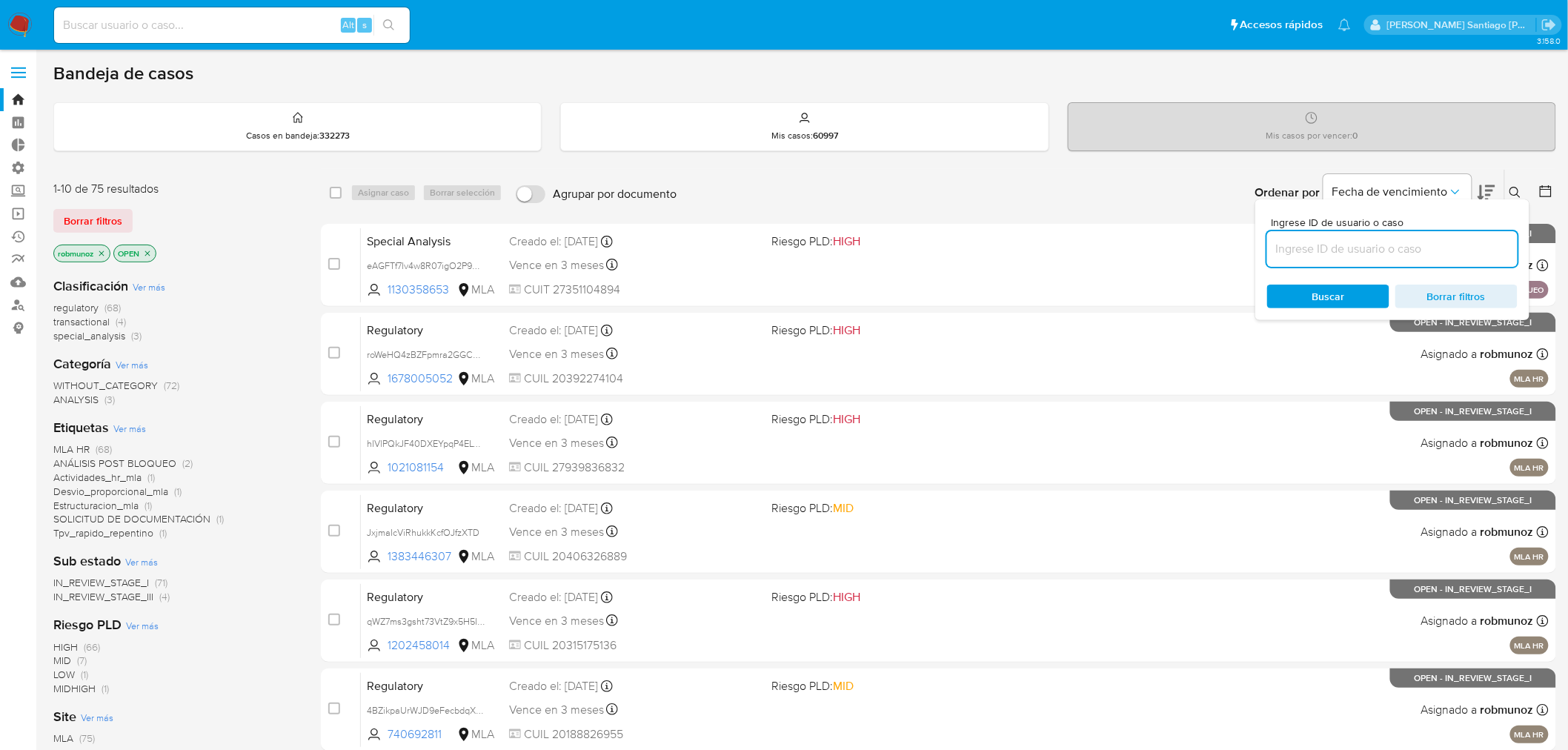
click at [1309, 245] on input at bounding box center [1392, 249] width 250 height 19
type input "IAvlwriGYYWt8BJ47vxhEYc5"
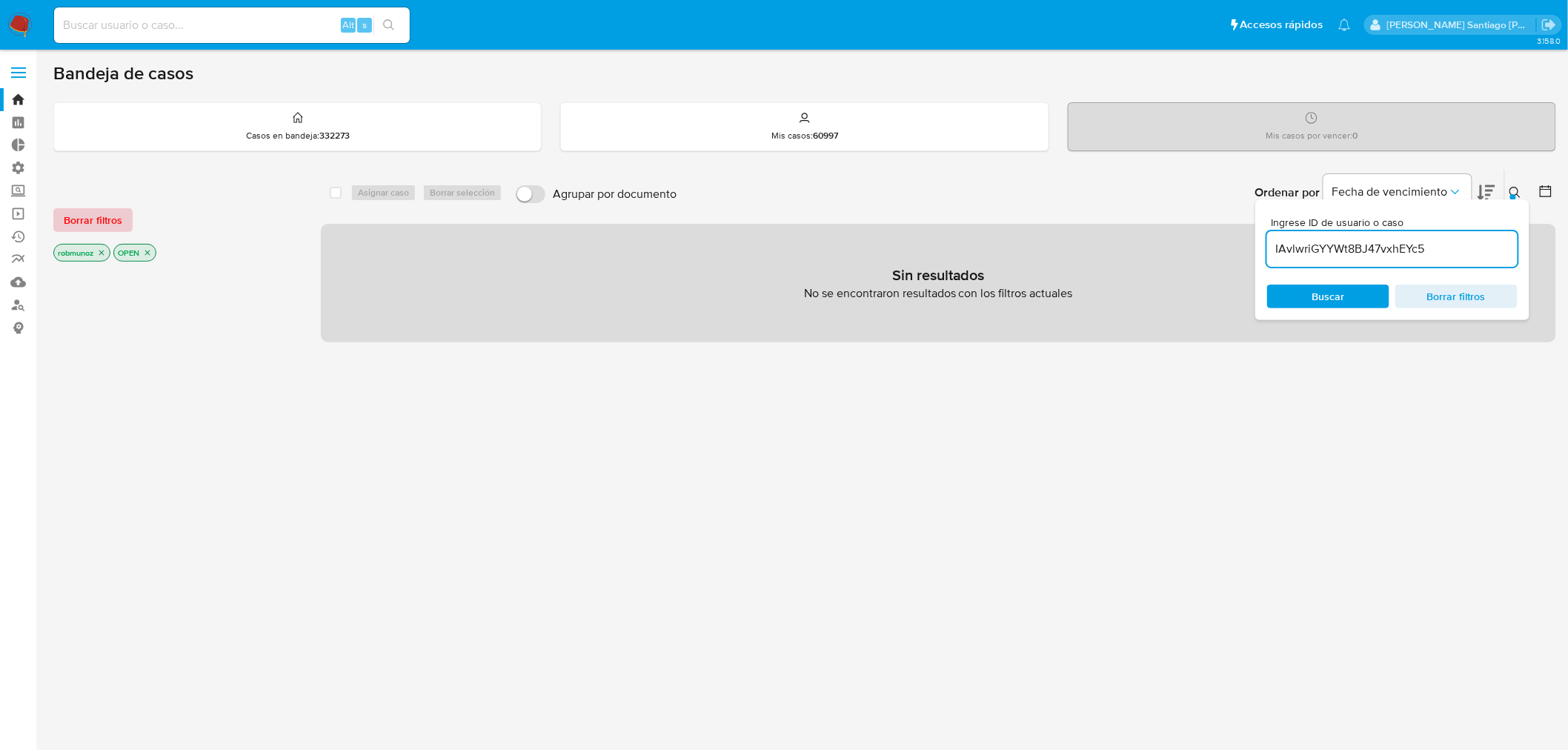
click at [111, 211] on span "Borrar filtros" at bounding box center [93, 220] width 58 height 20
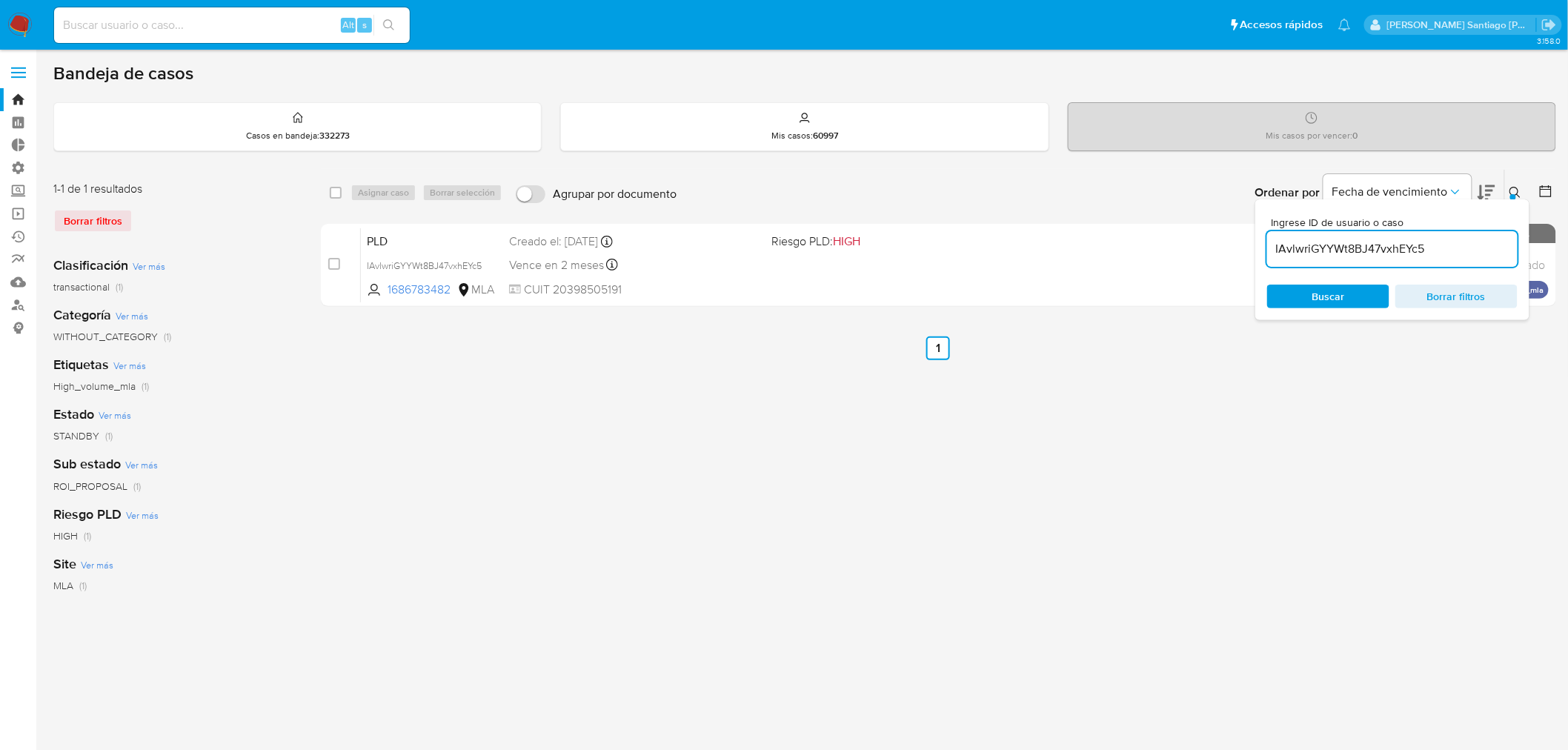
click at [1522, 200] on div "Ingrese ID de usuario o caso IAvlwriGYYWt8BJ47vxhEYc5 Buscar Borrar filtros" at bounding box center [1392, 259] width 274 height 121
click at [1519, 194] on icon at bounding box center [1515, 192] width 12 height 12
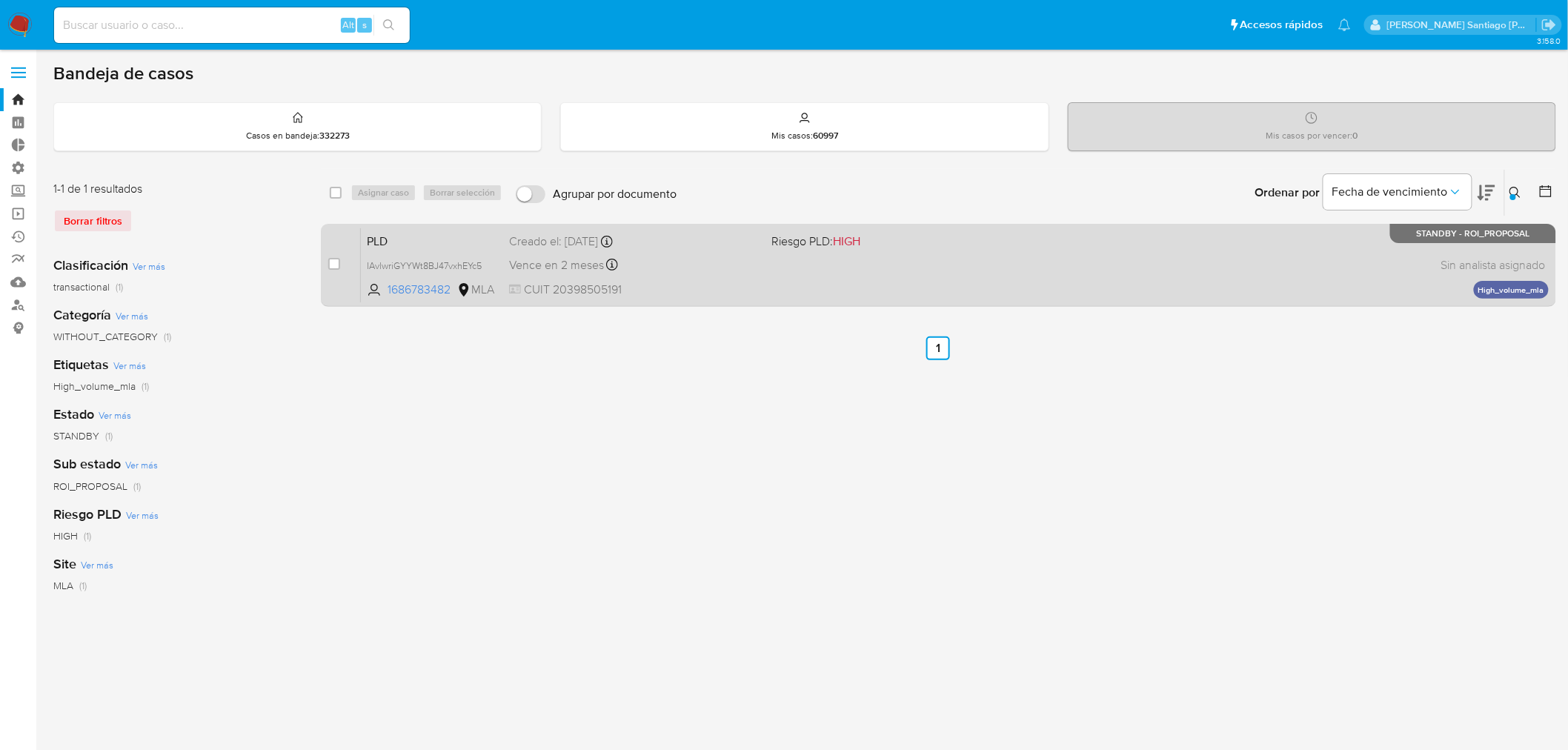
drag, startPoint x: 338, startPoint y: 262, endPoint x: 357, endPoint y: 239, distance: 29.8
click at [338, 262] on input "checkbox" at bounding box center [334, 263] width 12 height 12
checkbox input "true"
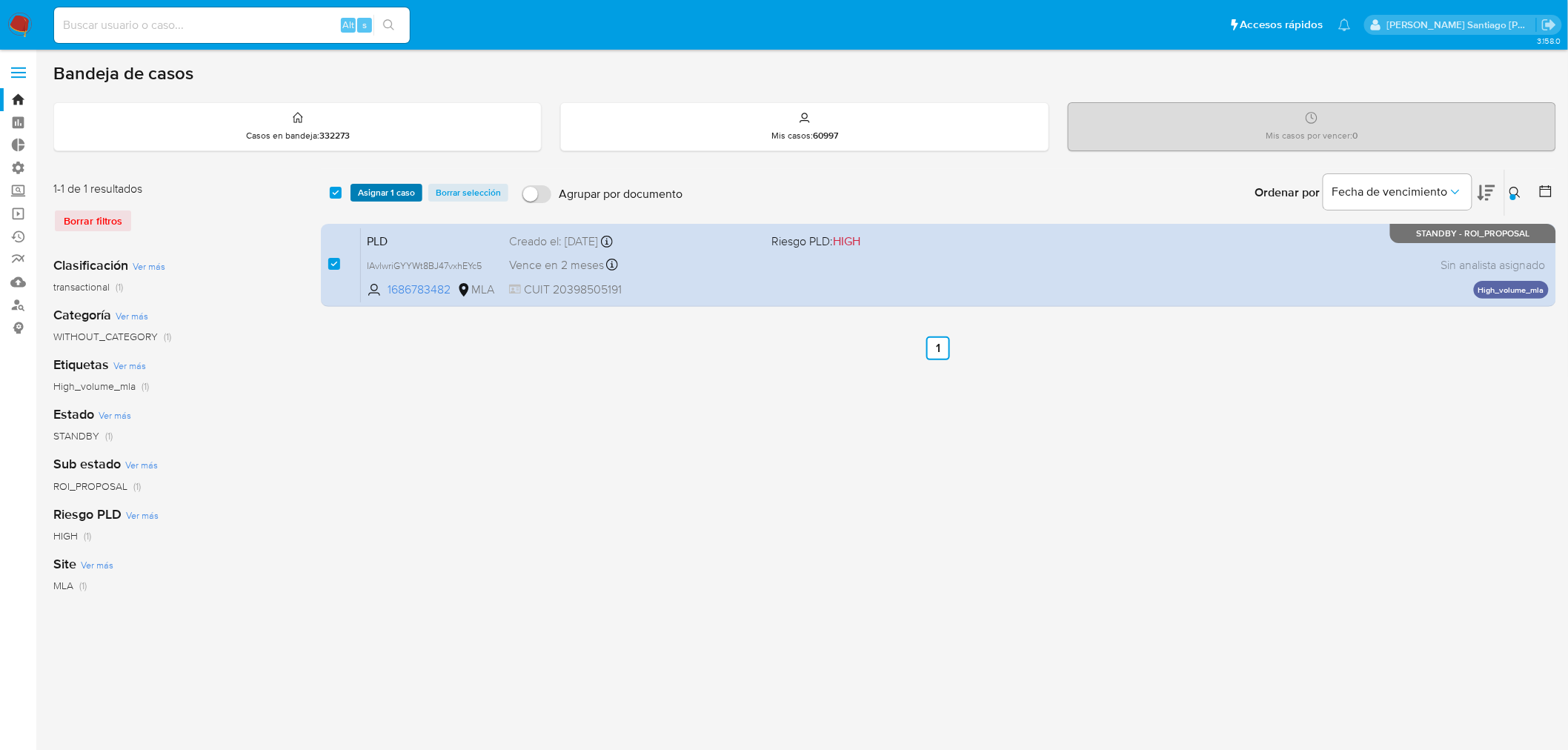
click at [378, 199] on span "Asignar 1 caso" at bounding box center [386, 192] width 57 height 15
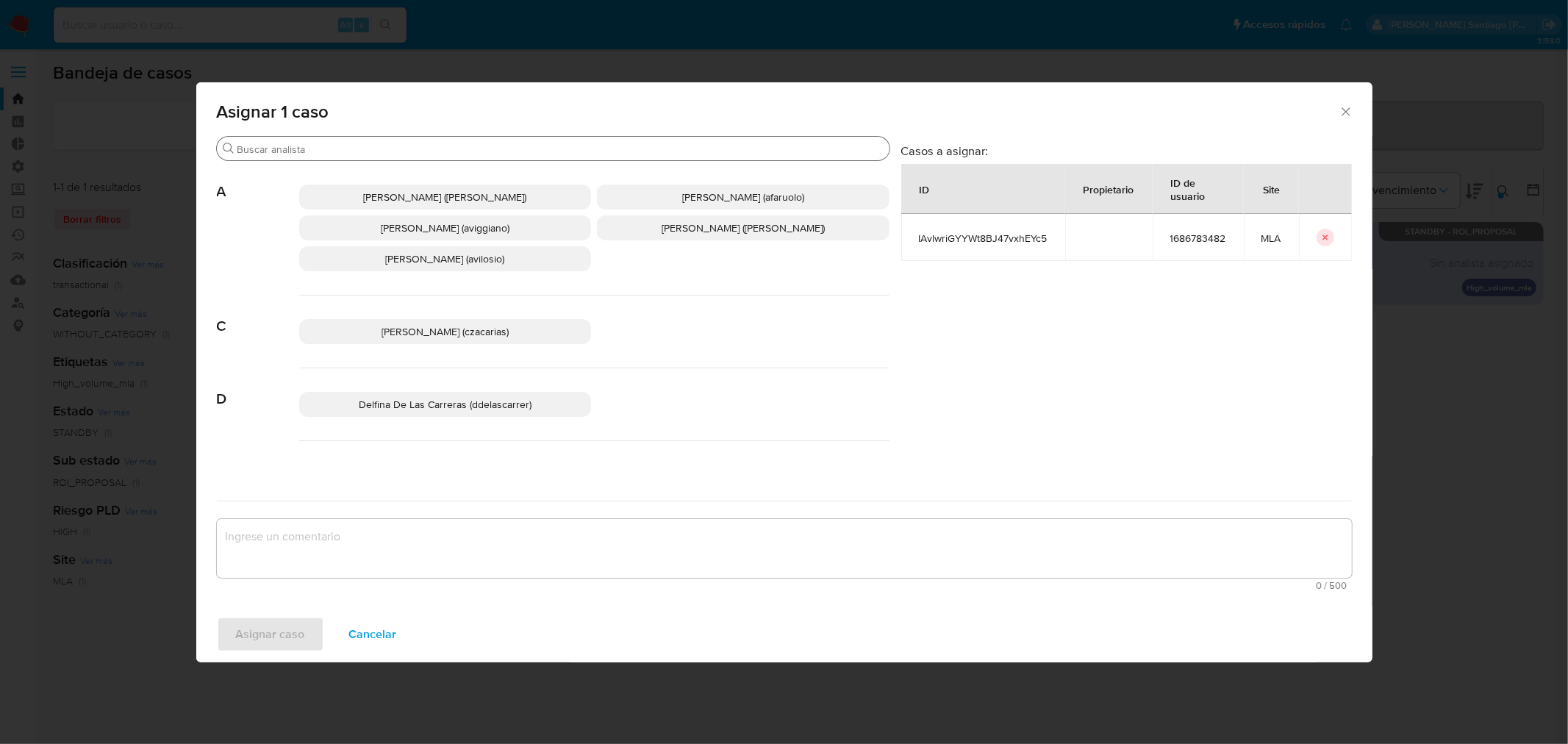
click at [348, 143] on input "Buscar" at bounding box center [560, 149] width 646 height 13
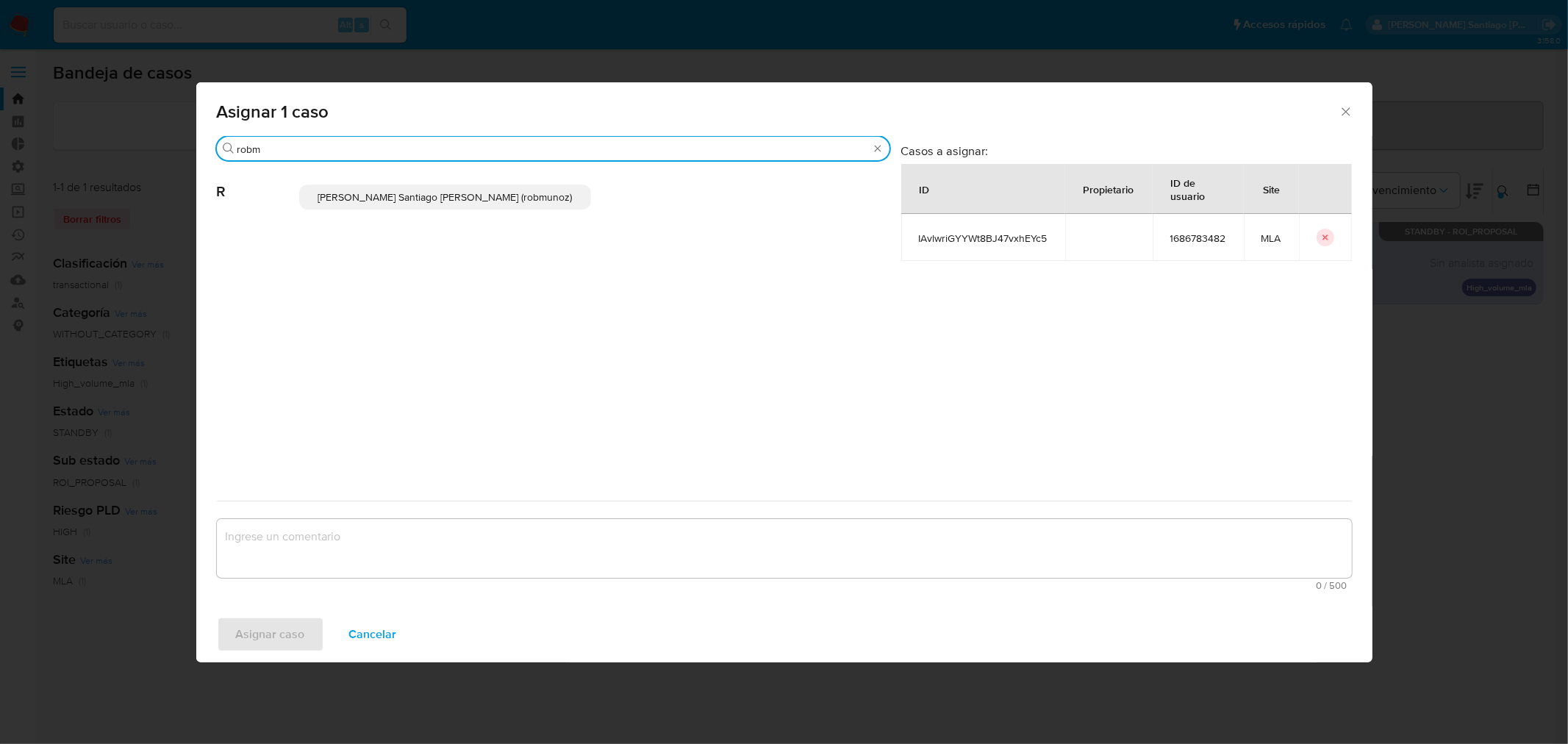
type input "robm"
click at [345, 205] on p "Roberto Santiago Munoz (robmunoz)" at bounding box center [445, 197] width 292 height 25
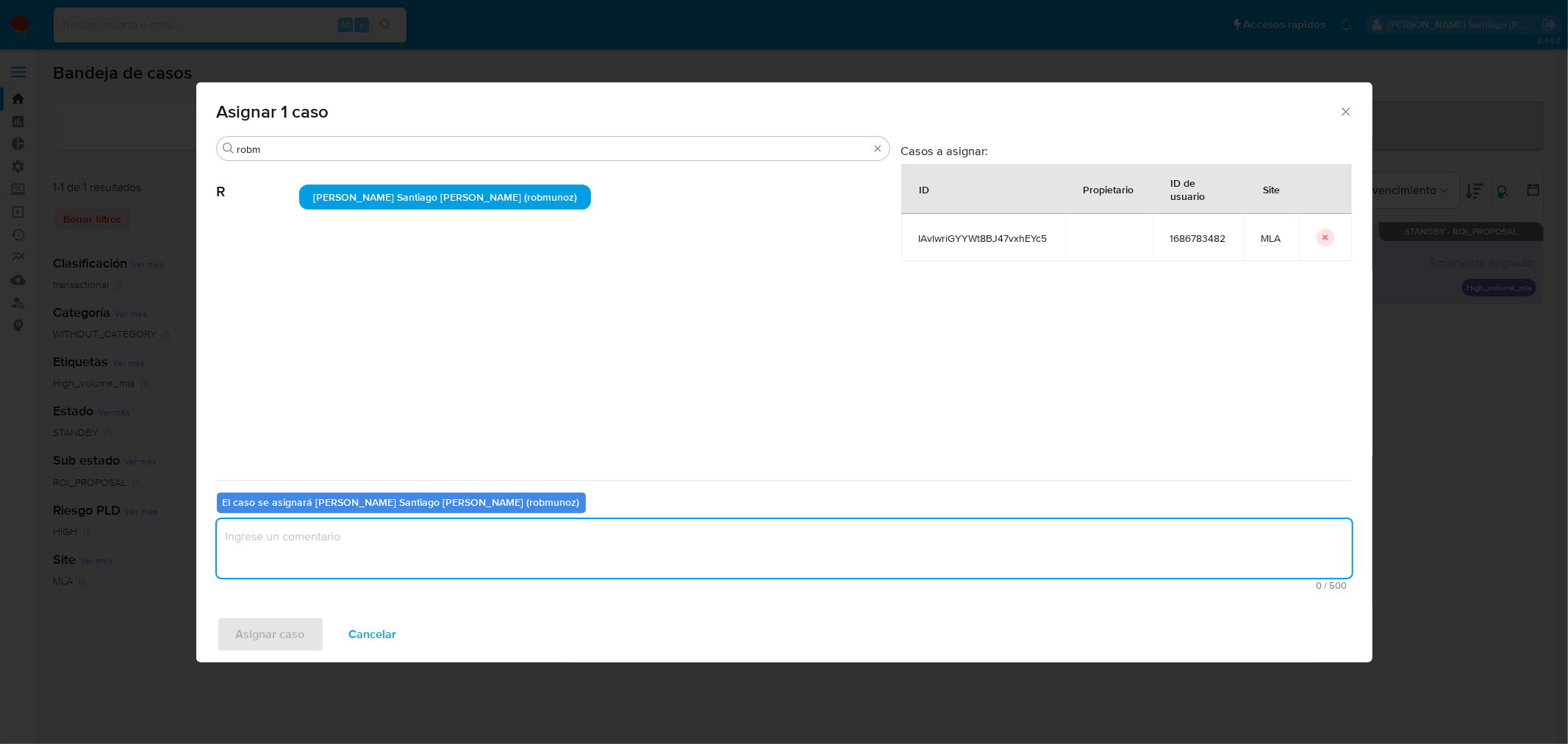
click at [353, 524] on textarea "assign-modal" at bounding box center [784, 548] width 1135 height 59
click at [261, 636] on span "Asignar caso" at bounding box center [270, 634] width 69 height 32
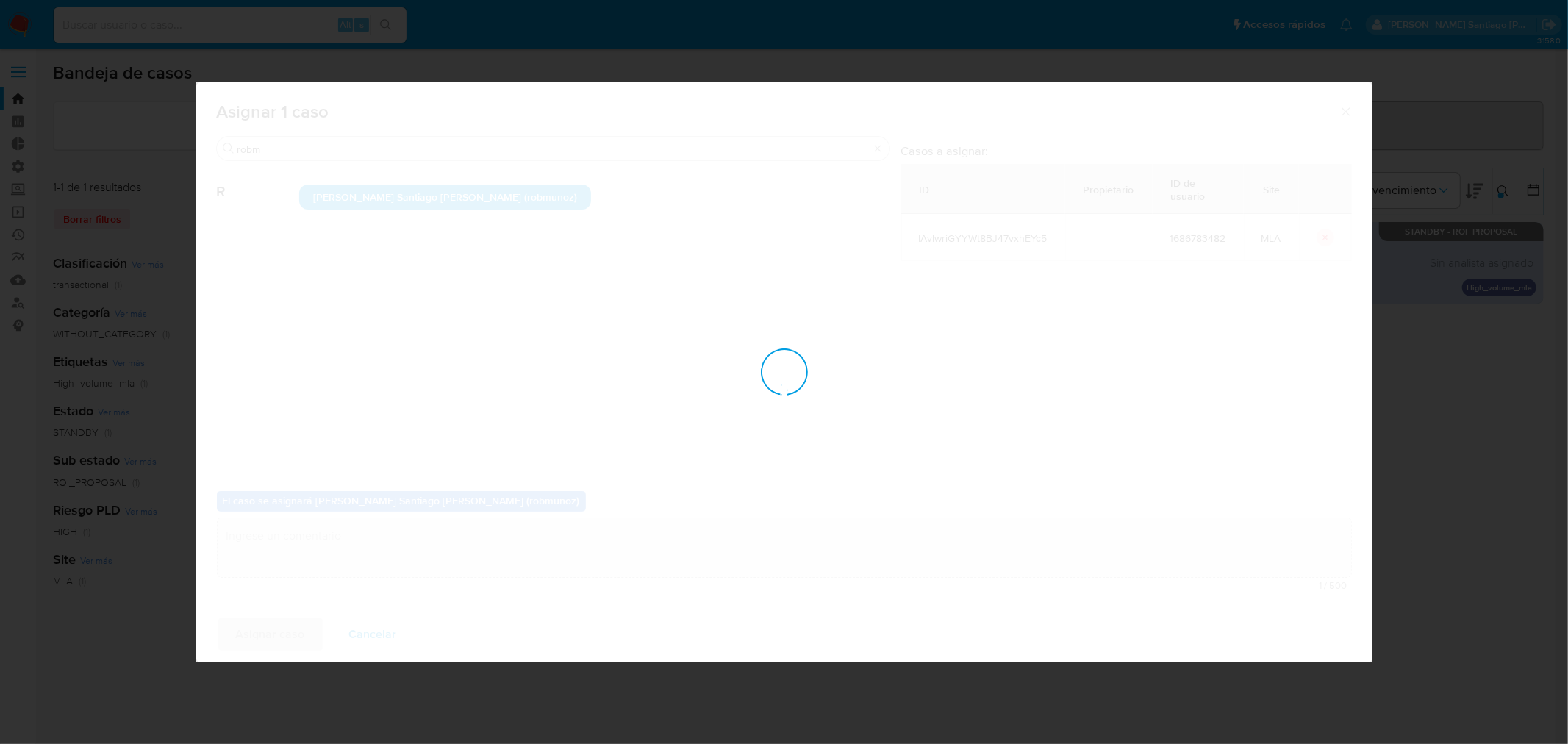
checkbox input "false"
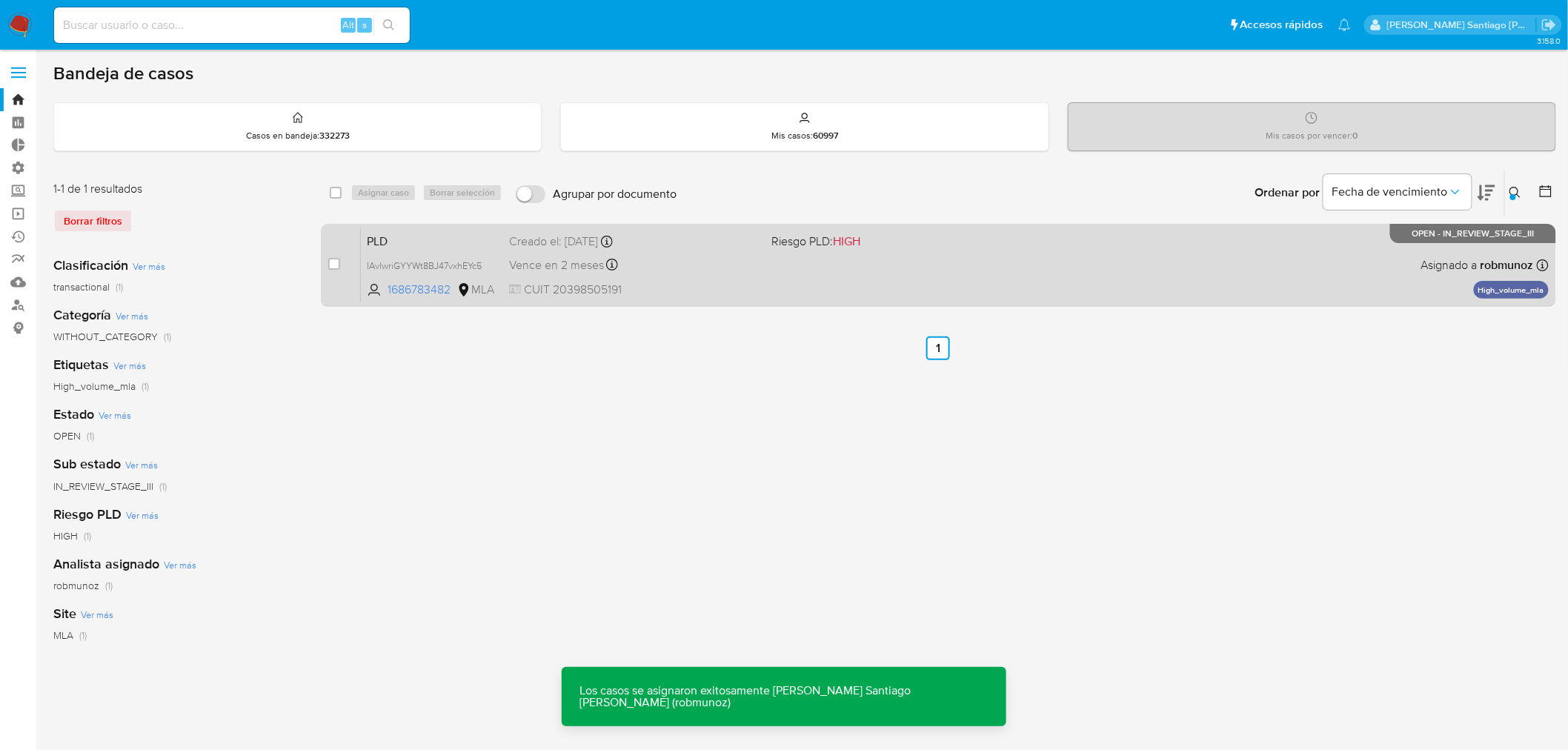
click at [728, 293] on span "CUIT 20398505191" at bounding box center [634, 290] width 251 height 17
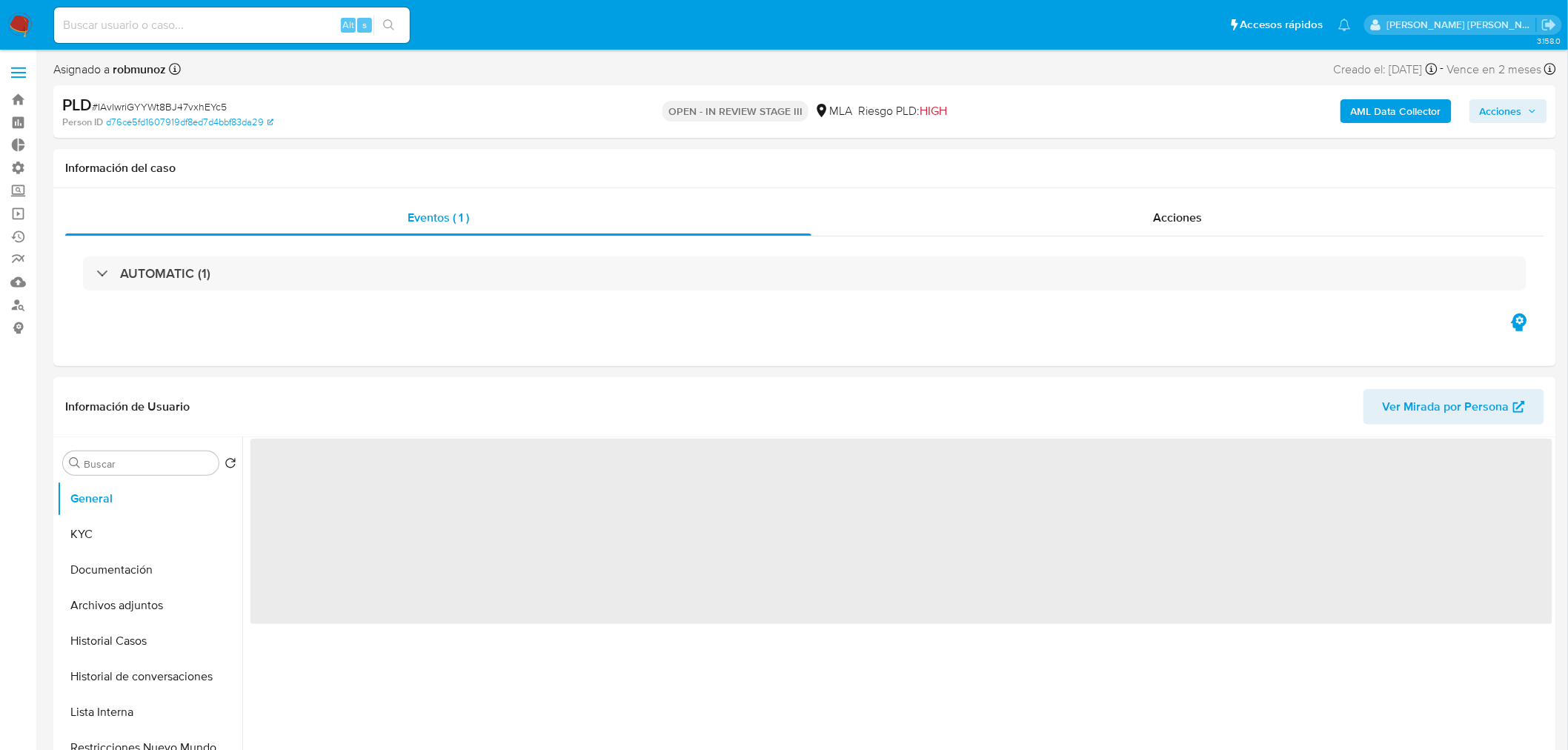
click at [1488, 108] on span "Acciones" at bounding box center [1501, 111] width 43 height 24
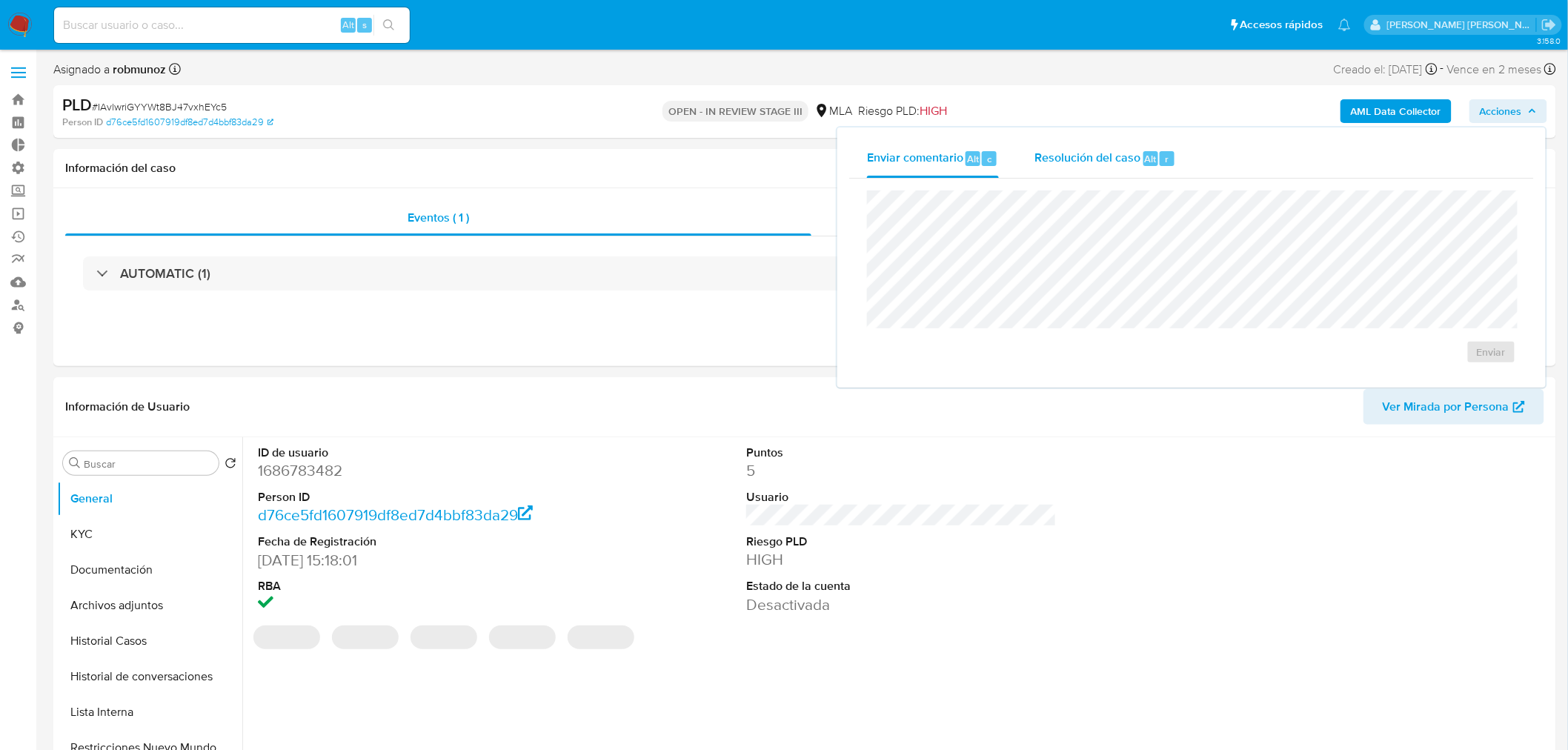
select select "10"
click at [1095, 176] on div "Resolución del caso Alt r" at bounding box center [1105, 158] width 142 height 39
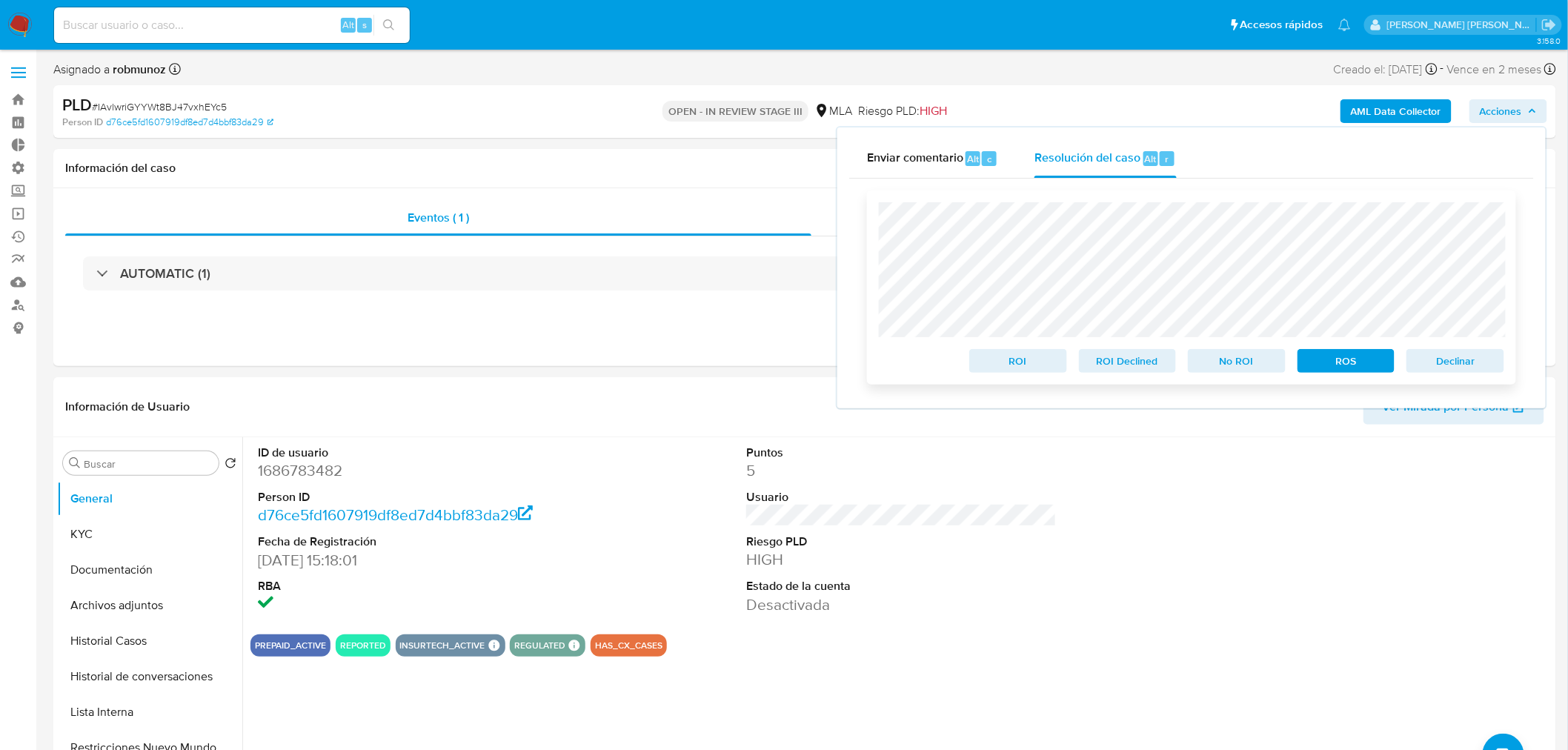
click at [1425, 368] on span "Declinar" at bounding box center [1455, 361] width 77 height 20
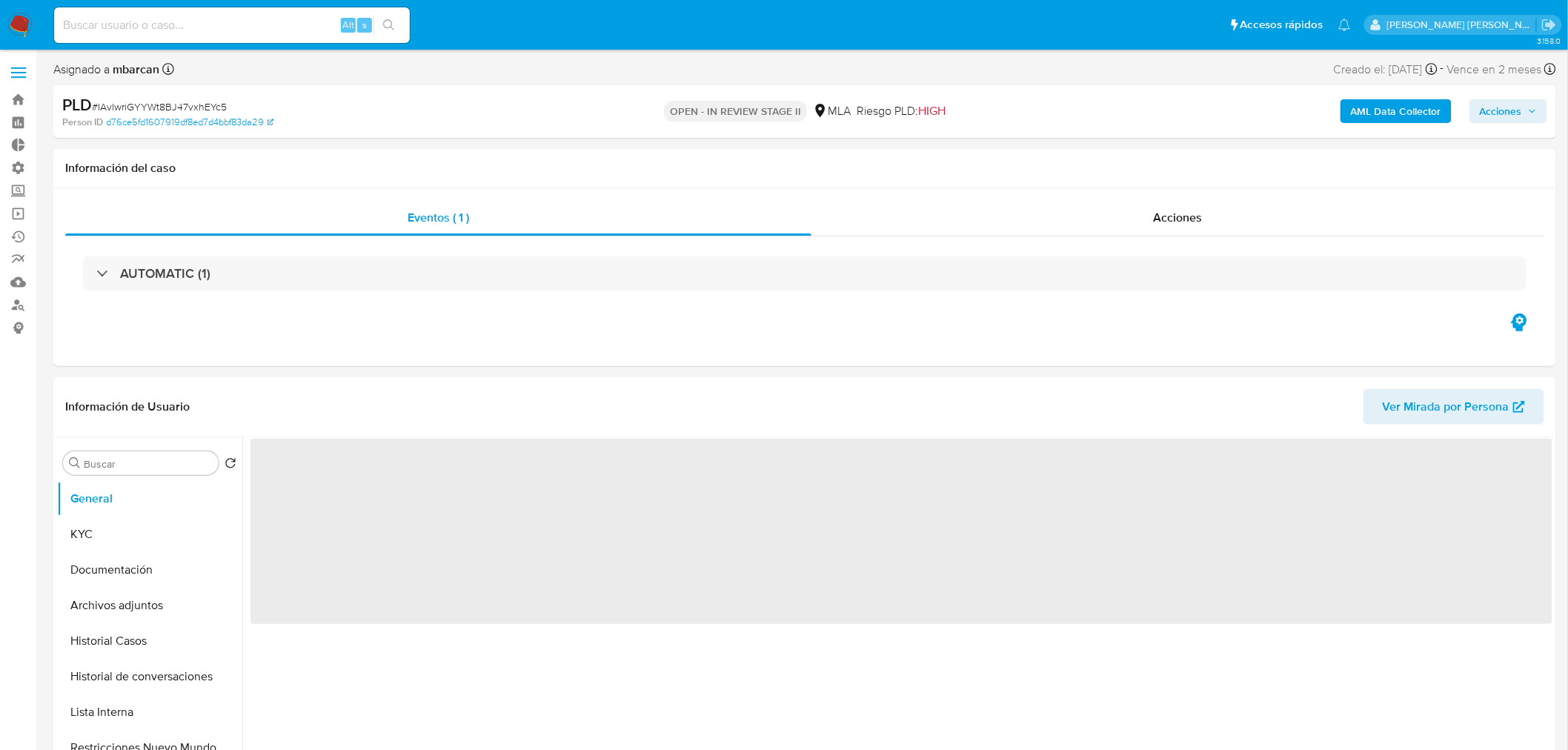
select select "10"
